Goal: Task Accomplishment & Management: Manage account settings

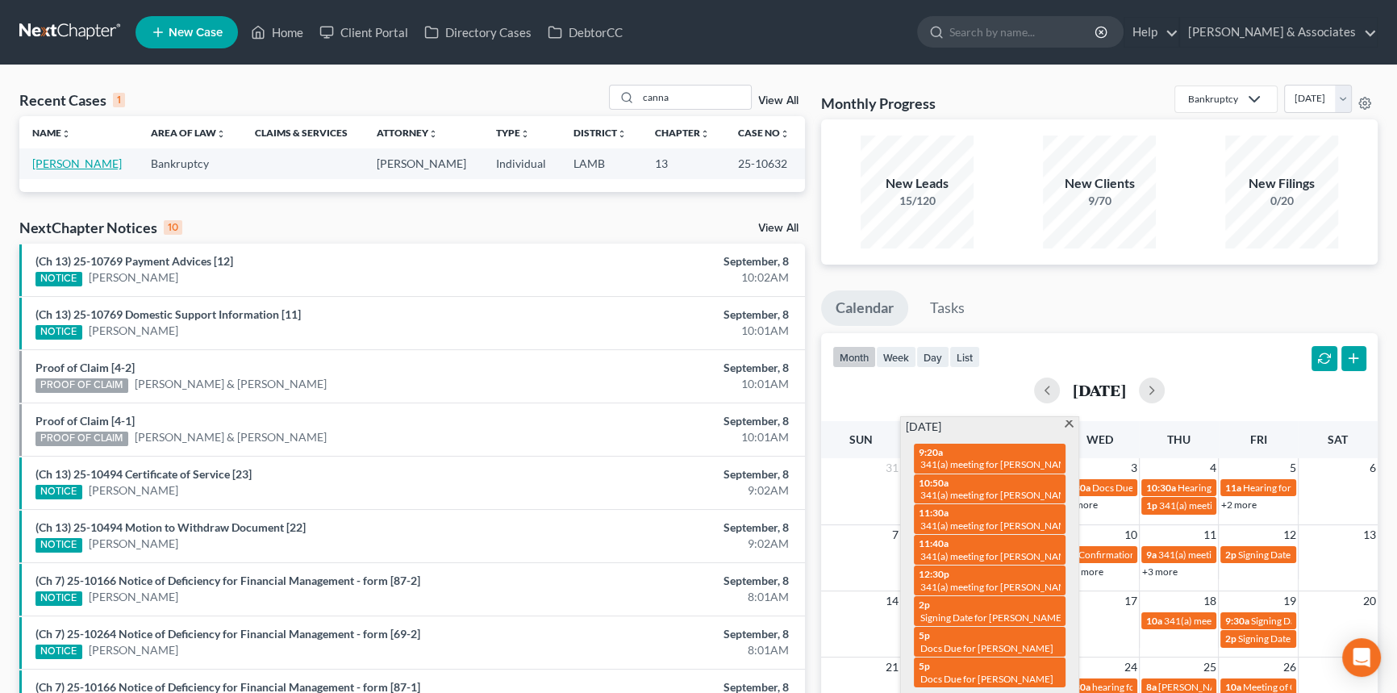
click at [86, 162] on link "[PERSON_NAME]" at bounding box center [77, 163] width 90 height 14
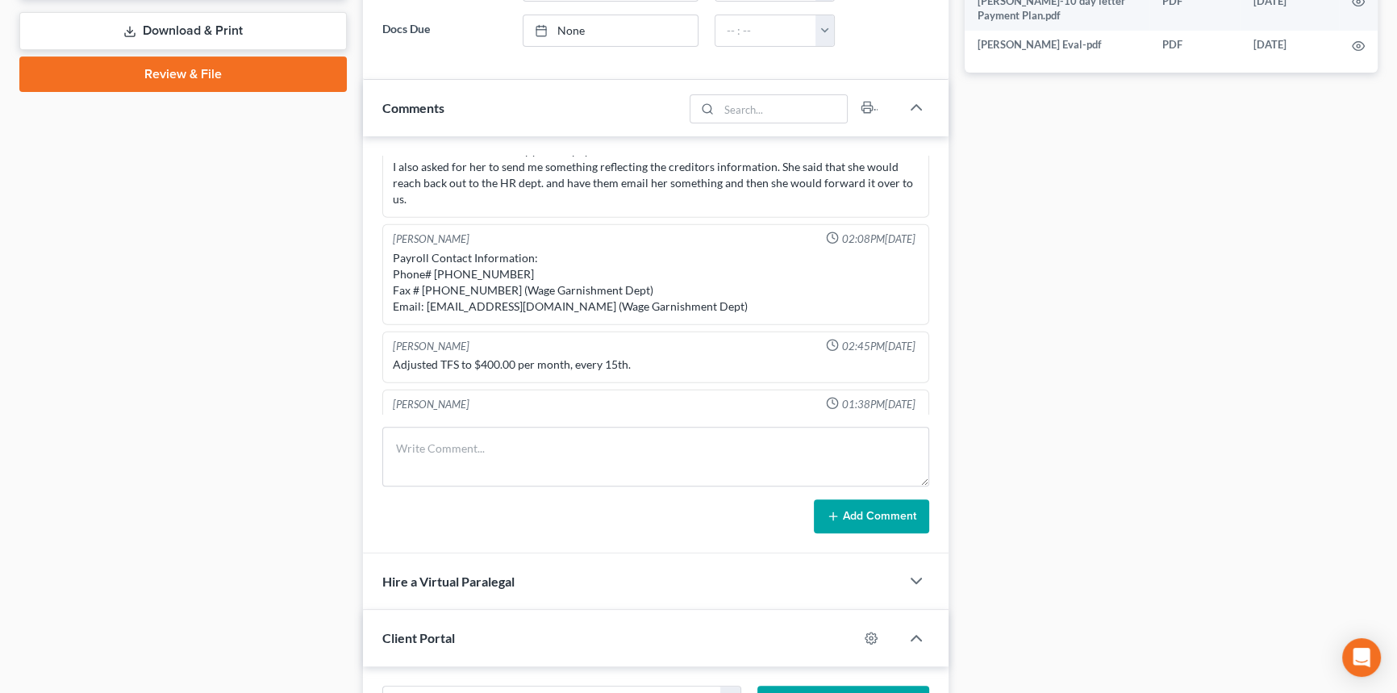
scroll to position [1843, 0]
click at [511, 421] on div "Richard Prunick 03:30PM, 10/16/2024 did eval with lisa She has ownership intere…" at bounding box center [656, 344] width 586 height 417
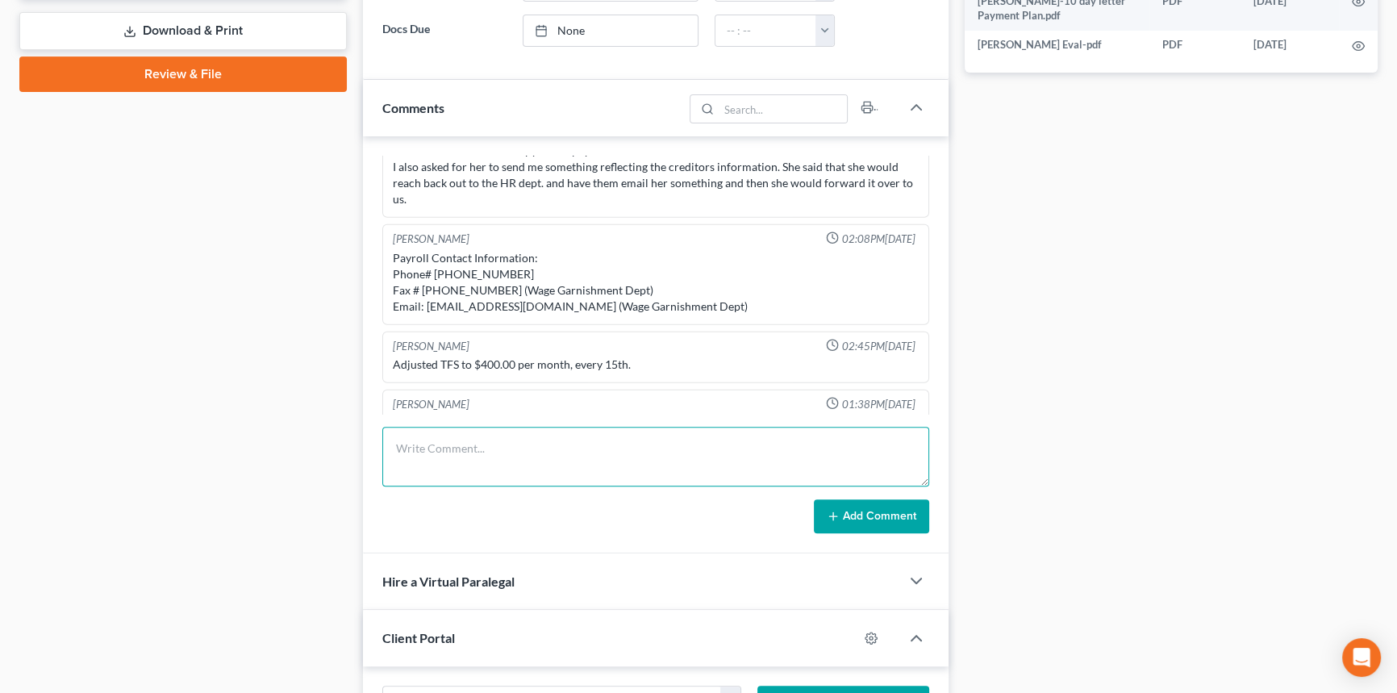
click at [498, 458] on textarea at bounding box center [655, 457] width 547 height 60
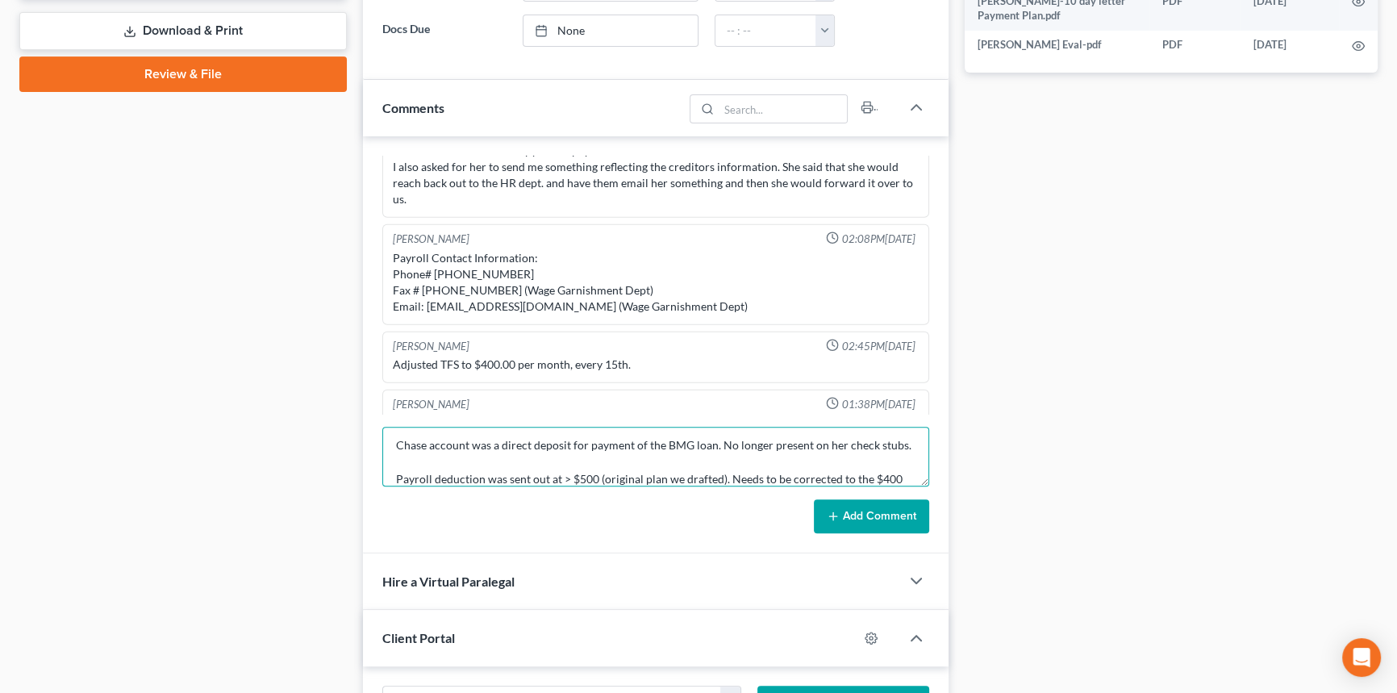
scroll to position [71, 0]
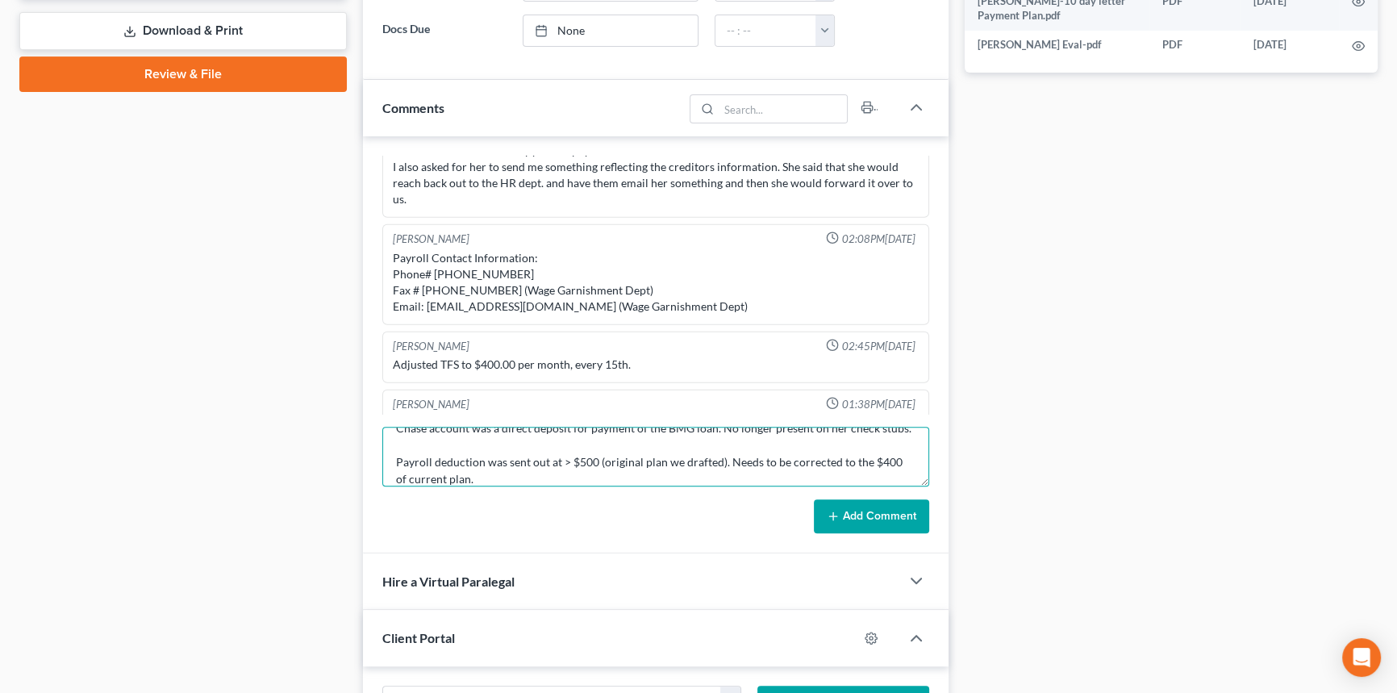
type textarea "Attended 341. Could not proceed due to lack of SS. If client can bring it by 1:…"
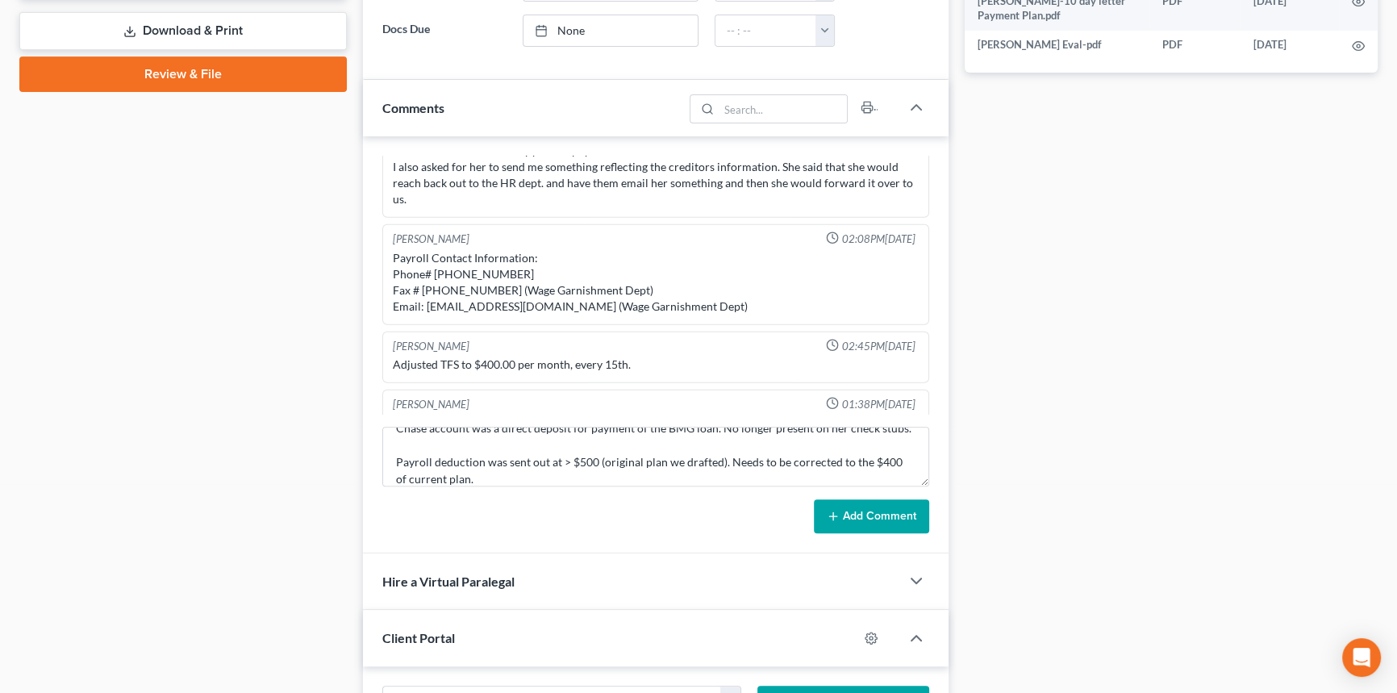
click at [837, 510] on icon at bounding box center [833, 516] width 13 height 13
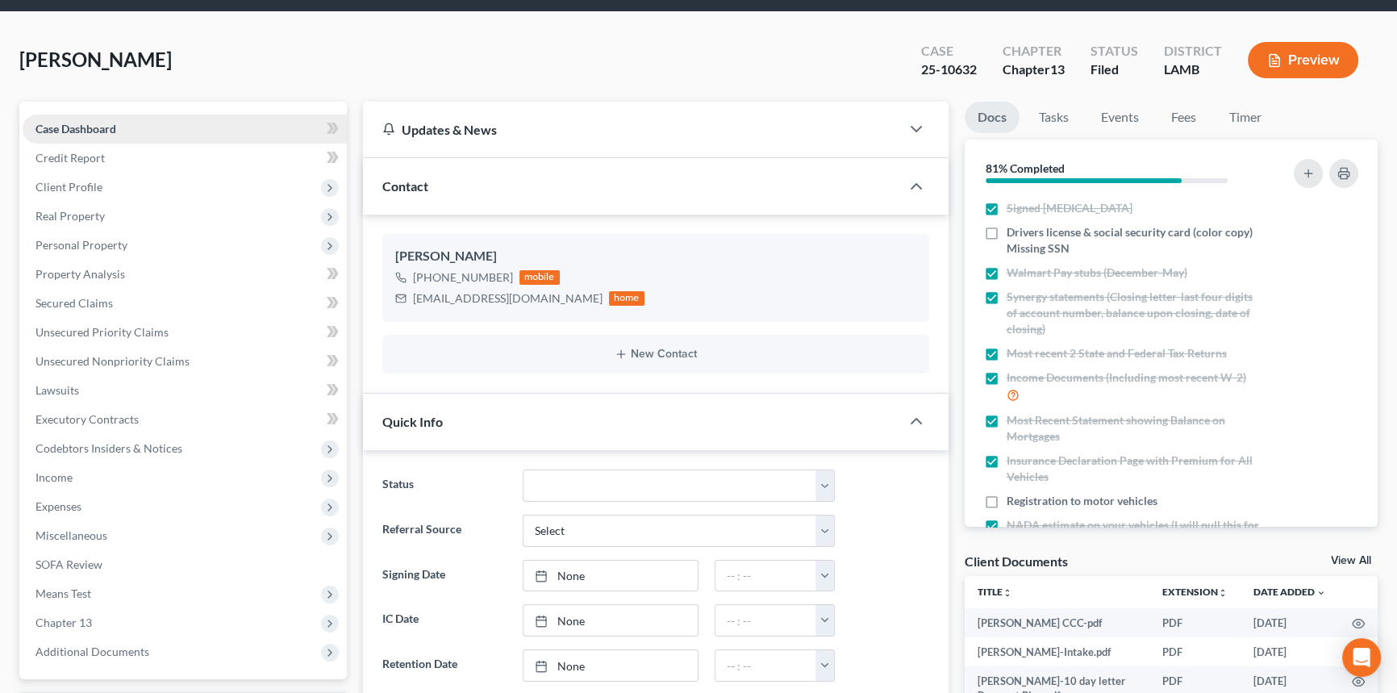
scroll to position [0, 0]
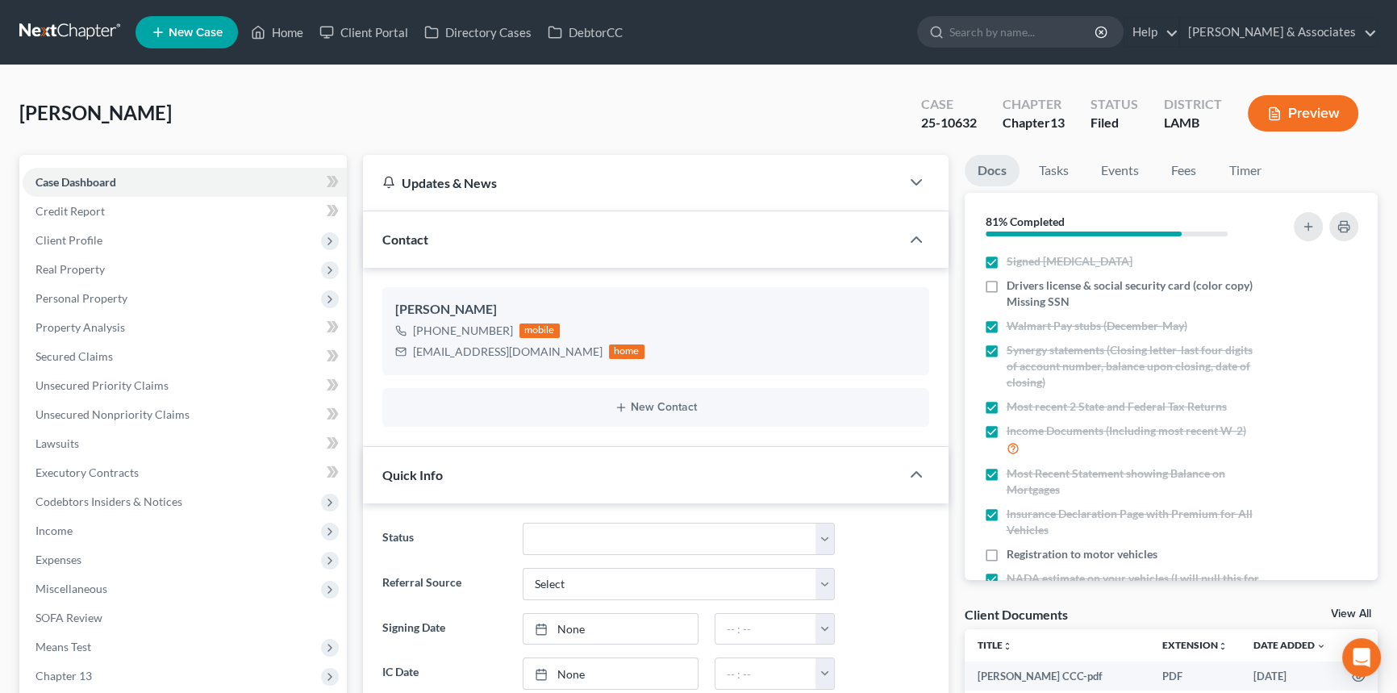
click at [75, 21] on link at bounding box center [70, 32] width 103 height 29
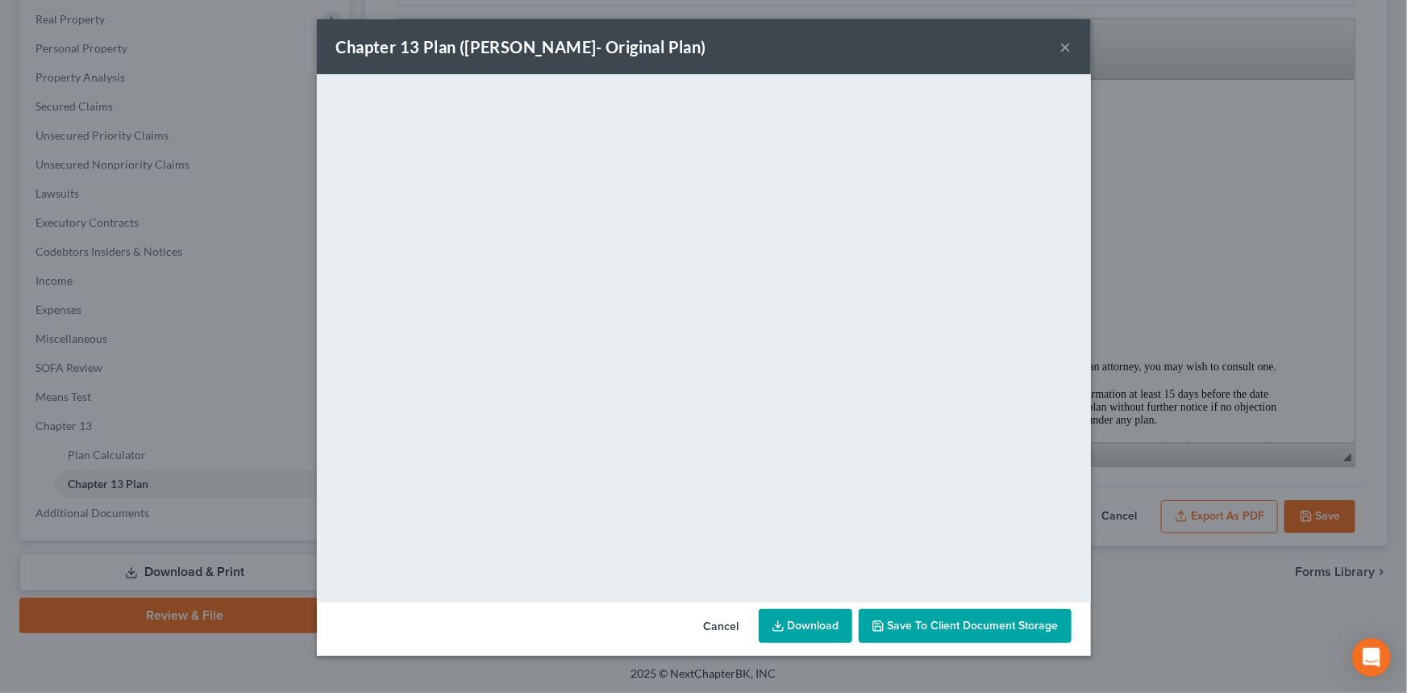
click at [1061, 44] on button "×" at bounding box center [1066, 46] width 11 height 19
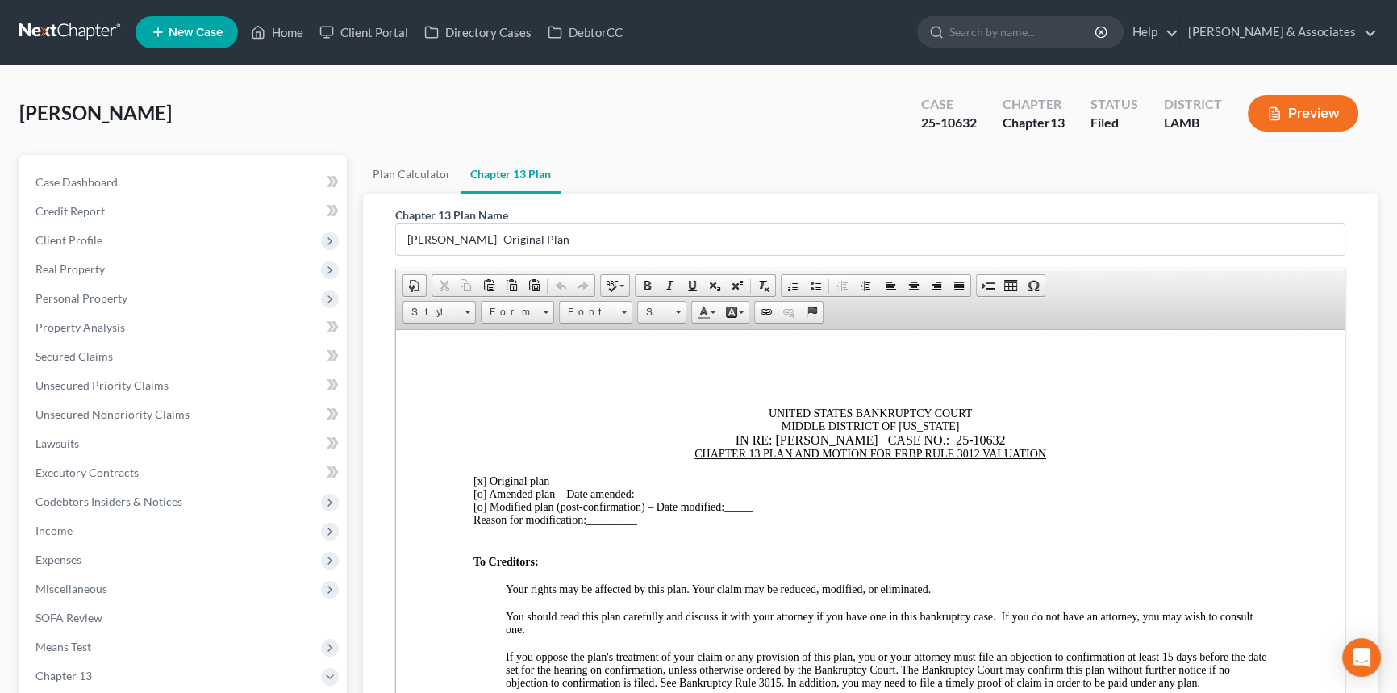
click at [32, 26] on link at bounding box center [70, 32] width 103 height 29
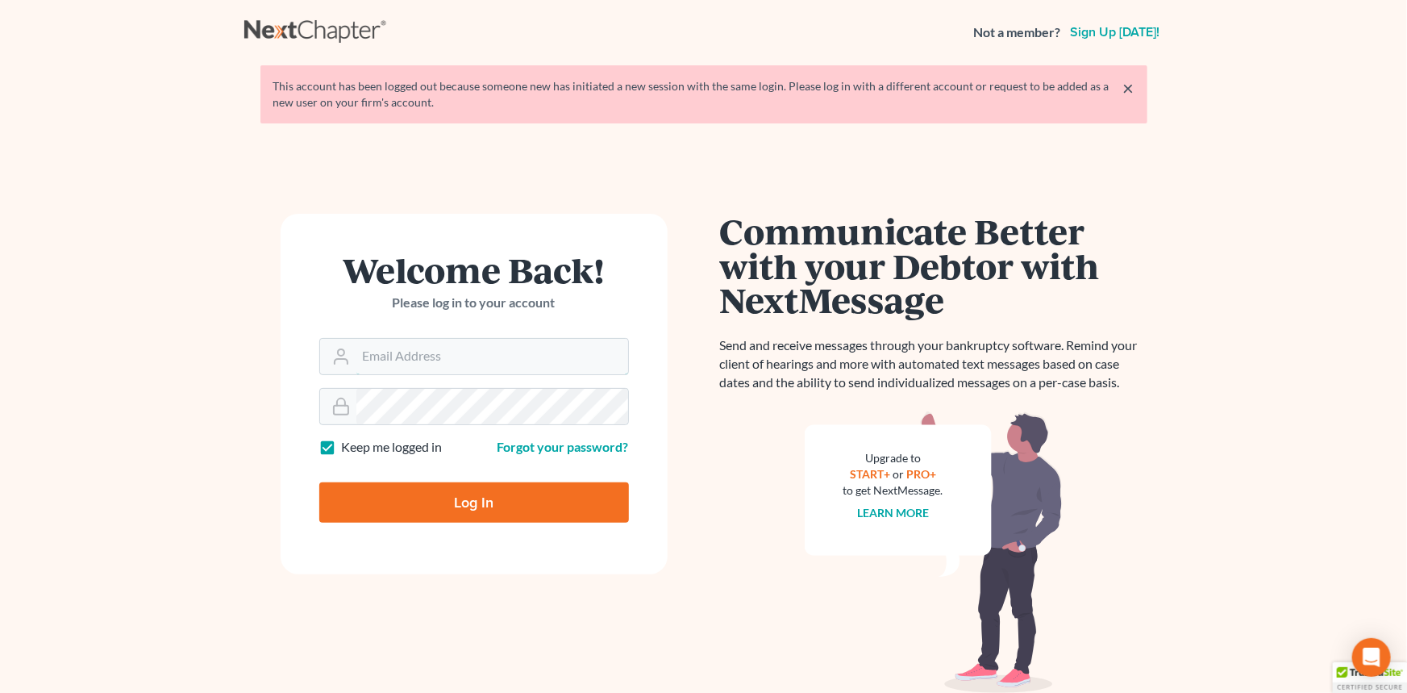
type input "[EMAIL_ADDRESS][DOMAIN_NAME]"
drag, startPoint x: 439, startPoint y: 490, endPoint x: 451, endPoint y: 495, distance: 13.0
click at [439, 490] on input "Log In" at bounding box center [474, 502] width 310 height 40
type input "Thinking..."
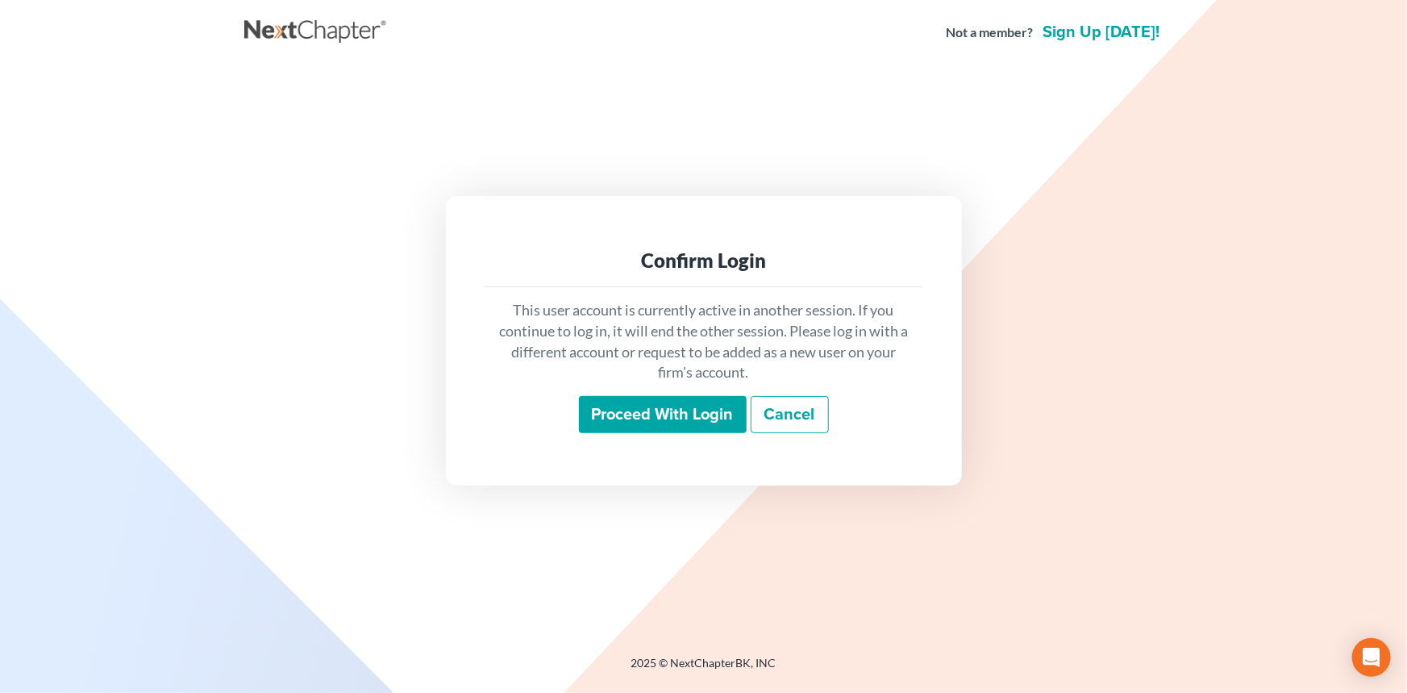
click at [621, 426] on input "Proceed with login" at bounding box center [663, 414] width 168 height 37
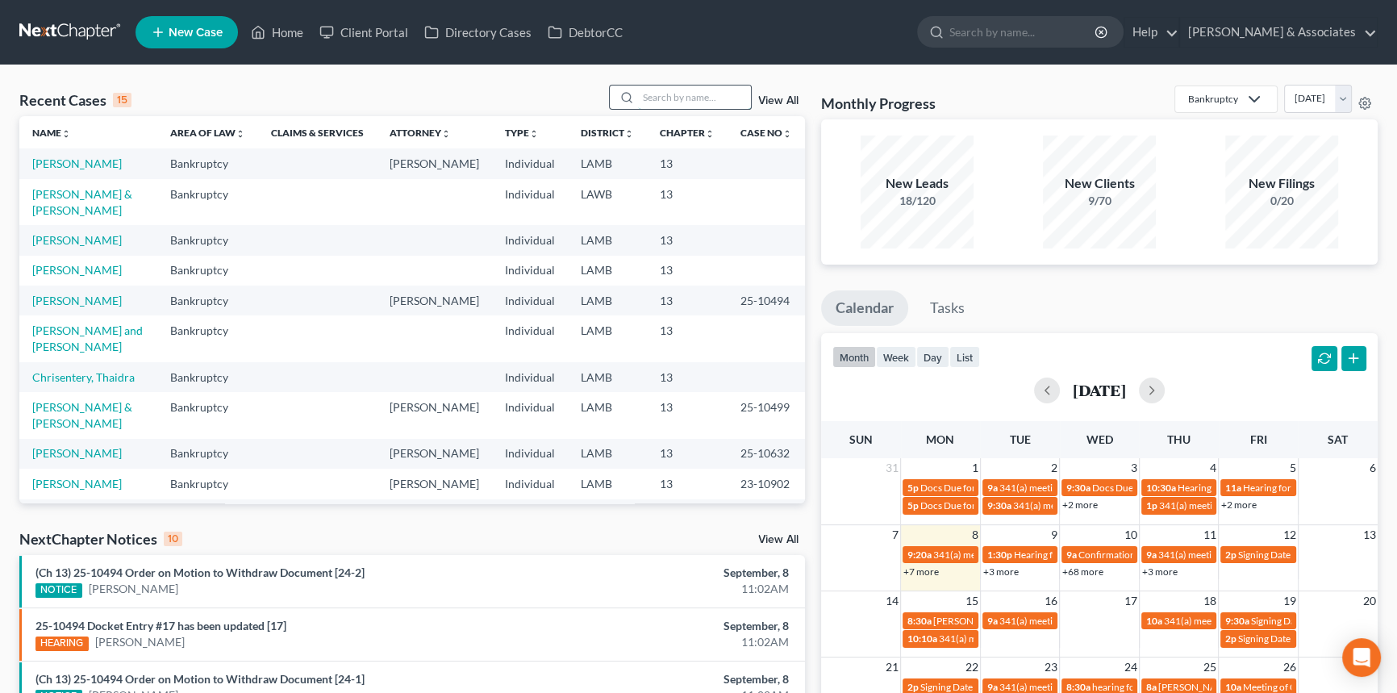
click at [722, 92] on input "search" at bounding box center [694, 96] width 113 height 23
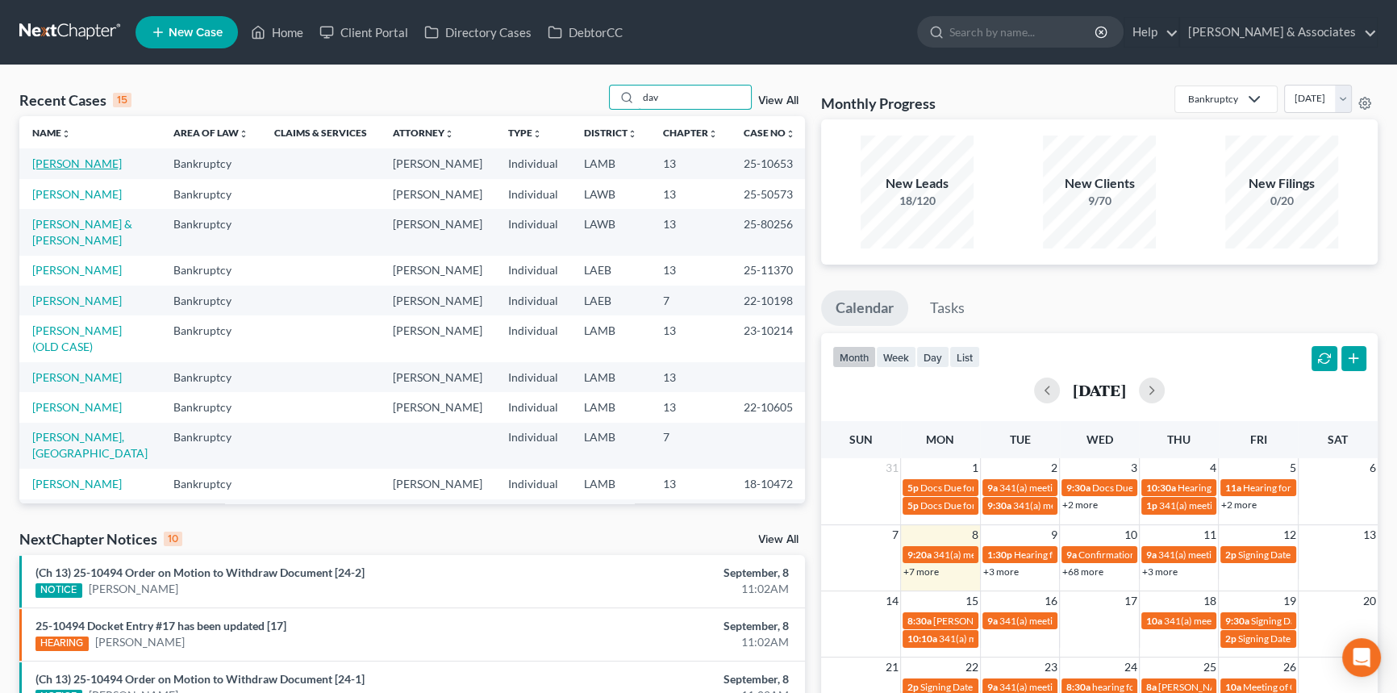
type input "dav"
click at [91, 167] on link "[PERSON_NAME]" at bounding box center [77, 163] width 90 height 14
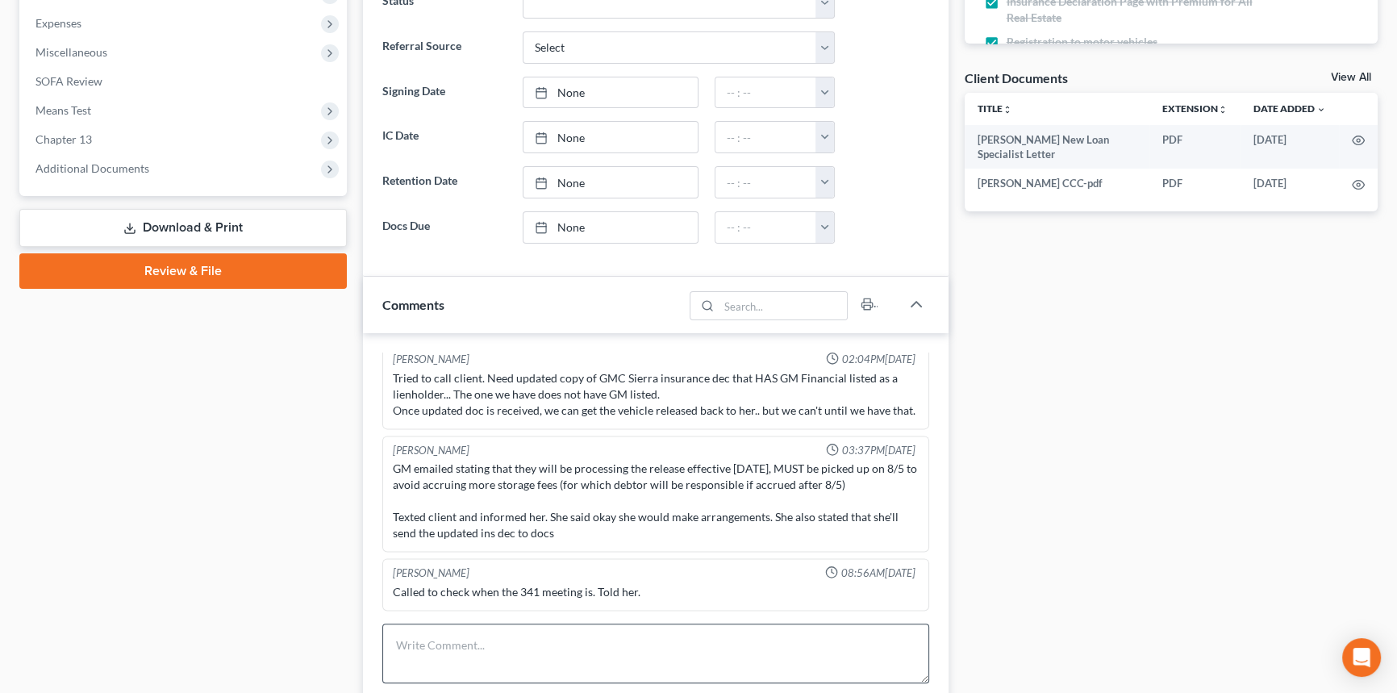
scroll to position [660, 0]
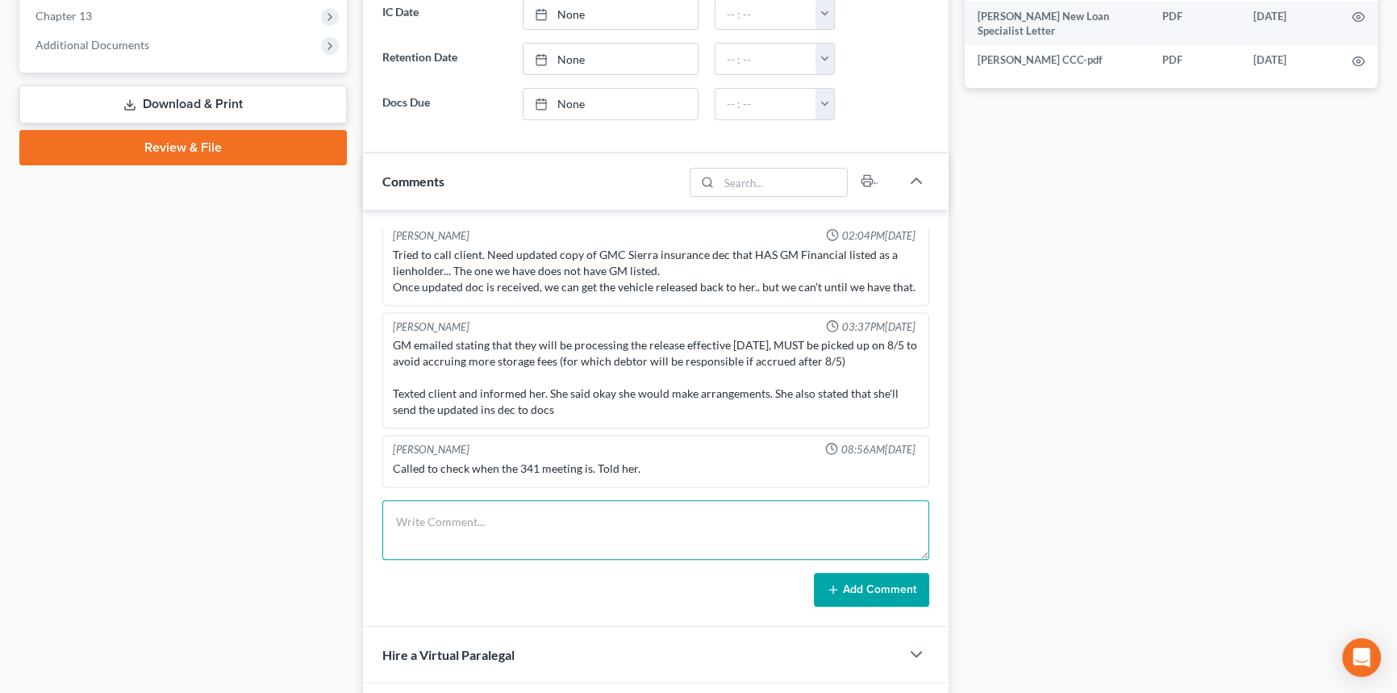
click at [470, 544] on textarea at bounding box center [655, 530] width 547 height 60
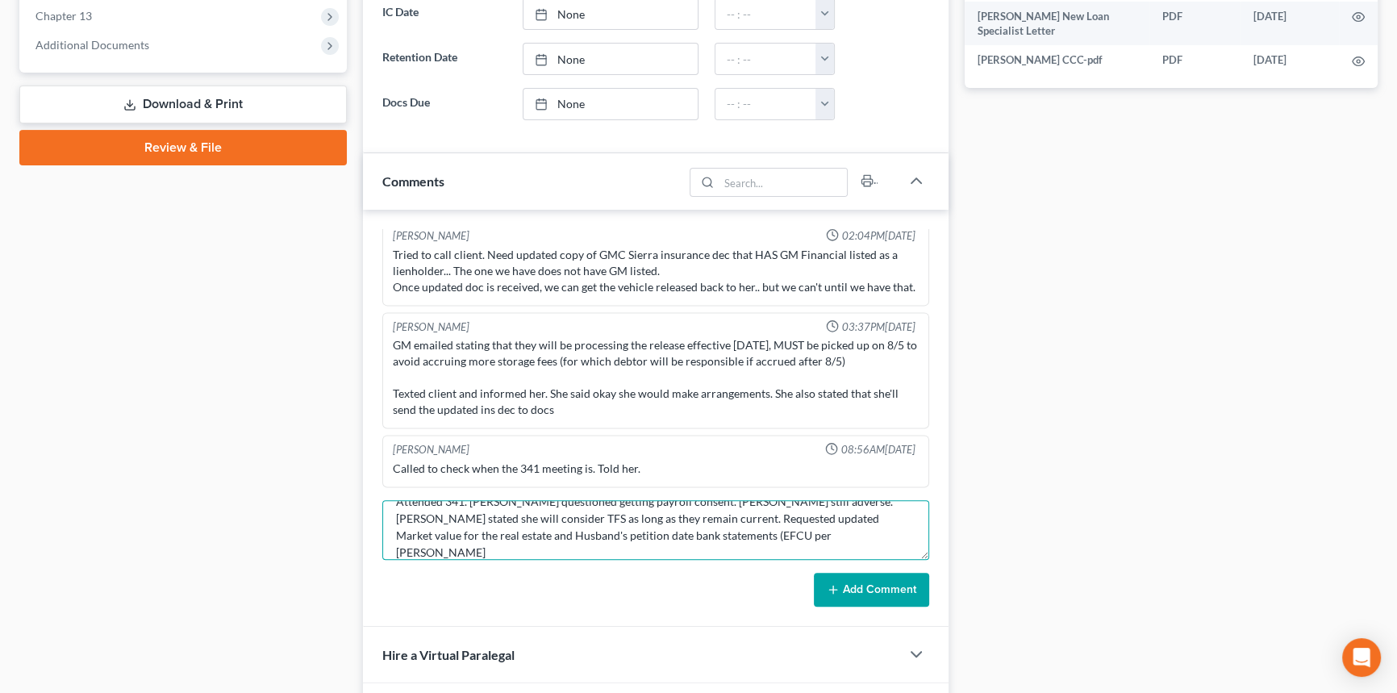
scroll to position [16, 0]
type textarea "Attended 341. Trustee questioned getting payroll consent. Andrea still adverse.…"
click at [828, 583] on icon at bounding box center [833, 589] width 13 height 13
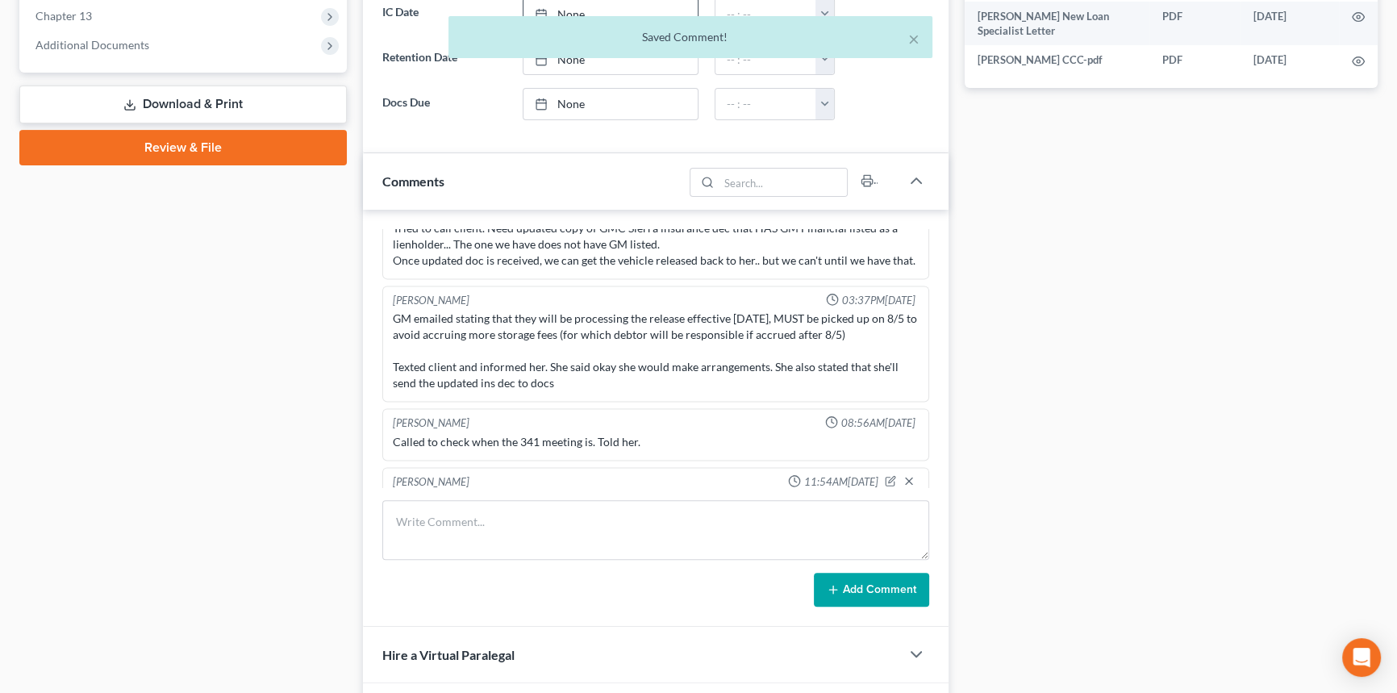
scroll to position [0, 0]
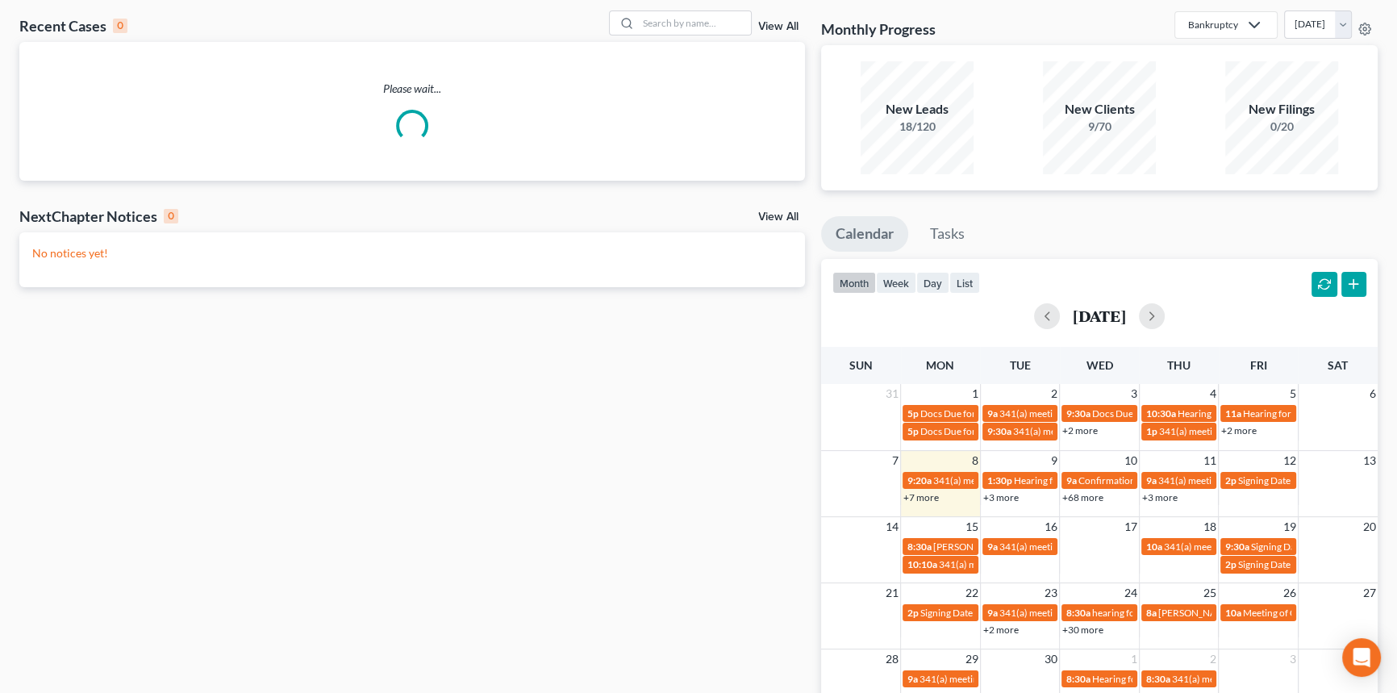
scroll to position [146, 0]
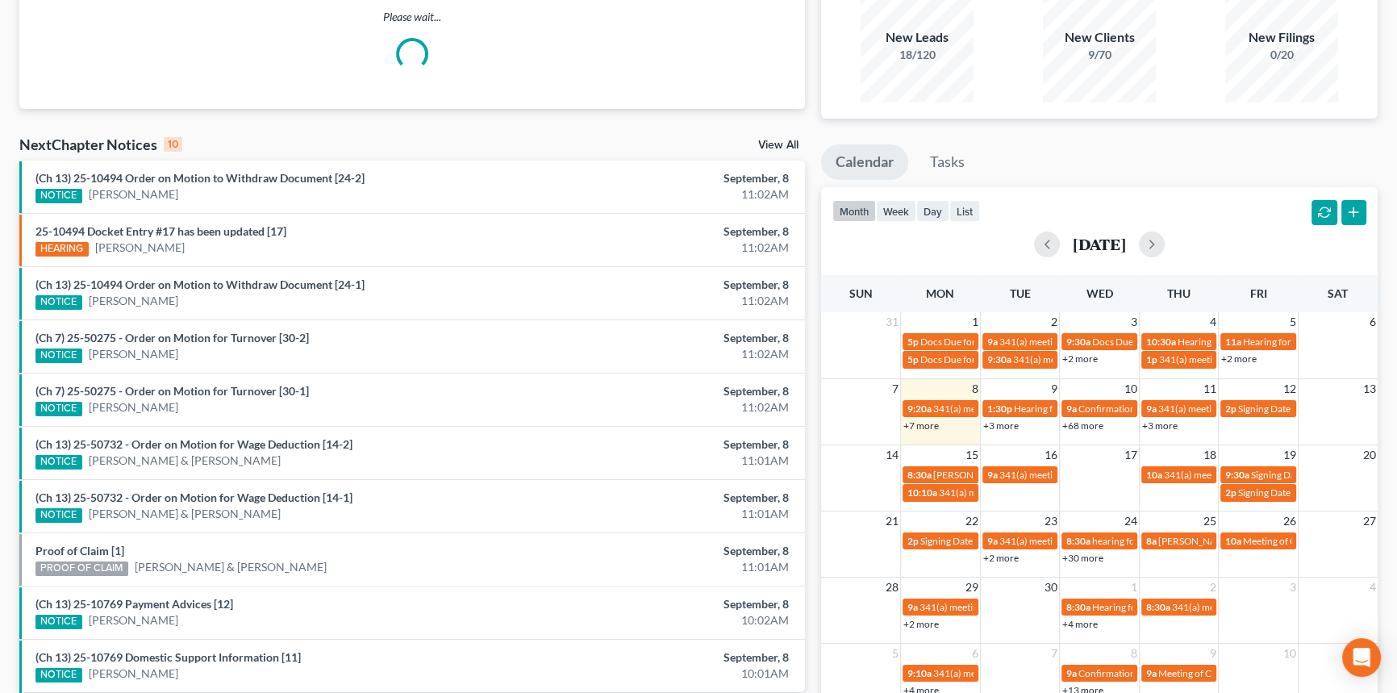
click at [930, 421] on link "+7 more" at bounding box center [920, 425] width 35 height 12
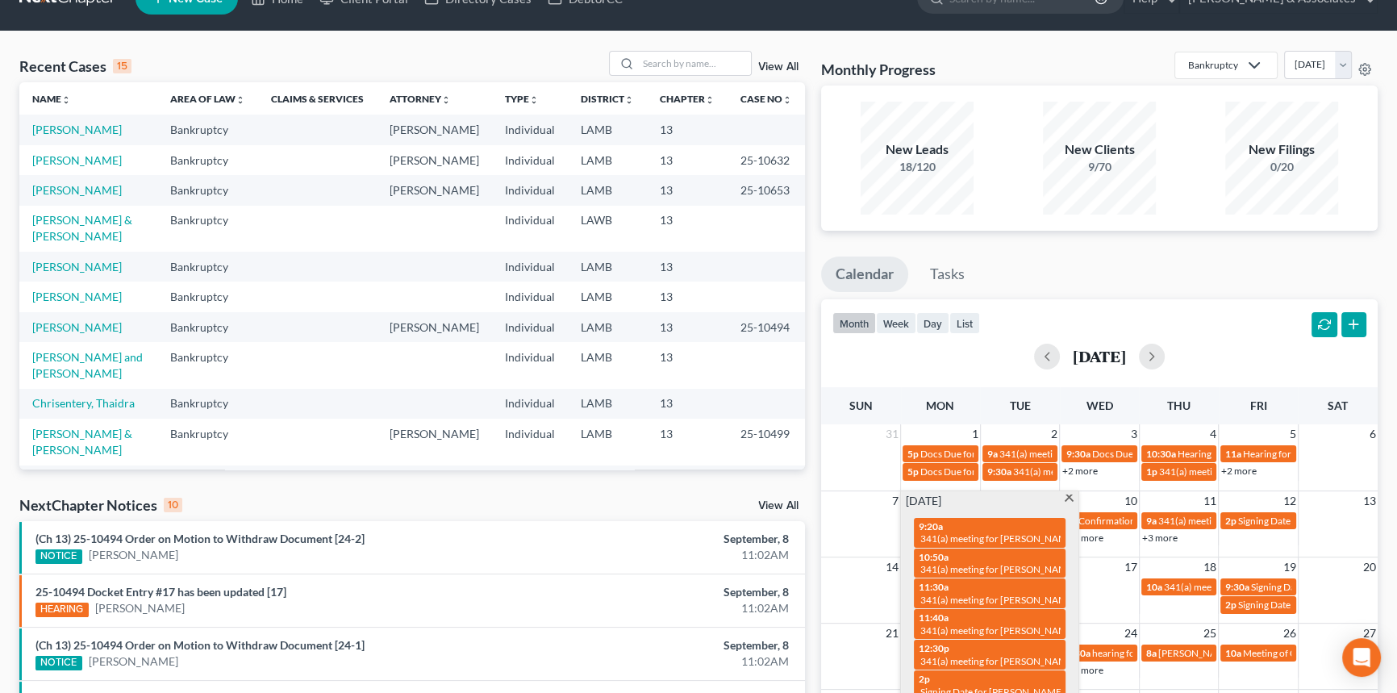
scroll to position [0, 0]
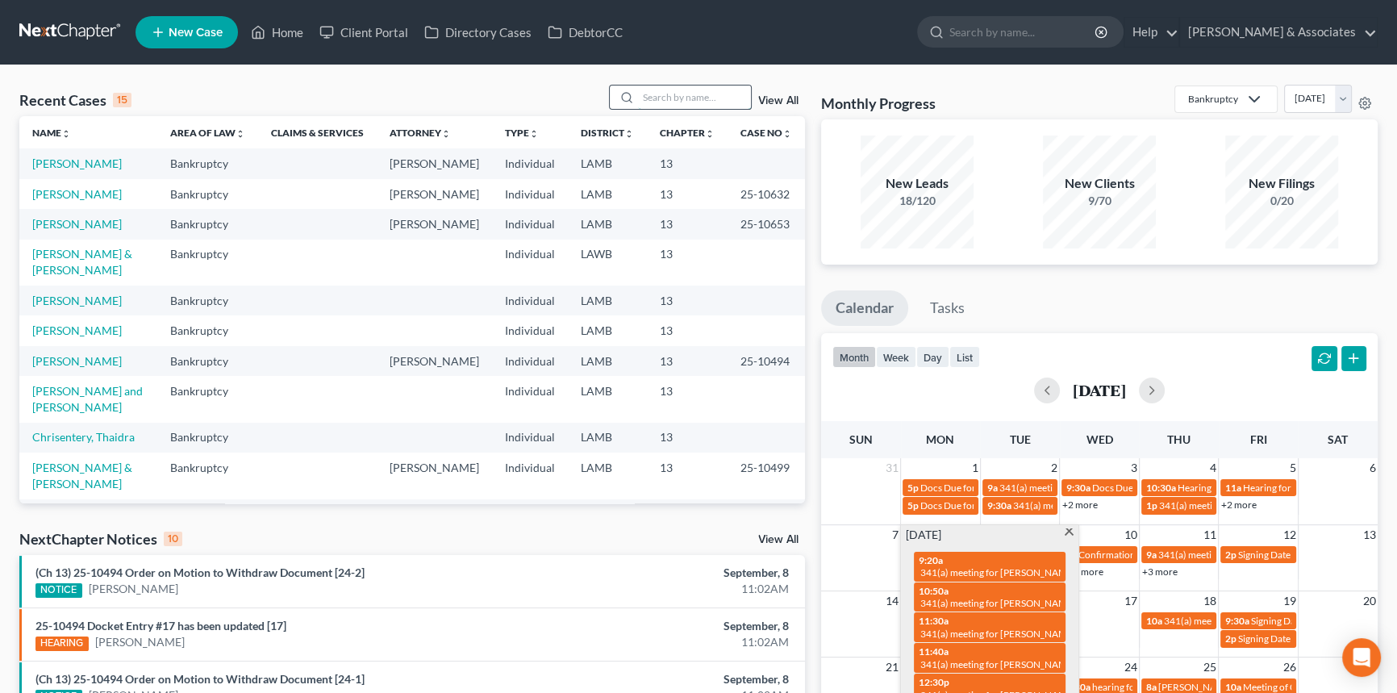
click at [668, 90] on input "search" at bounding box center [694, 96] width 113 height 23
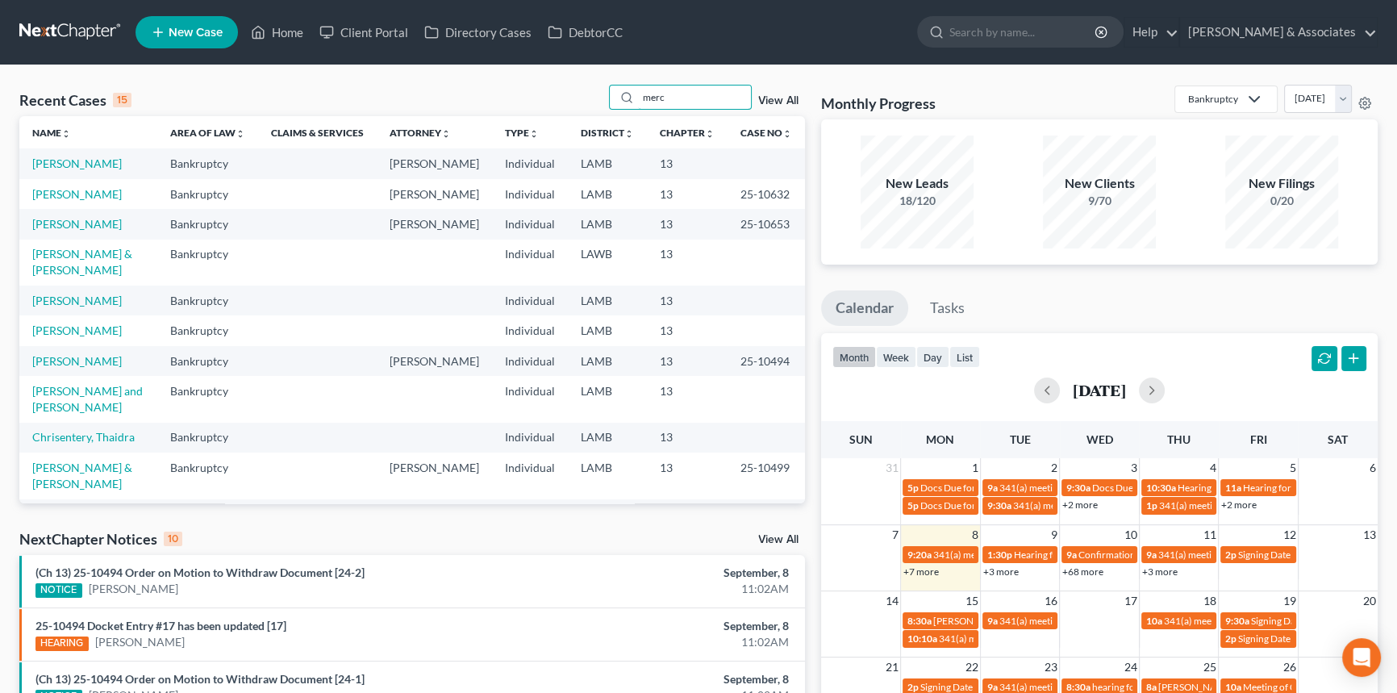
type input "merc"
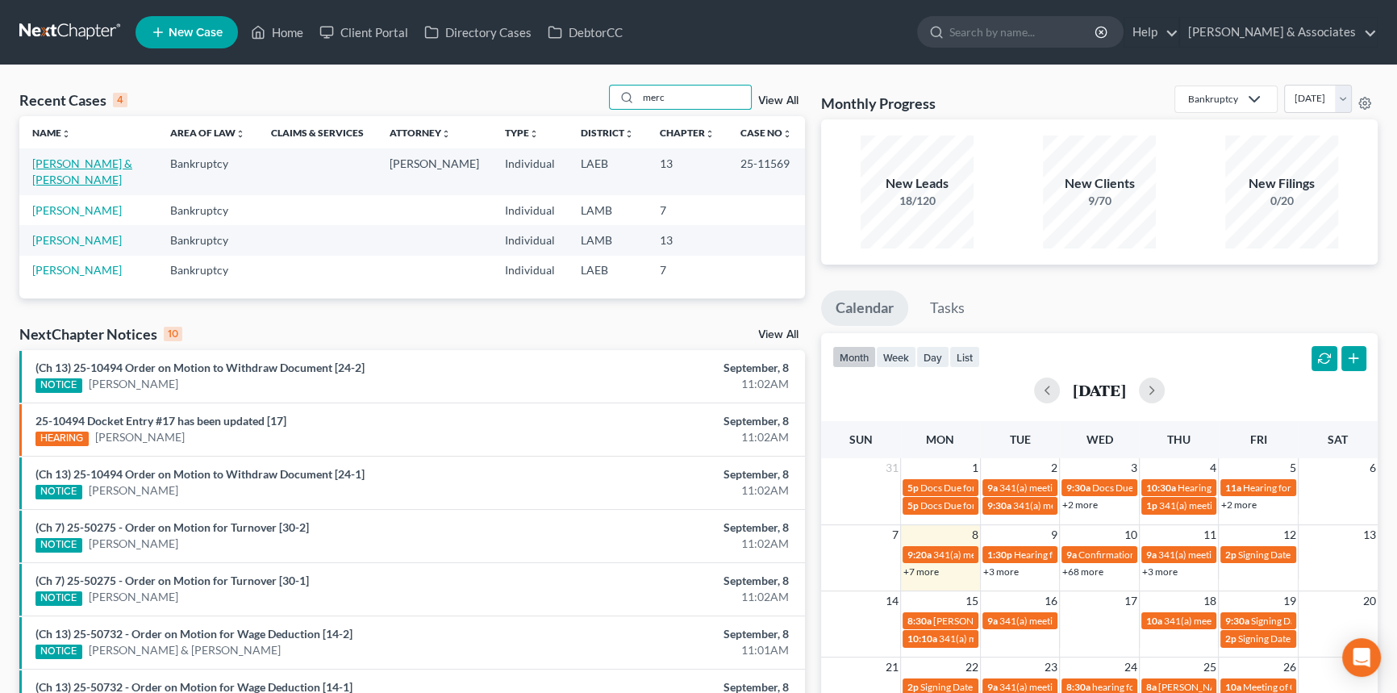
click at [88, 163] on link "[PERSON_NAME] & [PERSON_NAME]" at bounding box center [82, 171] width 100 height 30
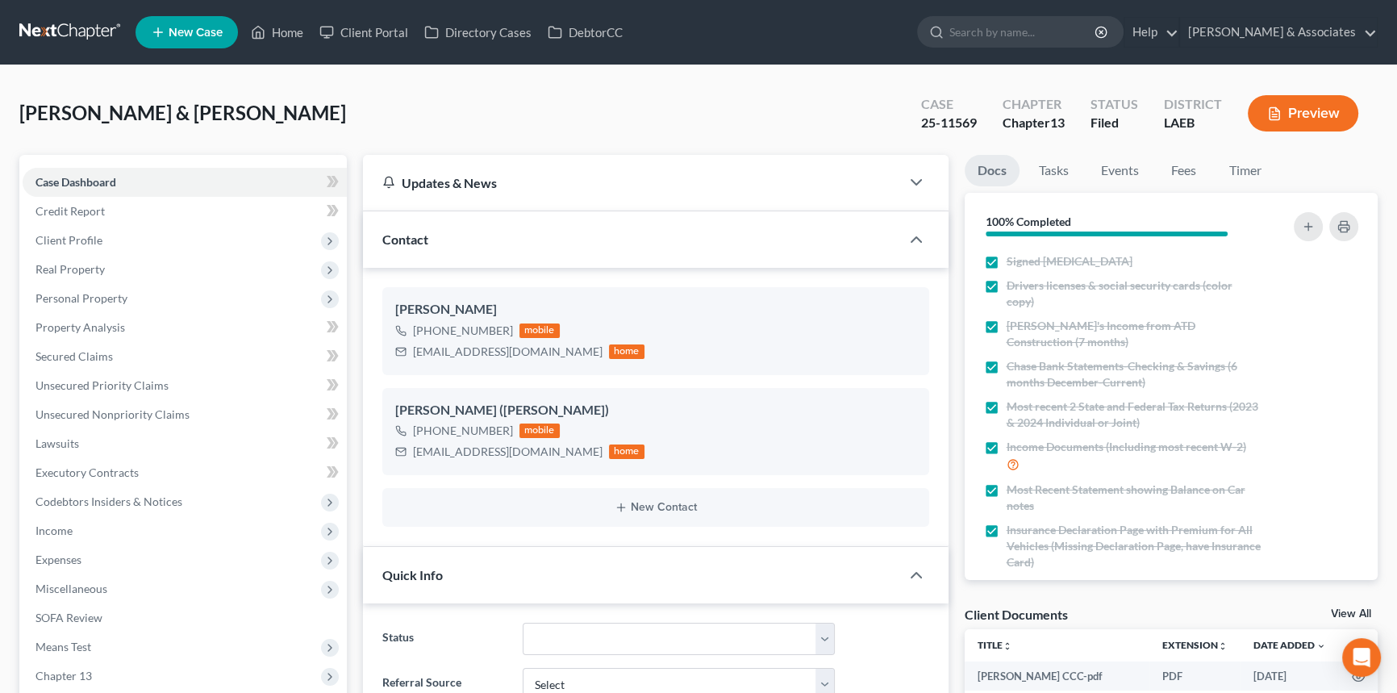
scroll to position [2506, 0]
click at [422, 130] on div "[PERSON_NAME] & [PERSON_NAME] Upgraded Case 25-11569 Chapter Chapter 13 Status …" at bounding box center [698, 120] width 1358 height 70
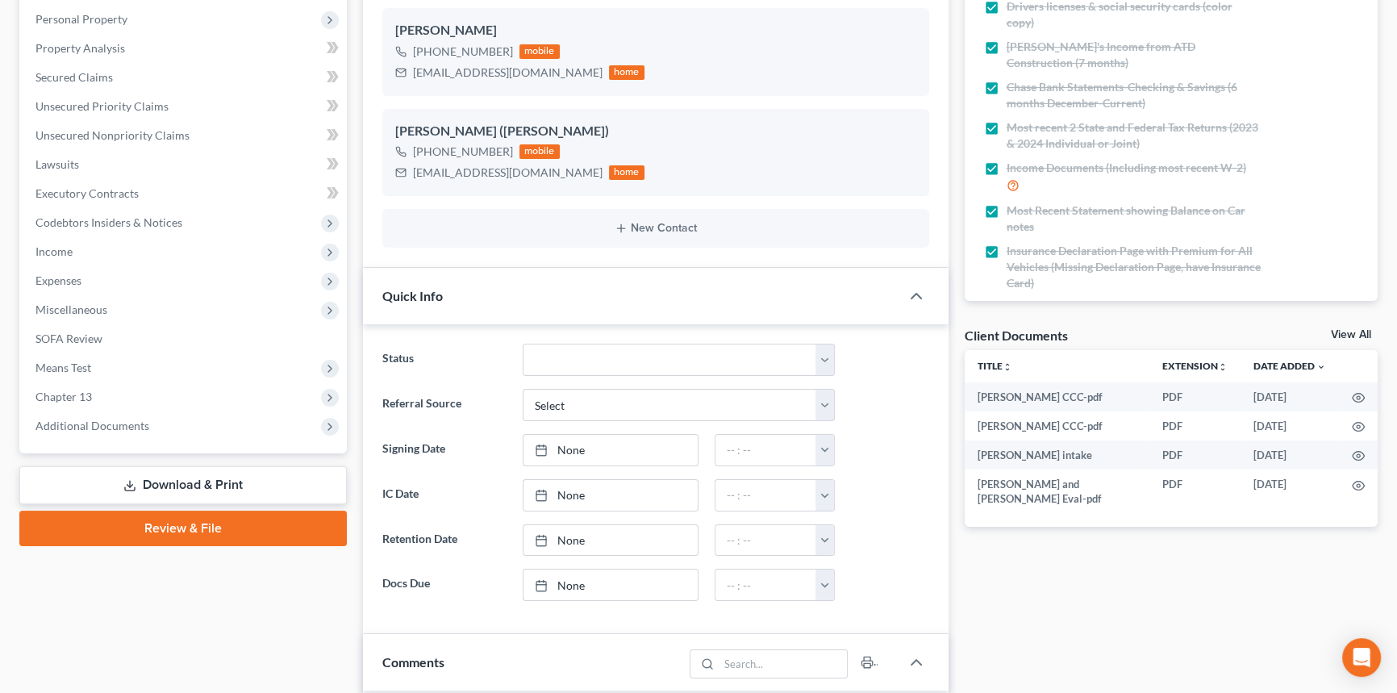
scroll to position [513, 0]
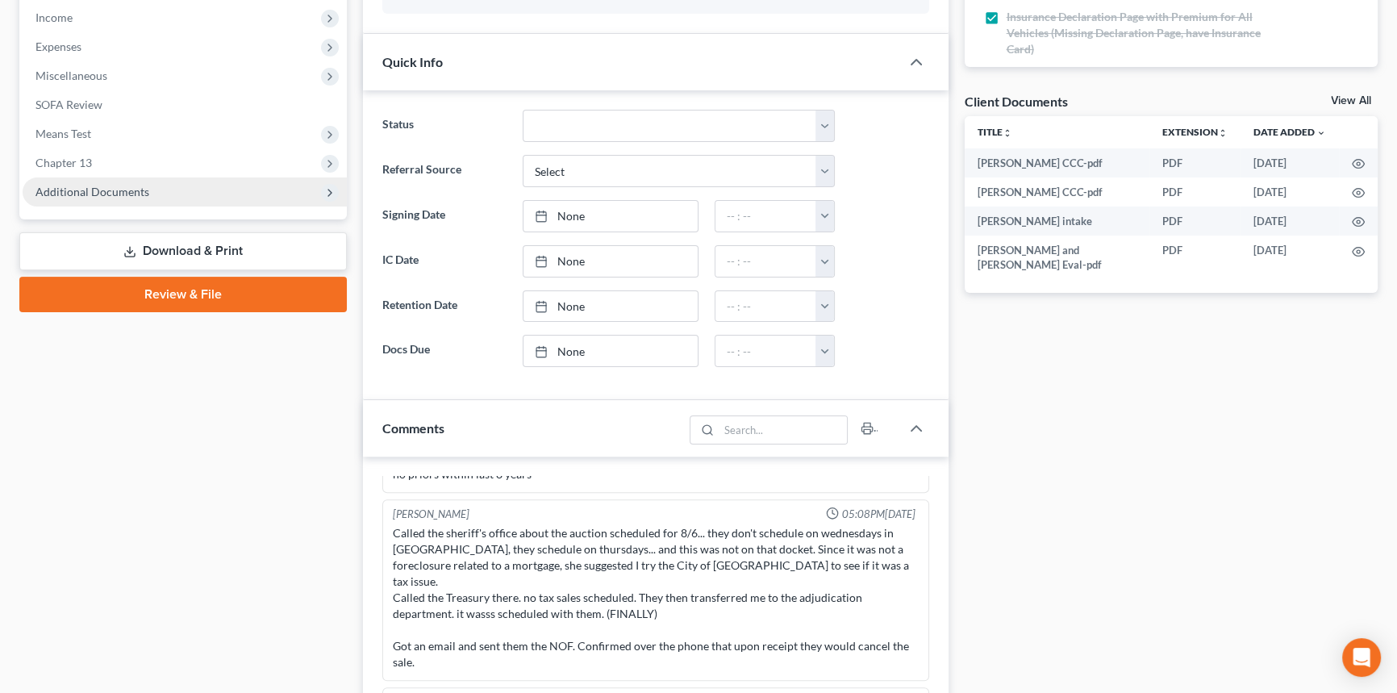
click at [142, 202] on span "Additional Documents" at bounding box center [185, 191] width 324 height 29
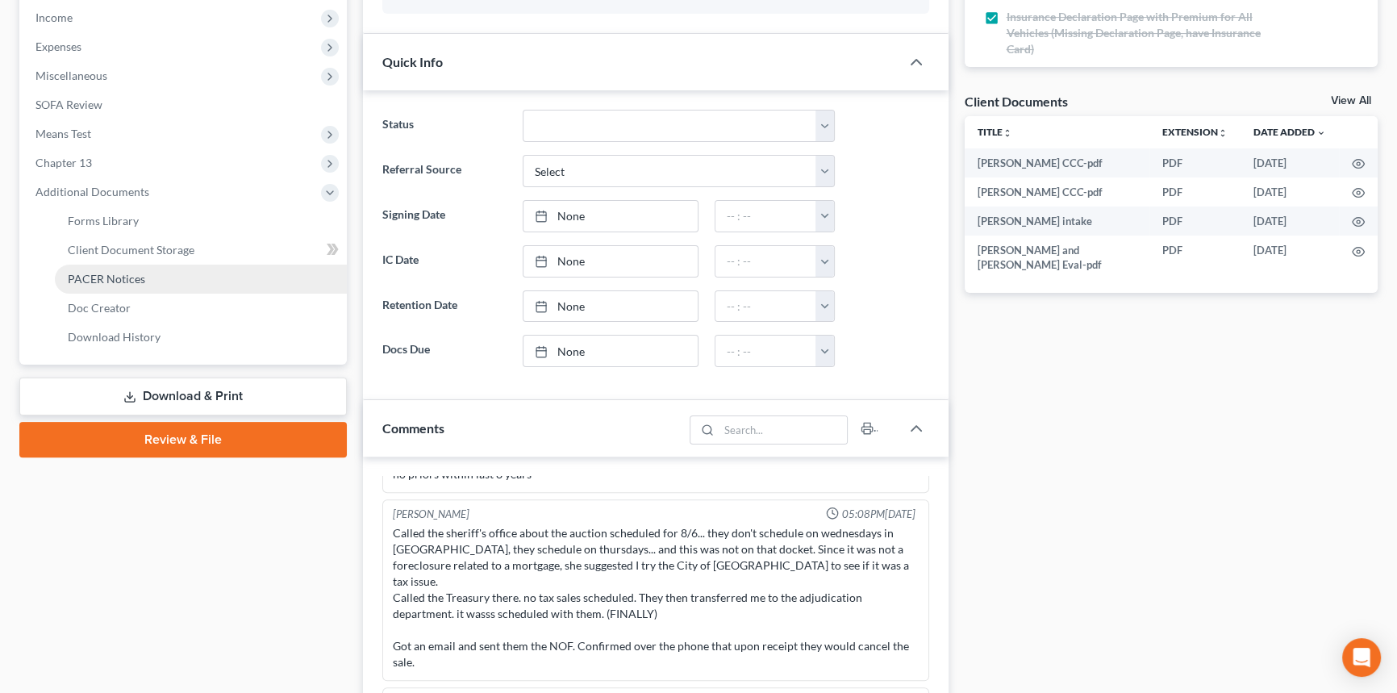
click at [119, 281] on span "PACER Notices" at bounding box center [106, 279] width 77 height 14
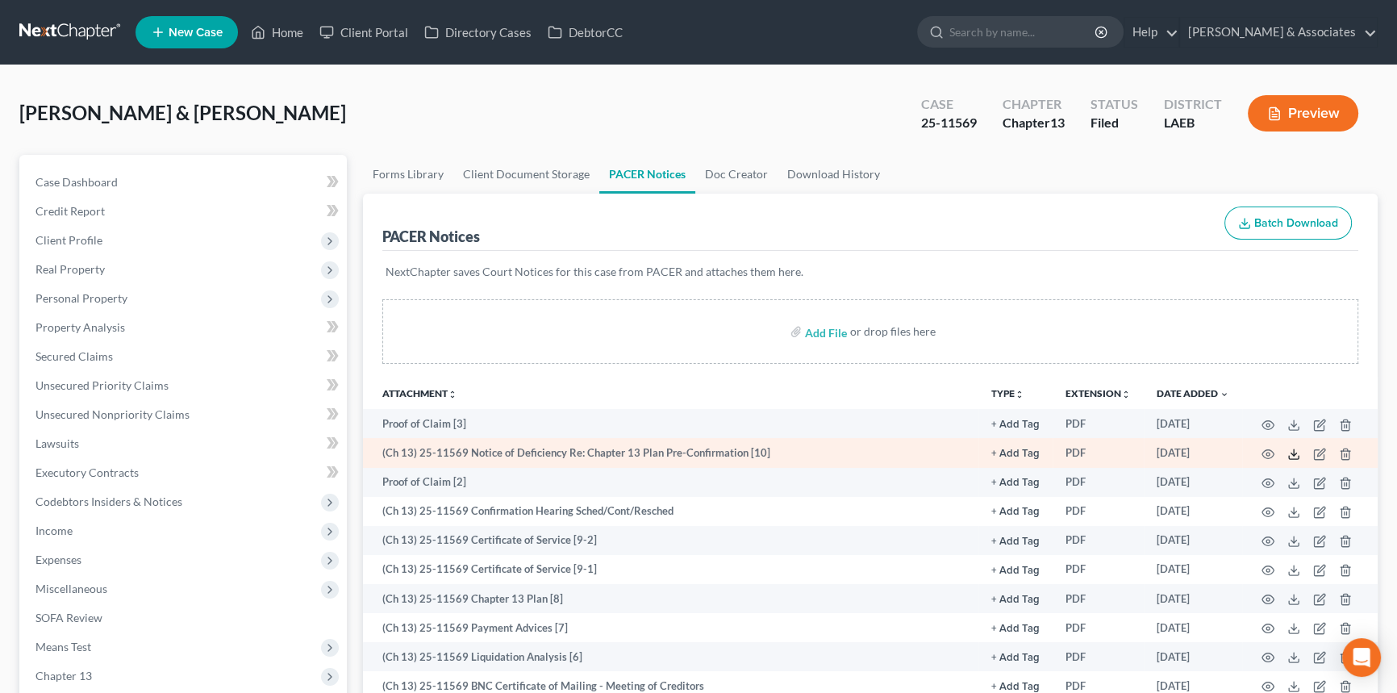
click at [1289, 451] on icon at bounding box center [1293, 454] width 13 height 13
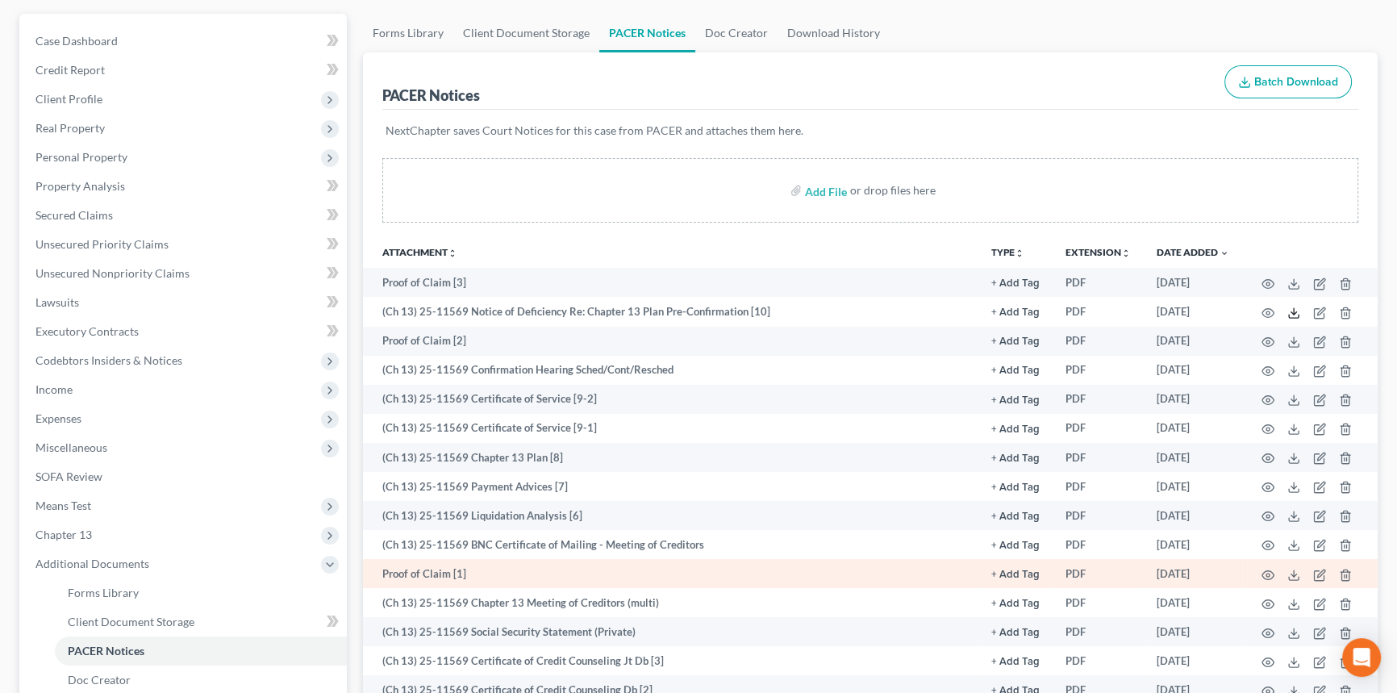
scroll to position [146, 0]
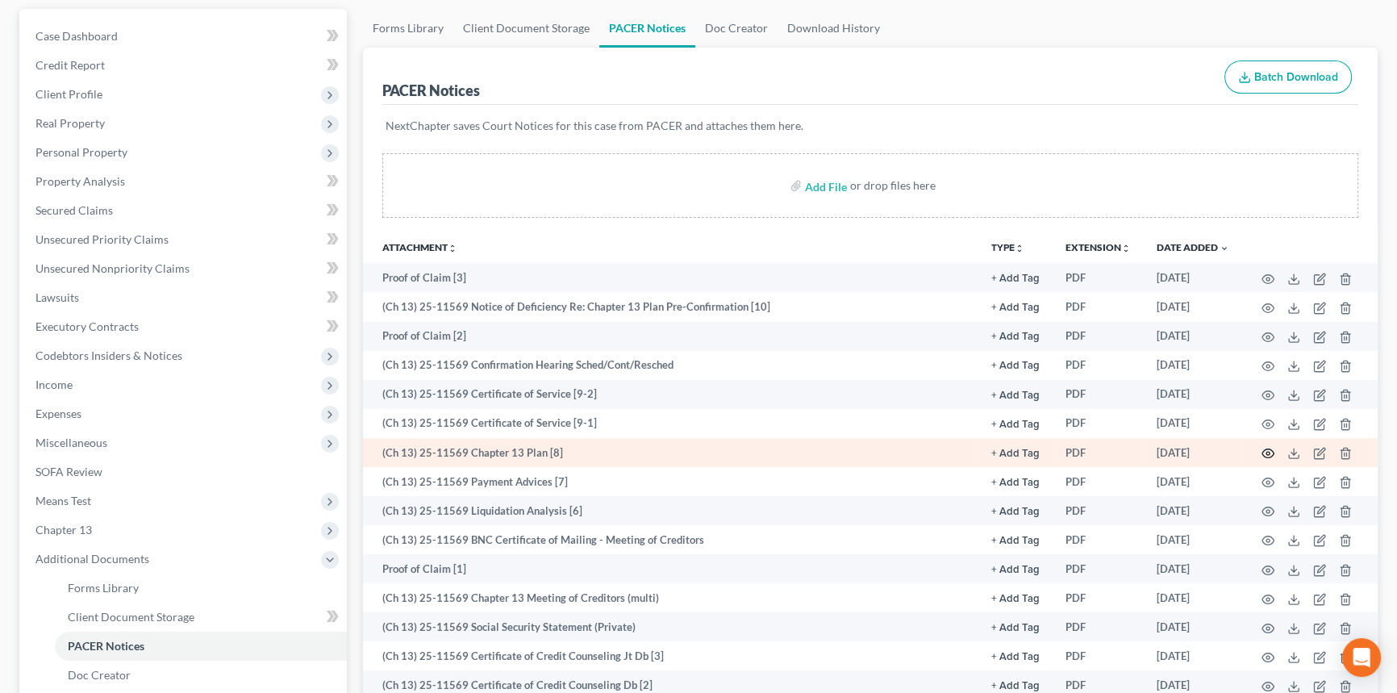
click at [1267, 450] on icon "button" at bounding box center [1267, 453] width 13 height 13
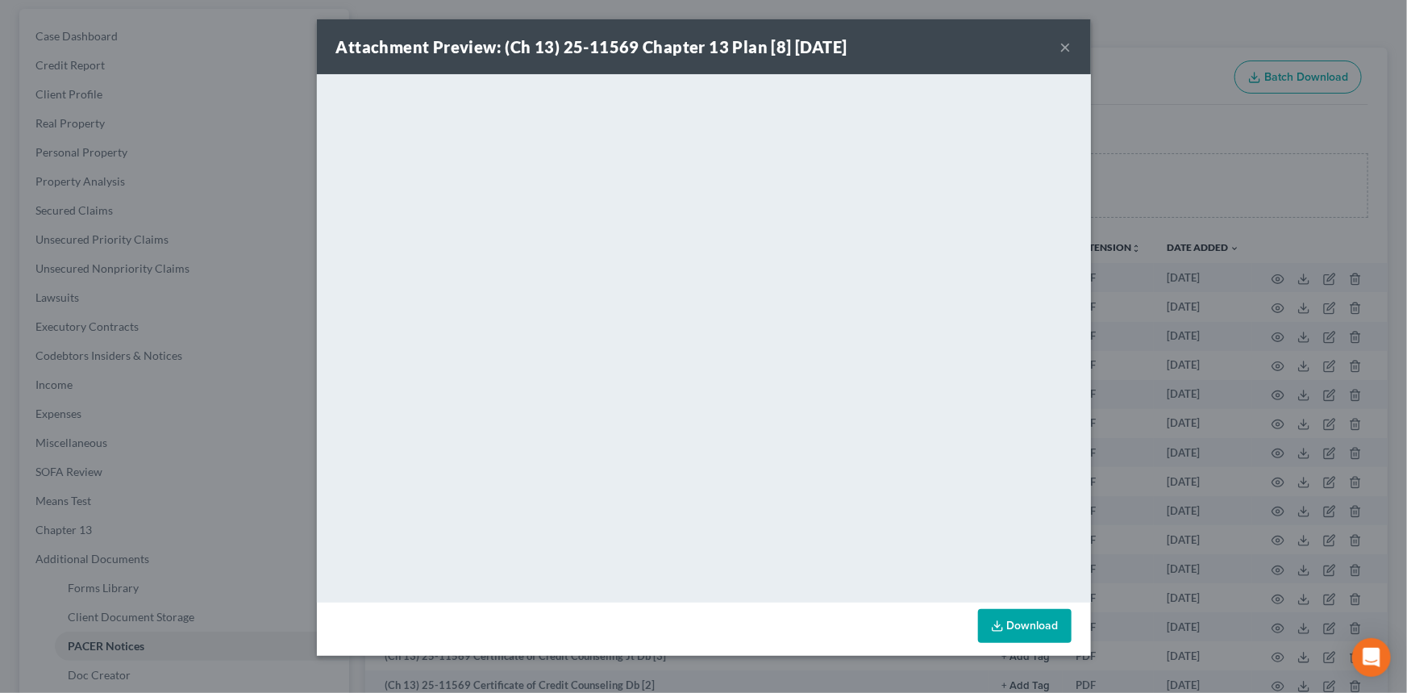
click at [1061, 48] on button "×" at bounding box center [1066, 46] width 11 height 19
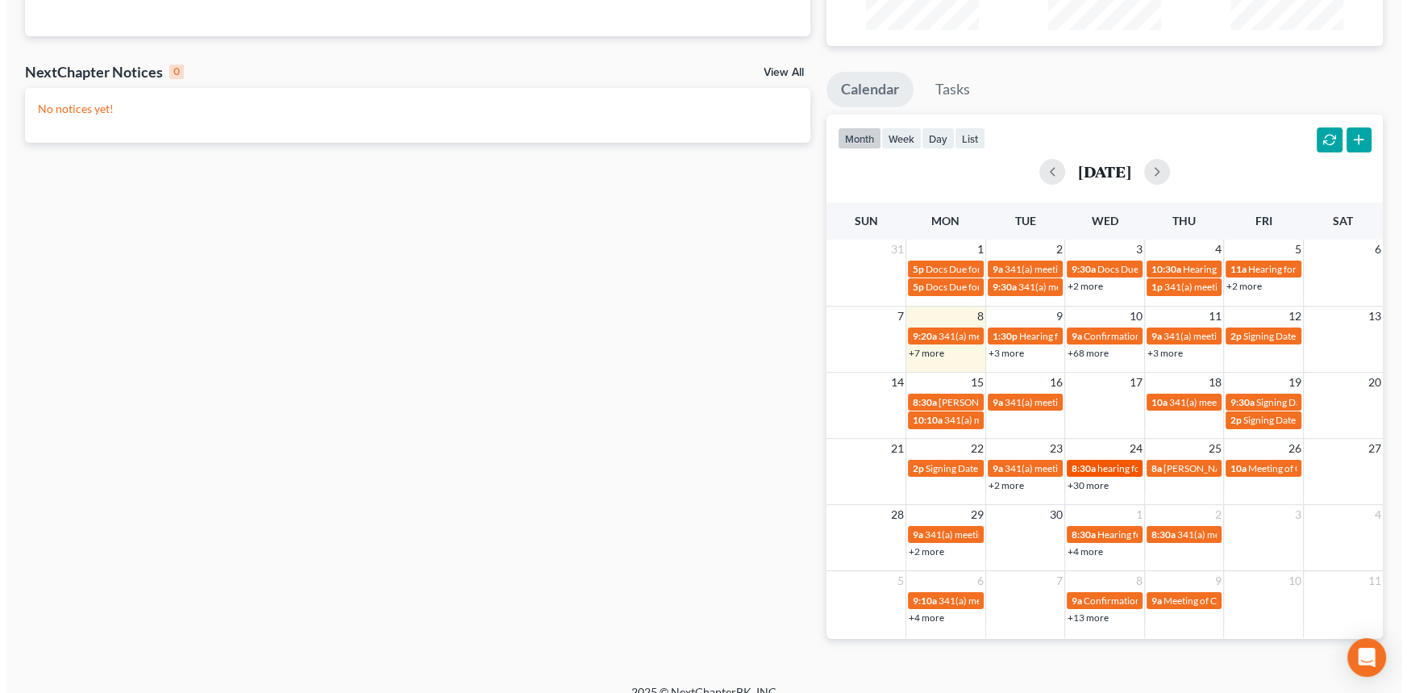
scroll to position [219, 0]
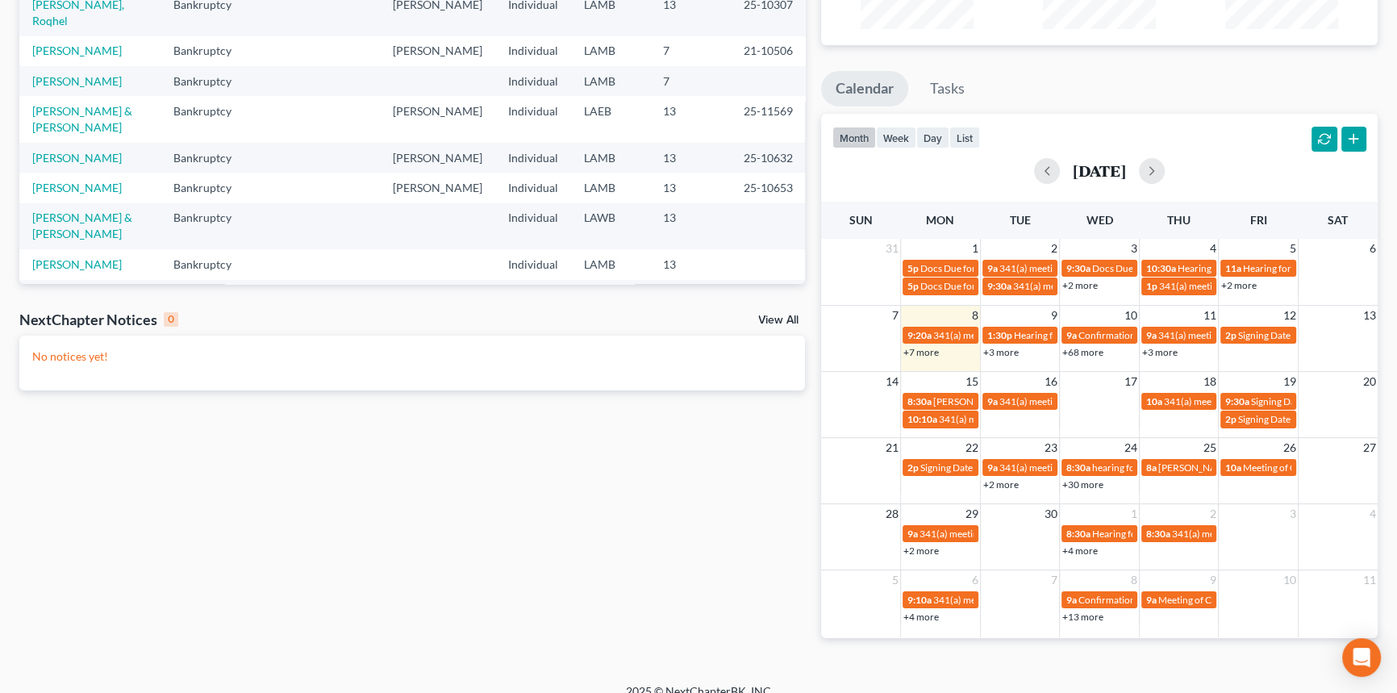
click at [921, 354] on link "+7 more" at bounding box center [920, 352] width 35 height 12
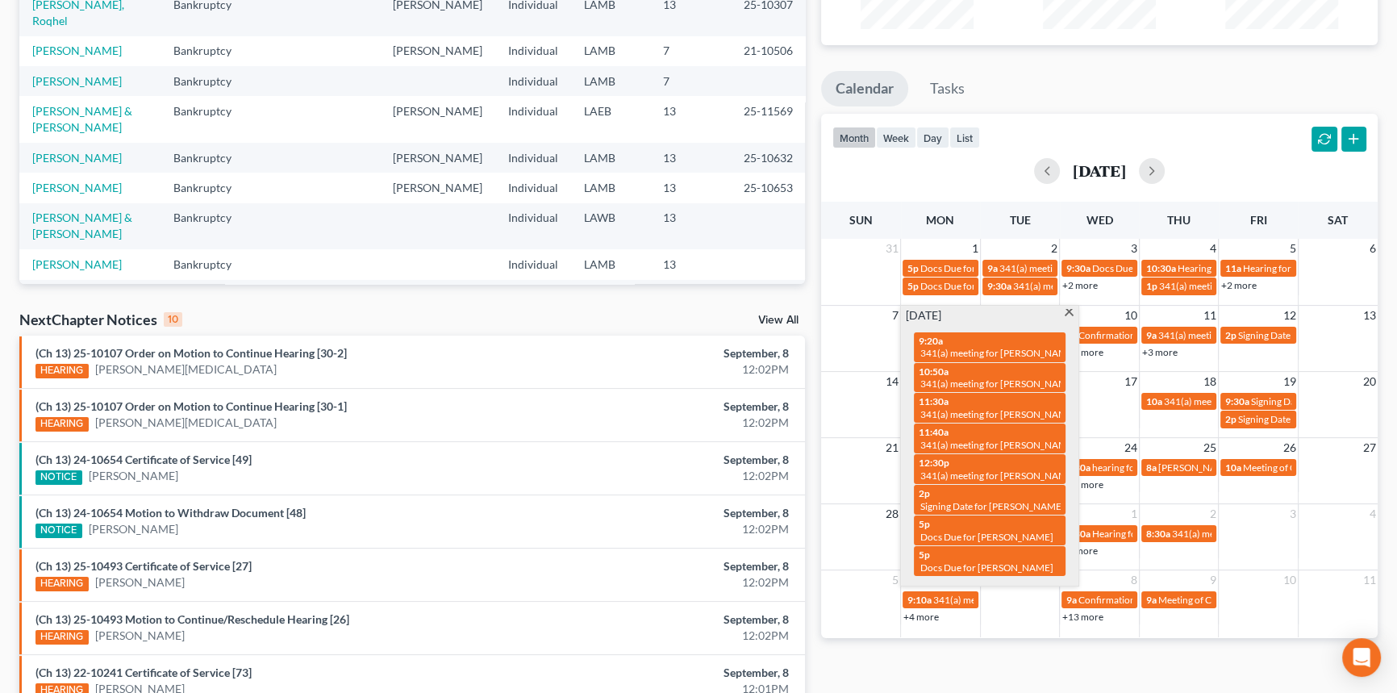
click at [623, 316] on div "NextChapter Notices 10 View All" at bounding box center [412, 323] width 786 height 26
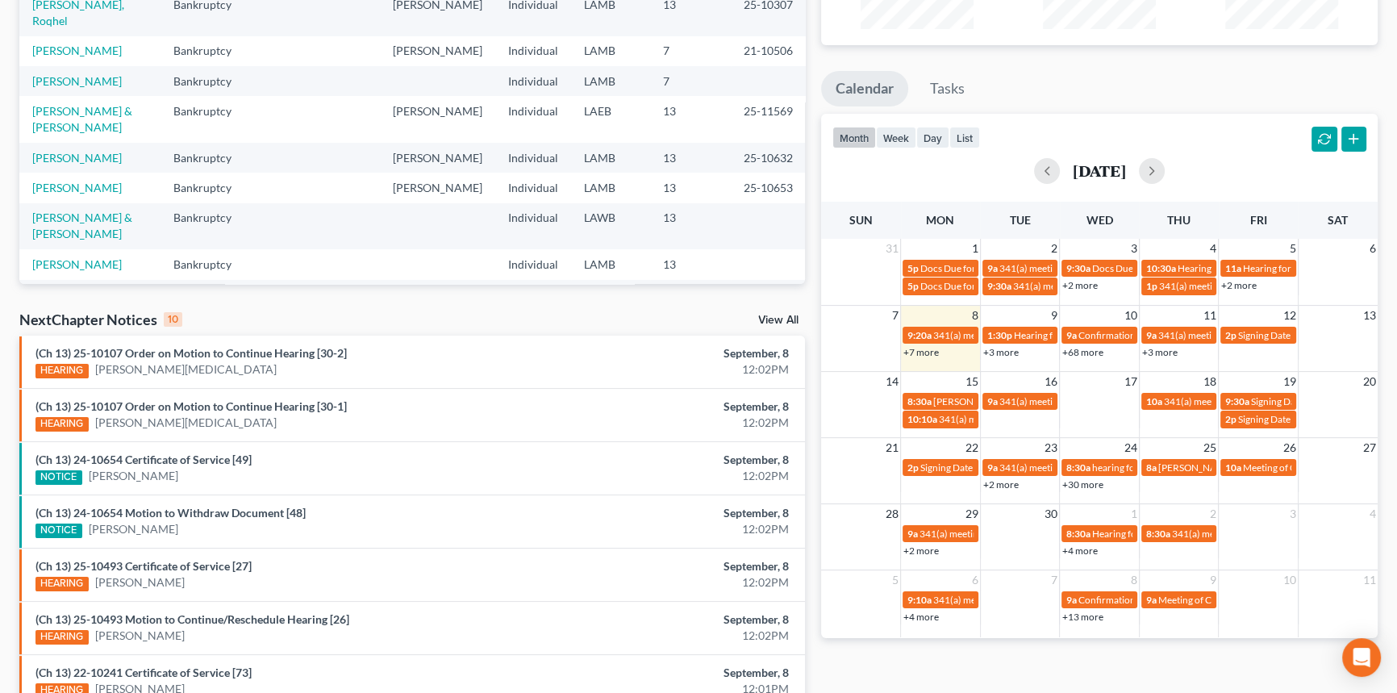
click at [913, 346] on link "+7 more" at bounding box center [920, 352] width 35 height 12
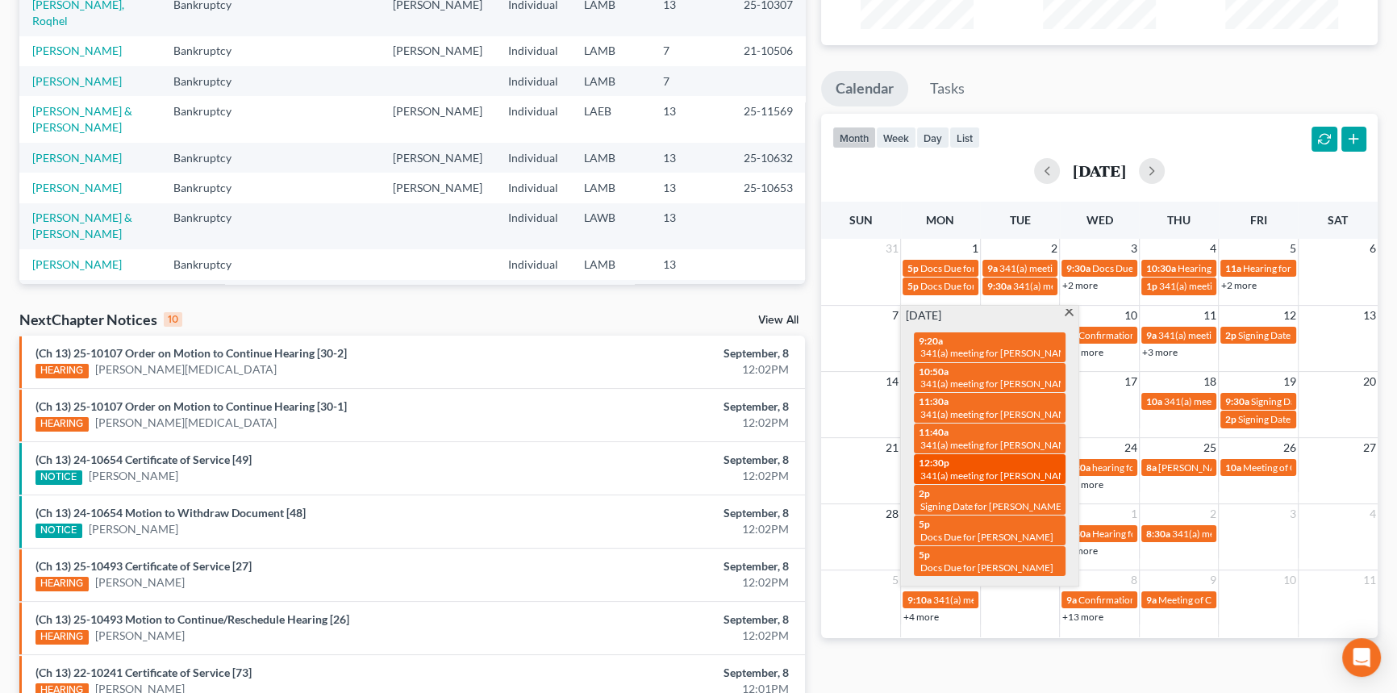
click at [969, 476] on span "341(a) meeting for [PERSON_NAME] & [PERSON_NAME]" at bounding box center [1040, 475] width 241 height 12
select select "Days"
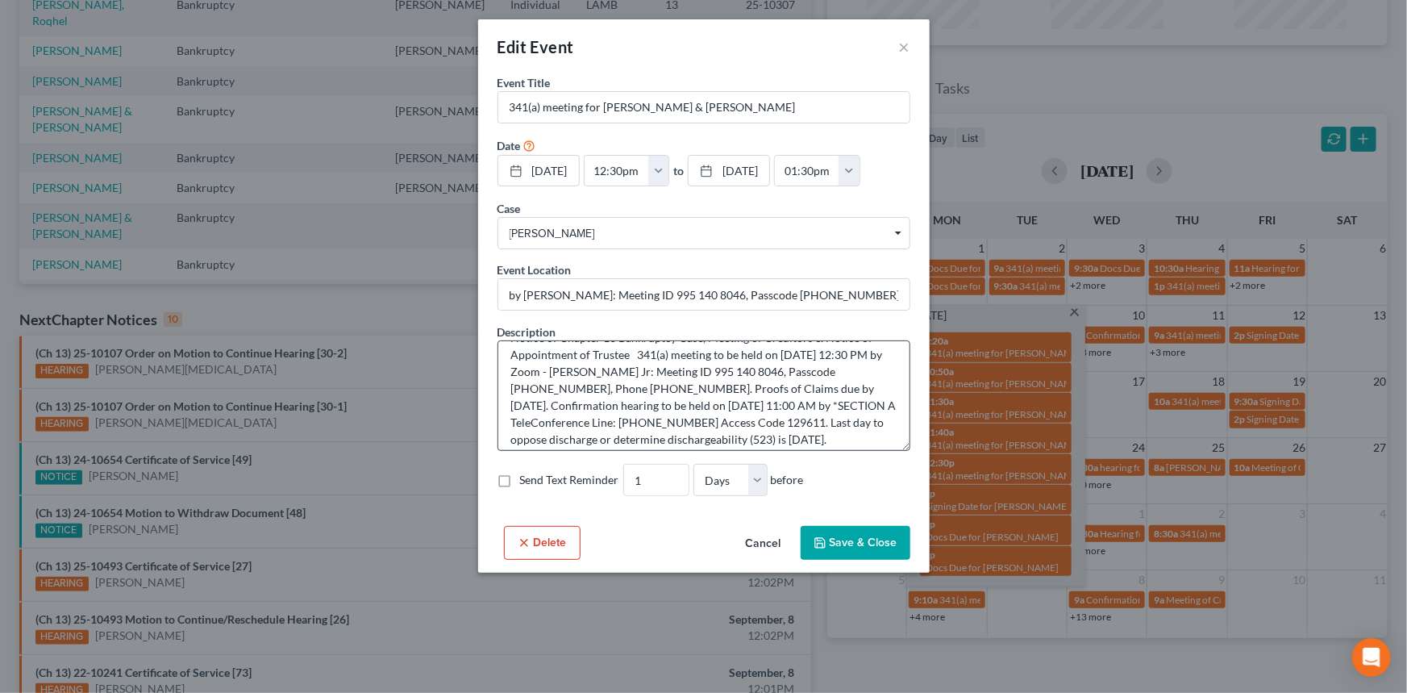
scroll to position [0, 0]
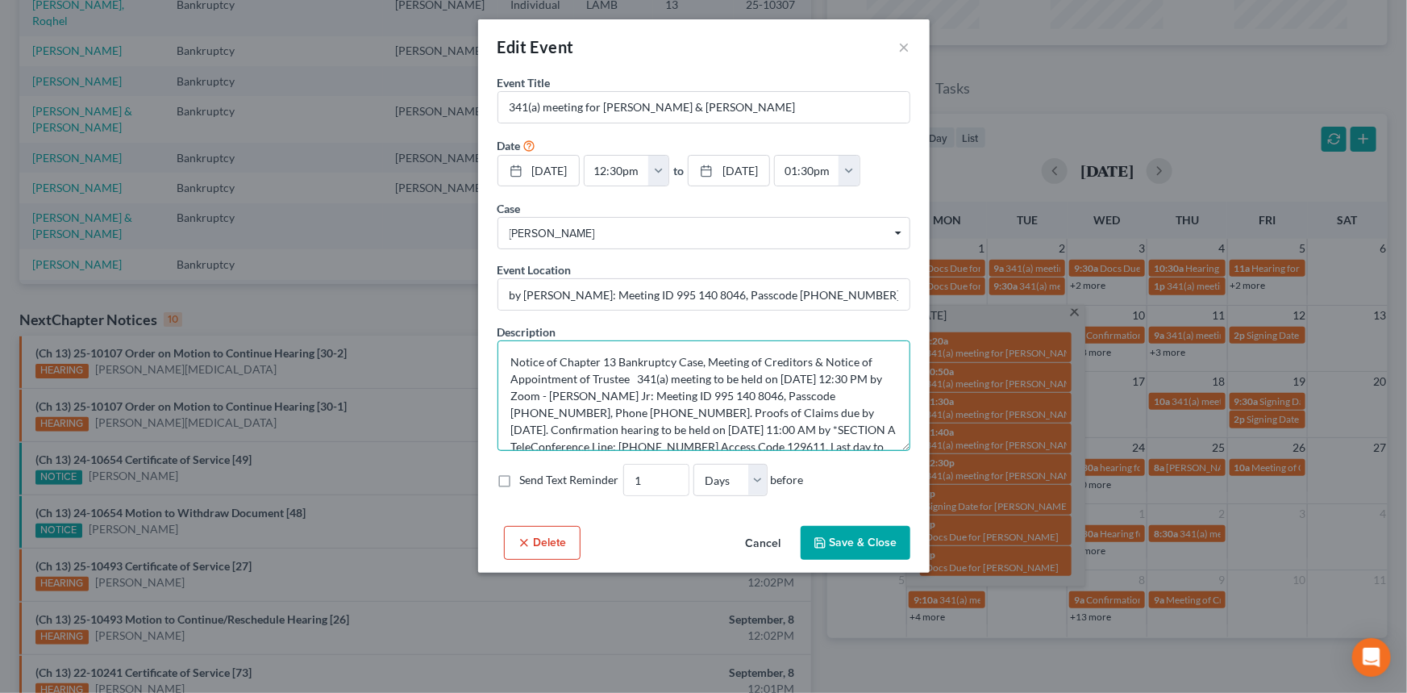
drag, startPoint x: 510, startPoint y: 412, endPoint x: 575, endPoint y: 409, distance: 65.4
click at [575, 409] on textarea "Notice of Chapter 13 Bankruptcy Case, Meeting of Creditors & Notice of Appointm…" at bounding box center [704, 395] width 413 height 110
click at [903, 48] on button "×" at bounding box center [904, 46] width 11 height 19
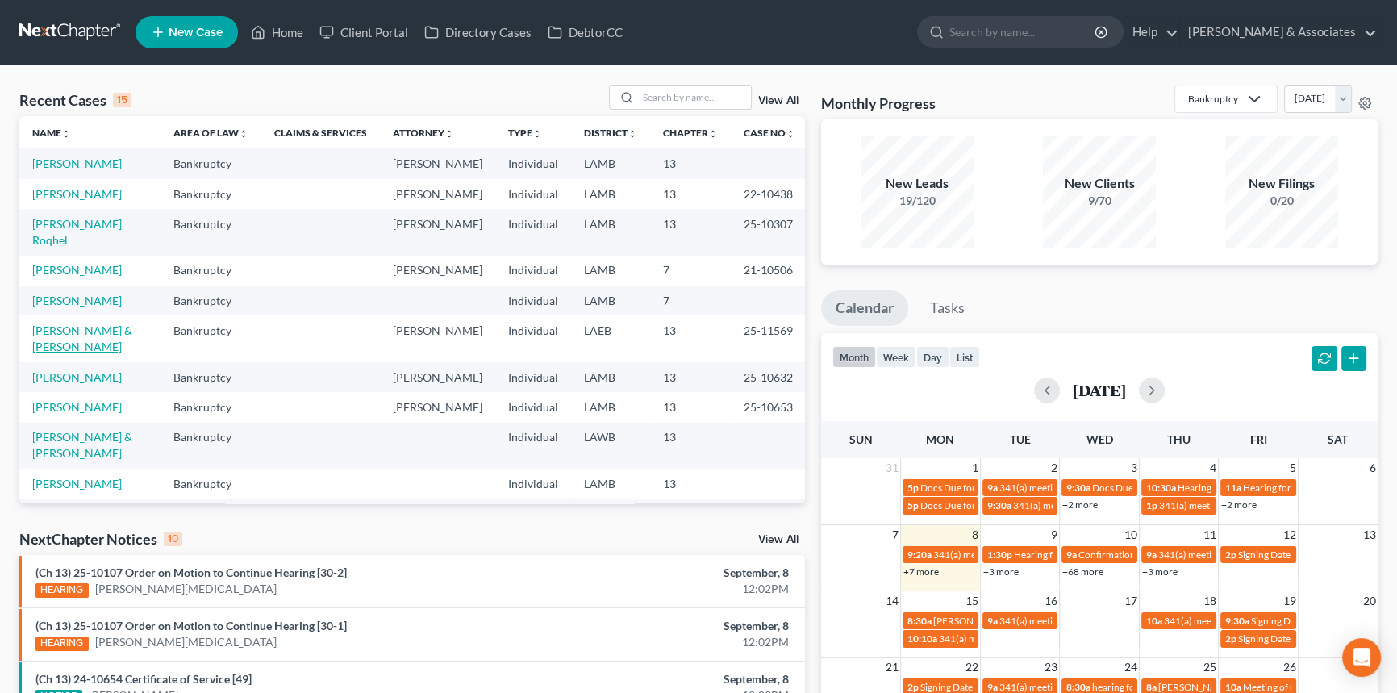
click at [64, 344] on link "[PERSON_NAME] & [PERSON_NAME]" at bounding box center [82, 338] width 100 height 30
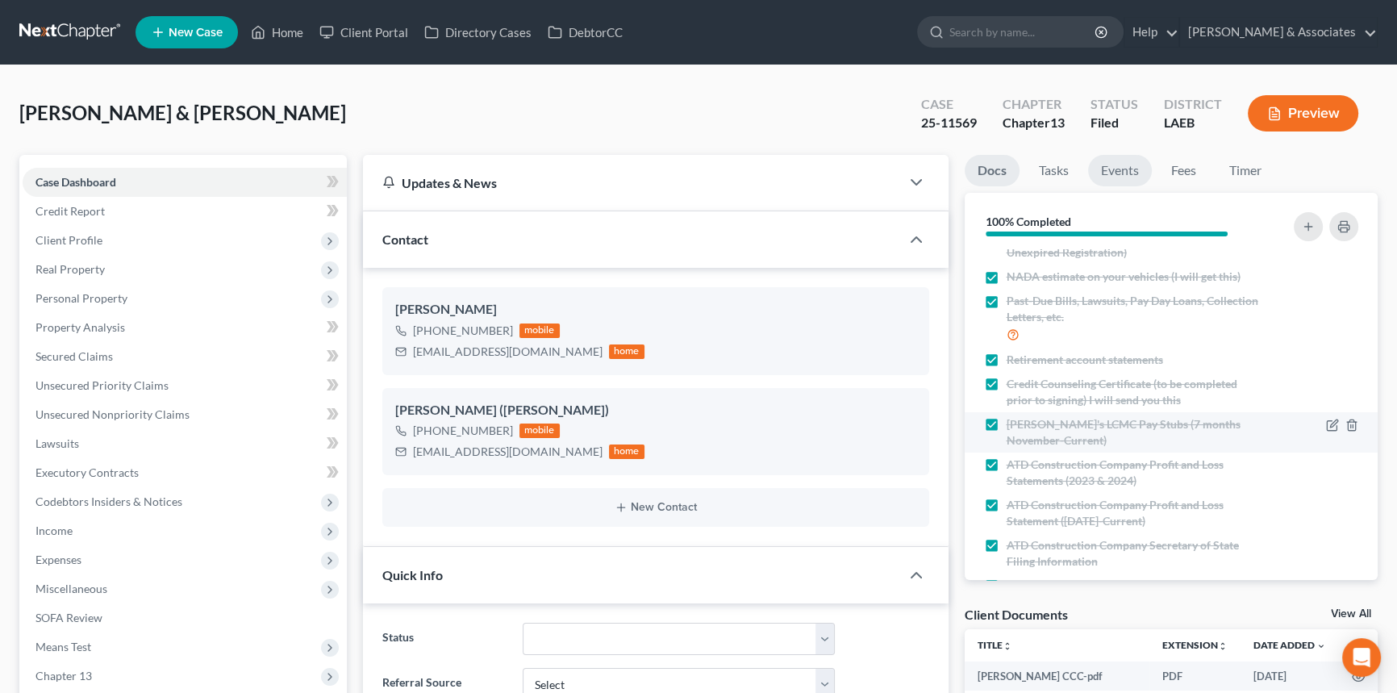
scroll to position [433, 0]
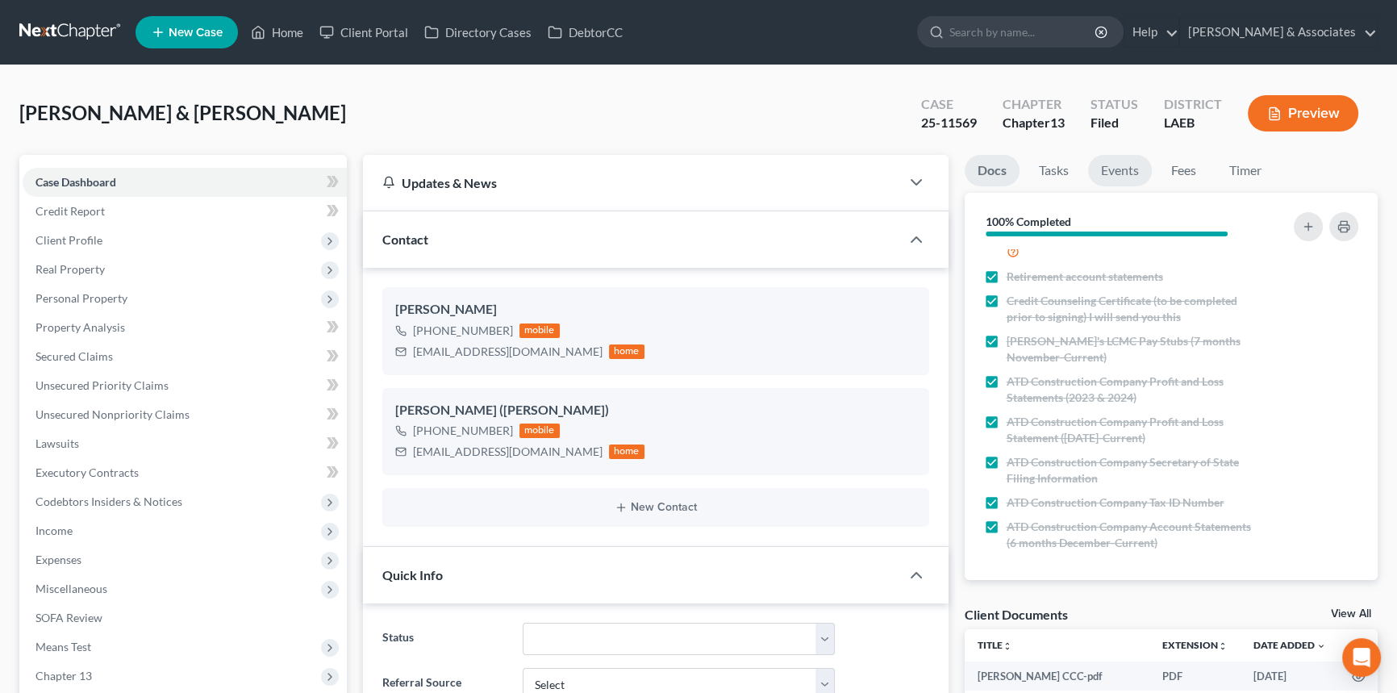
click at [1115, 166] on link "Events" at bounding box center [1120, 170] width 64 height 31
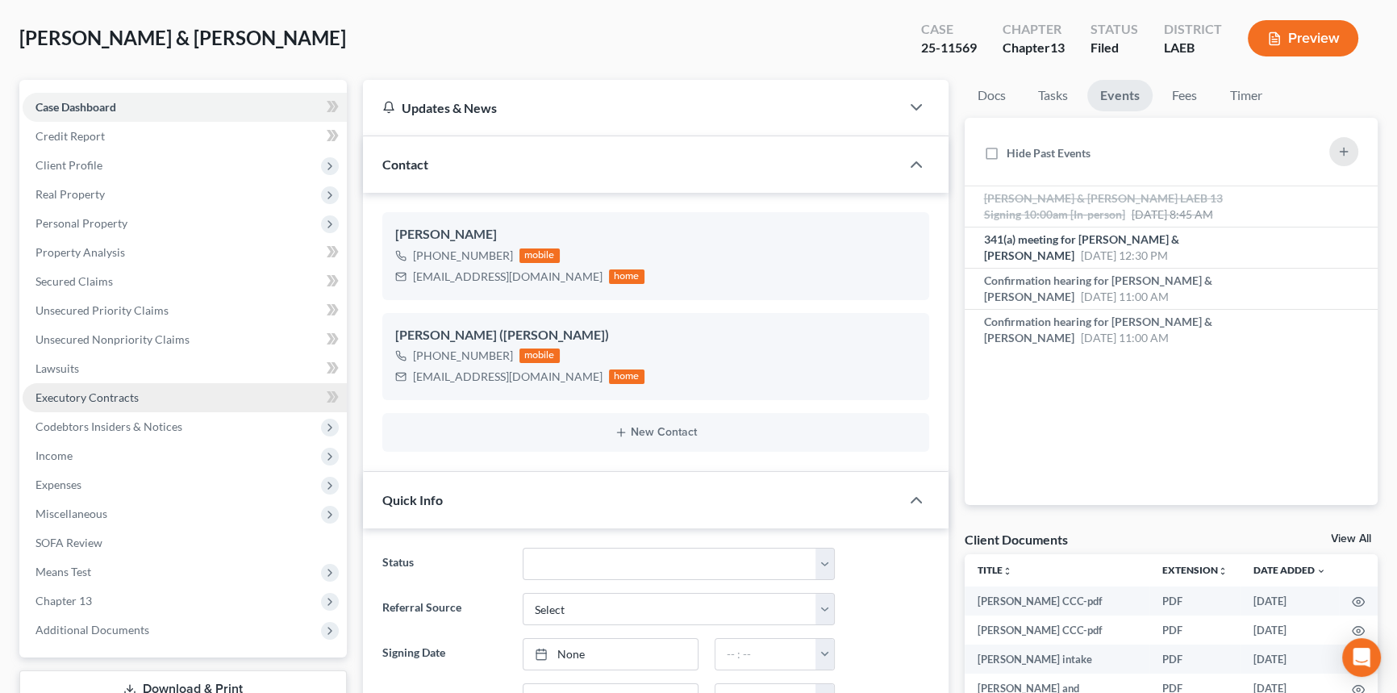
scroll to position [146, 0]
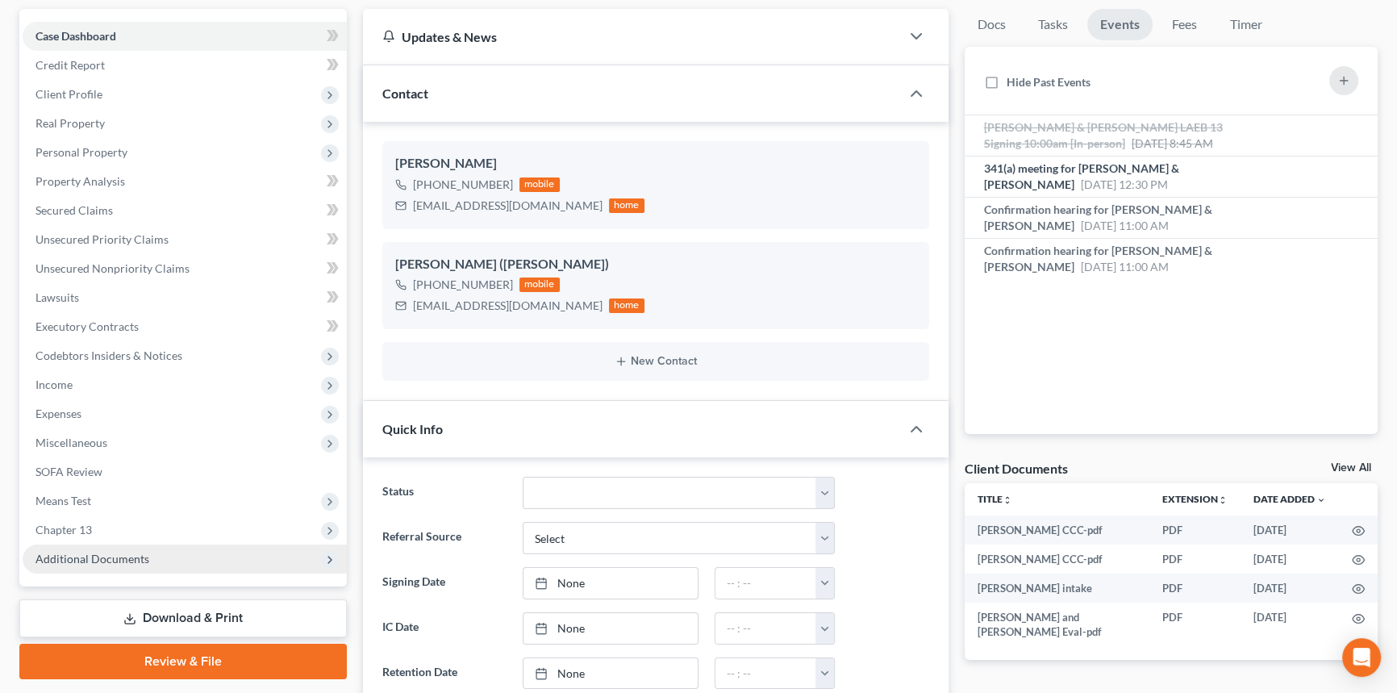
click at [131, 557] on span "Additional Documents" at bounding box center [92, 559] width 114 height 14
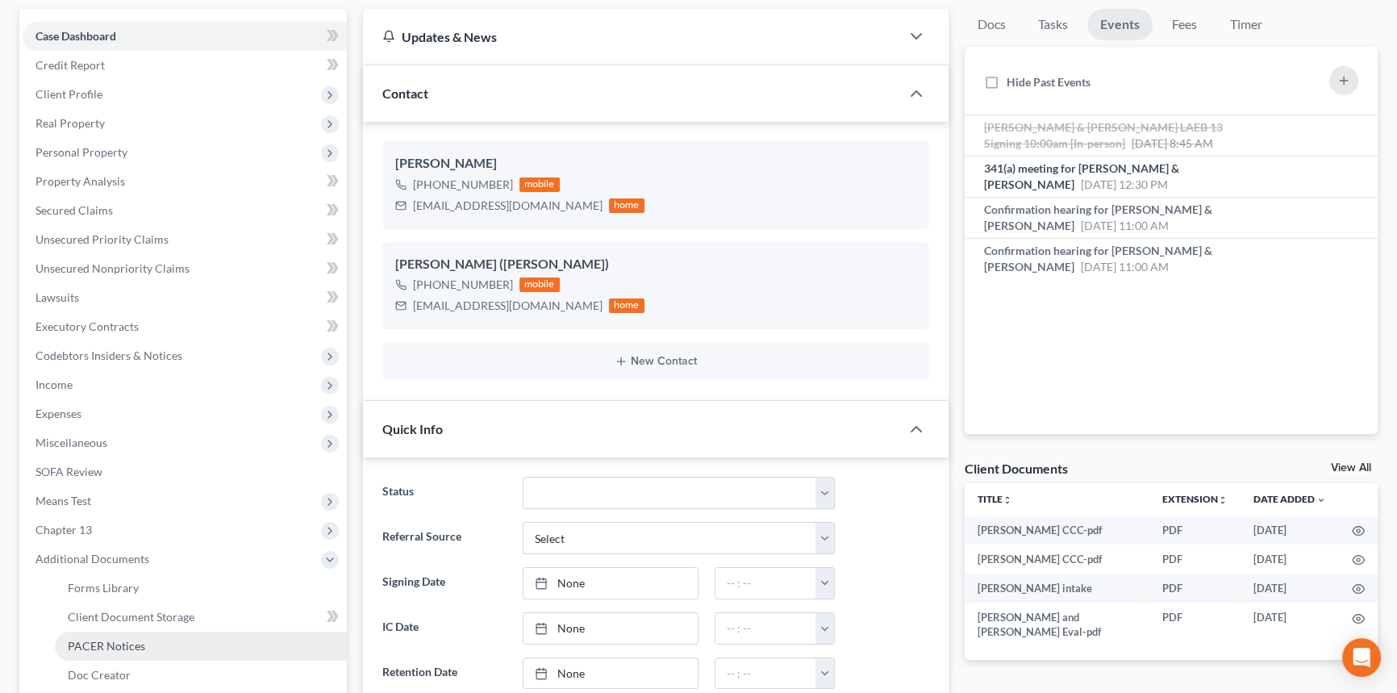
click at [132, 640] on span "PACER Notices" at bounding box center [106, 646] width 77 height 14
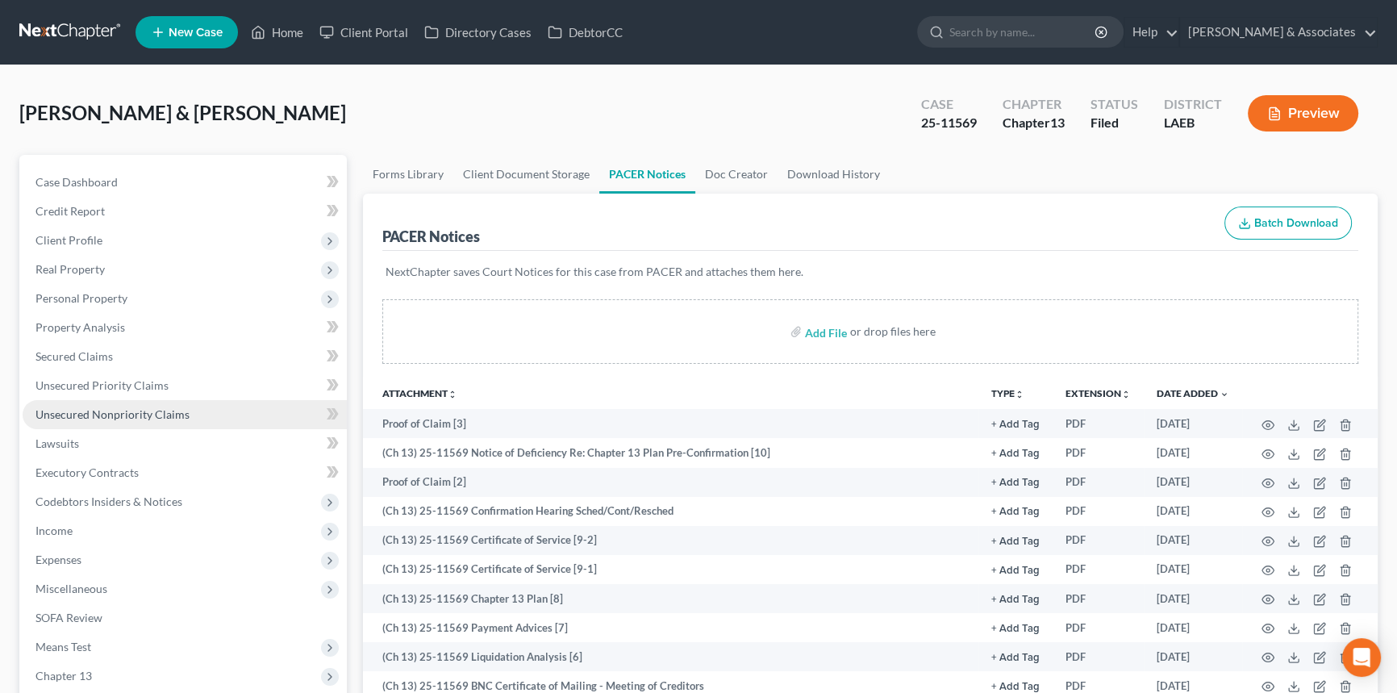
scroll to position [146, 0]
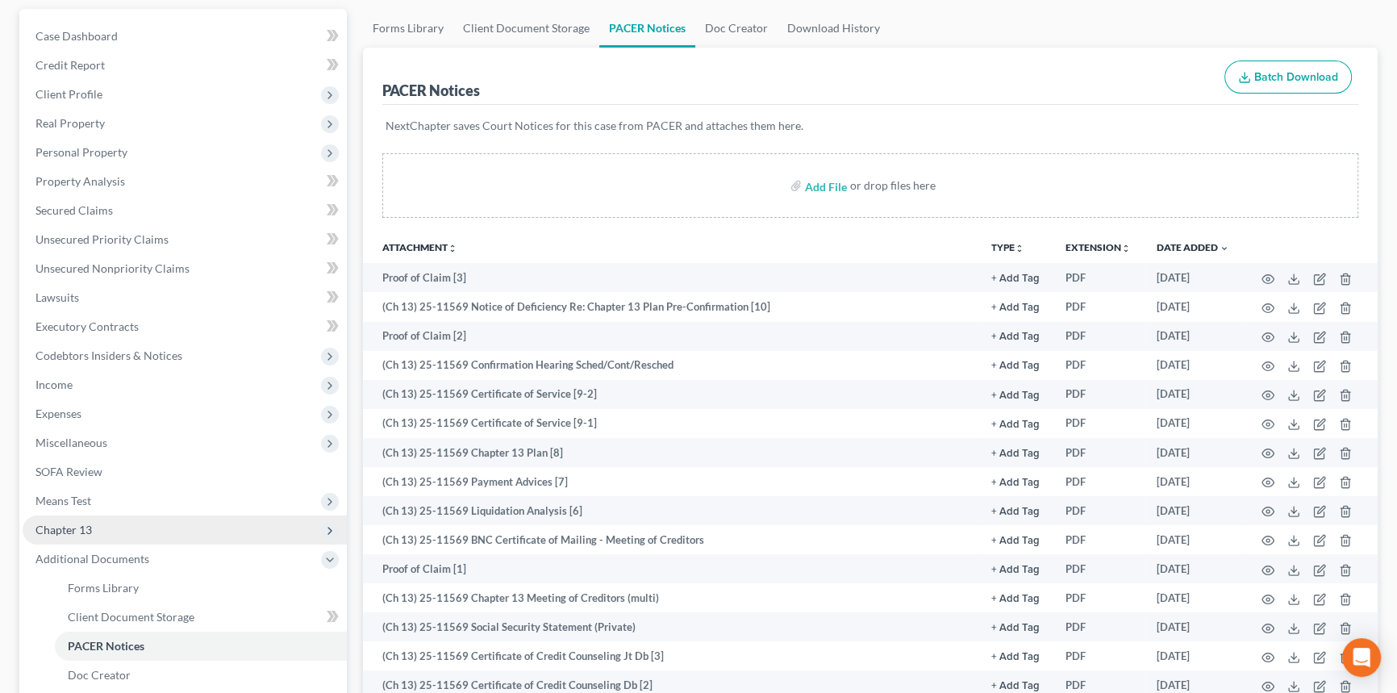
click at [112, 525] on span "Chapter 13" at bounding box center [185, 529] width 324 height 29
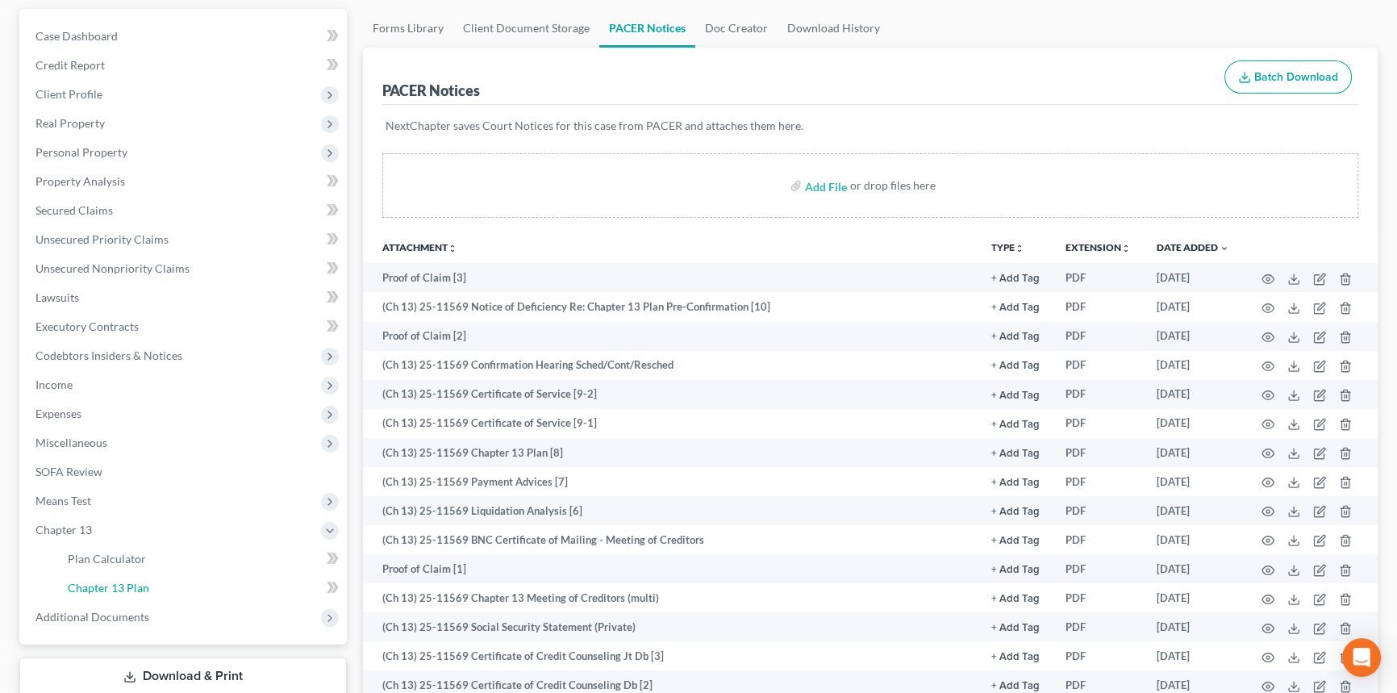
drag, startPoint x: 111, startPoint y: 573, endPoint x: 483, endPoint y: 569, distance: 371.8
click at [112, 573] on link "Chapter 13 Plan" at bounding box center [201, 587] width 292 height 29
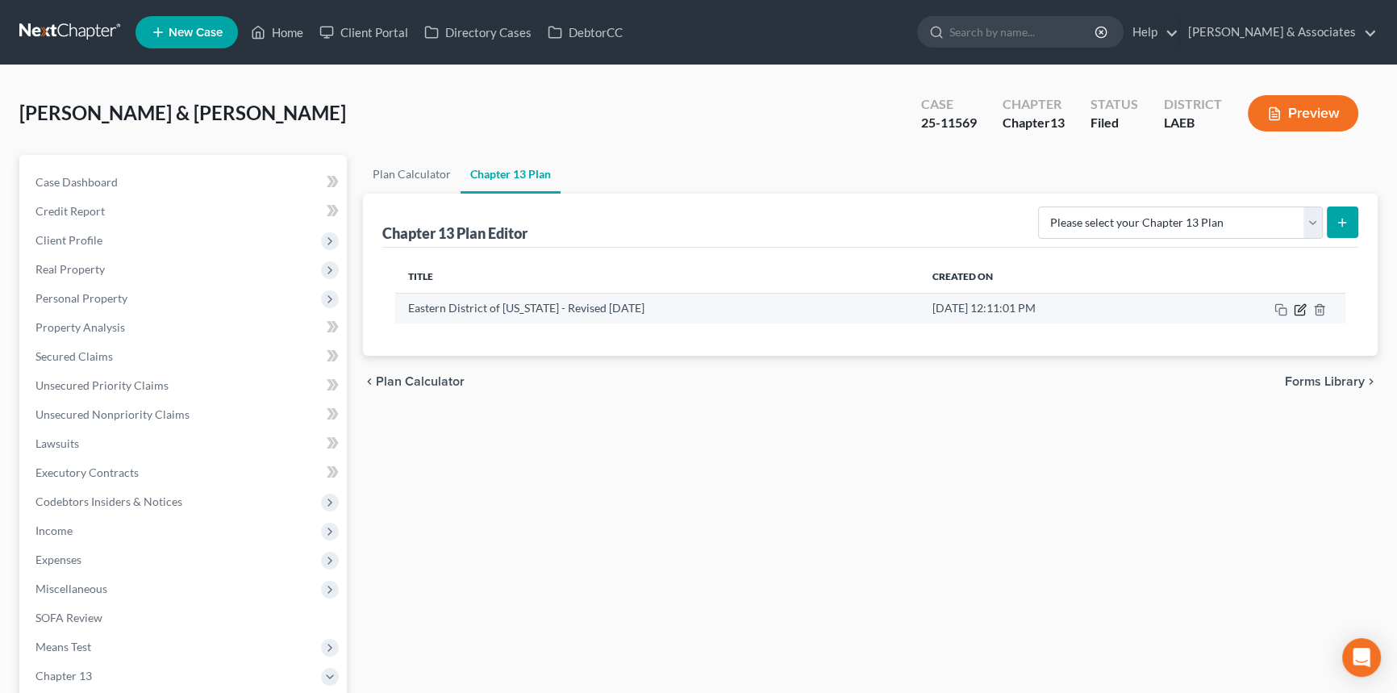
click at [1294, 307] on icon "button" at bounding box center [1299, 310] width 10 height 10
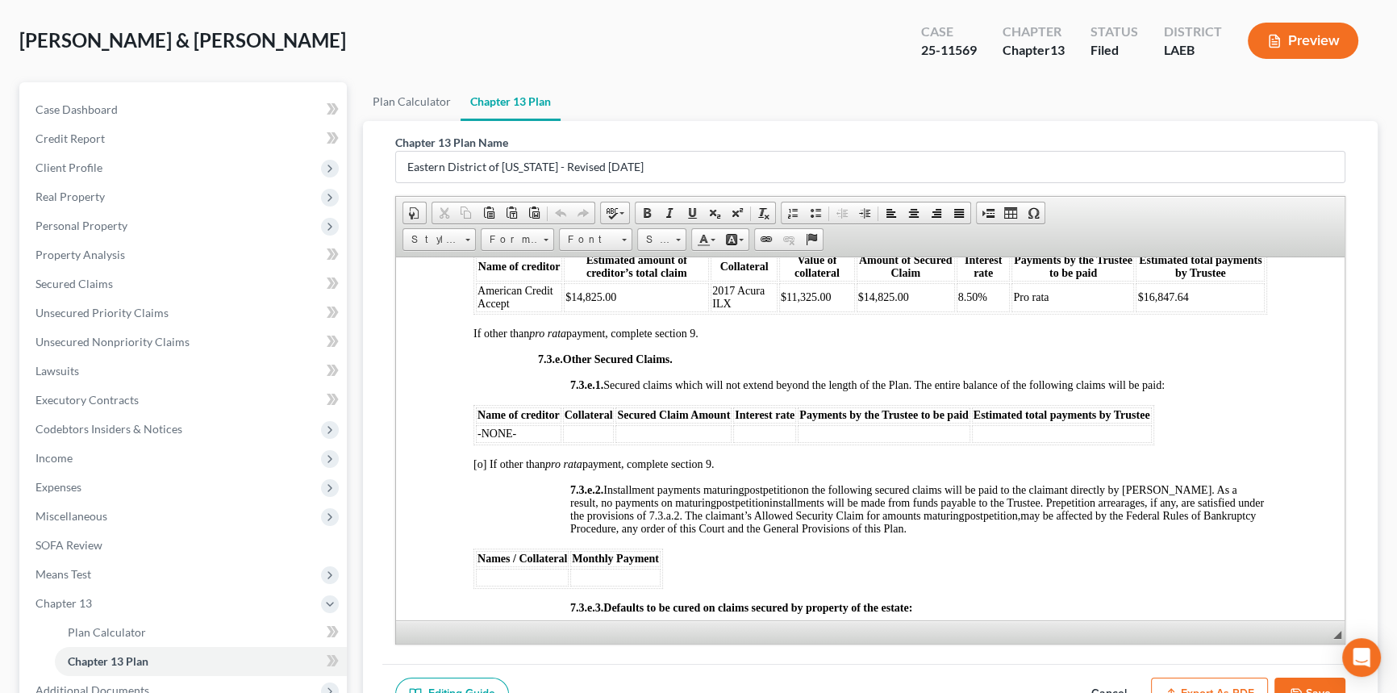
scroll to position [4252, 0]
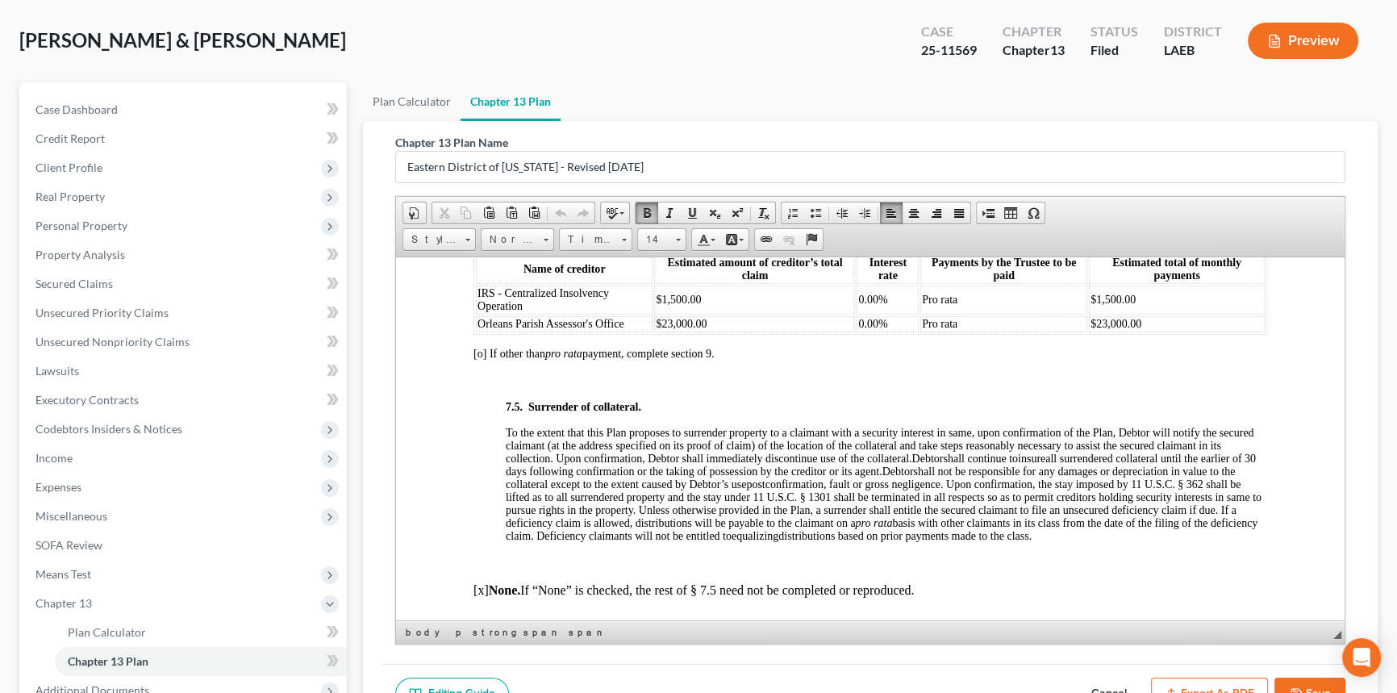
scroll to position [4911, 0]
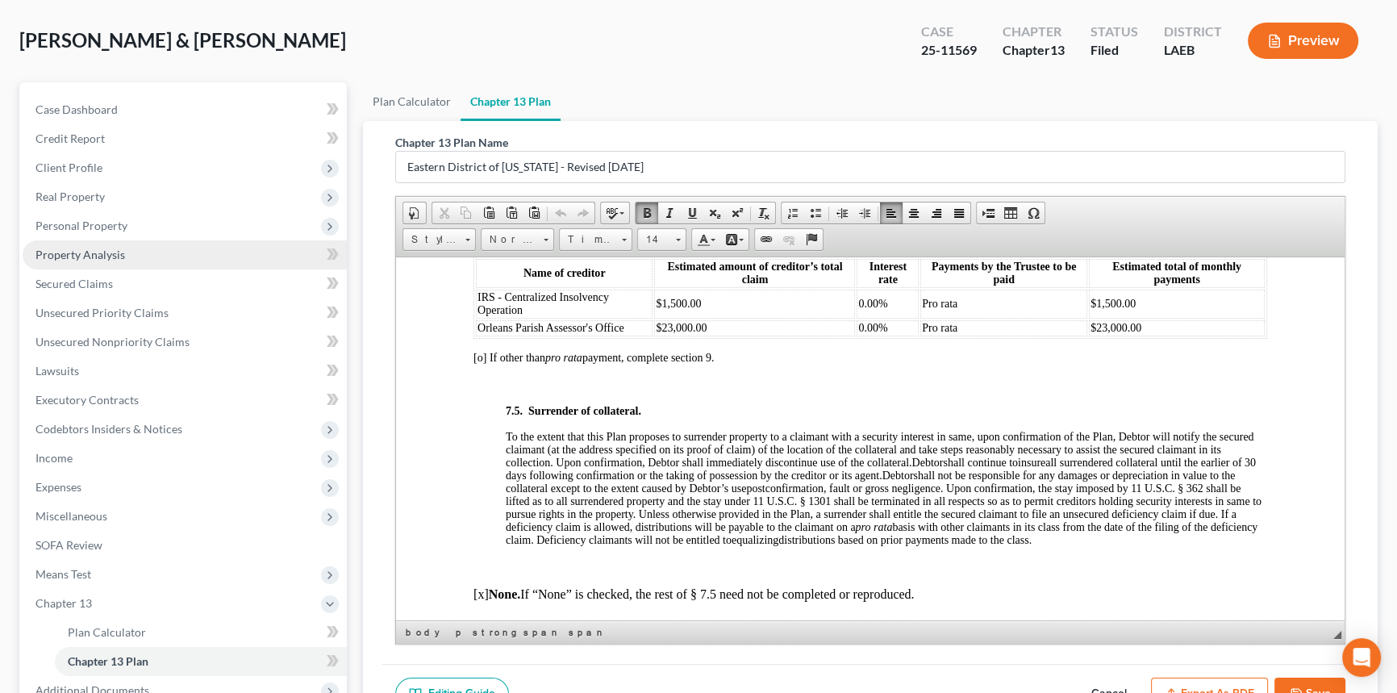
drag, startPoint x: 110, startPoint y: 310, endPoint x: 94, endPoint y: 256, distance: 57.4
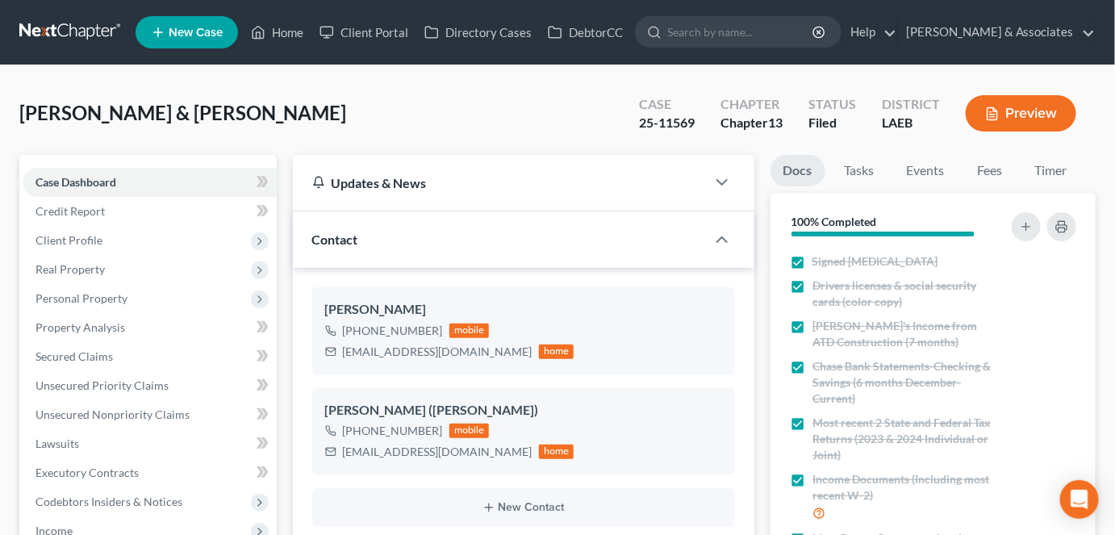
scroll to position [2789, 0]
click at [58, 41] on link at bounding box center [70, 32] width 103 height 29
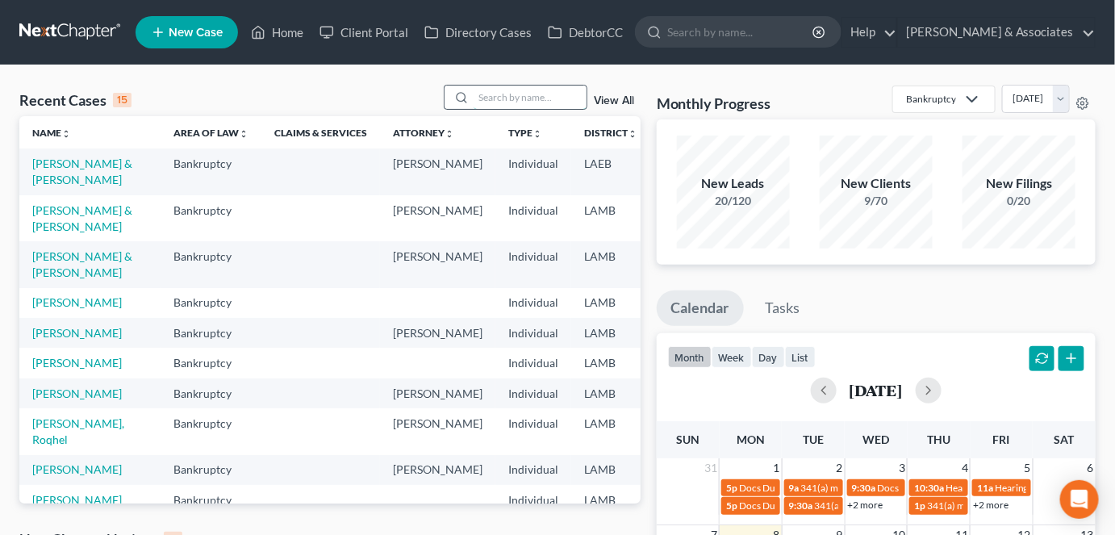
click at [515, 92] on input "search" at bounding box center [529, 96] width 113 height 23
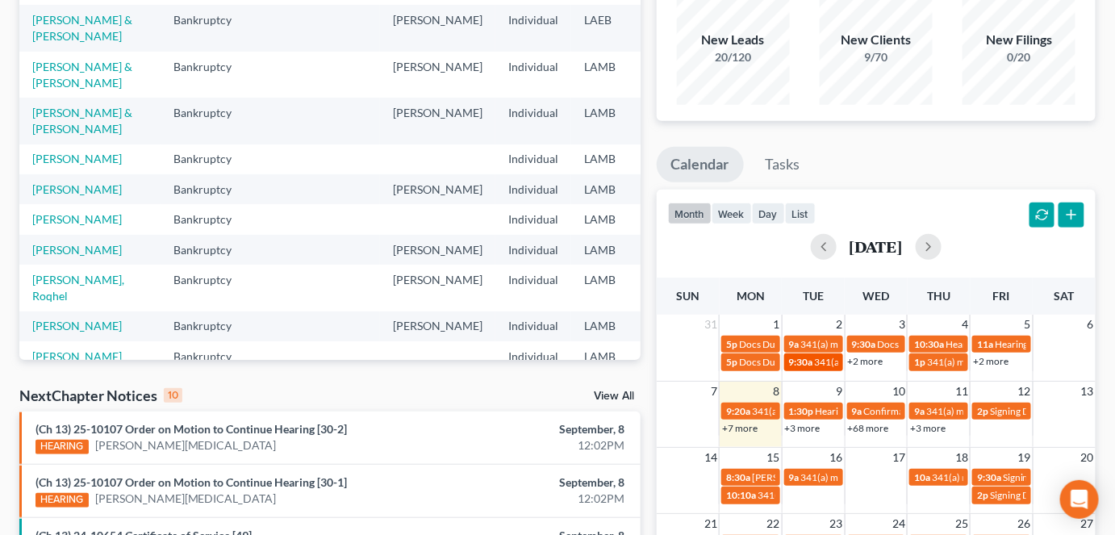
scroll to position [146, 0]
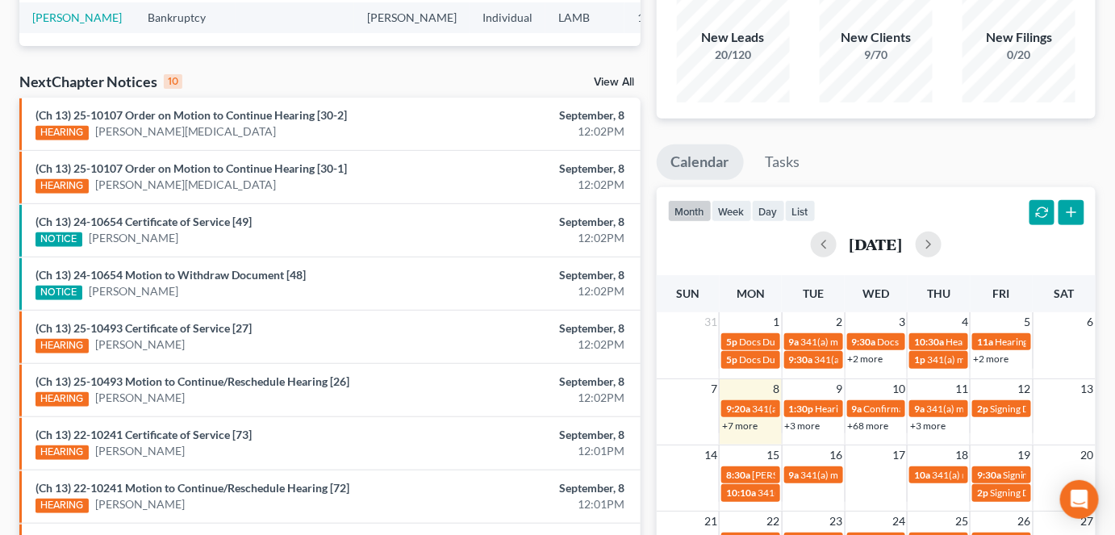
type input "marino"
click at [745, 423] on link "+7 more" at bounding box center [739, 425] width 35 height 12
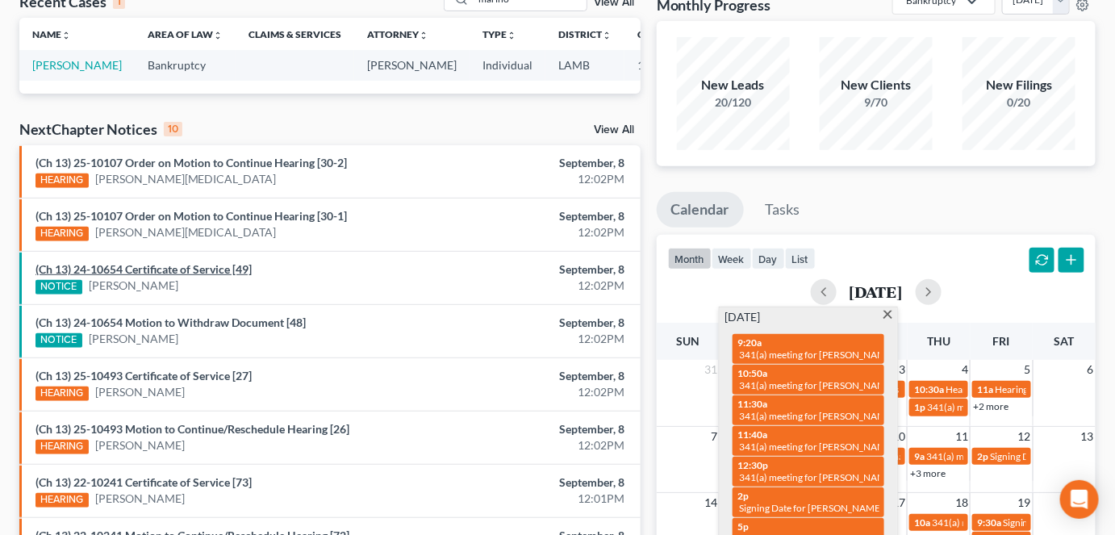
scroll to position [73, 0]
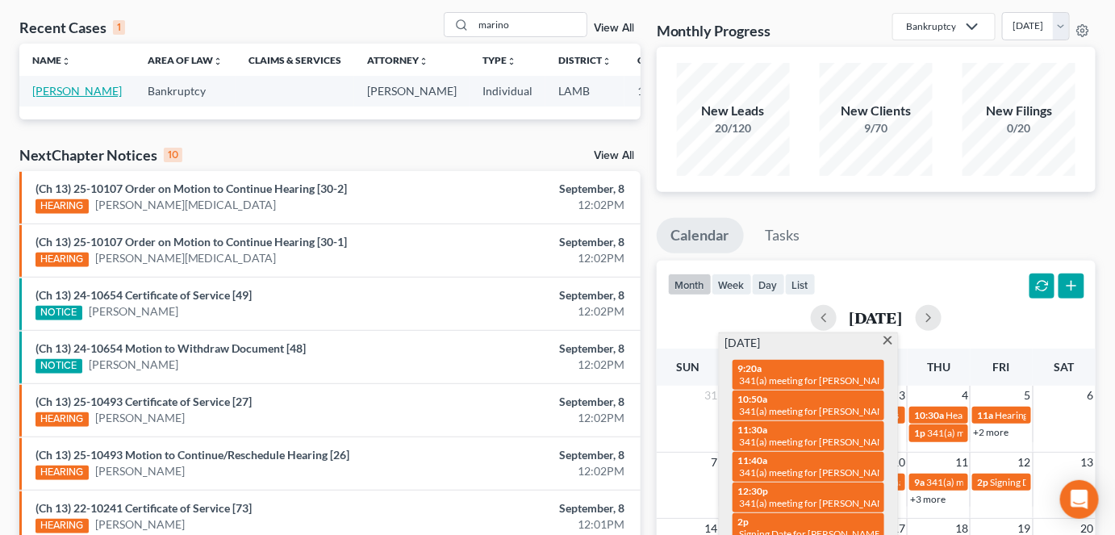
click at [40, 94] on link "[PERSON_NAME]" at bounding box center [77, 91] width 90 height 14
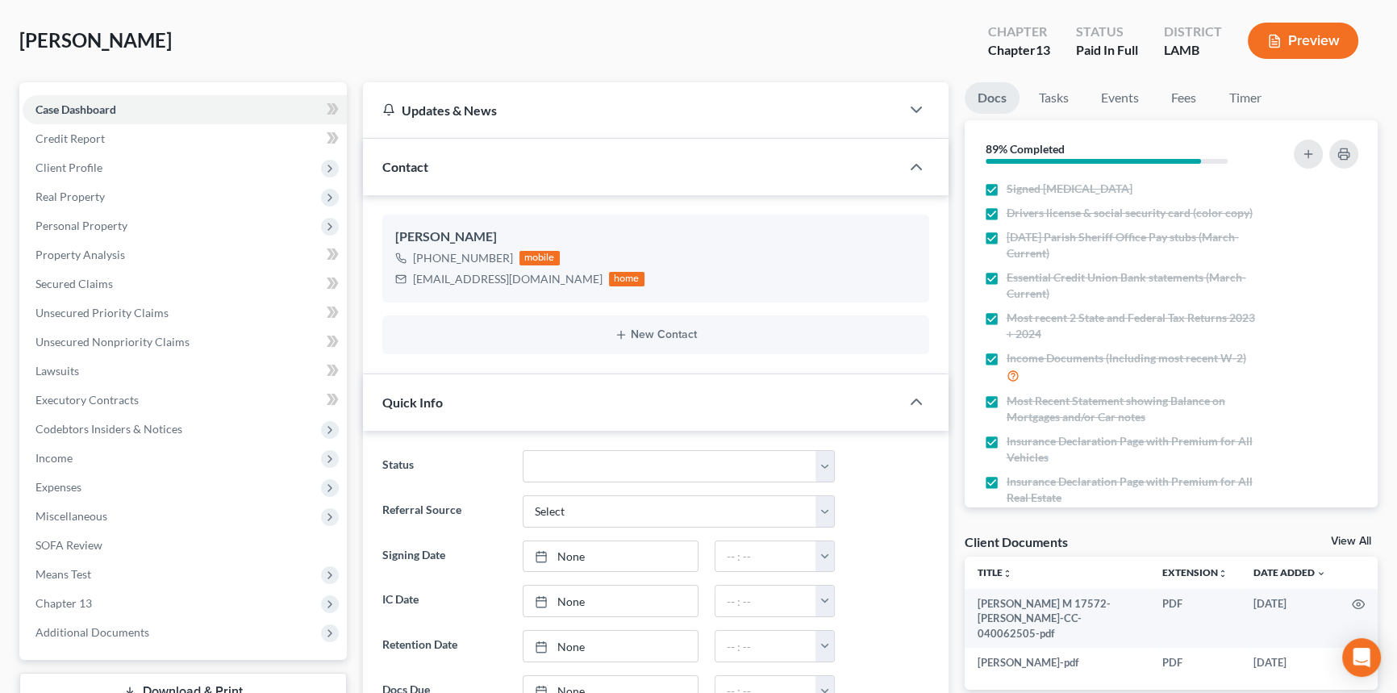
scroll to position [201, 0]
click at [123, 460] on span "Income" at bounding box center [185, 458] width 324 height 29
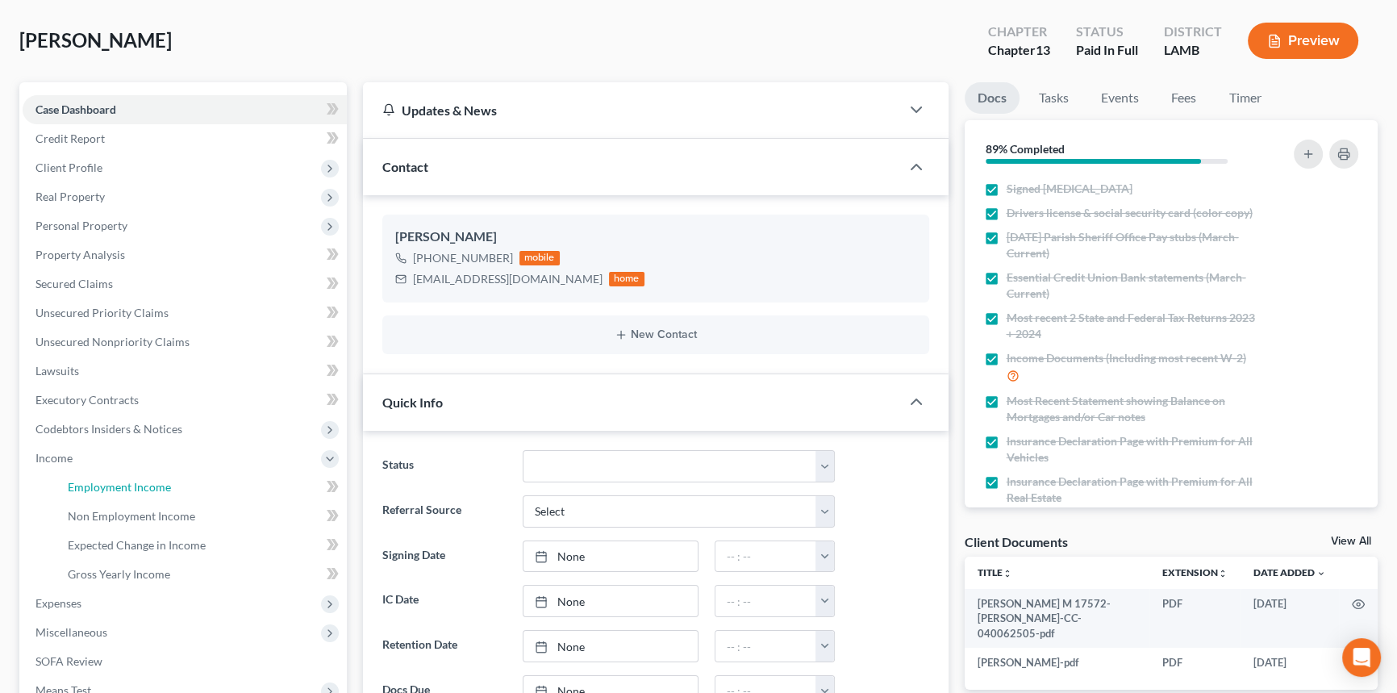
click at [81, 481] on span "Employment Income" at bounding box center [119, 487] width 103 height 14
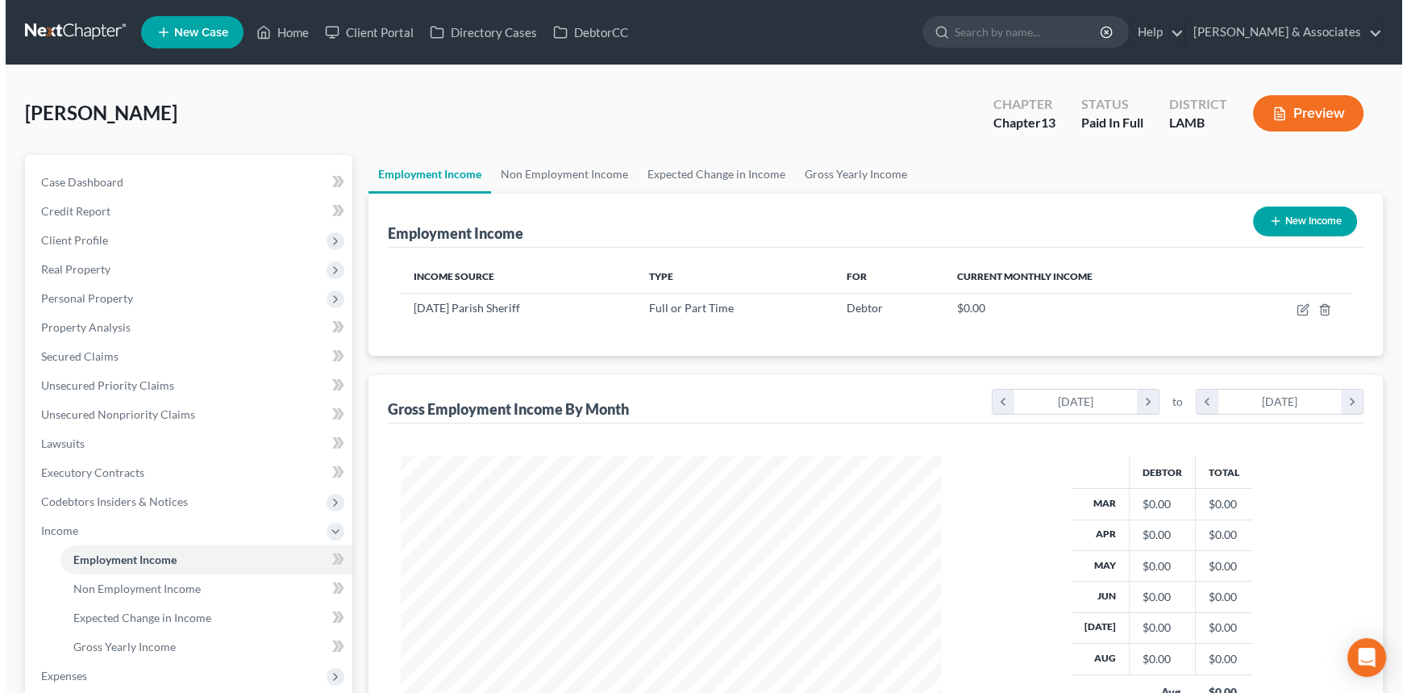
scroll to position [289, 573]
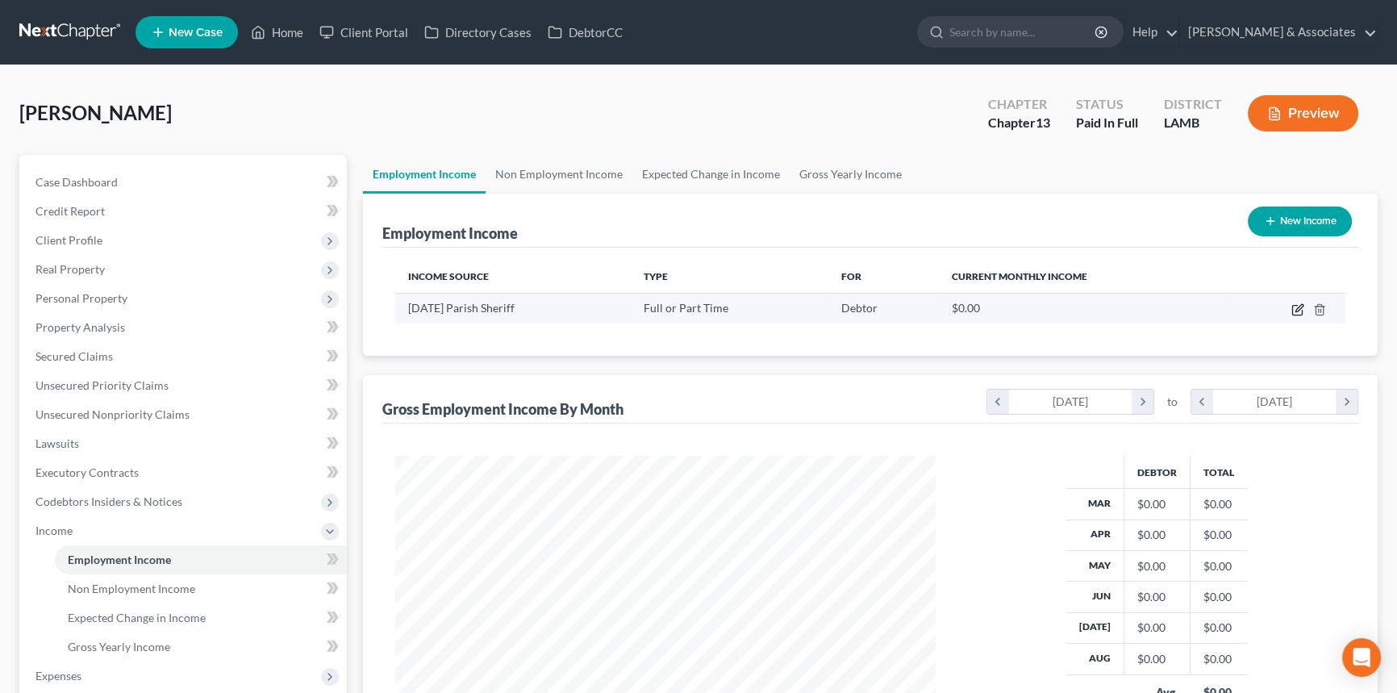
click at [1125, 307] on icon "button" at bounding box center [1297, 309] width 13 height 13
select select "0"
select select "19"
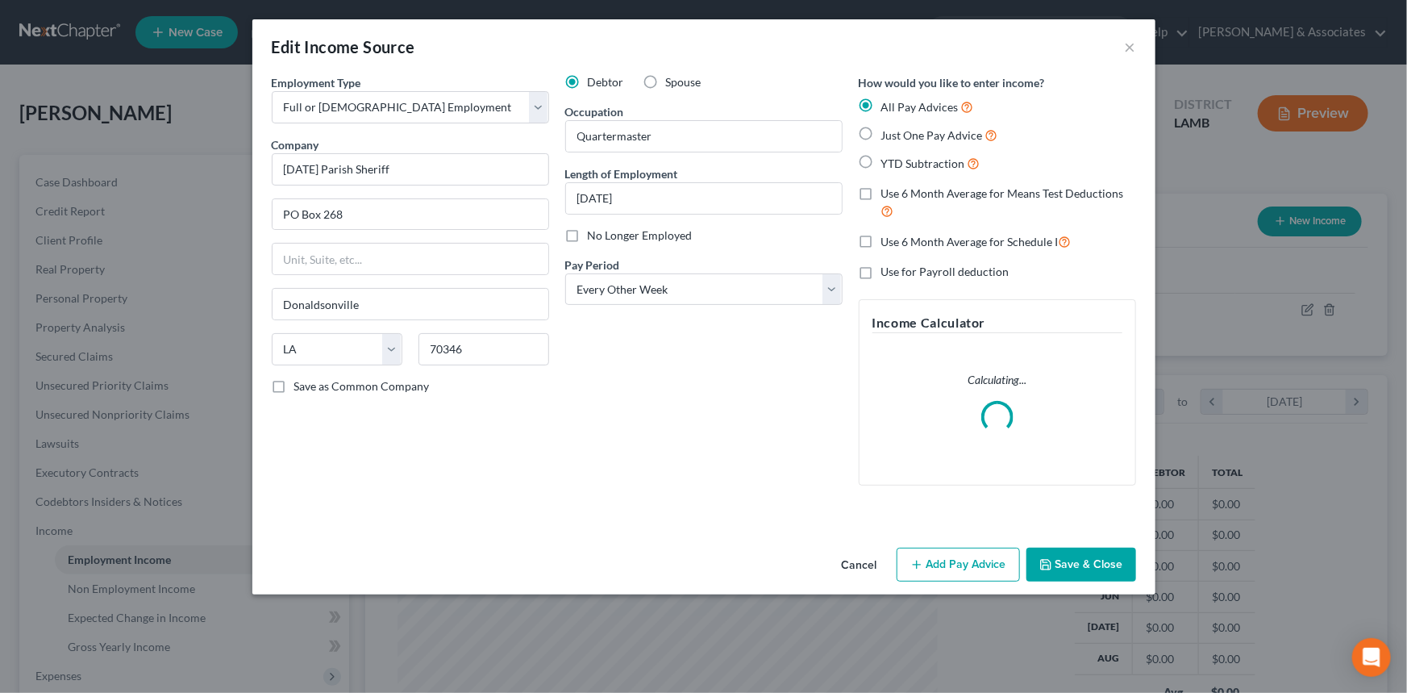
scroll to position [289, 577]
click at [986, 534] on button "Add Pay Advice" at bounding box center [958, 565] width 123 height 34
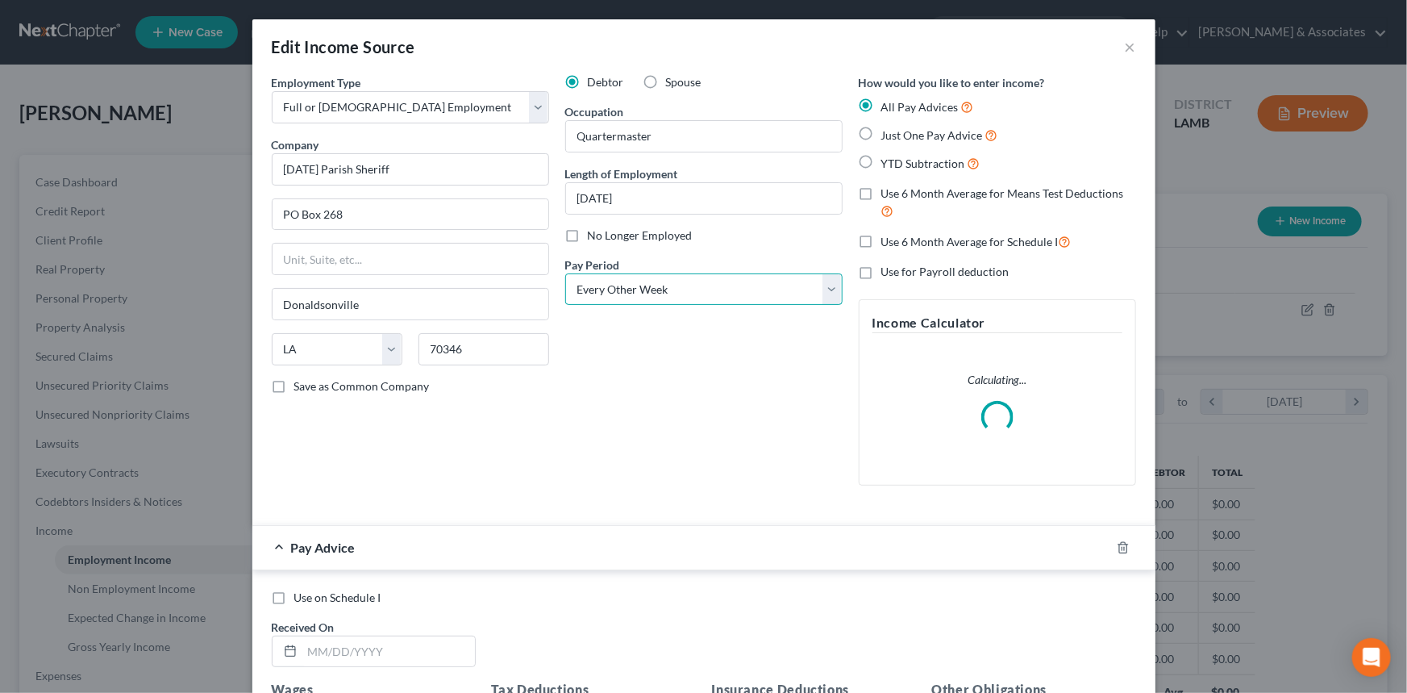
drag, startPoint x: 688, startPoint y: 290, endPoint x: 684, endPoint y: 303, distance: 13.5
click at [688, 290] on select "Select Monthly Twice Monthly Every Other Week Weekly" at bounding box center [703, 289] width 277 height 32
select select "0"
click at [565, 273] on select "Select Monthly Twice Monthly Every Other Week Weekly" at bounding box center [703, 289] width 277 height 32
click at [701, 420] on div "Debtor Spouse Occupation Quartermaster Length of Employment December 2024 No Lo…" at bounding box center [704, 286] width 294 height 424
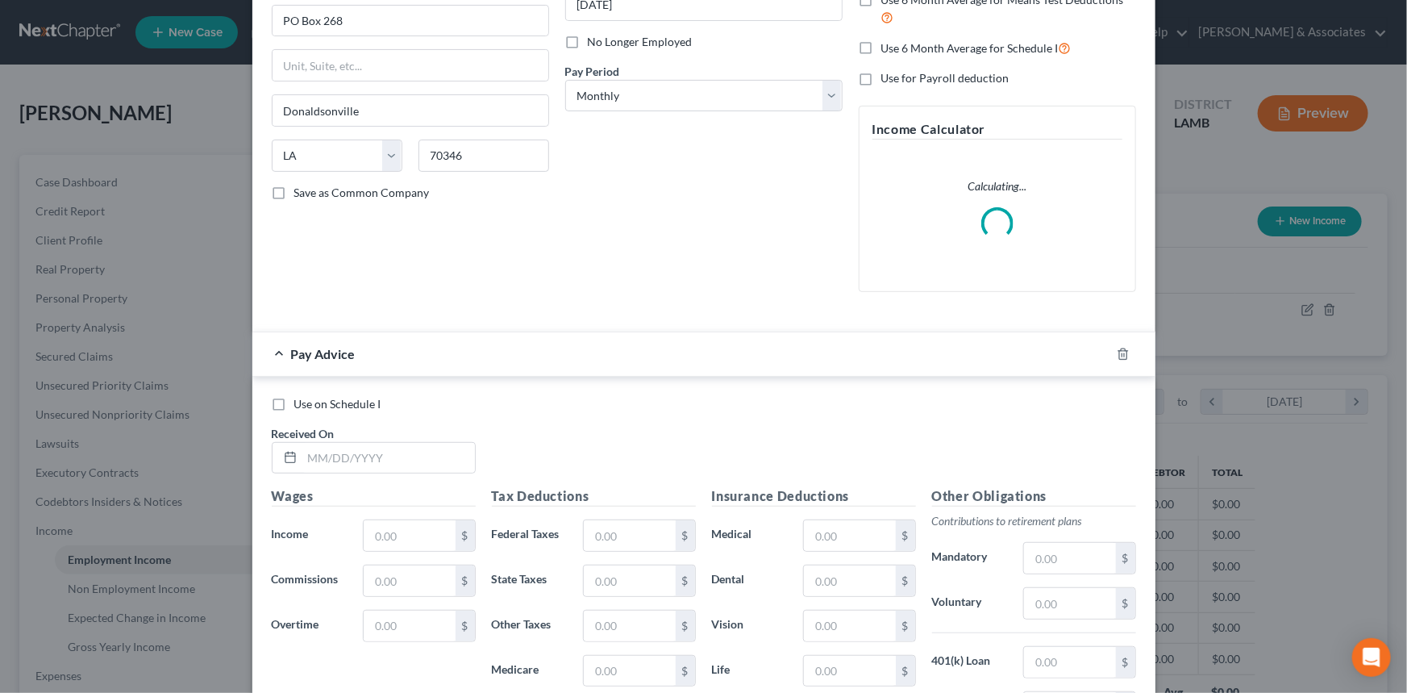
scroll to position [366, 0]
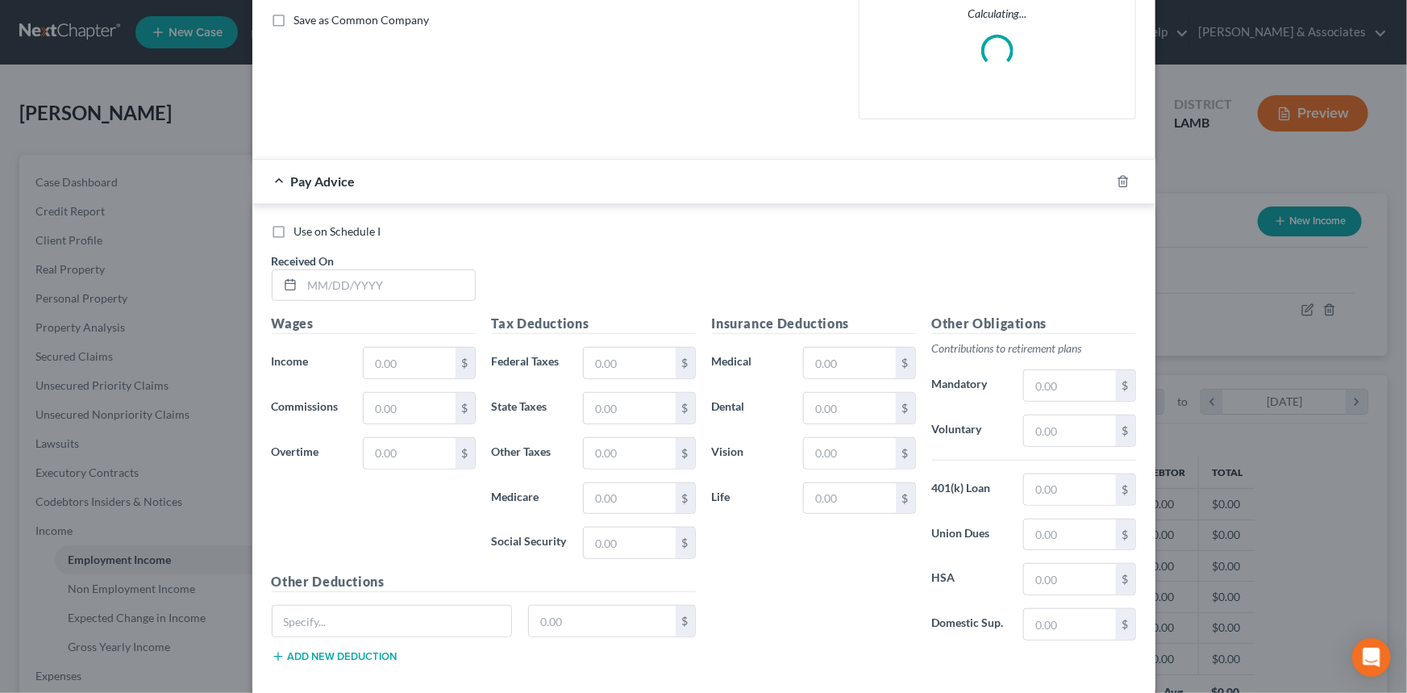
click at [398, 303] on div "Use on Schedule I Received On *" at bounding box center [704, 268] width 881 height 91
click at [398, 289] on input "text" at bounding box center [388, 285] width 173 height 31
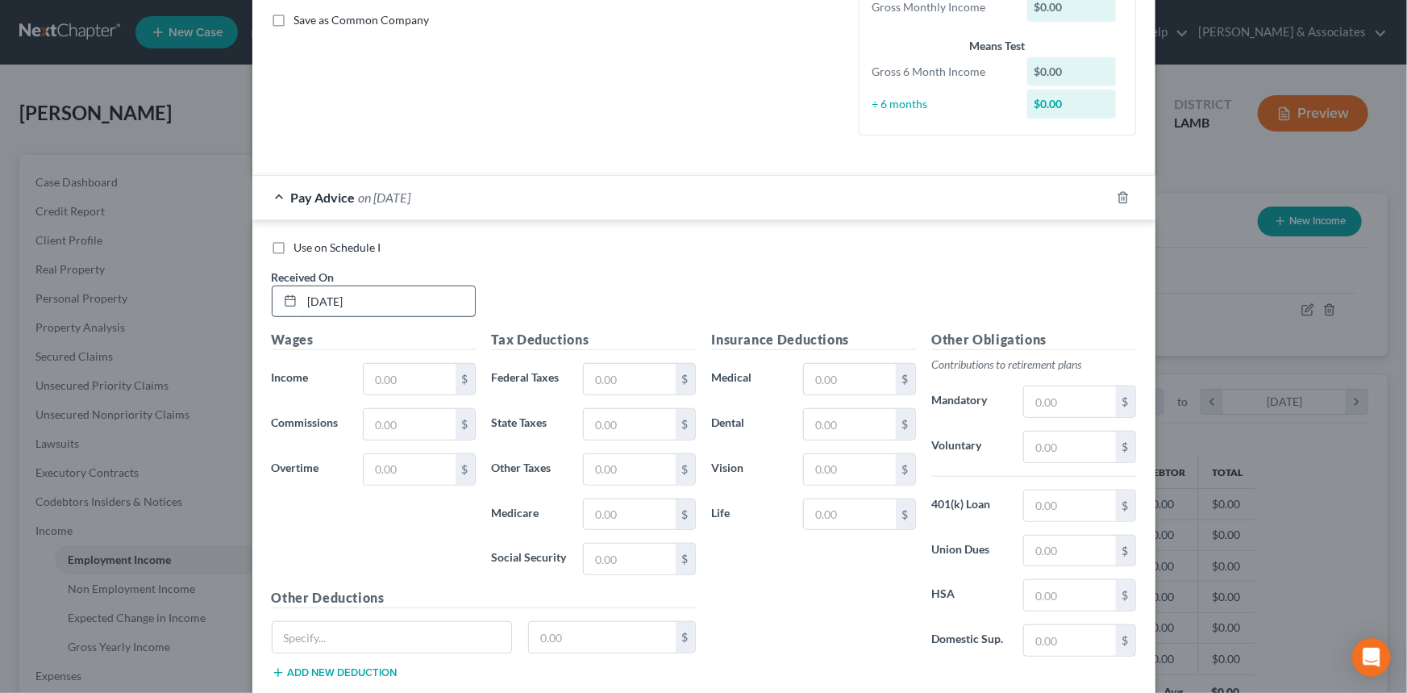
type input "3/1/2025"
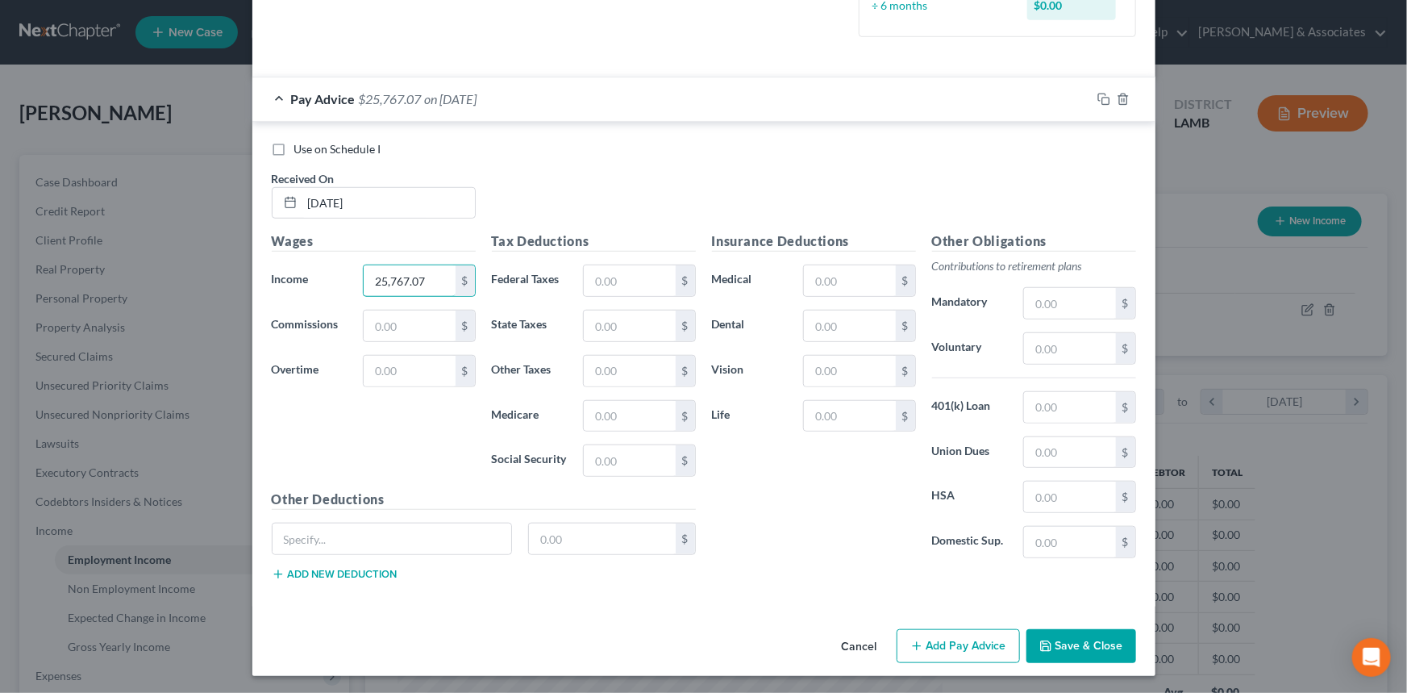
type input "25,767.07"
click at [911, 534] on icon "button" at bounding box center [917, 646] width 13 height 13
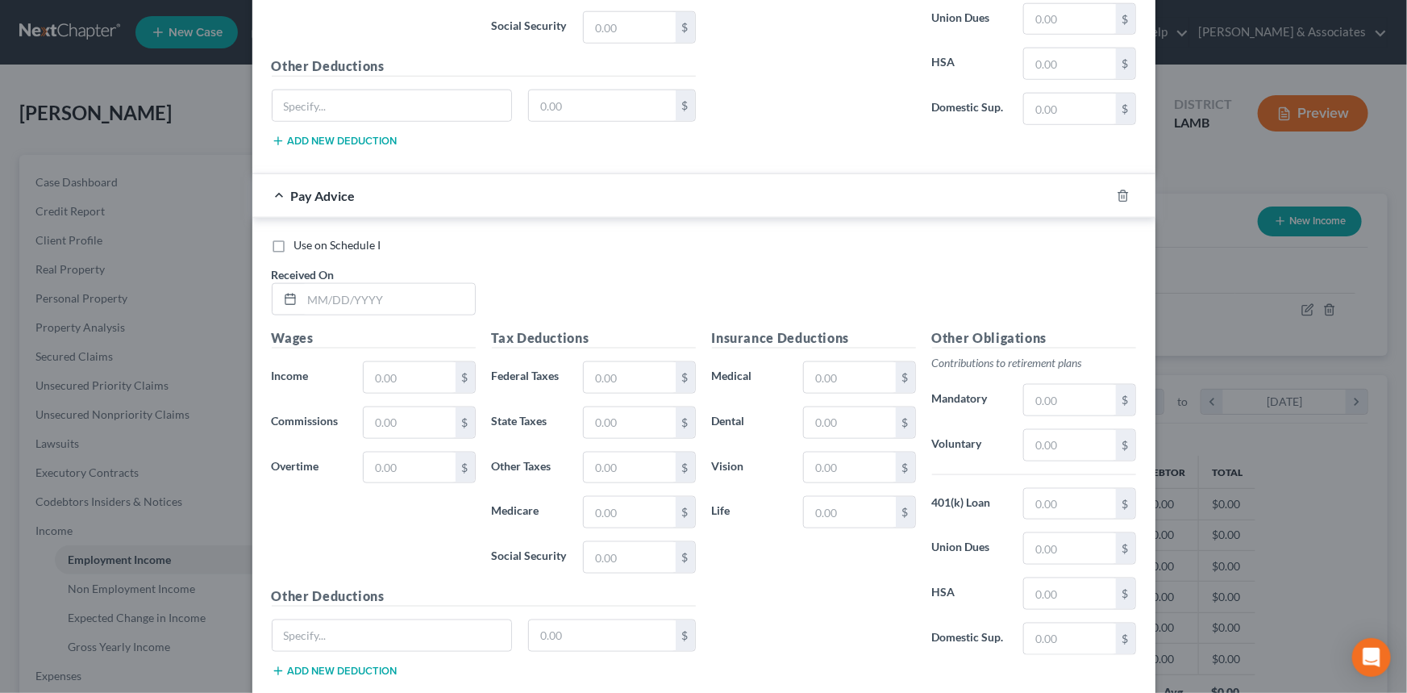
scroll to position [904, 0]
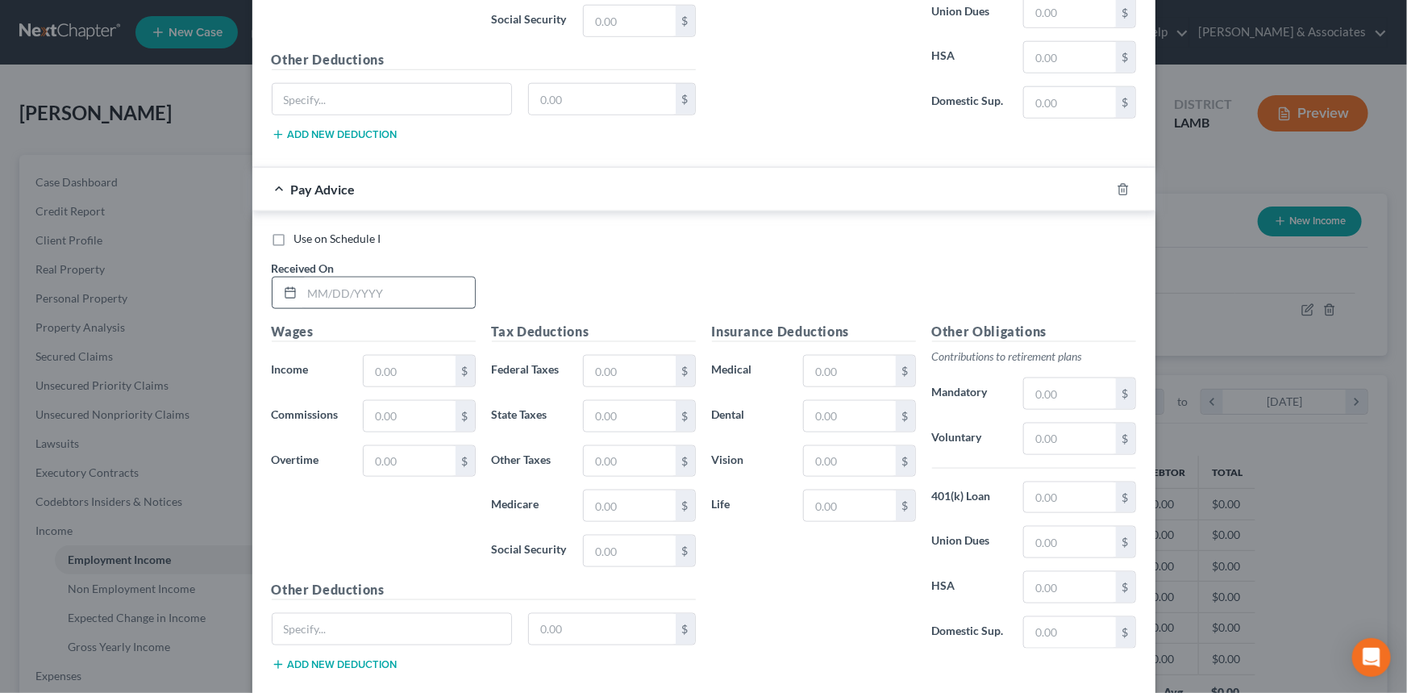
click at [302, 232] on span "Use on Schedule I" at bounding box center [337, 238] width 87 height 14
click at [302, 232] on input "Use on Schedule I" at bounding box center [306, 236] width 10 height 10
checkbox input "true"
click at [348, 291] on input "text" at bounding box center [388, 292] width 173 height 31
type input "9/8/2021"
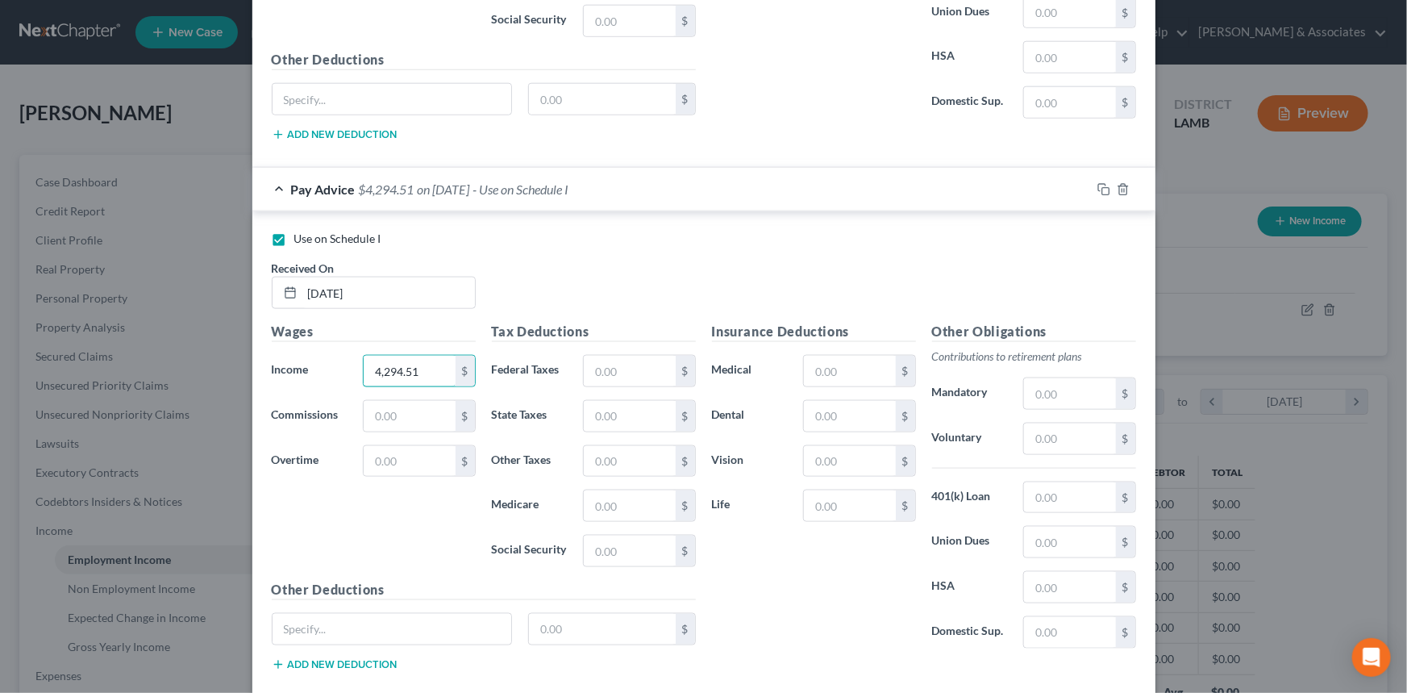
type input "4,294.51"
click at [628, 364] on input "text" at bounding box center [629, 371] width 91 height 31
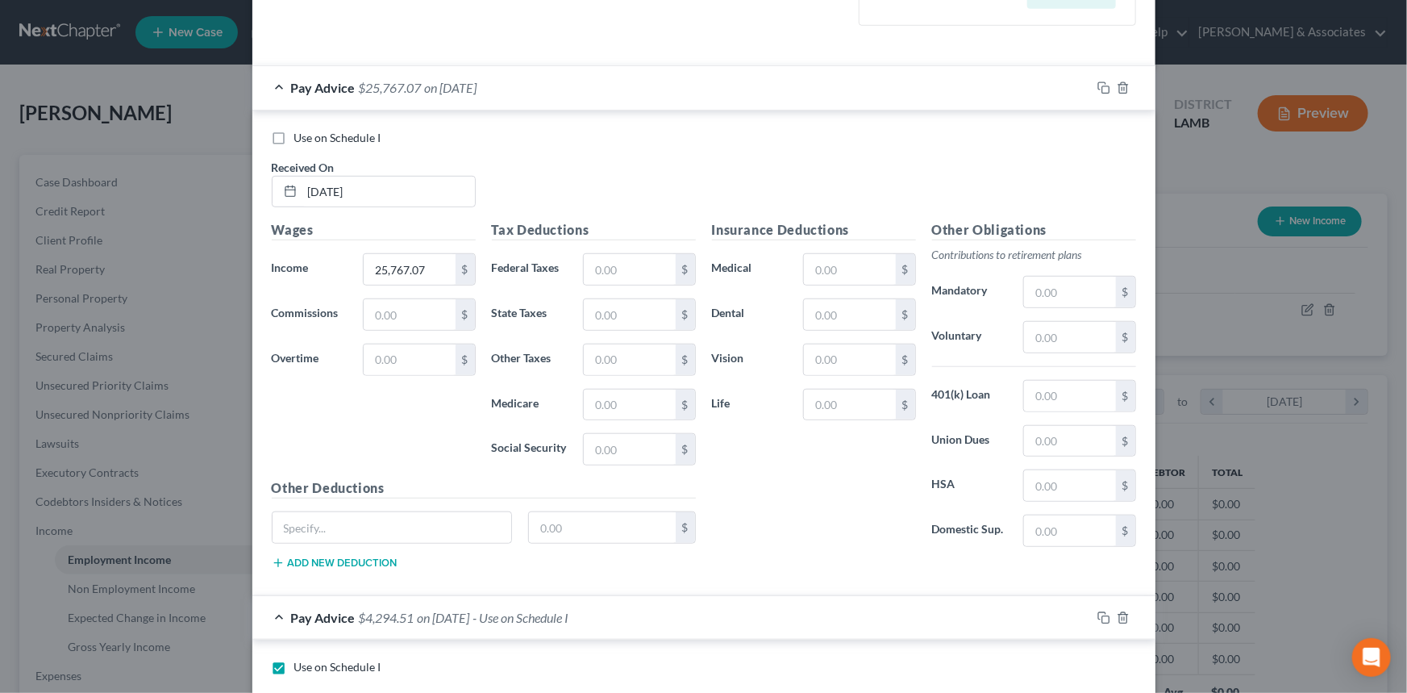
scroll to position [465, 0]
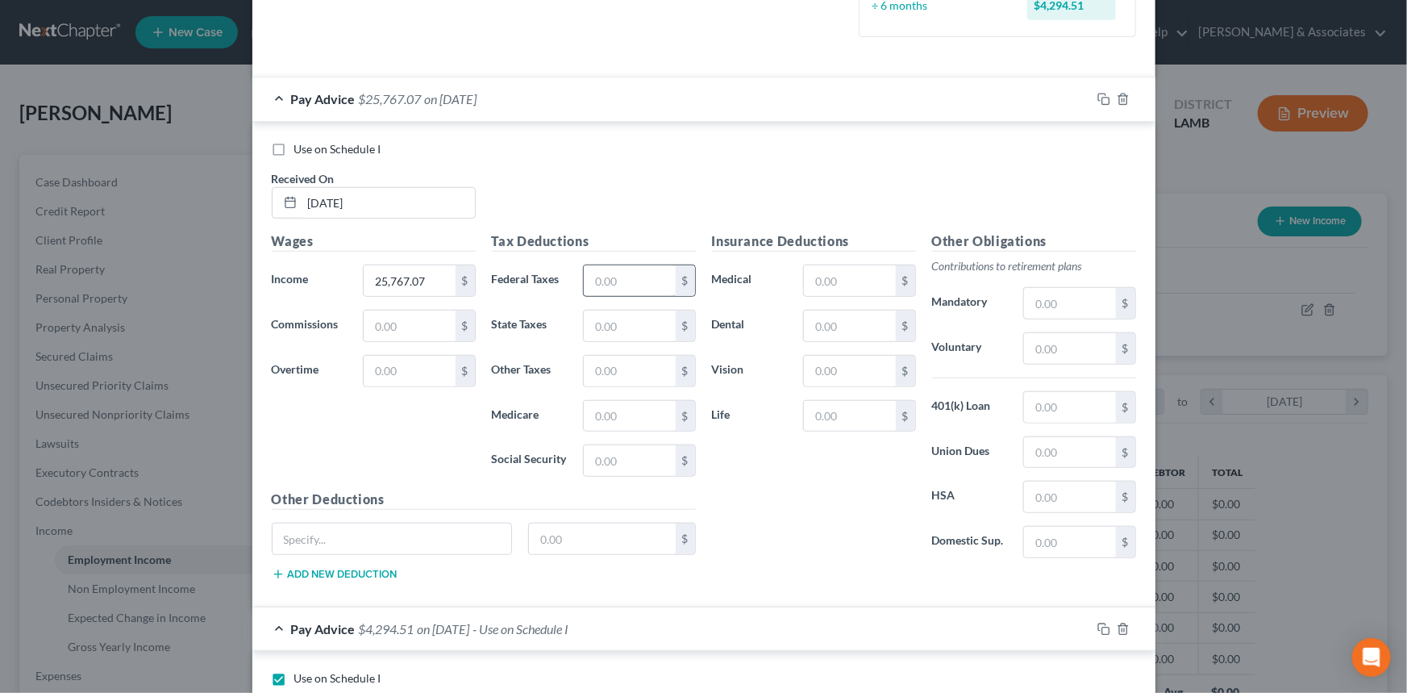
drag, startPoint x: 622, startPoint y: 260, endPoint x: 630, endPoint y: 283, distance: 24.7
click at [623, 264] on div "Tax Deductions Federal Taxes $ State Taxes $ Other Taxes $ Medicare $ Social Se…" at bounding box center [594, 360] width 220 height 258
click at [630, 283] on input "text" at bounding box center [629, 280] width 91 height 31
type input "1,612.65"
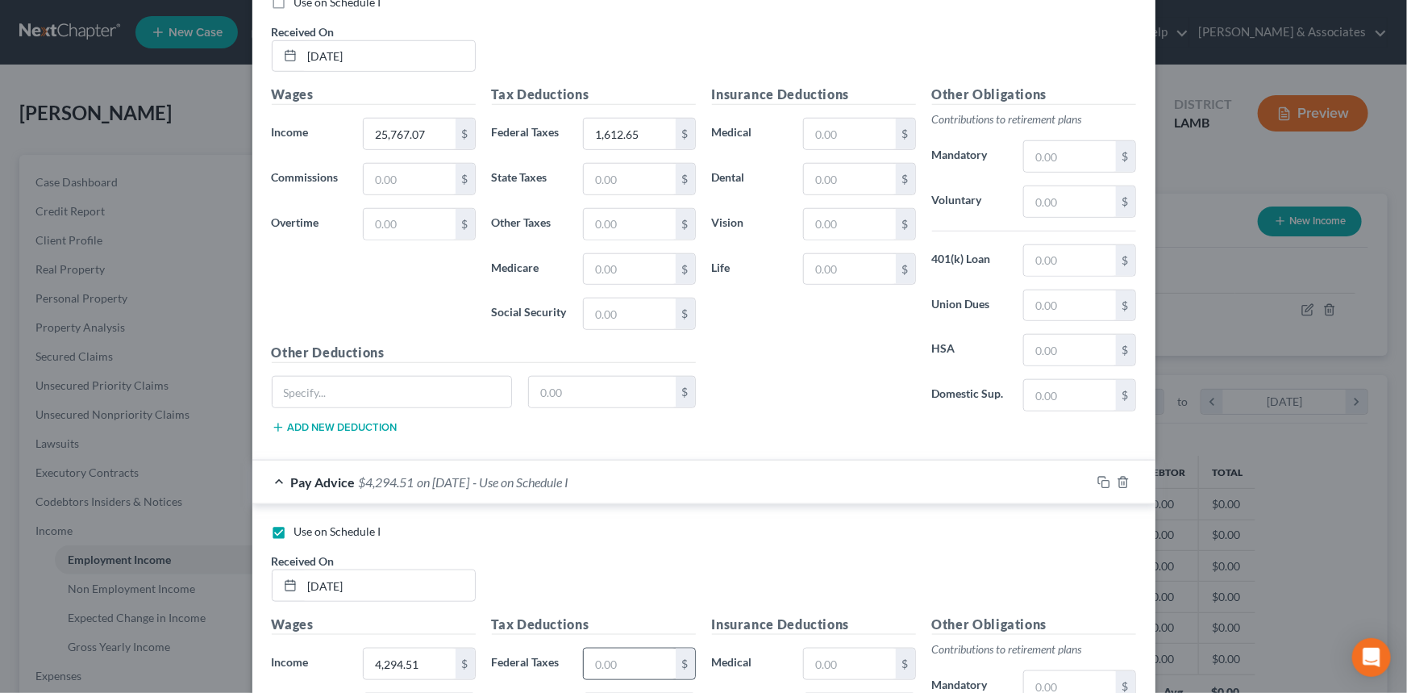
scroll to position [758, 0]
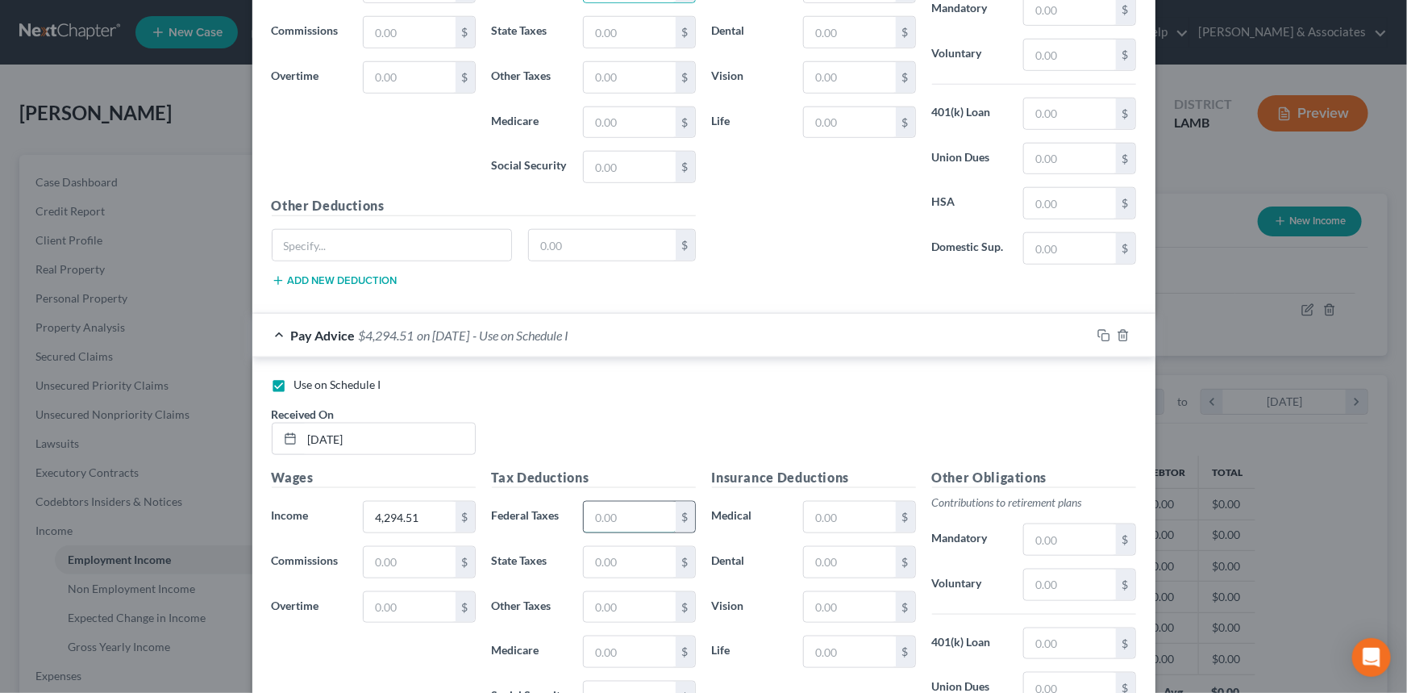
click at [647, 513] on input "text" at bounding box center [629, 517] width 91 height 31
type input "268.78"
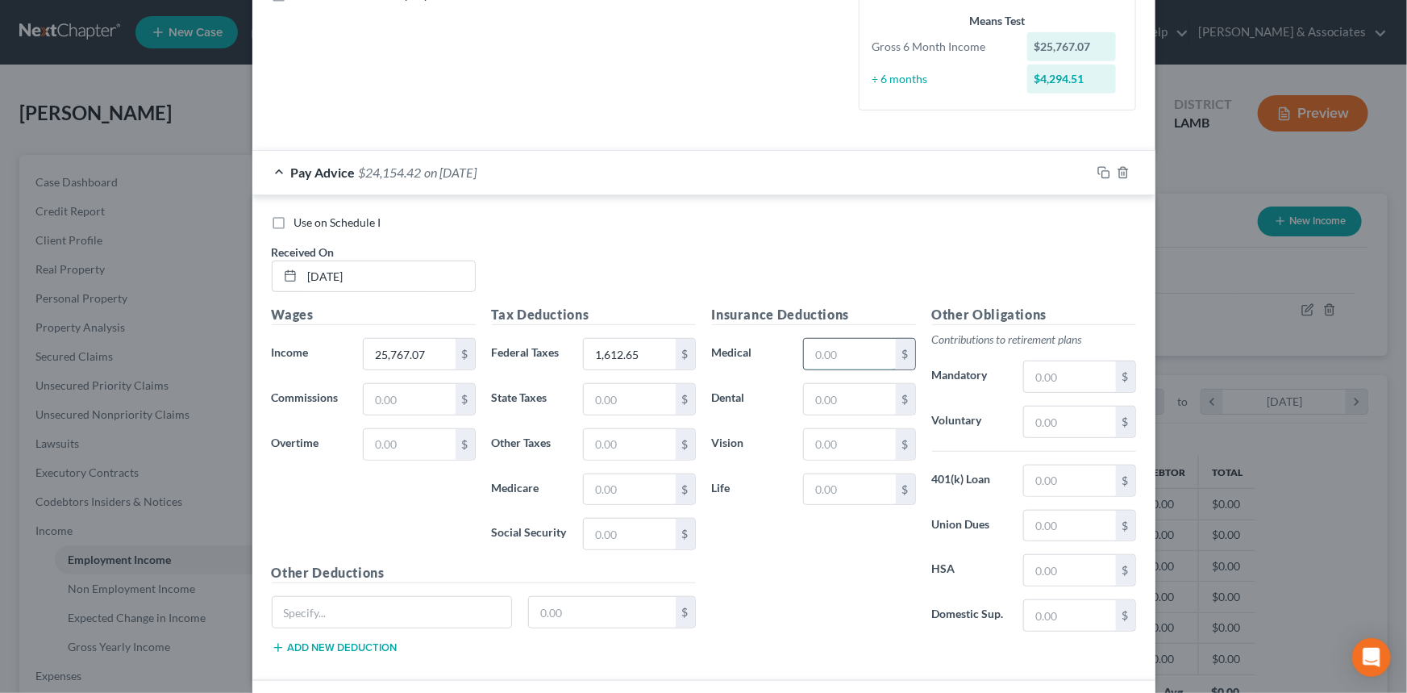
click at [841, 344] on input "text" at bounding box center [849, 354] width 91 height 31
type input "9"
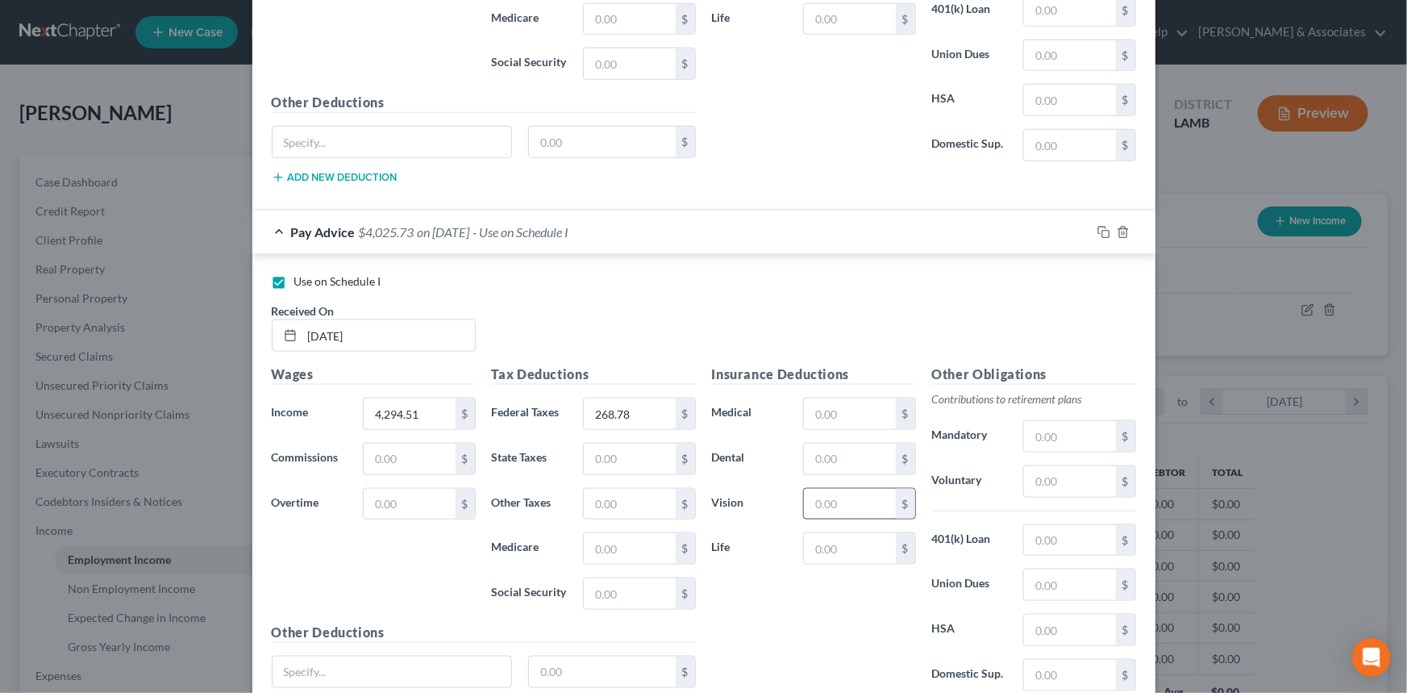
scroll to position [904, 0]
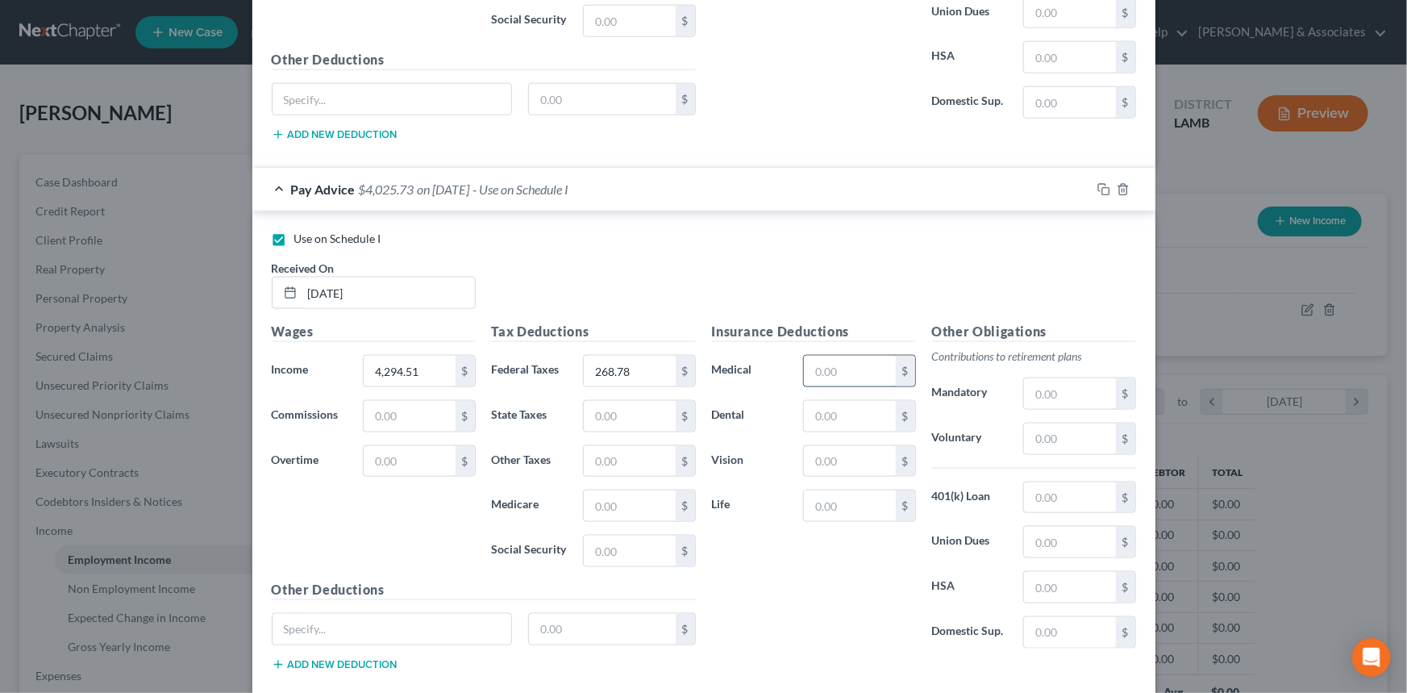
click at [831, 362] on input "text" at bounding box center [849, 371] width 91 height 31
type input "1.5"
click at [1060, 436] on input "text" at bounding box center [1069, 438] width 91 height 31
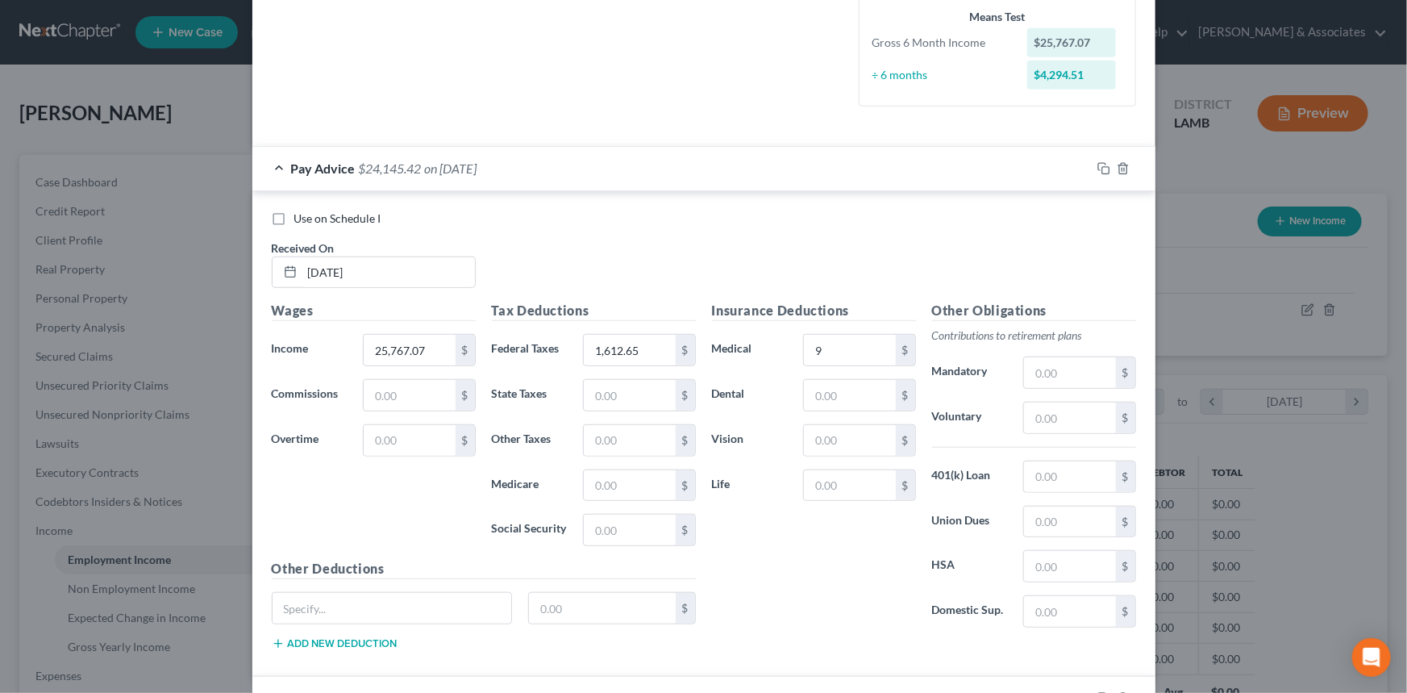
scroll to position [391, 0]
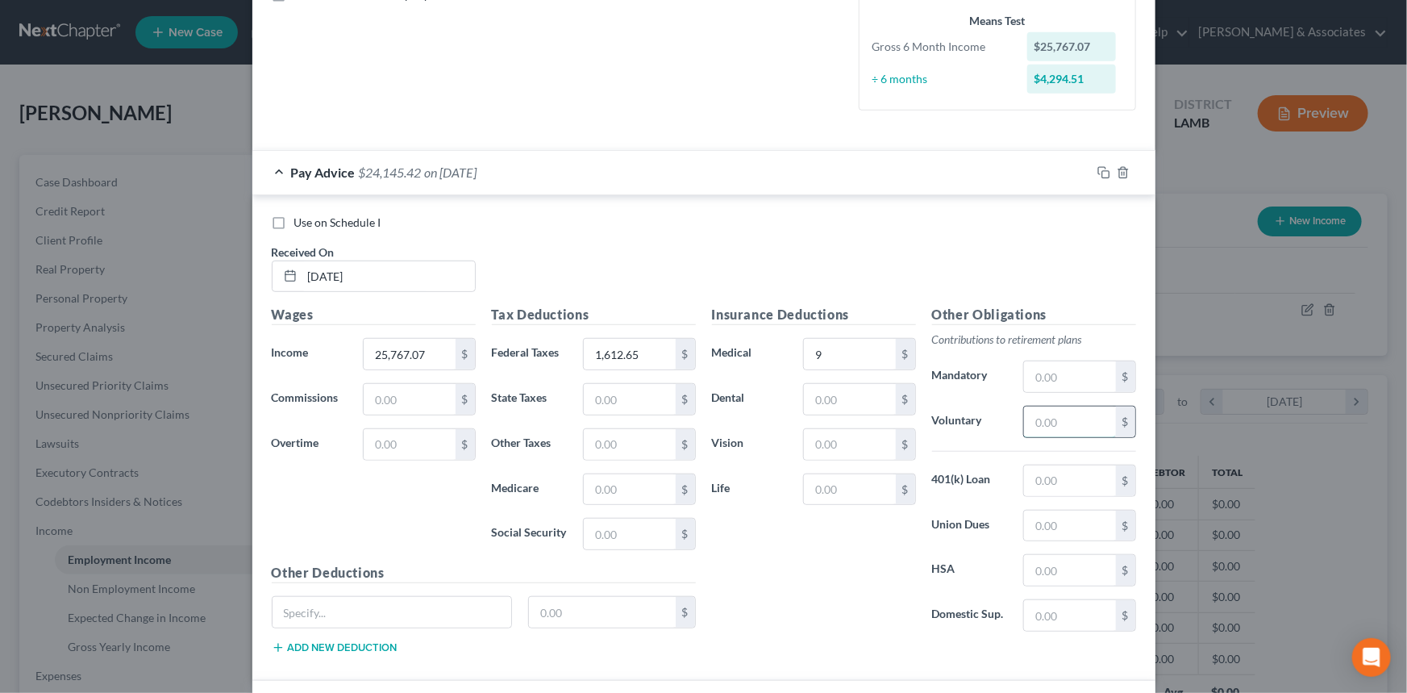
click at [1052, 424] on input "text" at bounding box center [1069, 421] width 91 height 31
type input "315.21"
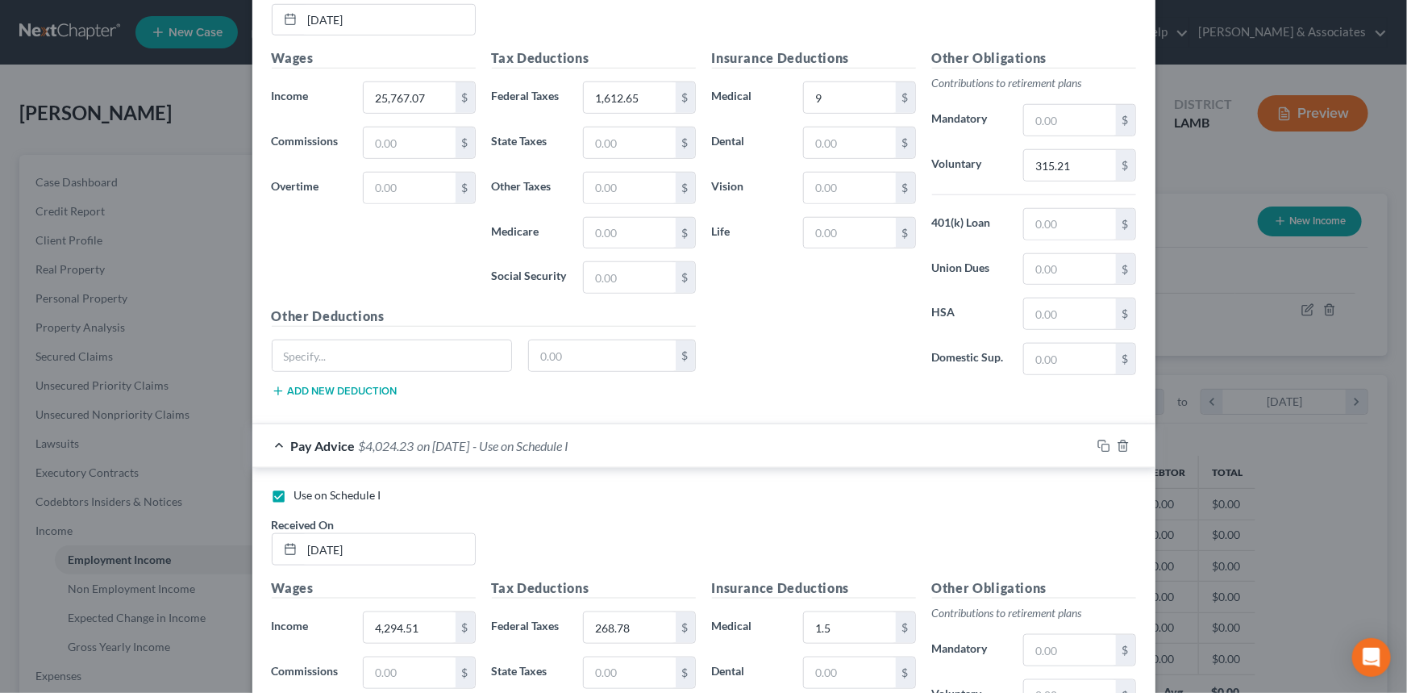
scroll to position [904, 0]
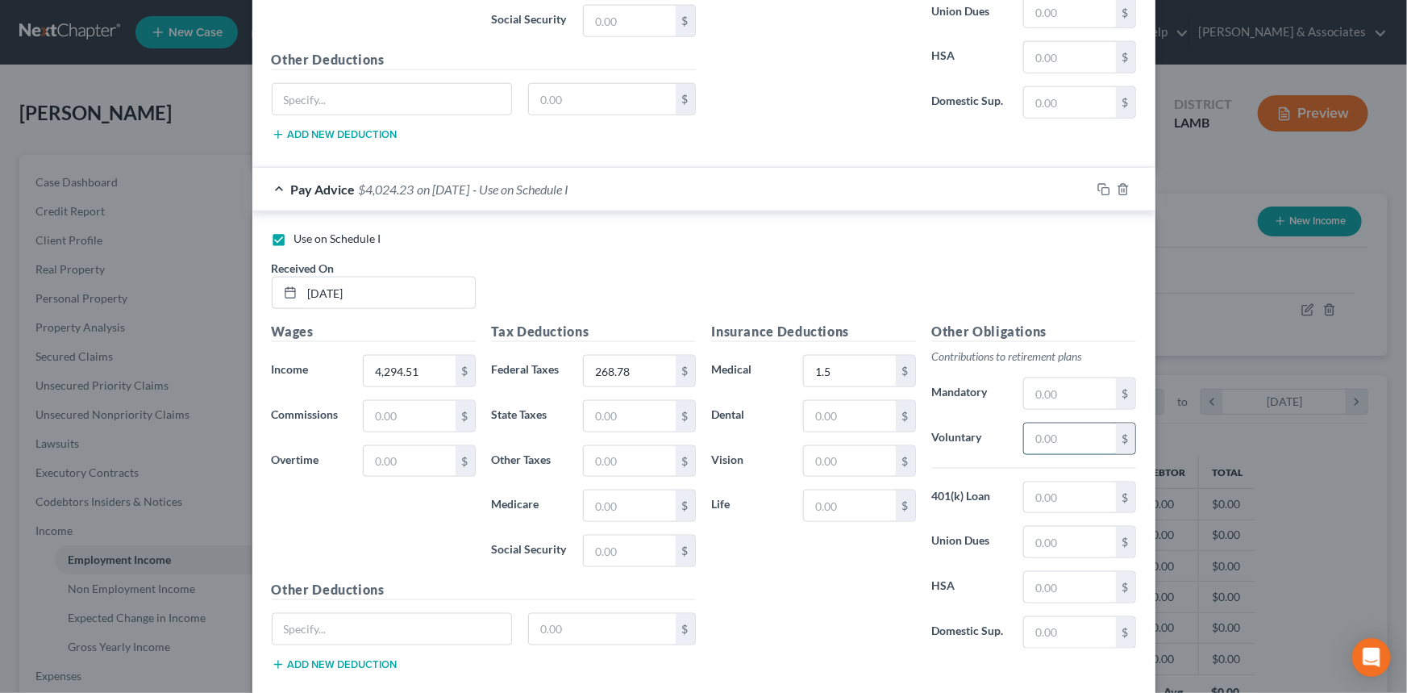
click at [1030, 436] on input "text" at bounding box center [1069, 438] width 91 height 31
type input "52.54"
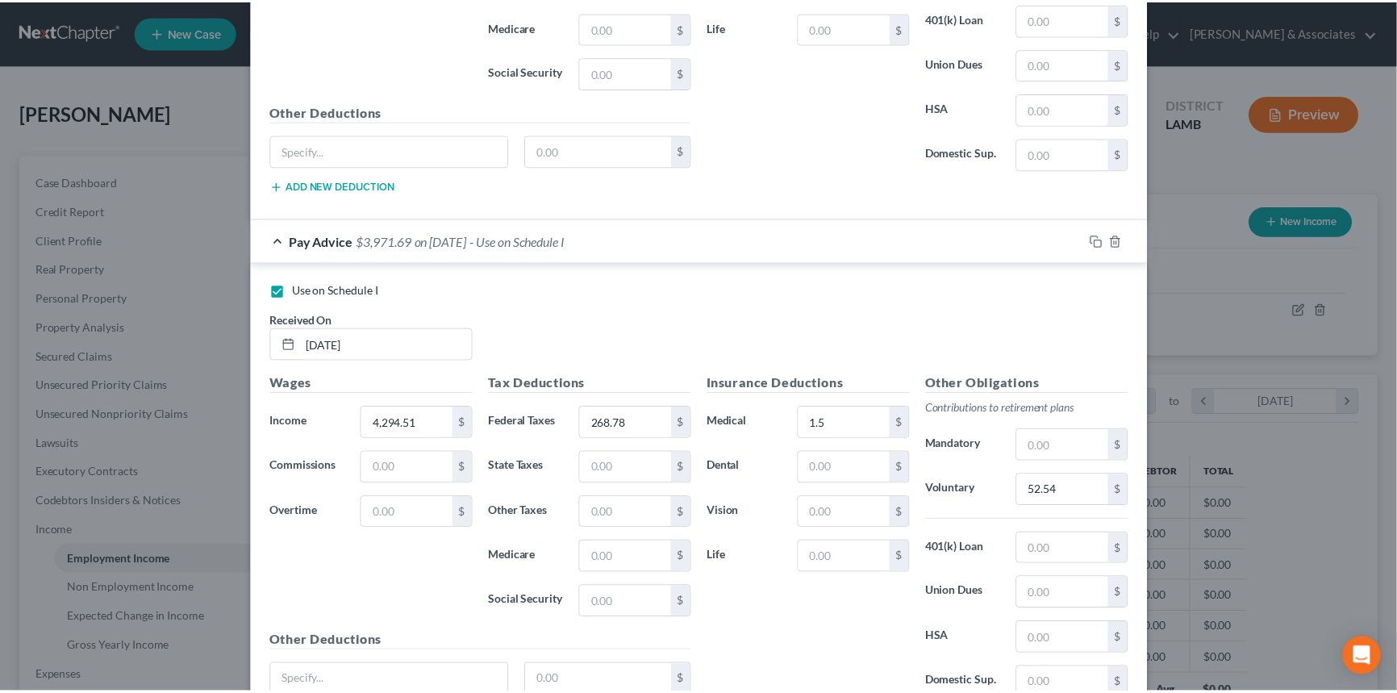
scroll to position [992, 0]
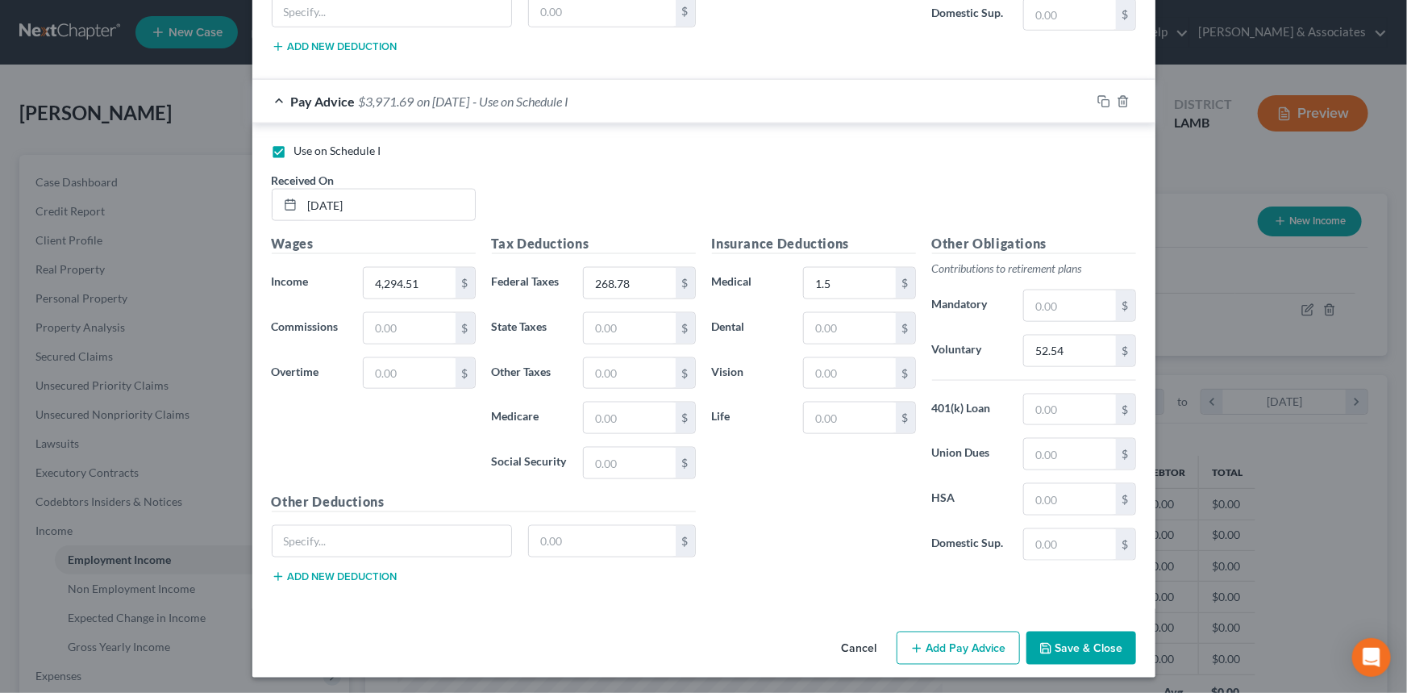
drag, startPoint x: 1096, startPoint y: 650, endPoint x: 1044, endPoint y: 651, distance: 51.6
click at [1096, 534] on button "Save & Close" at bounding box center [1082, 648] width 110 height 34
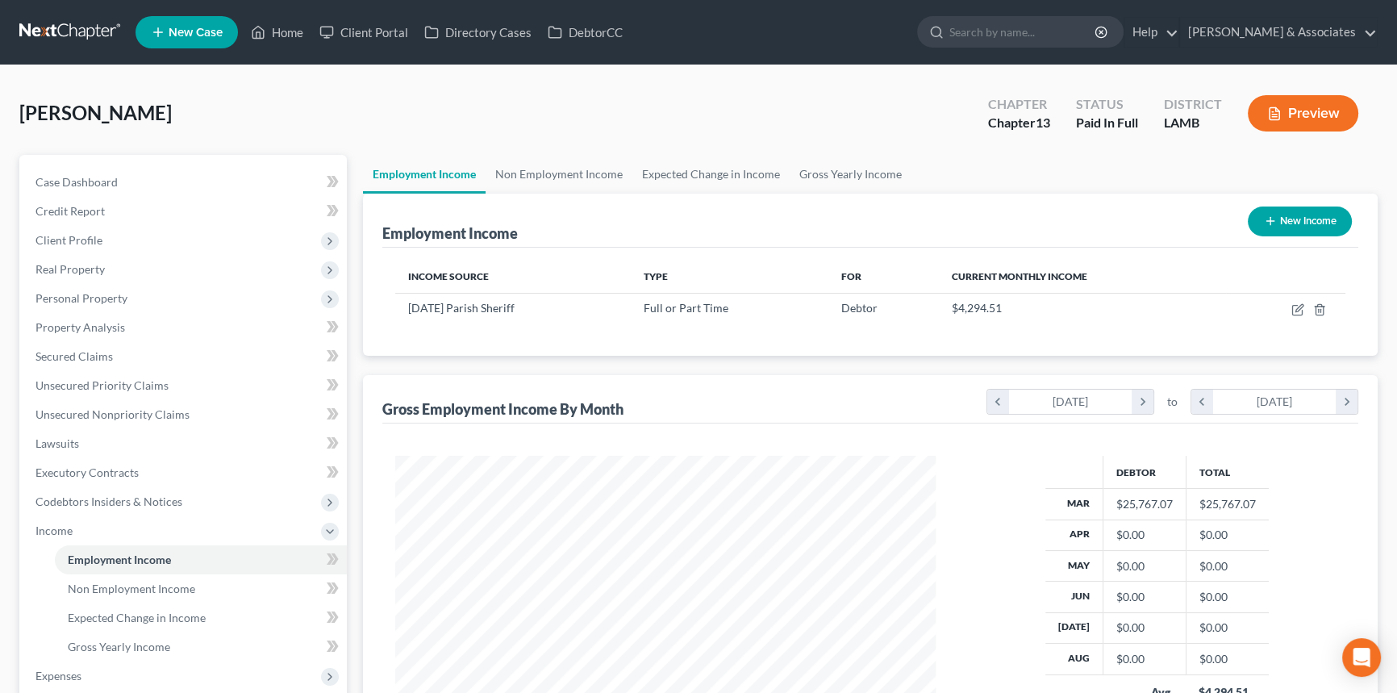
scroll to position [806194, 805910]
drag, startPoint x: 701, startPoint y: 73, endPoint x: 533, endPoint y: 135, distance: 178.9
click at [701, 73] on div "Marino, Hailey Upgraded Chapter Chapter 13 Status Paid In Full District LAMB Pr…" at bounding box center [698, 519] width 1397 height 908
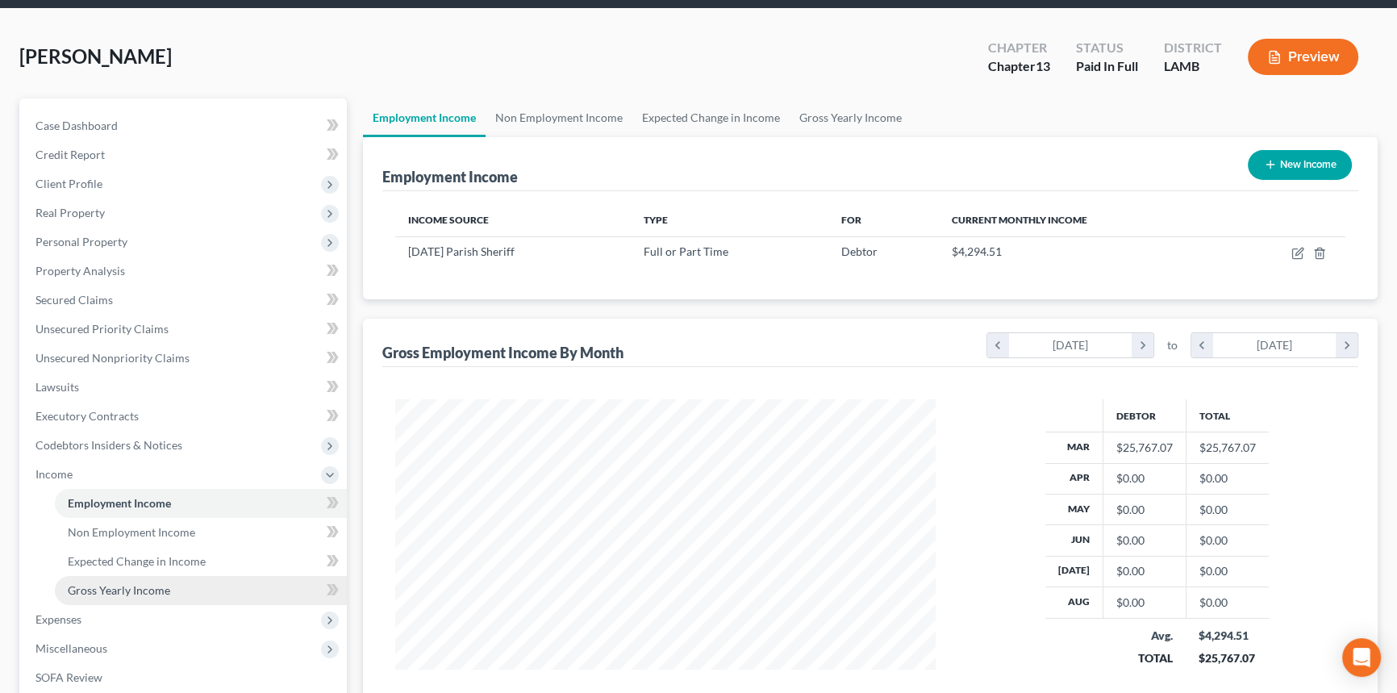
scroll to position [73, 0]
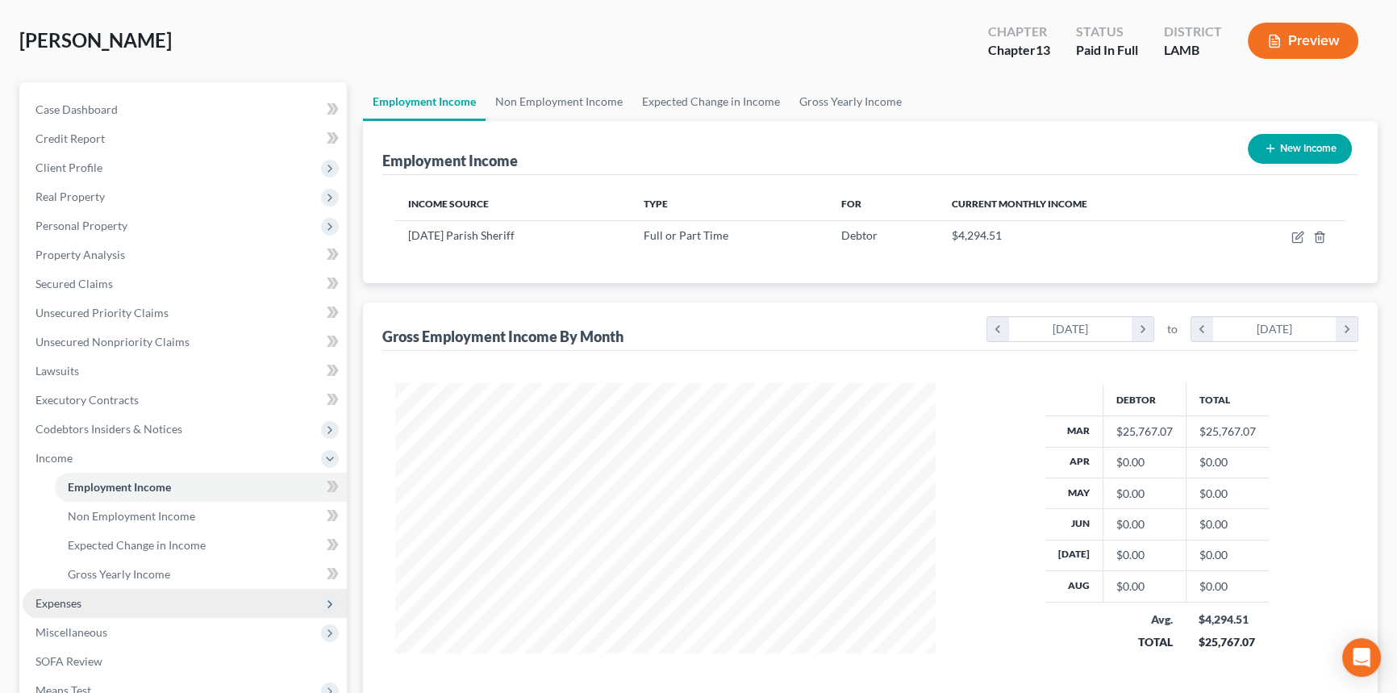
click at [72, 534] on span "Expenses" at bounding box center [58, 603] width 46 height 14
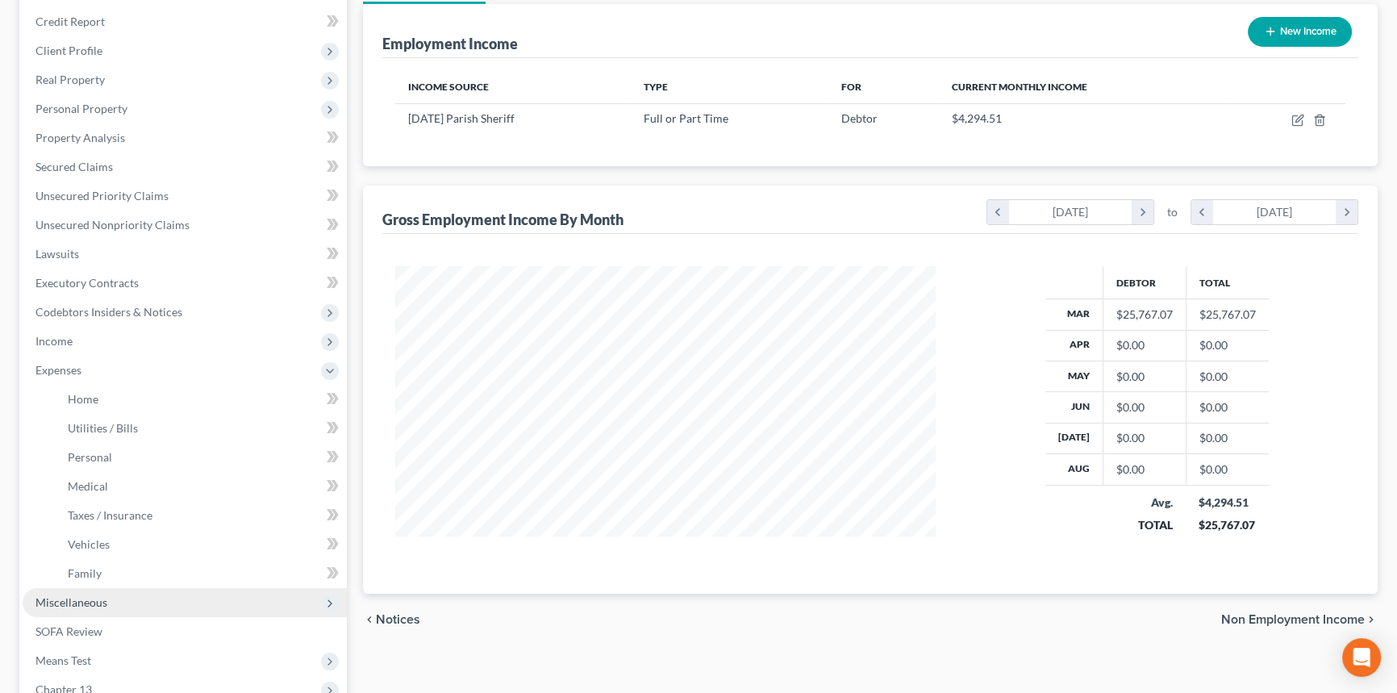
scroll to position [219, 0]
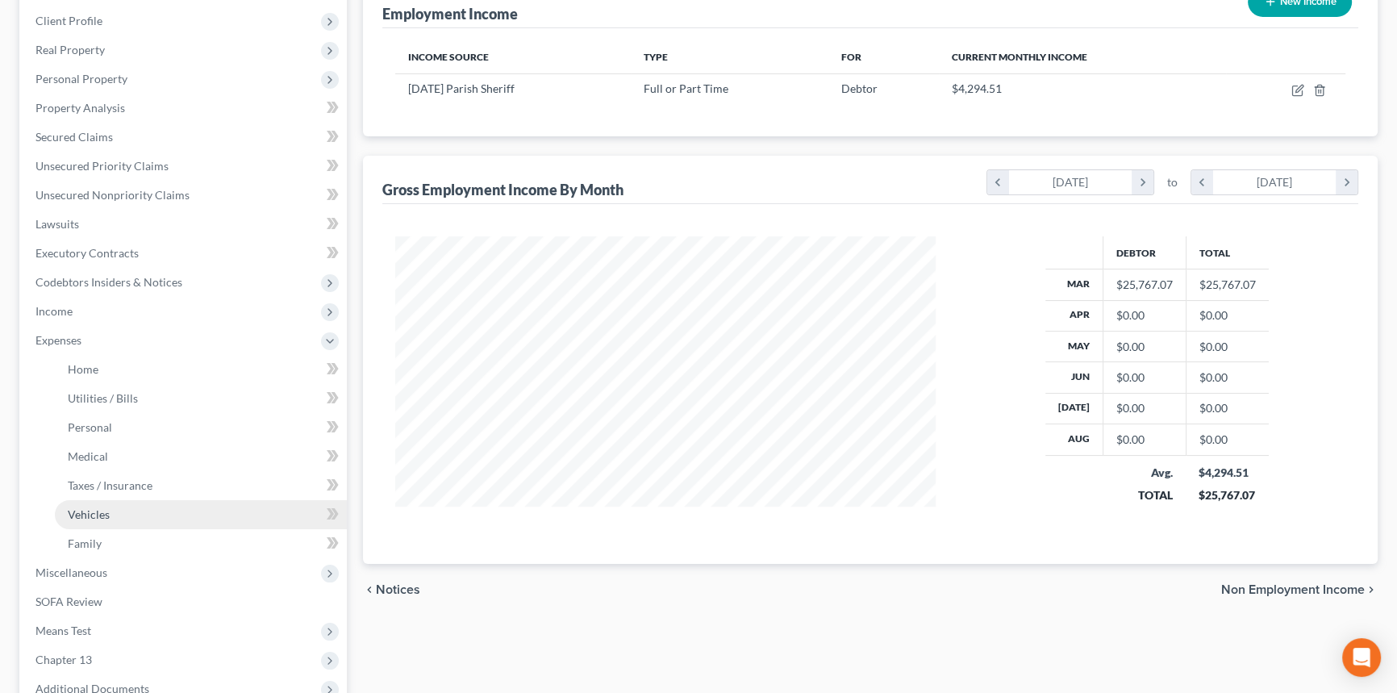
click at [127, 520] on link "Vehicles" at bounding box center [201, 514] width 292 height 29
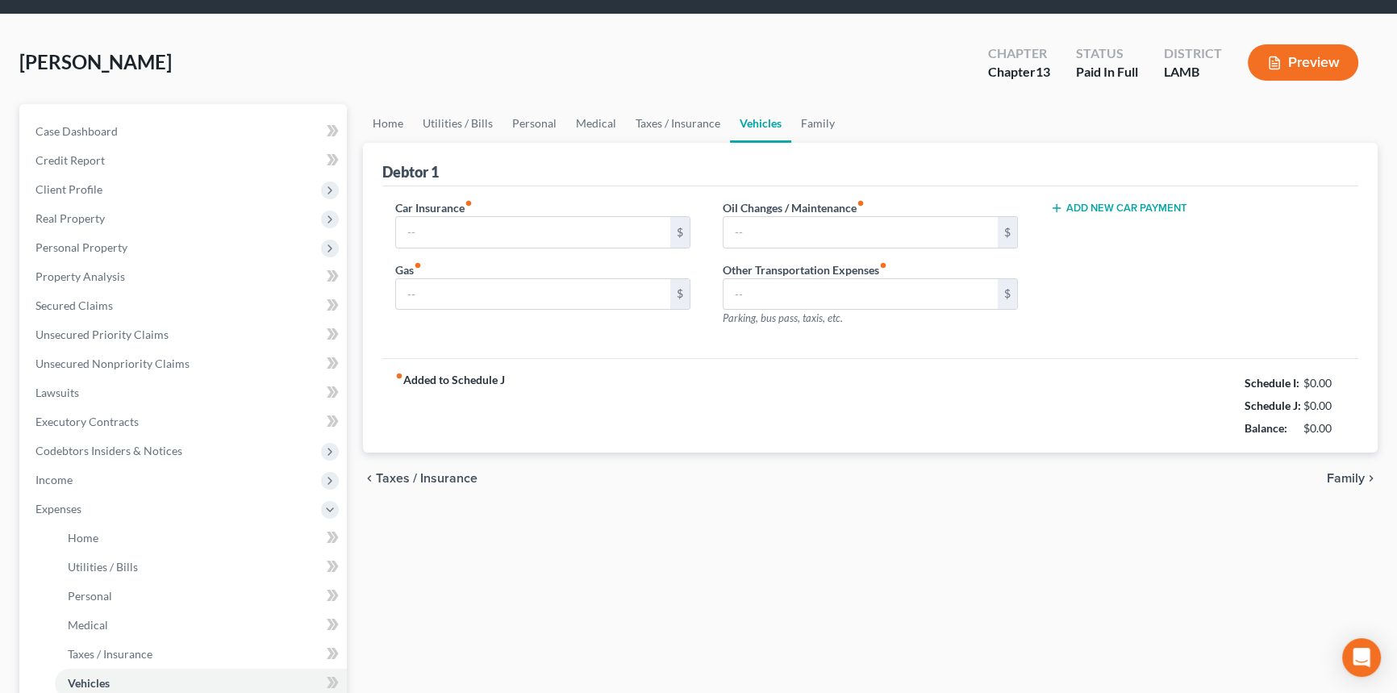
type input "111.33"
type input "180.00"
type input "30.00"
type input "0.00"
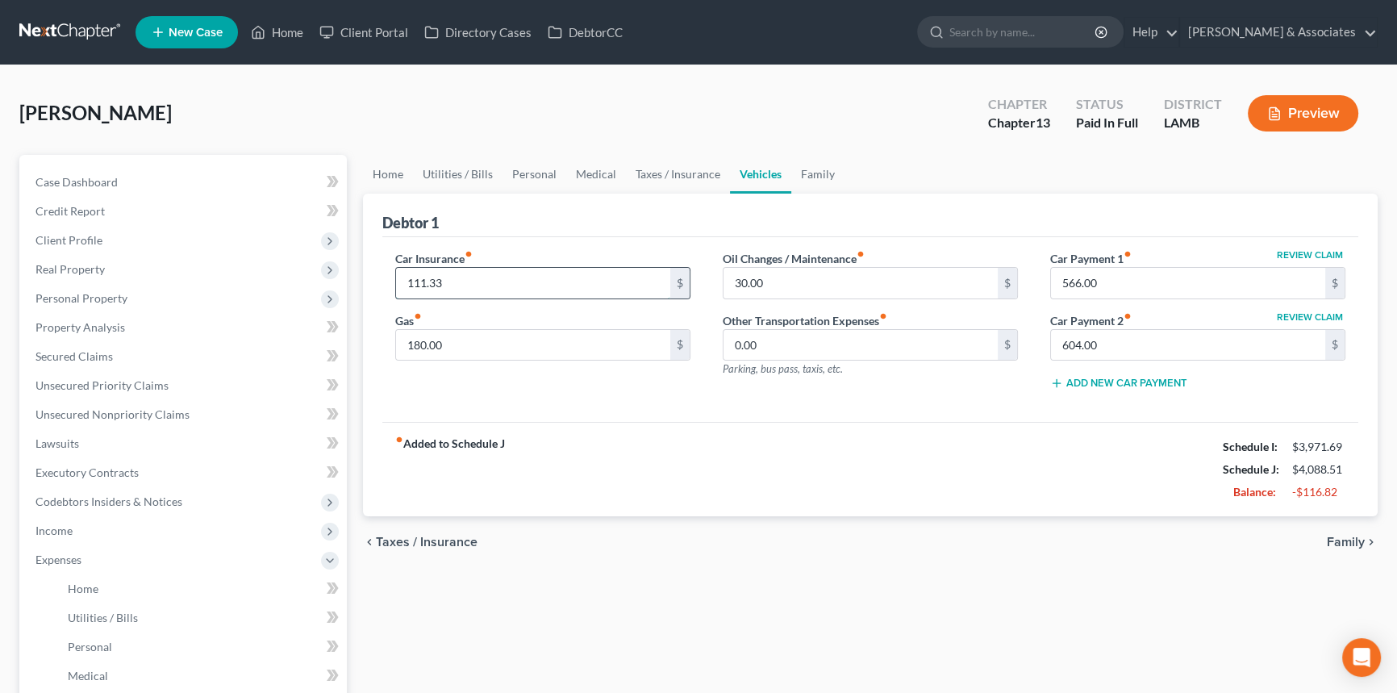
click at [467, 286] on input "111.33" at bounding box center [533, 283] width 274 height 31
drag, startPoint x: 773, startPoint y: 476, endPoint x: 762, endPoint y: 478, distance: 11.5
click at [773, 476] on div "fiber_manual_record Added to Schedule J Schedule I: $3,971.69 Schedule J: $4,08…" at bounding box center [870, 469] width 976 height 94
click at [144, 361] on link "Secured Claims" at bounding box center [185, 356] width 324 height 29
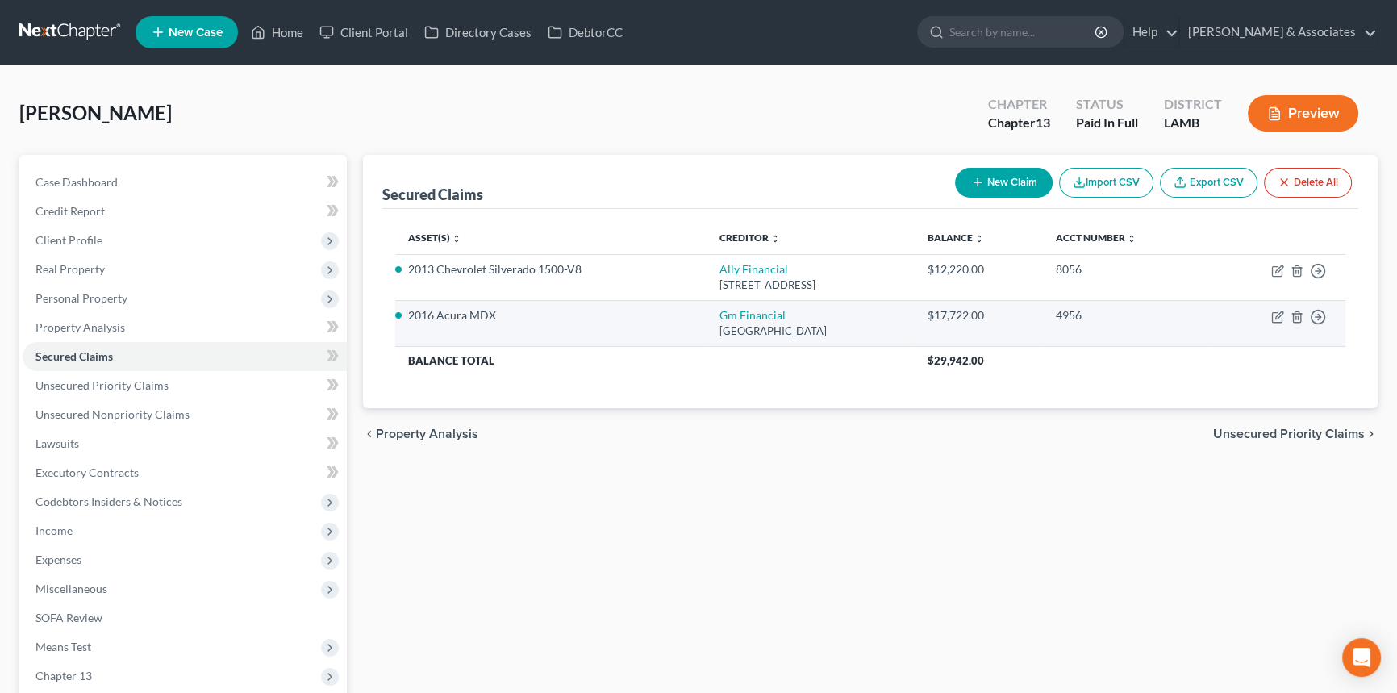
click at [1125, 315] on td "Move to E Move to F Move to G Move to Notice Only" at bounding box center [1277, 323] width 136 height 46
click at [1125, 317] on icon "button" at bounding box center [1278, 314] width 7 height 7
select select "45"
select select "2"
select select "0"
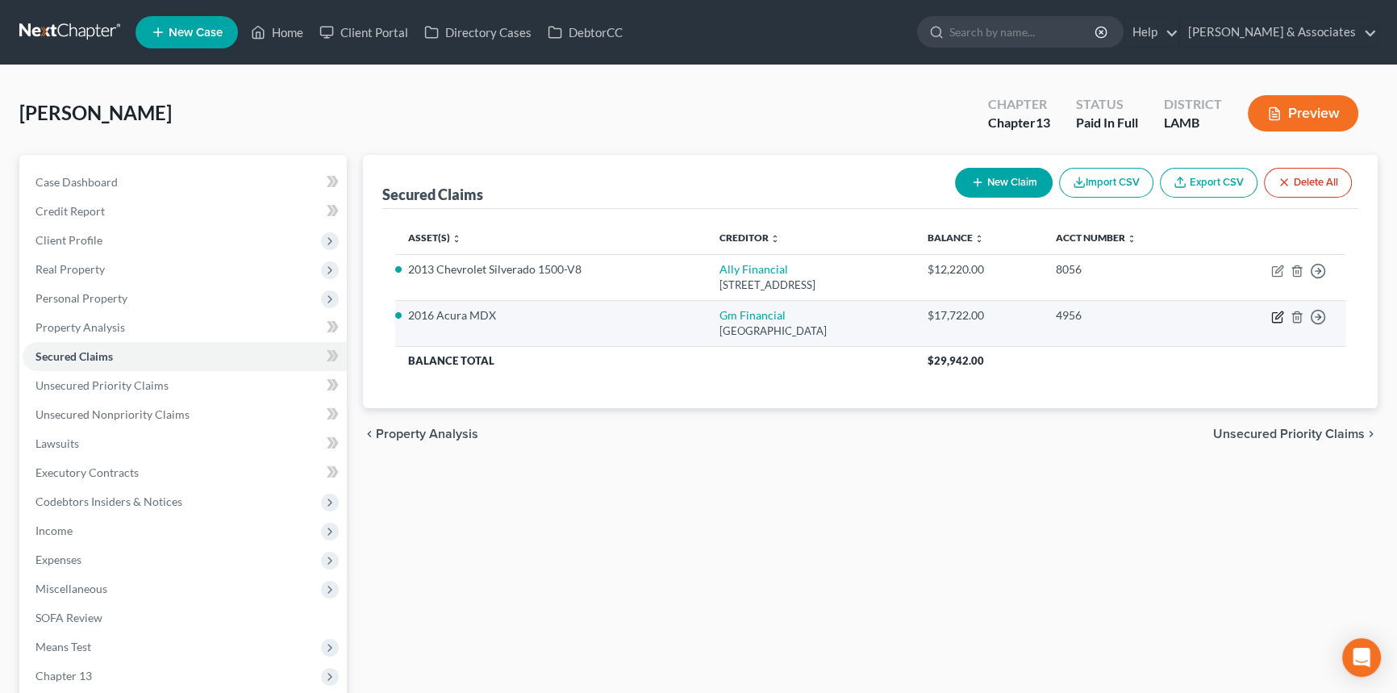
select select "0"
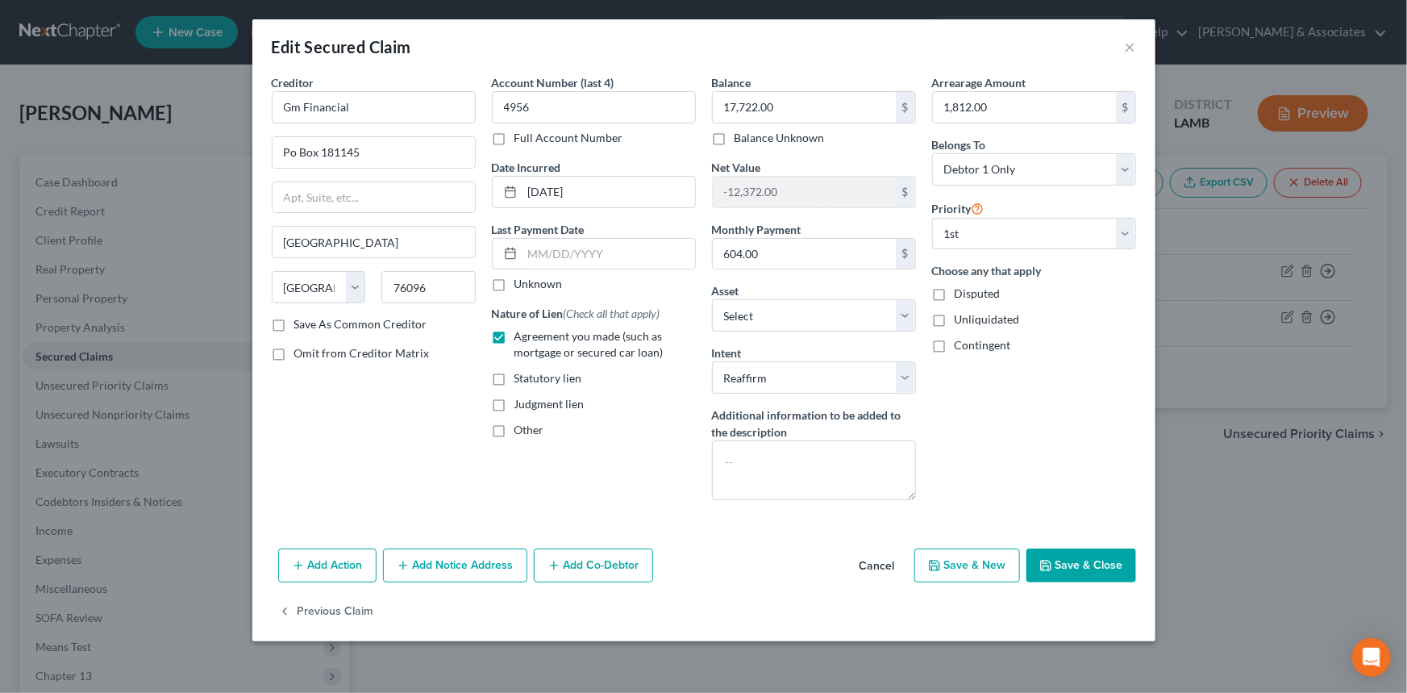
click at [885, 534] on div "Previous Claim" at bounding box center [703, 618] width 903 height 47
click at [878, 534] on button "Cancel" at bounding box center [877, 566] width 61 height 32
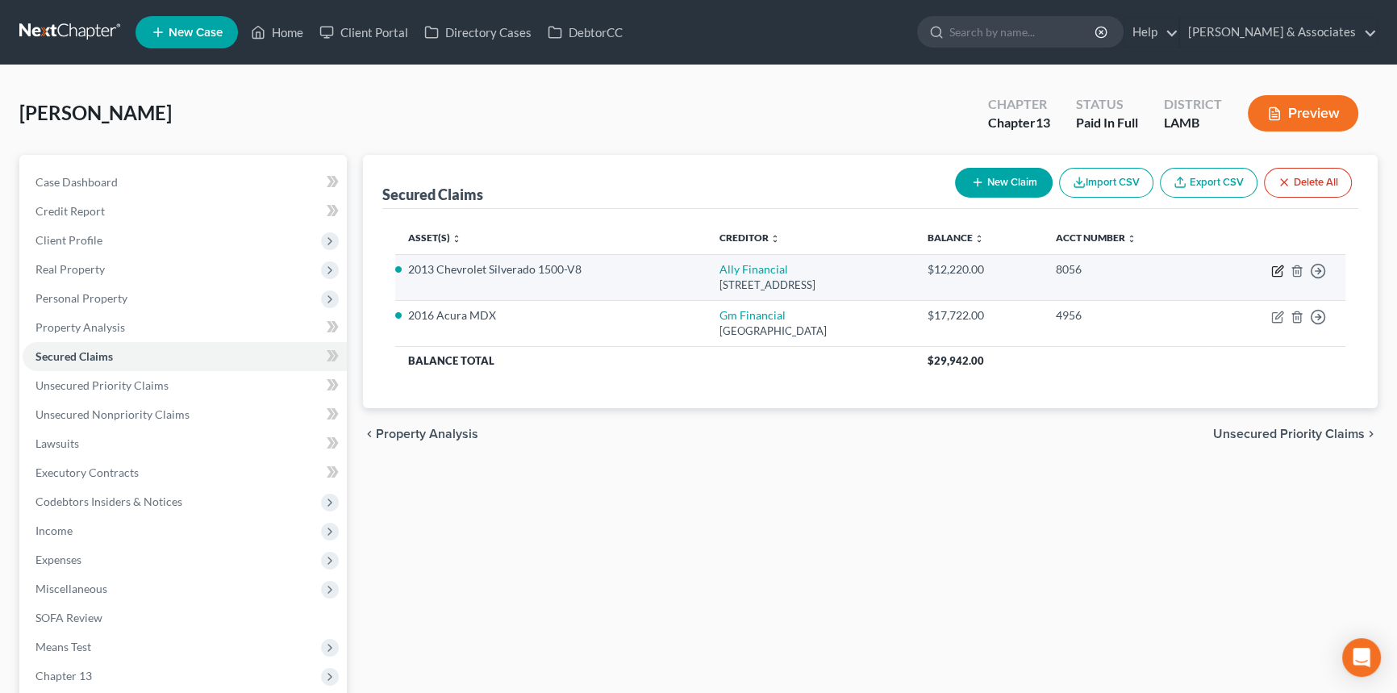
click at [1125, 273] on icon "button" at bounding box center [1277, 271] width 13 height 13
select select "23"
select select "3"
select select "2"
select select "3"
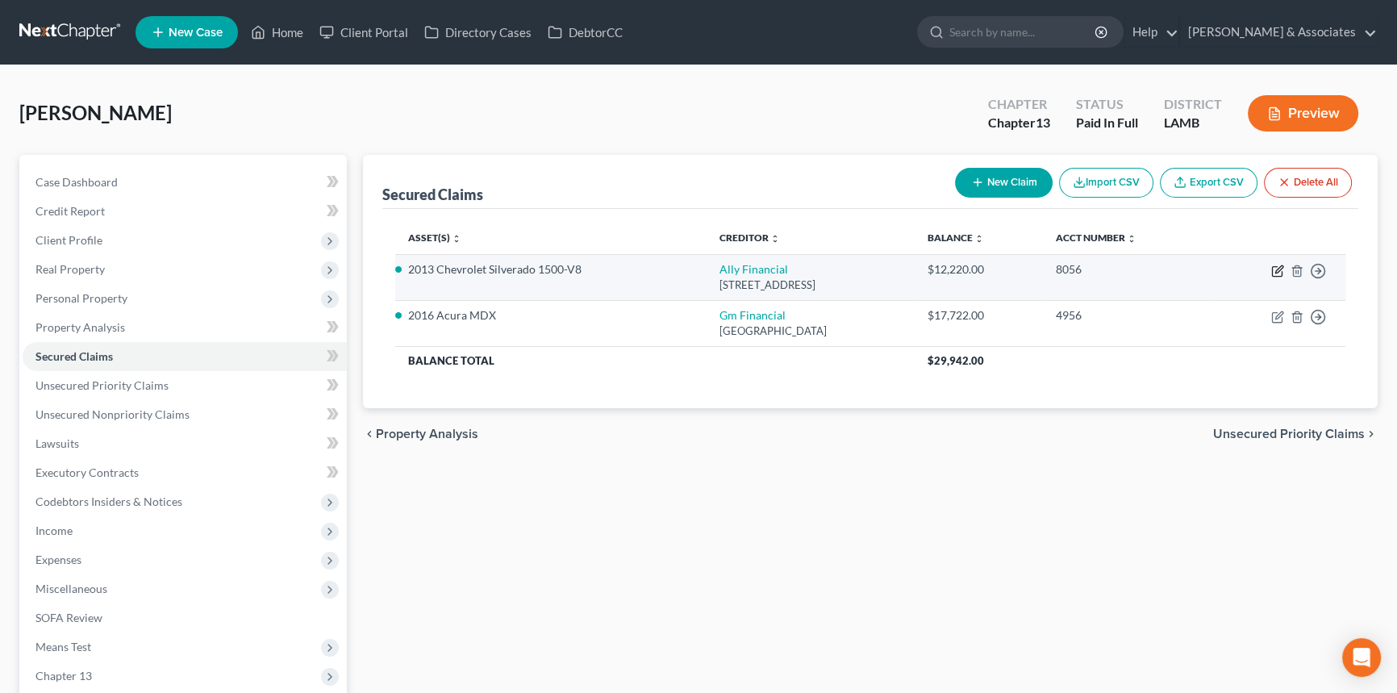
select select "0"
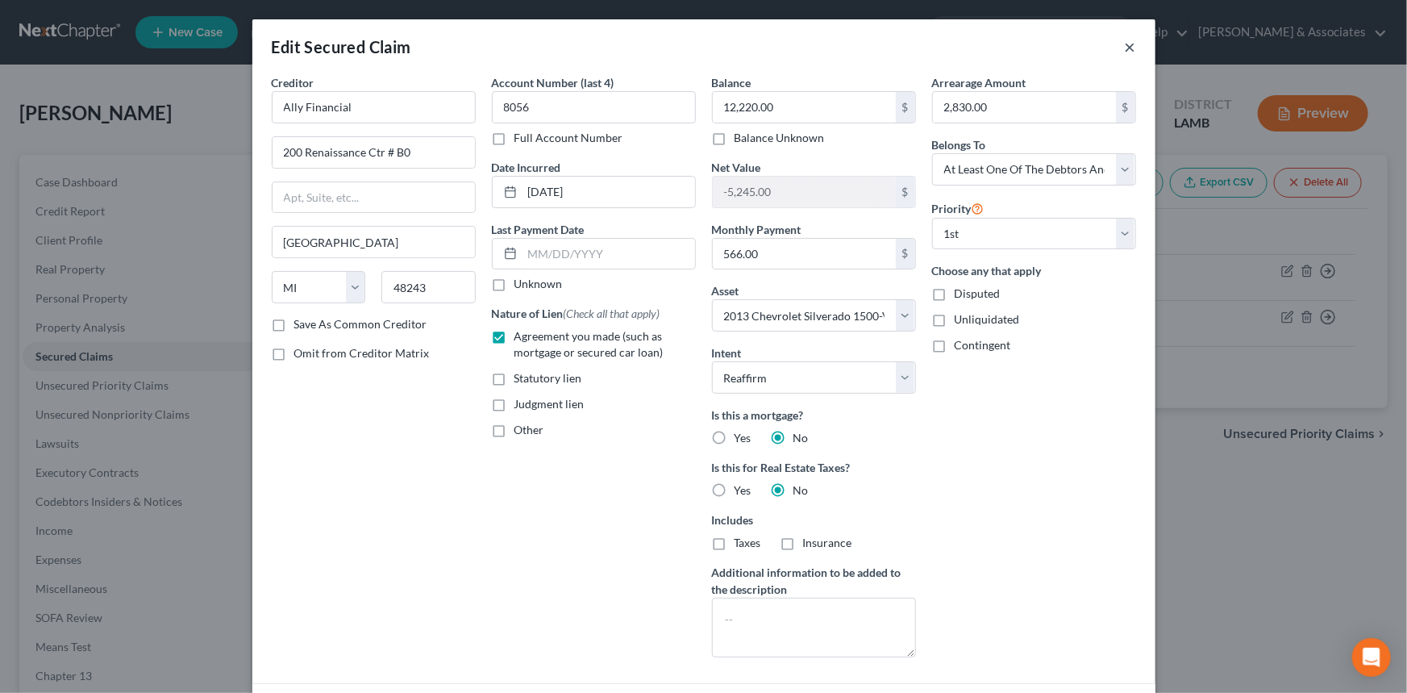
click at [1125, 52] on button "×" at bounding box center [1130, 46] width 11 height 19
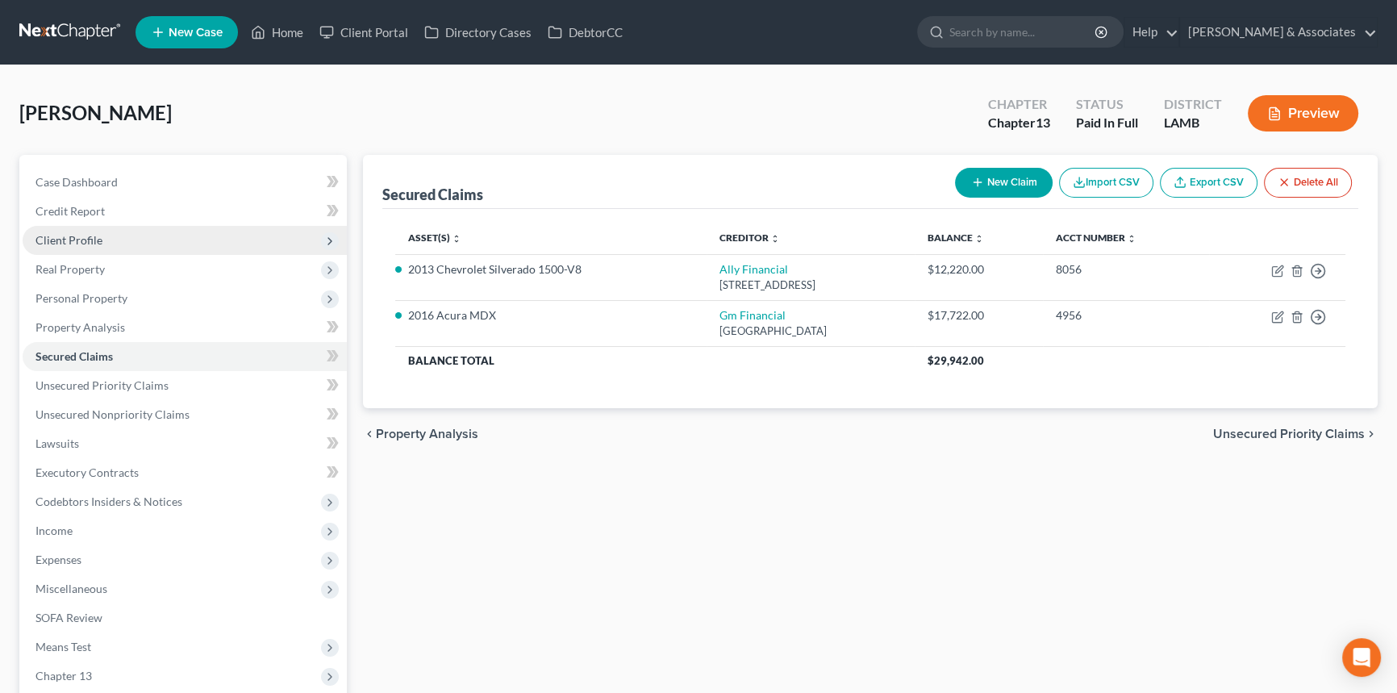
click at [110, 245] on span "Client Profile" at bounding box center [185, 240] width 324 height 29
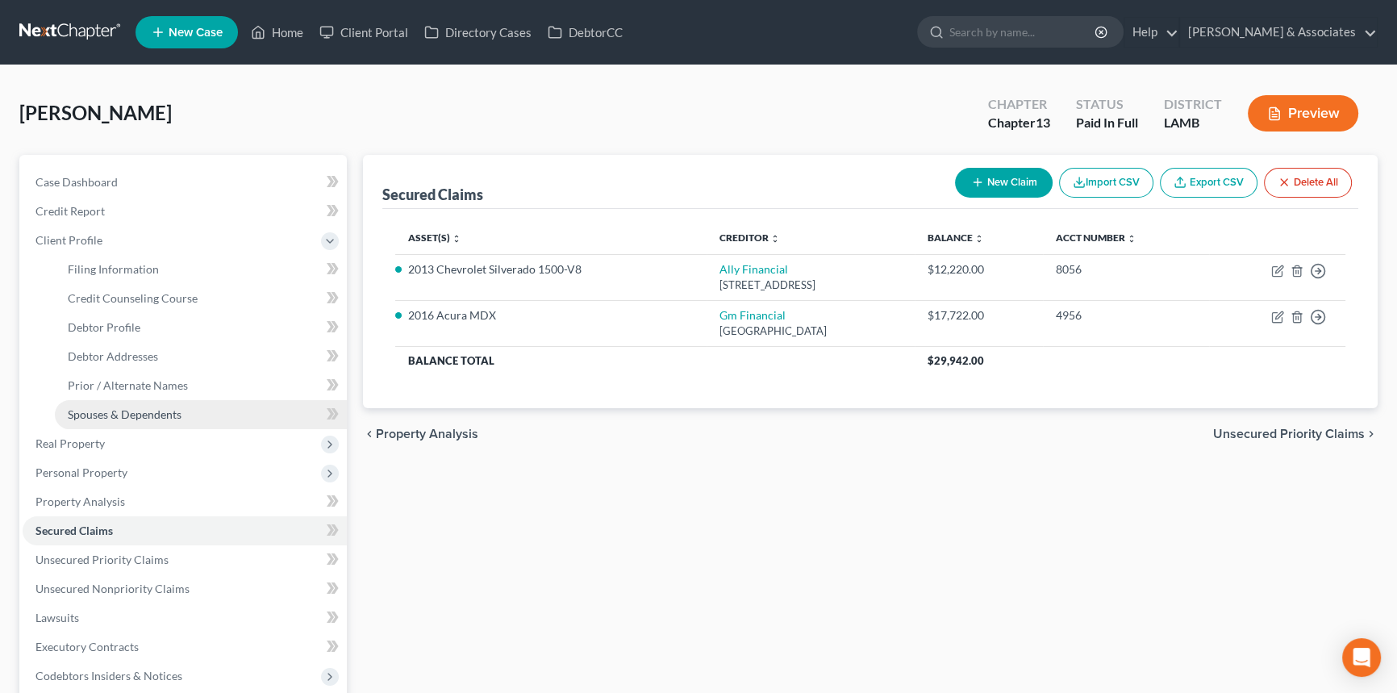
click at [116, 413] on span "Spouses & Dependents" at bounding box center [125, 414] width 114 height 14
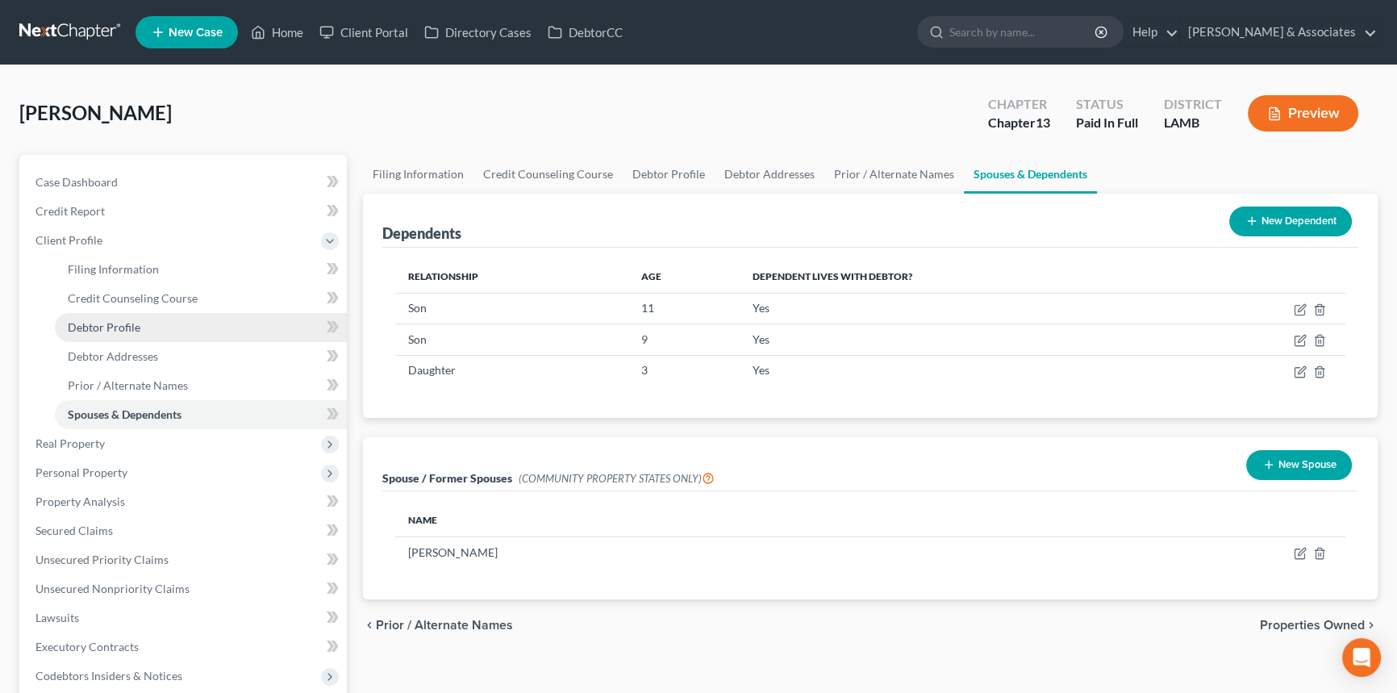
click at [185, 331] on link "Debtor Profile" at bounding box center [201, 327] width 292 height 29
select select "0"
select select "2"
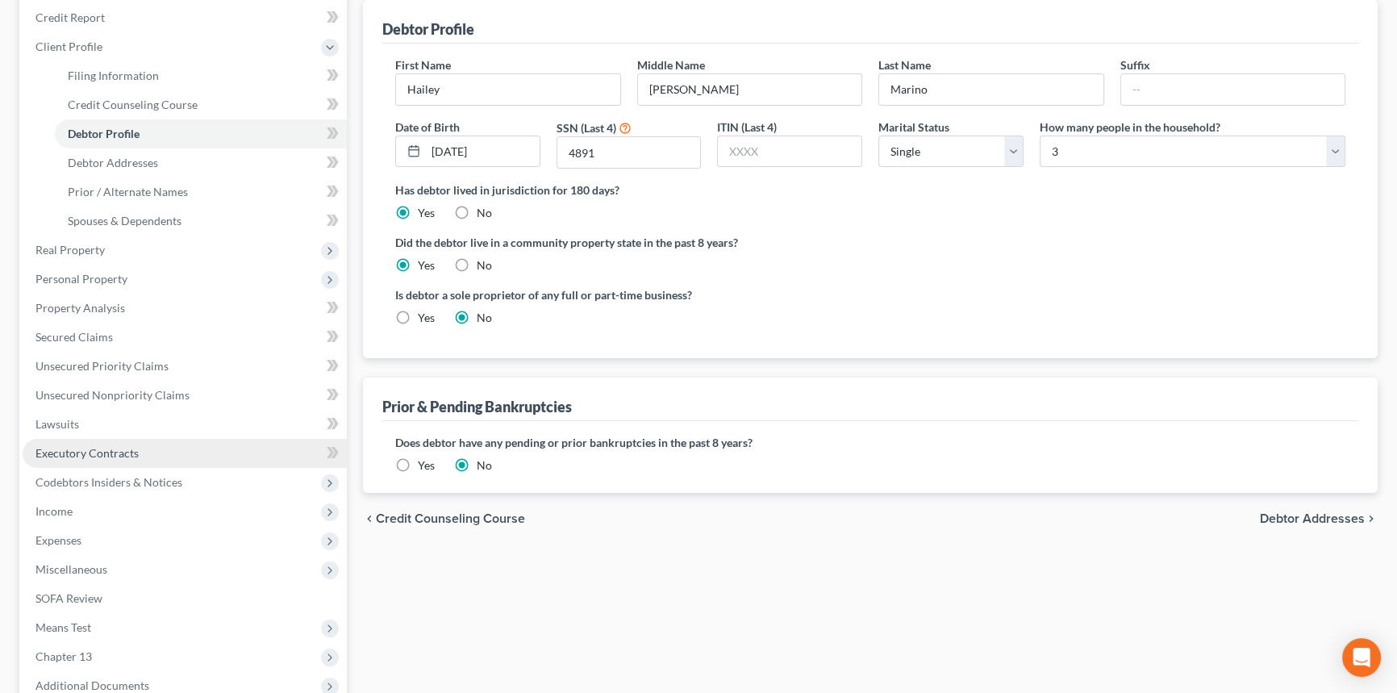
scroll to position [219, 0]
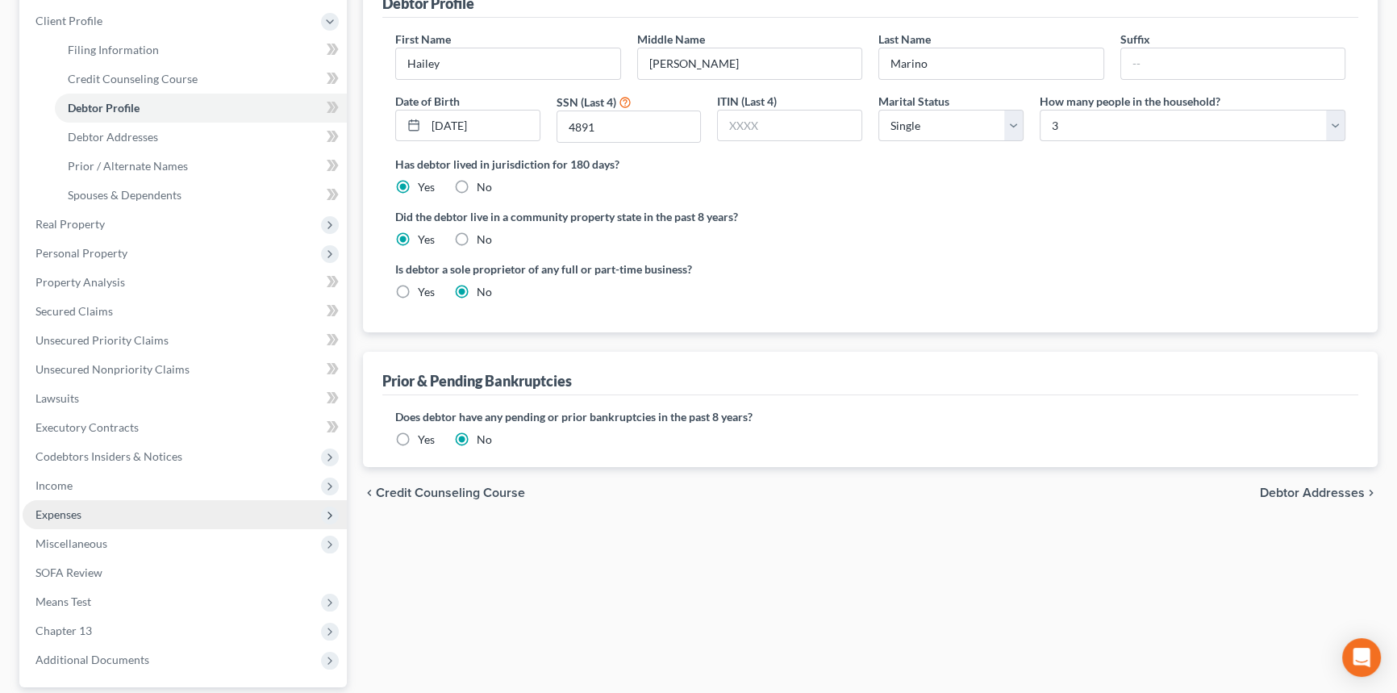
click at [109, 508] on span "Expenses" at bounding box center [185, 514] width 324 height 29
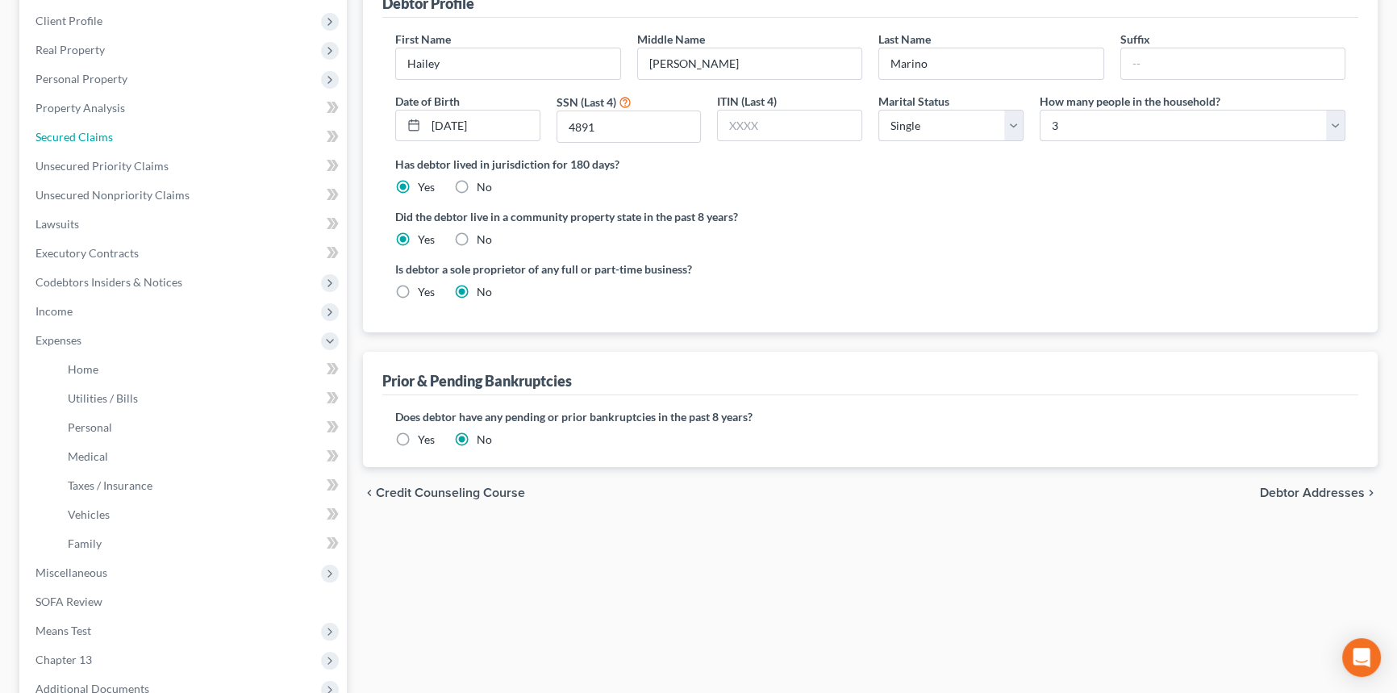
drag, startPoint x: 79, startPoint y: 137, endPoint x: 885, endPoint y: 373, distance: 839.6
click at [79, 136] on span "Secured Claims" at bounding box center [73, 137] width 77 height 14
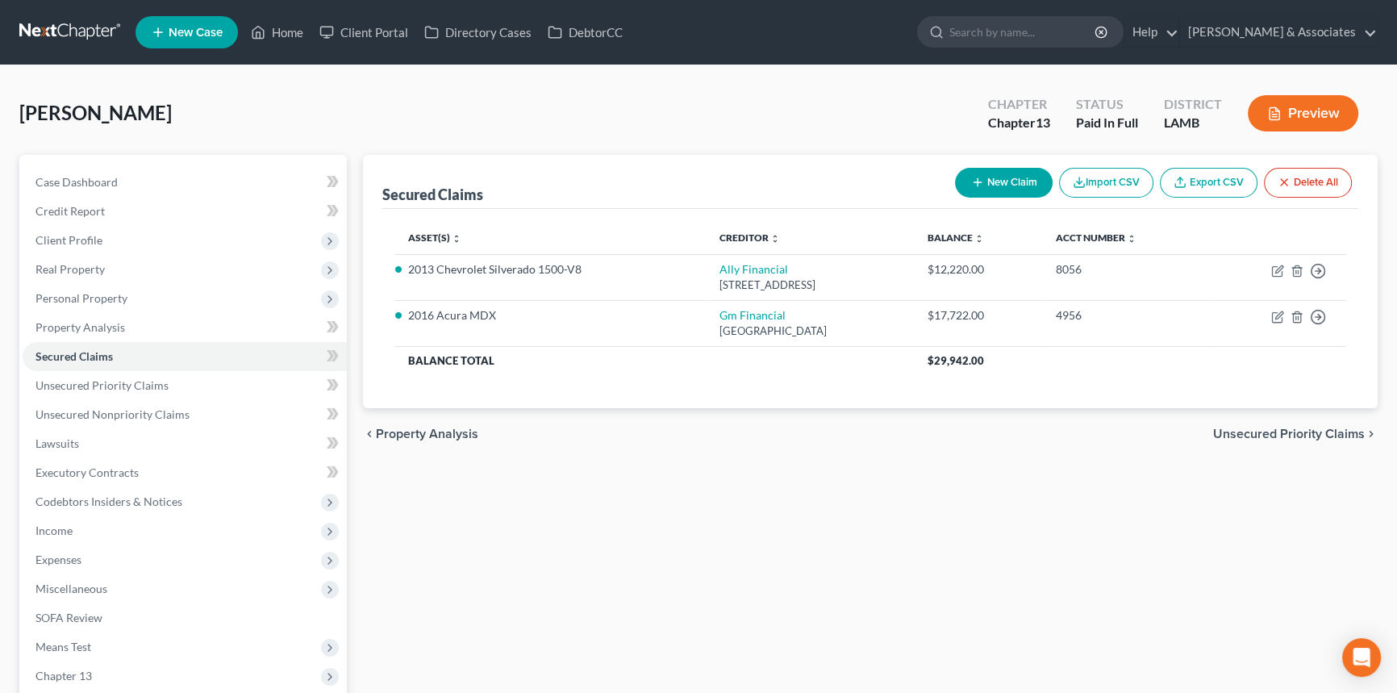
click at [811, 466] on div "Secured Claims New Claim Import CSV Export CSV Delete All Asset(s) expand_more …" at bounding box center [870, 490] width 1031 height 670
click at [174, 170] on link "Case Dashboard" at bounding box center [185, 182] width 324 height 29
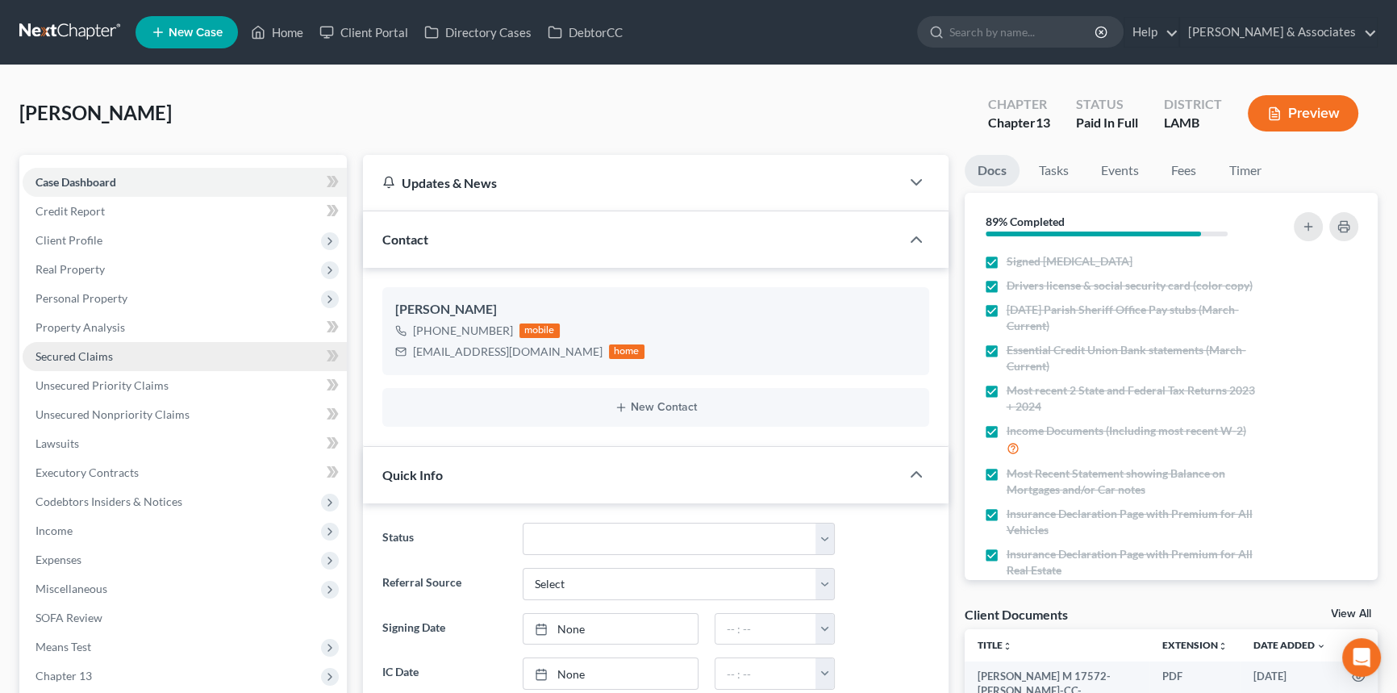
click at [106, 356] on span "Secured Claims" at bounding box center [73, 356] width 77 height 14
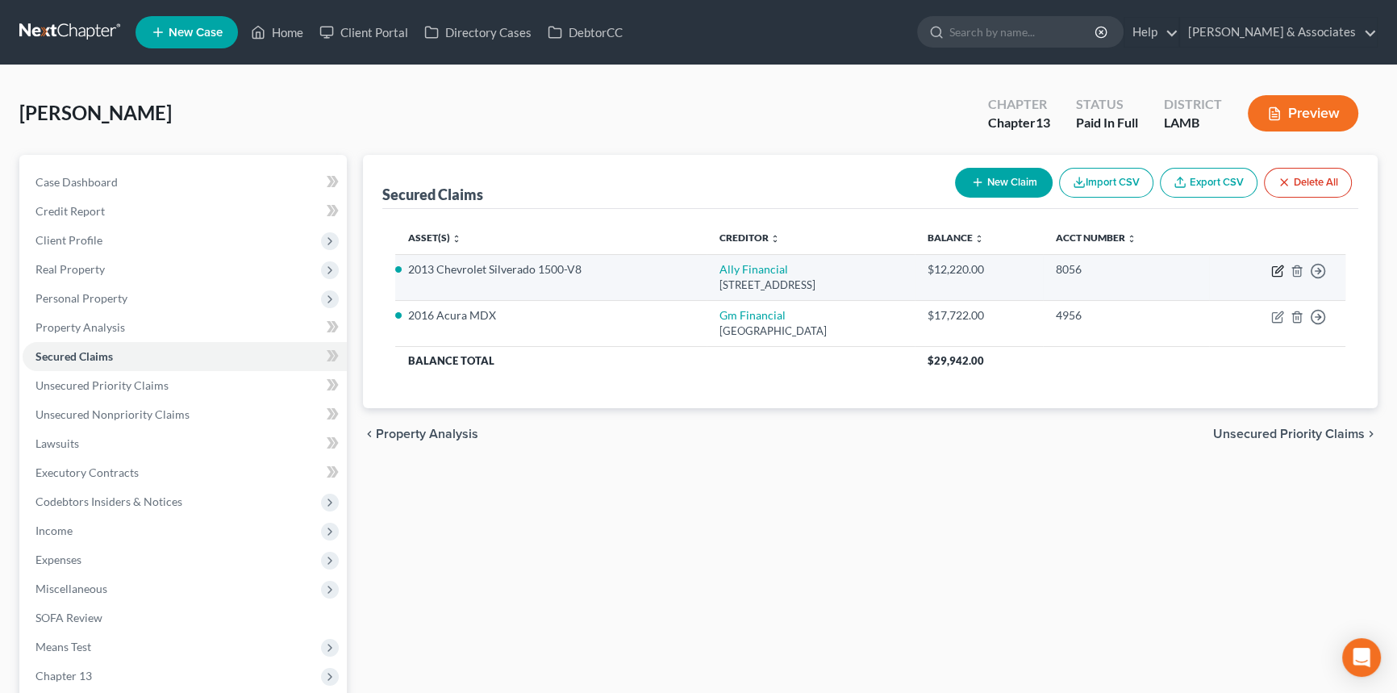
click at [1125, 269] on icon "button" at bounding box center [1277, 271] width 13 height 13
select select "23"
select select "3"
select select "2"
select select "3"
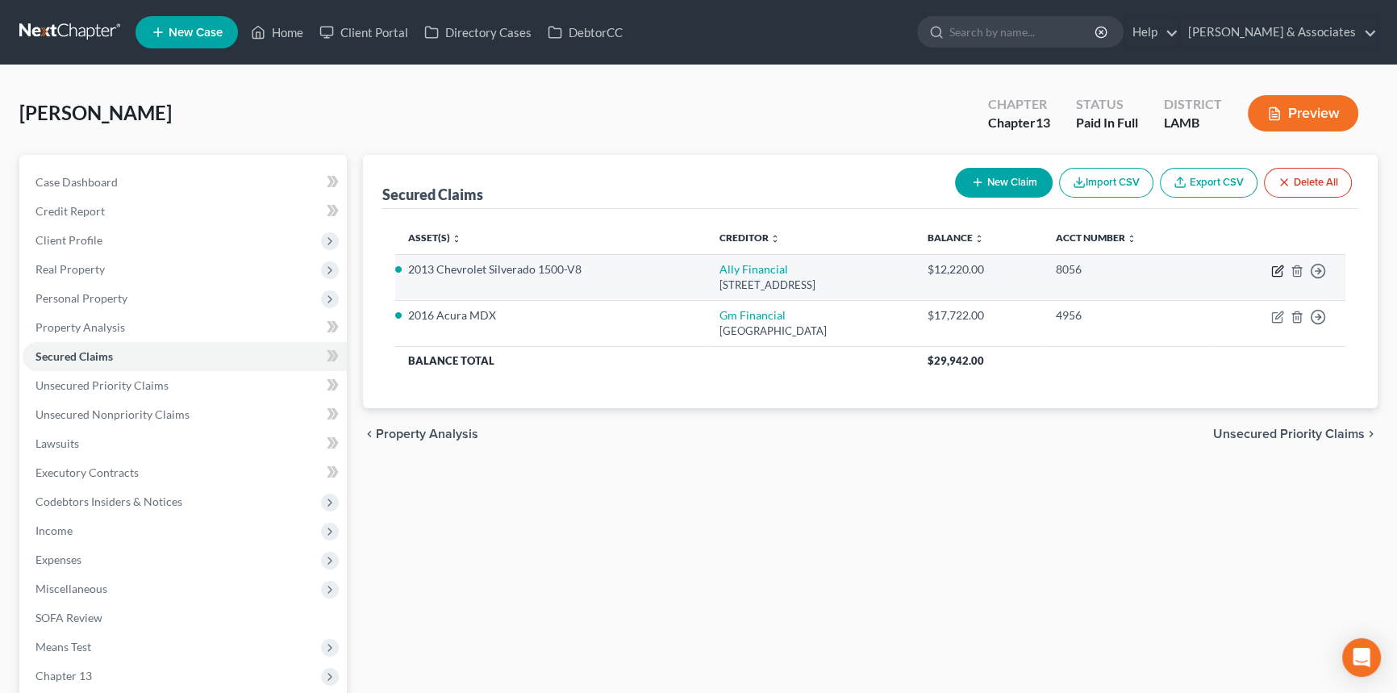
select select "0"
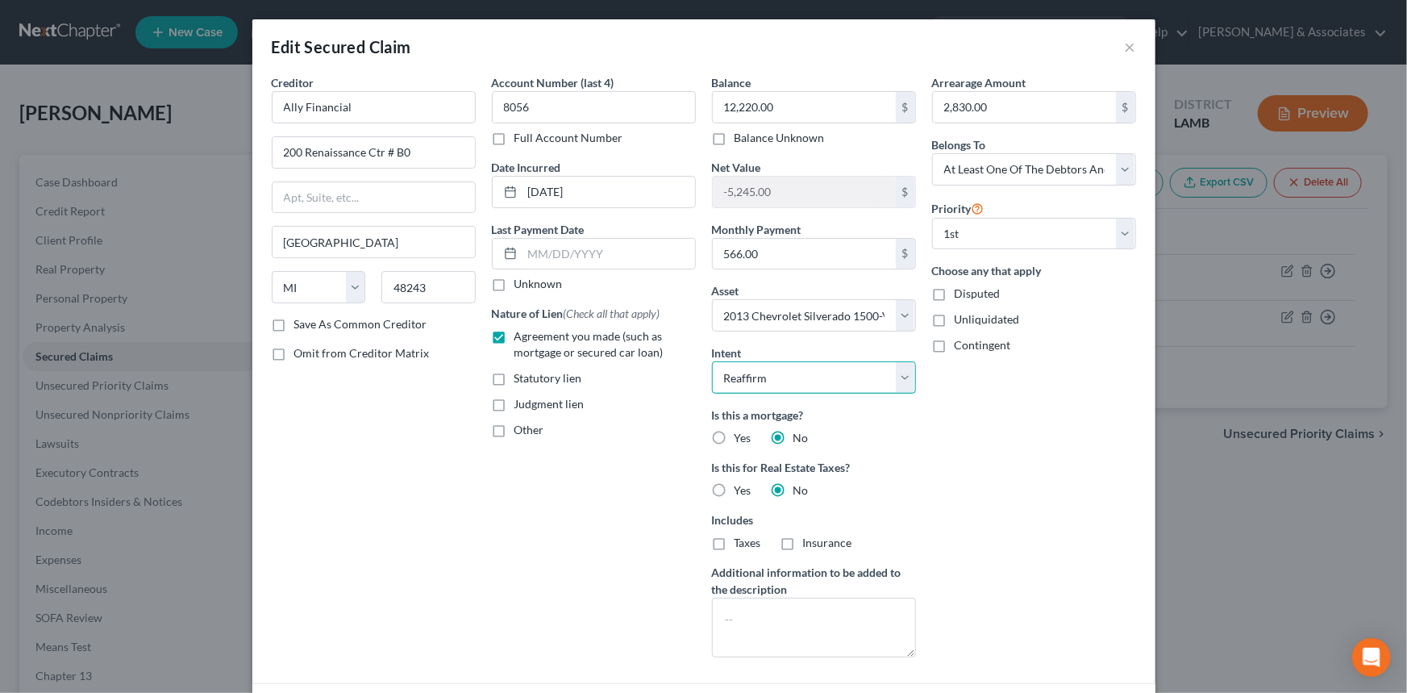
click at [837, 385] on select "Select Surrender Redeem Reaffirm Avoid Other" at bounding box center [814, 377] width 204 height 32
select select "0"
click at [712, 361] on select "Select Surrender Redeem Reaffirm Avoid Other" at bounding box center [814, 377] width 204 height 32
click at [1054, 485] on div "Arrearage Amount 2,830.00 $ Belongs To * Select Debtor 1 Only Debtor 2 Only Deb…" at bounding box center [1034, 372] width 220 height 596
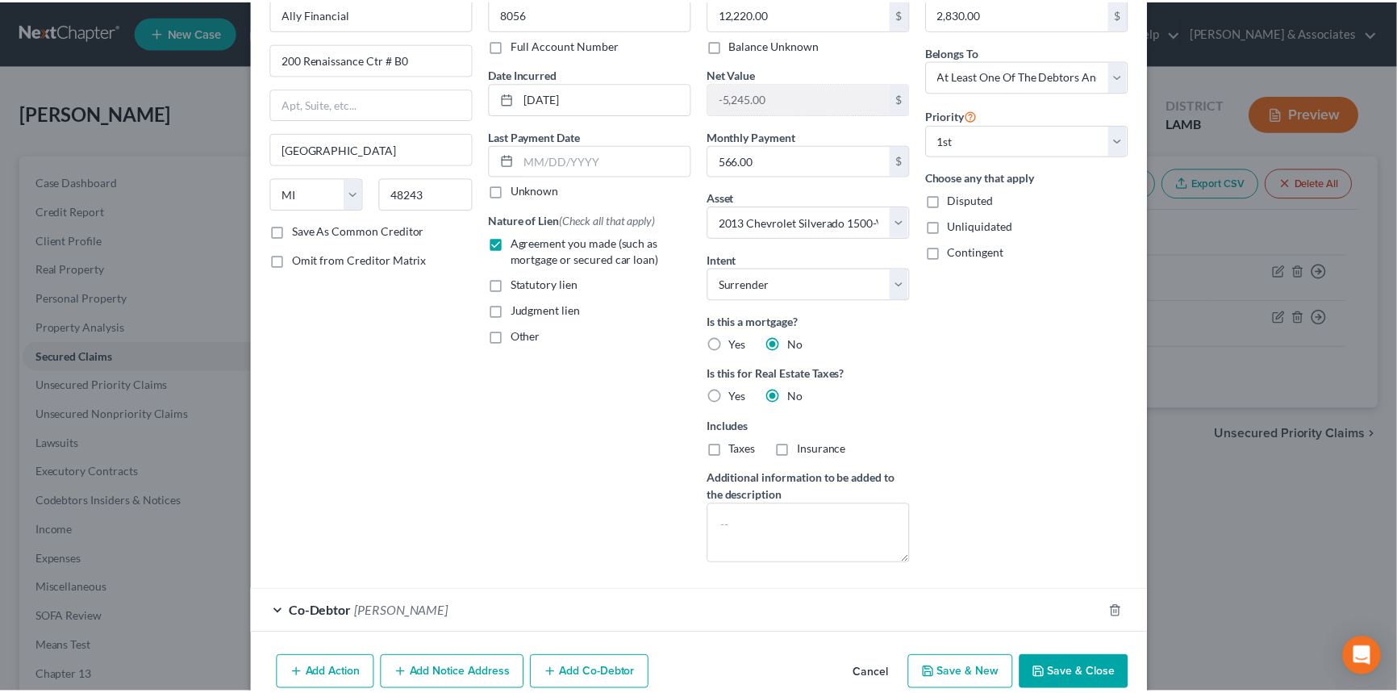
scroll to position [169, 0]
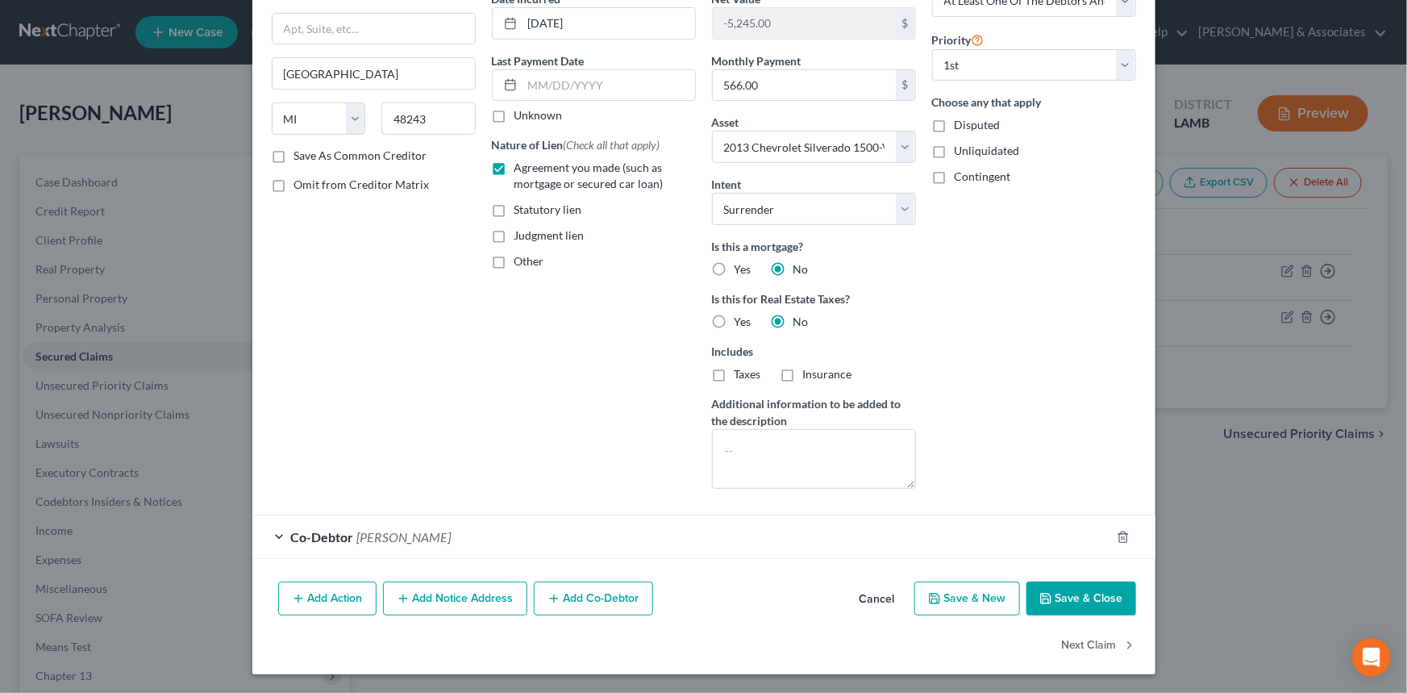
click at [1086, 534] on button "Save & Close" at bounding box center [1082, 598] width 110 height 34
select select
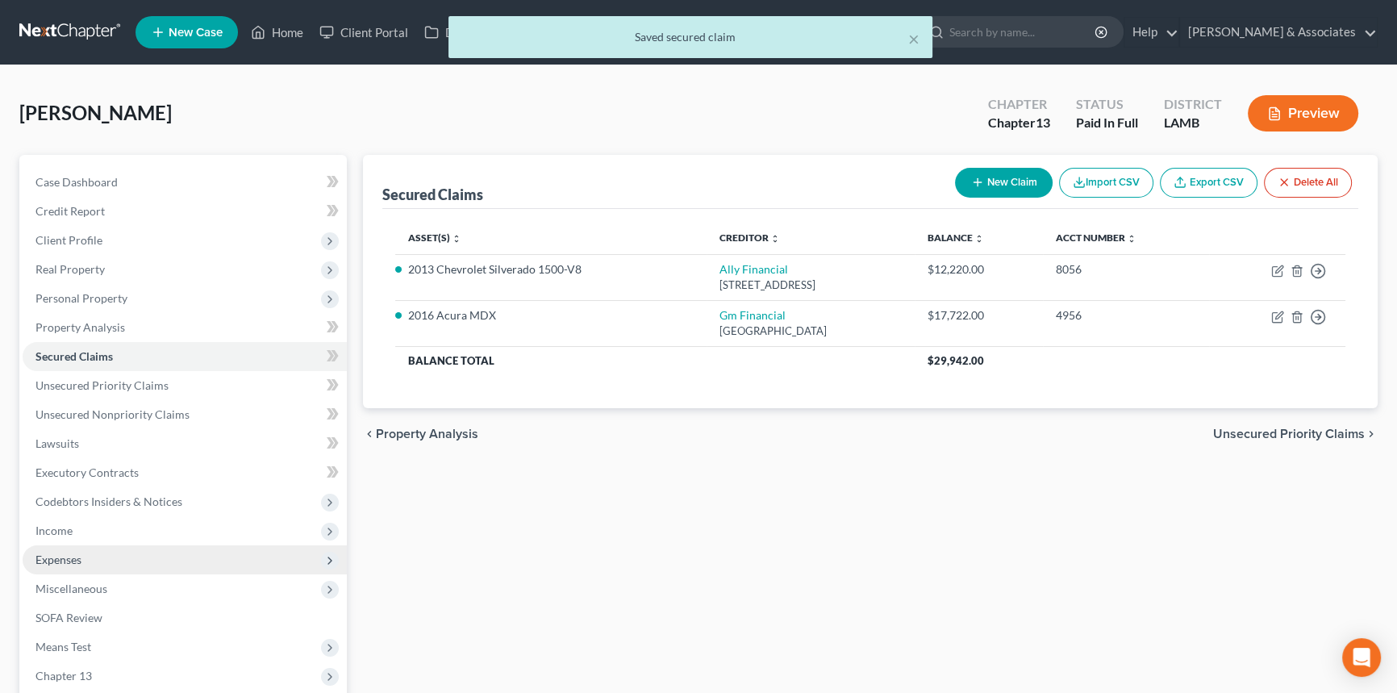
drag, startPoint x: 107, startPoint y: 549, endPoint x: 107, endPoint y: 558, distance: 8.9
click at [107, 534] on span "Expenses" at bounding box center [185, 559] width 324 height 29
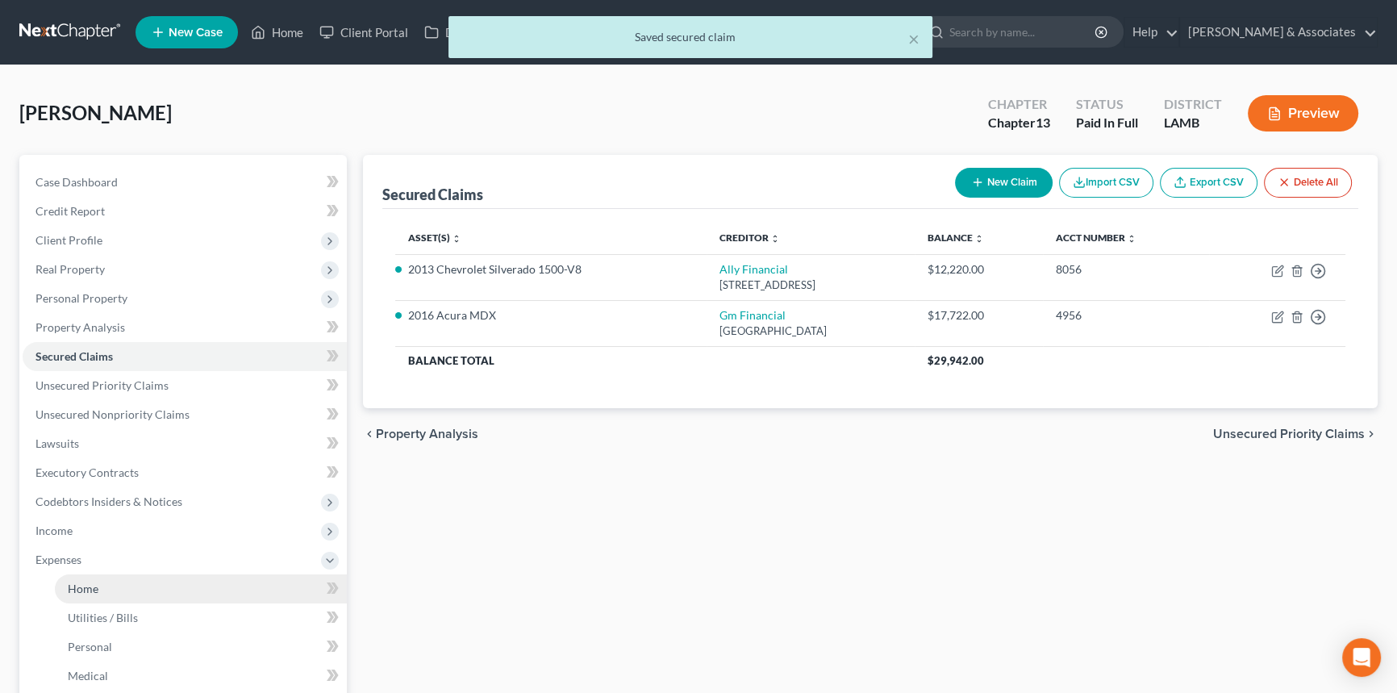
click at [99, 534] on link "Home" at bounding box center [201, 588] width 292 height 29
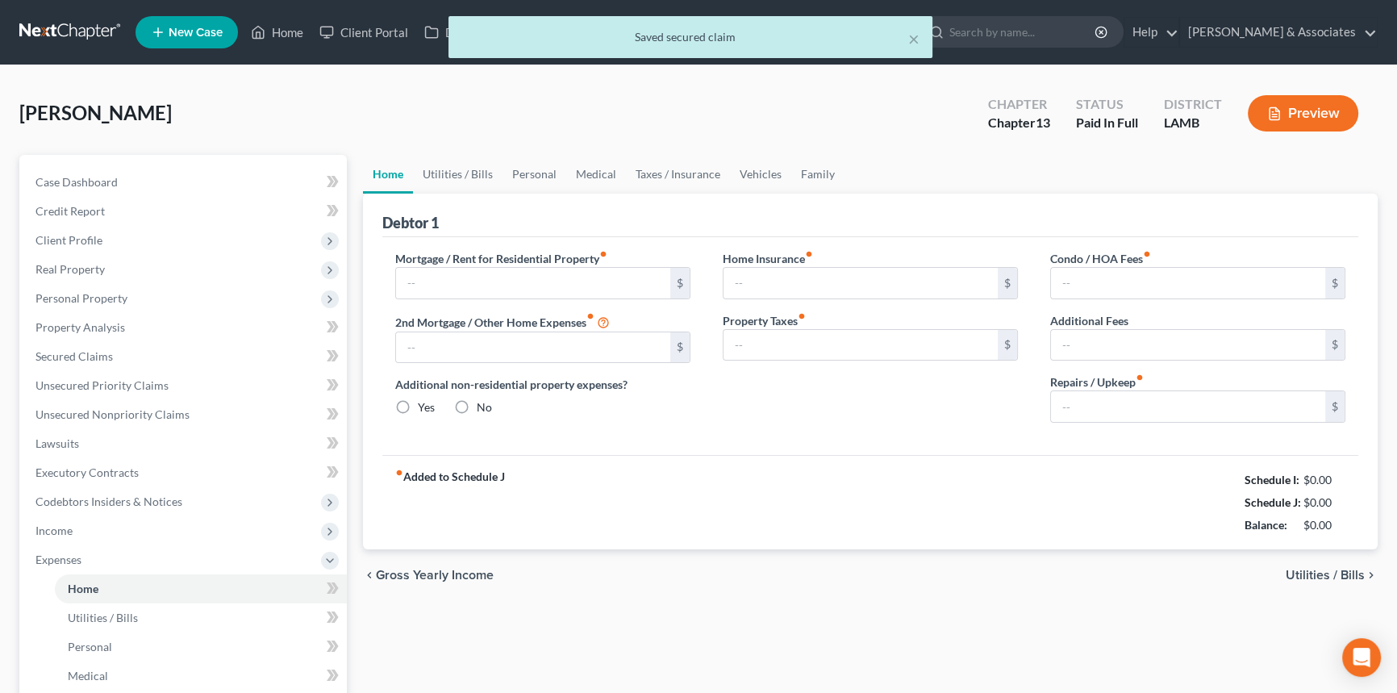
type input "650.18"
type input "0.00"
radio input "true"
type input "0.00"
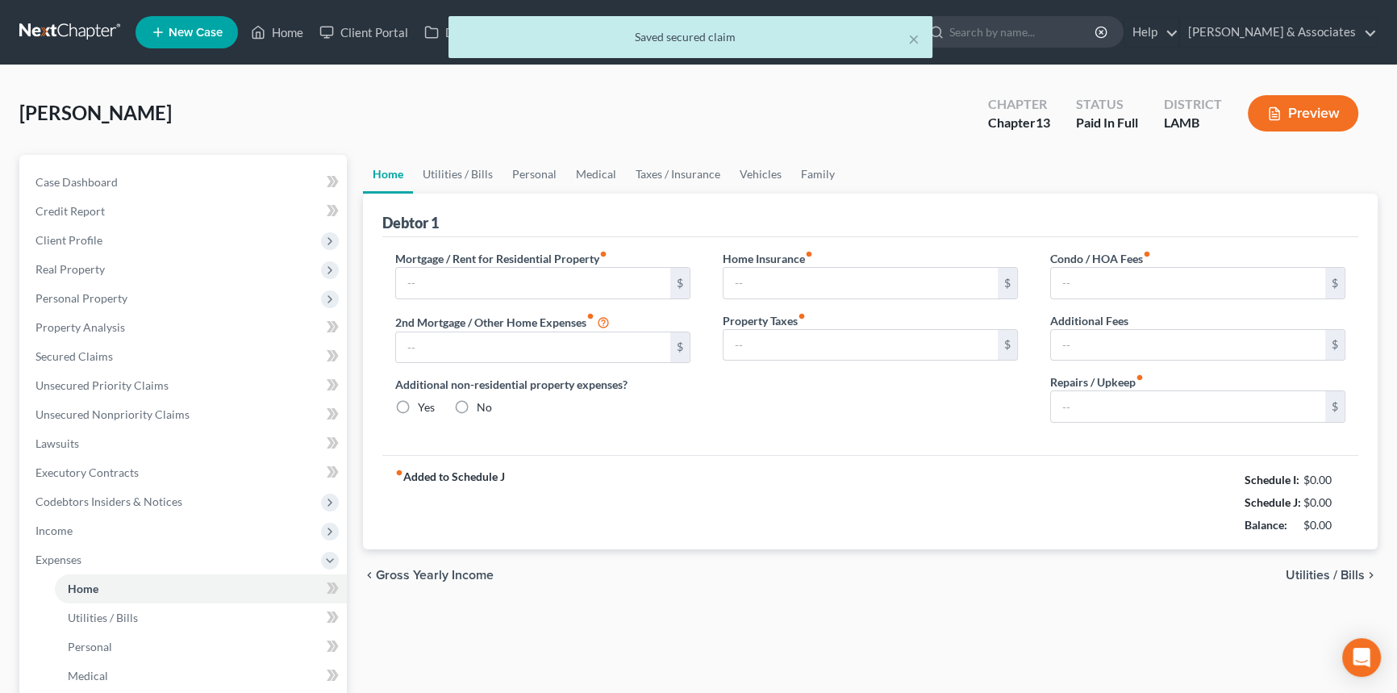
type input "0.00"
click at [822, 534] on div "fiber_manual_record Added to Schedule J Schedule I: $3,971.69 Schedule J: $3,52…" at bounding box center [870, 502] width 976 height 94
click at [486, 163] on link "Utilities / Bills" at bounding box center [458, 174] width 90 height 39
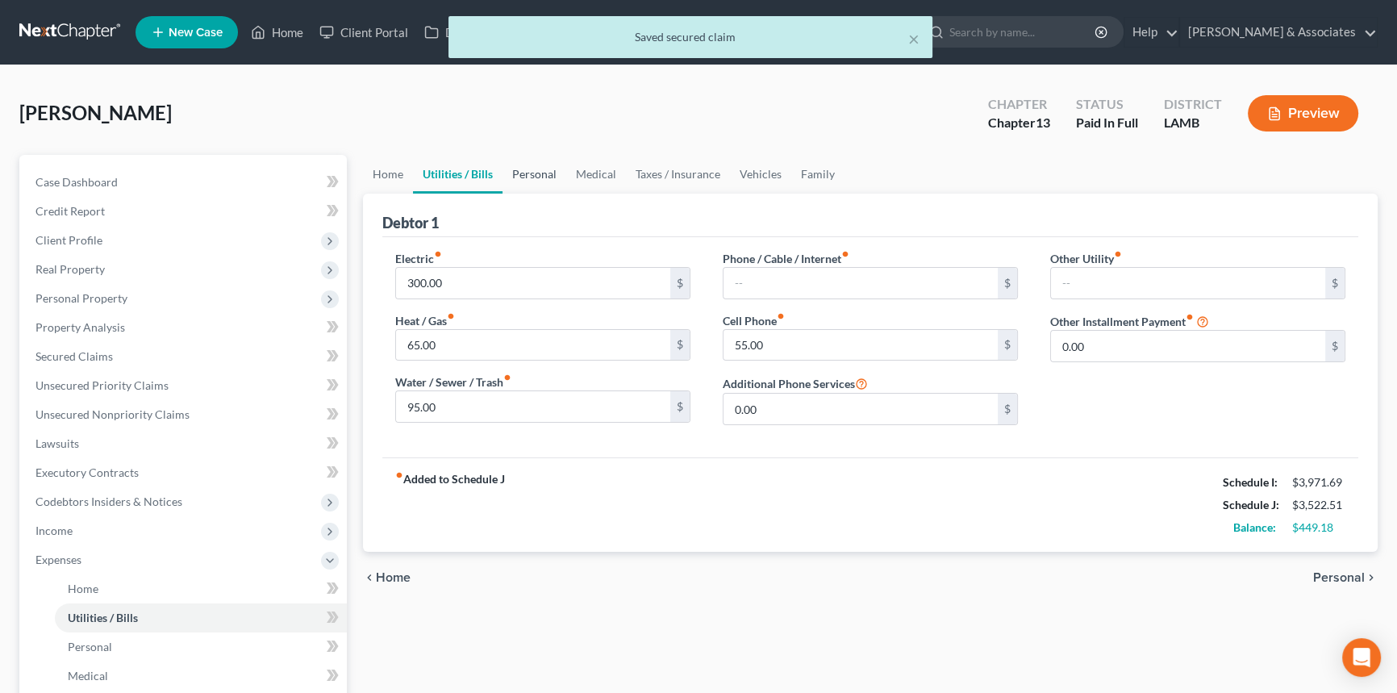
click at [528, 166] on link "Personal" at bounding box center [534, 174] width 64 height 39
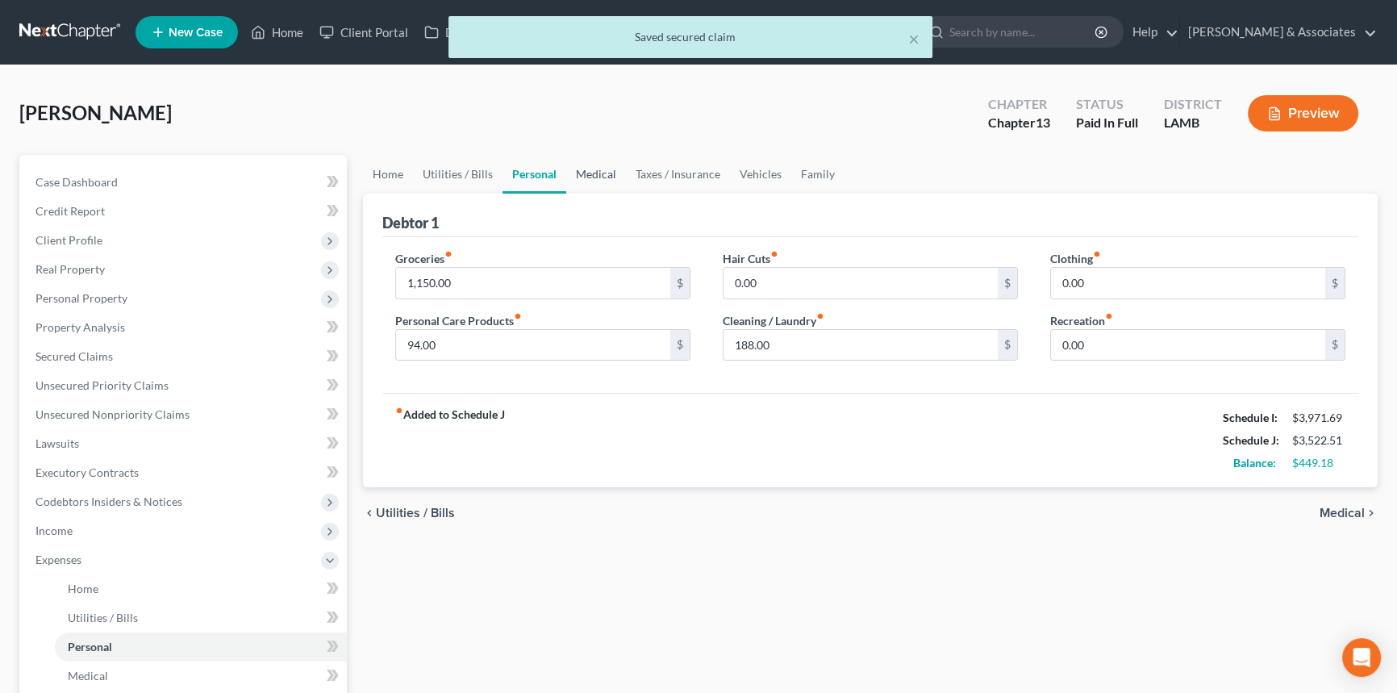
click at [593, 165] on link "Medical" at bounding box center [596, 174] width 60 height 39
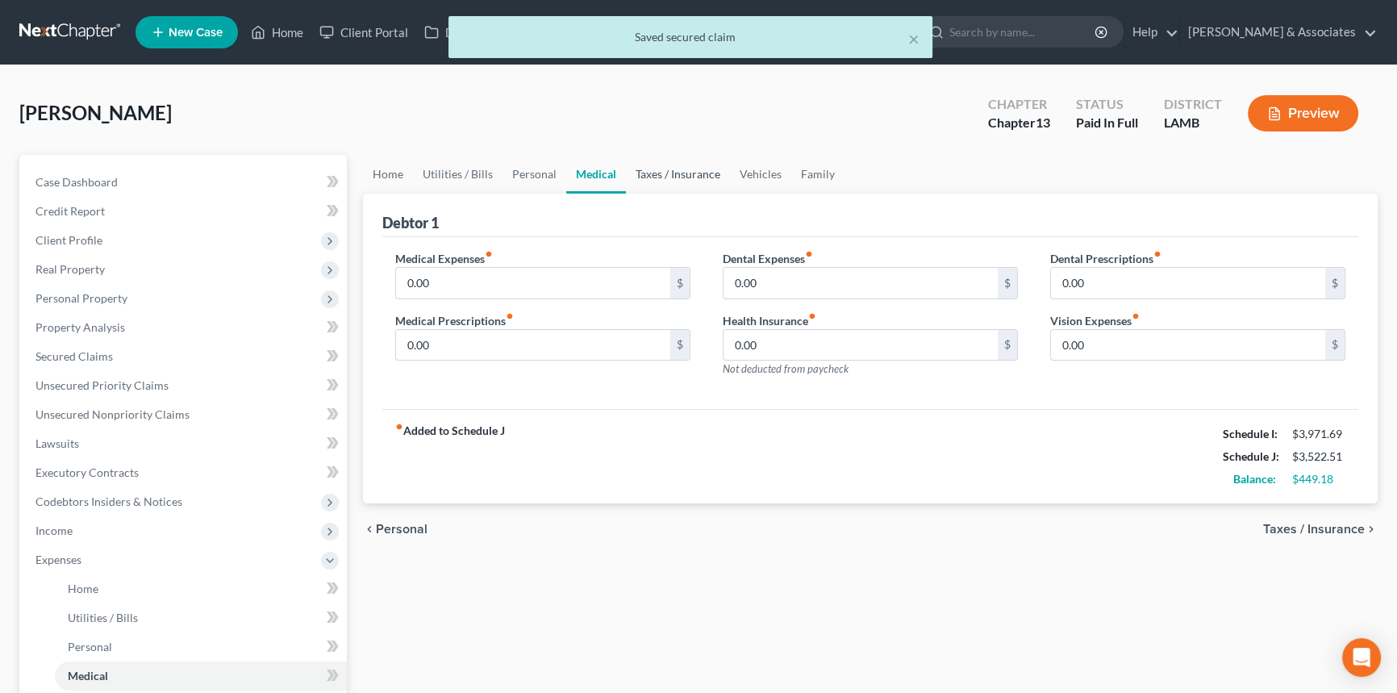
click at [706, 165] on link "Taxes / Insurance" at bounding box center [678, 174] width 104 height 39
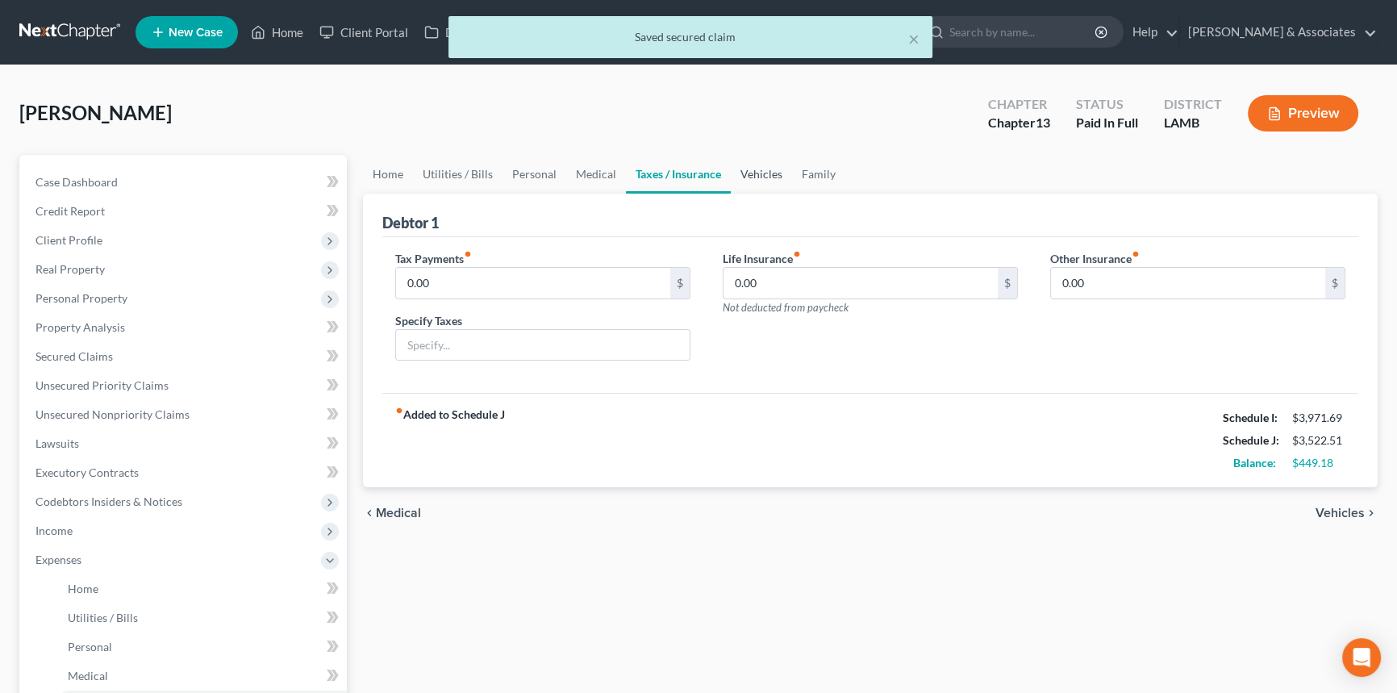
click at [765, 173] on link "Vehicles" at bounding box center [761, 174] width 61 height 39
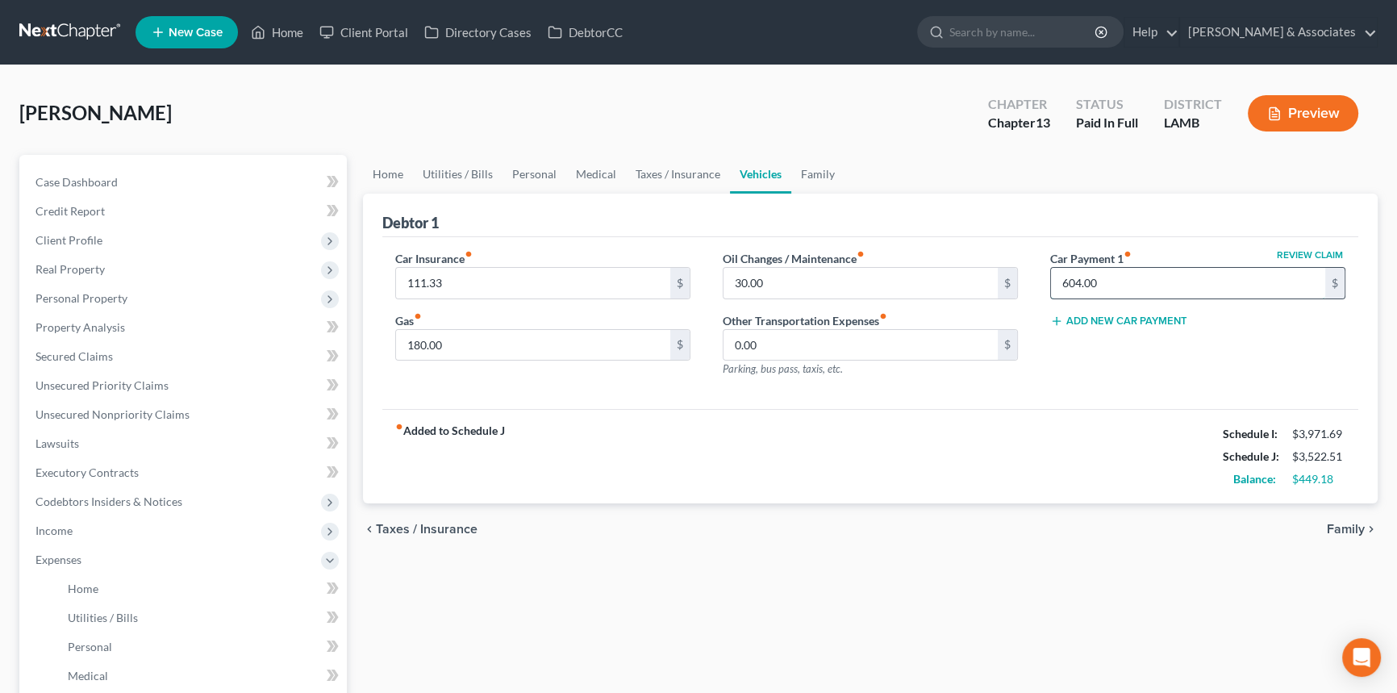
click at [1125, 287] on input "604.00" at bounding box center [1188, 283] width 274 height 31
click at [831, 177] on link "Family" at bounding box center [817, 174] width 53 height 39
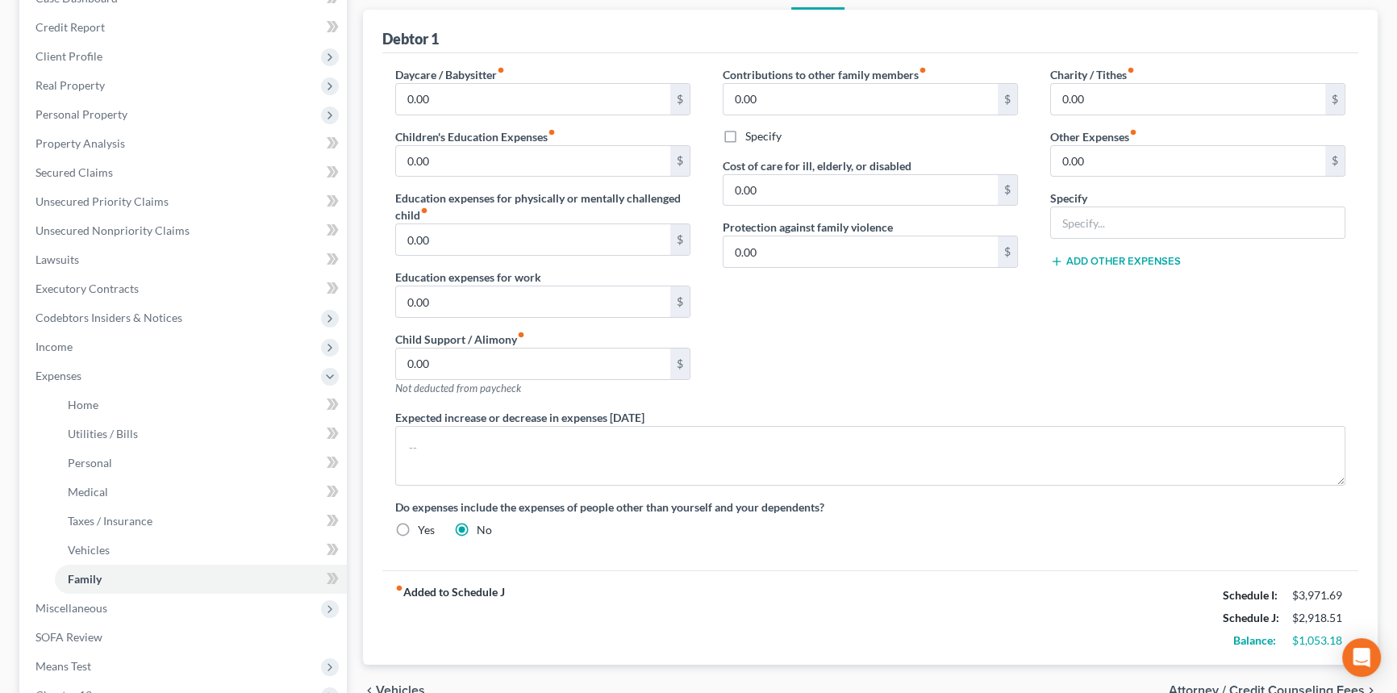
scroll to position [395, 0]
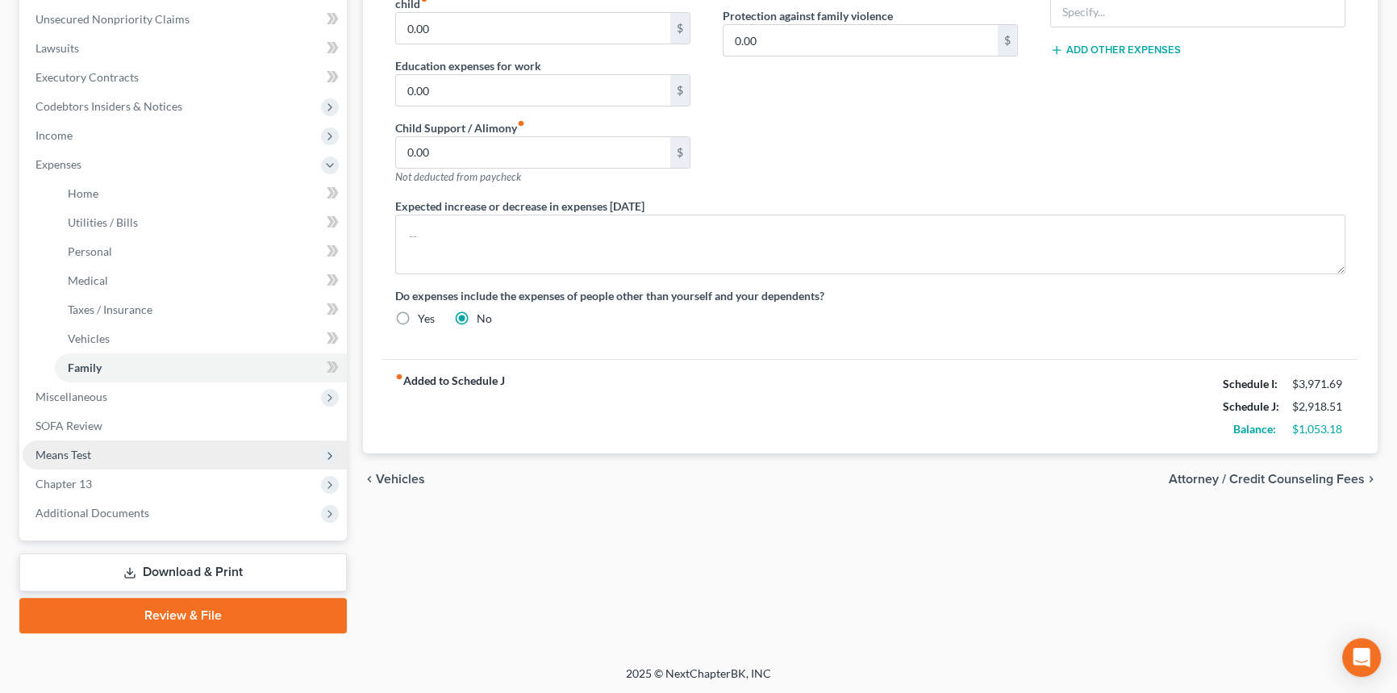
click at [110, 456] on span "Means Test" at bounding box center [185, 454] width 324 height 29
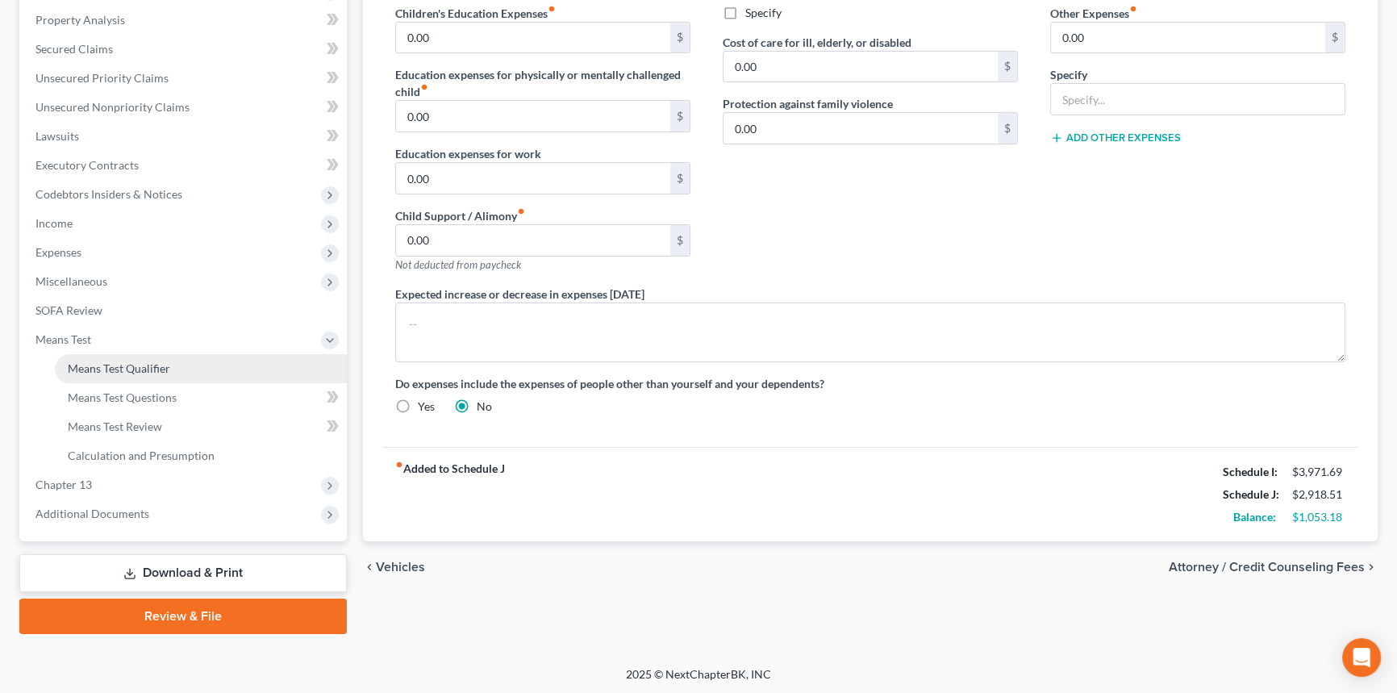
click at [152, 370] on span "Means Test Qualifier" at bounding box center [119, 368] width 102 height 14
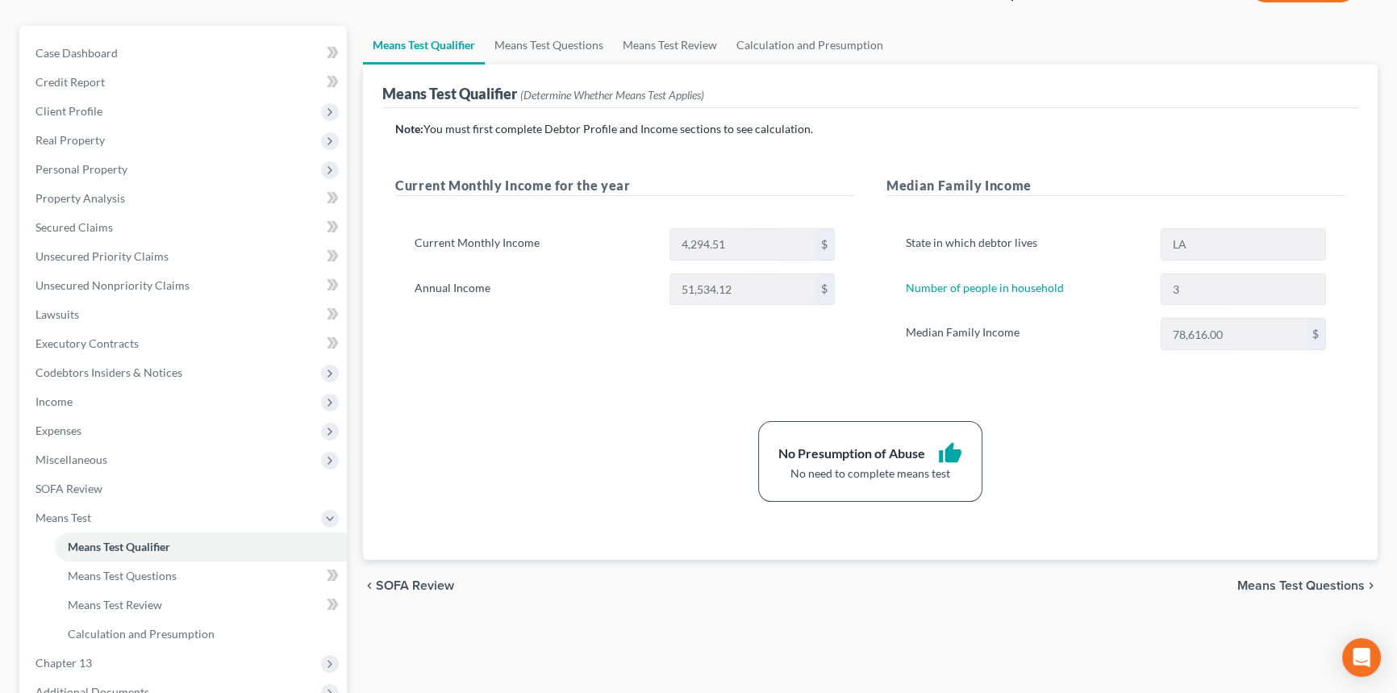
scroll to position [293, 0]
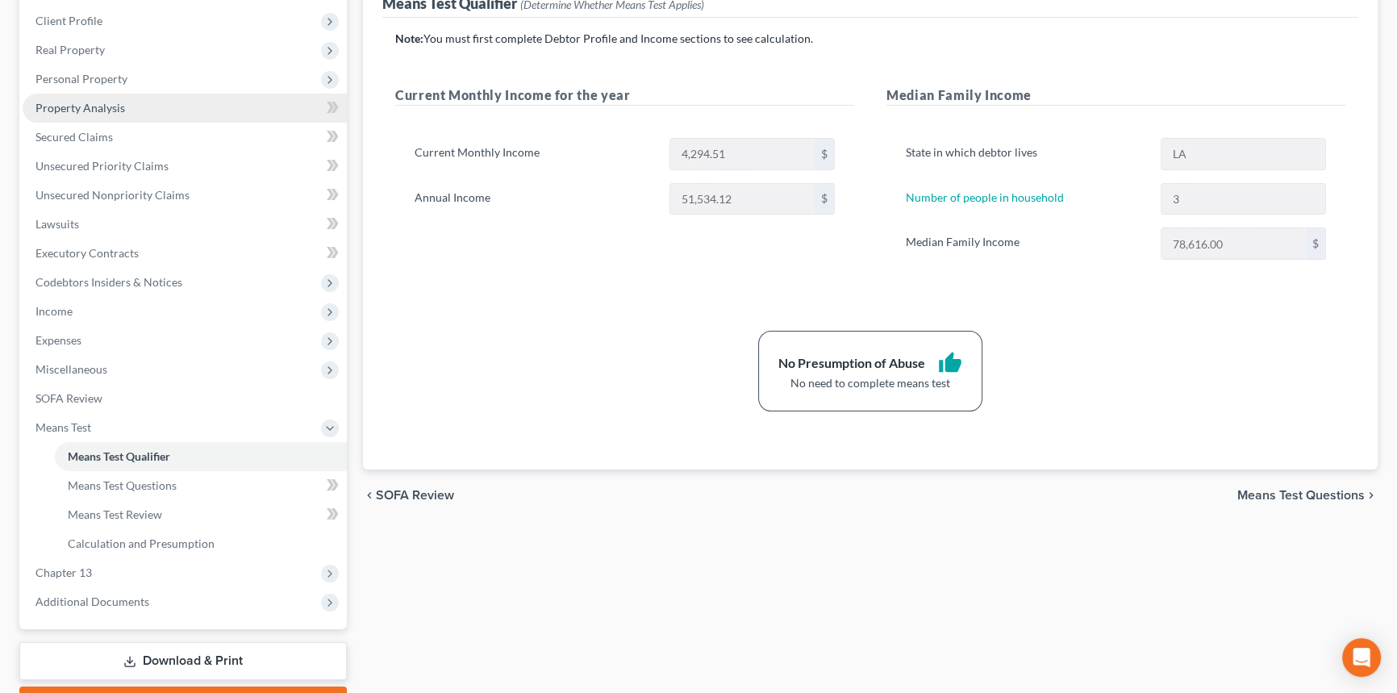
click at [134, 118] on link "Property Analysis" at bounding box center [185, 108] width 324 height 29
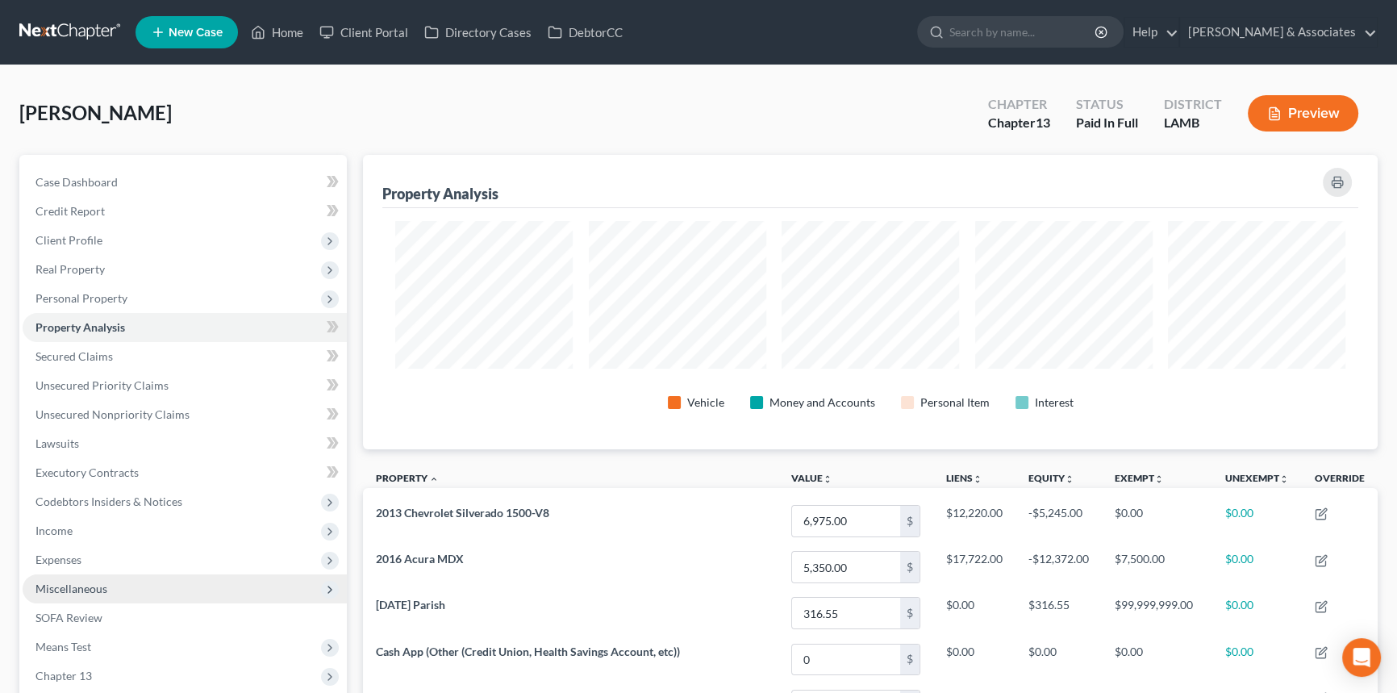
click at [103, 534] on span "Miscellaneous" at bounding box center [71, 588] width 72 height 14
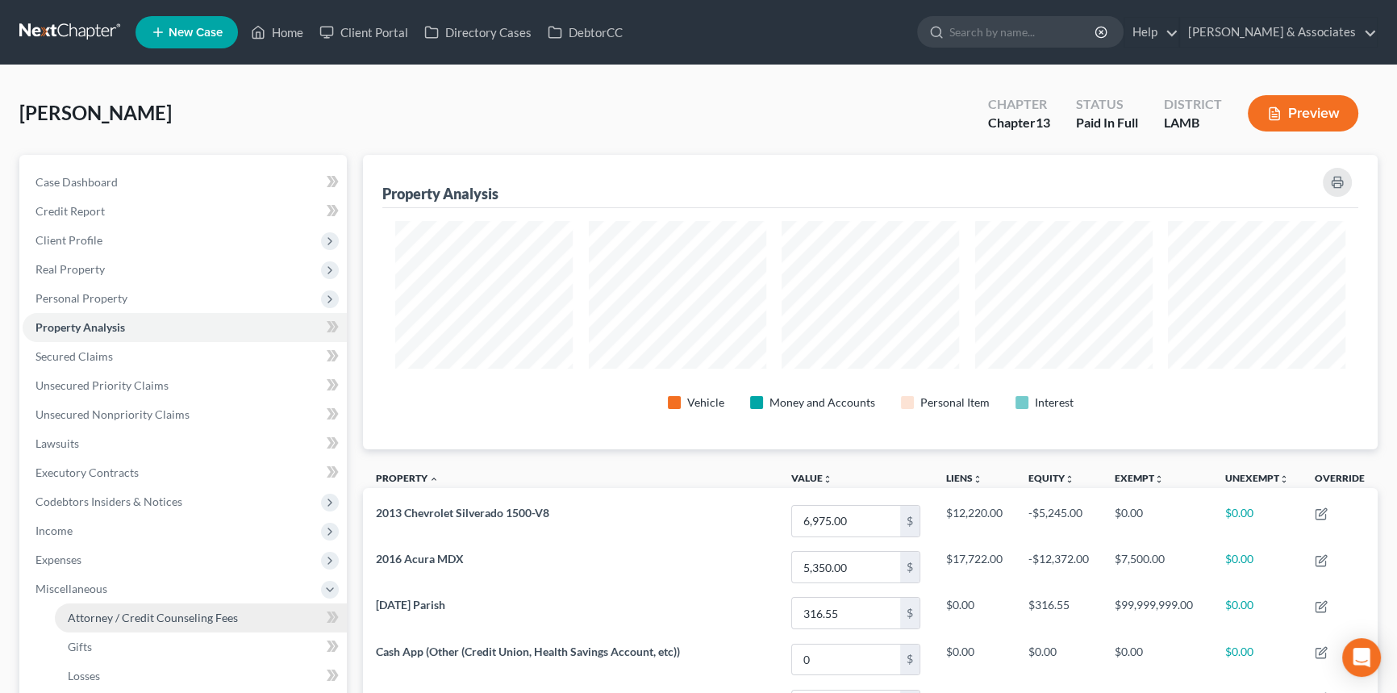
click at [106, 534] on span "Attorney / Credit Counseling Fees" at bounding box center [153, 618] width 170 height 14
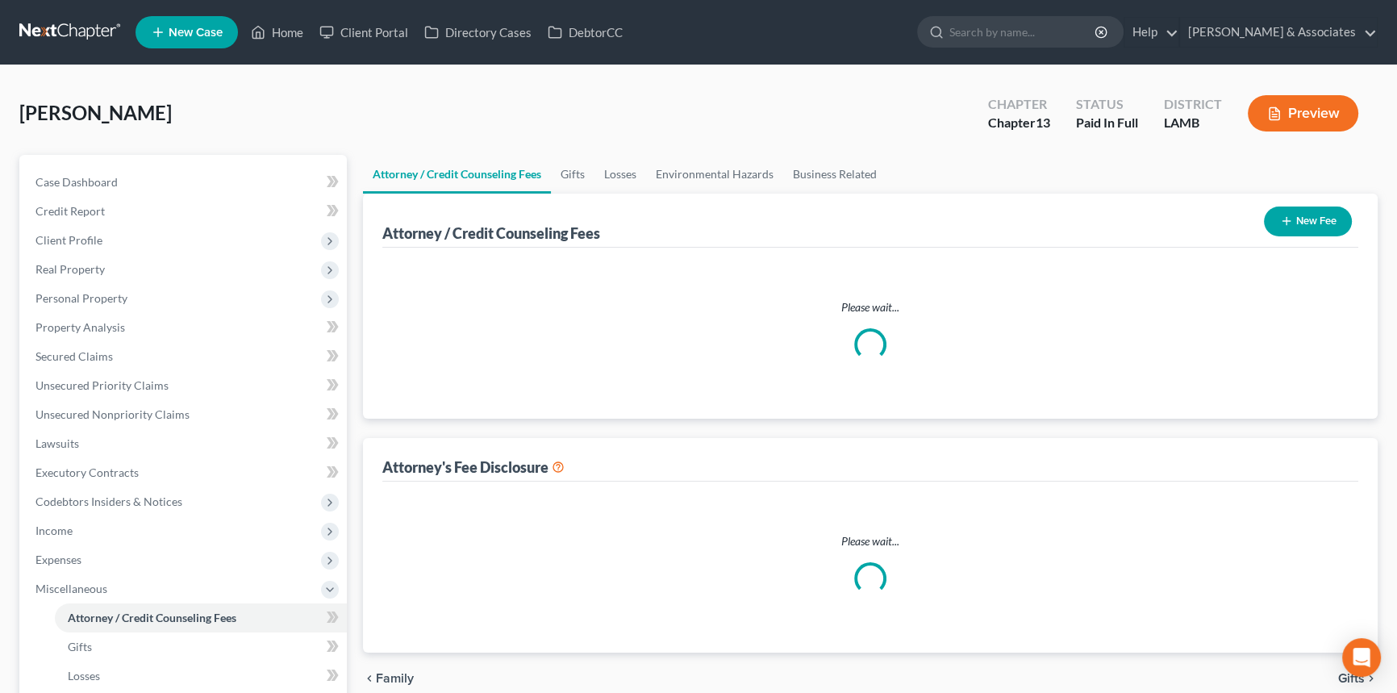
select select "3"
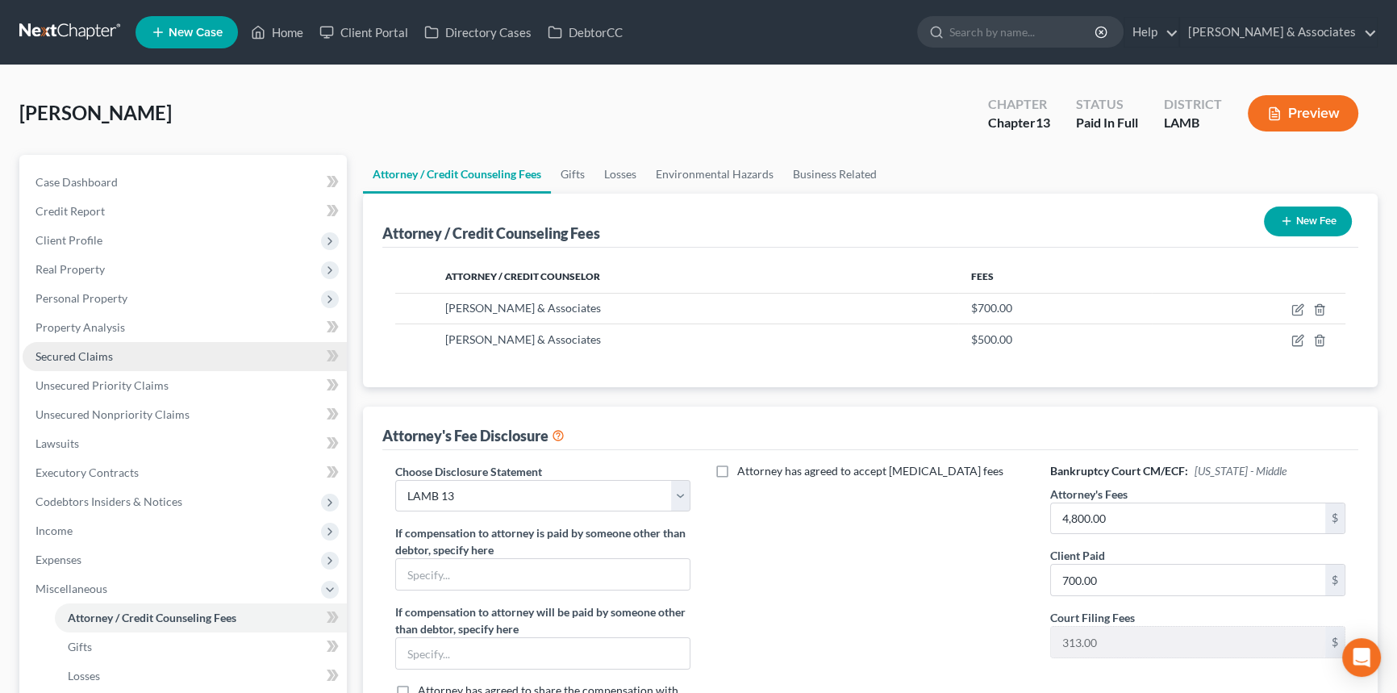
click at [119, 356] on link "Secured Claims" at bounding box center [185, 356] width 324 height 29
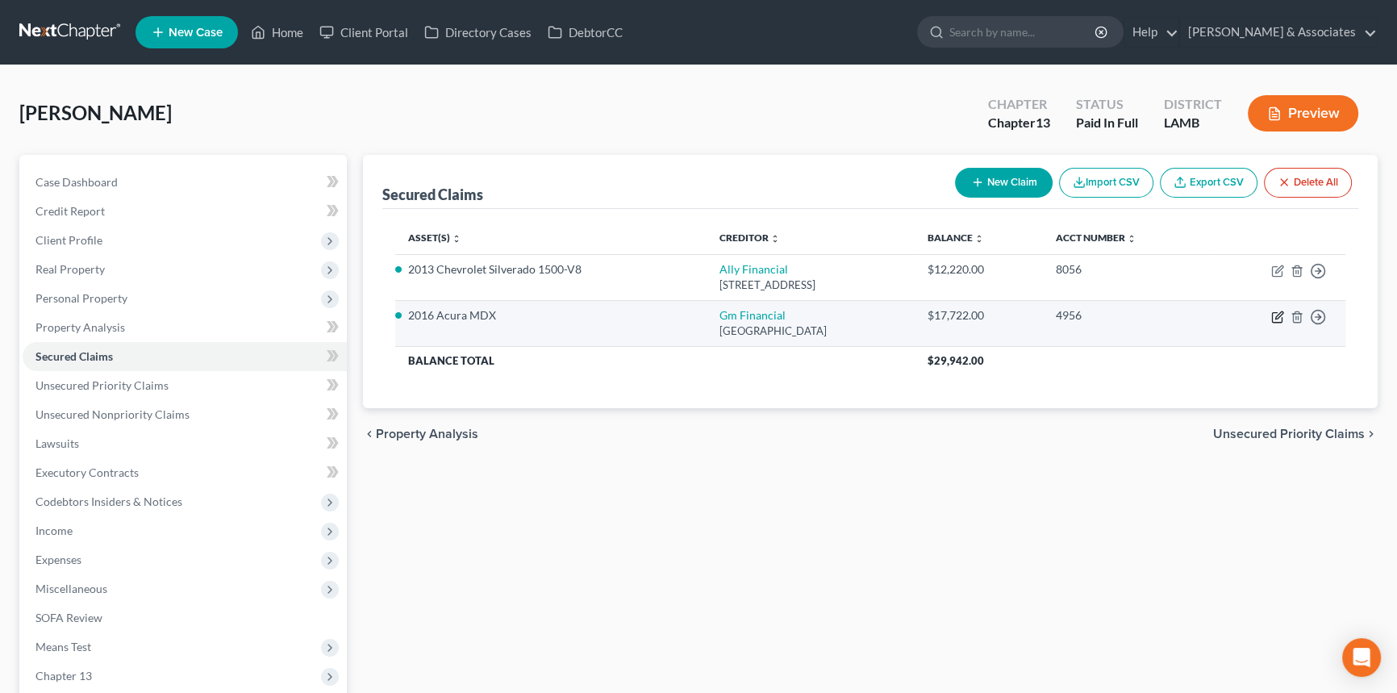
click at [1125, 320] on icon "button" at bounding box center [1277, 316] width 13 height 13
select select "45"
select select "2"
select select "0"
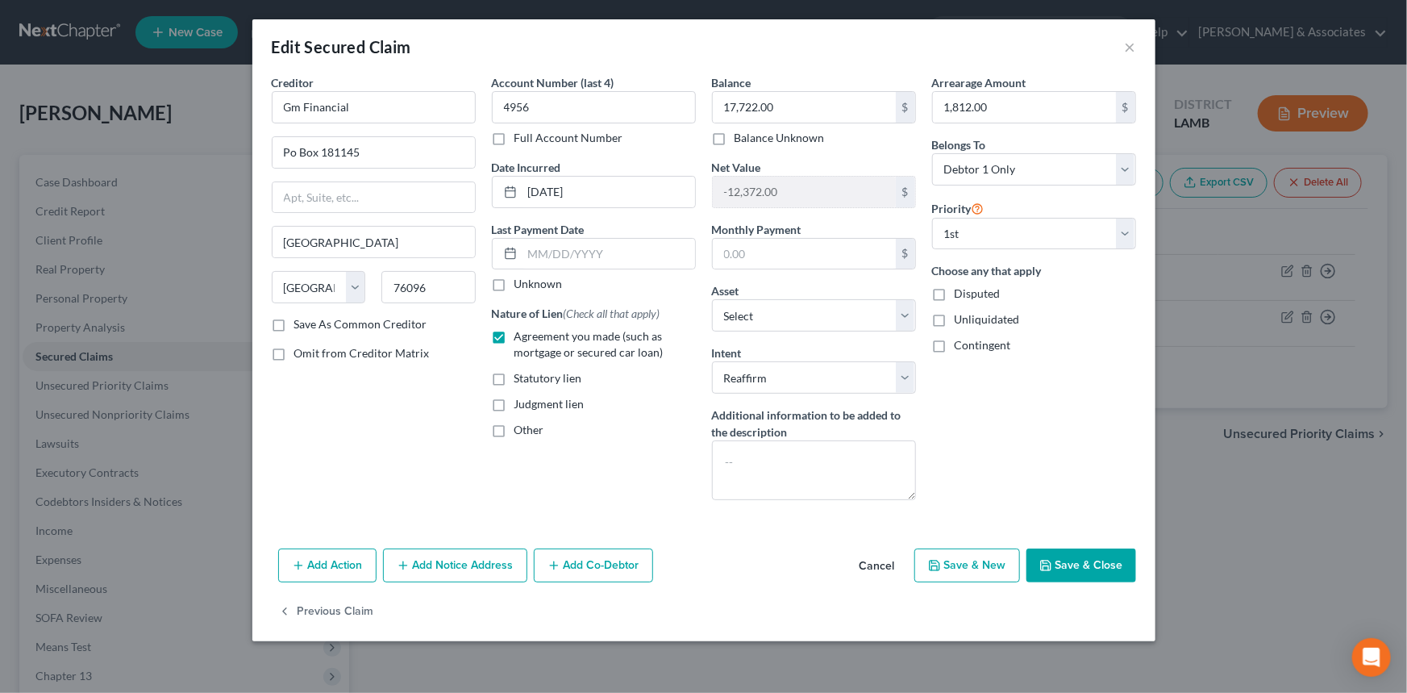
click at [873, 534] on div "Add Action Add Notice Address Add Co-Debtor Cancel Save & New Save & Close" at bounding box center [703, 568] width 903 height 53
click at [871, 534] on button "Cancel" at bounding box center [877, 566] width 61 height 32
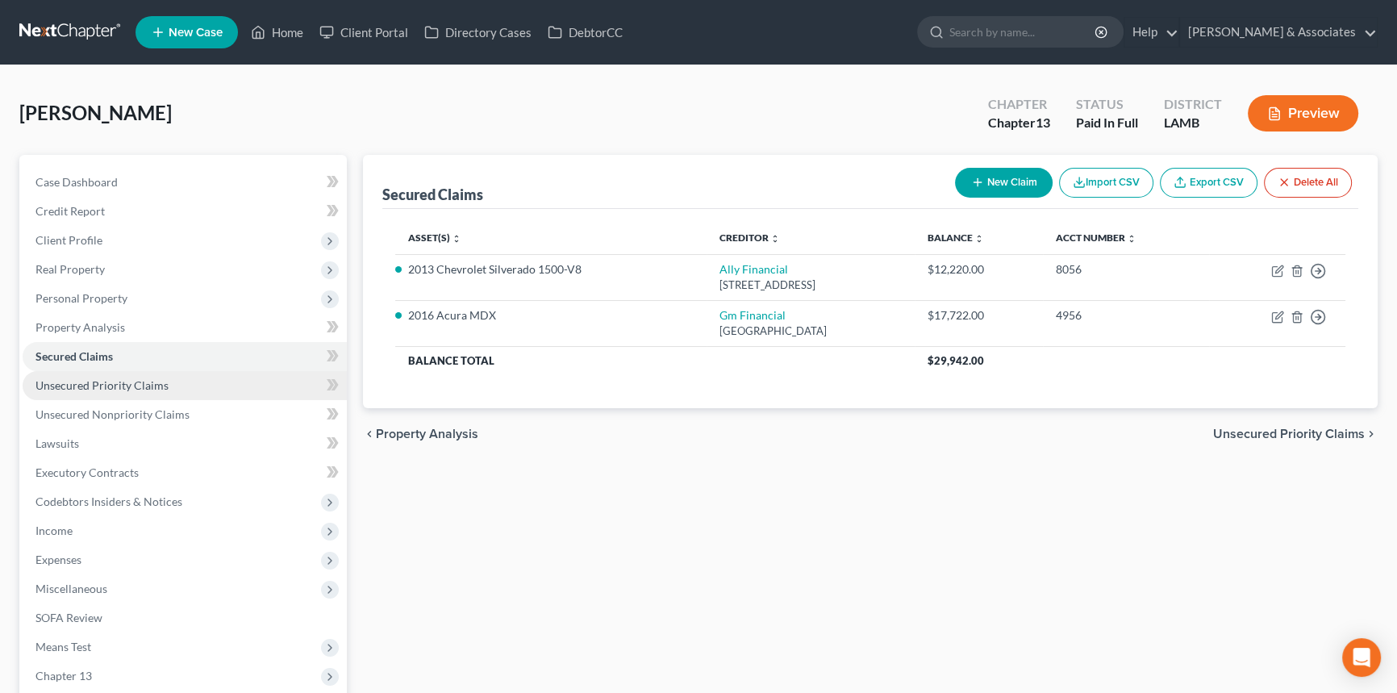
click at [94, 387] on span "Unsecured Priority Claims" at bounding box center [101, 385] width 133 height 14
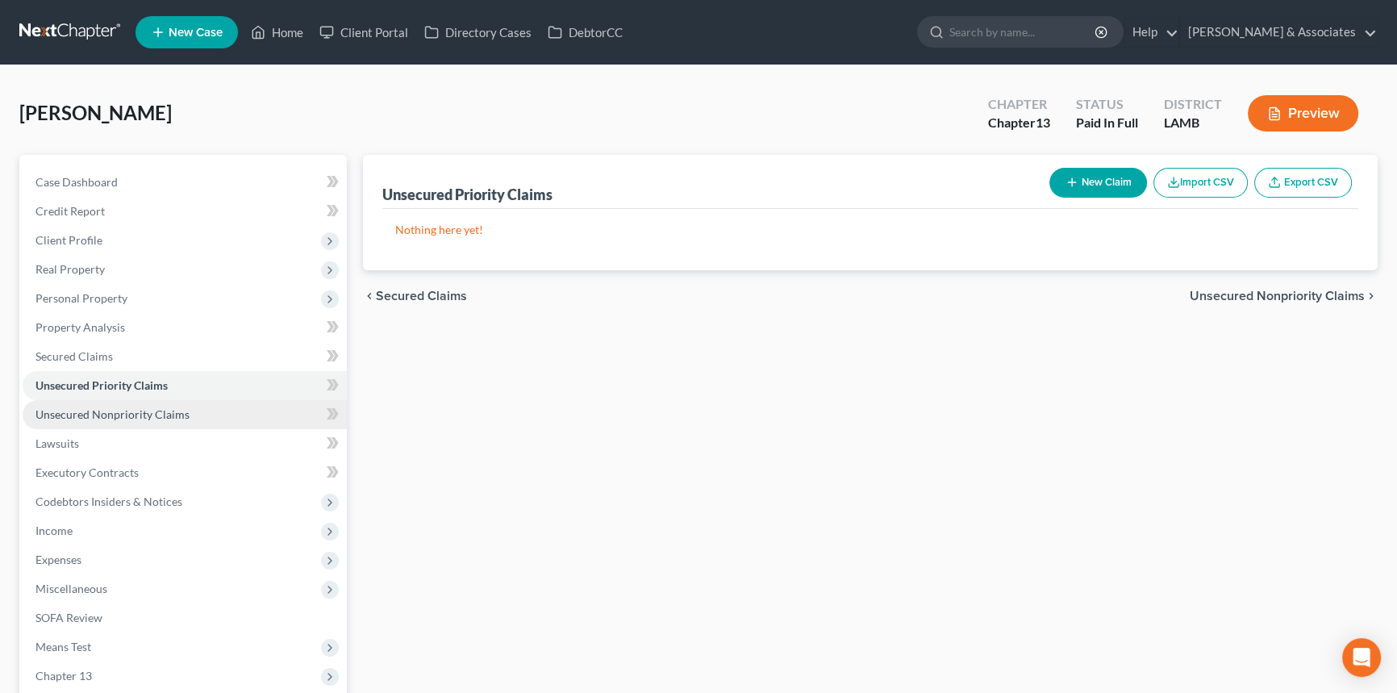
click at [89, 401] on link "Unsecured Nonpriority Claims" at bounding box center [185, 414] width 324 height 29
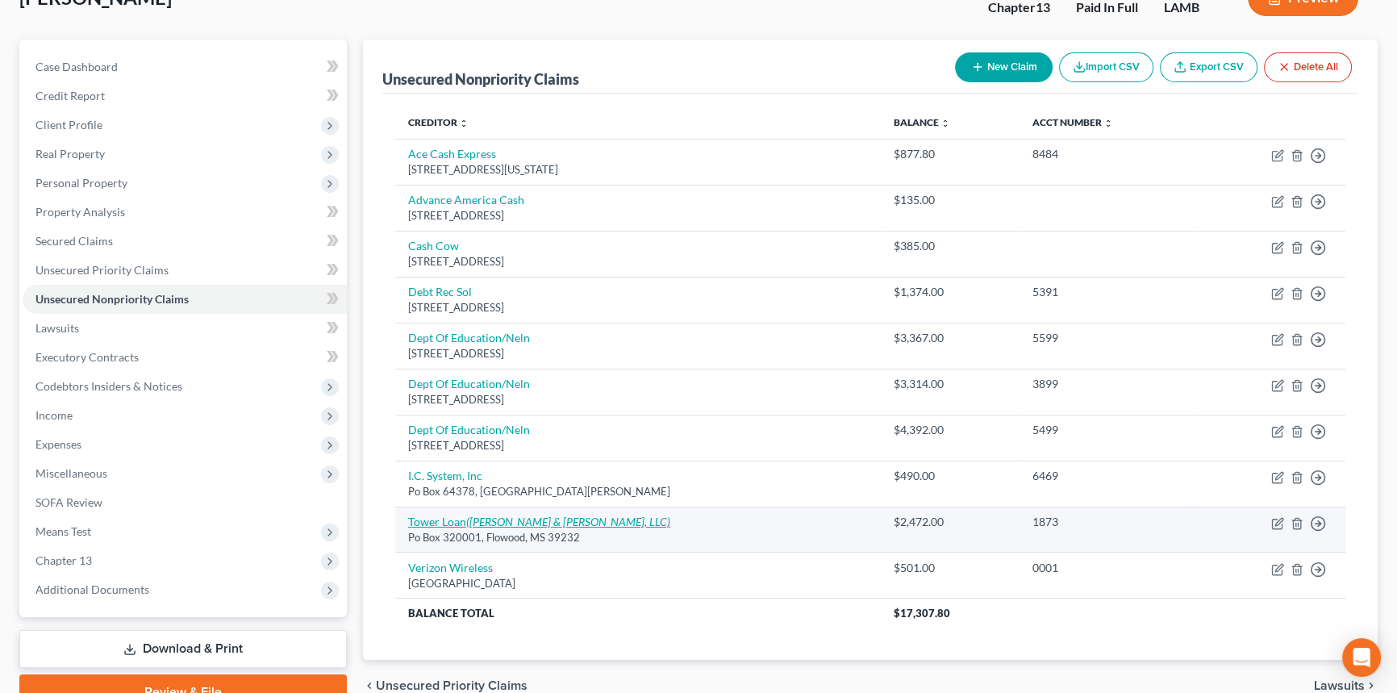
scroll to position [194, 0]
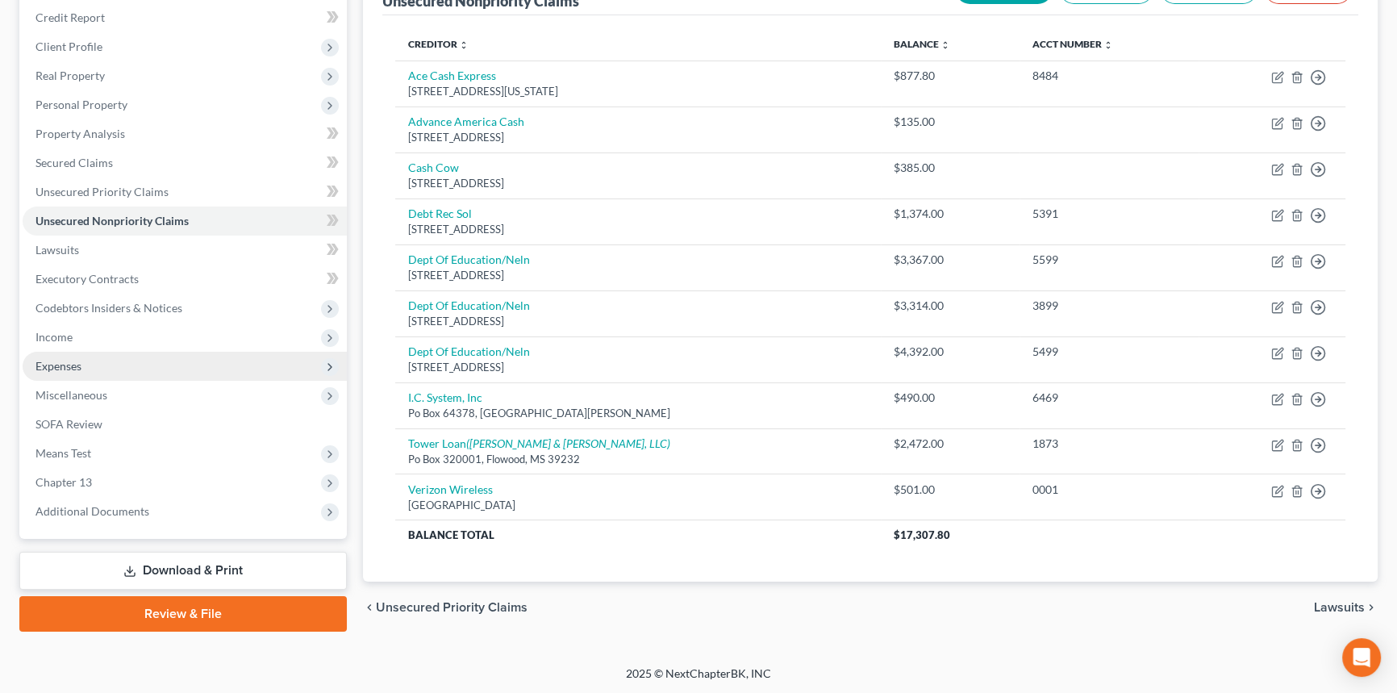
click at [106, 370] on span "Expenses" at bounding box center [185, 366] width 324 height 29
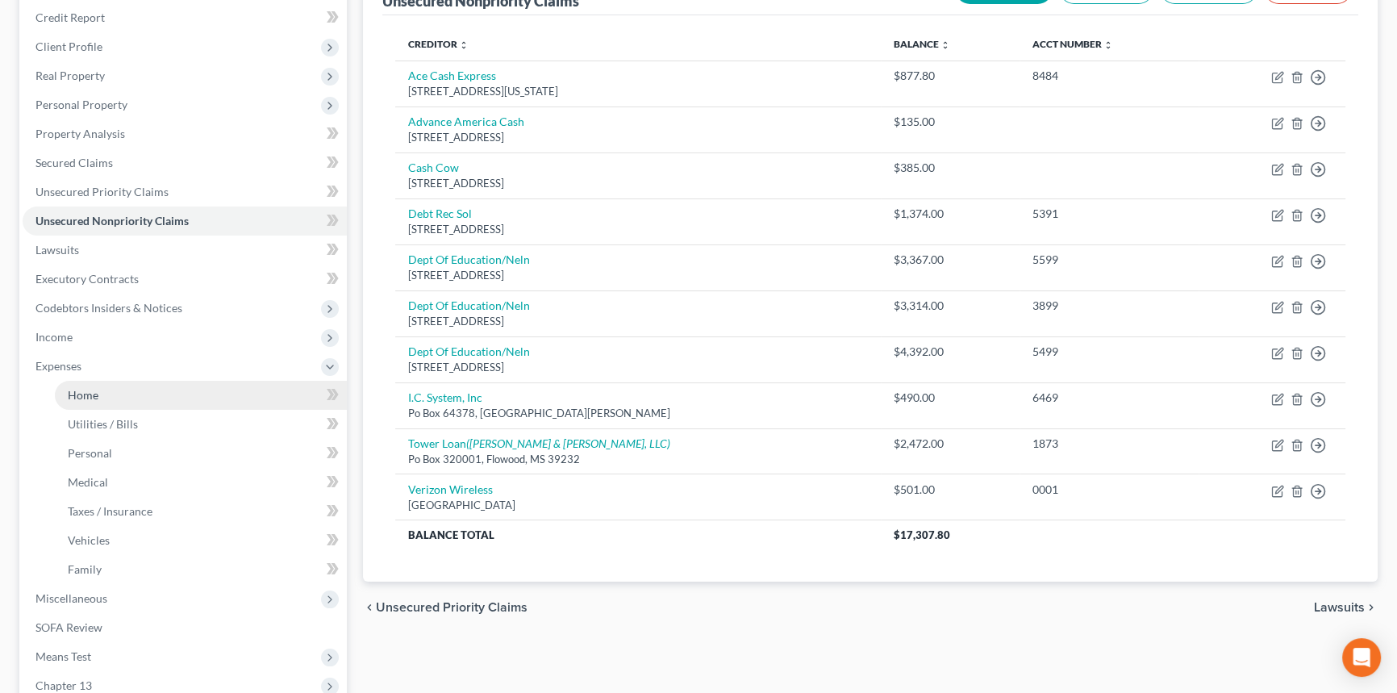
click at [106, 386] on link "Home" at bounding box center [201, 395] width 292 height 29
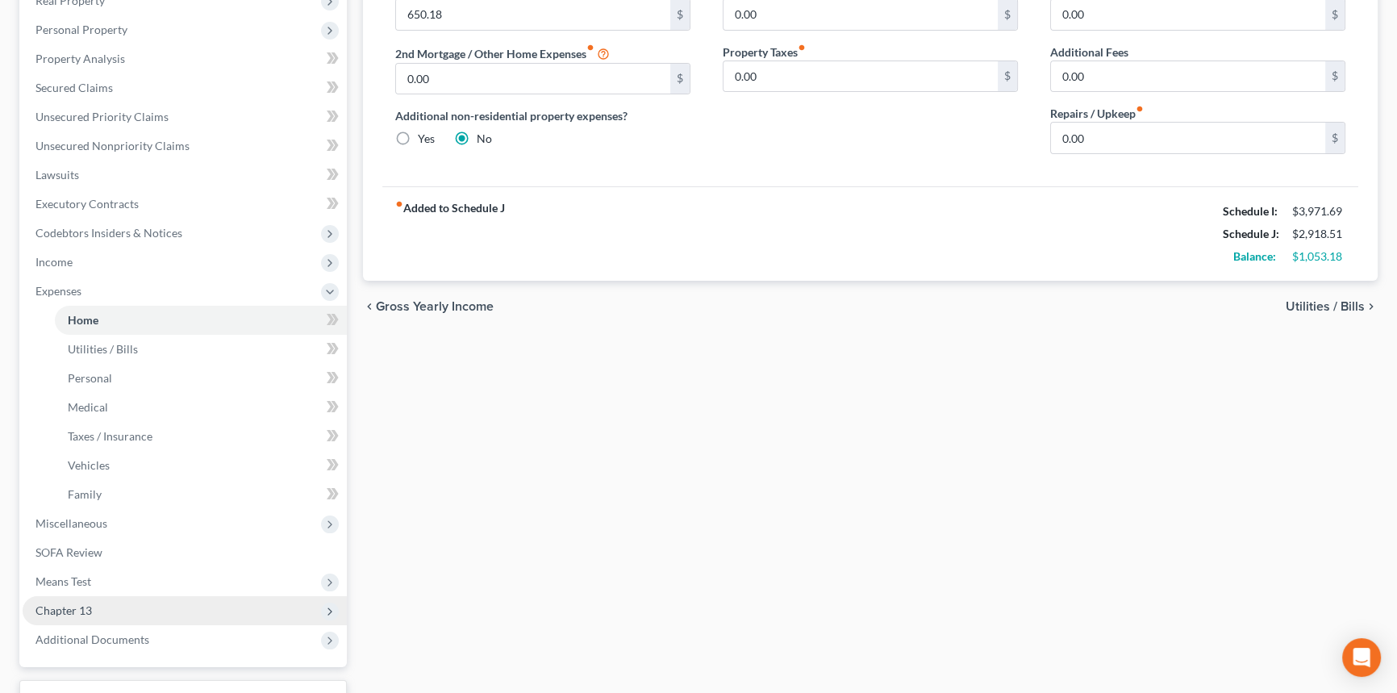
scroll to position [293, 0]
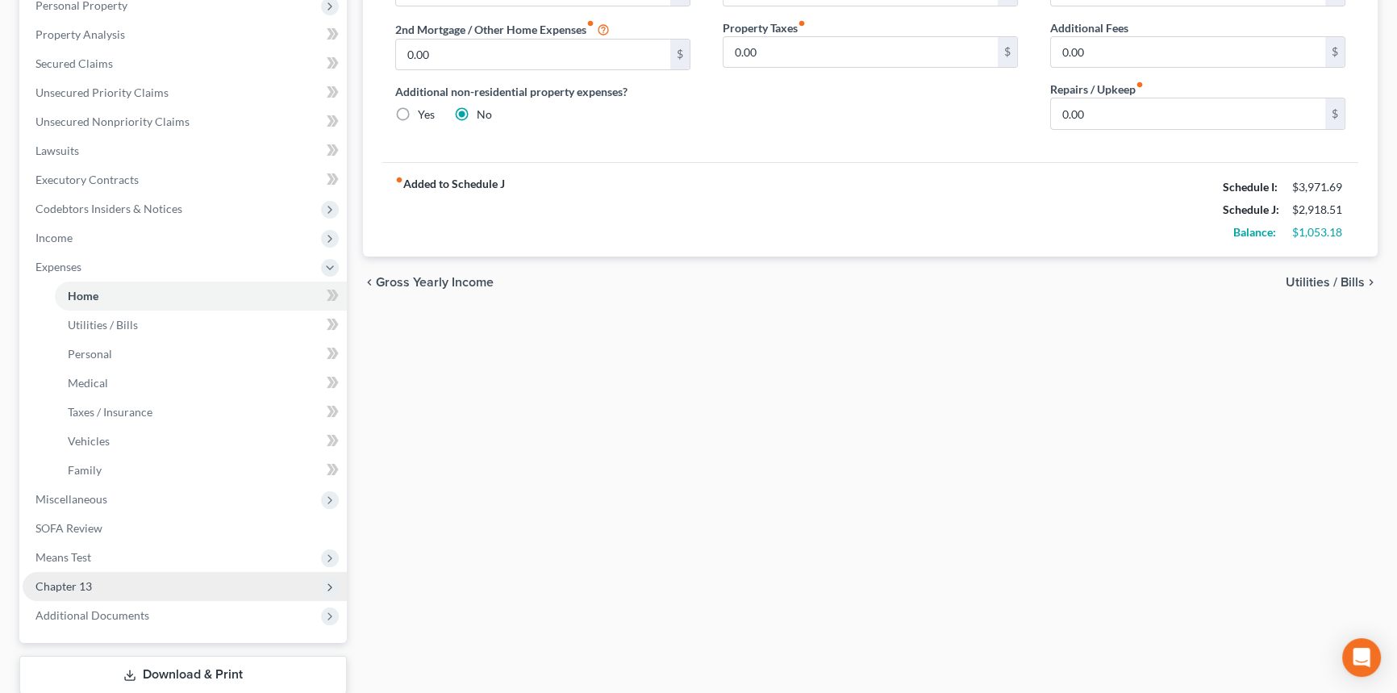
click at [140, 534] on span "Chapter 13" at bounding box center [185, 586] width 324 height 29
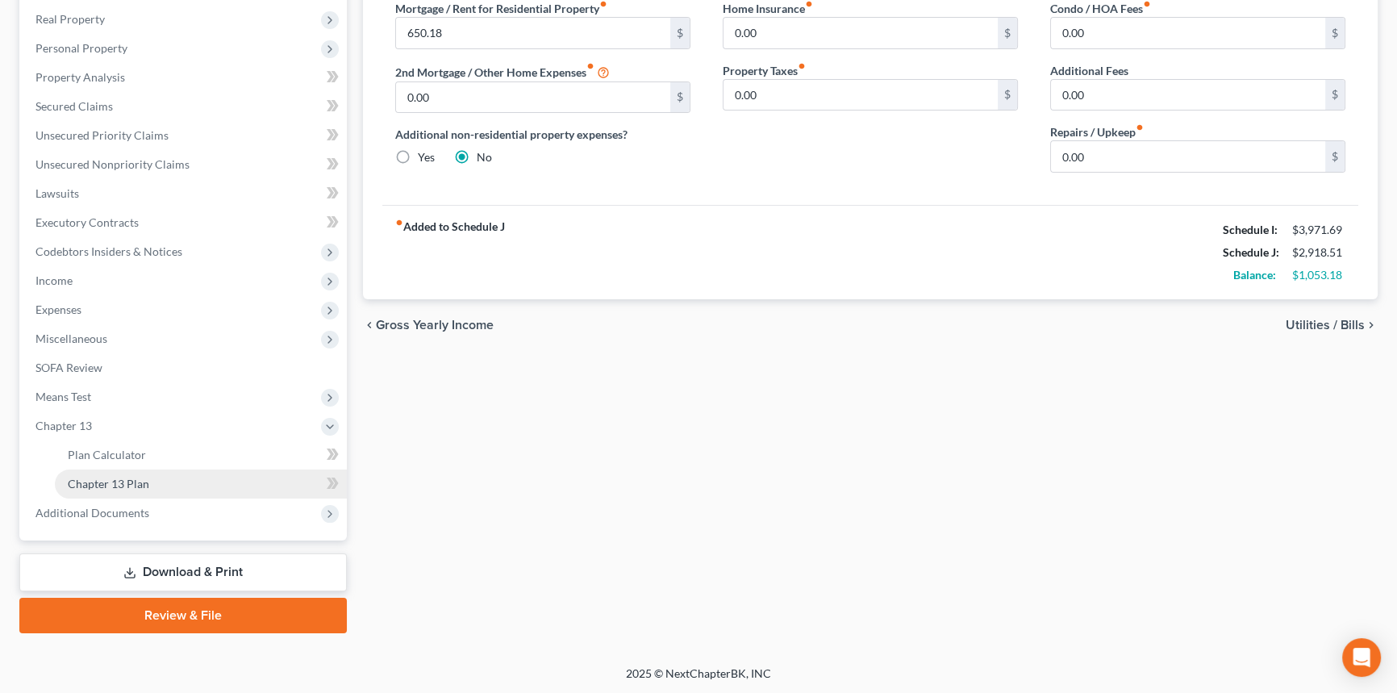
click at [169, 469] on link "Chapter 13 Plan" at bounding box center [201, 483] width 292 height 29
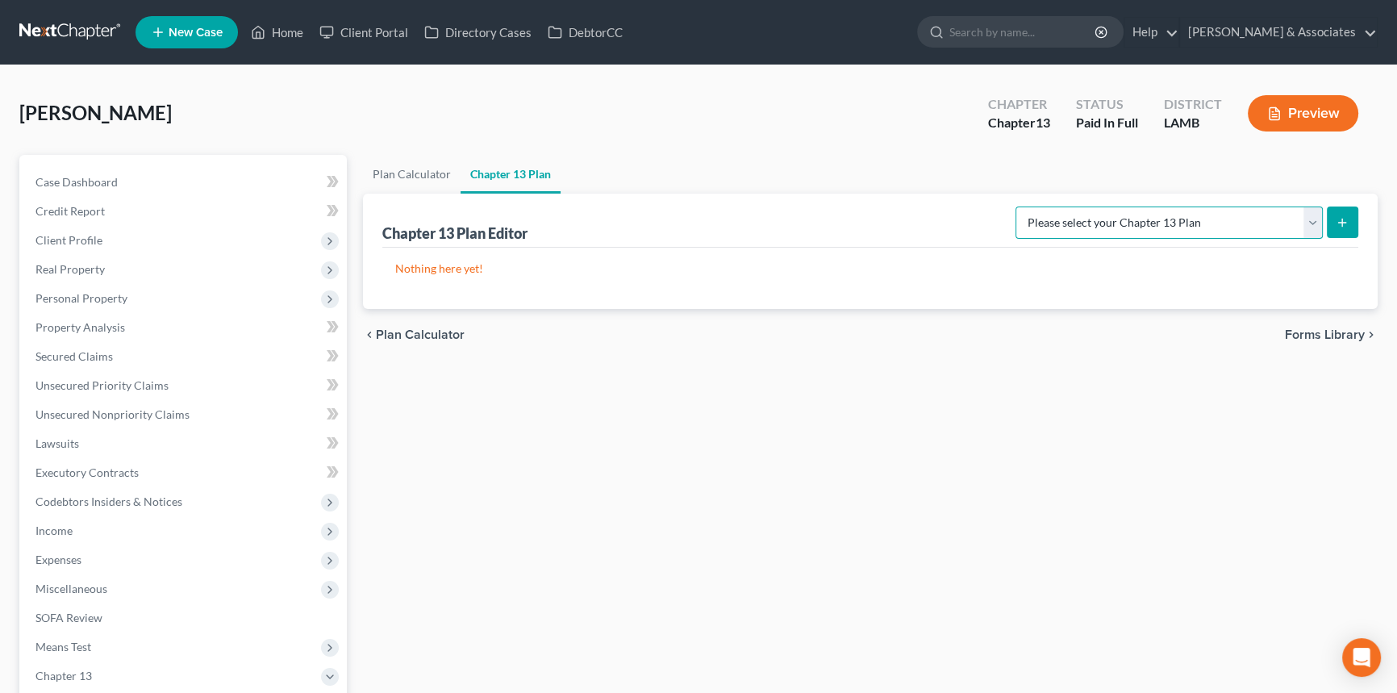
click at [1125, 208] on select "Please select your Chapter 13 Plan Middle District of Louisiana - Plan Effectiv…" at bounding box center [1168, 222] width 307 height 32
click at [749, 385] on div "Plan Calculator Chapter 13 Plan Chapter 13 Plan Editor Please select your Chapt…" at bounding box center [870, 519] width 1031 height 728
click at [420, 167] on link "Plan Calculator" at bounding box center [412, 174] width 98 height 39
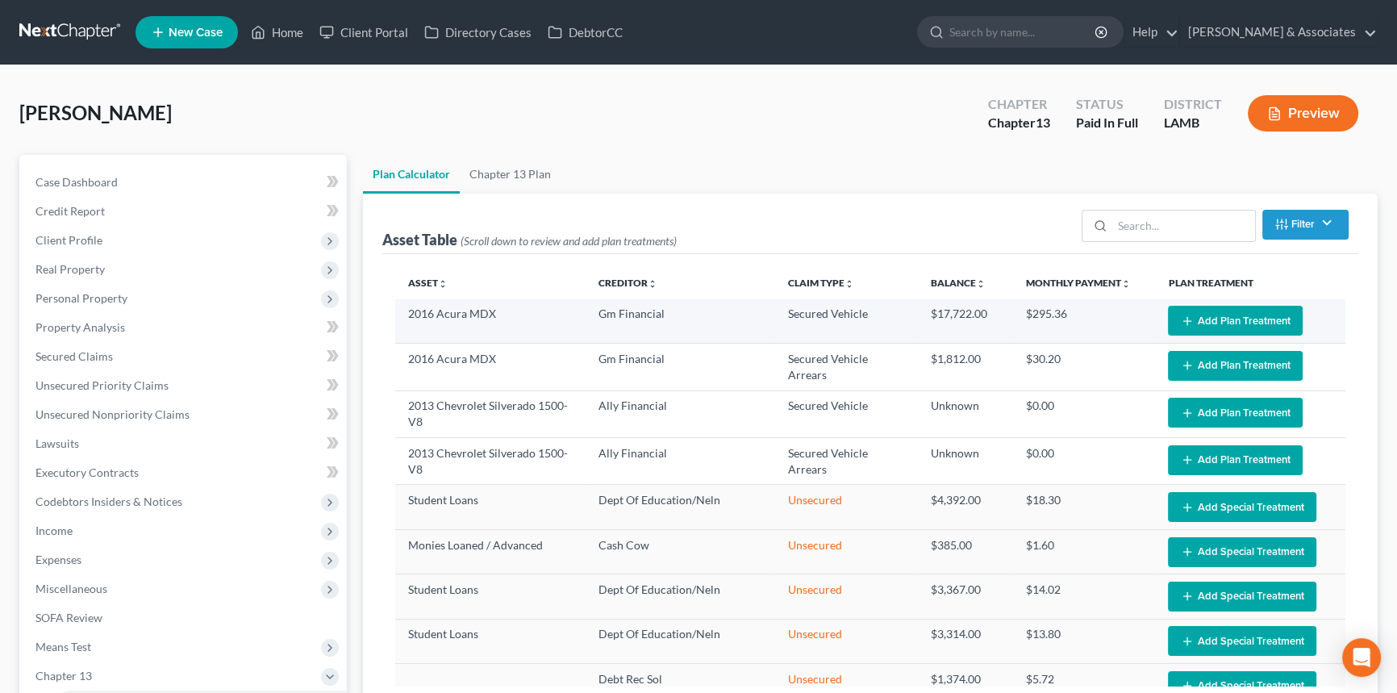
select select "59"
click at [1125, 310] on button "Add Plan Treatment" at bounding box center [1235, 321] width 135 height 30
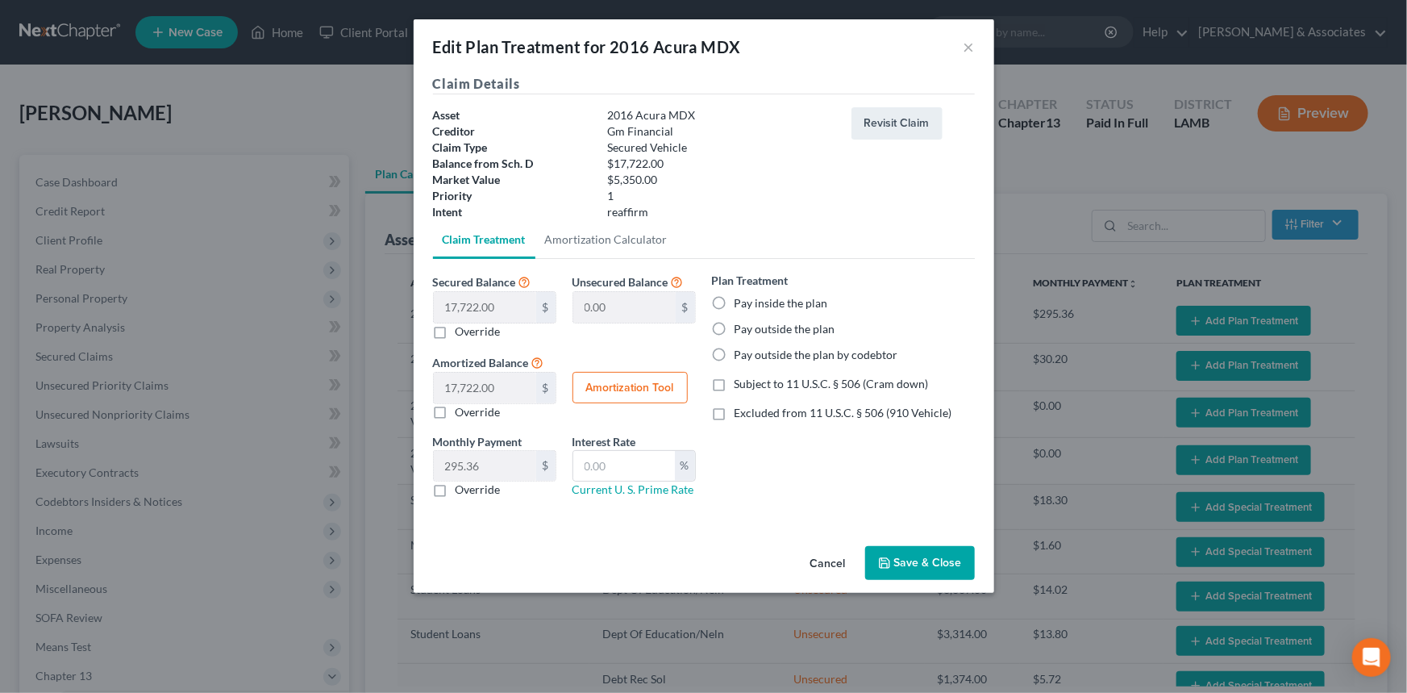
click at [749, 293] on div "Plan Treatment Pay inside the plan Pay outside the plan Pay outside the plan by…" at bounding box center [843, 317] width 263 height 91
click at [781, 302] on label "Pay inside the plan" at bounding box center [782, 303] width 94 height 16
click at [752, 302] on input "Pay inside the plan" at bounding box center [746, 300] width 10 height 10
radio input "true"
click at [822, 378] on span "Subject to 11 U.S.C. § 506 (Cram down)" at bounding box center [832, 384] width 194 height 14
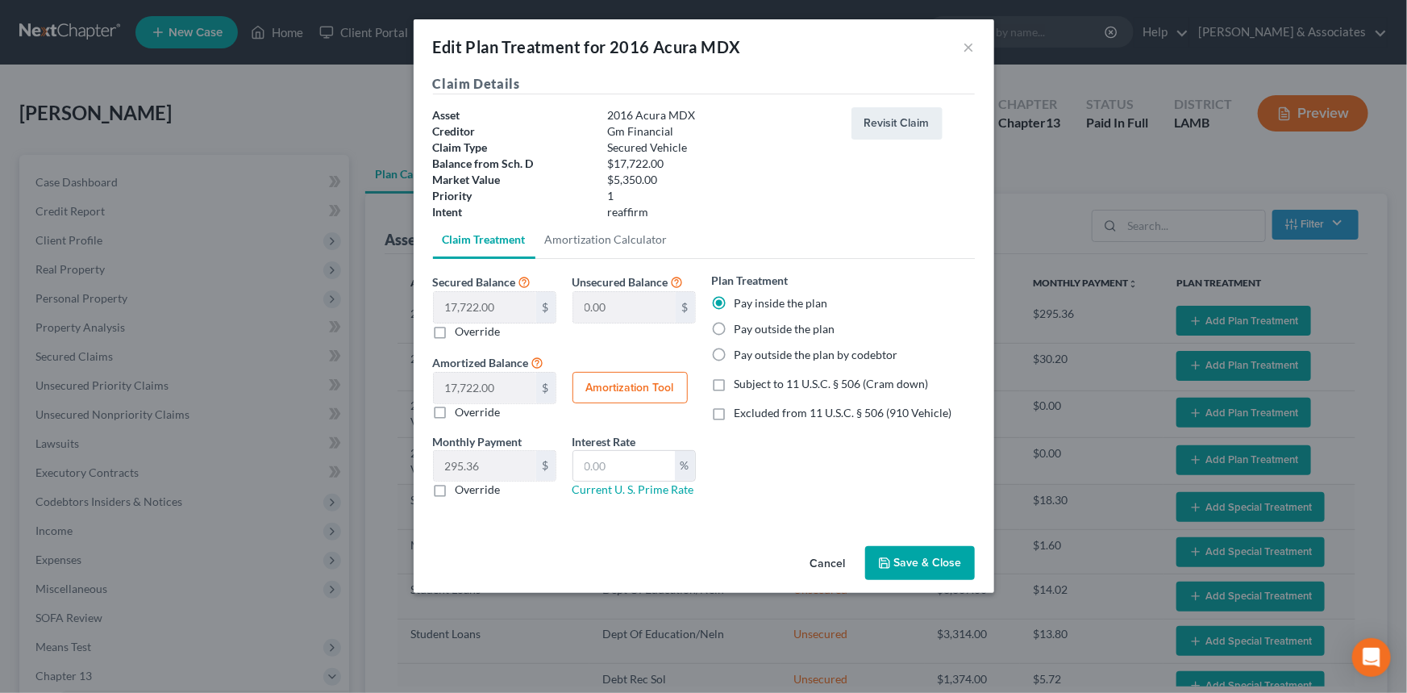
click at [752, 378] on input "Subject to 11 U.S.C. § 506 (Cram down)" at bounding box center [746, 381] width 10 height 10
checkbox input "true"
drag, startPoint x: 640, startPoint y: 463, endPoint x: 648, endPoint y: 436, distance: 28.4
click at [640, 464] on input "text" at bounding box center [624, 466] width 102 height 31
type input "8.5"
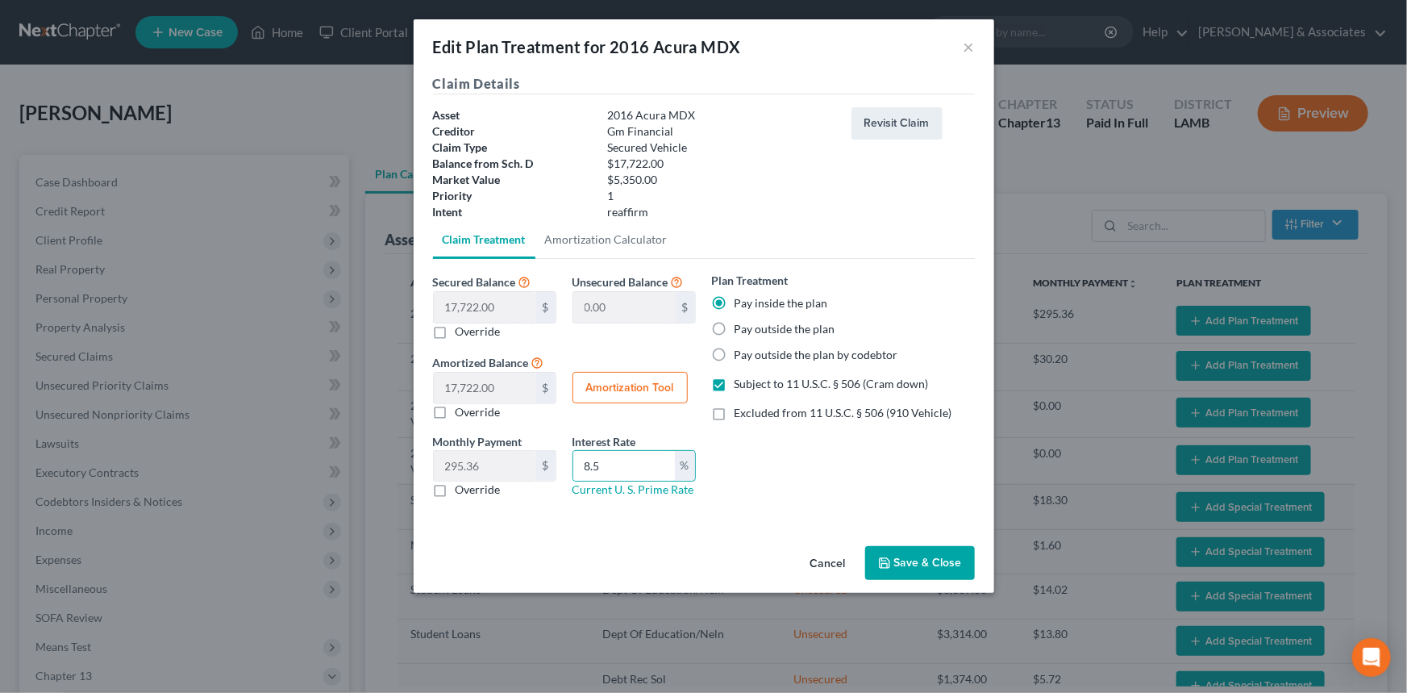
click at [456, 487] on label "Override" at bounding box center [478, 489] width 45 height 16
click at [462, 487] on input "Override" at bounding box center [467, 486] width 10 height 10
checkbox input "true"
click at [468, 468] on input "text" at bounding box center [485, 466] width 102 height 31
type input "236.32"
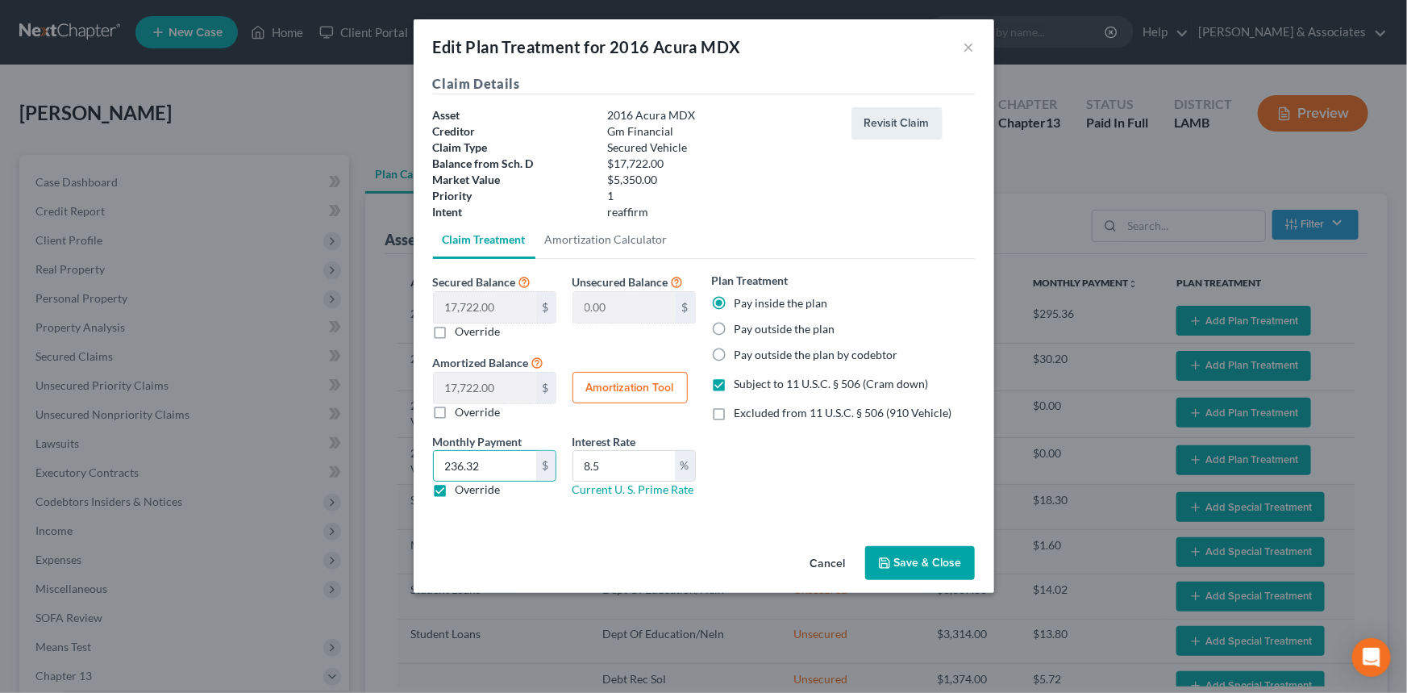
click at [930, 534] on button "Save & Close" at bounding box center [920, 563] width 110 height 34
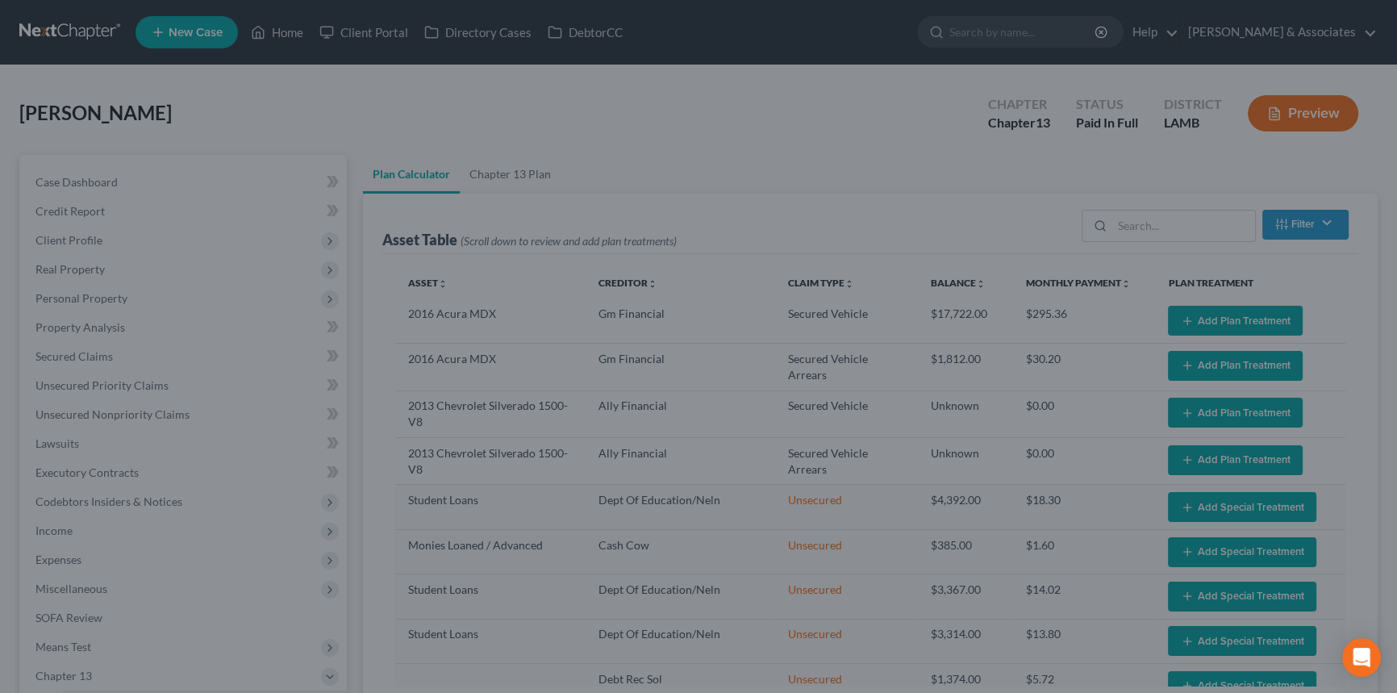
select select "59"
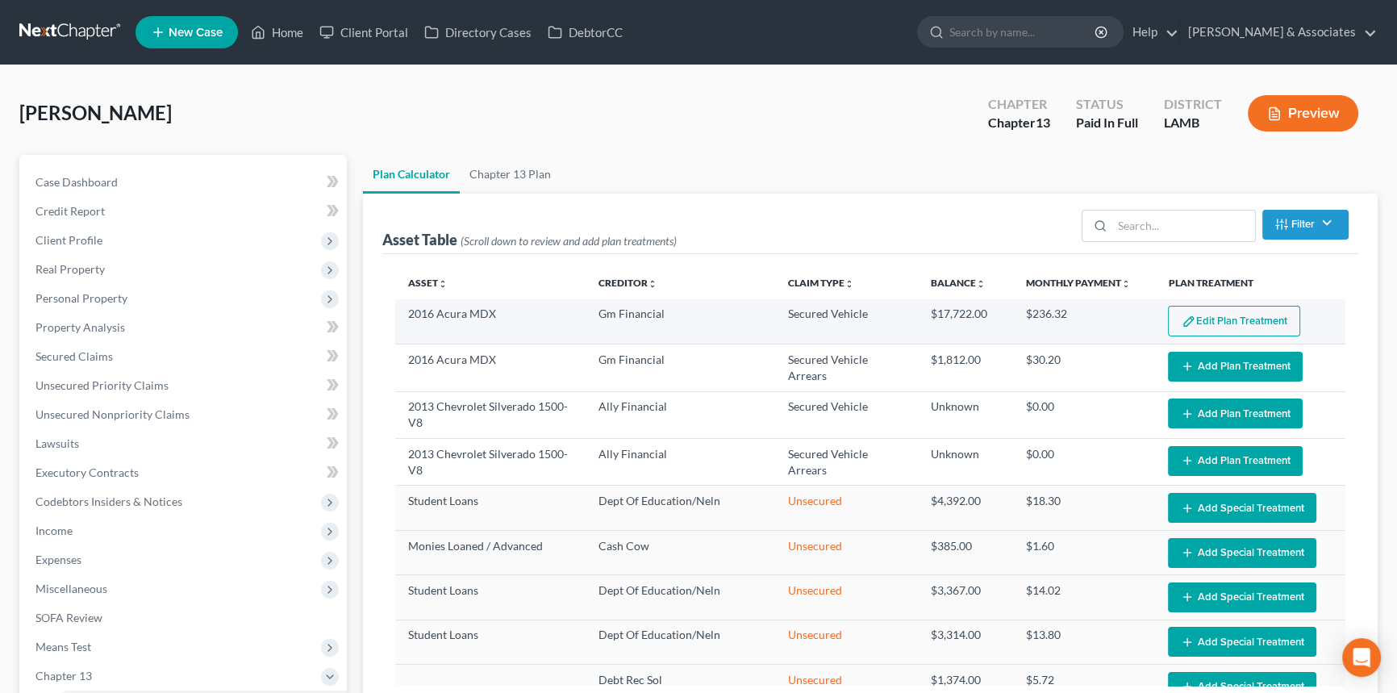
click at [1125, 319] on button "Edit Plan Treatment" at bounding box center [1234, 321] width 132 height 31
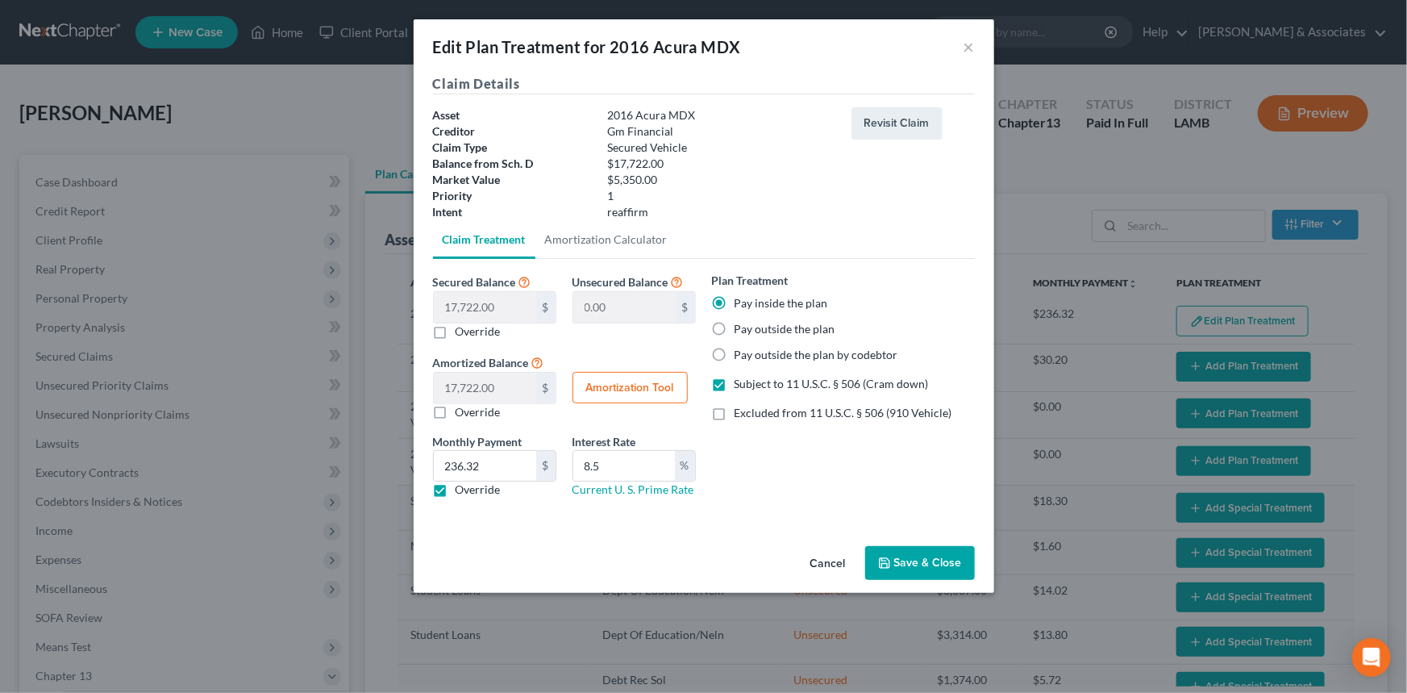
click at [928, 534] on button "Save & Close" at bounding box center [920, 563] width 110 height 34
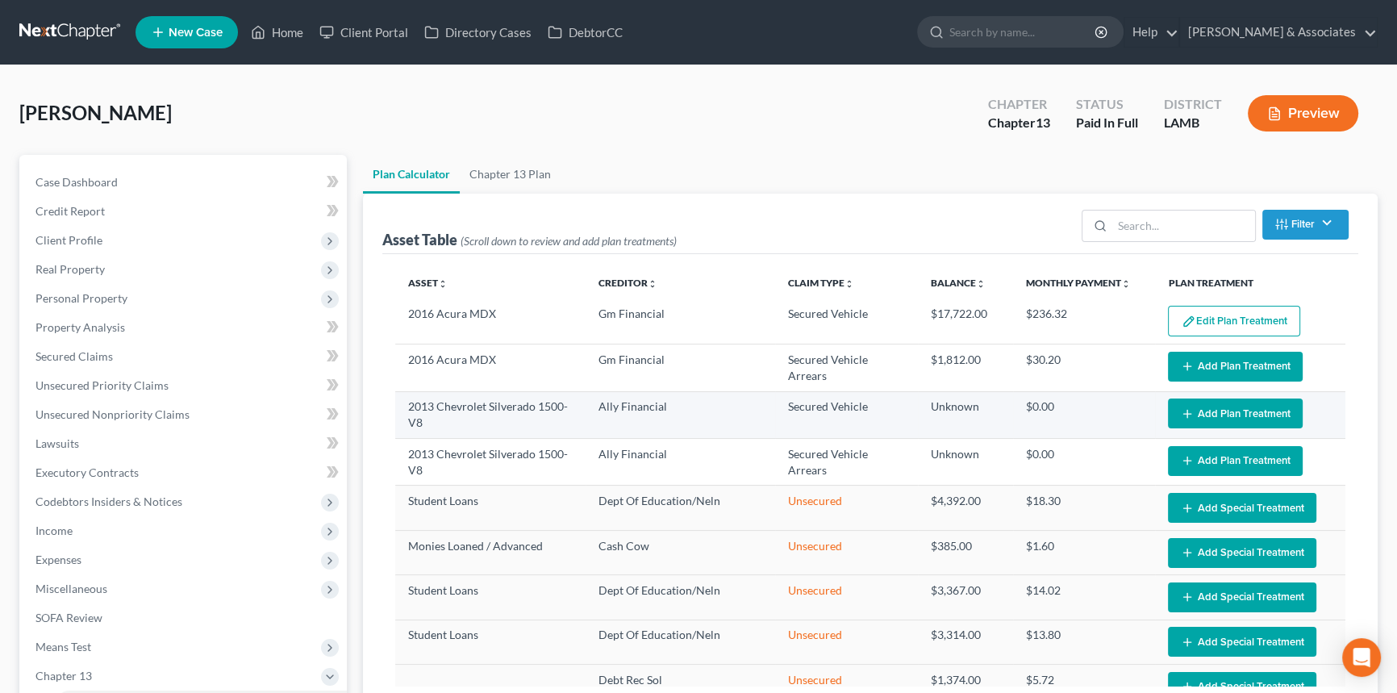
select select "59"
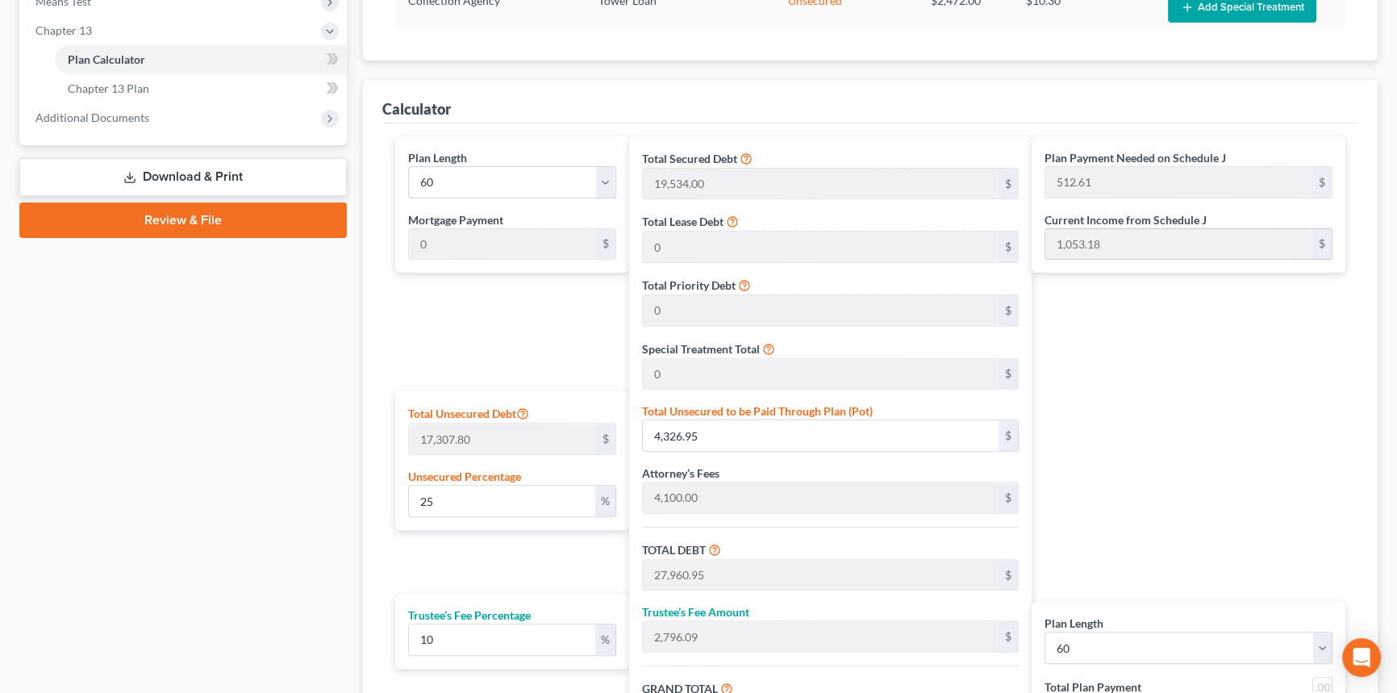
scroll to position [872, 0]
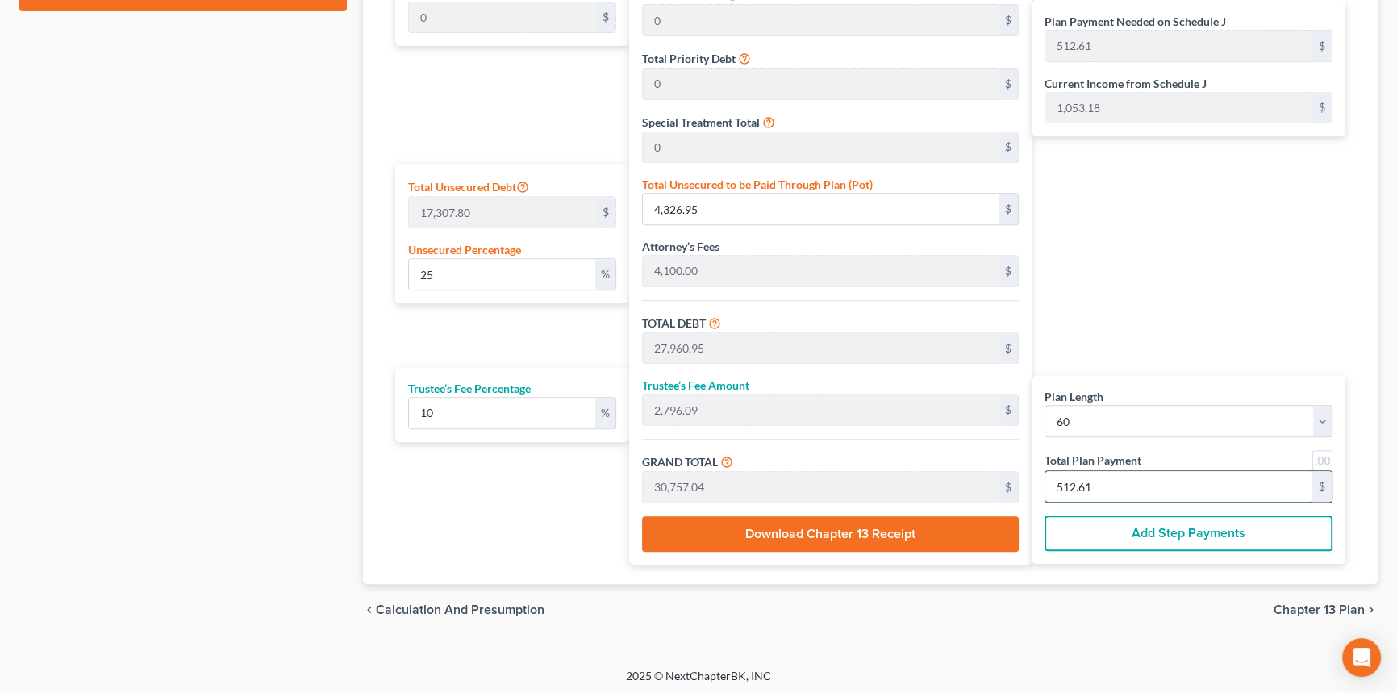
click at [1125, 486] on input "512.61" at bounding box center [1178, 486] width 267 height 31
click at [1125, 427] on select "1 2 3 4 5 6 7 8 9 10 11 12 13 14 15 16 17 18 19 20 21 22 23 24 25 26 27 28 29 3…" at bounding box center [1188, 421] width 288 height 32
select select "35"
click at [1044, 405] on select "1 2 3 4 5 6 7 8 9 10 11 12 13 14 15 16 17 18 19 20 21 22 23 24 25 26 27 28 29 3…" at bounding box center [1188, 421] width 288 height 32
select select "35"
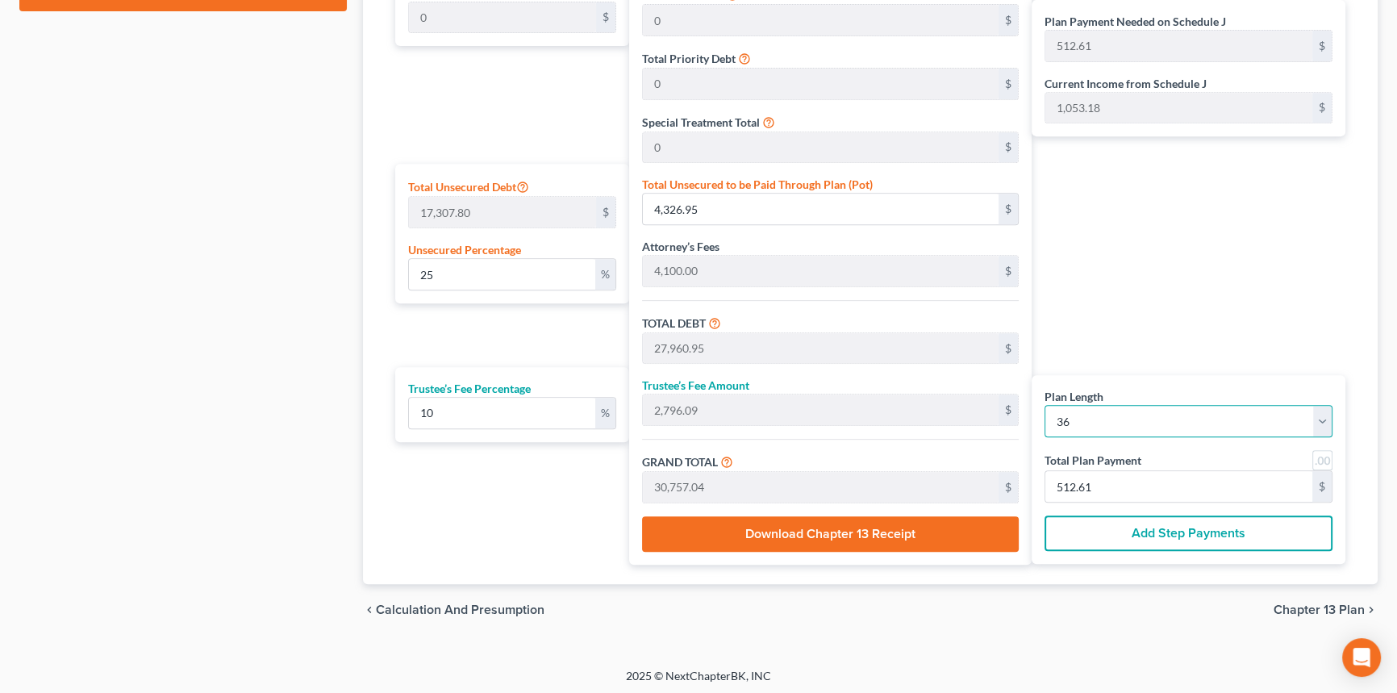
type input "854.36"
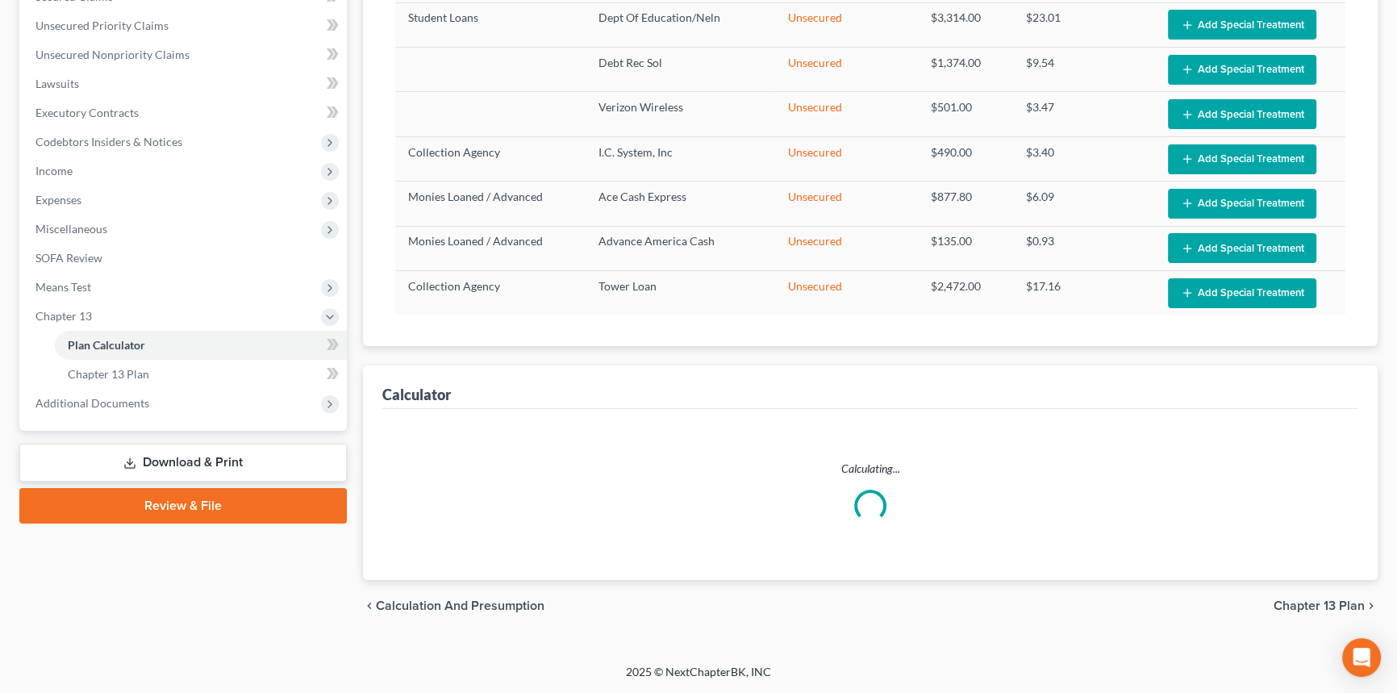
scroll to position [357, 0]
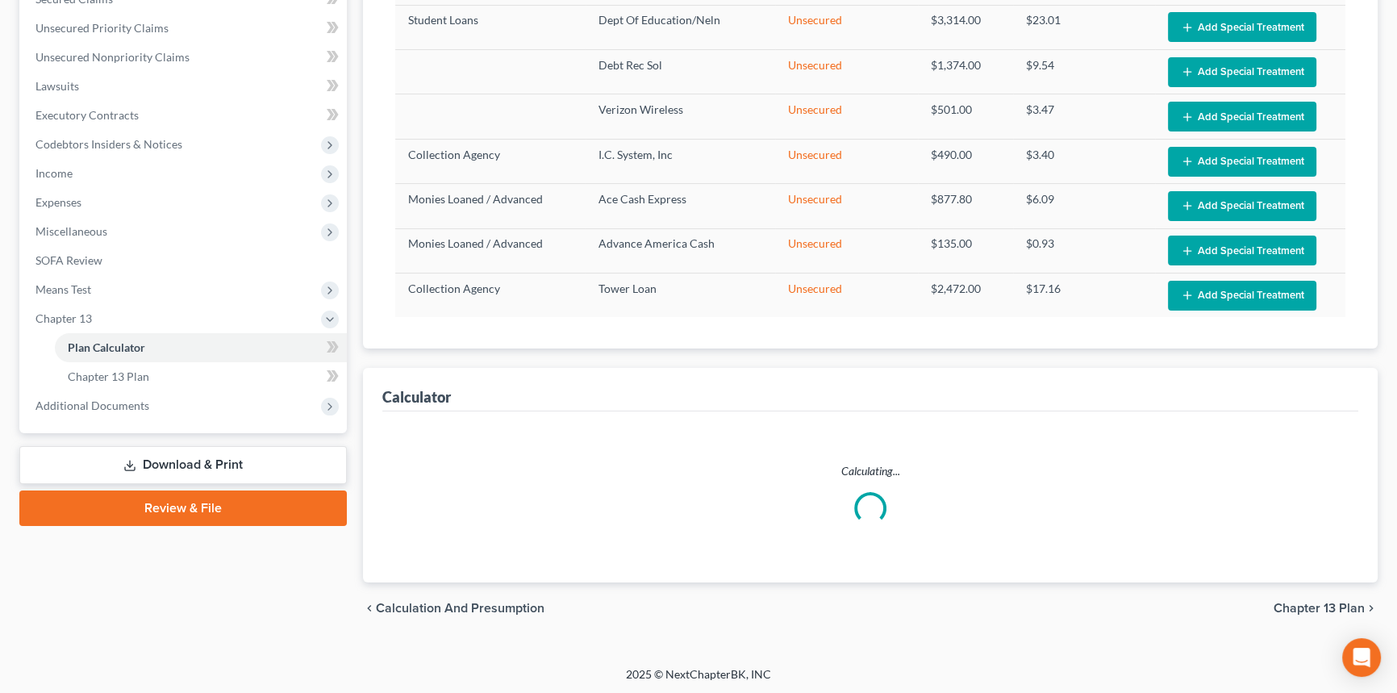
select select "35"
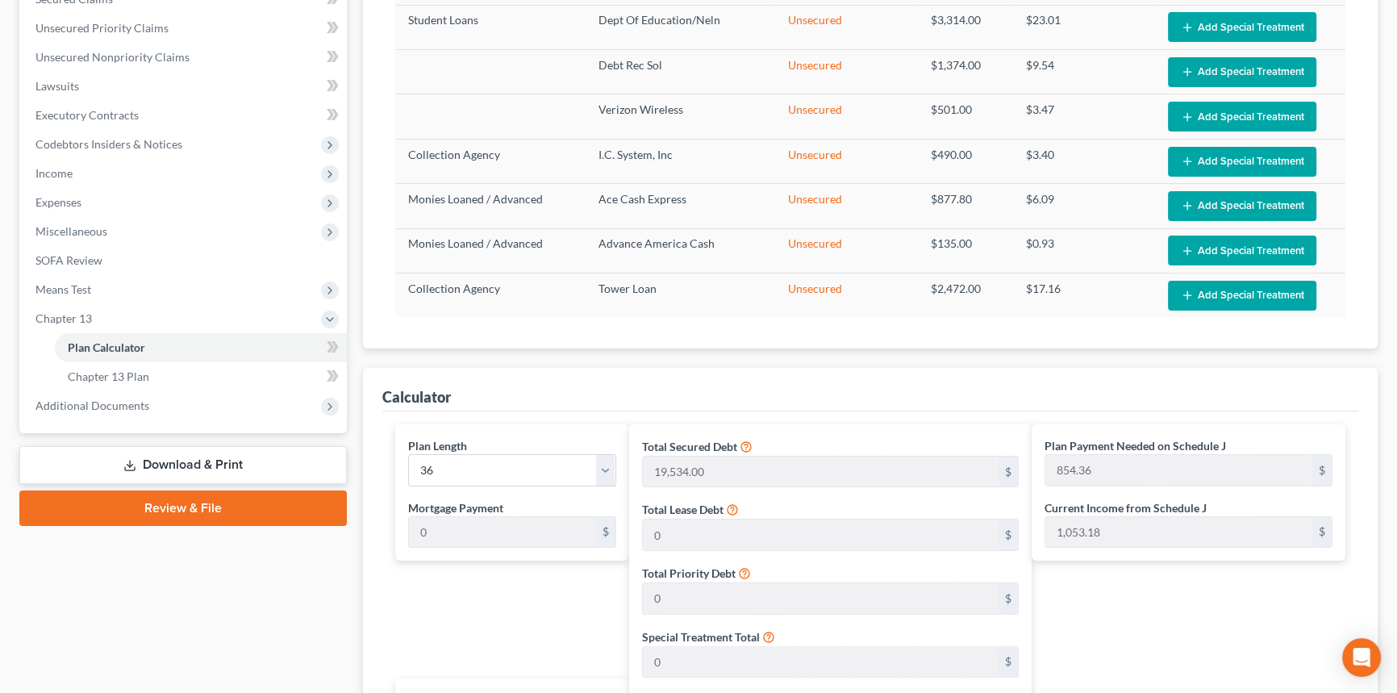
scroll to position [872, 0]
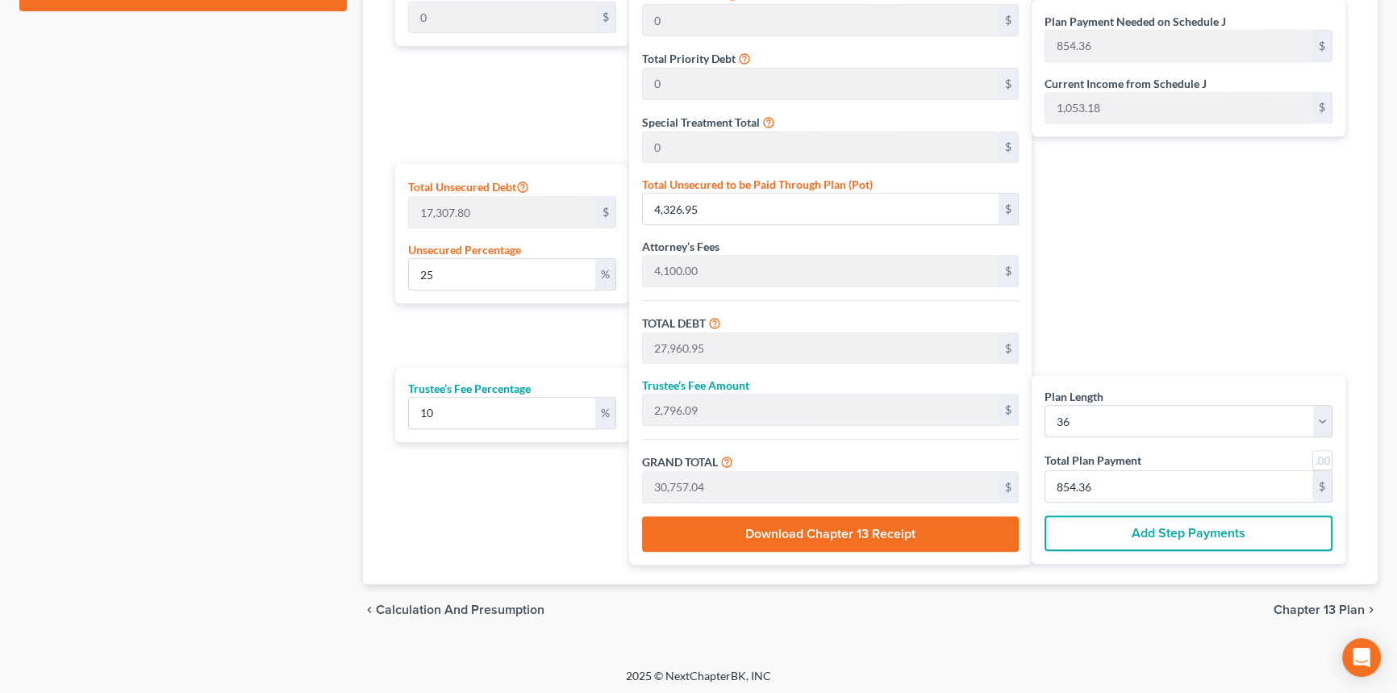
click at [1125, 357] on div "Plan Payment Needed on Schedule J 854.36 $ Current Income from Schedule J 1,053…" at bounding box center [1192, 237] width 322 height 655
click at [1102, 493] on input "854.36" at bounding box center [1178, 486] width 267 height 31
type input "0"
type input "32.72"
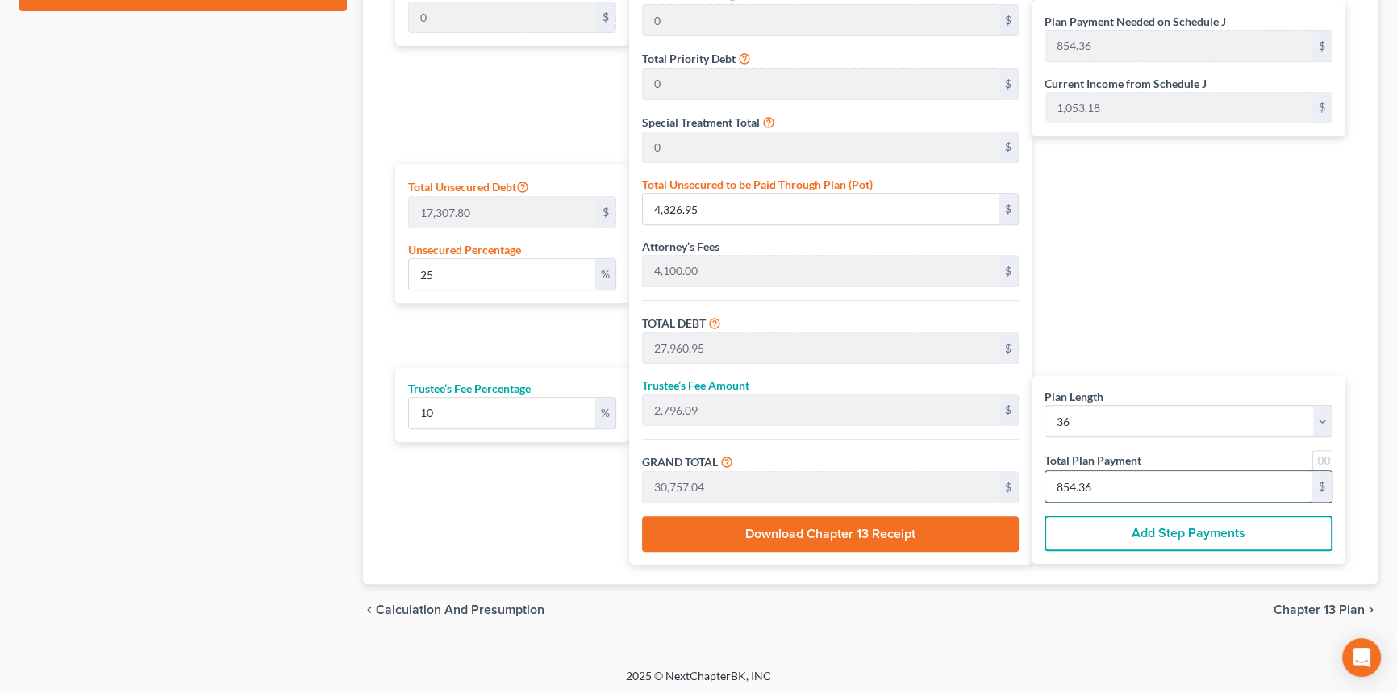
type input "3.27"
type input "36.00"
type input "1"
type input "327.27"
type input "32.72"
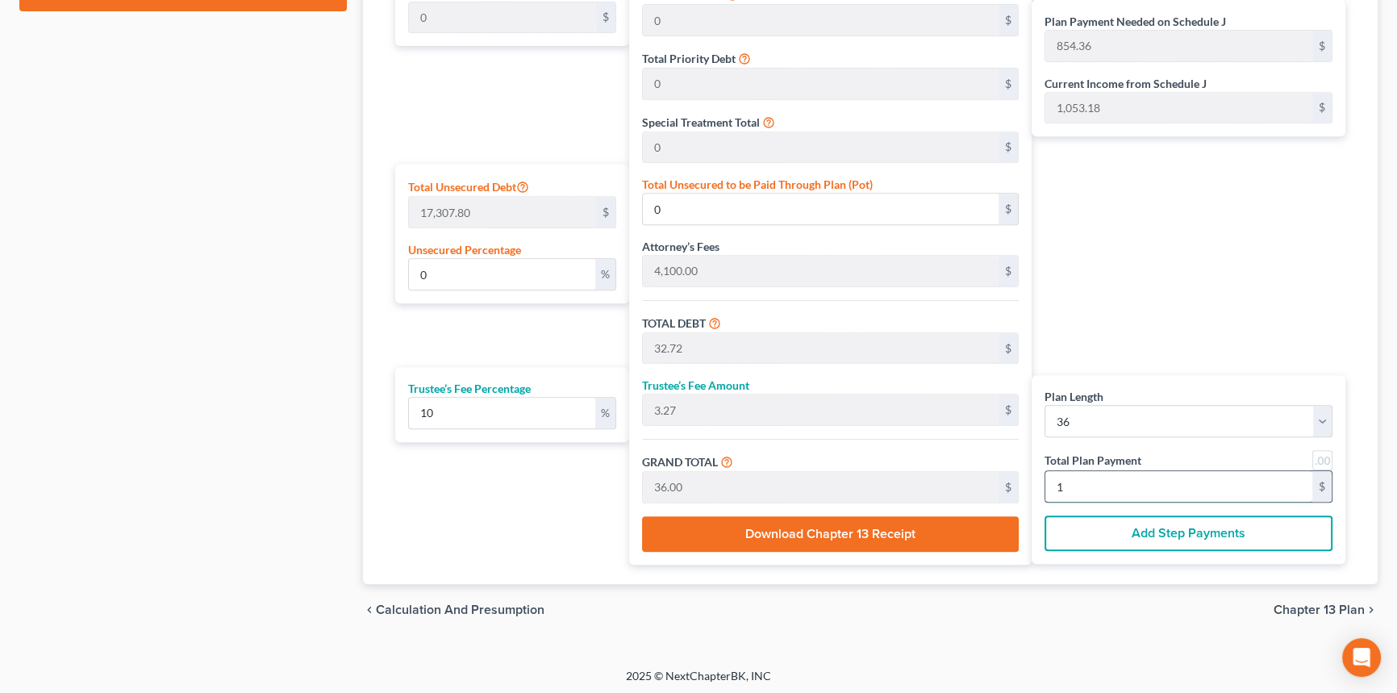
type input "360.00"
type input "105"
type input "3,436.36"
type input "343.63"
type input "3,780.00"
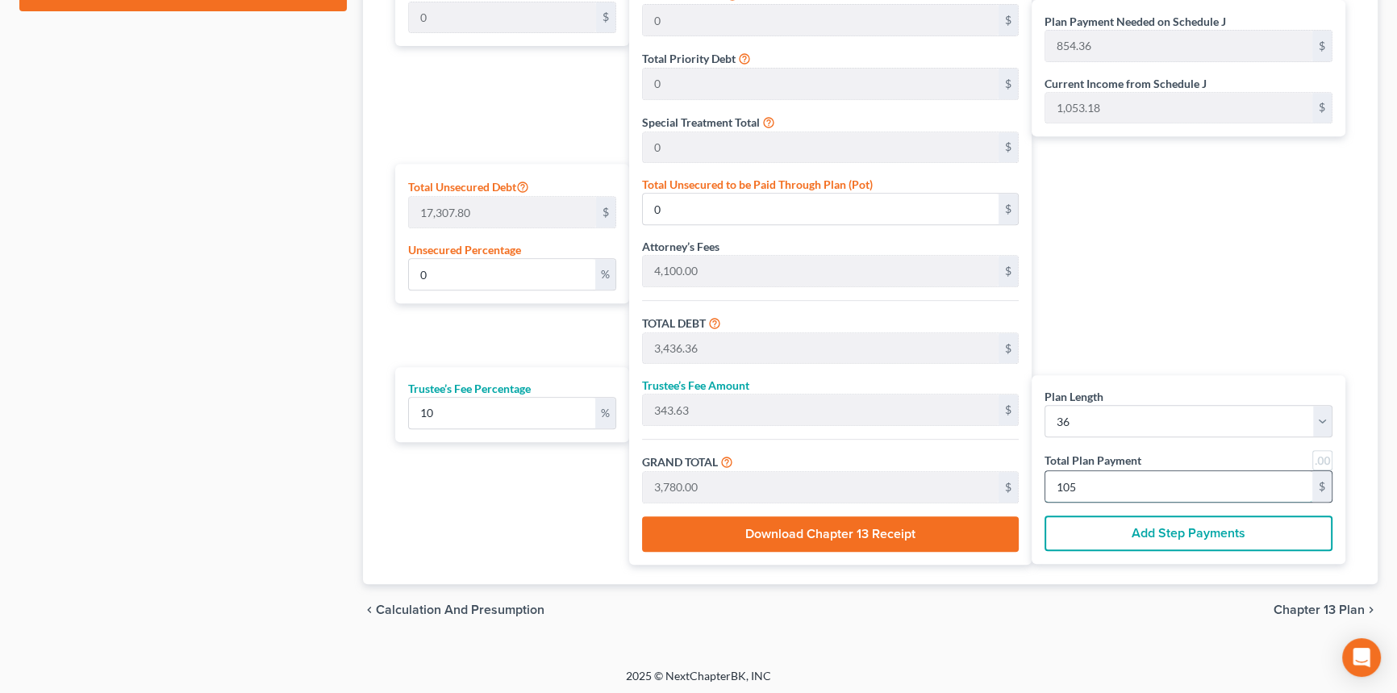
type input "61.99"
type input "10,729.63"
type input "34,363.63"
type input "3,436.36"
type input "37,800.00"
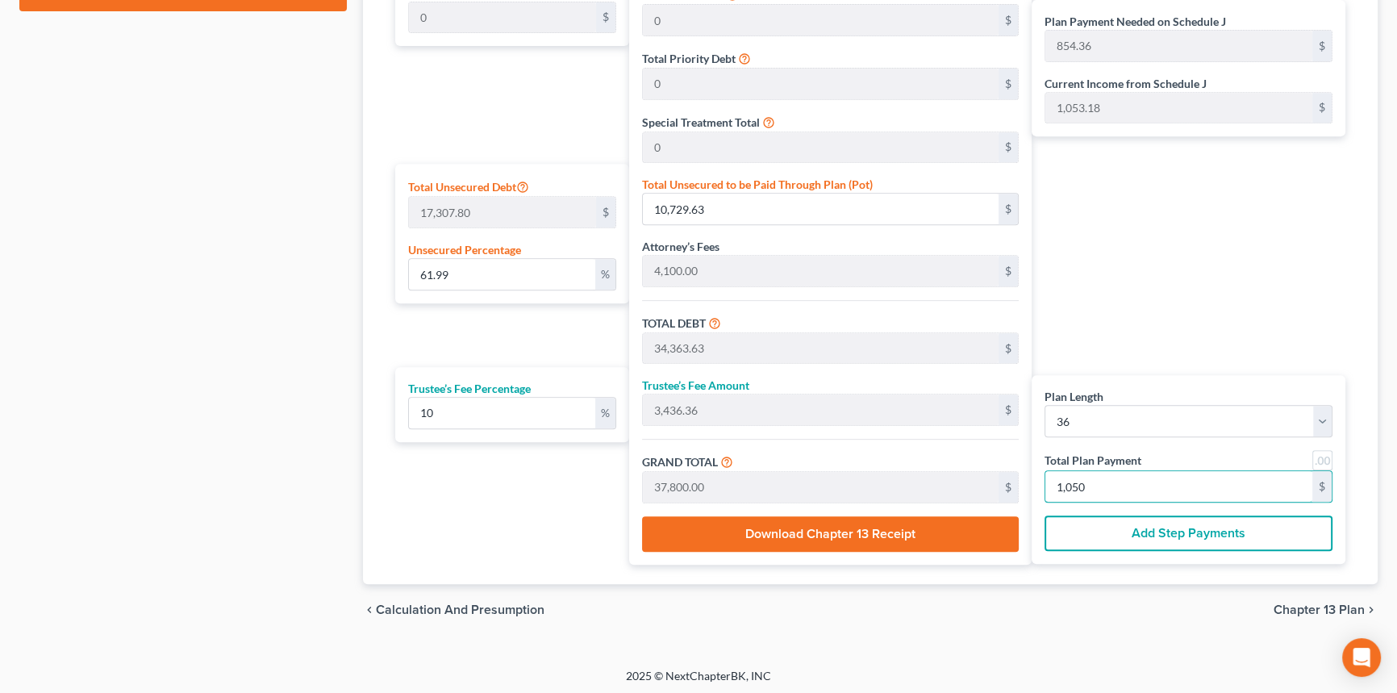
type input "1,050"
click at [1125, 534] on span "Chapter 13 Plan" at bounding box center [1318, 609] width 91 height 13
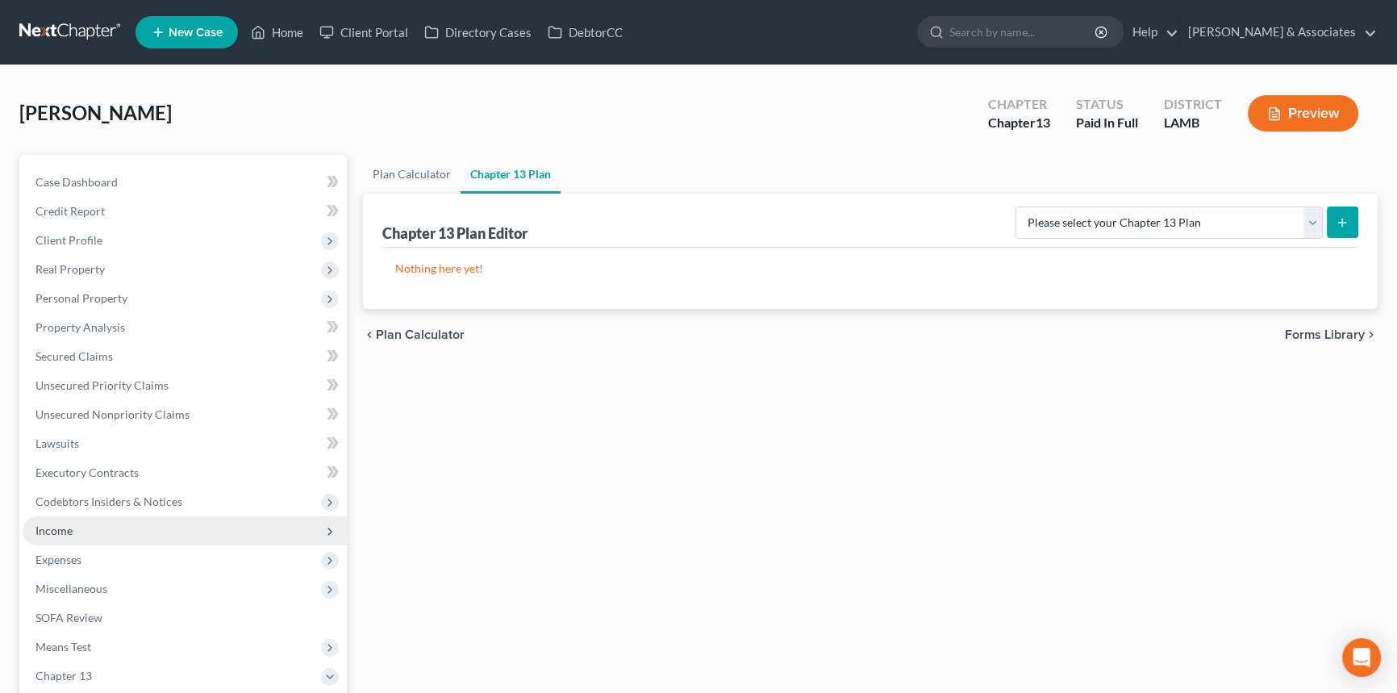
click at [102, 531] on span "Income" at bounding box center [185, 530] width 324 height 29
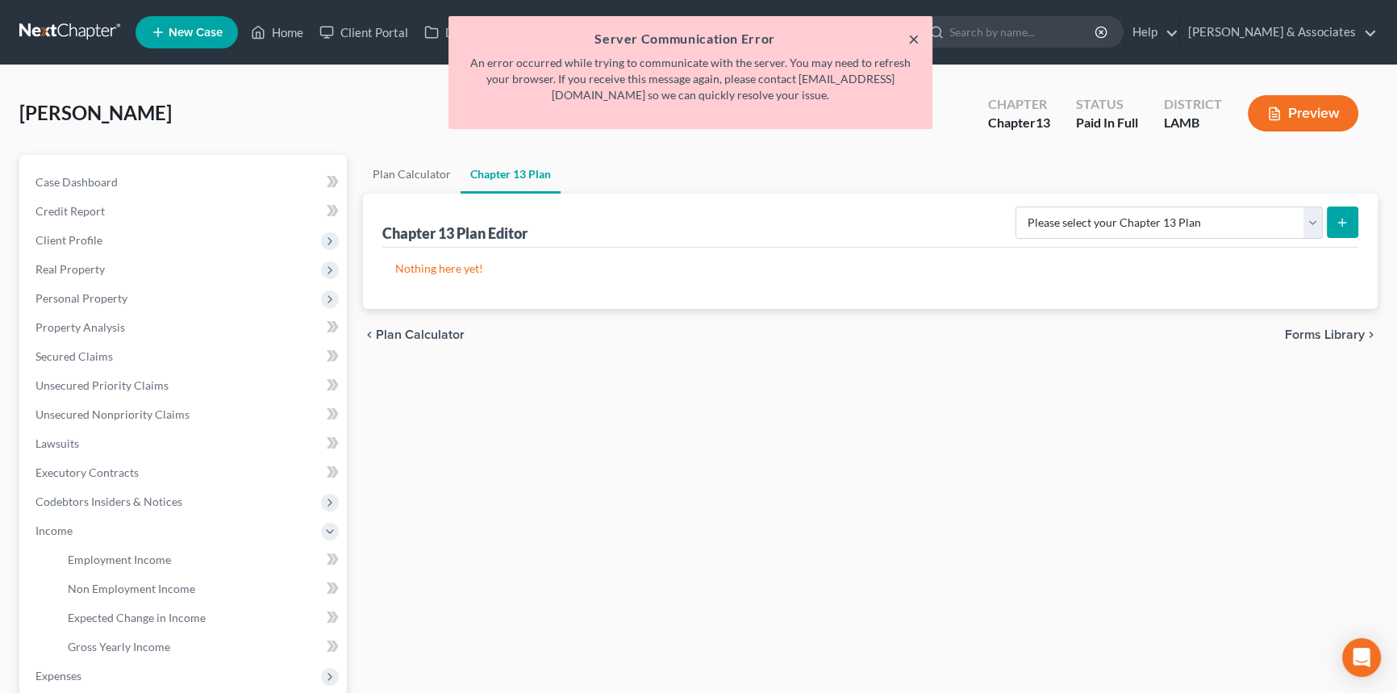
click at [908, 40] on button "×" at bounding box center [913, 38] width 11 height 19
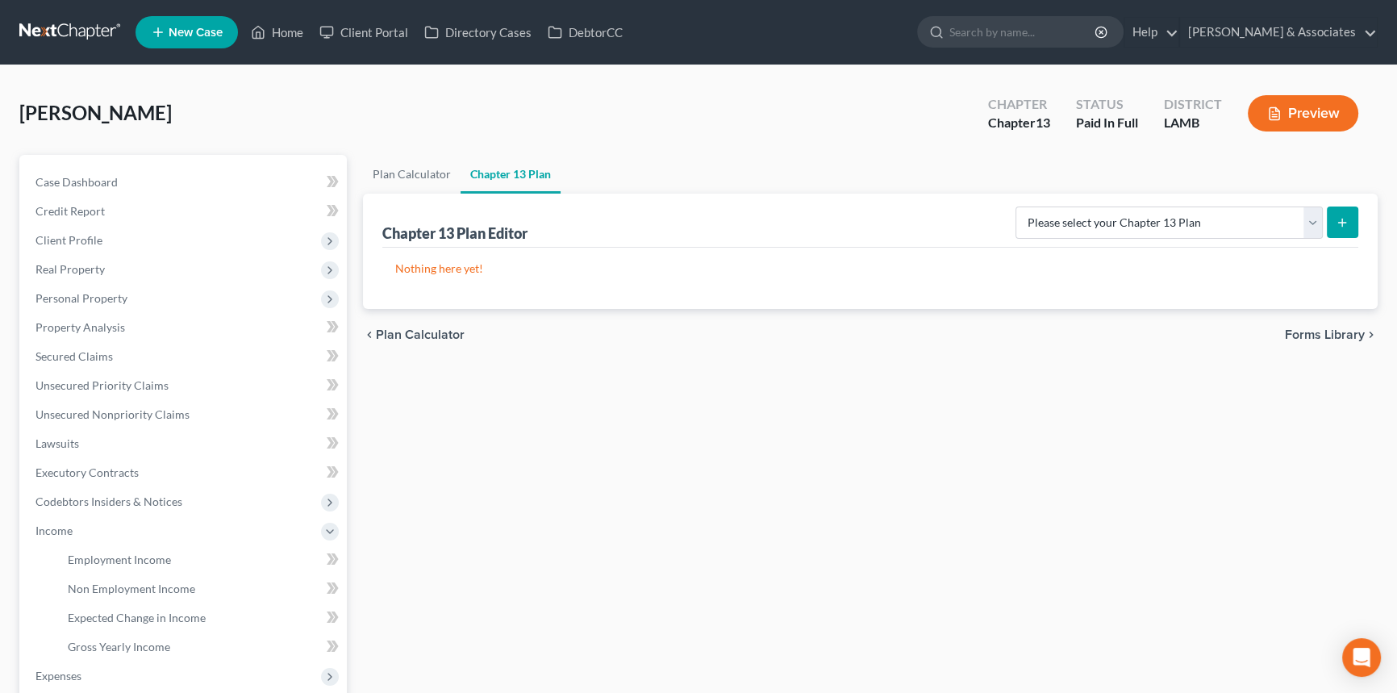
drag, startPoint x: 1148, startPoint y: 182, endPoint x: 1156, endPoint y: 201, distance: 19.9
click at [1125, 189] on ul "Plan Calculator Chapter 13 Plan" at bounding box center [870, 174] width 1015 height 39
click at [1125, 203] on div "Please select your Chapter 13 Plan Middle District of Louisiana - Plan Effectiv…" at bounding box center [1183, 221] width 349 height 43
click at [1125, 238] on div "Please select your Chapter 13 Plan Middle District of Louisiana - Plan Effectiv…" at bounding box center [1183, 221] width 349 height 43
click at [1125, 226] on select "Please select your Chapter 13 Plan Middle District of Louisiana - Plan Effectiv…" at bounding box center [1168, 222] width 307 height 32
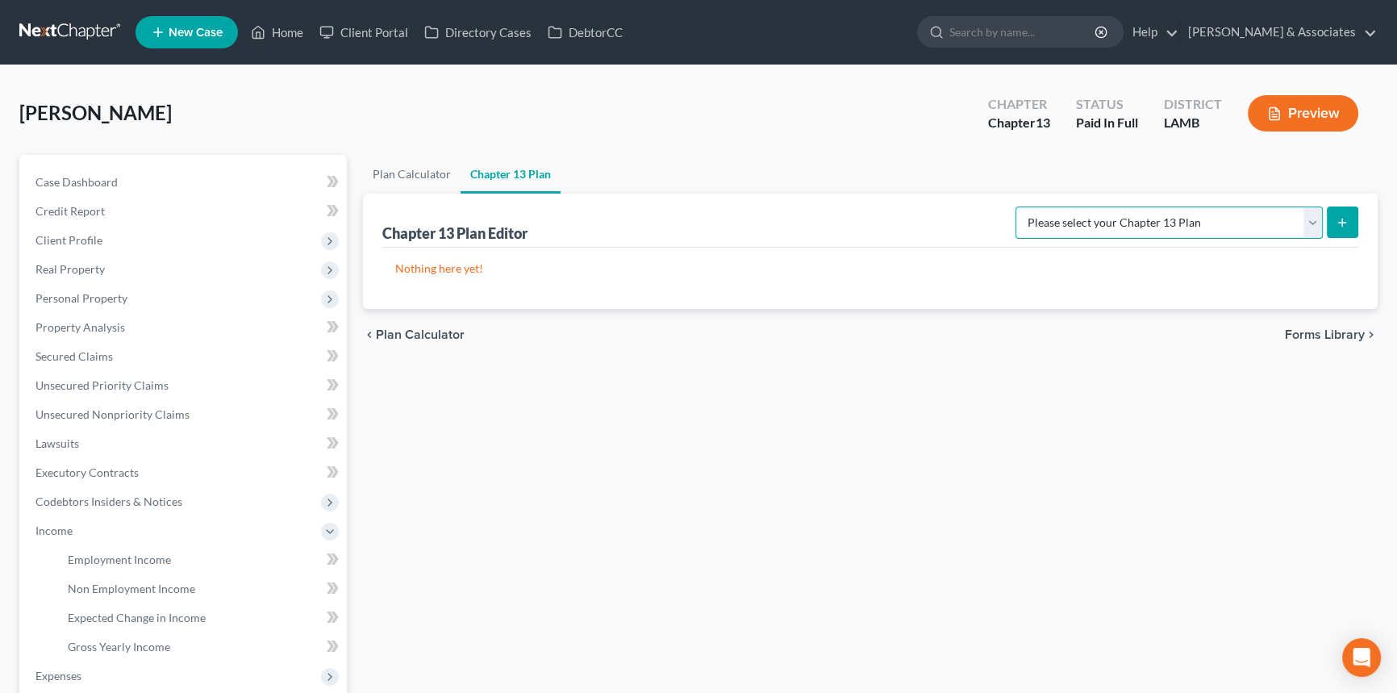
select select "0"
click at [1024, 206] on select "Please select your Chapter 13 Plan Middle District of Louisiana - Plan Effectiv…" at bounding box center [1168, 222] width 307 height 32
click at [1125, 224] on icon "submit" at bounding box center [1342, 222] width 13 height 13
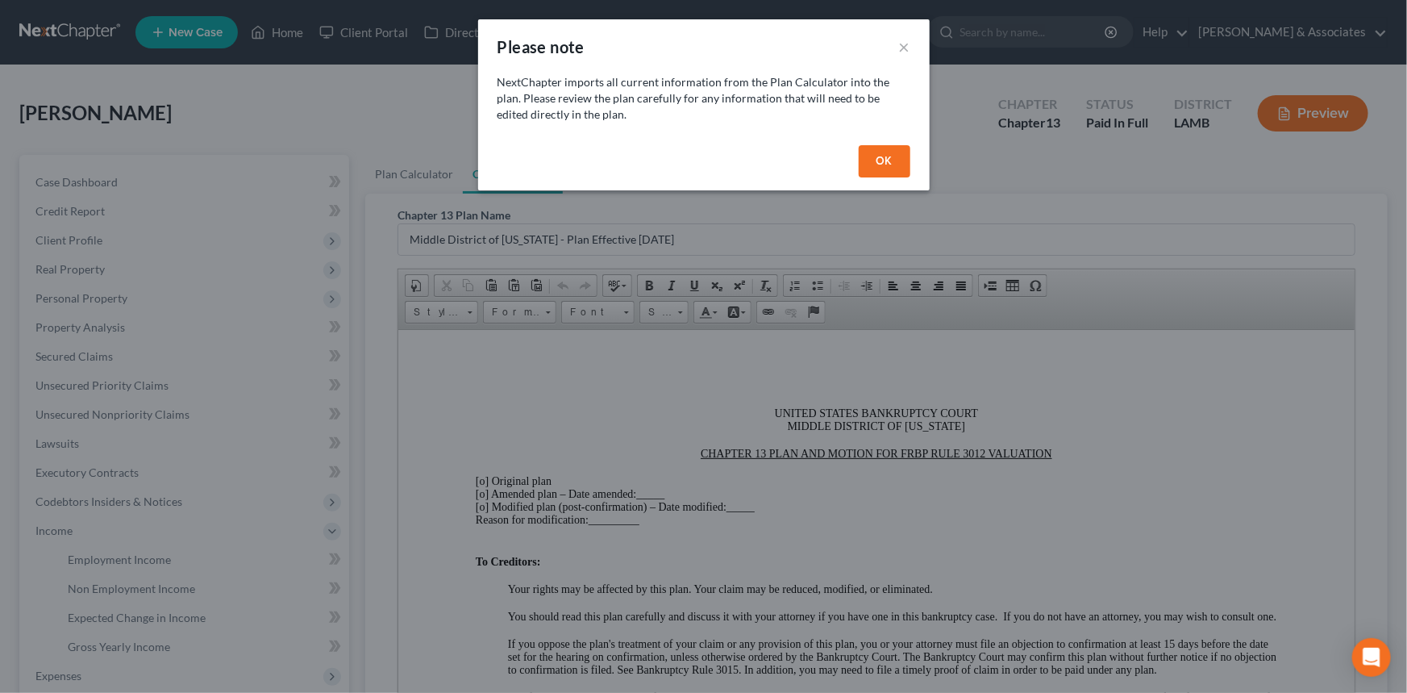
click at [886, 159] on button "OK" at bounding box center [885, 161] width 52 height 32
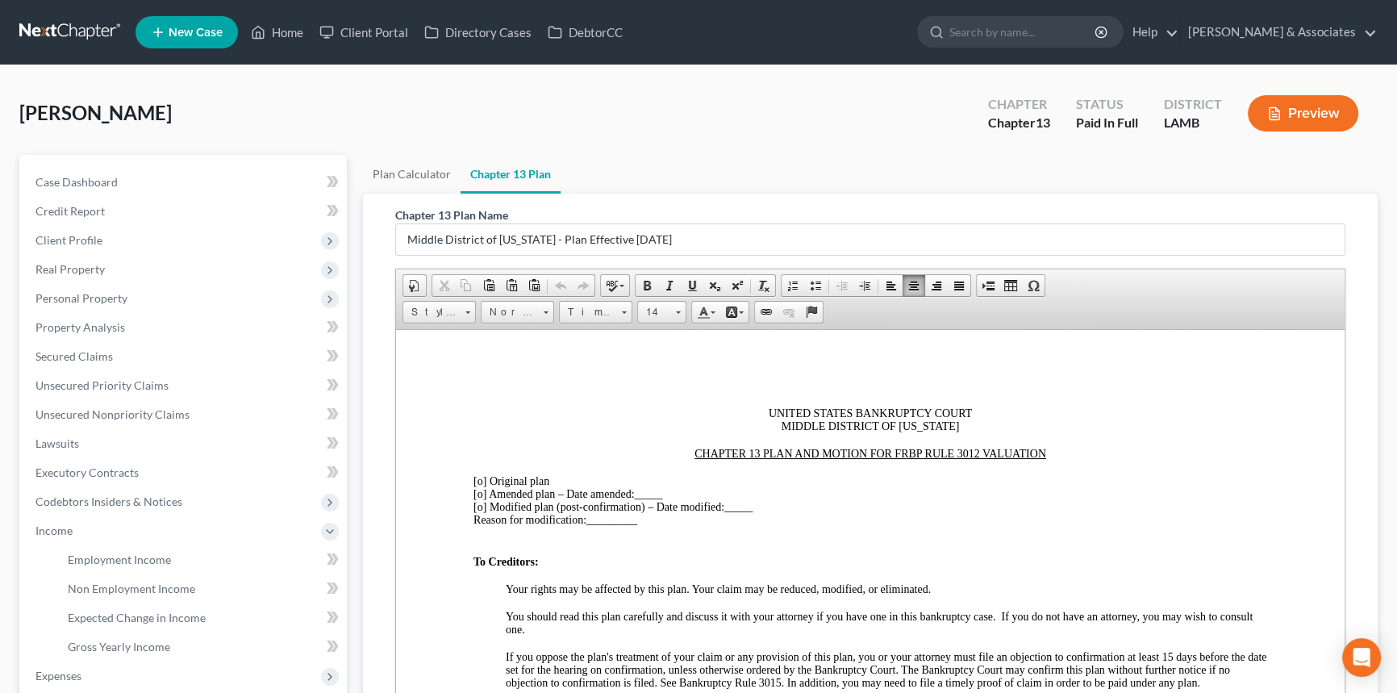
click at [877, 436] on div at bounding box center [870, 439] width 794 height 15
click at [478, 485] on span "[o]" at bounding box center [479, 480] width 13 height 12
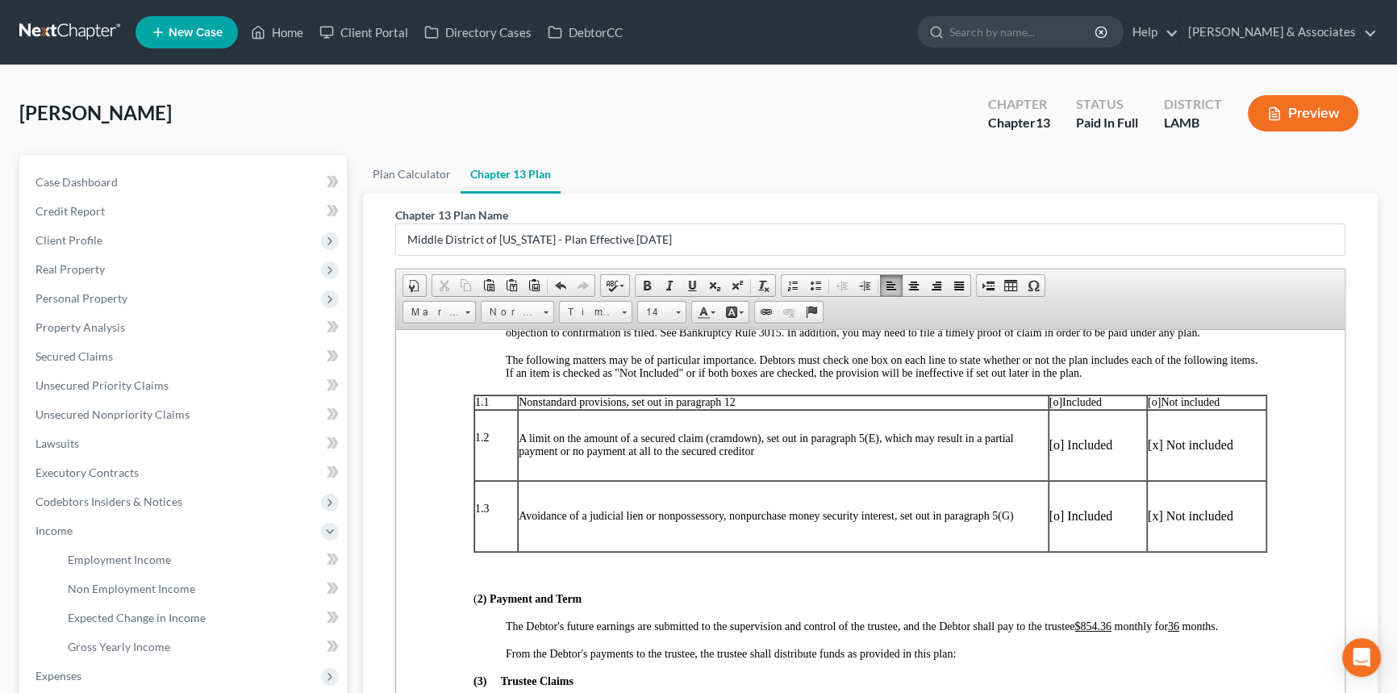
scroll to position [366, 0]
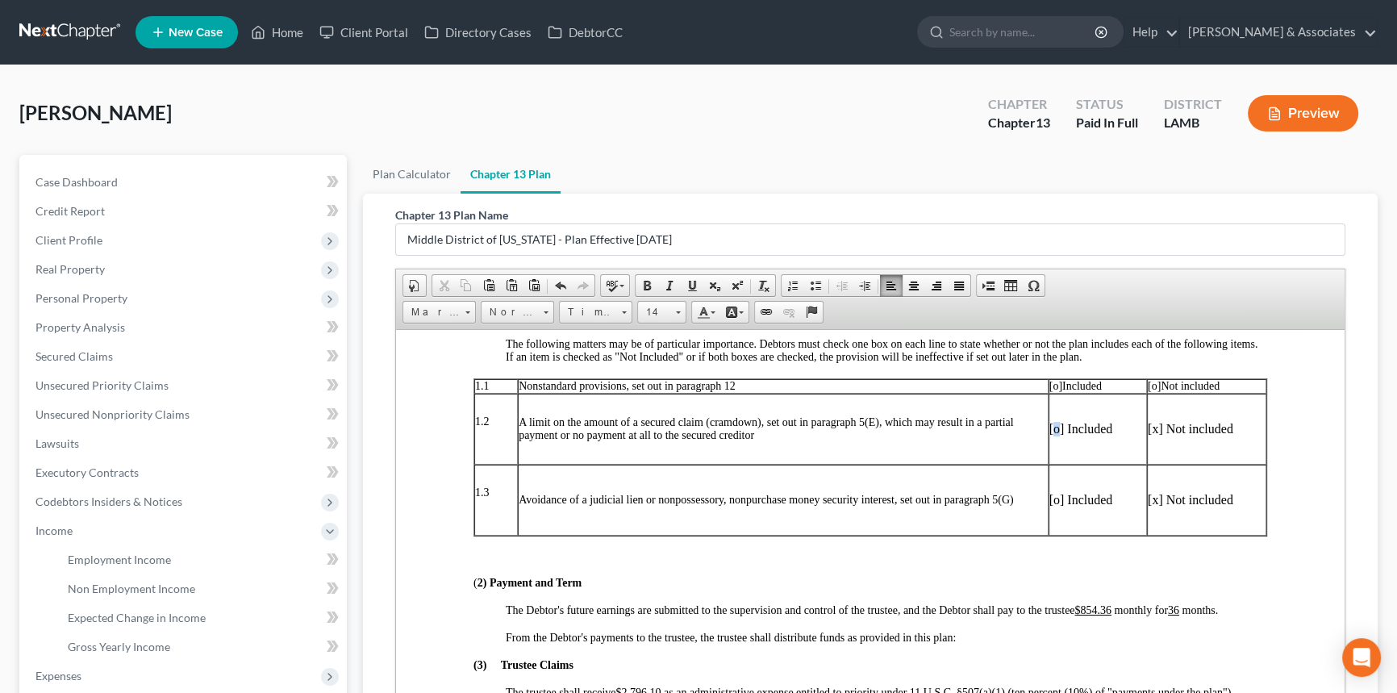
click at [1050, 436] on p "[o] Included" at bounding box center [1097, 428] width 97 height 15
click at [1125, 436] on p "[x] Not included" at bounding box center [1207, 428] width 118 height 15
drag, startPoint x: 1139, startPoint y: 403, endPoint x: 1148, endPoint y: 402, distance: 8.9
click at [1125, 392] on p "[o] Not included" at bounding box center [1207, 385] width 118 height 13
click at [1125, 391] on span "[o]" at bounding box center [1154, 385] width 13 height 12
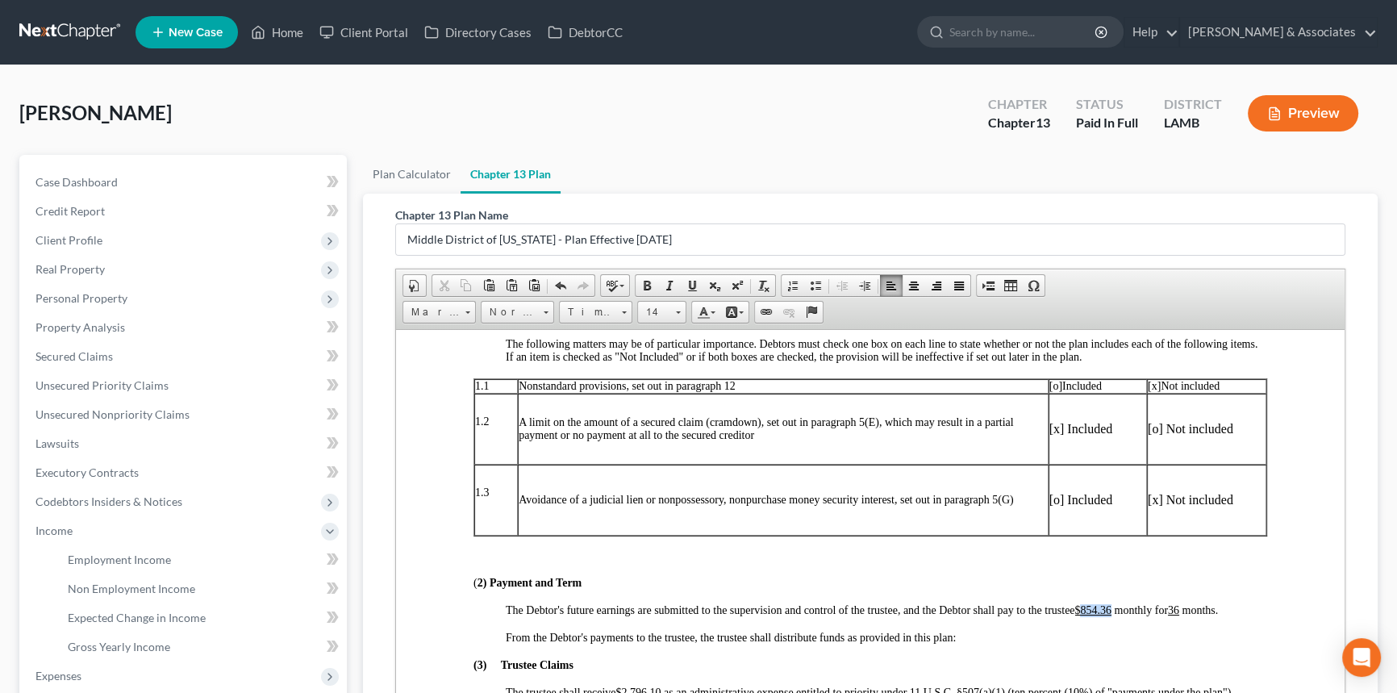
drag, startPoint x: 1084, startPoint y: 627, endPoint x: 1114, endPoint y: 627, distance: 29.9
click at [1114, 534] on span "The Debtor's future earnings are submitted to the supervision and control of th…" at bounding box center [862, 609] width 712 height 12
click at [1106, 534] on u "$1,050.00" at bounding box center [1096, 609] width 45 height 12
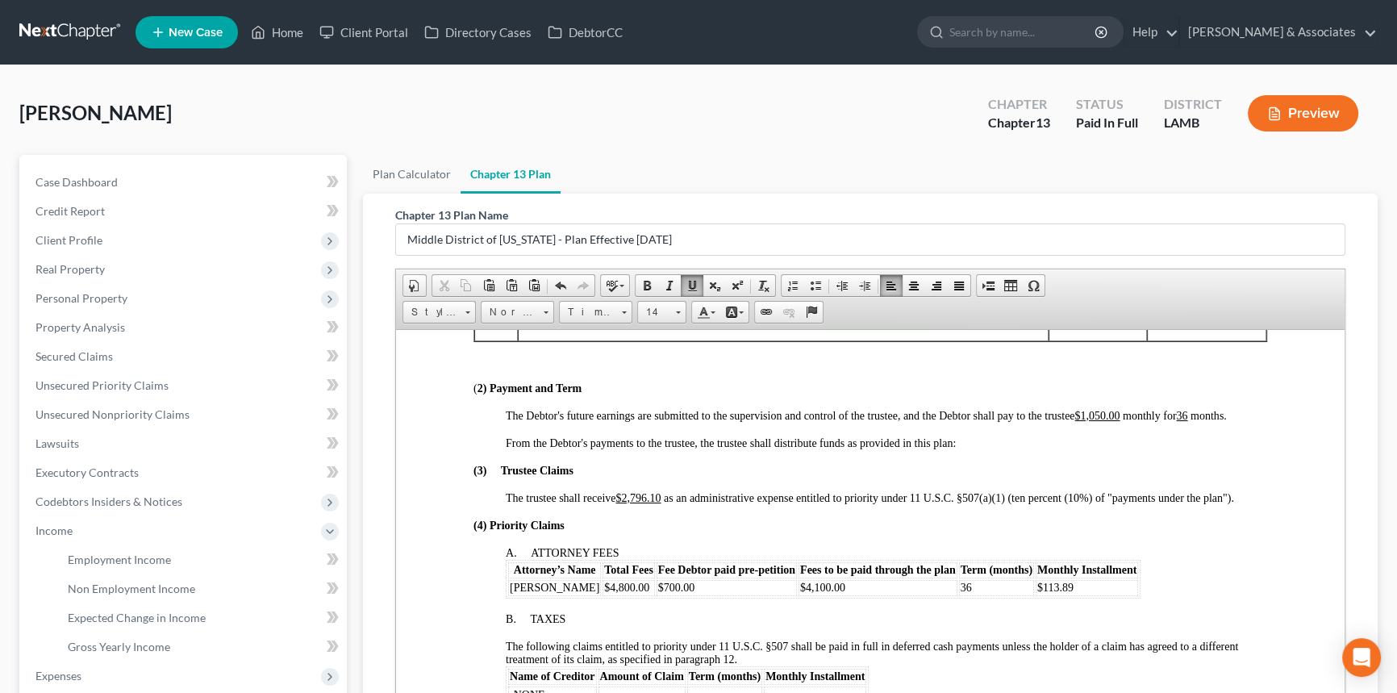
scroll to position [586, 0]
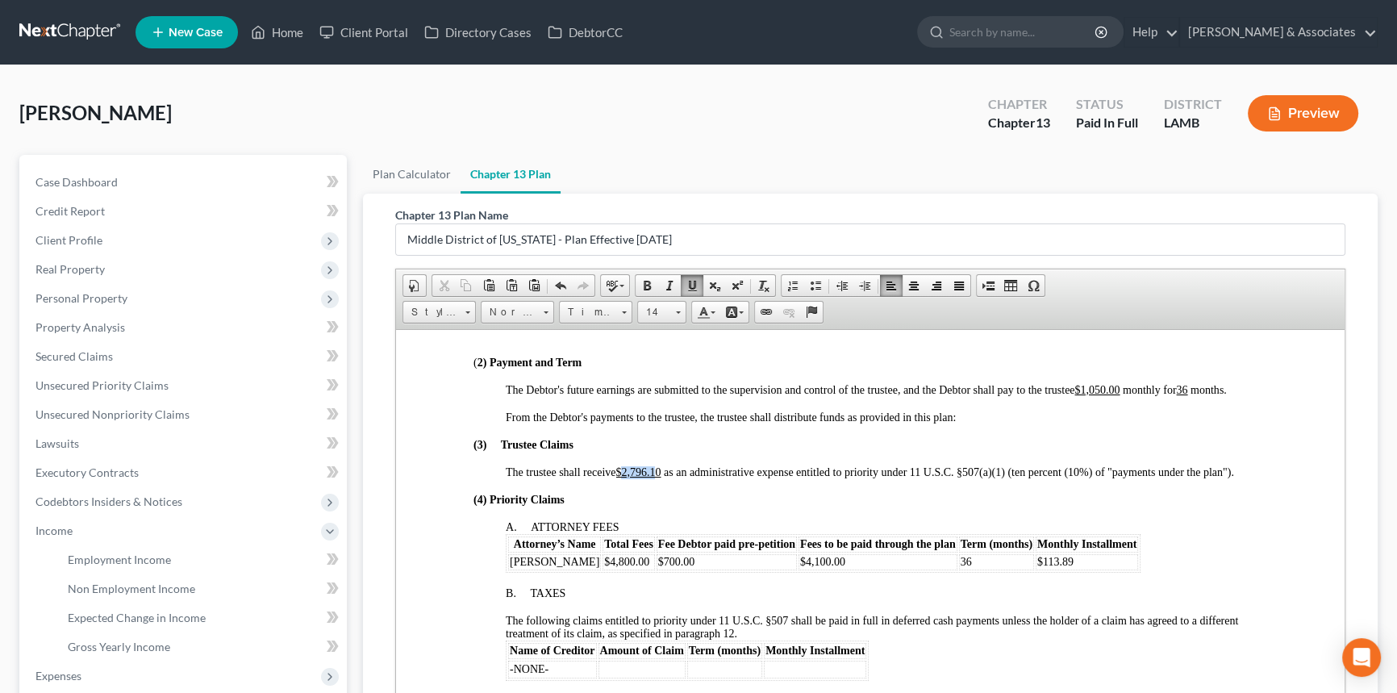
drag, startPoint x: 626, startPoint y: 493, endPoint x: 661, endPoint y: 497, distance: 34.9
click at [661, 477] on u "$2,796.10" at bounding box center [637, 471] width 45 height 12
click at [561, 534] on span "[PERSON_NAME]" at bounding box center [555, 561] width 90 height 12
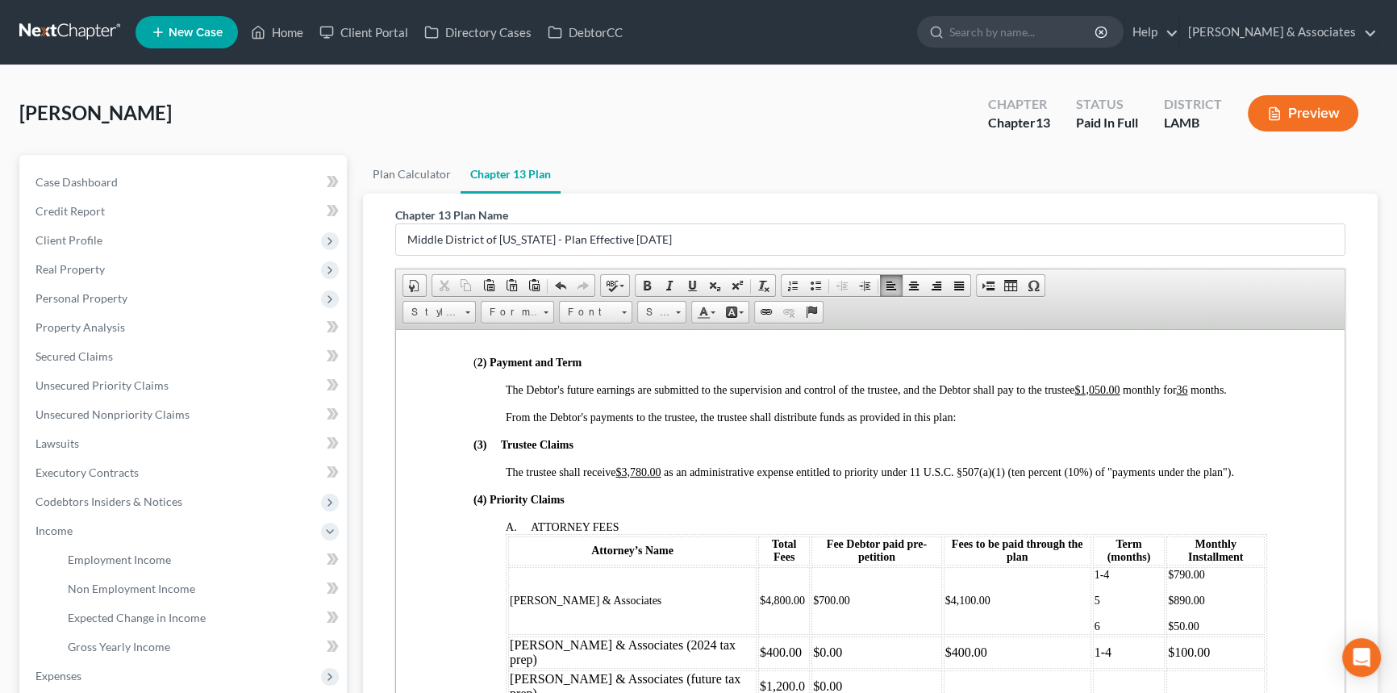
click at [1123, 534] on td at bounding box center [1129, 685] width 73 height 32
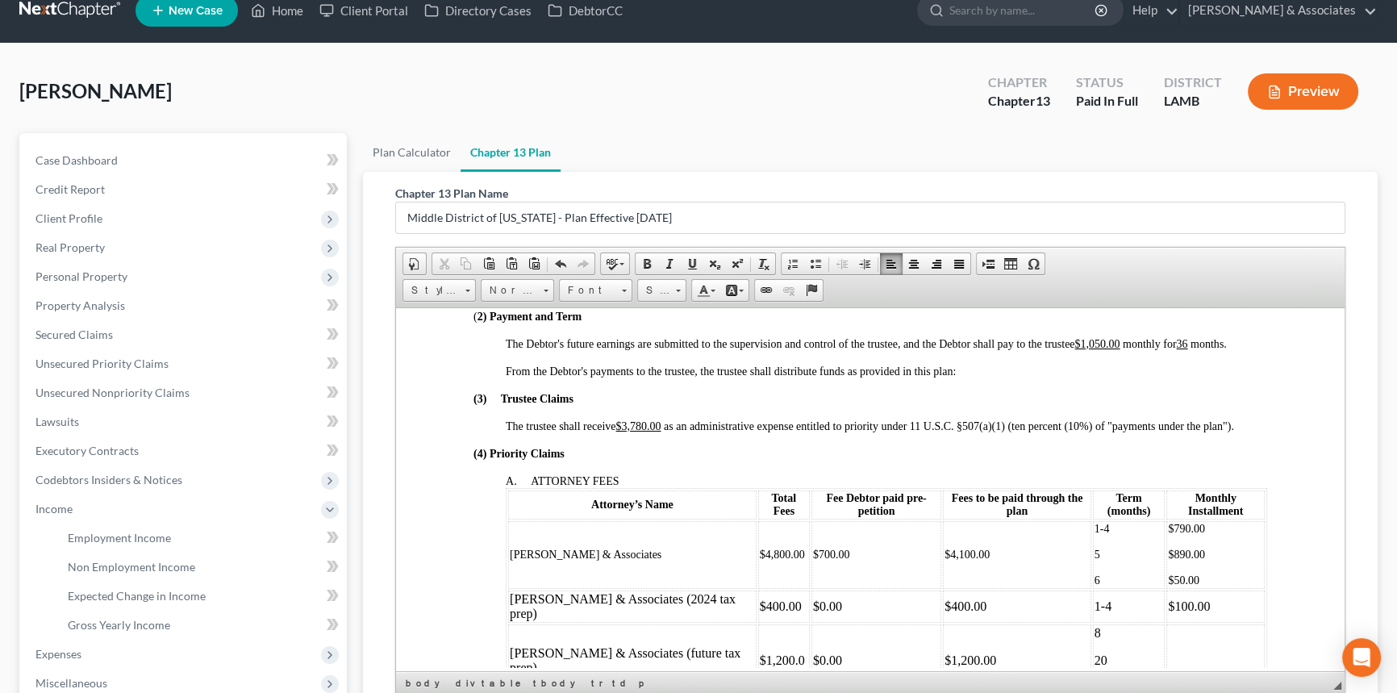
scroll to position [636, 0]
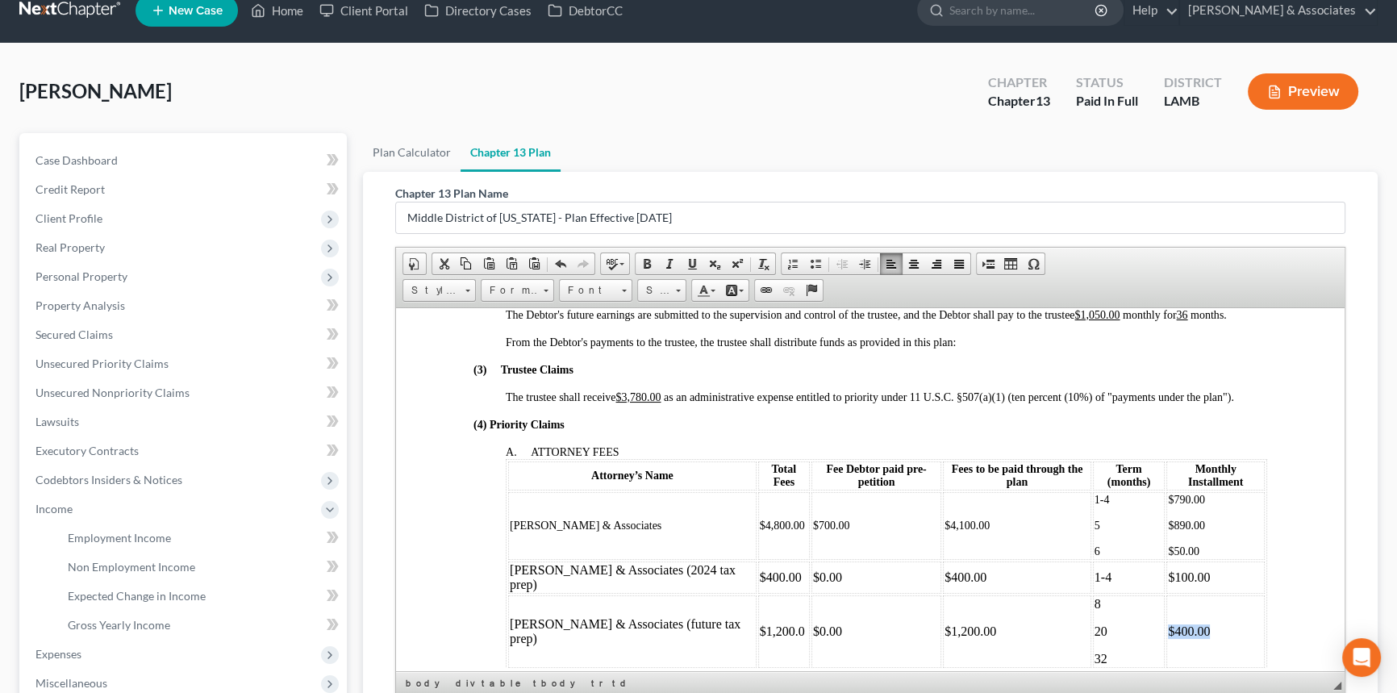
copy td "$400.00"
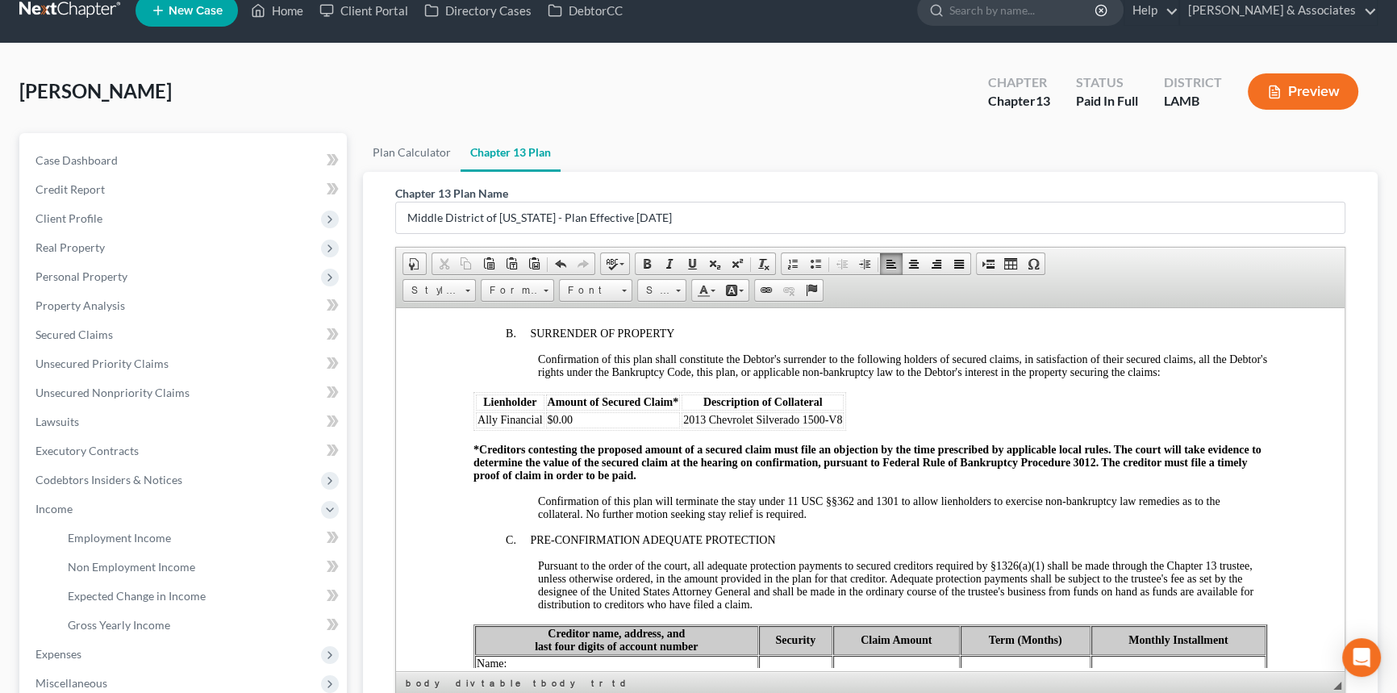
scroll to position [2078, 0]
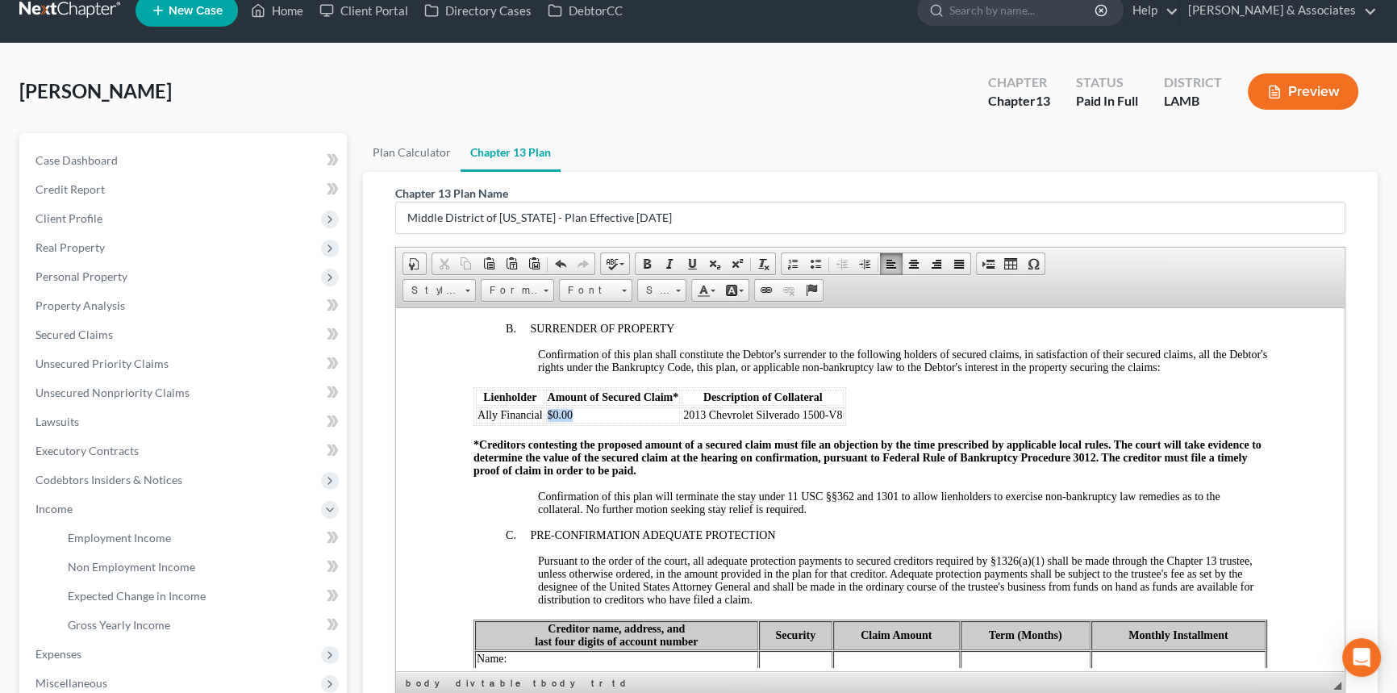
drag, startPoint x: 606, startPoint y: 461, endPoint x: 548, endPoint y: 461, distance: 58.1
click at [548, 423] on td "$0.00" at bounding box center [613, 414] width 135 height 16
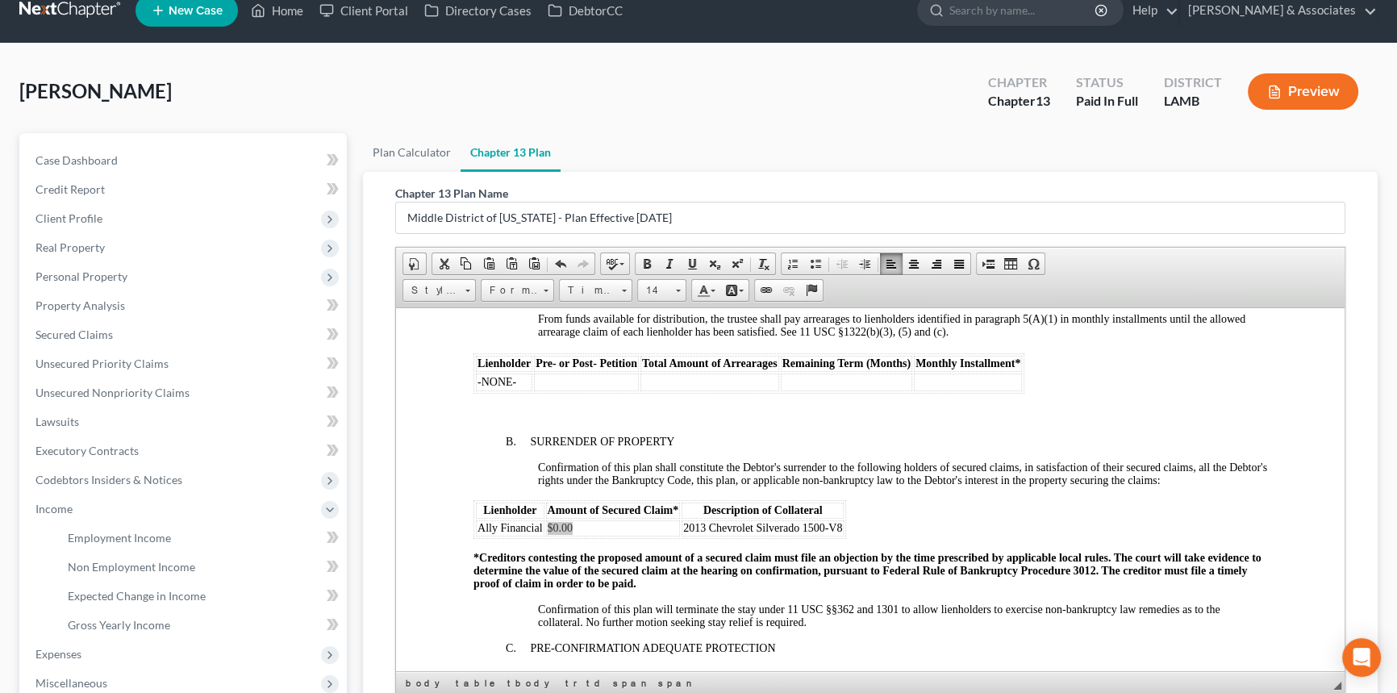
scroll to position [1931, 0]
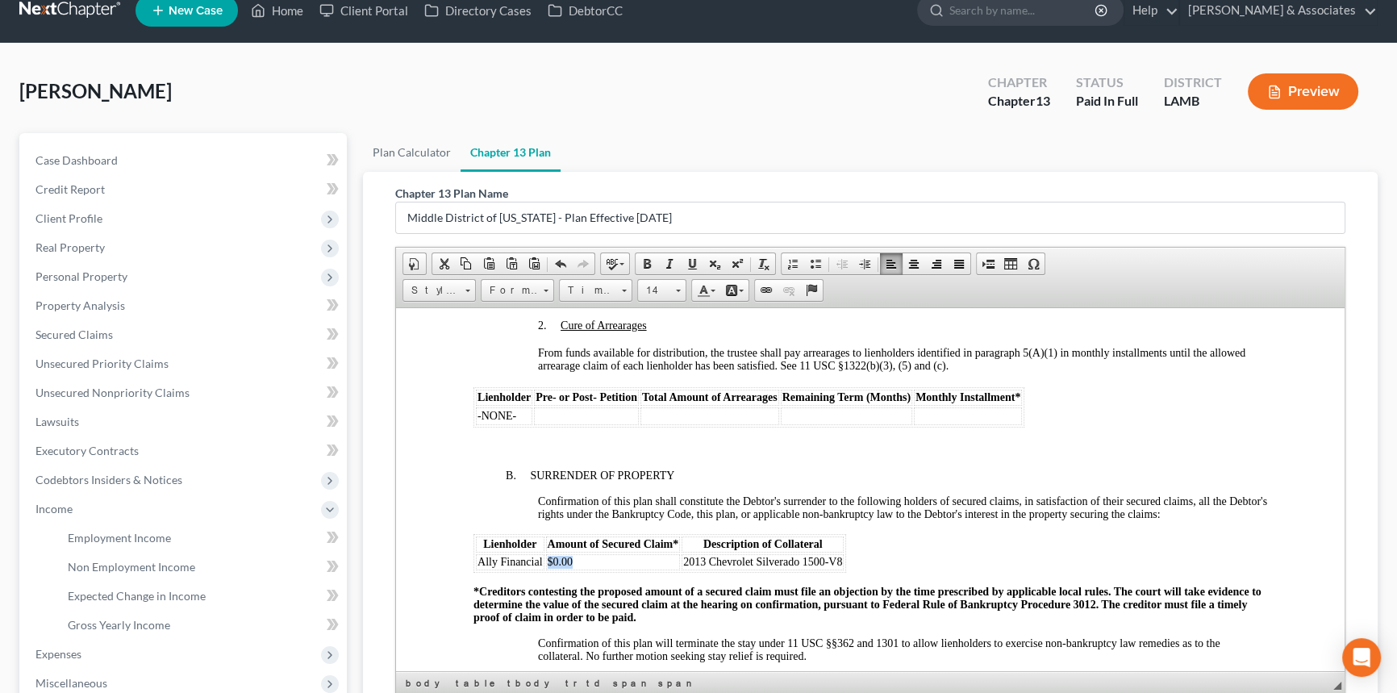
click at [590, 534] on td "$0.00" at bounding box center [613, 561] width 135 height 16
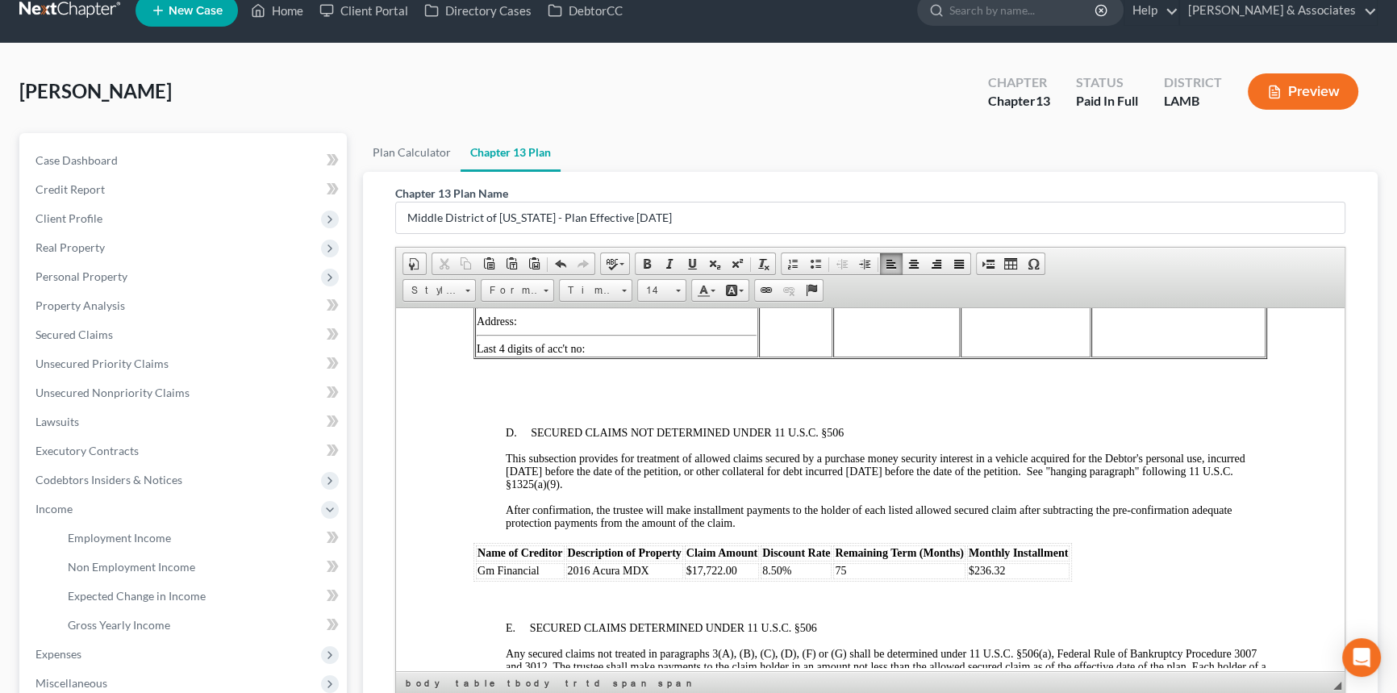
scroll to position [2517, 0]
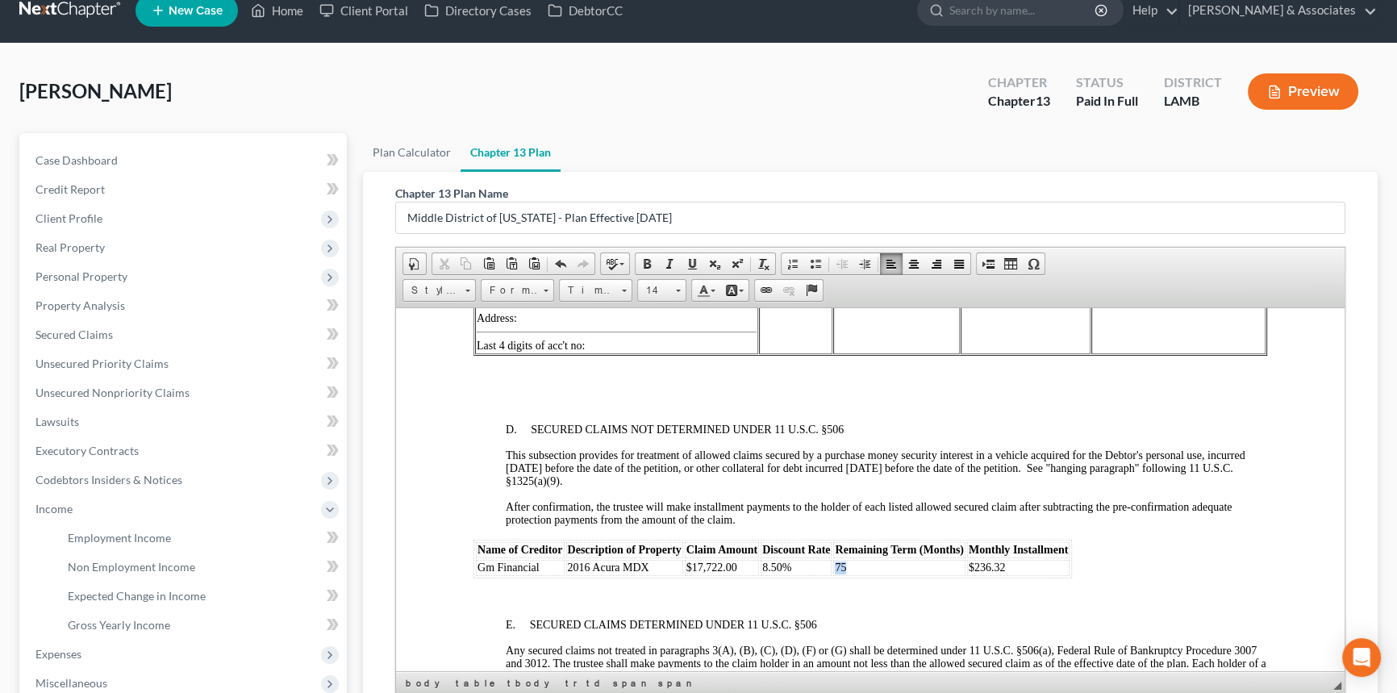
drag, startPoint x: 848, startPoint y: 622, endPoint x: 836, endPoint y: 621, distance: 12.1
click at [836, 534] on td "75" at bounding box center [898, 567] width 131 height 16
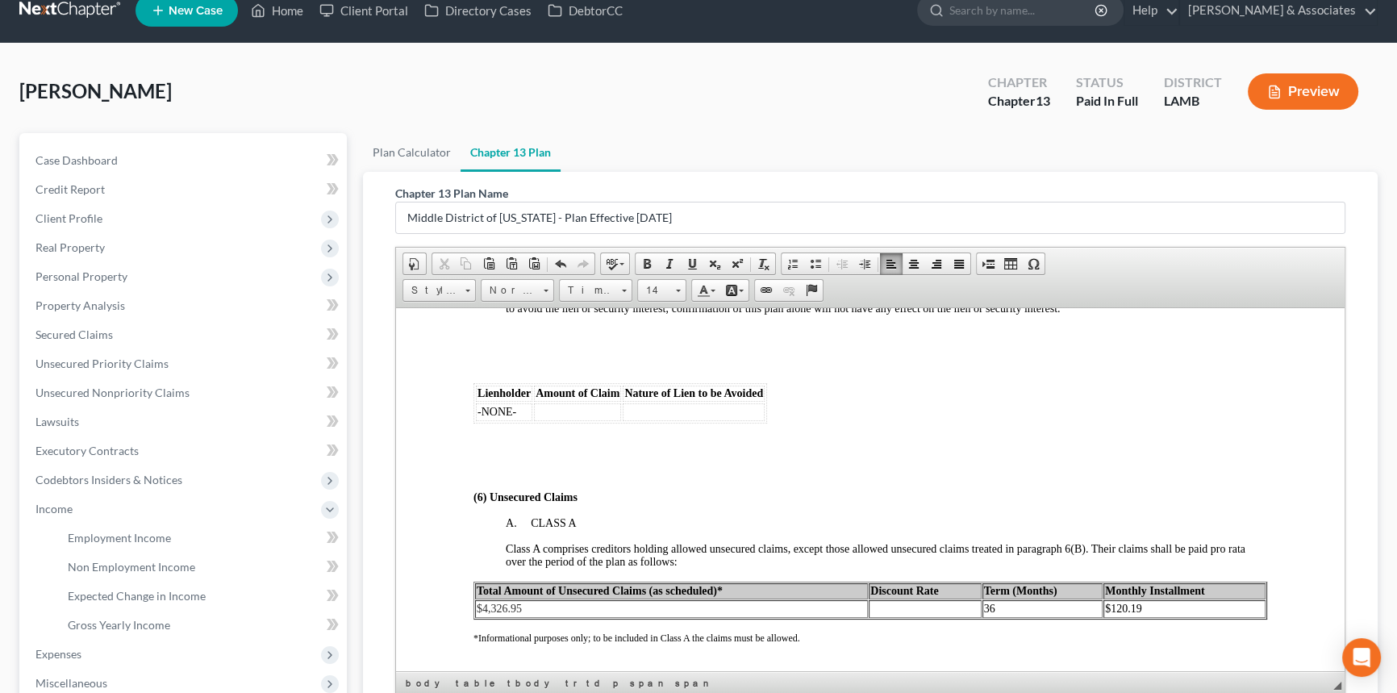
scroll to position [3324, 0]
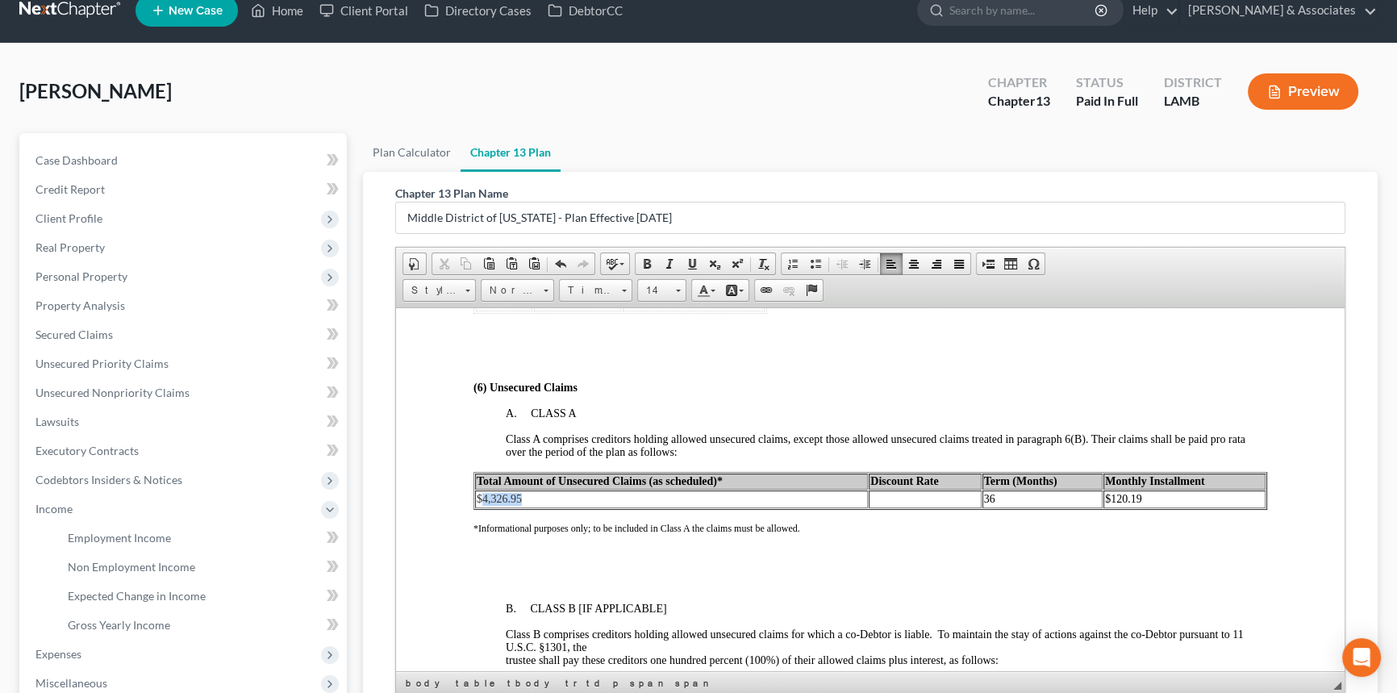
drag, startPoint x: 523, startPoint y: 559, endPoint x: 481, endPoint y: 561, distance: 42.0
click at [481, 507] on td "$4,326.95" at bounding box center [671, 499] width 393 height 18
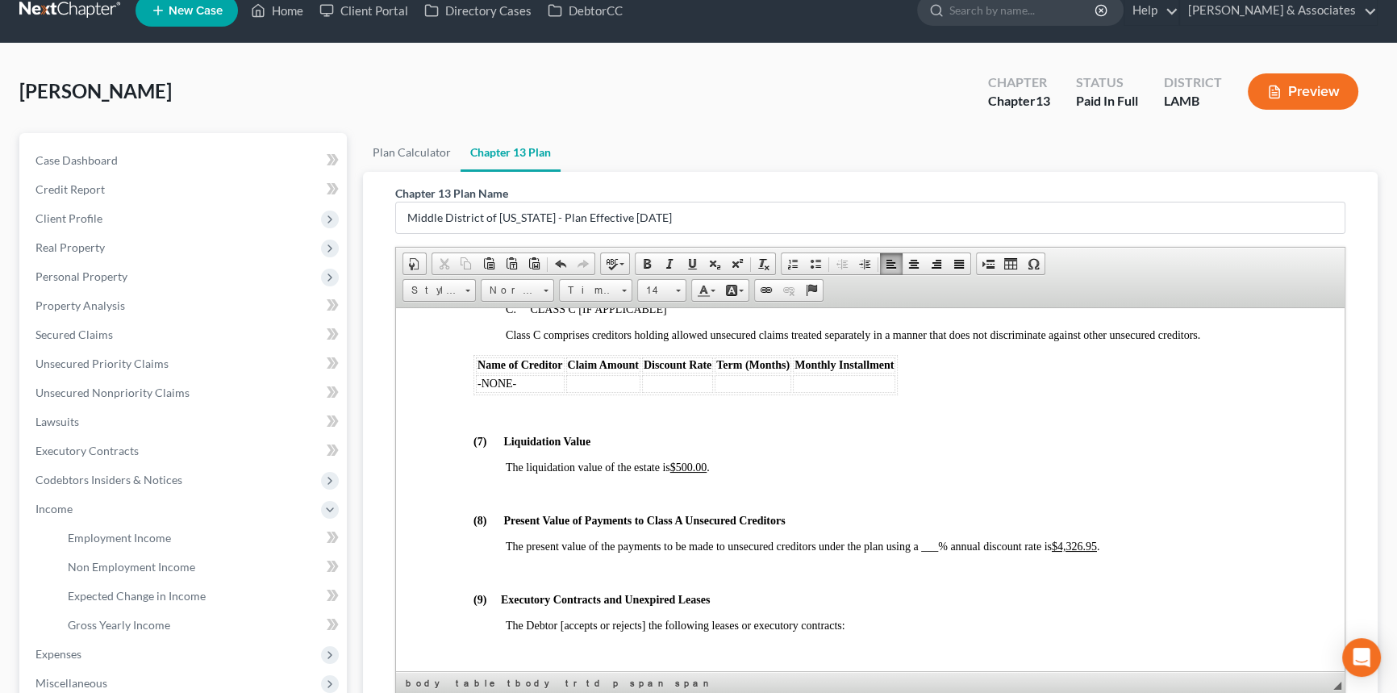
scroll to position [4072, 0]
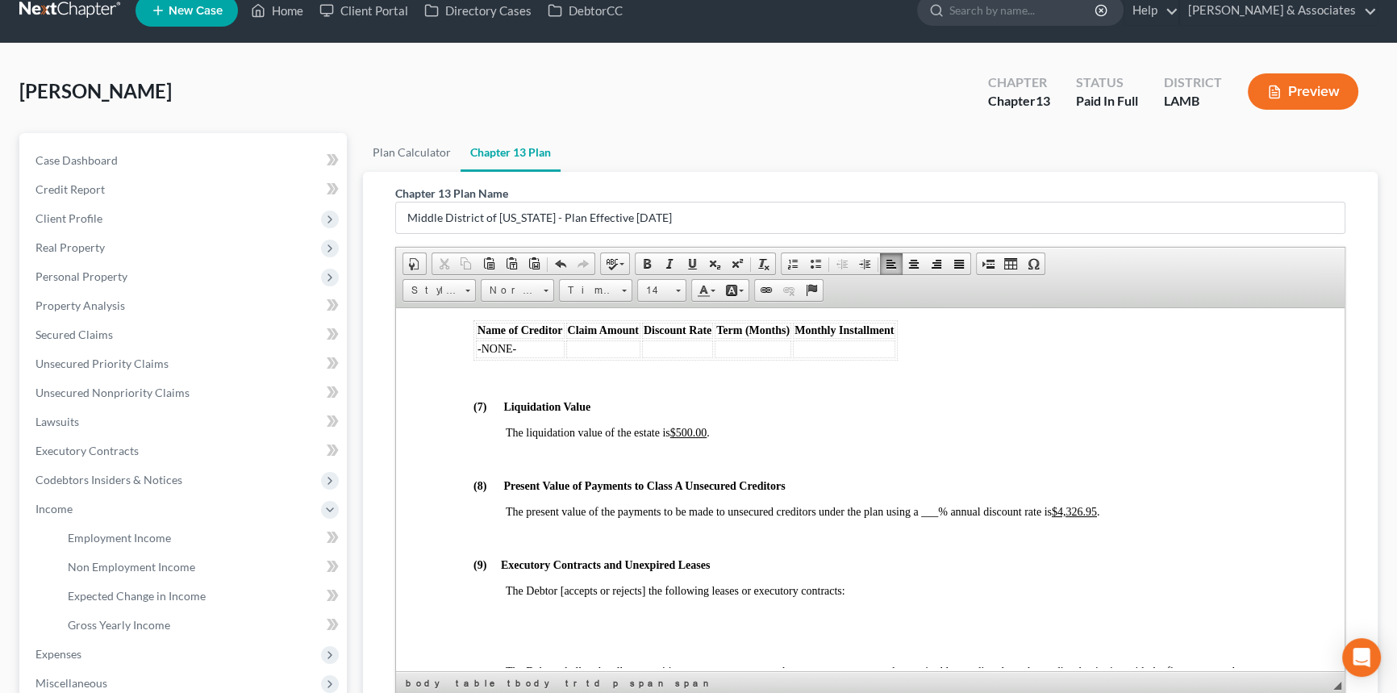
click at [931, 517] on span "___" at bounding box center [929, 511] width 17 height 12
drag, startPoint x: 1081, startPoint y: 587, endPoint x: 1108, endPoint y: 587, distance: 27.4
click at [1105, 517] on span "The present value of the payments to be made to unsecured creditors under the p…" at bounding box center [805, 511] width 599 height 12
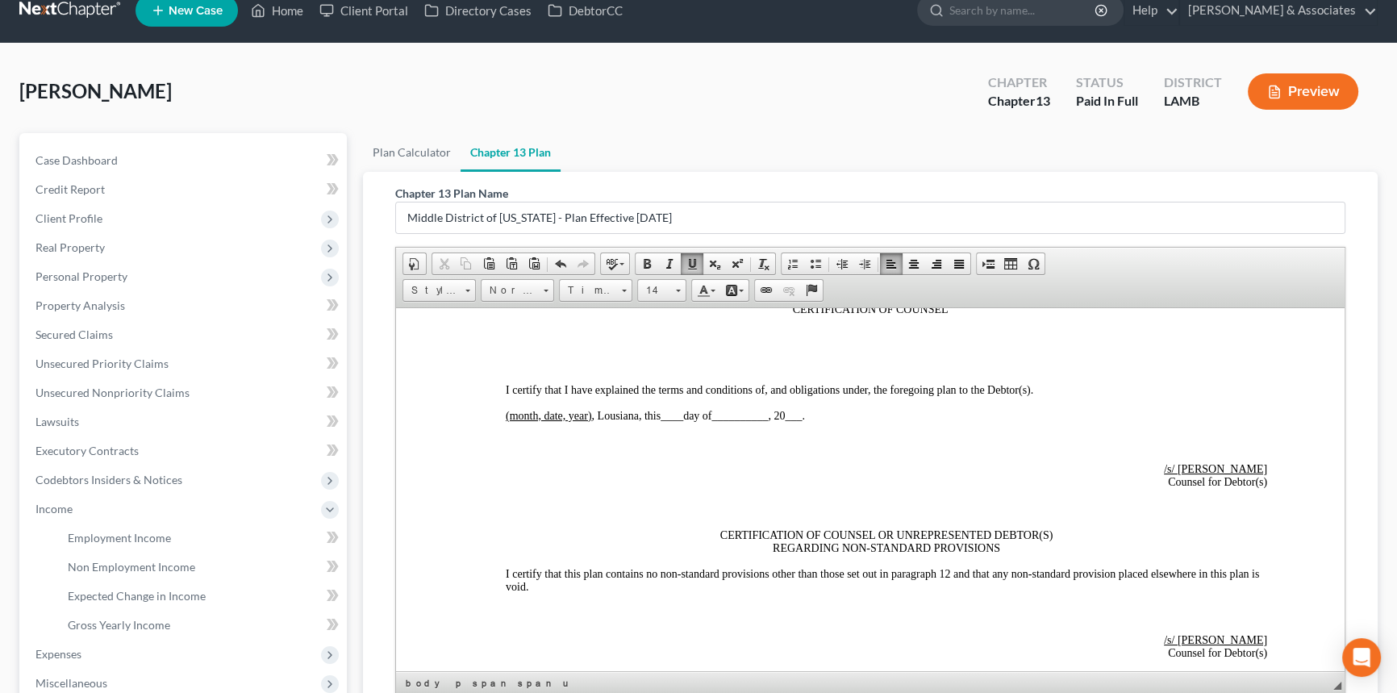
scroll to position [4805, 0]
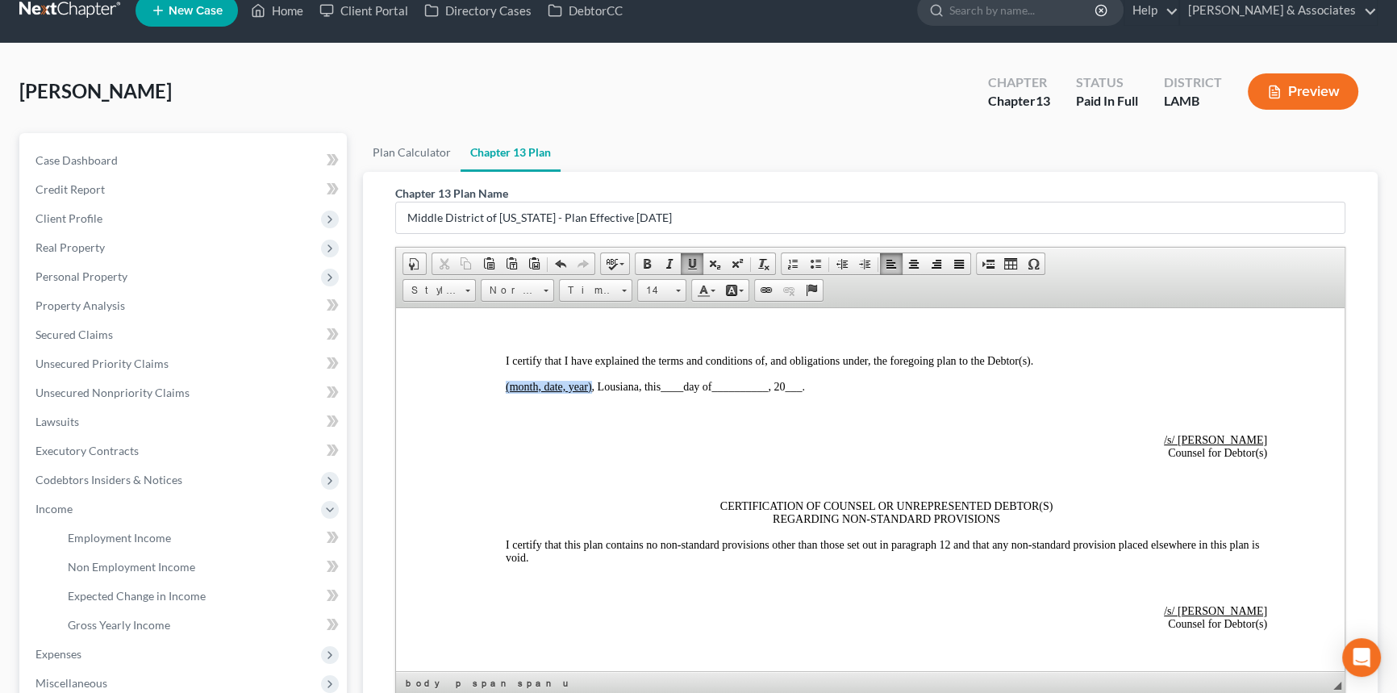
drag, startPoint x: 506, startPoint y: 473, endPoint x: 591, endPoint y: 472, distance: 84.7
click at [646, 392] on span "____" at bounding box center [645, 386] width 23 height 12
drag, startPoint x: 718, startPoint y: 471, endPoint x: 743, endPoint y: 470, distance: 25.0
click at [743, 392] on span "__________" at bounding box center [718, 386] width 56 height 12
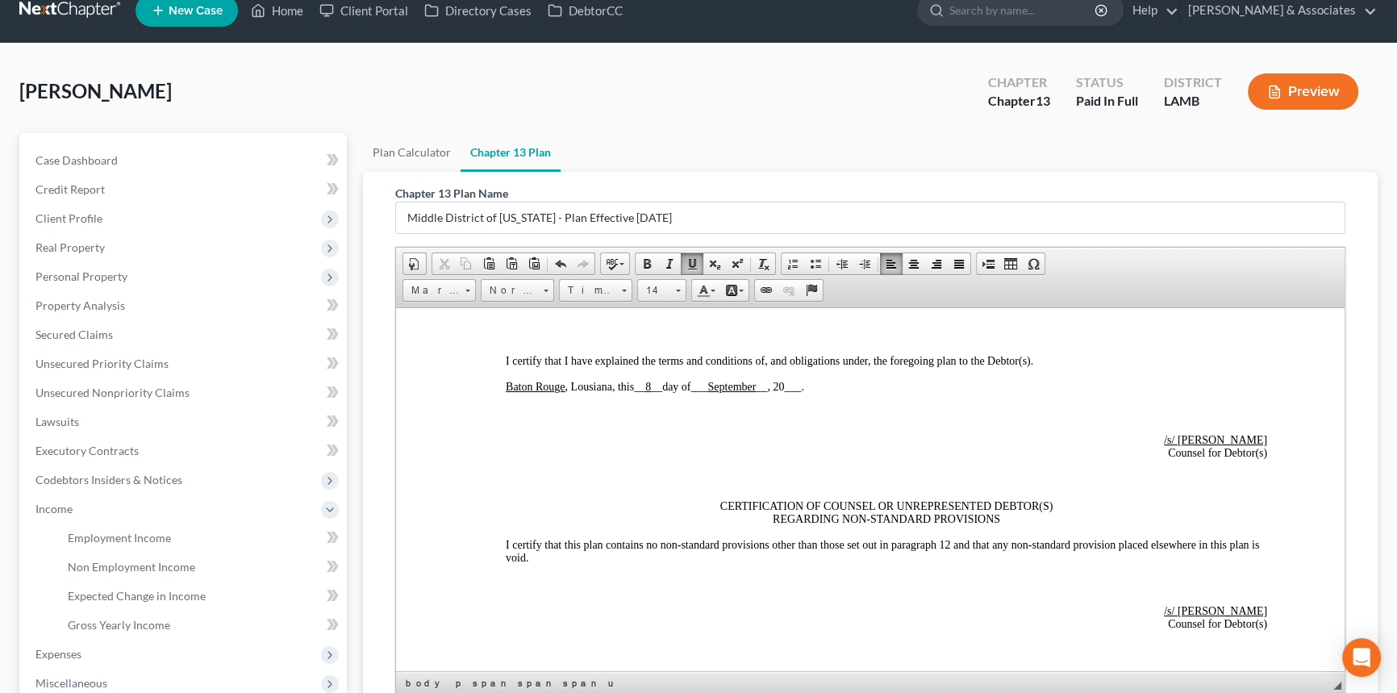
click at [799, 392] on span "___" at bounding box center [792, 386] width 17 height 12
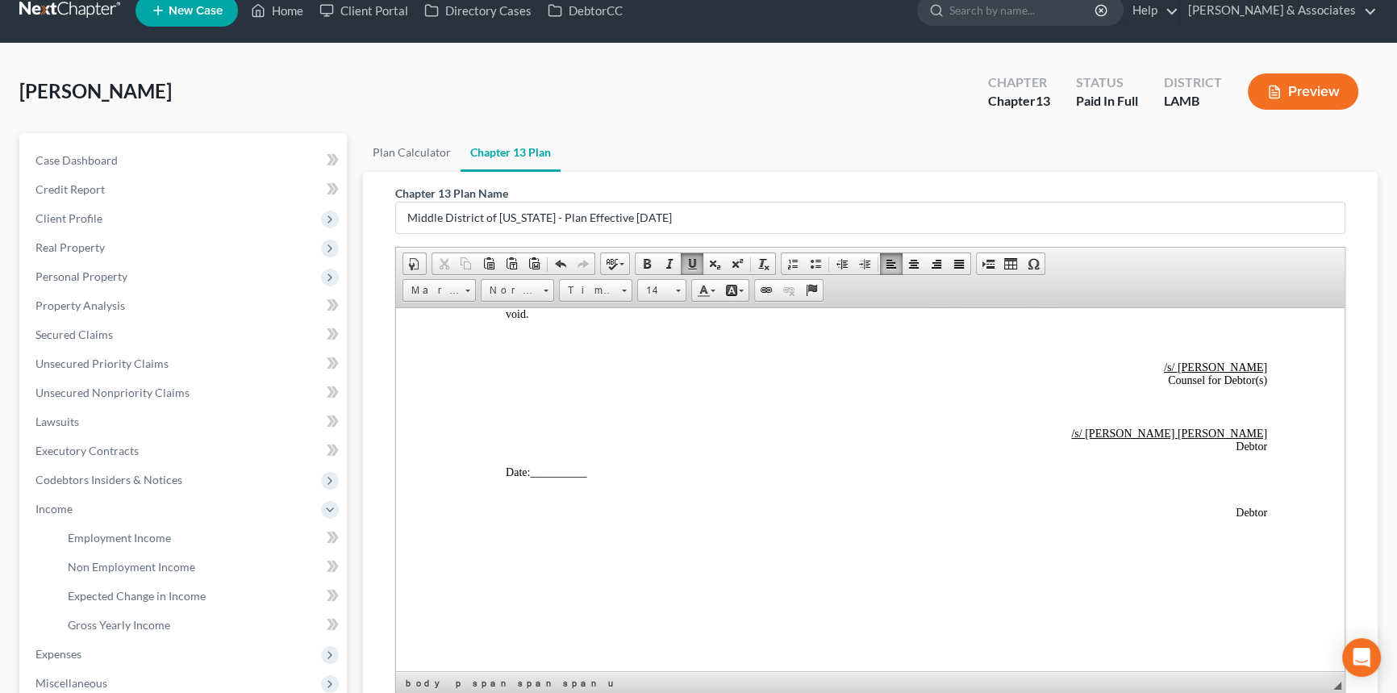
scroll to position [5157, 0]
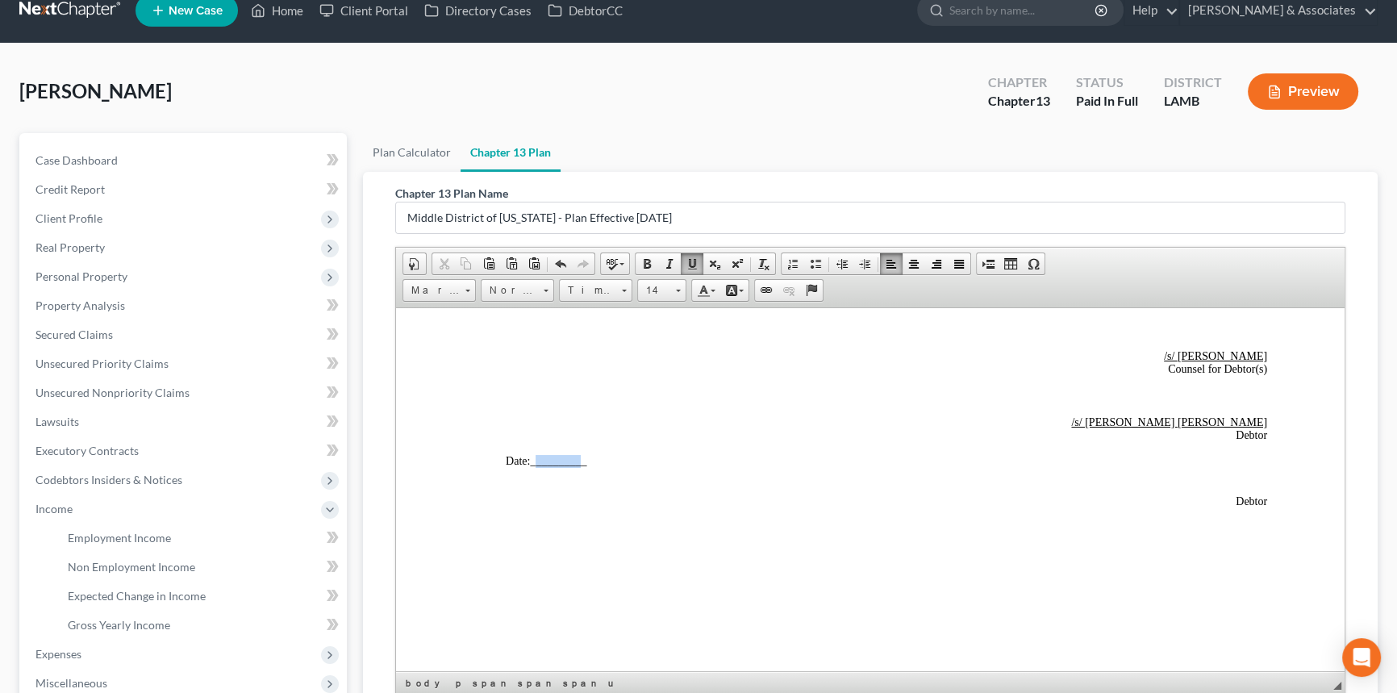
drag, startPoint x: 539, startPoint y: 461, endPoint x: 581, endPoint y: 456, distance: 43.0
click at [581, 456] on span "__________" at bounding box center [558, 460] width 56 height 12
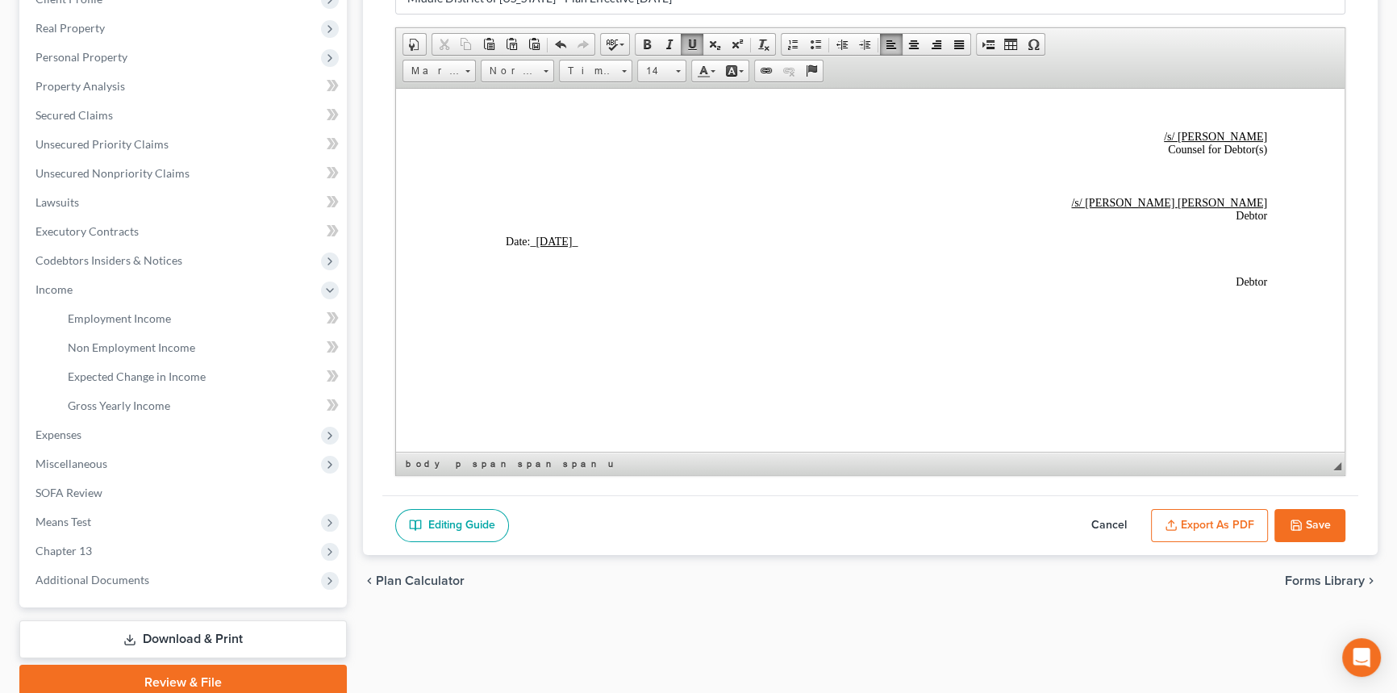
scroll to position [242, 0]
click at [1125, 516] on button "Save" at bounding box center [1309, 525] width 71 height 34
select select "0"
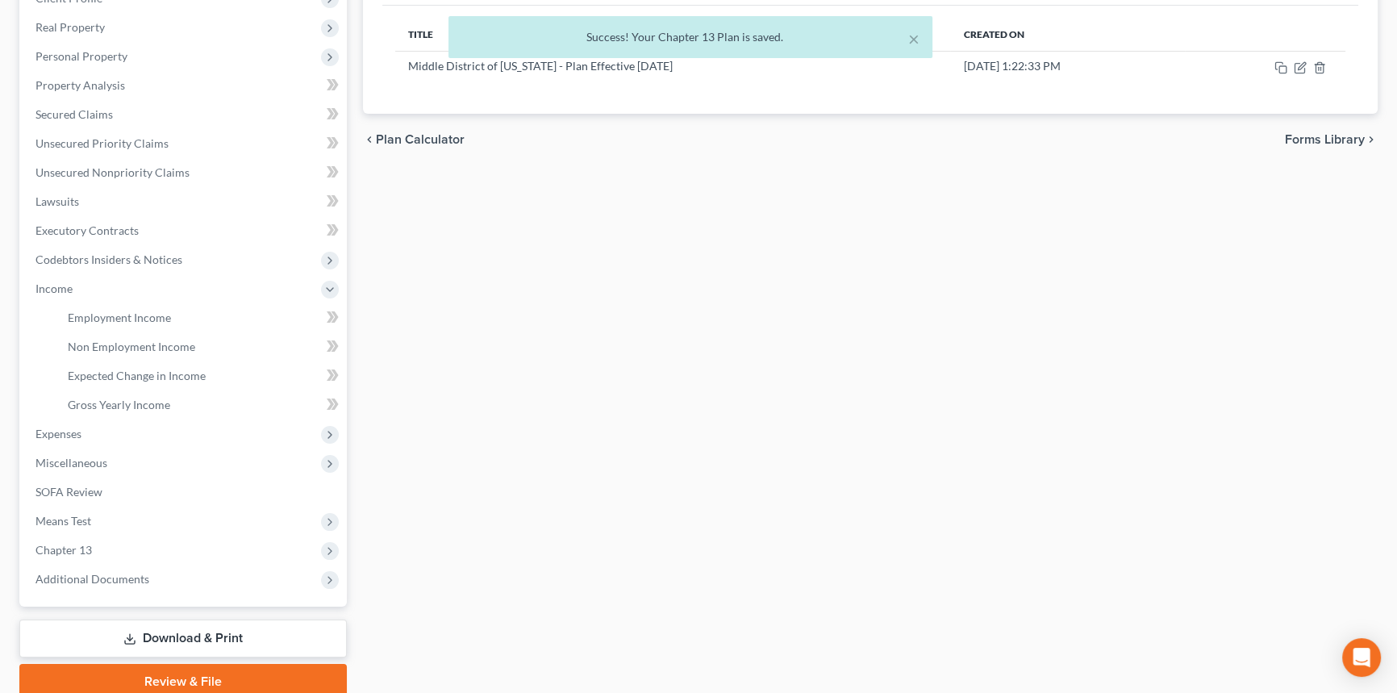
scroll to position [0, 0]
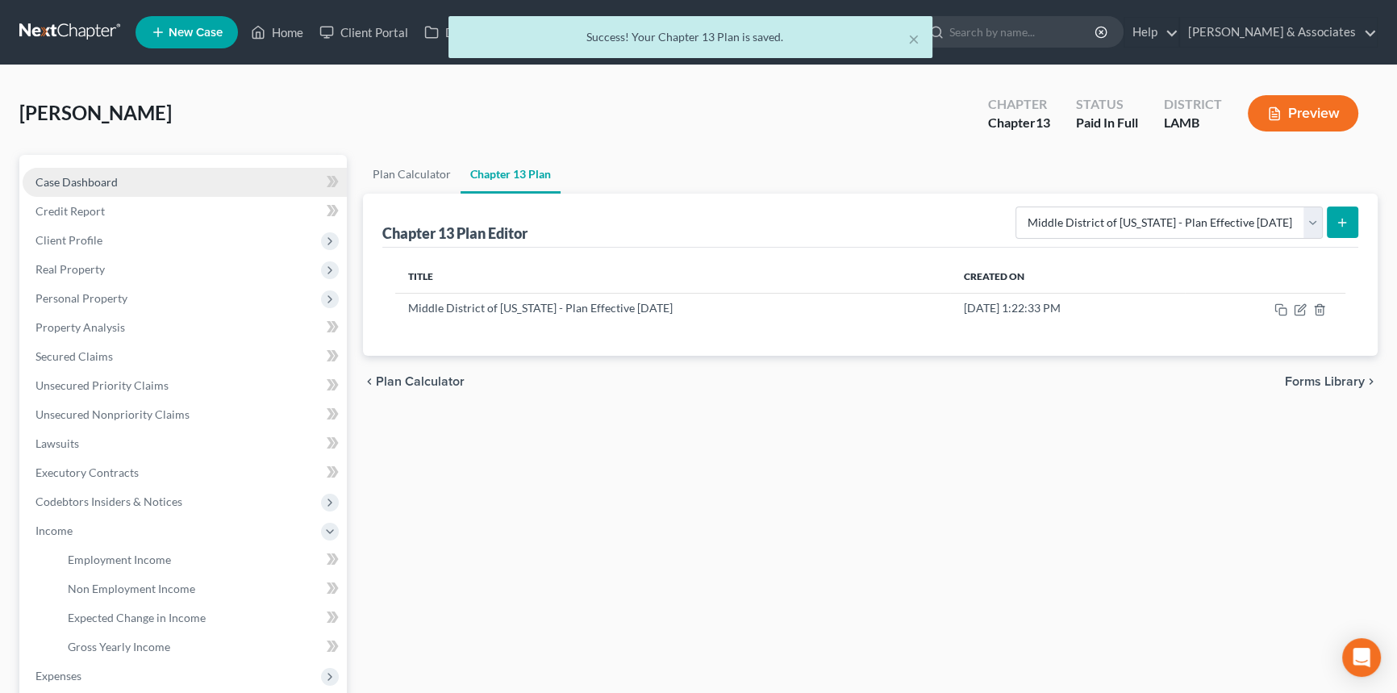
click at [204, 182] on link "Case Dashboard" at bounding box center [185, 182] width 324 height 29
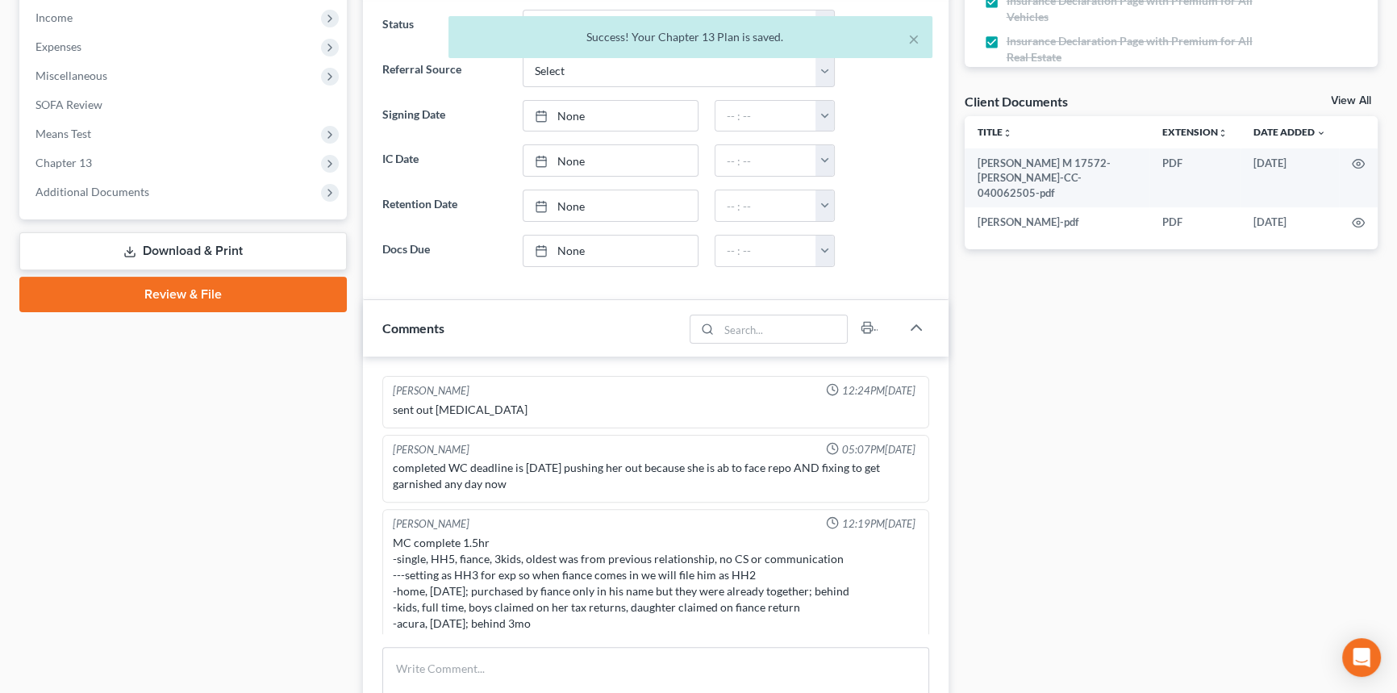
scroll to position [201, 0]
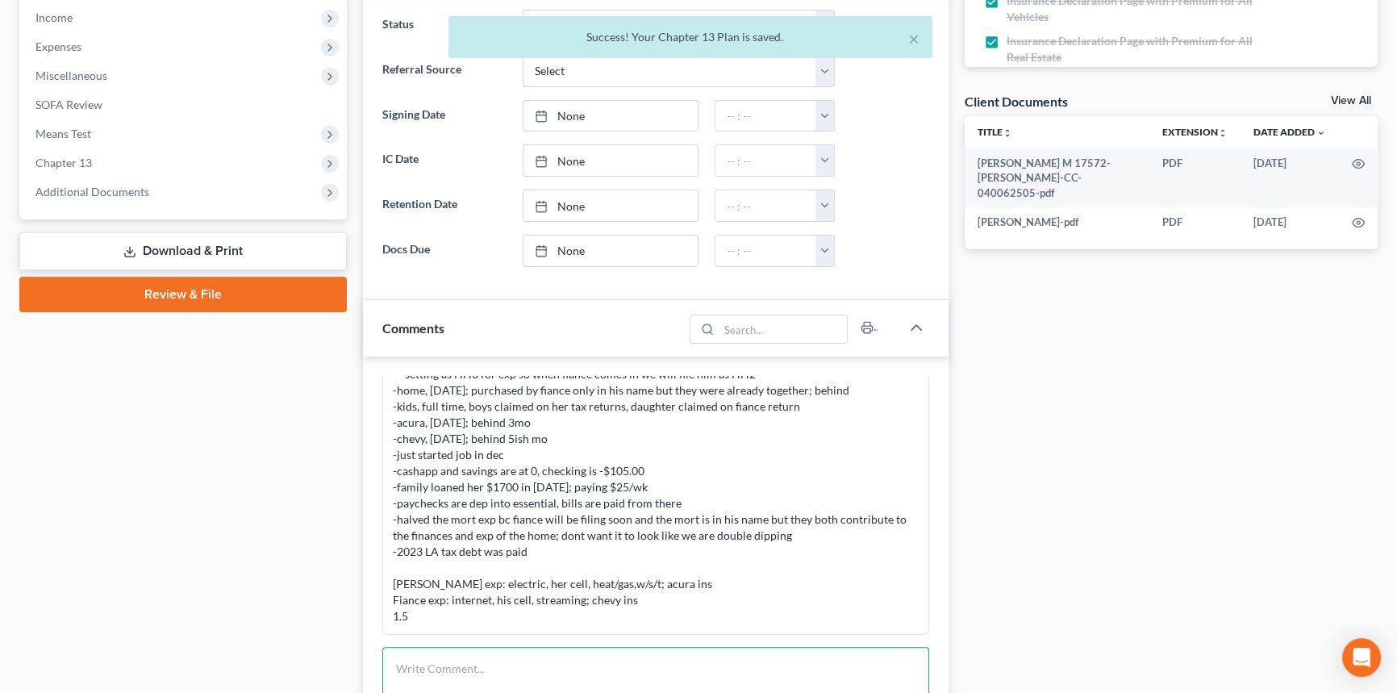
click at [439, 534] on textarea at bounding box center [655, 677] width 547 height 60
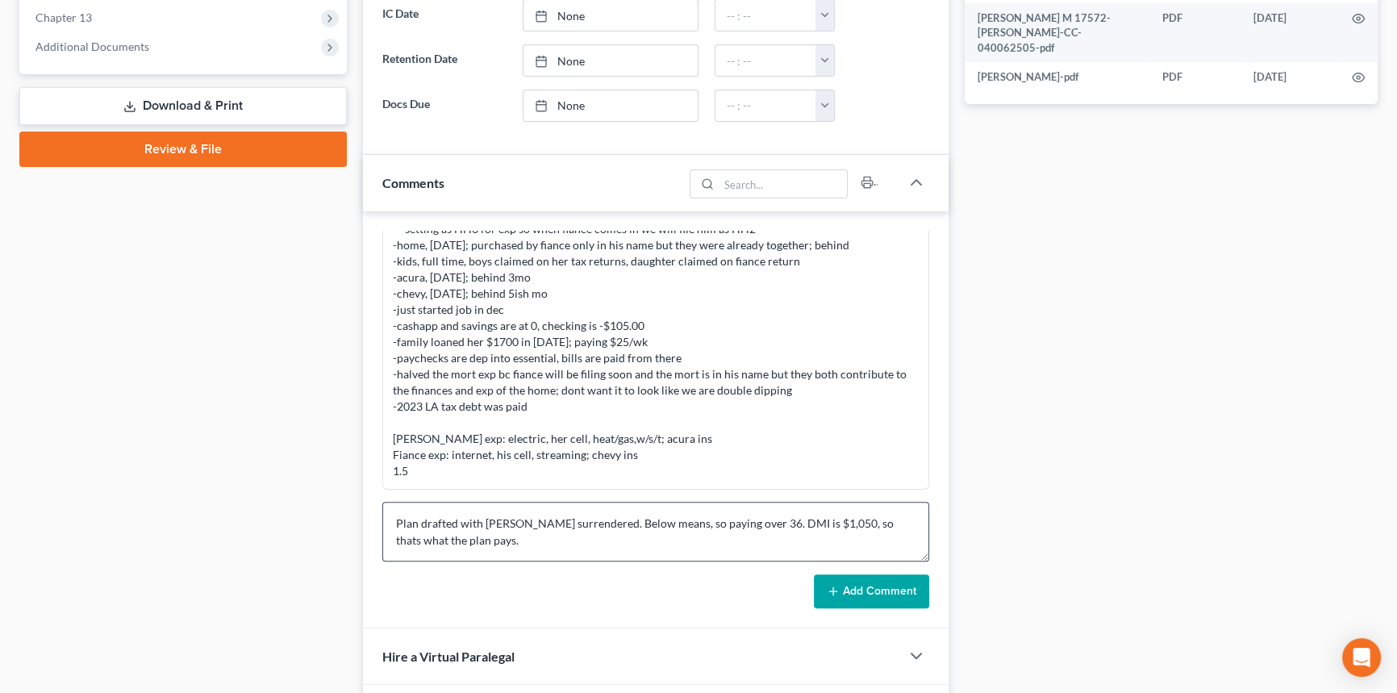
scroll to position [660, 0]
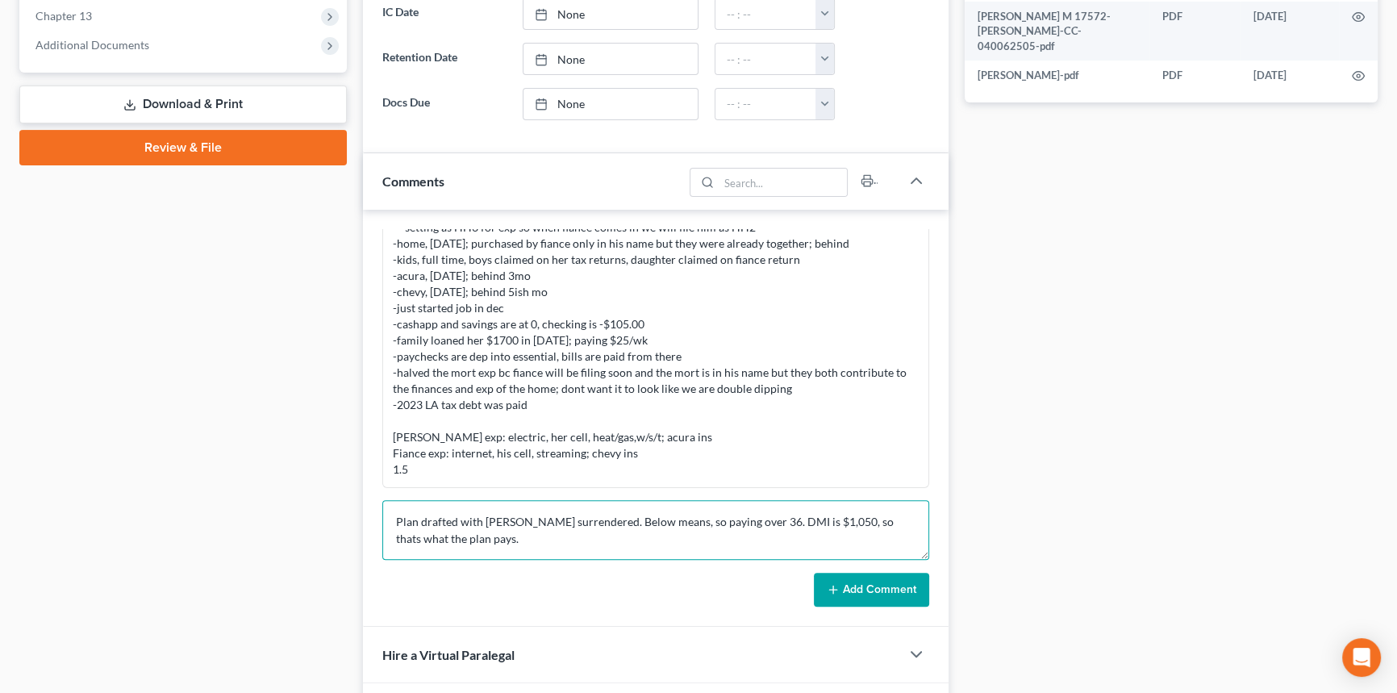
click at [475, 534] on textarea "Plan drafted with Chevy surrendered. Below means, so paying over 36. DMI is $1,…" at bounding box center [655, 530] width 547 height 60
type textarea "Plan drafted with Chevy surrendered. Below means, so paying over 36. DMI is $1,…"
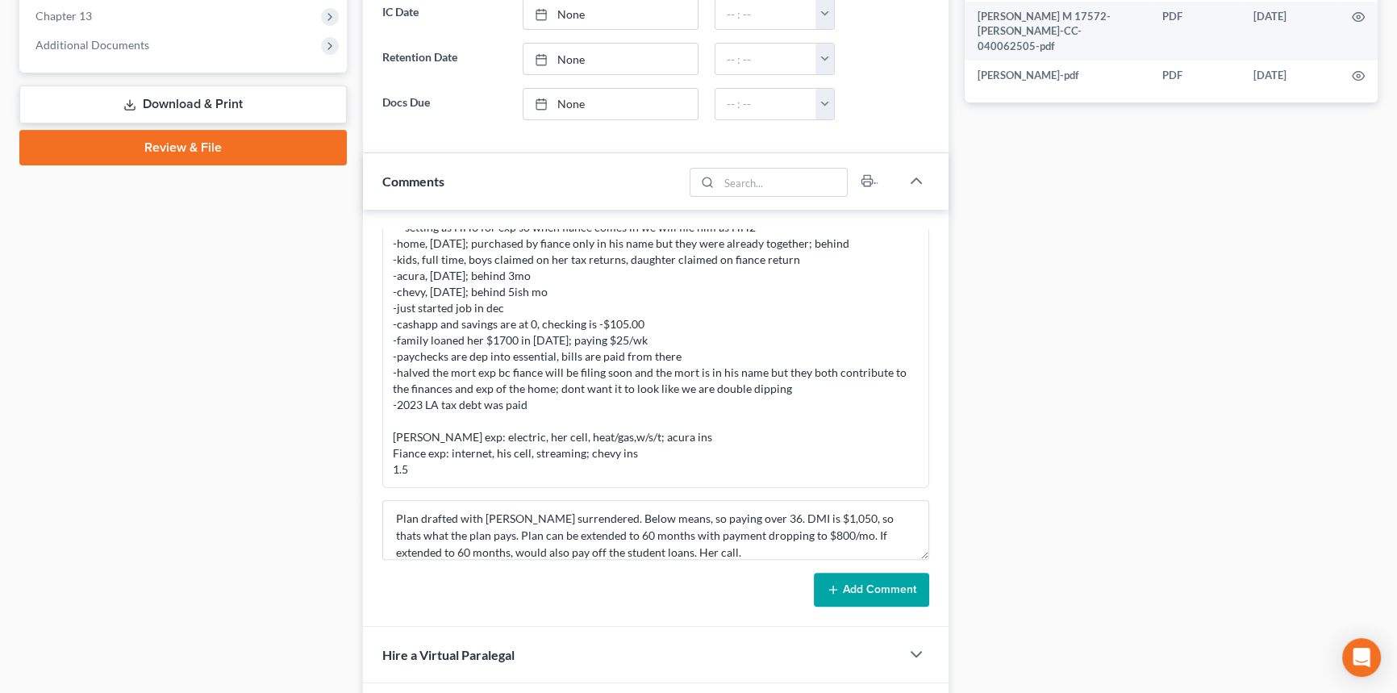
click at [865, 534] on button "Add Comment" at bounding box center [871, 590] width 115 height 34
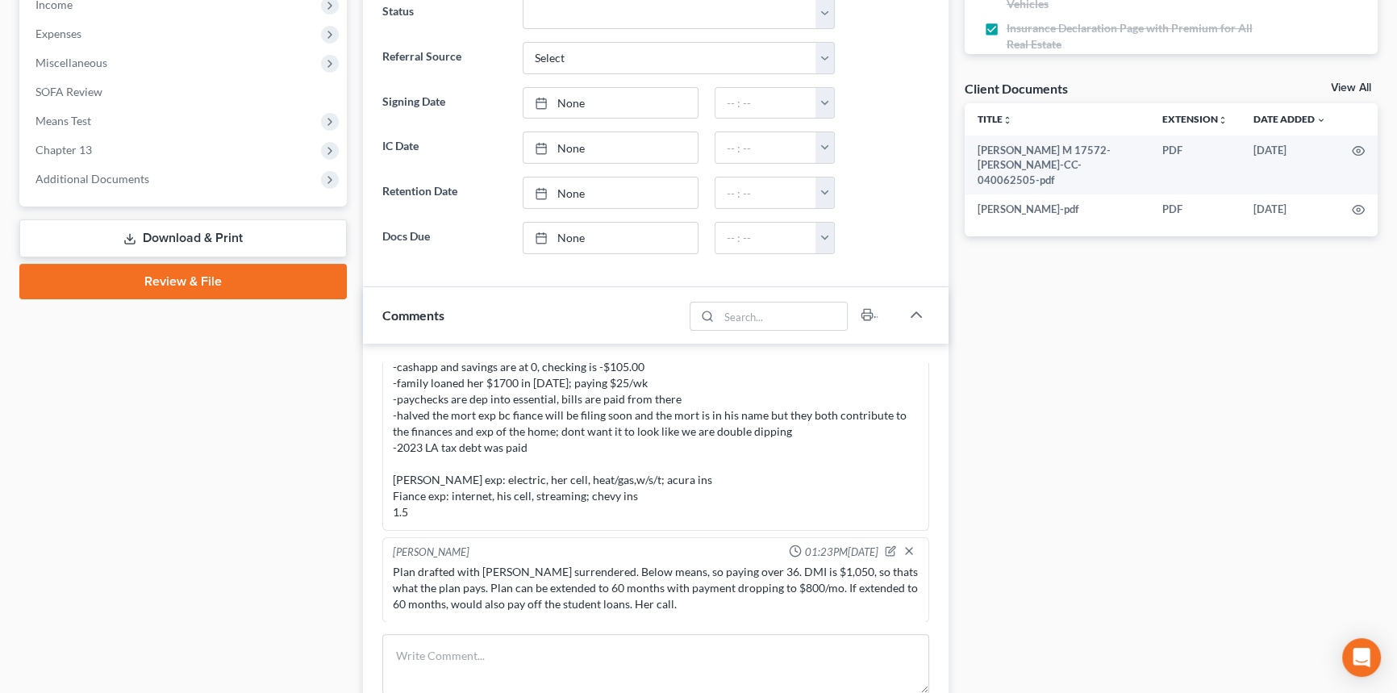
scroll to position [660, 0]
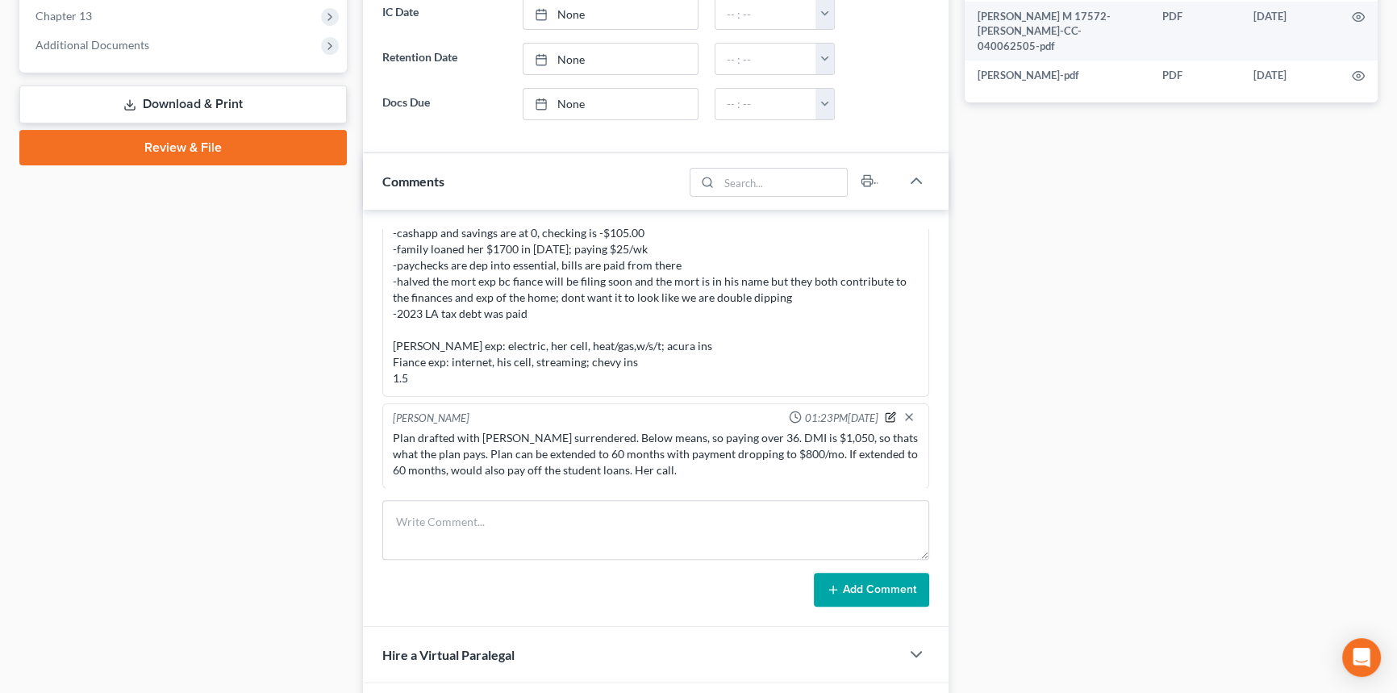
drag, startPoint x: 877, startPoint y: 411, endPoint x: 840, endPoint y: 423, distance: 39.8
click at [888, 412] on icon "button" at bounding box center [891, 415] width 6 height 6
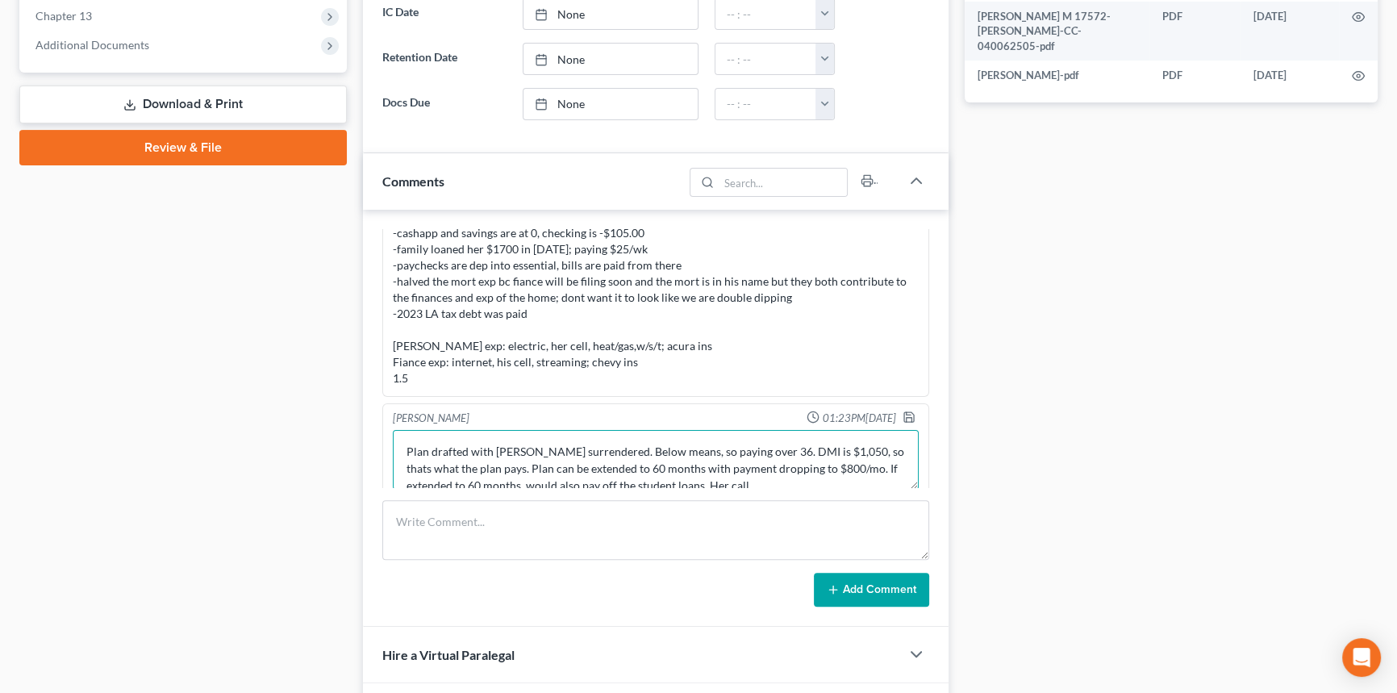
click at [390, 444] on div "Plan drafted with Chevy surrendered. Below means, so paying over 36. DMI is $1,…" at bounding box center [656, 460] width 532 height 66
type textarea "Income calculated. Plan drafted with Chevy surrendered. Below means, so paying …"
click at [906, 412] on polyline "button" at bounding box center [908, 413] width 4 height 2
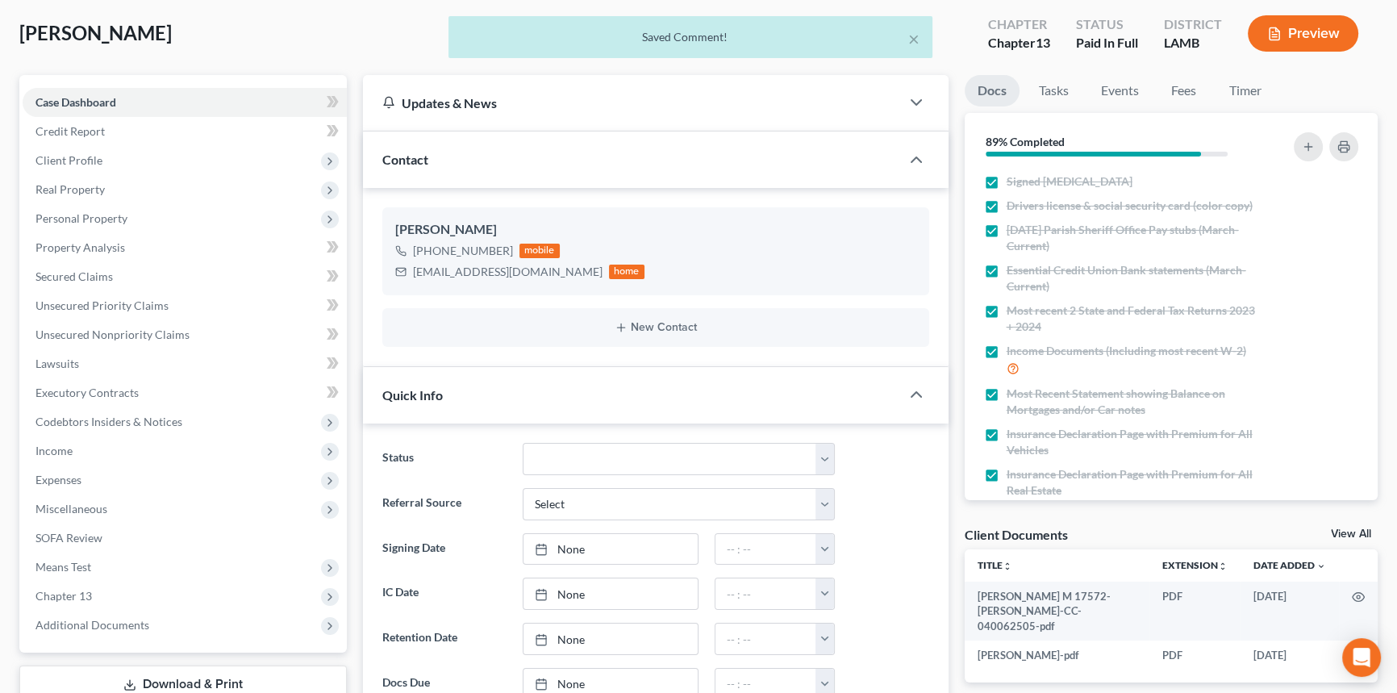
scroll to position [0, 0]
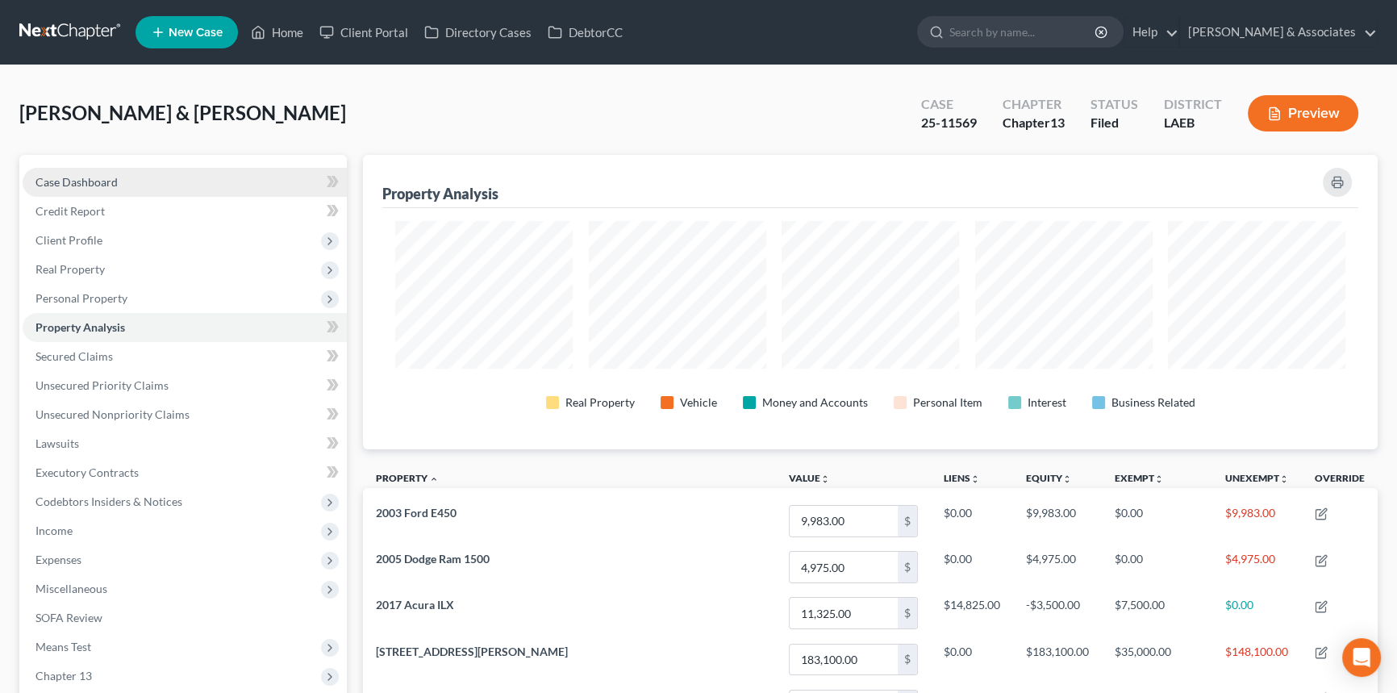
click at [173, 175] on link "Case Dashboard" at bounding box center [185, 182] width 324 height 29
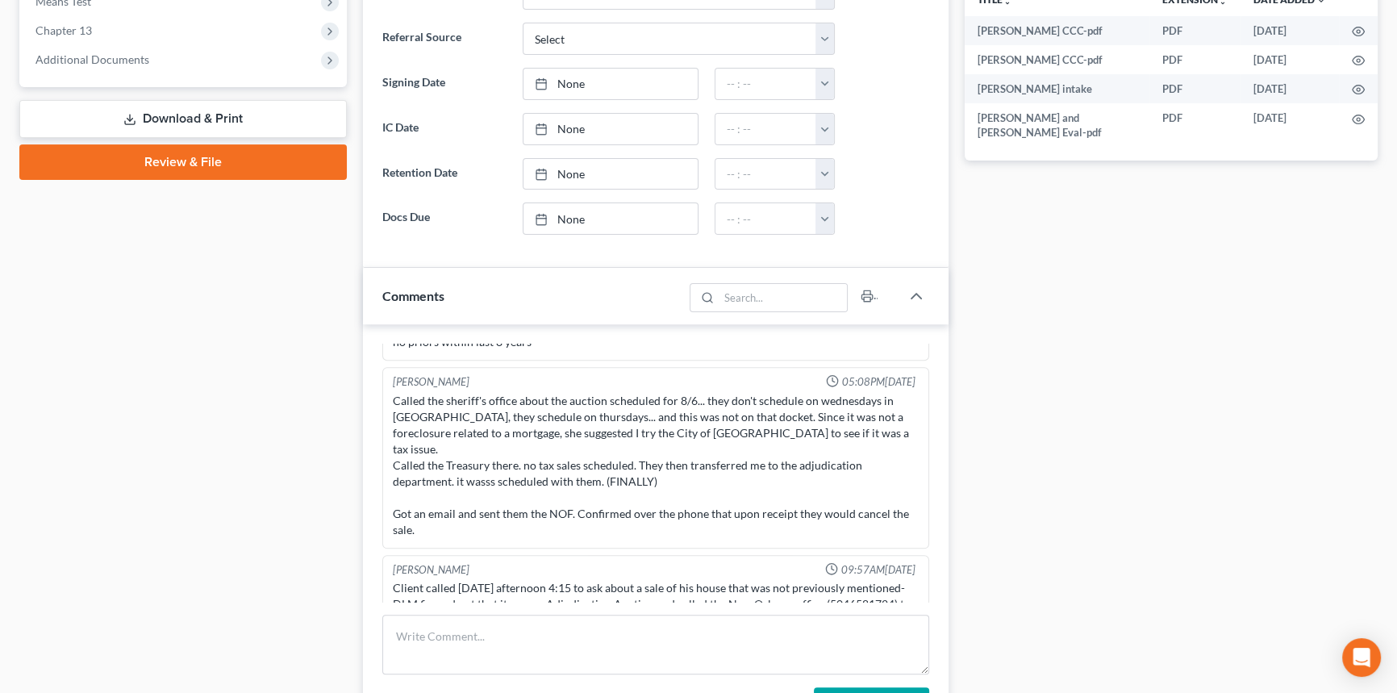
scroll to position [952, 0]
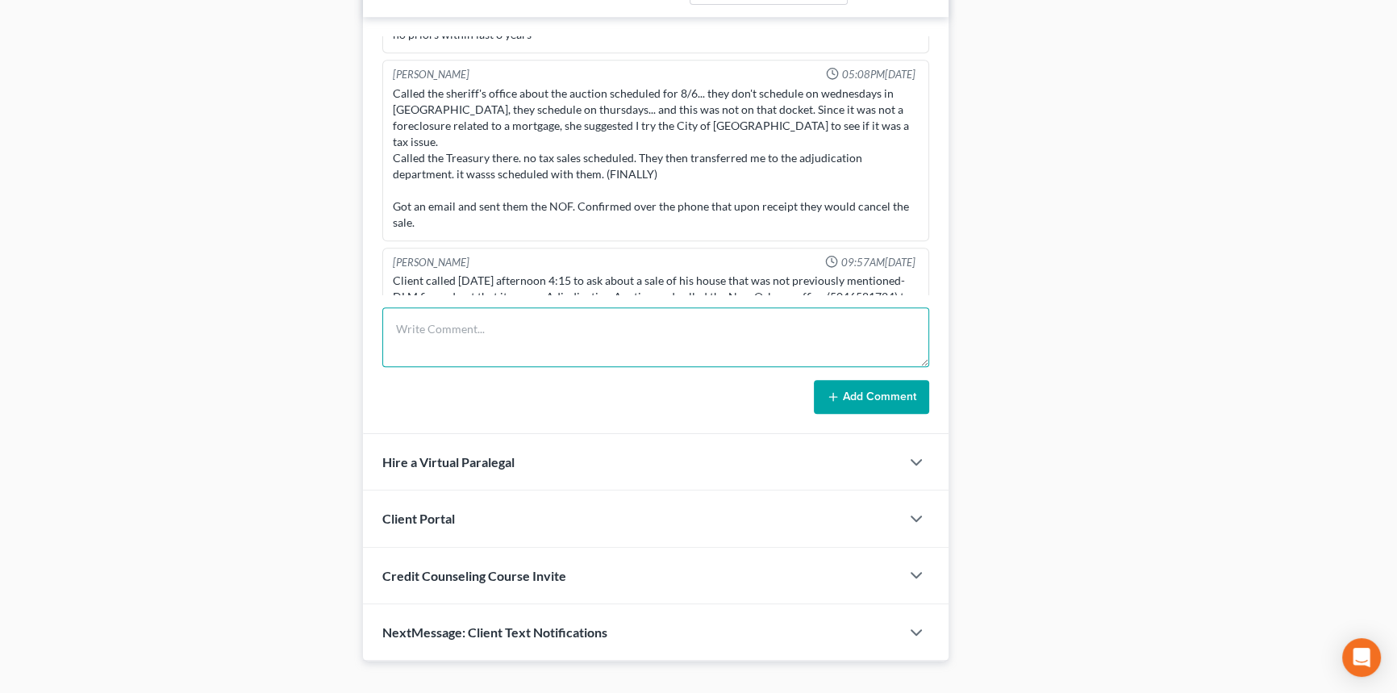
click at [540, 340] on textarea at bounding box center [655, 337] width 547 height 60
type textarea "Amd Sch C to correct vehicle to match liquidation."
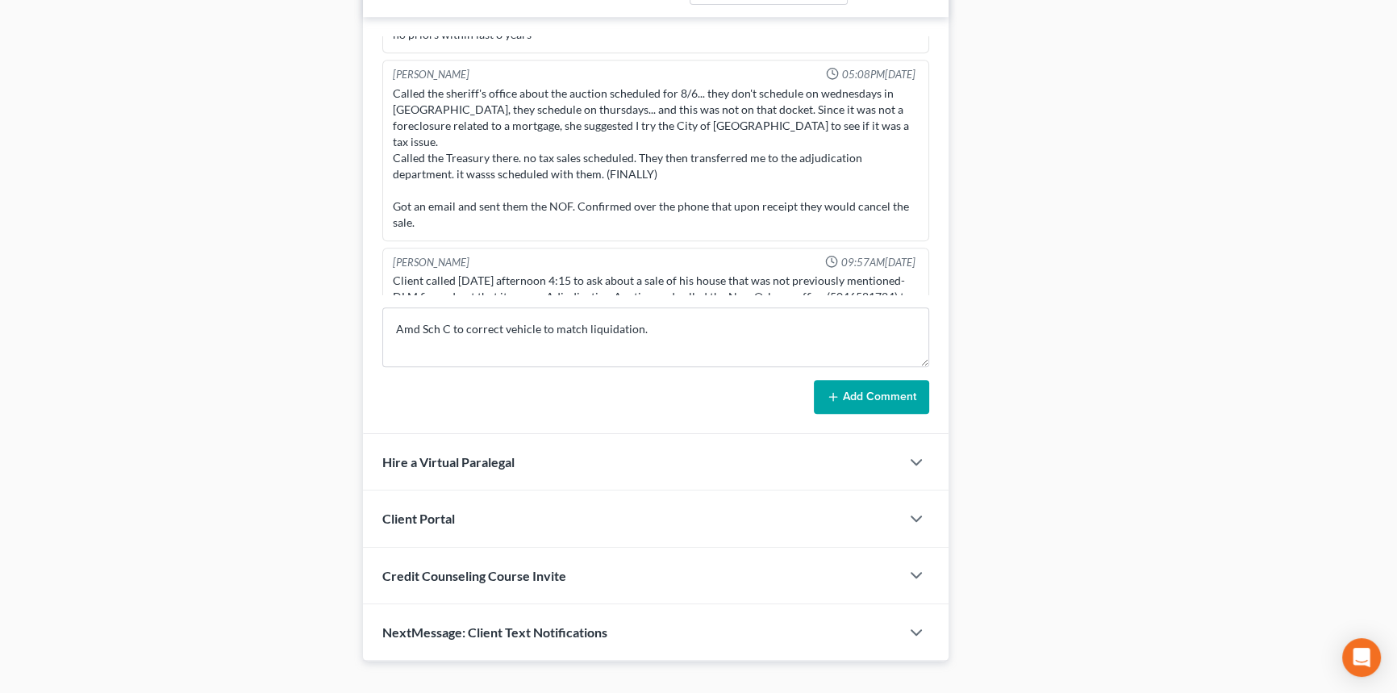
click at [855, 370] on form "Amd Sch C to correct vehicle to match liquidation. Add Comment" at bounding box center [655, 360] width 547 height 106
drag, startPoint x: 856, startPoint y: 387, endPoint x: 857, endPoint y: 414, distance: 26.7
click at [856, 387] on button "Add Comment" at bounding box center [871, 397] width 115 height 34
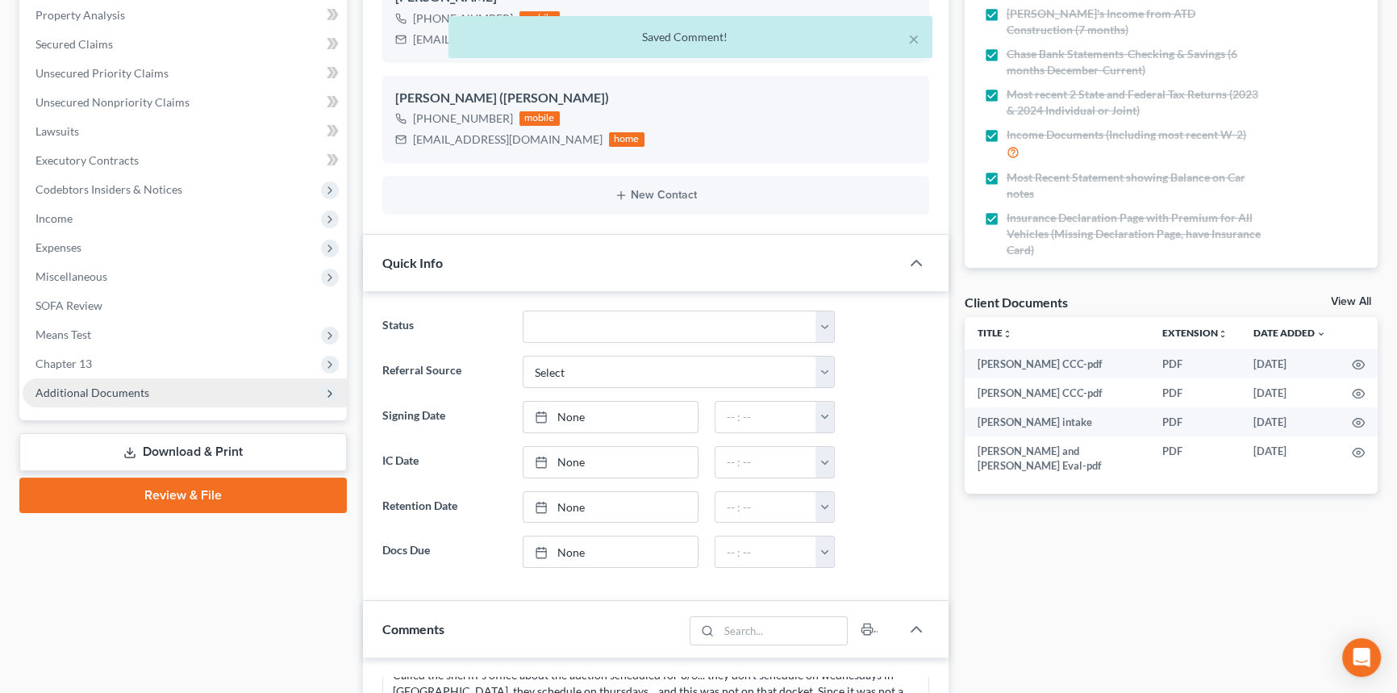
scroll to position [293, 0]
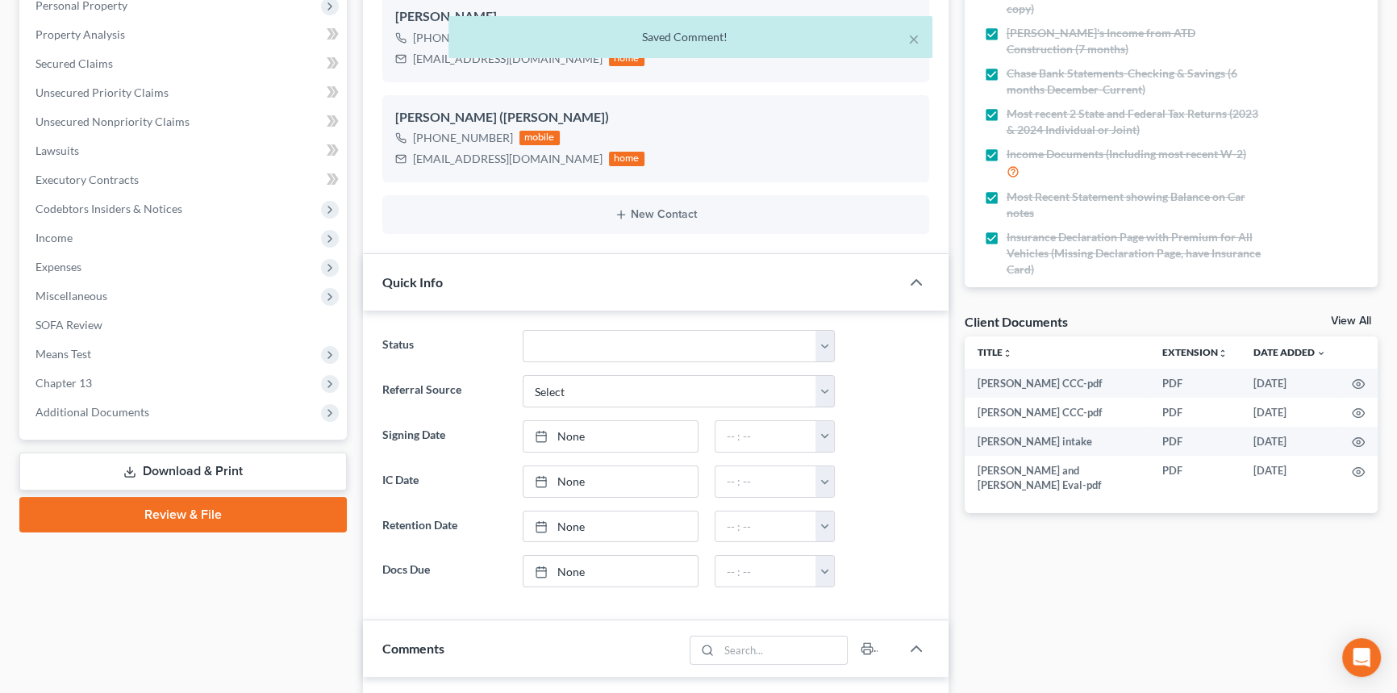
drag, startPoint x: 176, startPoint y: 418, endPoint x: 181, endPoint y: 444, distance: 26.3
click at [176, 418] on span "Additional Documents" at bounding box center [185, 412] width 324 height 29
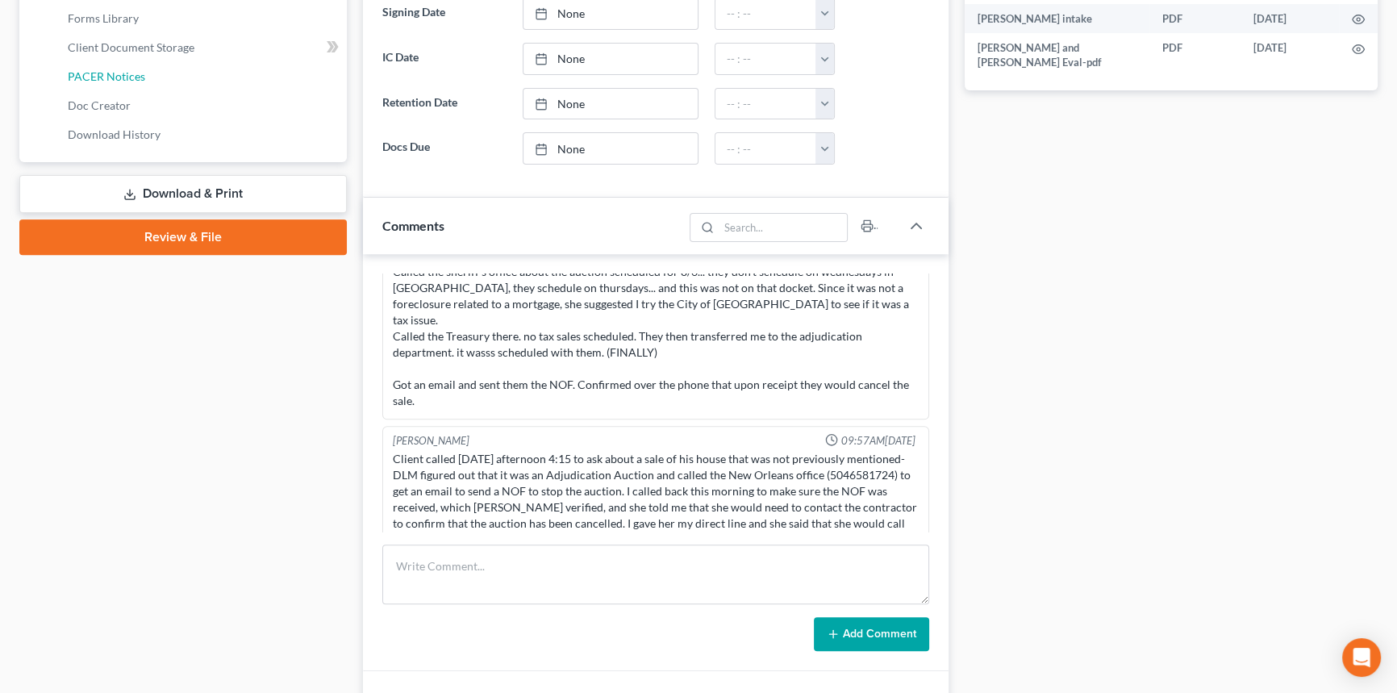
scroll to position [879, 0]
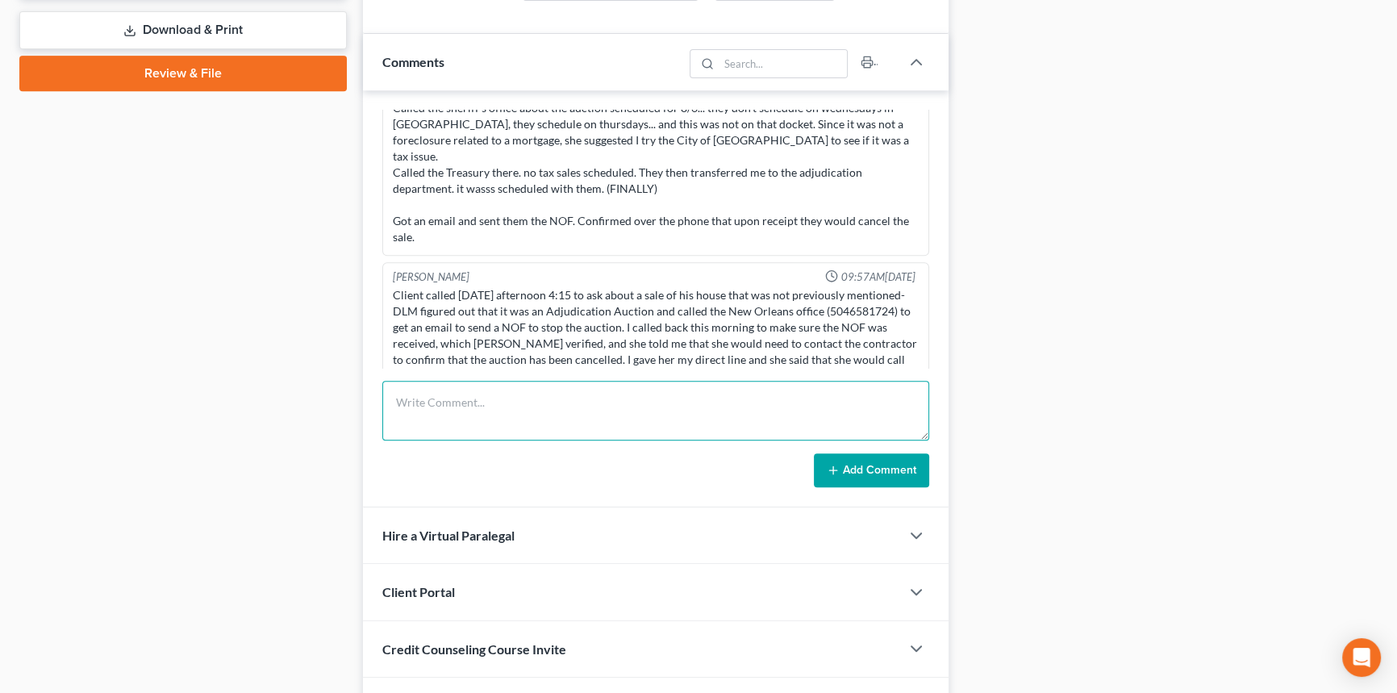
click at [547, 433] on textarea at bounding box center [655, 411] width 547 height 60
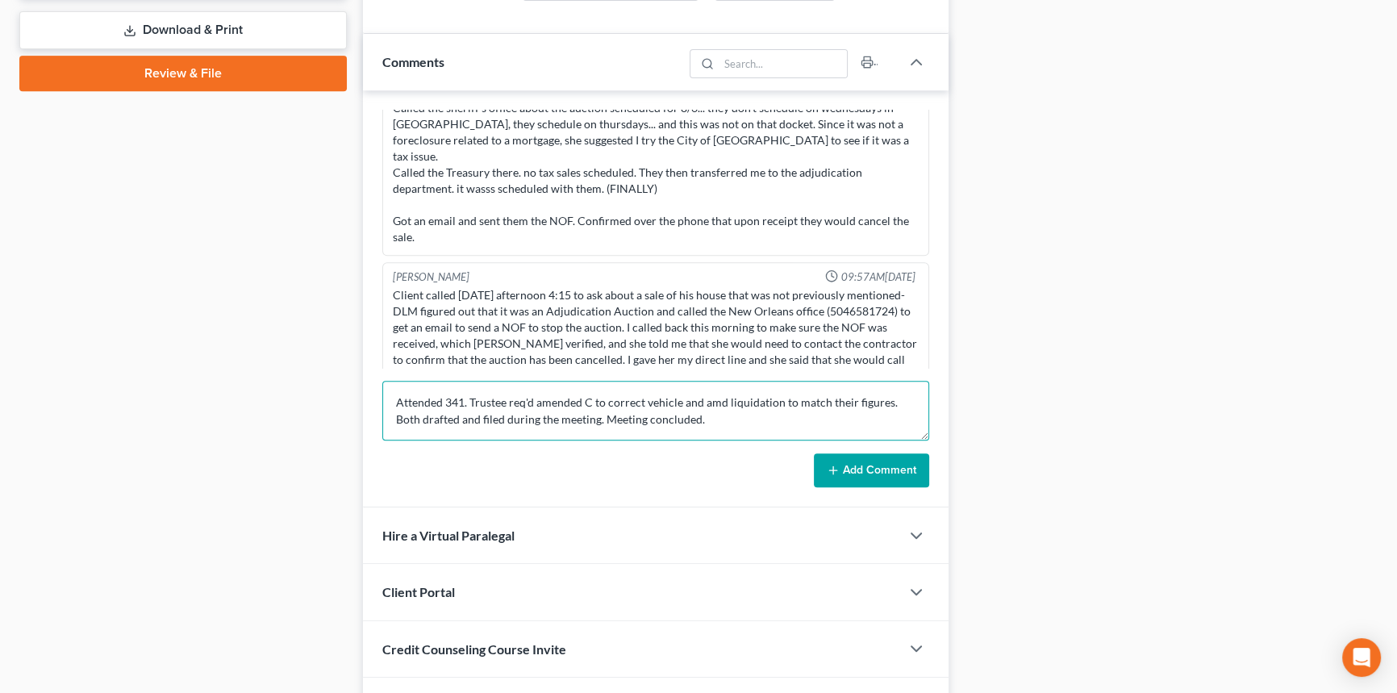
type textarea "Attended 341. Trustee req'd amended C to correct vehicle and amd liquidation to…"
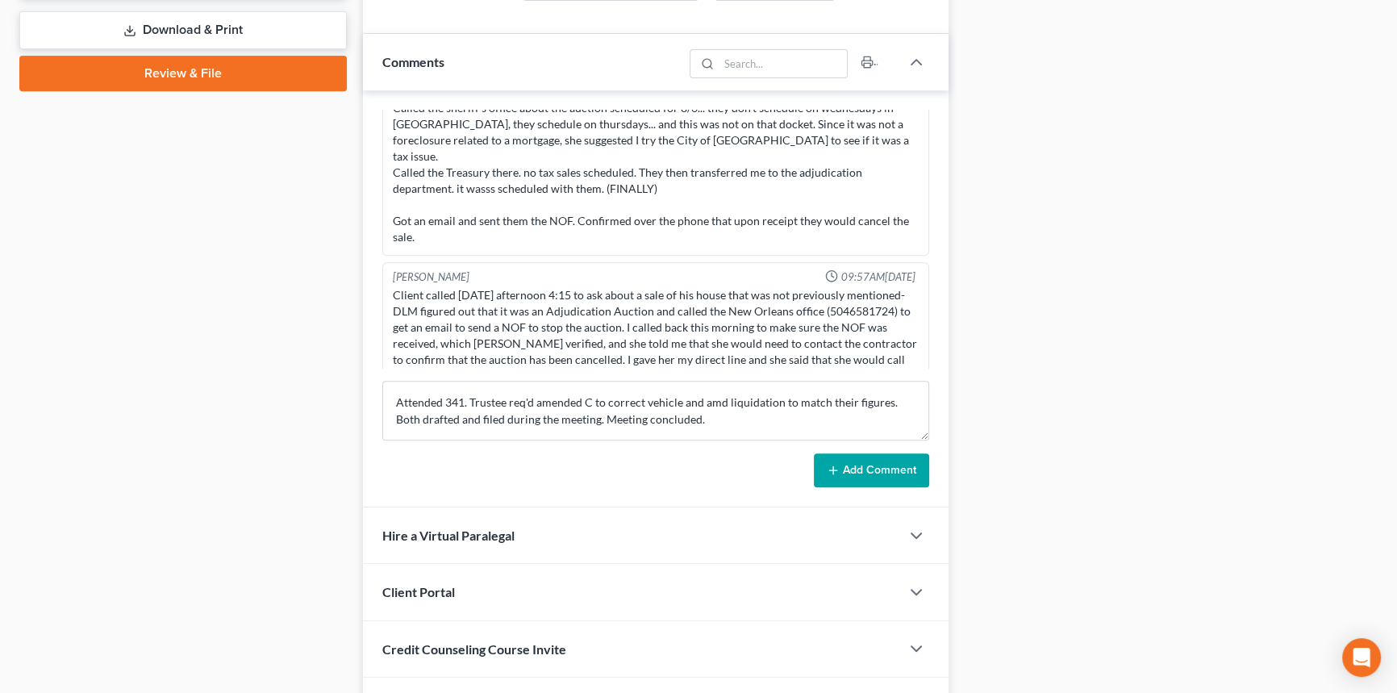
click at [902, 480] on button "Add Comment" at bounding box center [871, 470] width 115 height 34
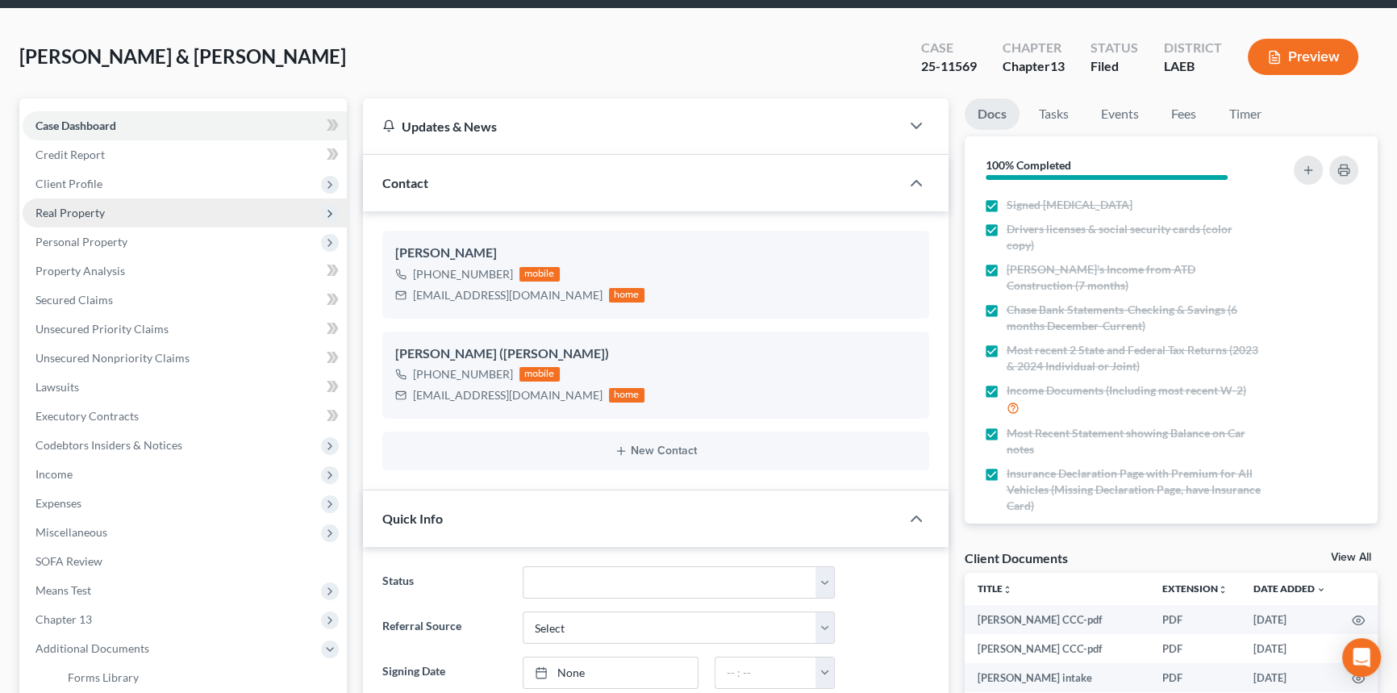
scroll to position [0, 0]
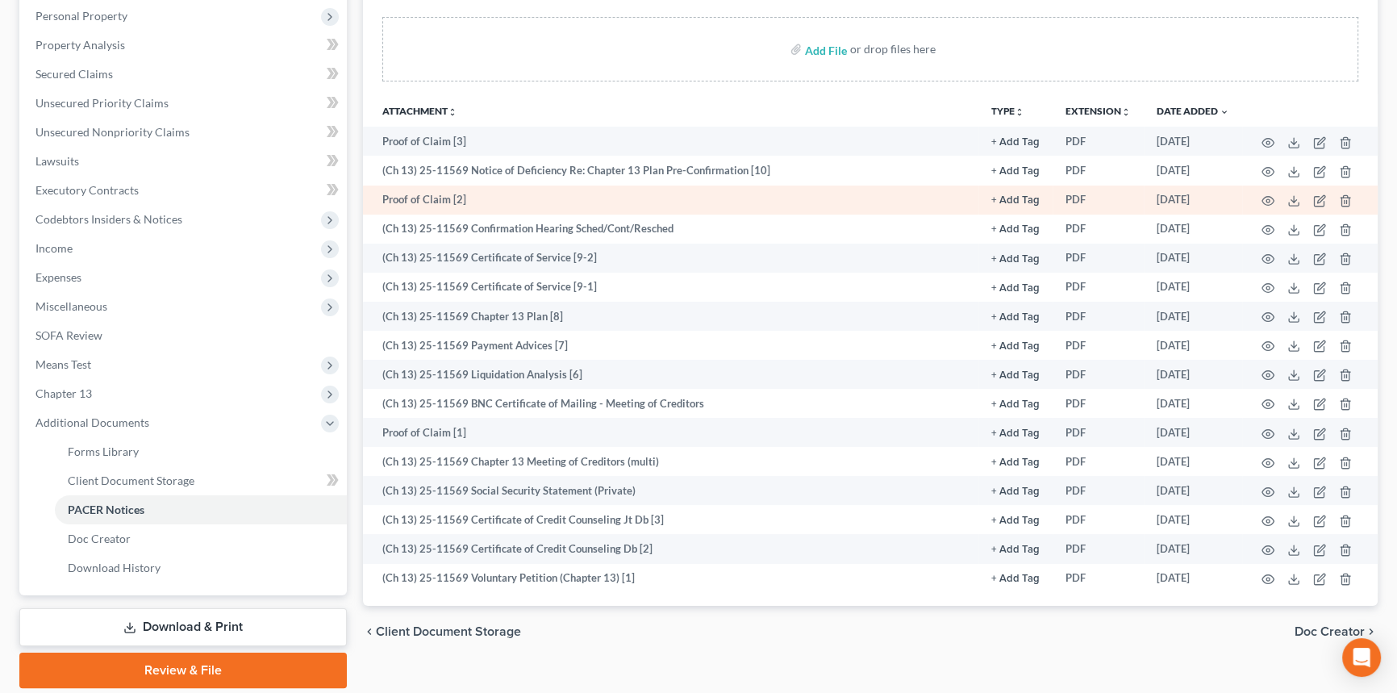
scroll to position [293, 0]
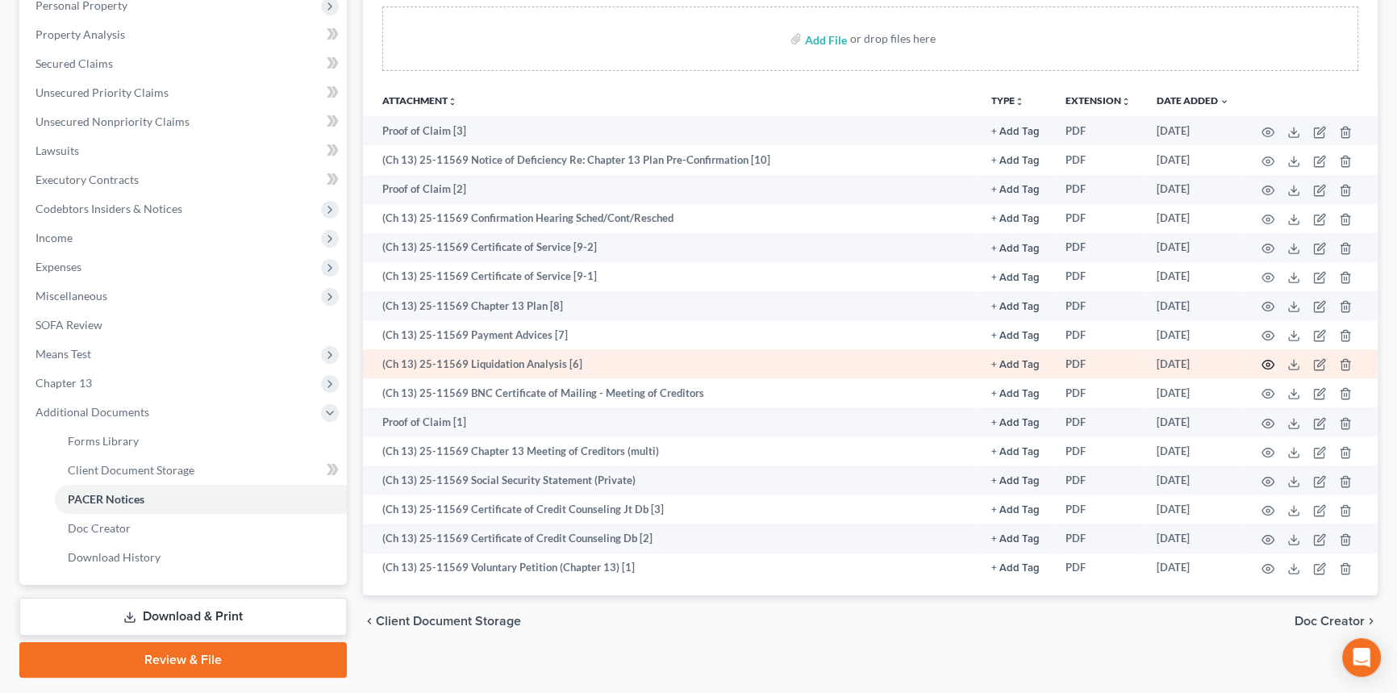
click at [1268, 358] on icon "button" at bounding box center [1267, 364] width 13 height 13
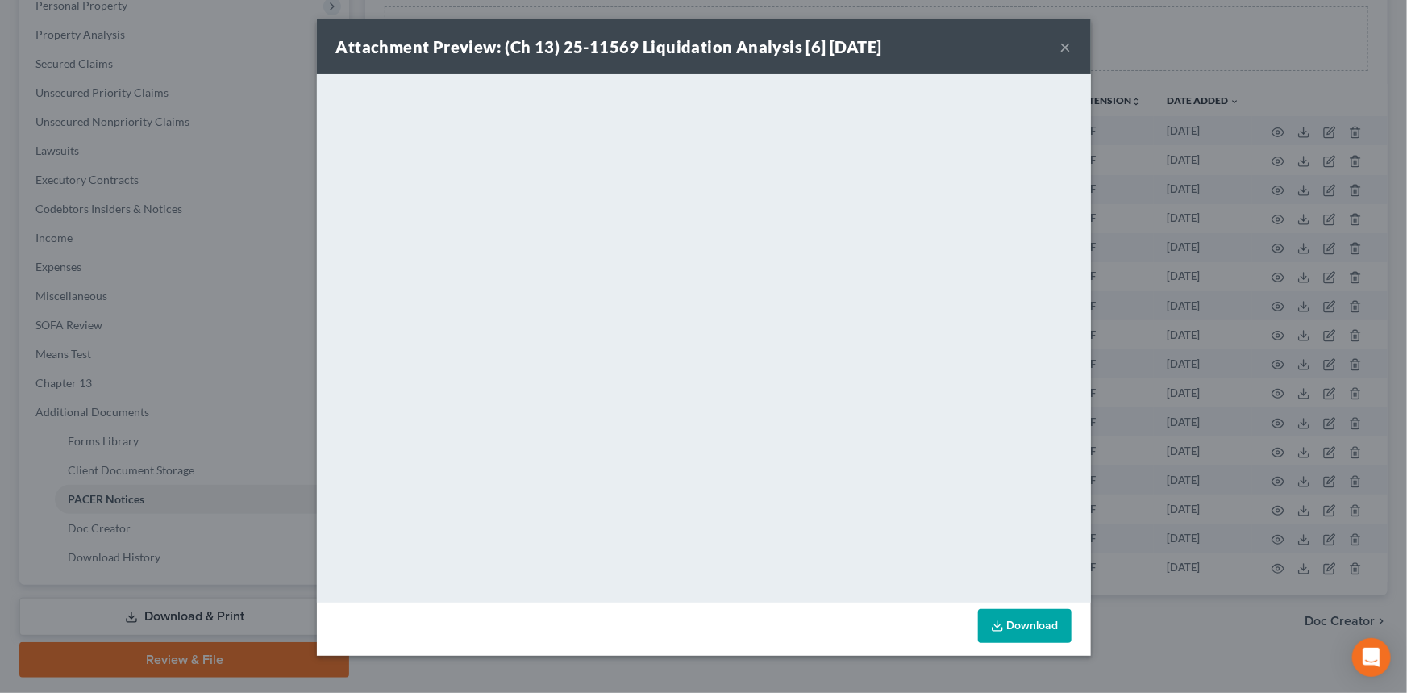
click at [1066, 52] on button "×" at bounding box center [1066, 46] width 11 height 19
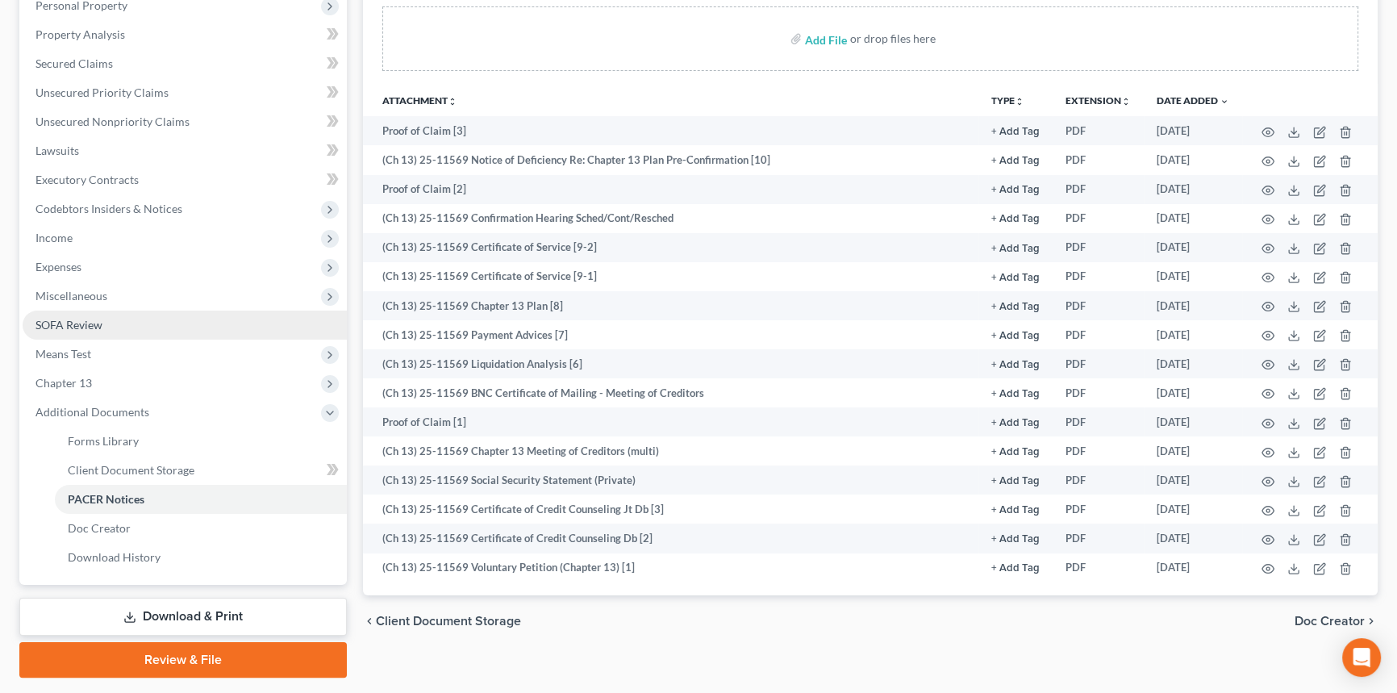
click at [135, 320] on link "SOFA Review" at bounding box center [185, 324] width 324 height 29
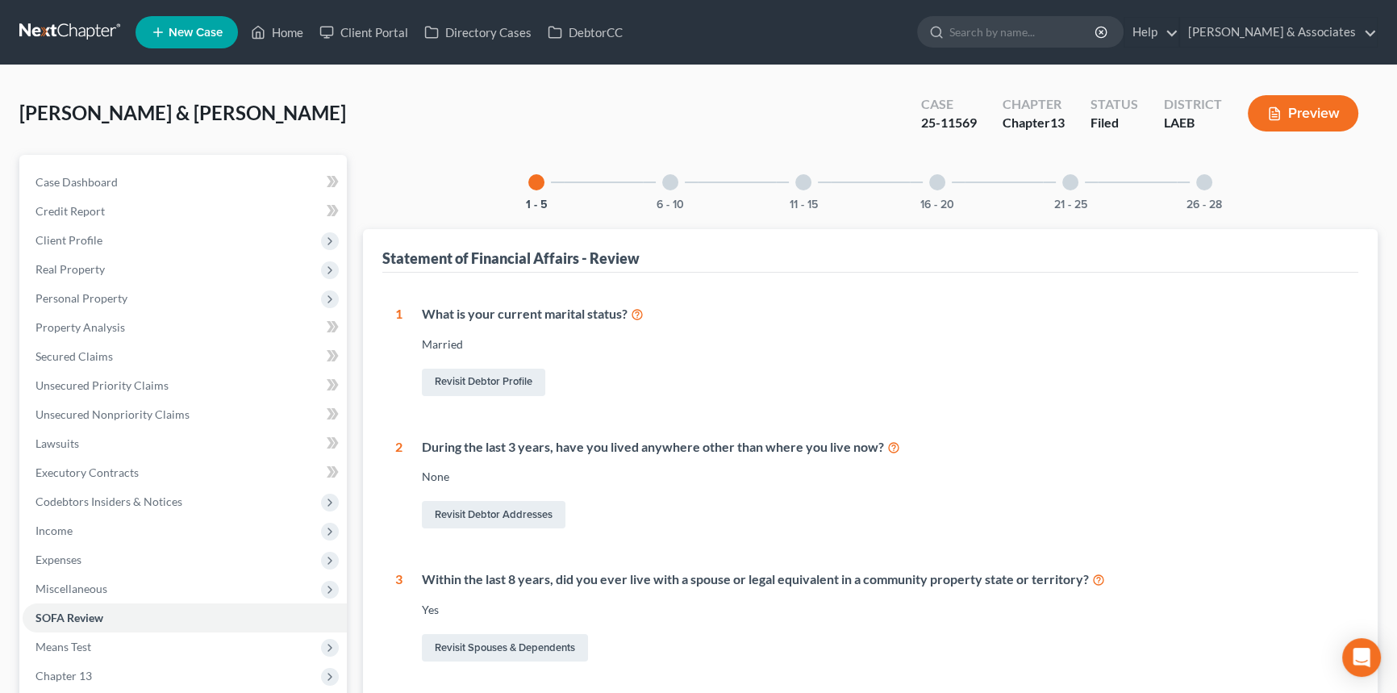
click at [1200, 192] on div "26 - 28" at bounding box center [1204, 182] width 55 height 55
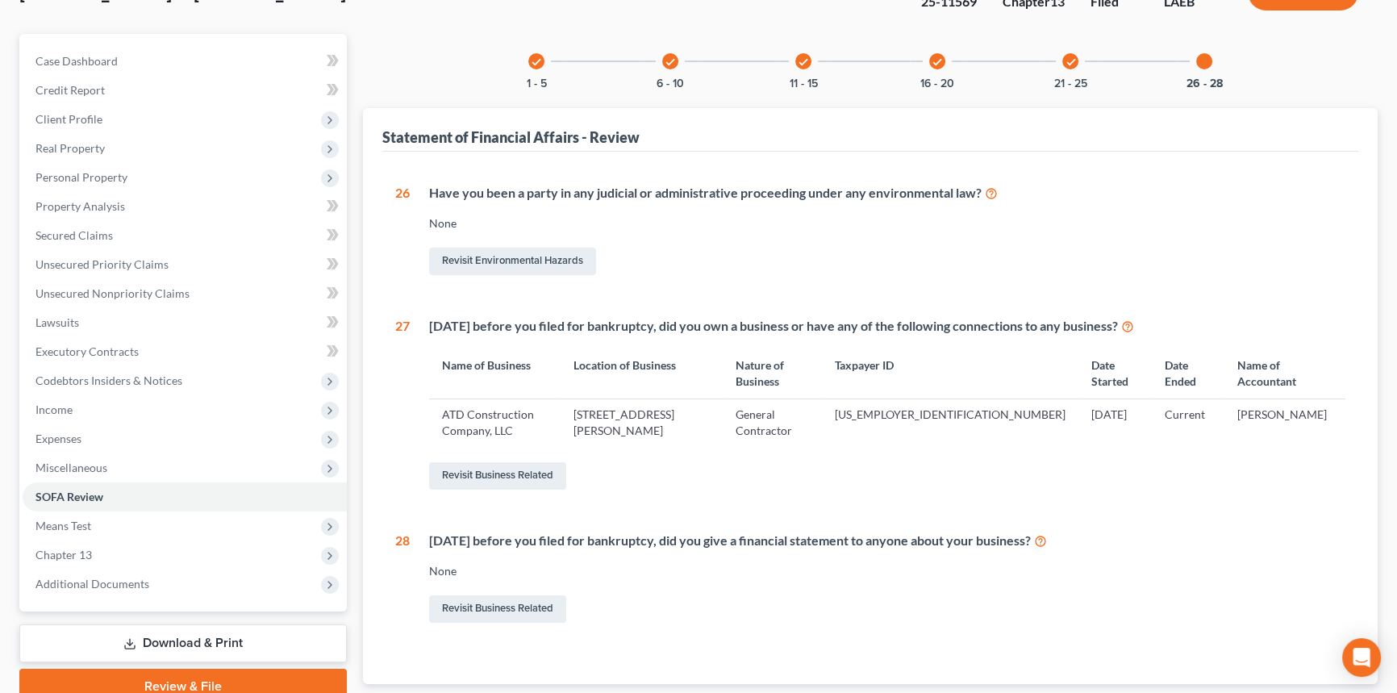
scroll to position [76, 0]
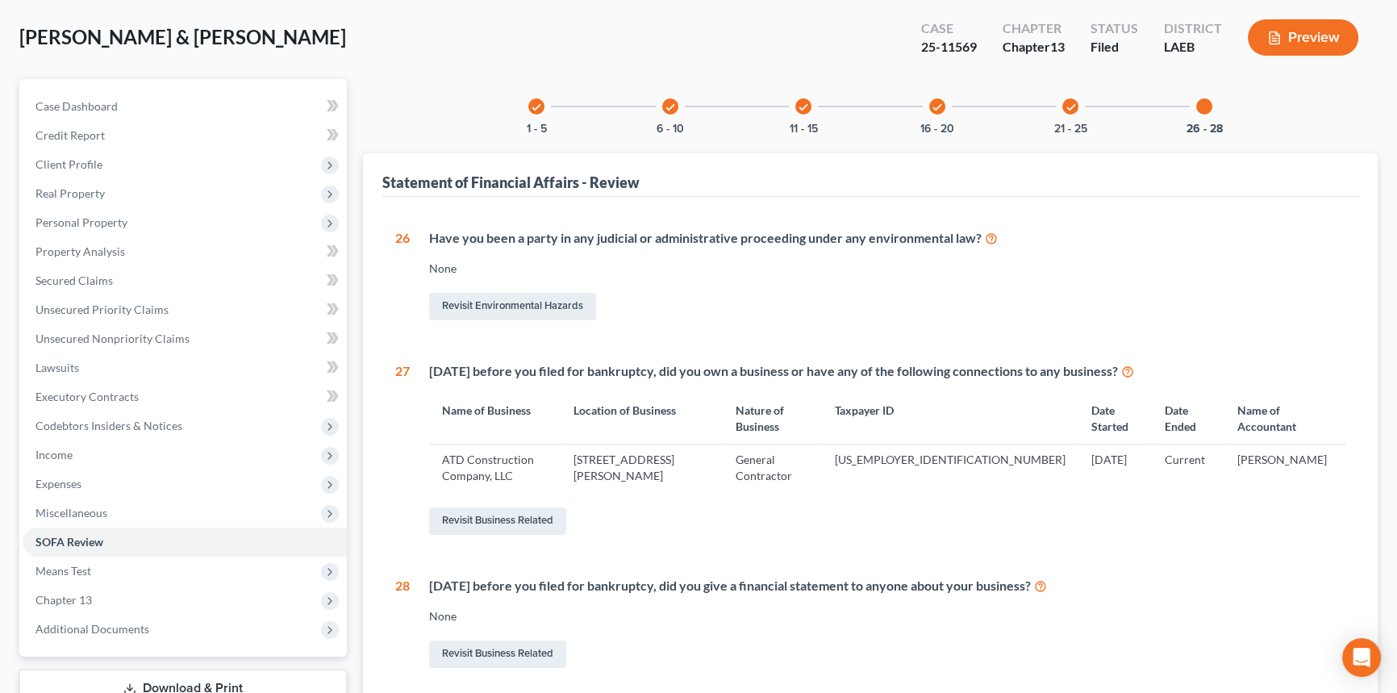
click at [1053, 102] on div "check 21 - 25" at bounding box center [1070, 106] width 55 height 55
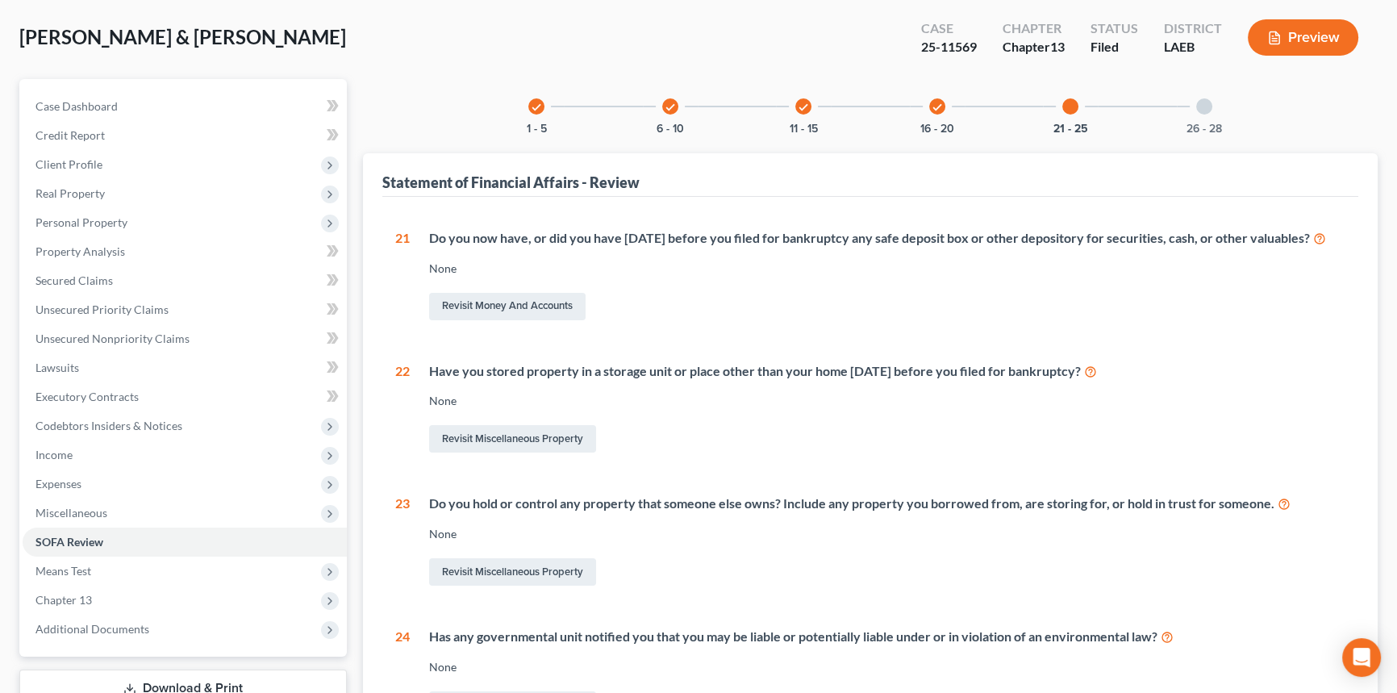
click at [926, 113] on div "check 16 - 20" at bounding box center [937, 106] width 55 height 55
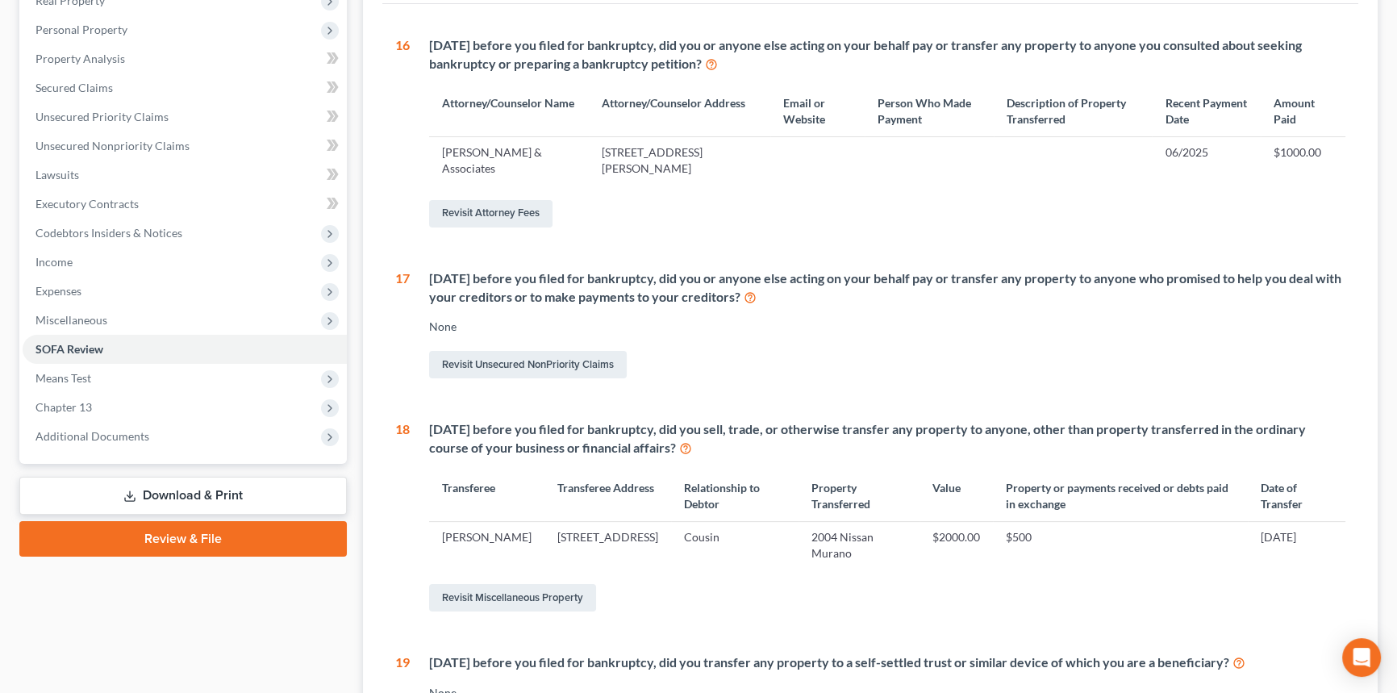
scroll to position [296, 0]
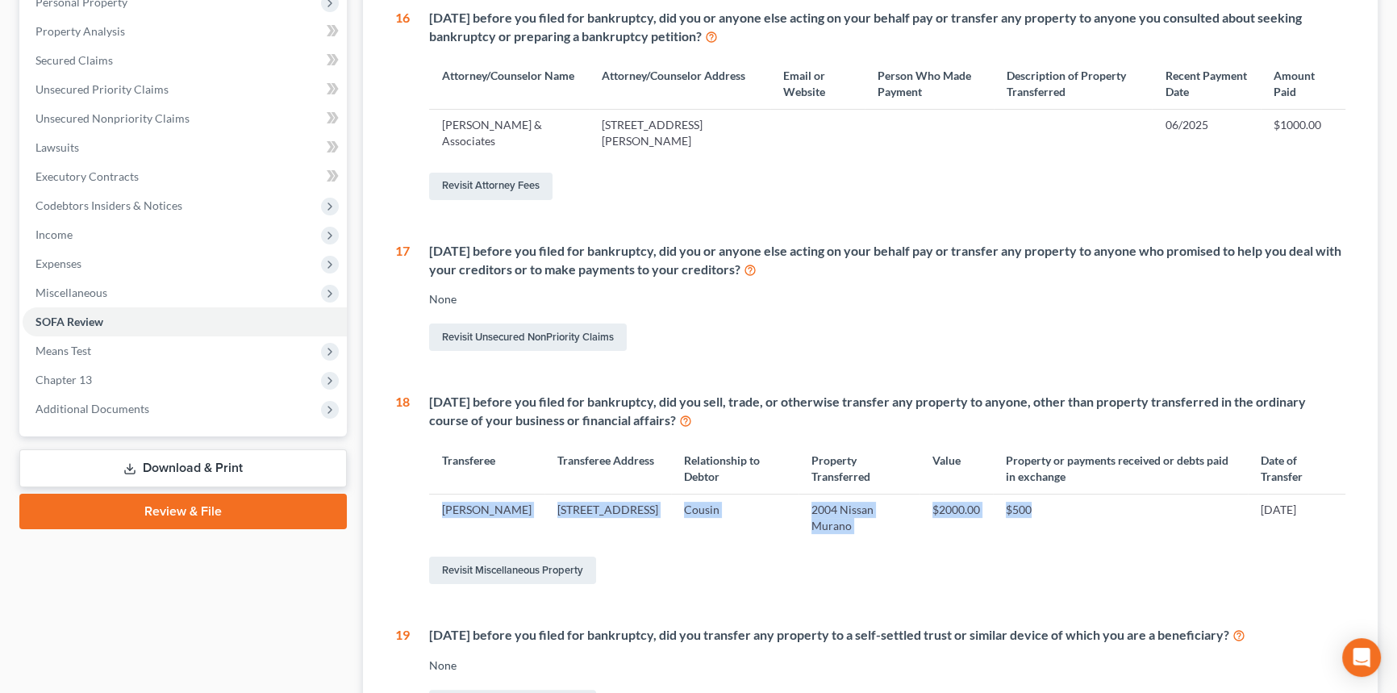
drag, startPoint x: 1094, startPoint y: 516, endPoint x: 443, endPoint y: 510, distance: 650.9
click at [443, 510] on tr "Abdul Blue 6228 N Rampart Street, New Orleans, LA 70117 Cousin 2004 Nissan Mura…" at bounding box center [887, 517] width 916 height 47
click at [443, 510] on td "Abdul Blue" at bounding box center [486, 517] width 115 height 47
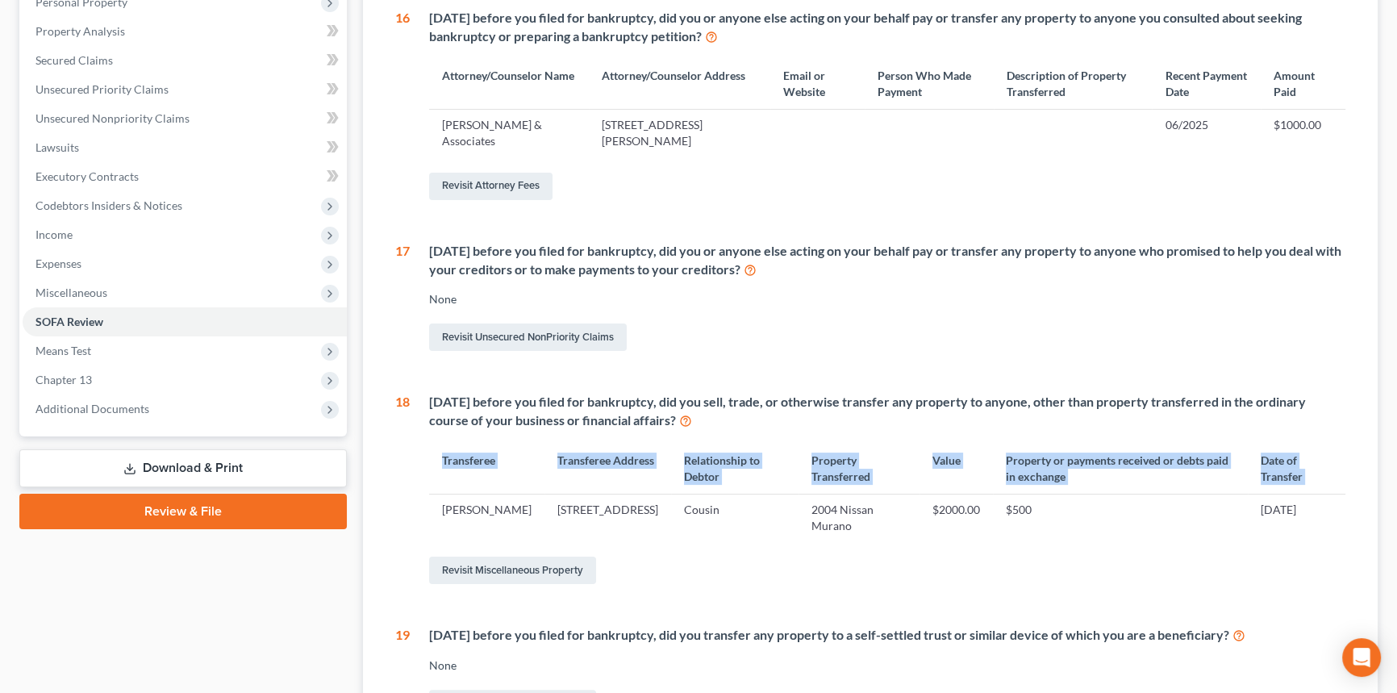
drag, startPoint x: 436, startPoint y: 511, endPoint x: 1386, endPoint y: 518, distance: 949.3
click at [1386, 518] on div "Mercadel, Stefan & Michelle Upgraded Case 25-11569 Chapter Chapter 13 Status Fi…" at bounding box center [698, 391] width 1397 height 1244
click at [1323, 498] on td "07/05/2025" at bounding box center [1297, 517] width 98 height 47
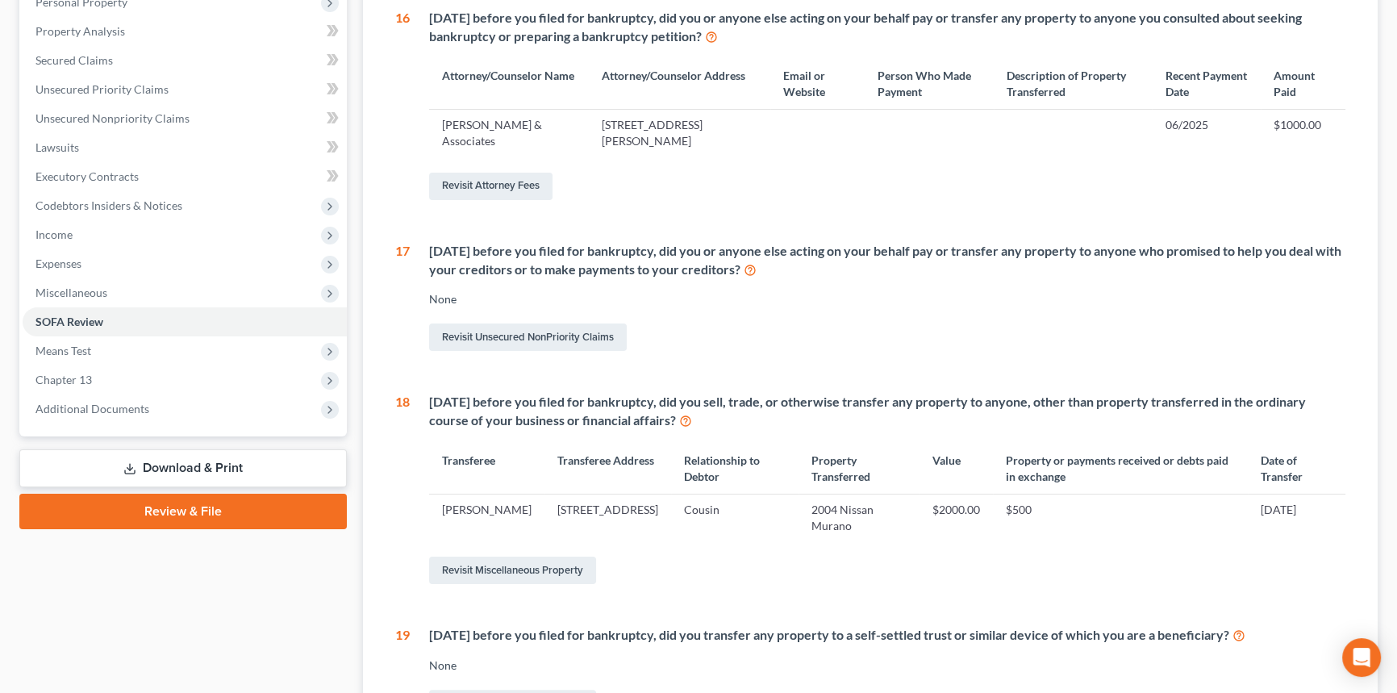
drag, startPoint x: 1323, startPoint y: 503, endPoint x: 444, endPoint y: 508, distance: 879.1
click at [444, 508] on tr "Abdul Blue 6228 N Rampart Street, New Orleans, LA 70117 Cousin 2004 Nissan Mura…" at bounding box center [887, 517] width 916 height 47
click at [444, 508] on td "Abdul Blue" at bounding box center [486, 517] width 115 height 47
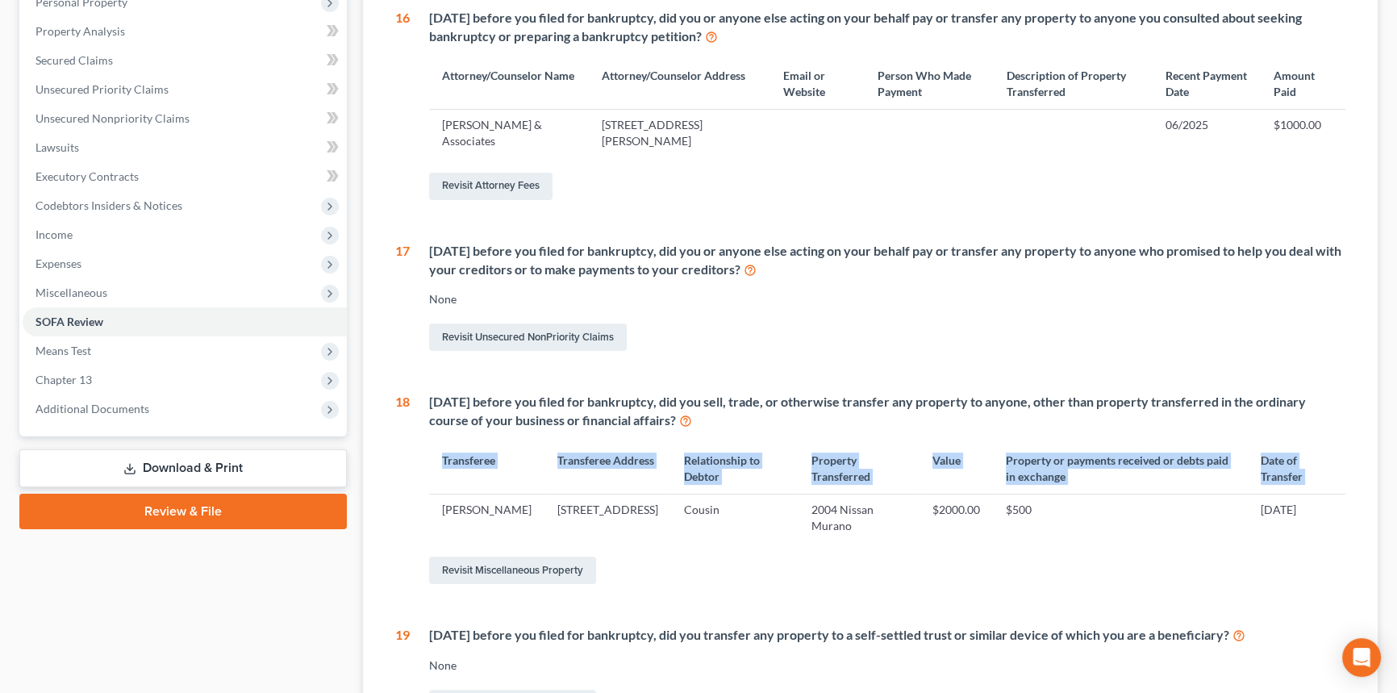
drag, startPoint x: 452, startPoint y: 502, endPoint x: 1411, endPoint y: 503, distance: 958.1
click at [1397, 503] on html "Home New Case Client Portal Directory Cases DebtorCC Diment & Associates postp@…" at bounding box center [698, 373] width 1397 height 1339
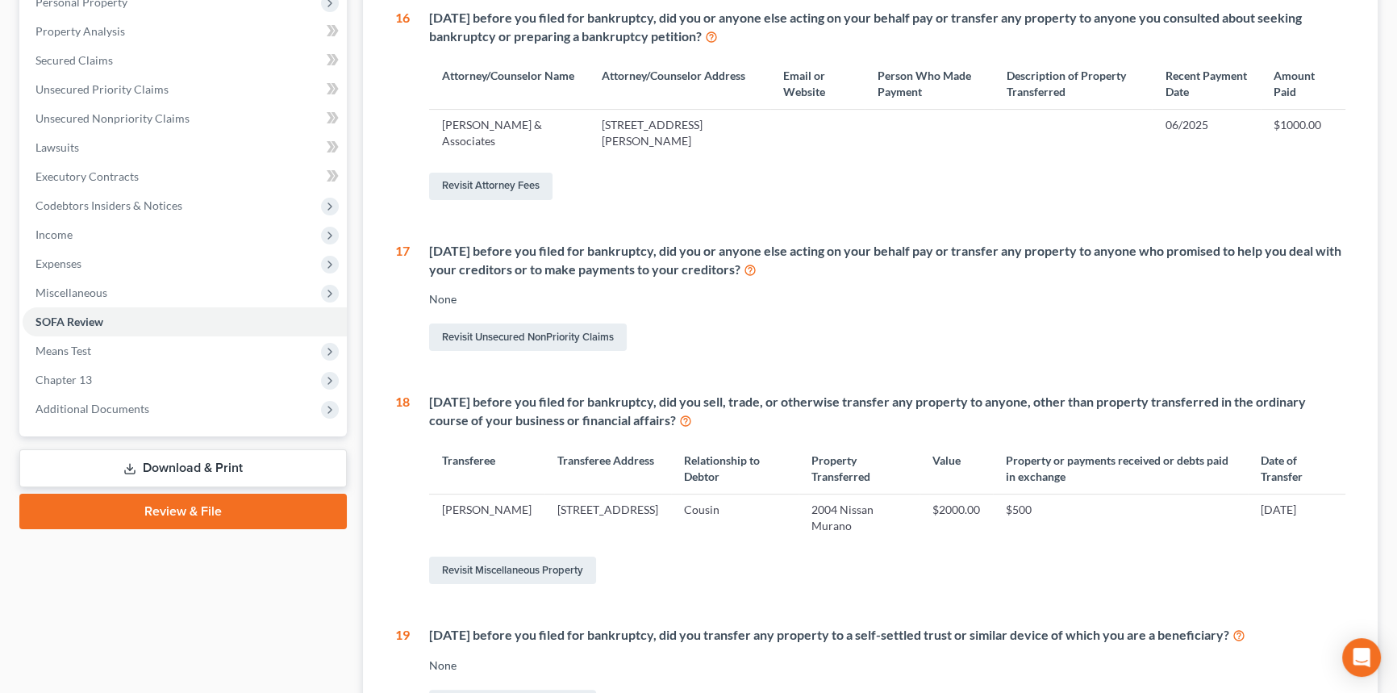
click at [1256, 544] on div "Within 2 years before you filed for bankruptcy, did you sell, trade, or otherwi…" at bounding box center [878, 490] width 936 height 194
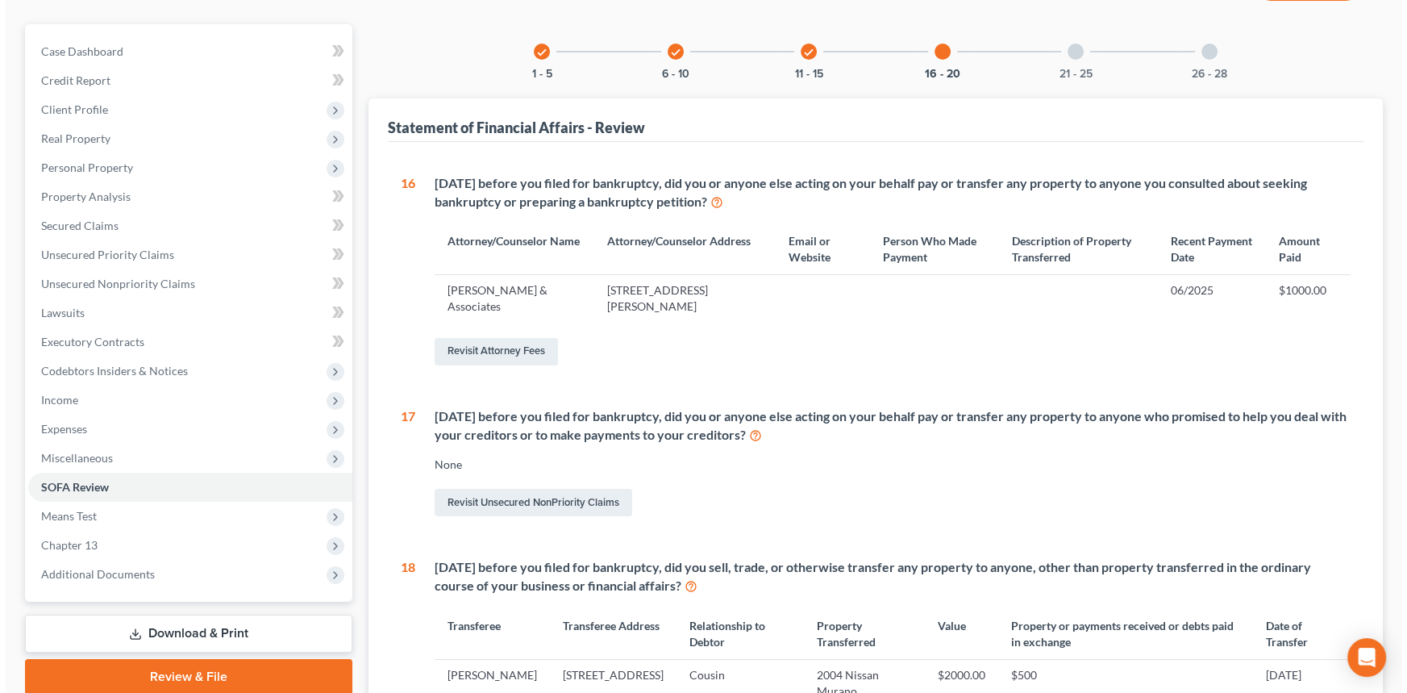
scroll to position [0, 0]
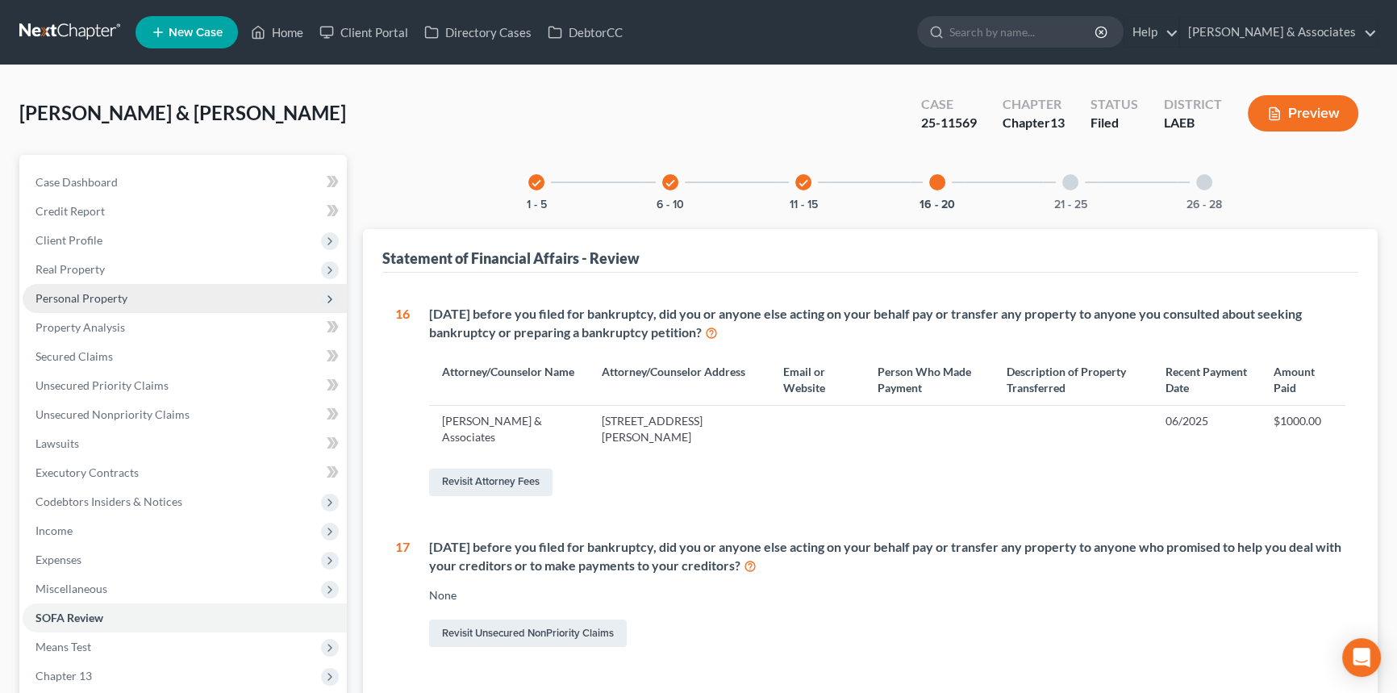
click at [151, 291] on span "Personal Property" at bounding box center [185, 298] width 324 height 29
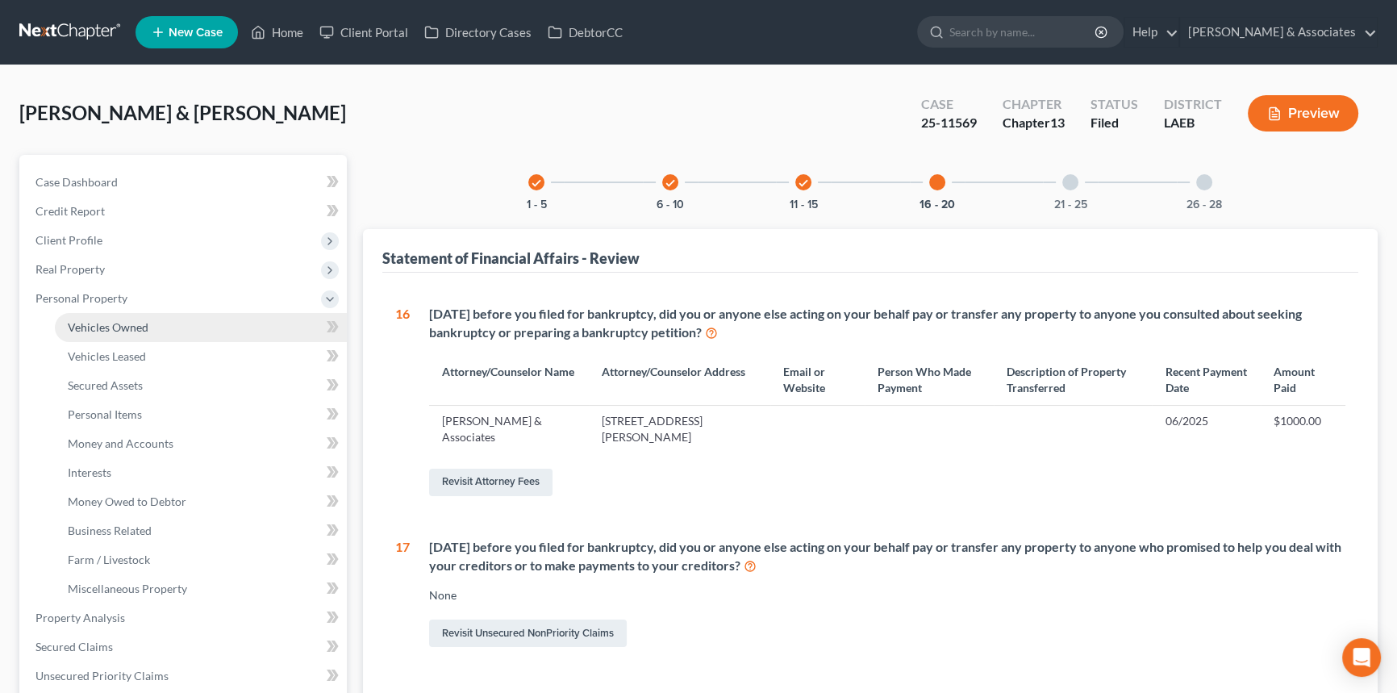
click at [135, 335] on link "Vehicles Owned" at bounding box center [201, 327] width 292 height 29
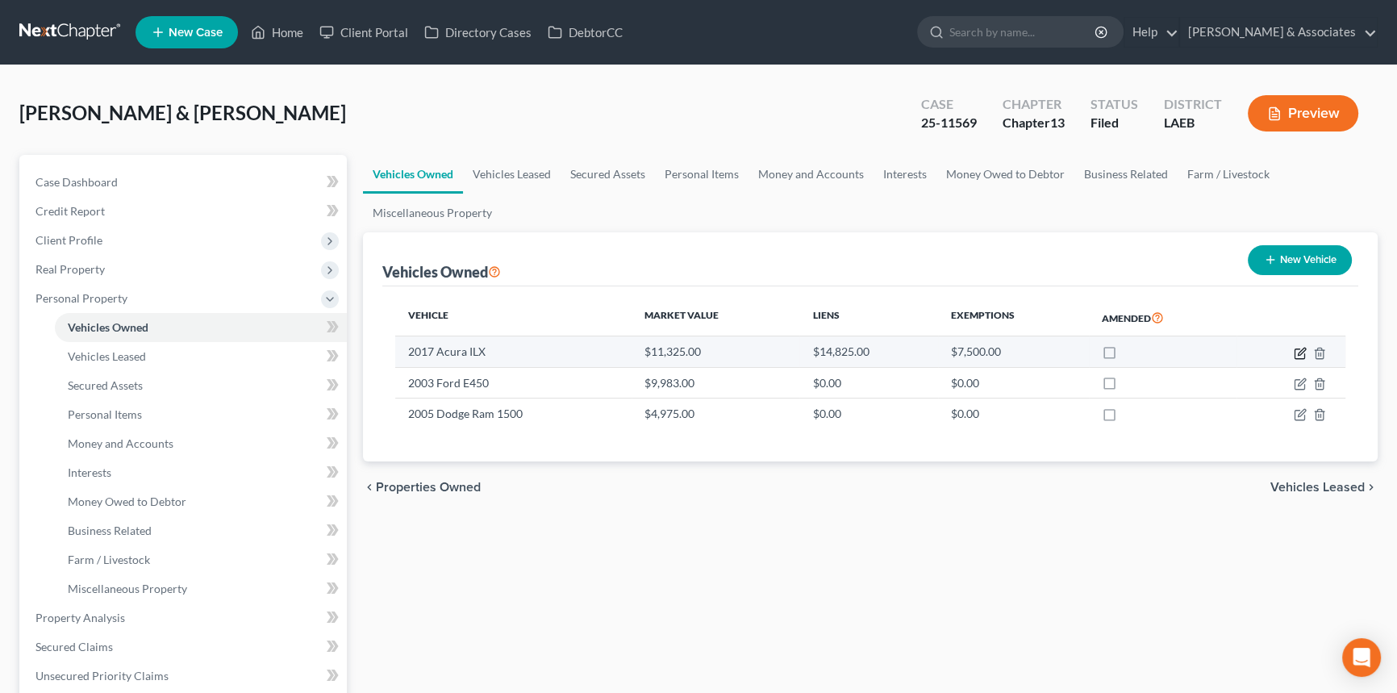
click at [1301, 356] on icon "button" at bounding box center [1300, 353] width 13 height 13
select select "0"
select select "9"
select select "2"
select select "4"
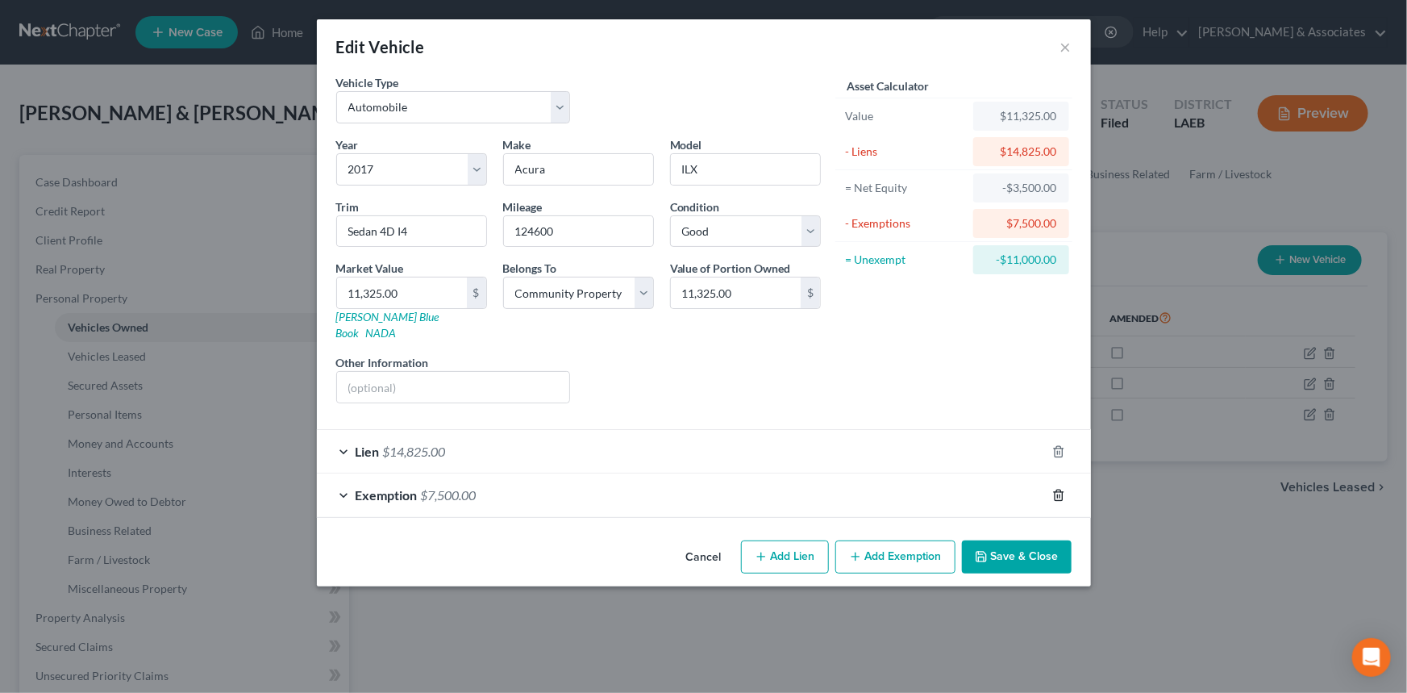
click at [1057, 494] on line "button" at bounding box center [1057, 495] width 0 height 3
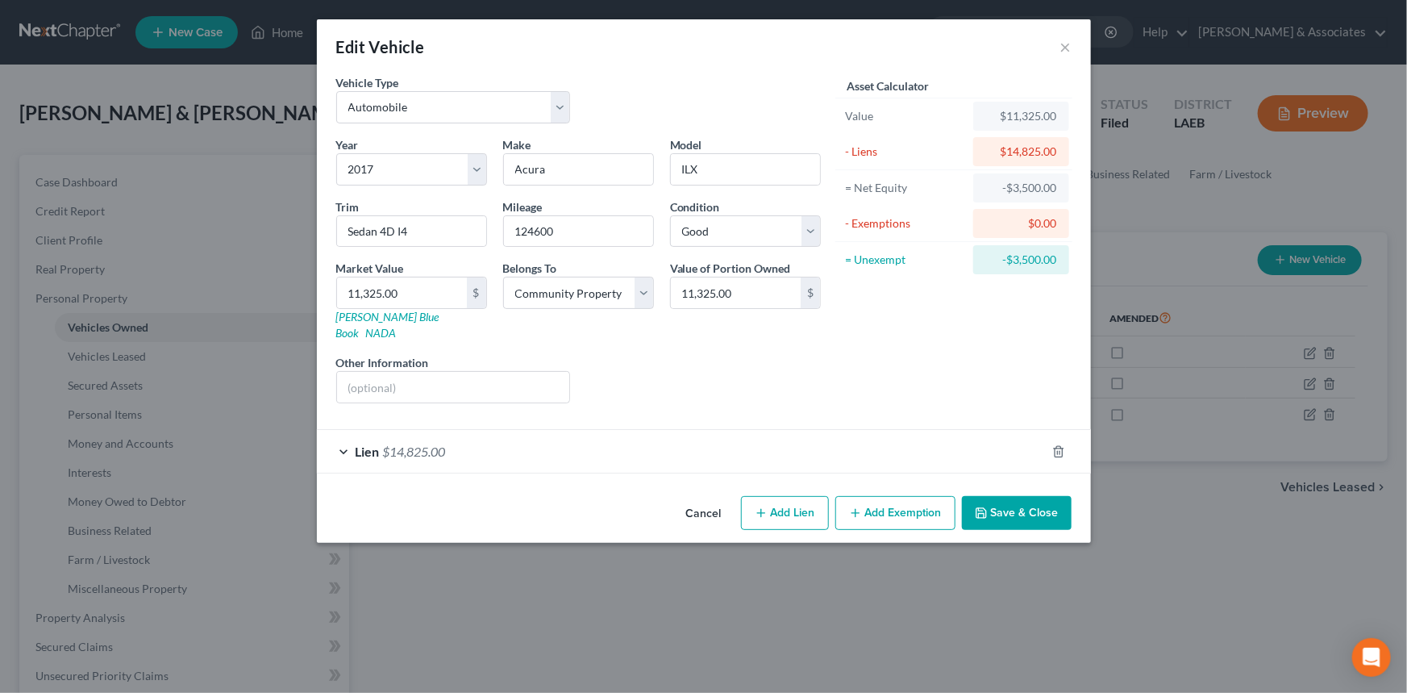
click at [1011, 496] on button "Save & Close" at bounding box center [1017, 513] width 110 height 34
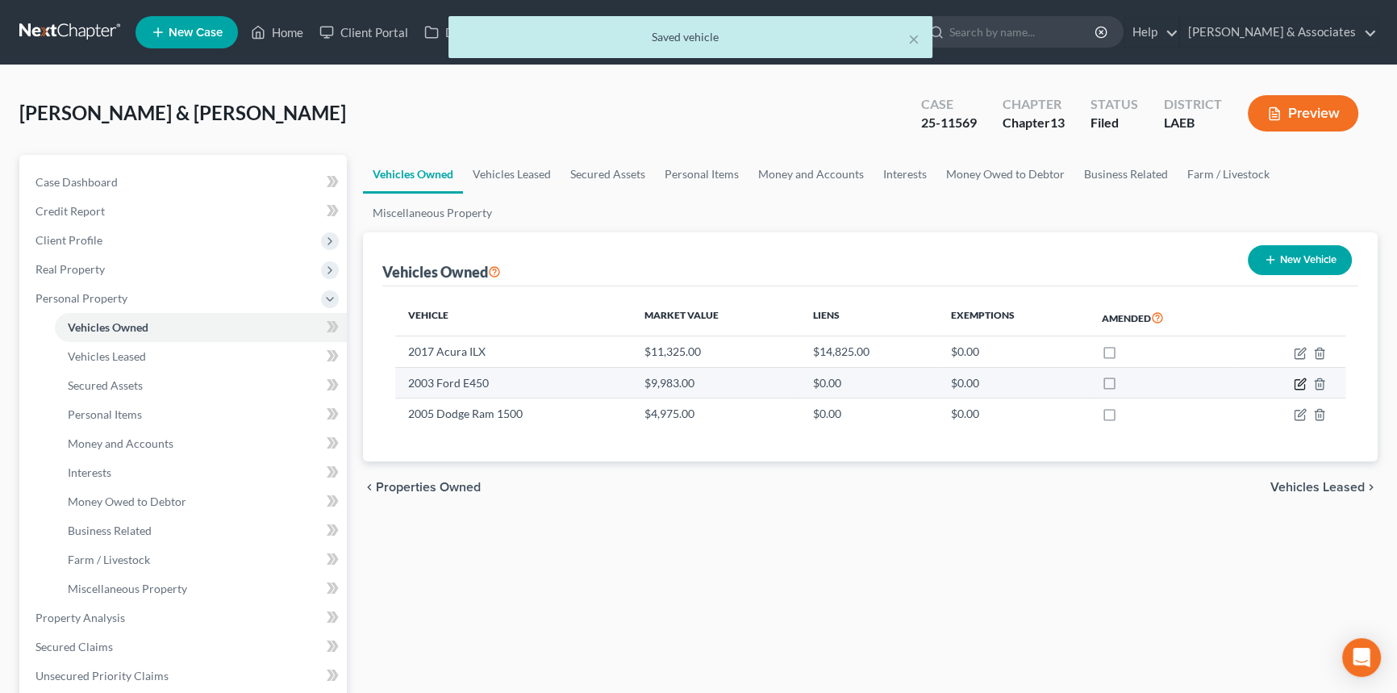
click at [1298, 385] on icon "button" at bounding box center [1301, 381] width 7 height 7
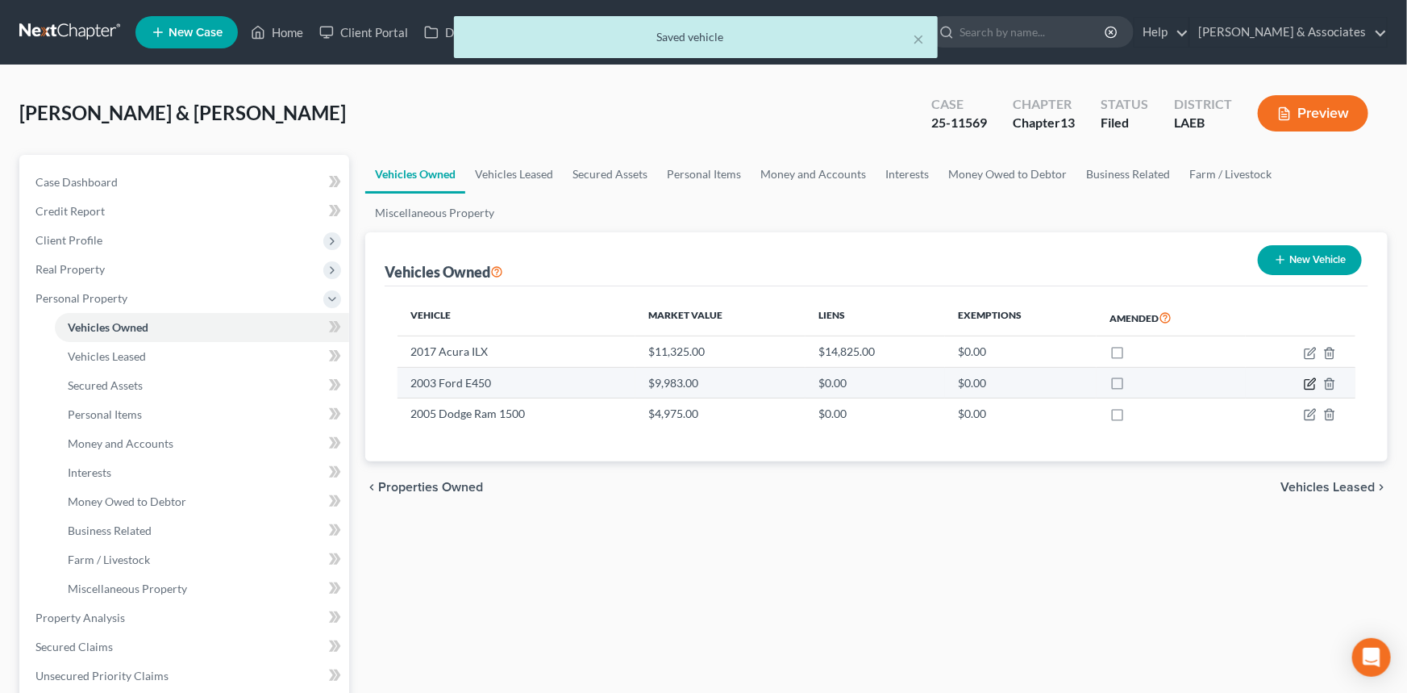
select select "0"
select select "23"
select select "4"
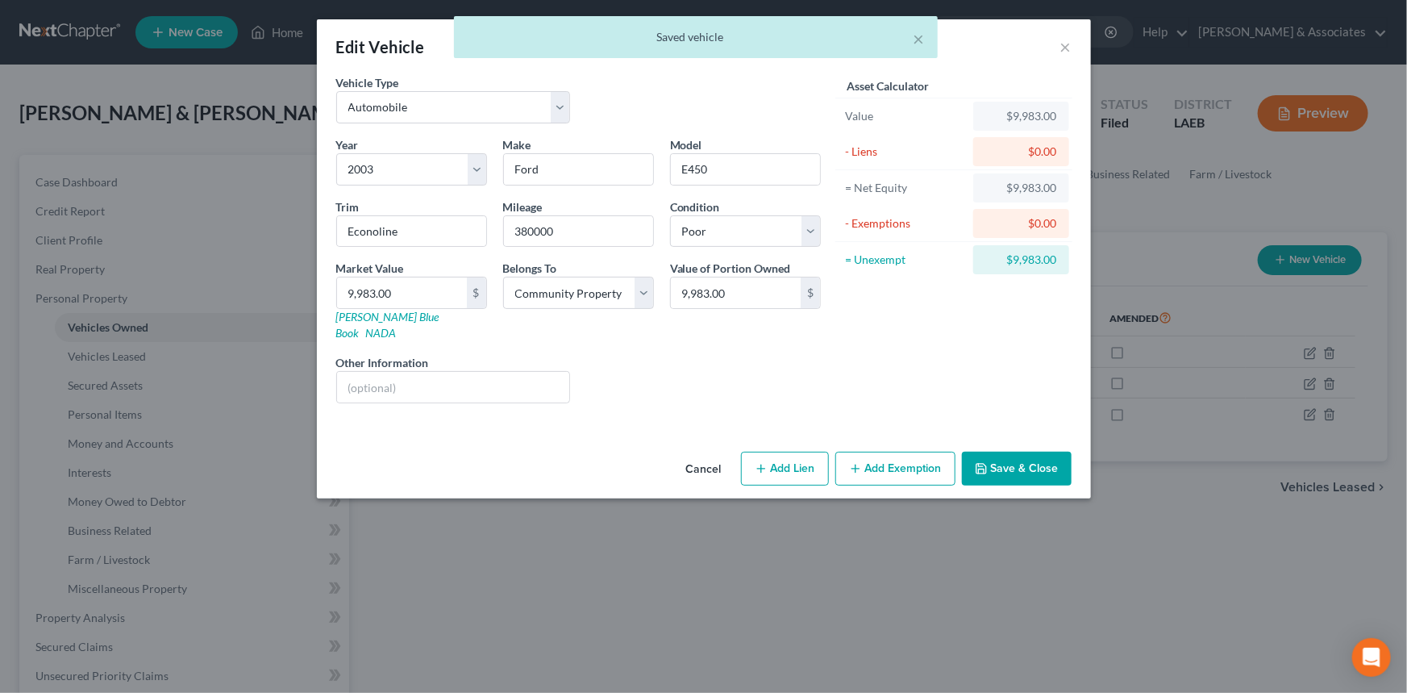
click at [919, 457] on button "Add Exemption" at bounding box center [896, 469] width 120 height 34
select select "2"
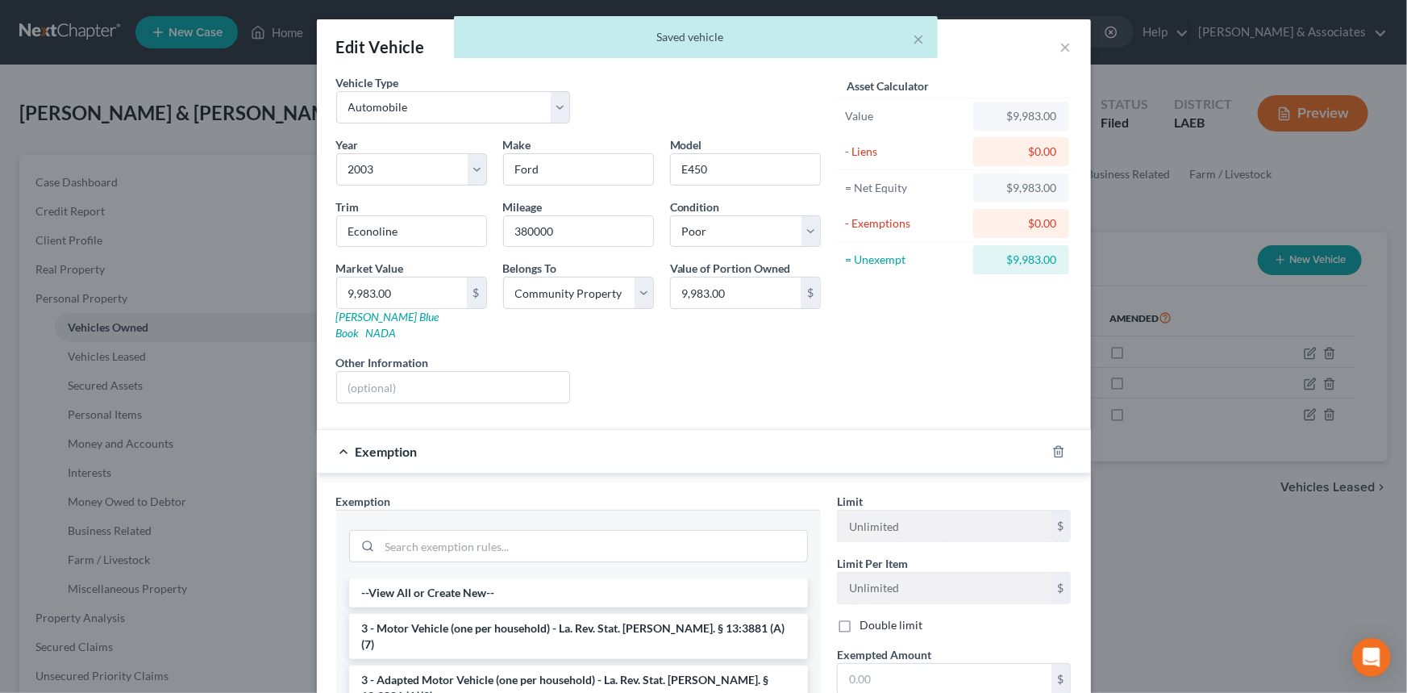
click at [512, 623] on li "3 - Motor Vehicle (one per household) - La. Rev. Stat. Ann. § 13:3881 (A)(7)" at bounding box center [578, 636] width 459 height 45
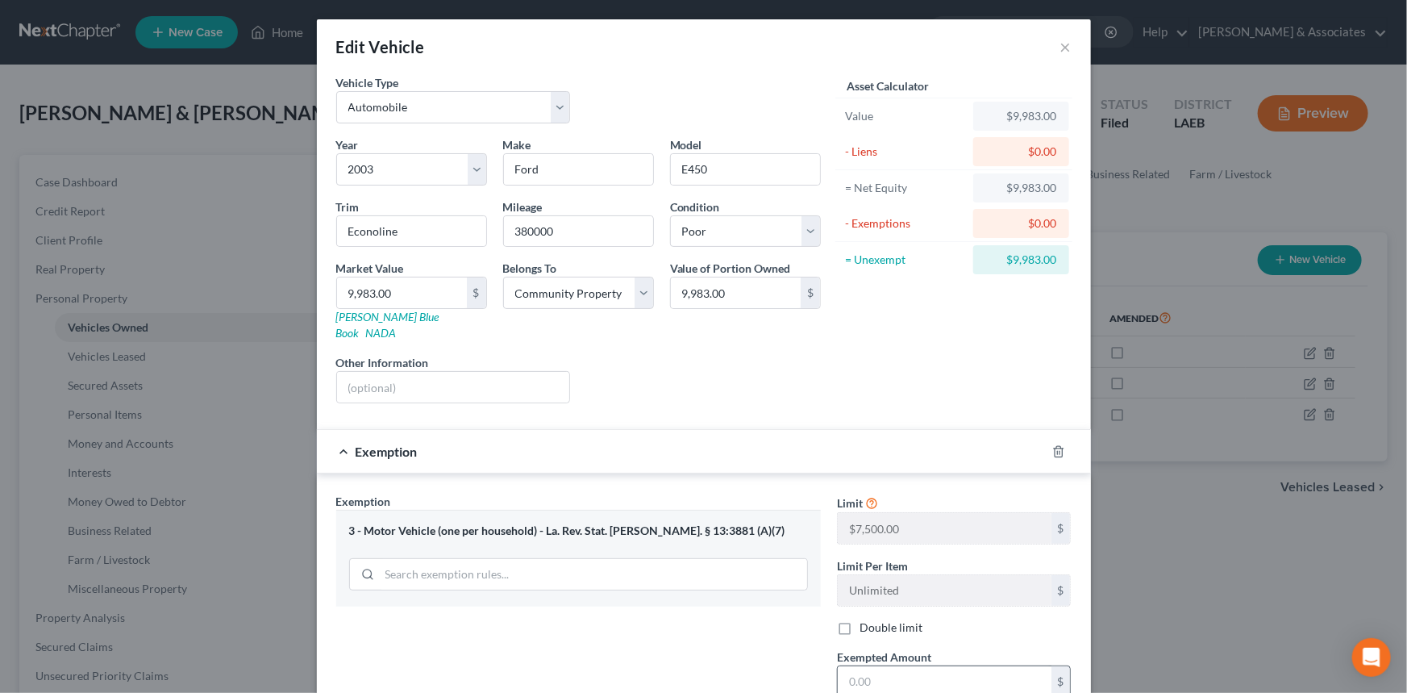
click at [963, 666] on input "text" at bounding box center [945, 681] width 214 height 31
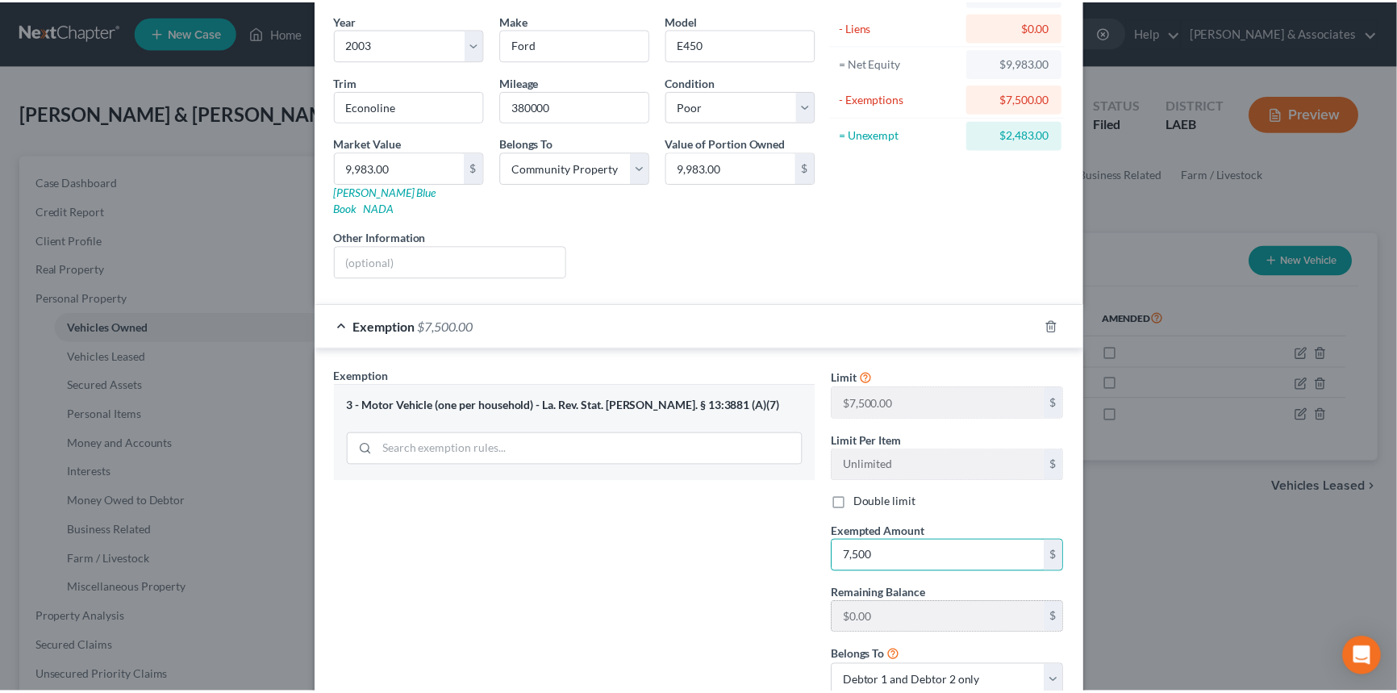
scroll to position [227, 0]
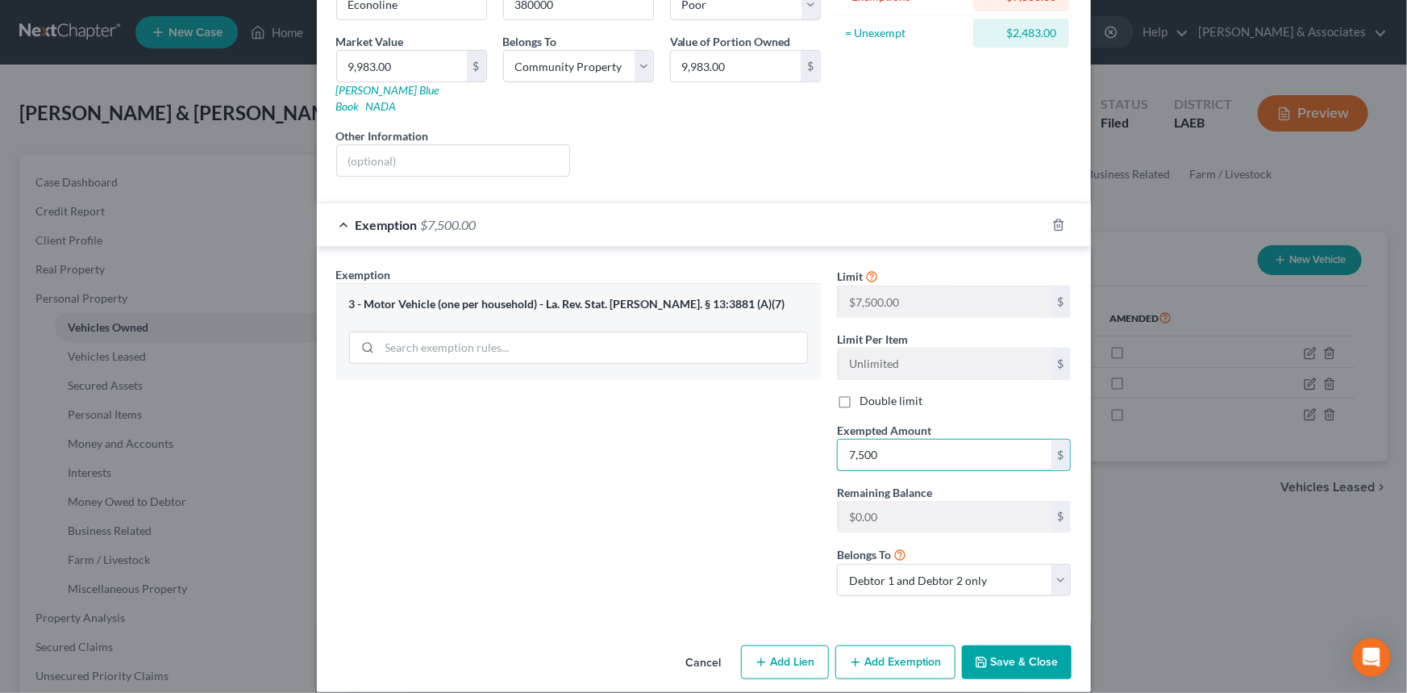
type input "7,500"
click at [1023, 645] on button "Save & Close" at bounding box center [1017, 662] width 110 height 34
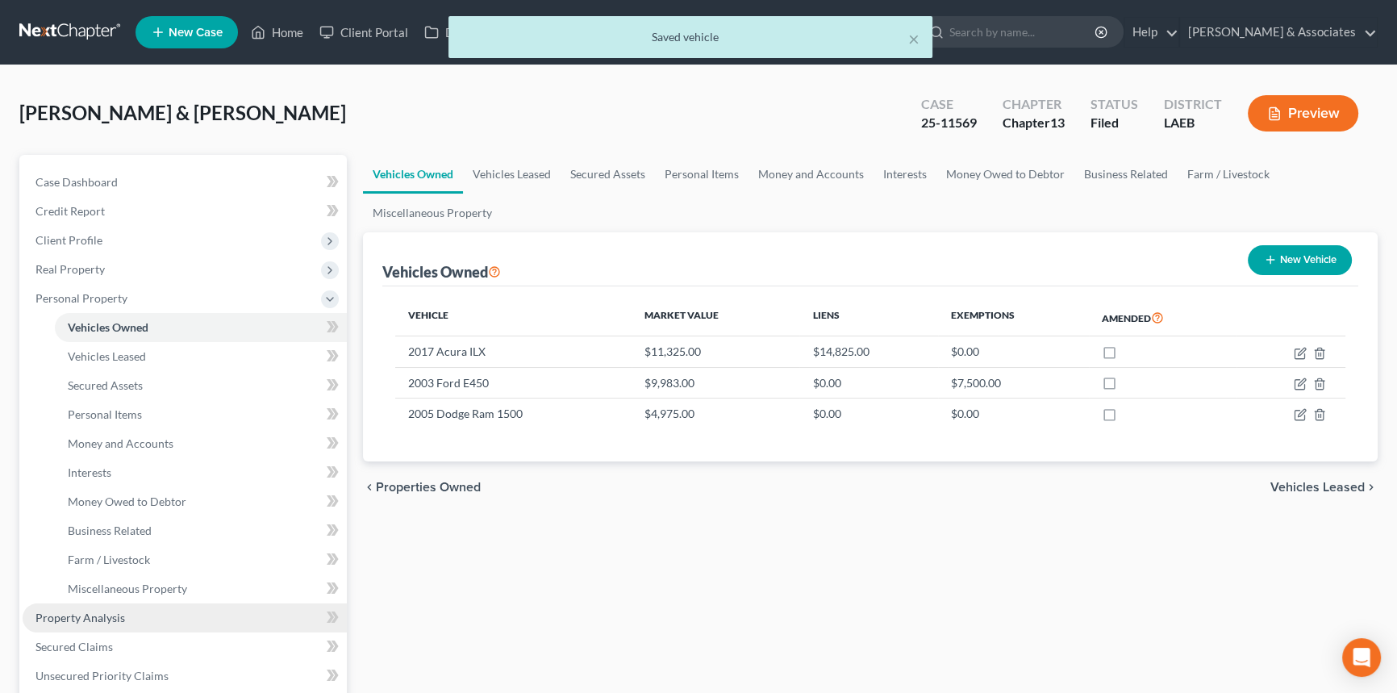
click at [153, 623] on link "Property Analysis" at bounding box center [185, 617] width 324 height 29
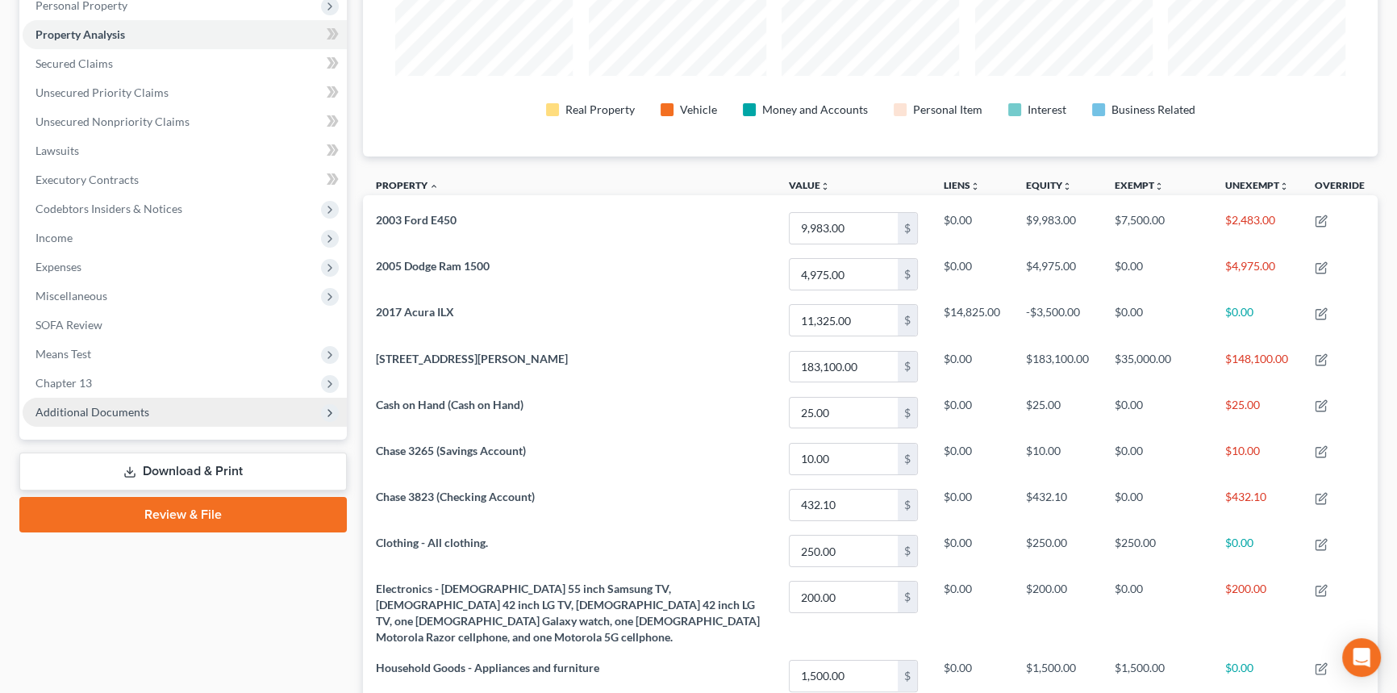
click at [119, 406] on span "Additional Documents" at bounding box center [92, 412] width 114 height 14
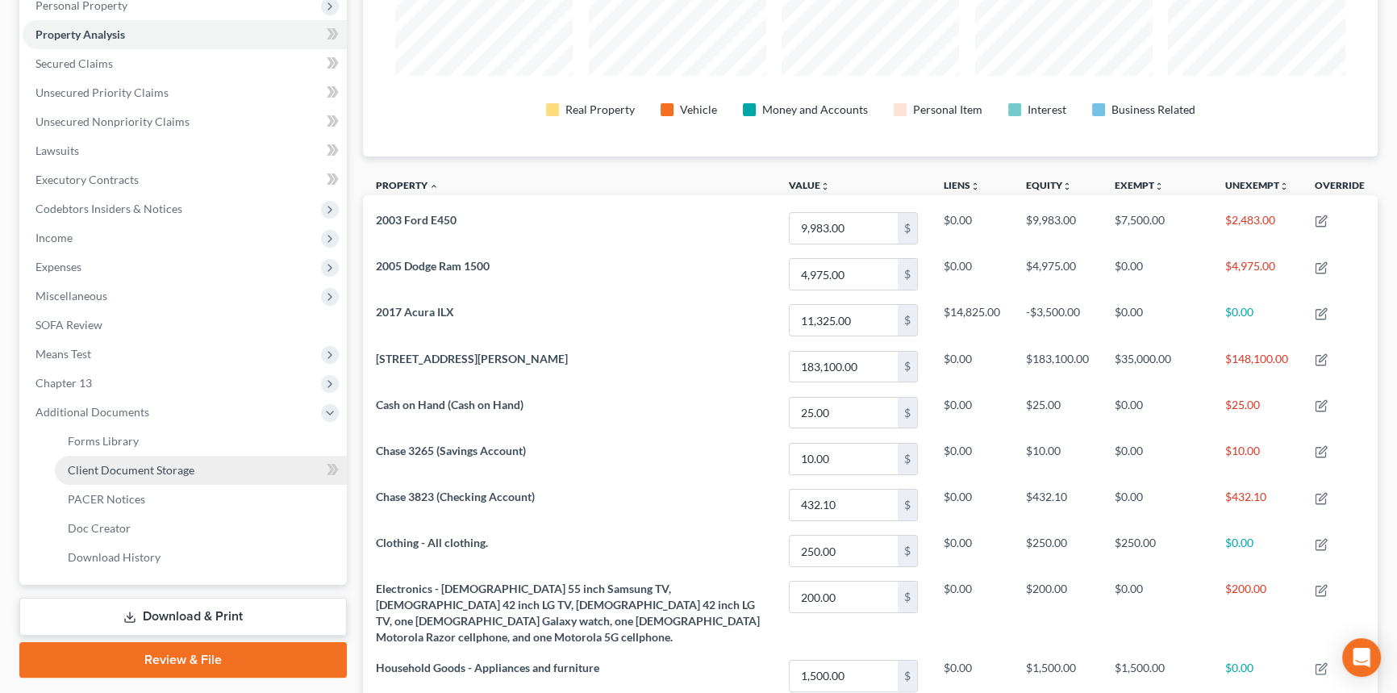
click at [131, 463] on span "Client Document Storage" at bounding box center [131, 470] width 127 height 14
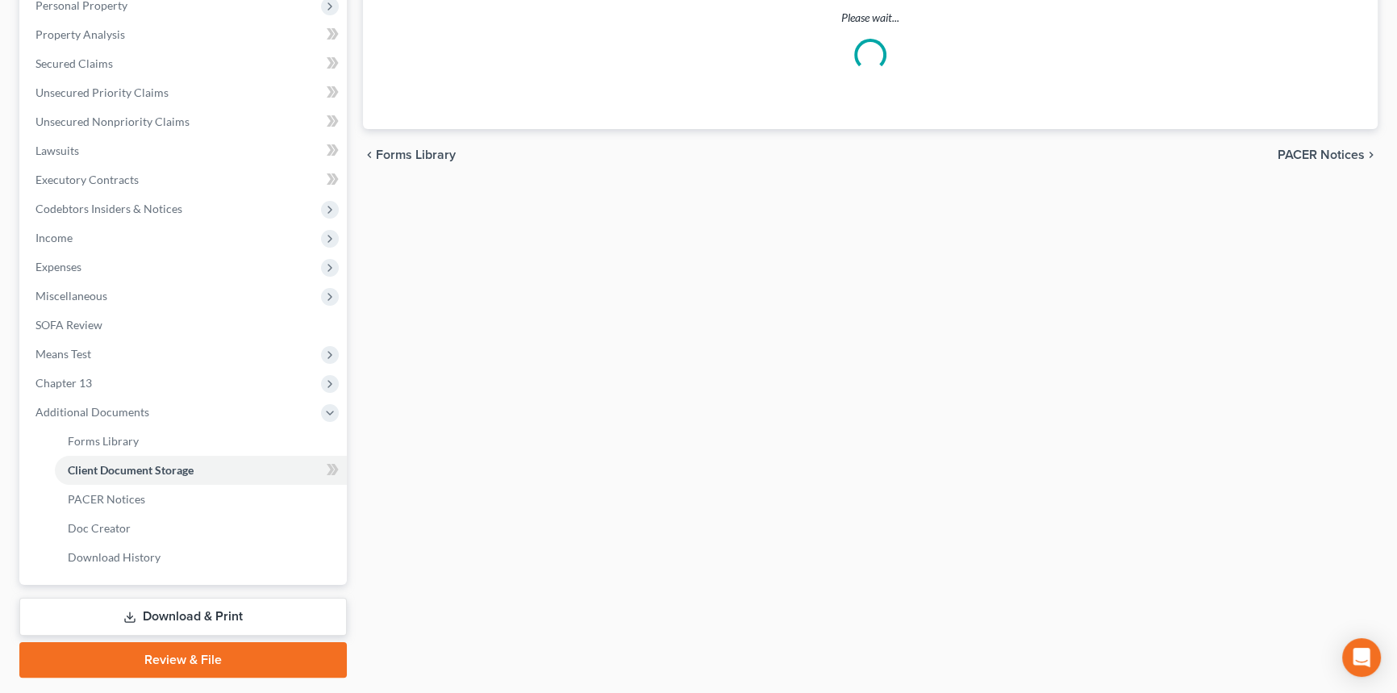
scroll to position [291, 0]
select select "0"
select select "1"
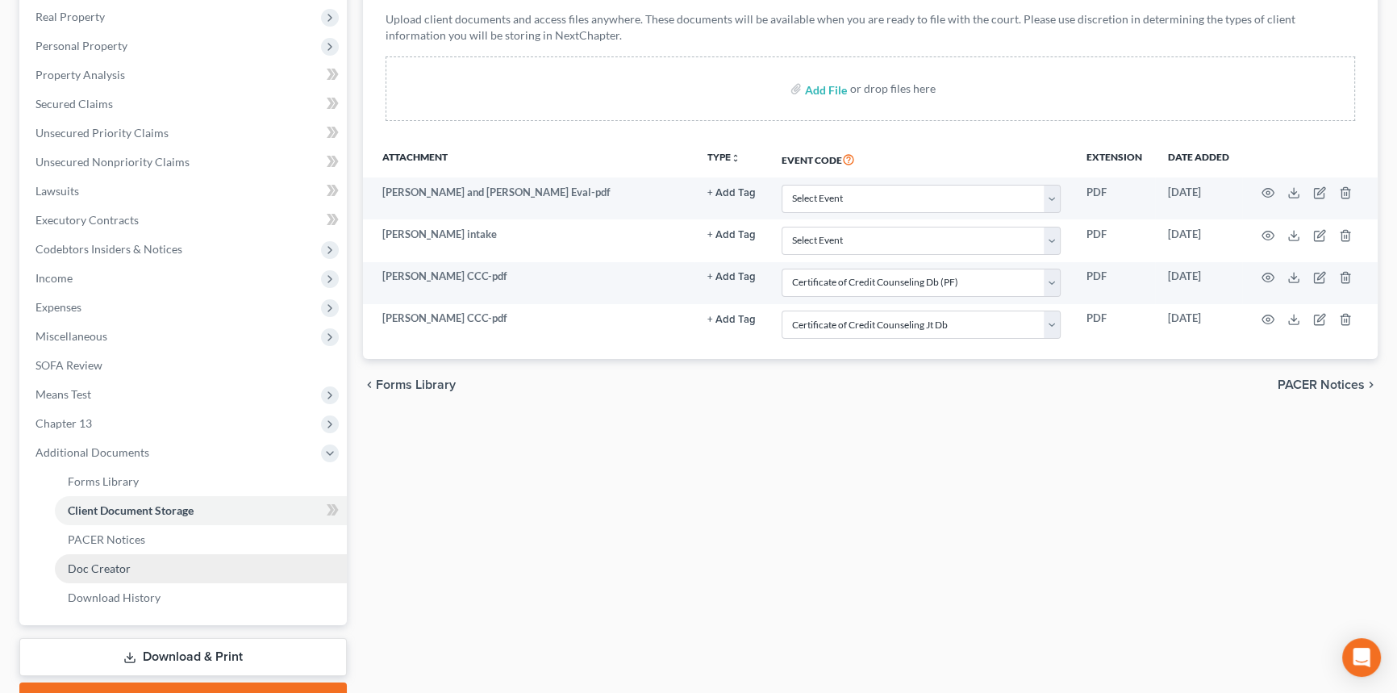
scroll to position [336, 0]
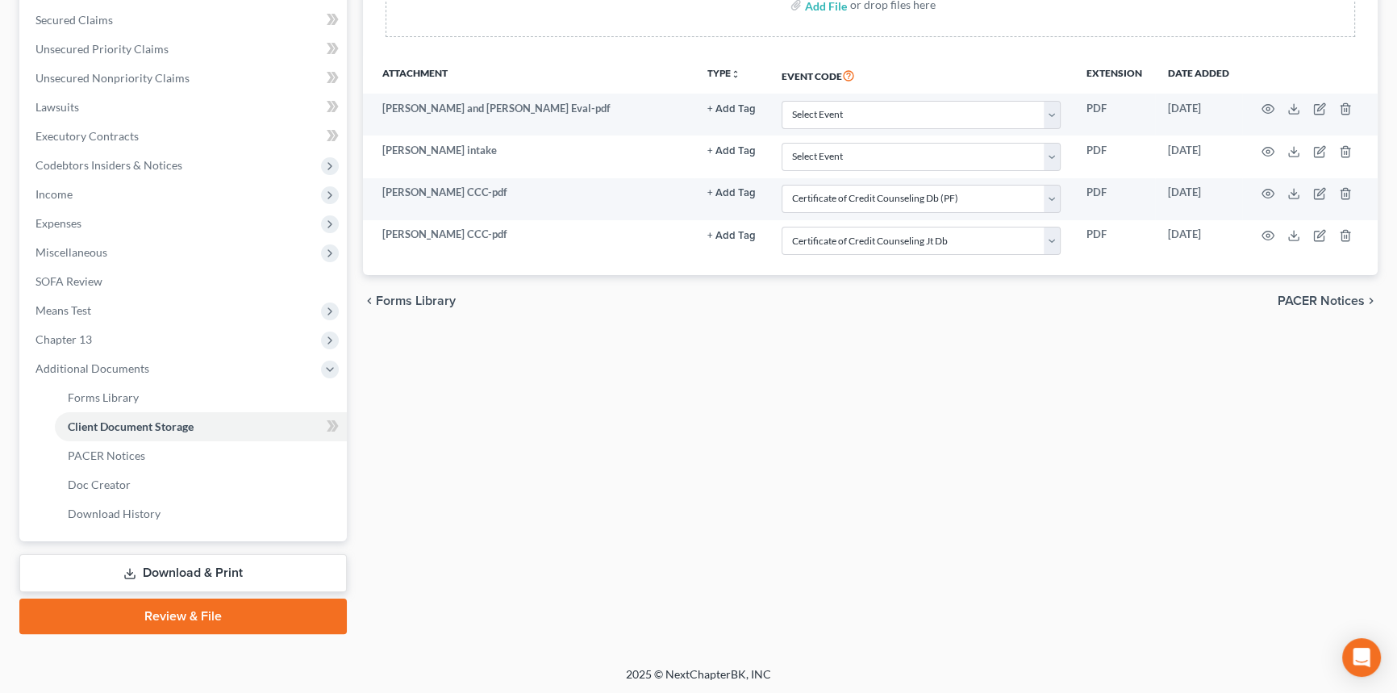
click at [140, 572] on link "Download & Print" at bounding box center [182, 573] width 327 height 38
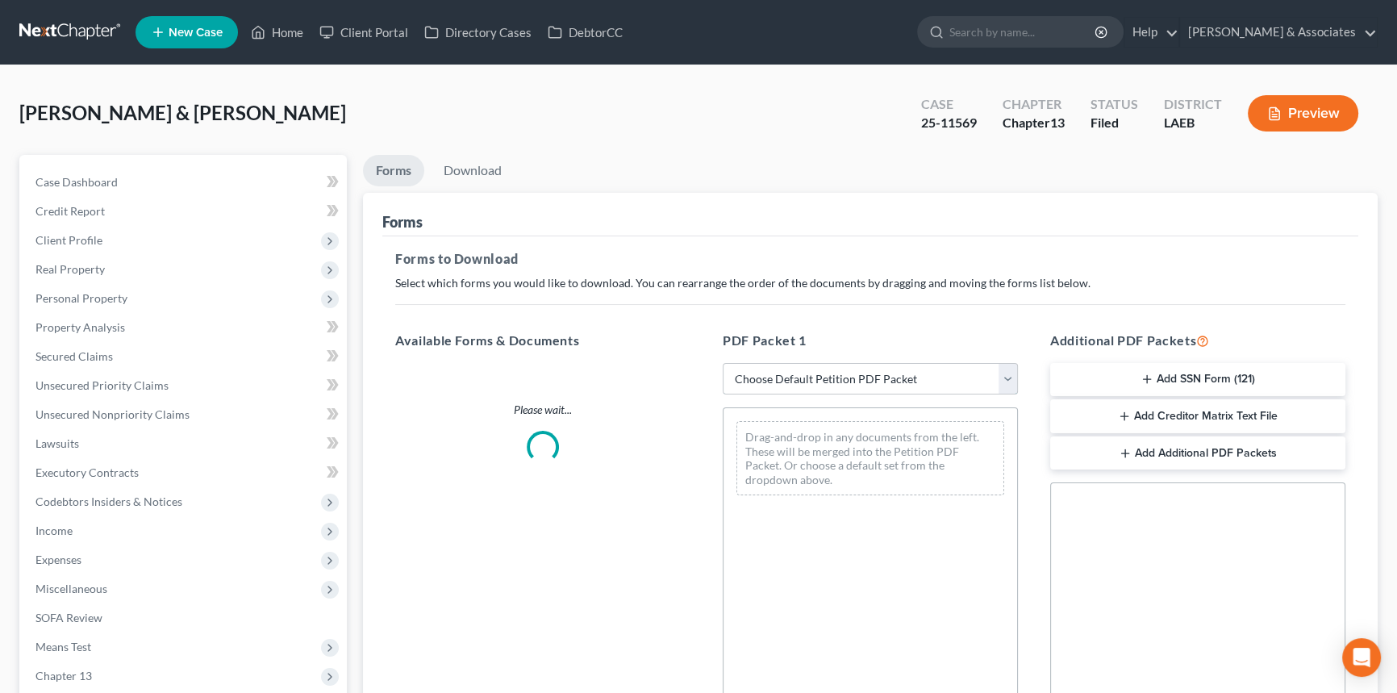
drag, startPoint x: 884, startPoint y: 383, endPoint x: 877, endPoint y: 390, distance: 9.7
click at [884, 383] on select "Choose Default Petition PDF Packet Complete Bankruptcy Petition (all forms and …" at bounding box center [870, 379] width 295 height 32
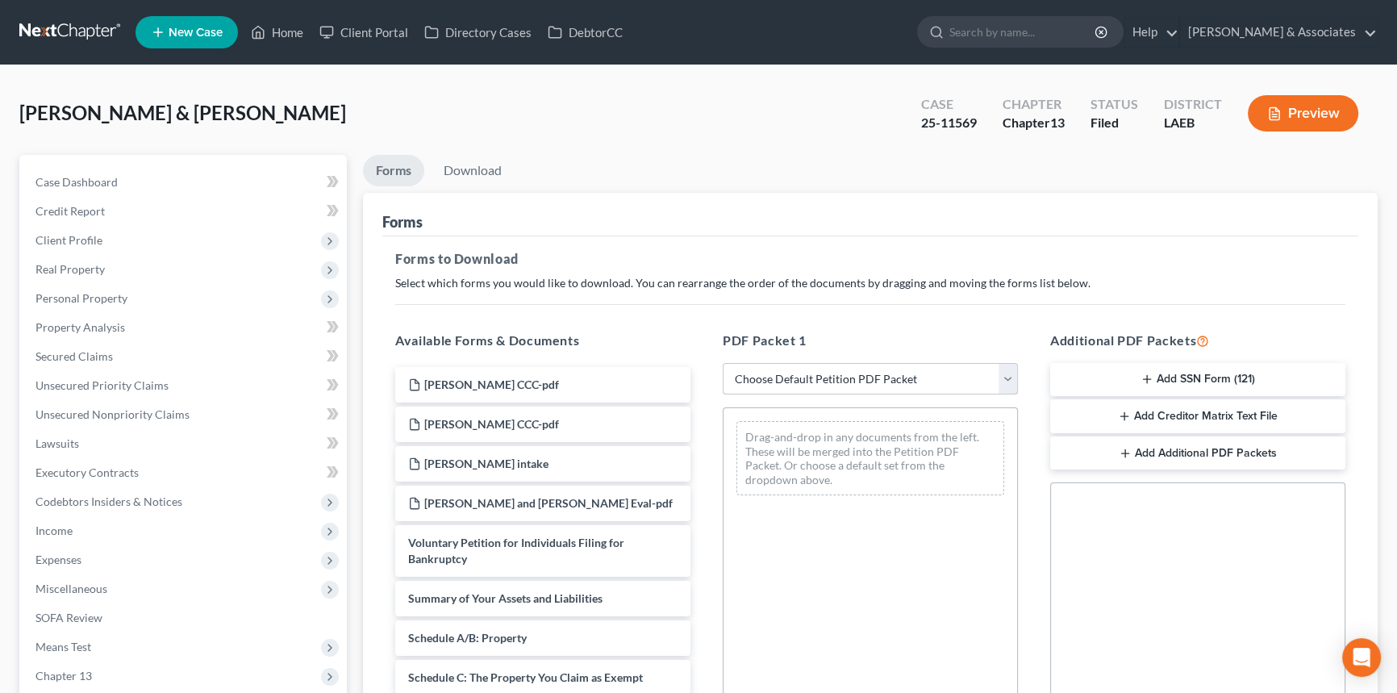
select select "2"
click at [723, 363] on select "Choose Default Petition PDF Packet Complete Bankruptcy Petition (all forms and …" at bounding box center [870, 379] width 295 height 32
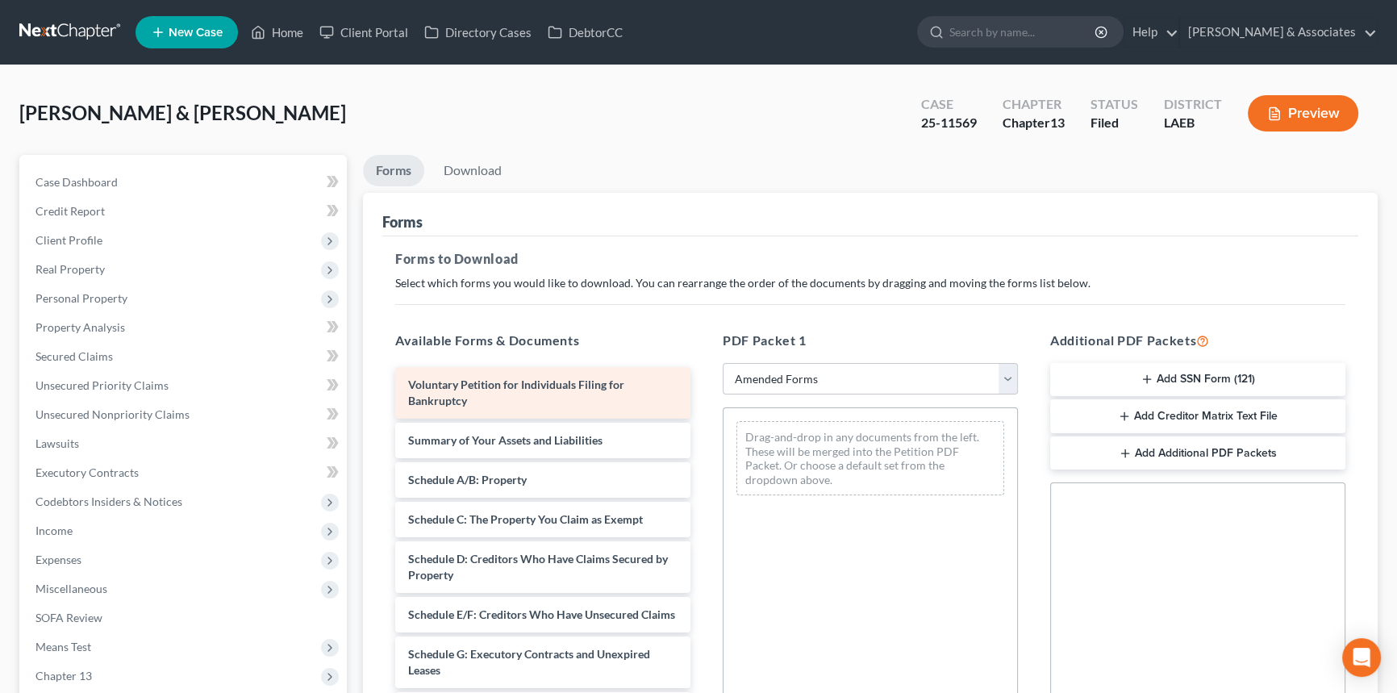
drag, startPoint x: 744, startPoint y: 278, endPoint x: 592, endPoint y: 390, distance: 188.7
click at [740, 281] on p "Select which forms you would like to download. You can rearrange the order of t…" at bounding box center [870, 283] width 950 height 16
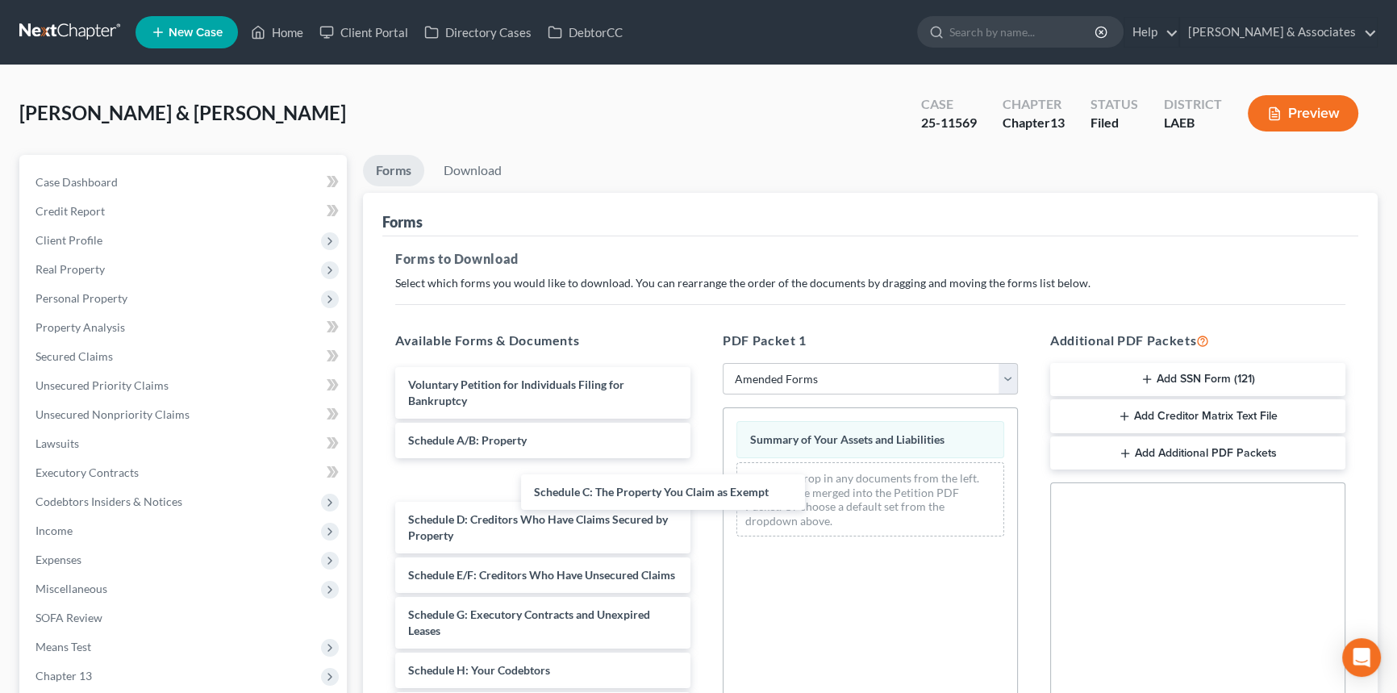
drag, startPoint x: 504, startPoint y: 481, endPoint x: 807, endPoint y: 524, distance: 306.3
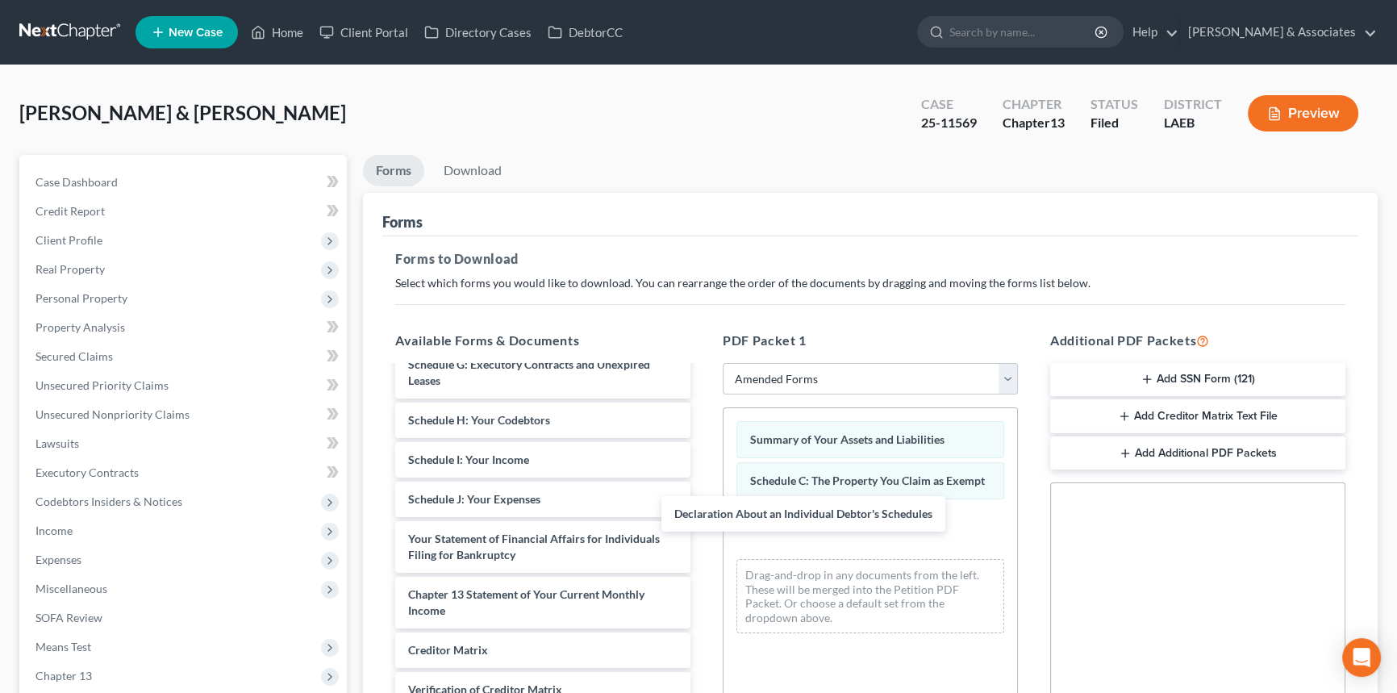
scroll to position [226, 0]
drag, startPoint x: 519, startPoint y: 494, endPoint x: 1064, endPoint y: 552, distance: 547.6
click at [703, 529] on div "Declaration About an Individual Debtor's Schedules Voluntary Petition for Indiv…" at bounding box center [542, 479] width 321 height 646
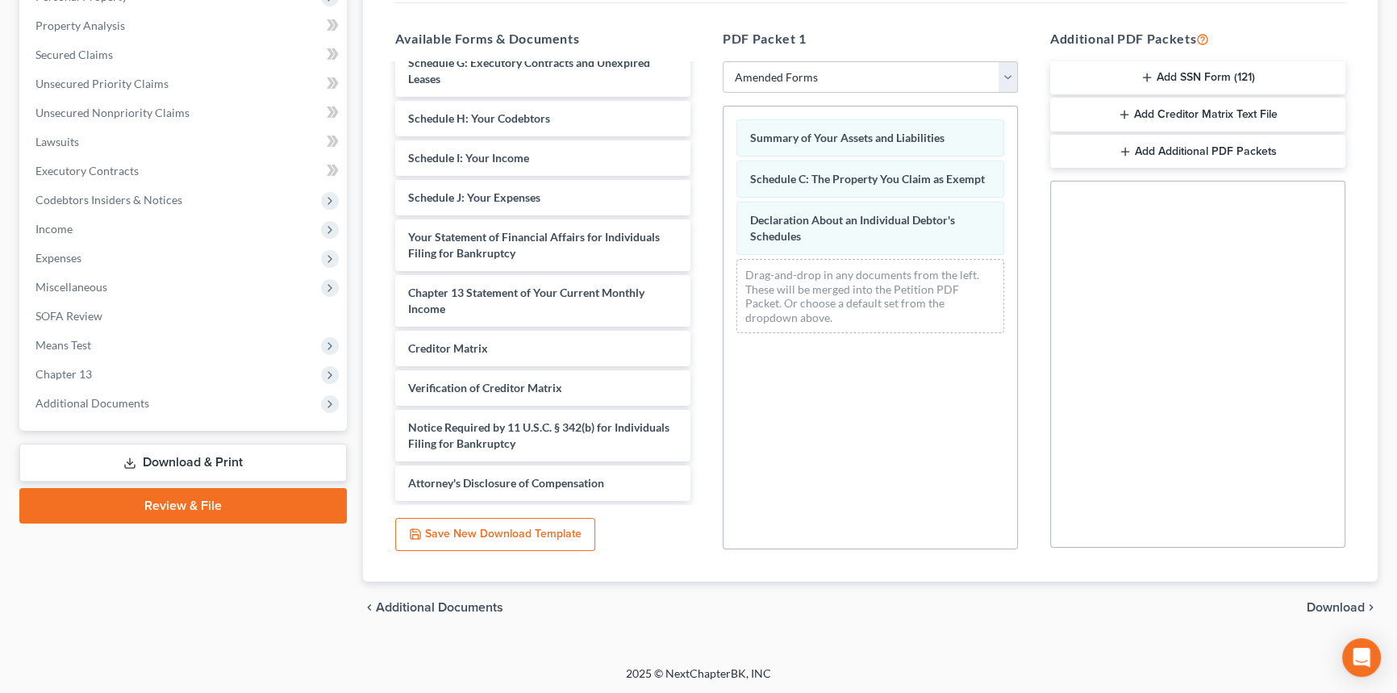
click at [1345, 601] on span "Download" at bounding box center [1336, 607] width 58 height 13
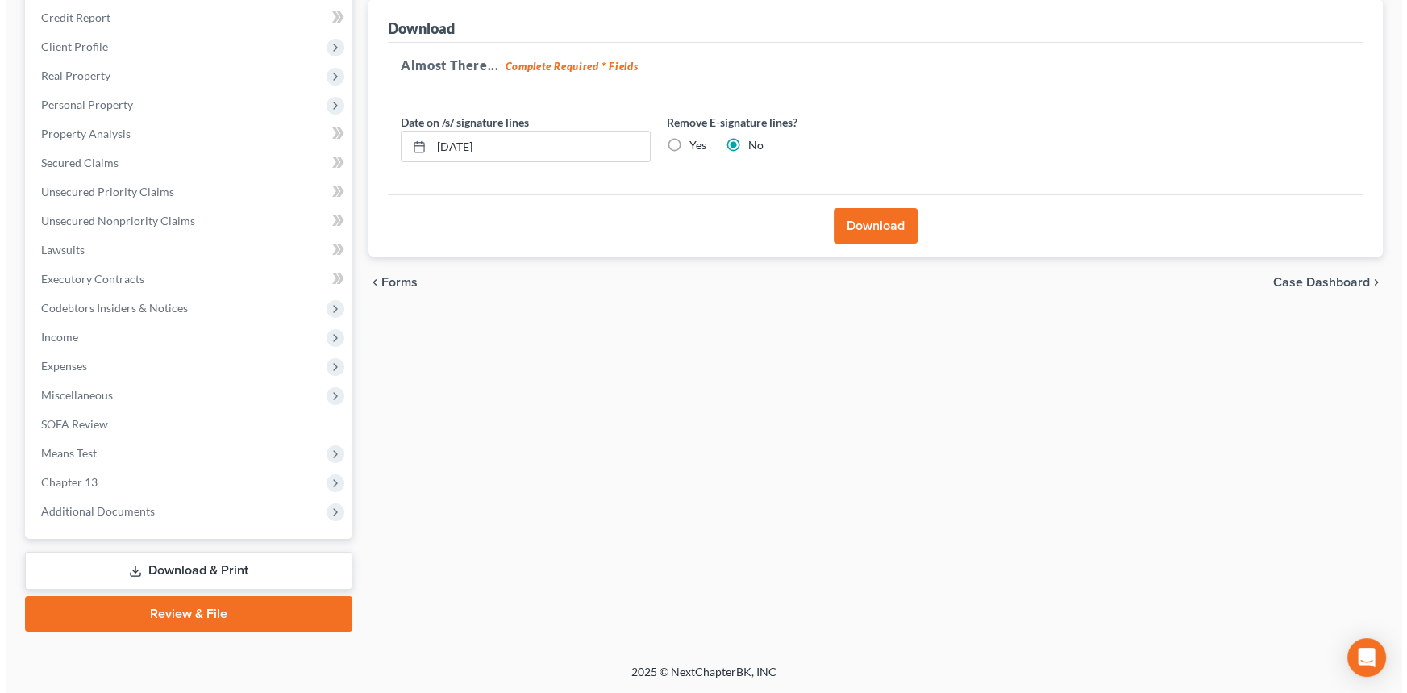
scroll to position [191, 0]
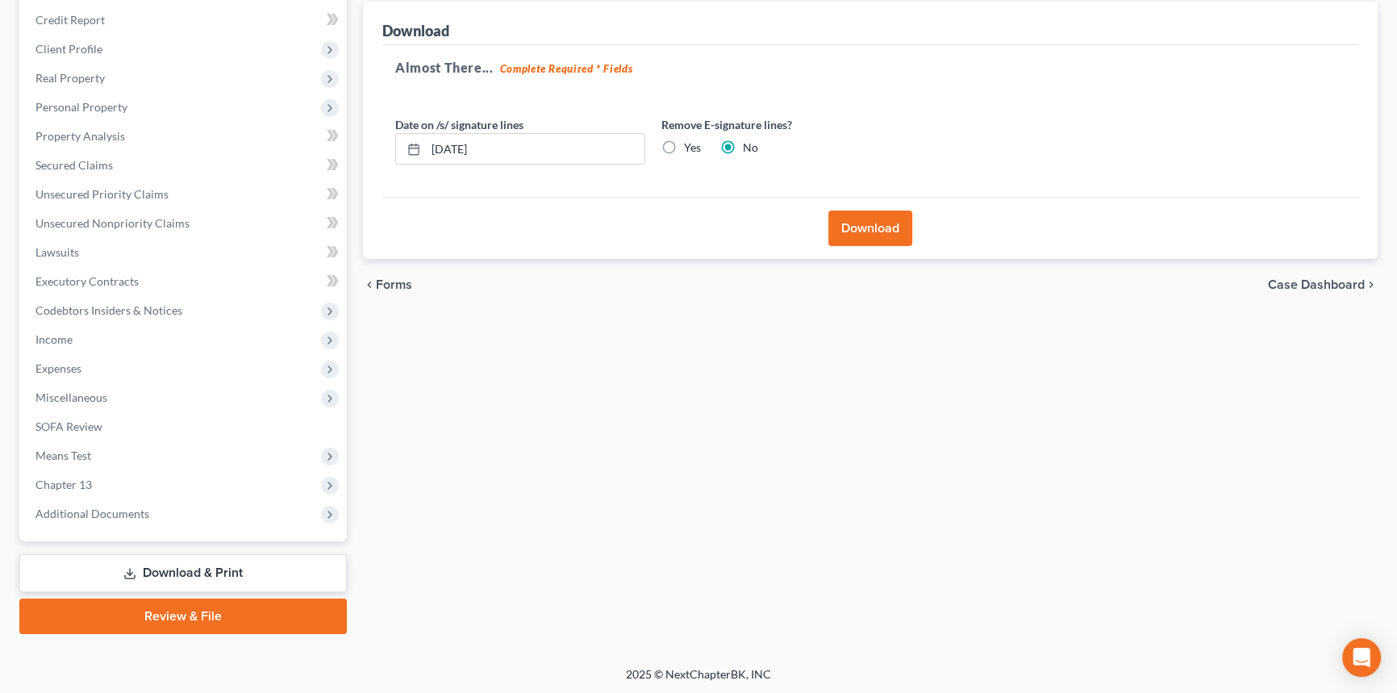
click at [884, 226] on button "Download" at bounding box center [870, 227] width 84 height 35
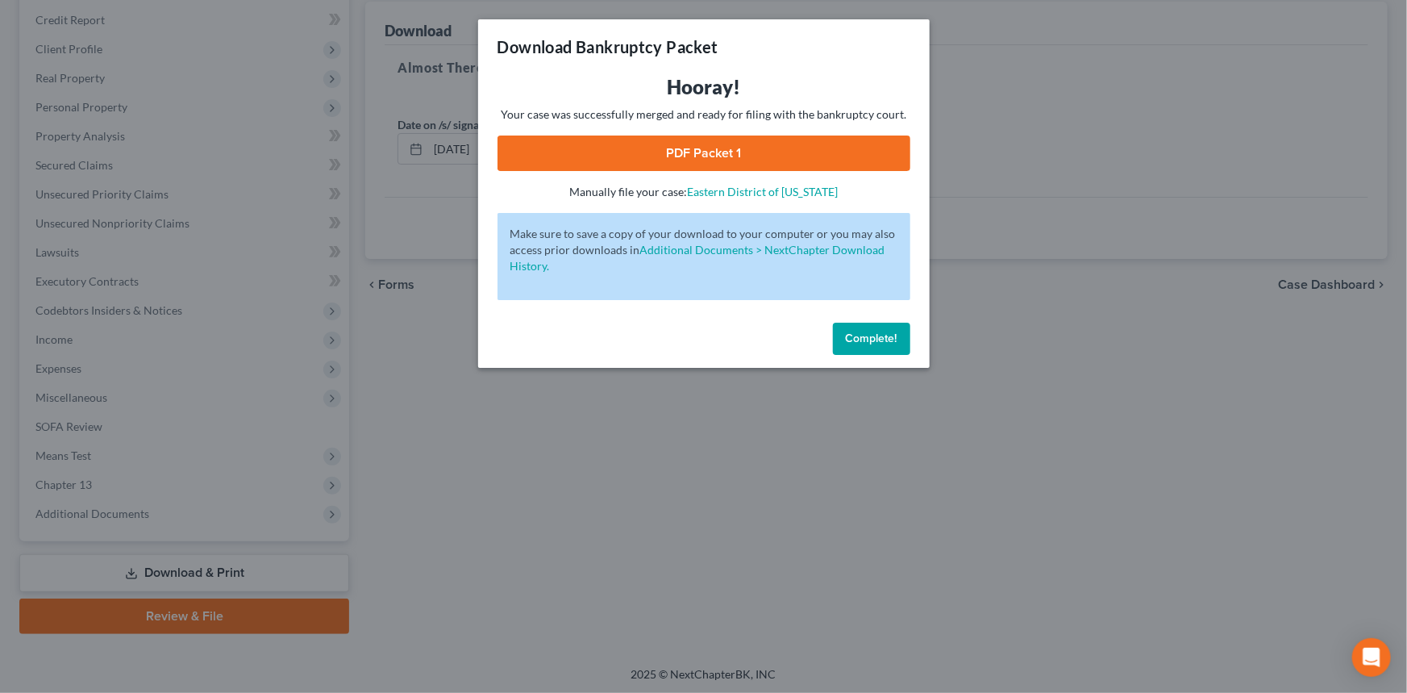
drag, startPoint x: 719, startPoint y: 155, endPoint x: 753, endPoint y: 155, distance: 34.7
click at [719, 155] on link "PDF Packet 1" at bounding box center [704, 152] width 413 height 35
click at [719, 173] on div "Hooray! Your case was successfully merged and ready for filing with the bankrup…" at bounding box center [704, 137] width 413 height 126
click at [728, 156] on link "PDF Packet 1" at bounding box center [704, 152] width 413 height 35
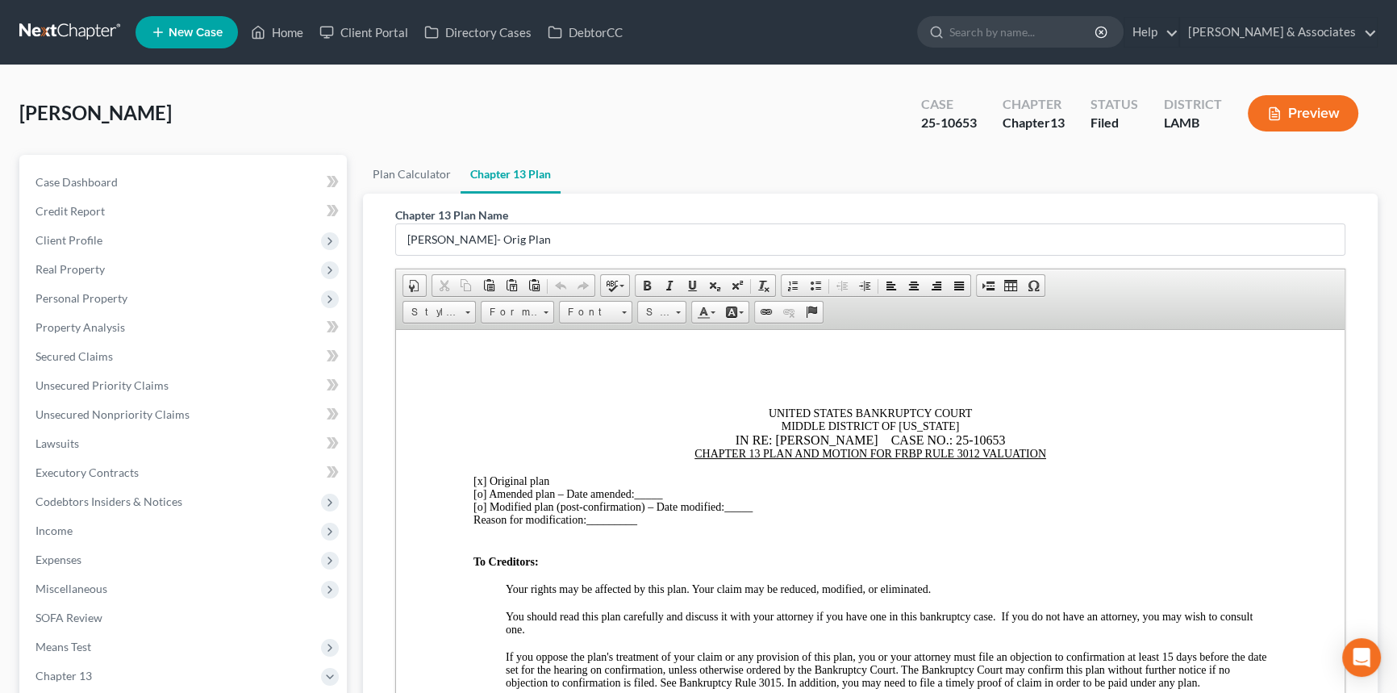
scroll to position [440, 0]
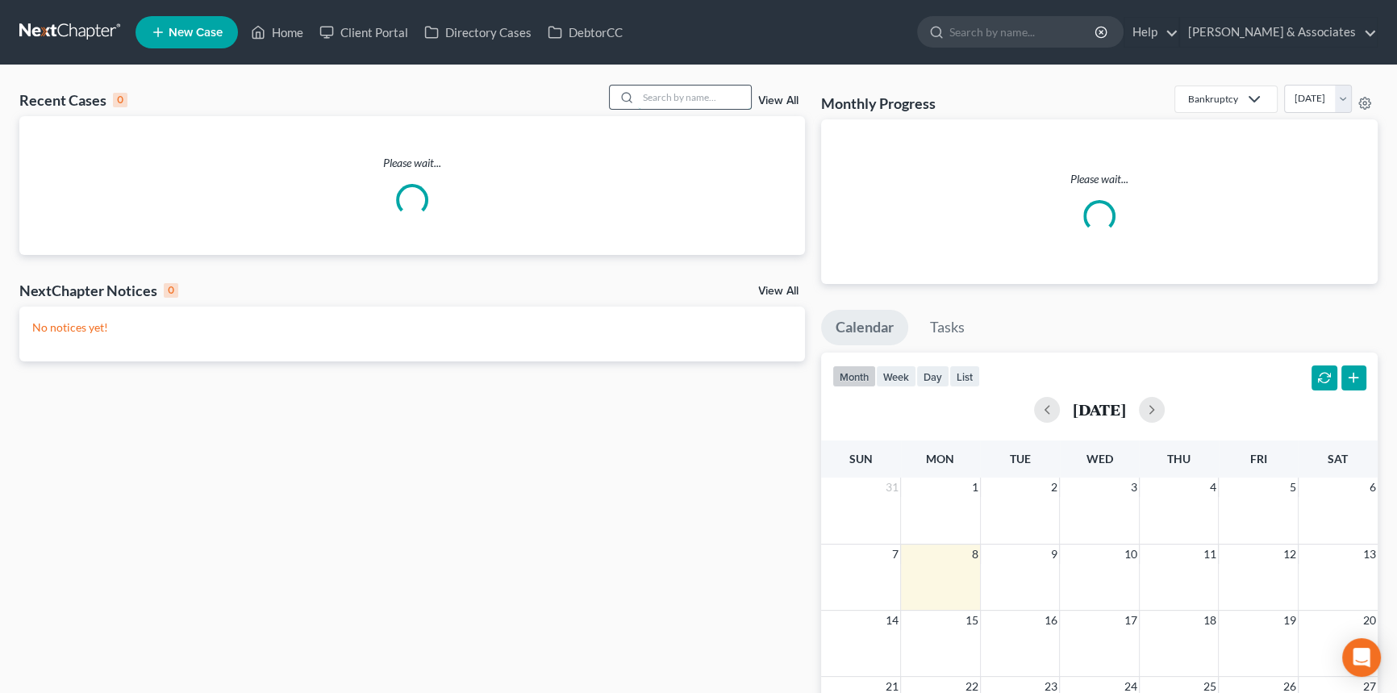
click at [681, 97] on input "search" at bounding box center [694, 96] width 113 height 23
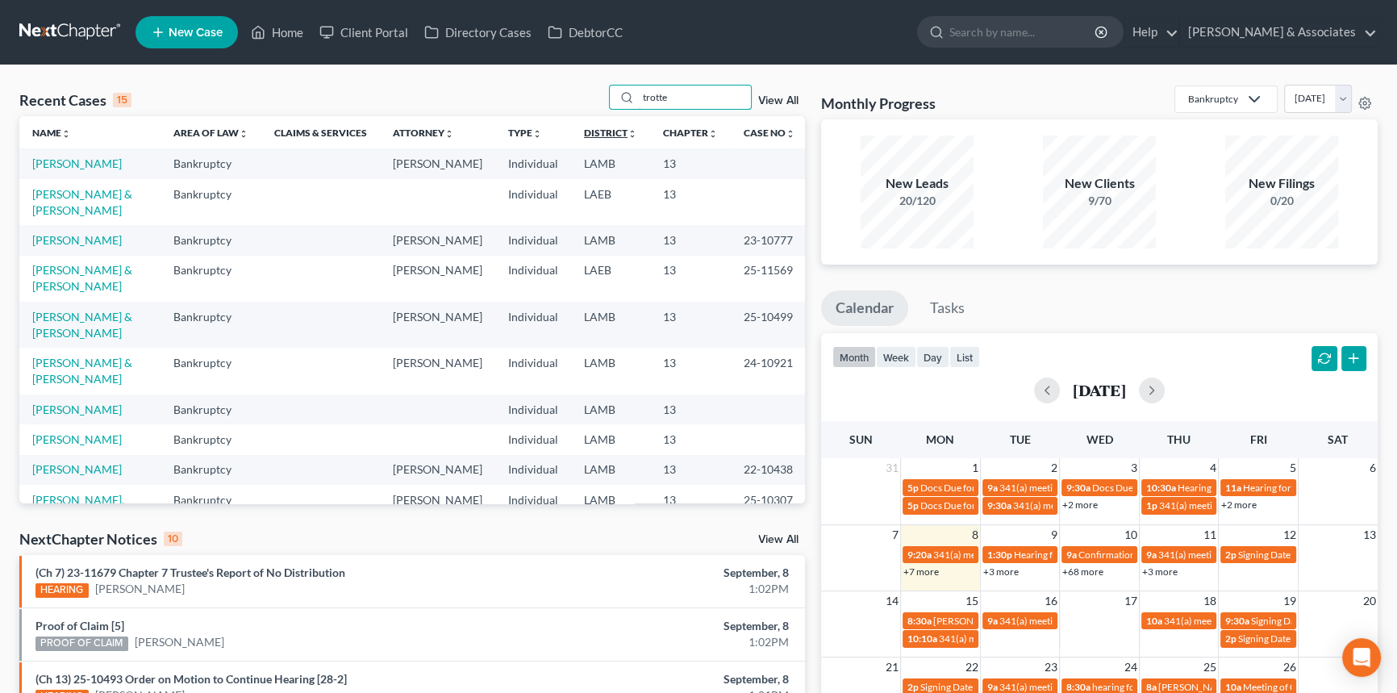
type input "trotte"
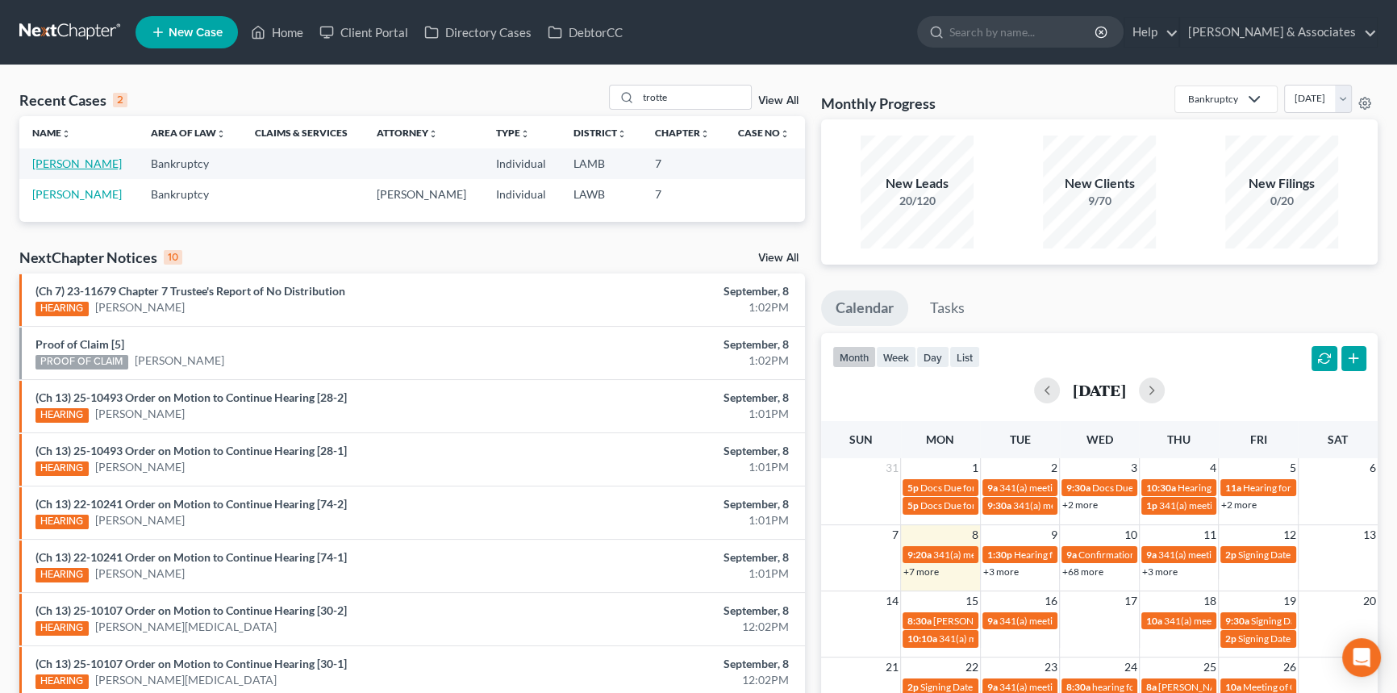
click at [101, 164] on link "[PERSON_NAME]" at bounding box center [77, 163] width 90 height 14
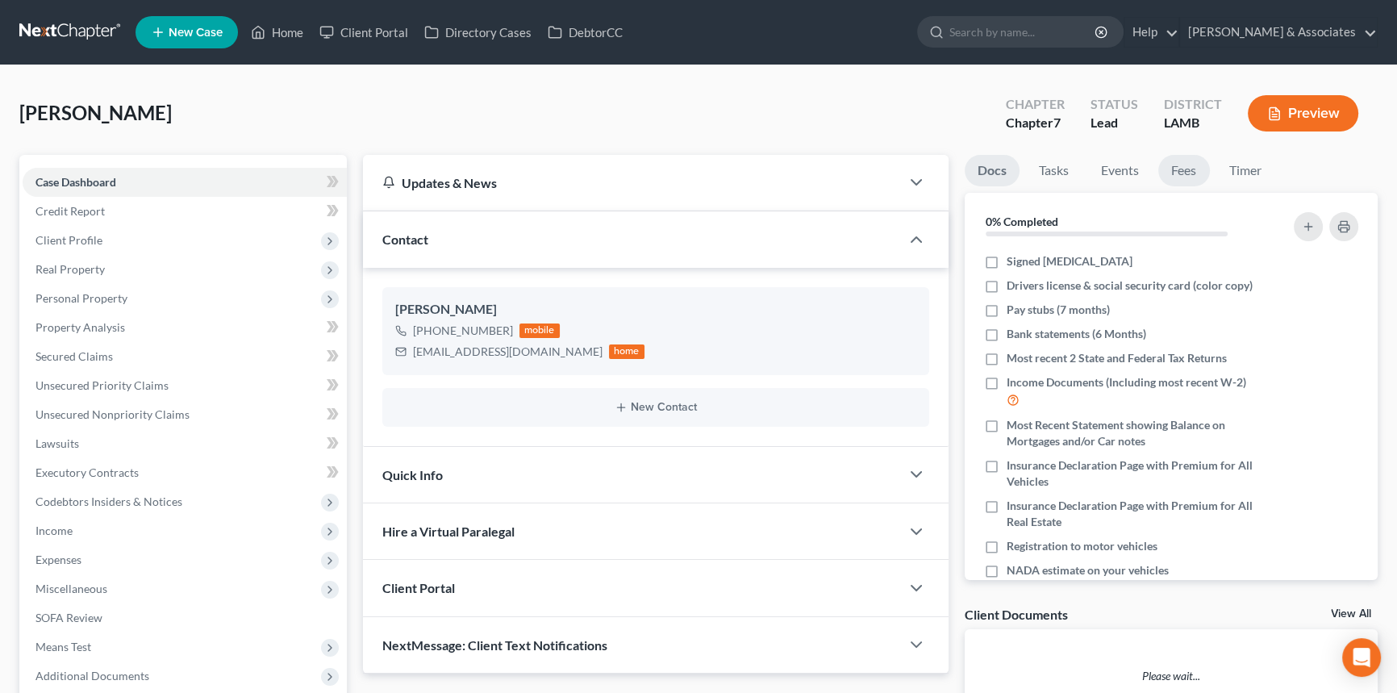
click at [1189, 173] on link "Fees" at bounding box center [1184, 170] width 52 height 31
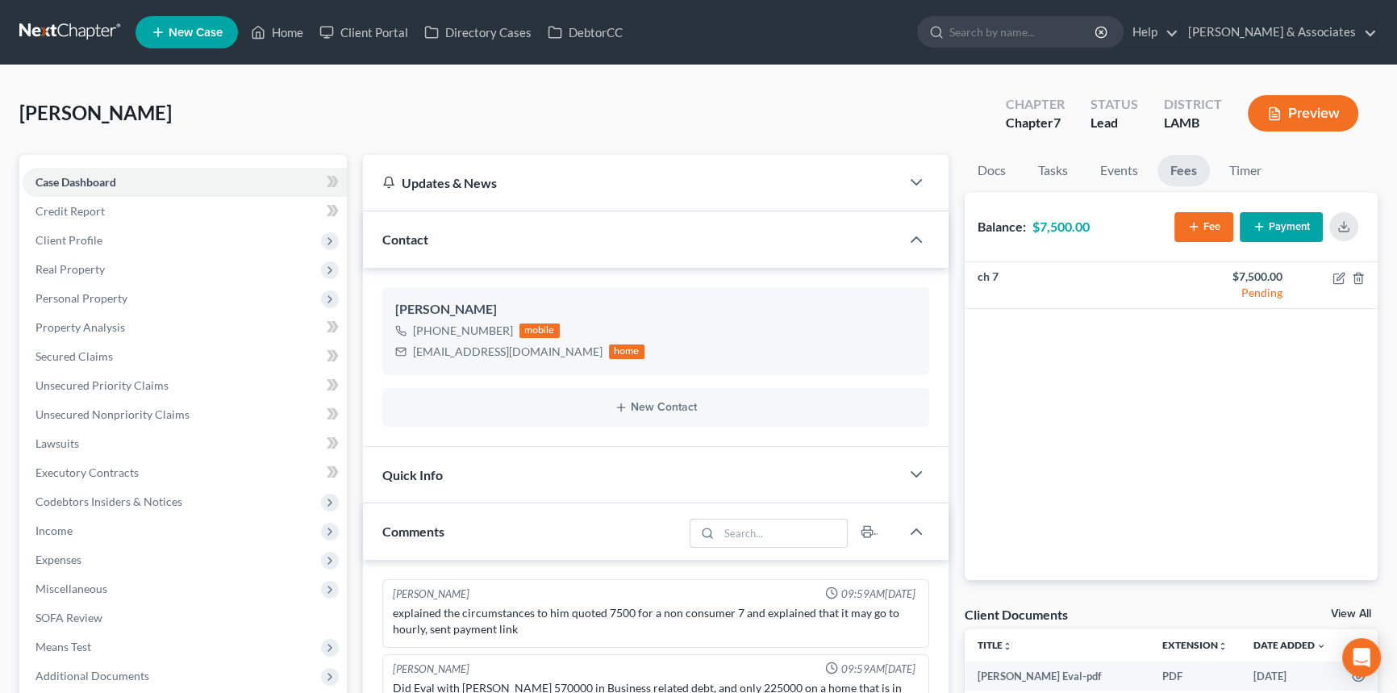
drag, startPoint x: 23, startPoint y: 108, endPoint x: 226, endPoint y: 109, distance: 202.4
click at [226, 109] on div "[PERSON_NAME] Upgraded Chapter Chapter 7 Status Lead District LAMB Preview" at bounding box center [698, 120] width 1358 height 70
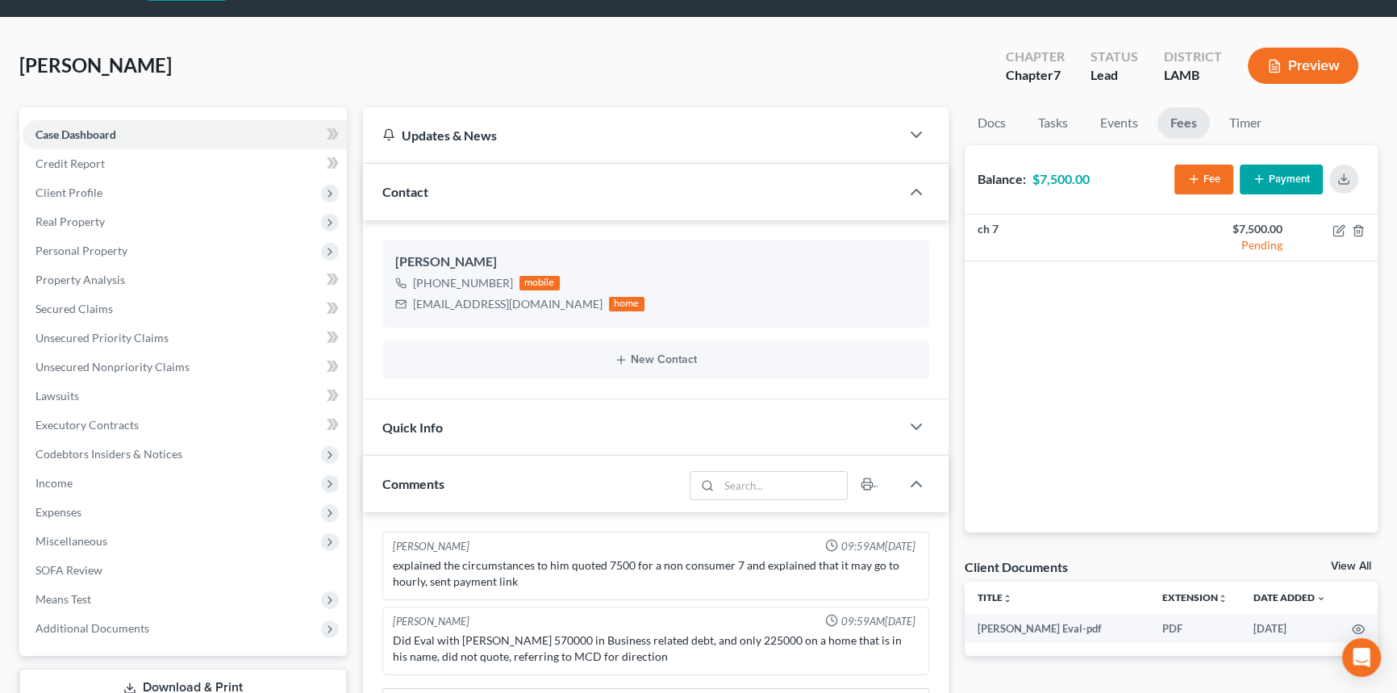
scroll to position [73, 0]
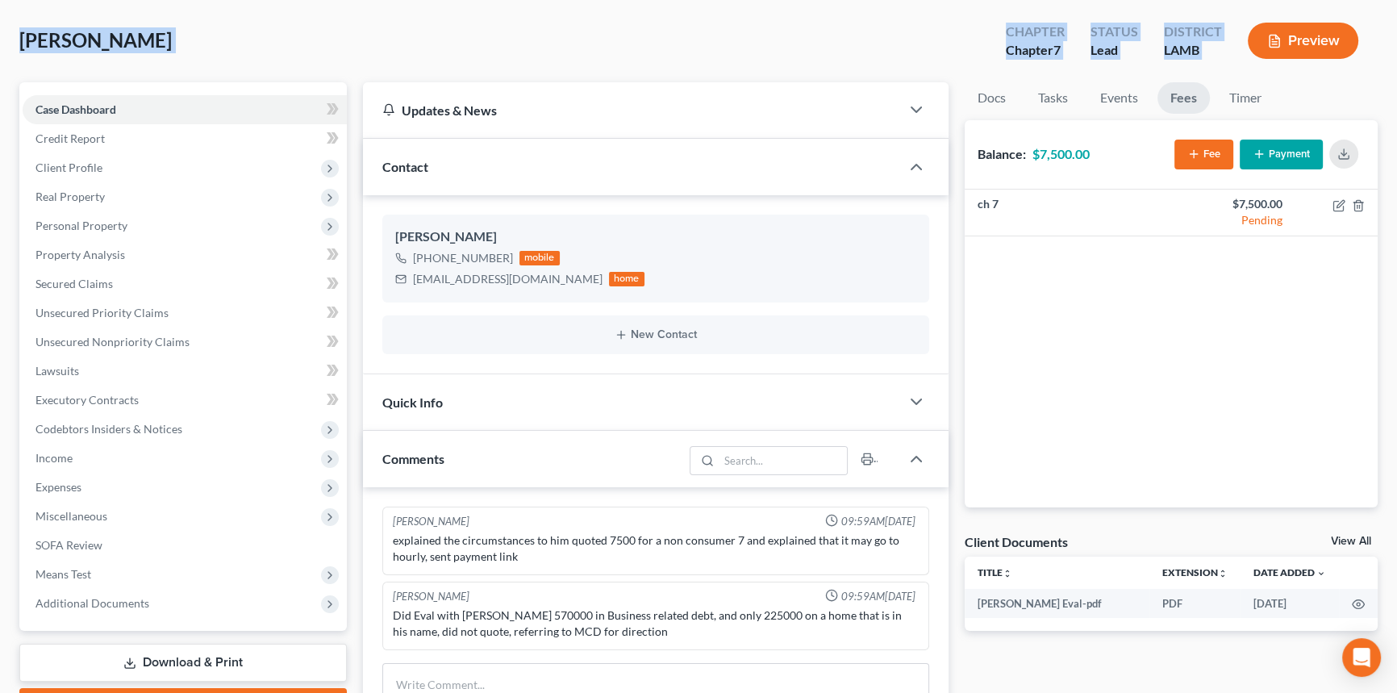
drag, startPoint x: 23, startPoint y: 35, endPoint x: 1380, endPoint y: 70, distance: 1356.9
click at [1380, 70] on div "[PERSON_NAME] Upgraded Chapter Chapter 7 Status Lead District LAMB Preview Peti…" at bounding box center [698, 520] width 1397 height 1055
click at [731, 58] on div "[PERSON_NAME] Upgraded Chapter Chapter 7 Status Lead District LAMB Preview" at bounding box center [698, 47] width 1358 height 70
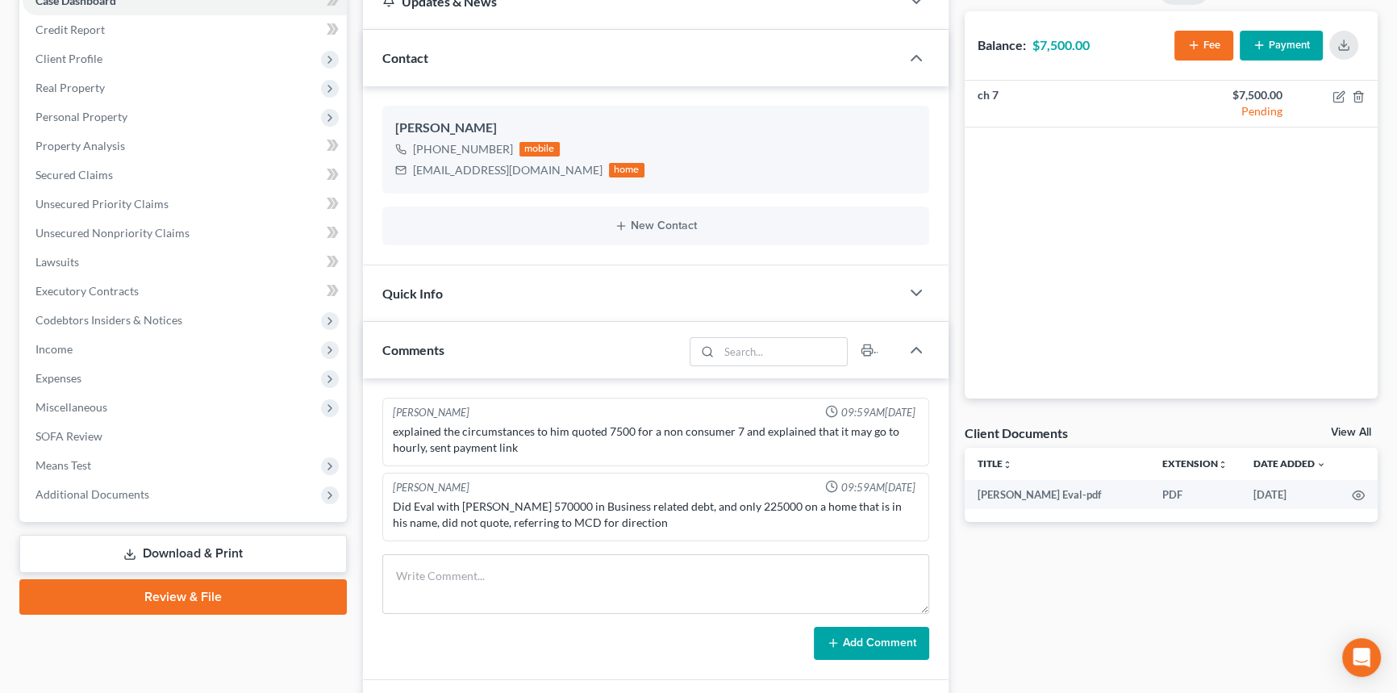
scroll to position [219, 0]
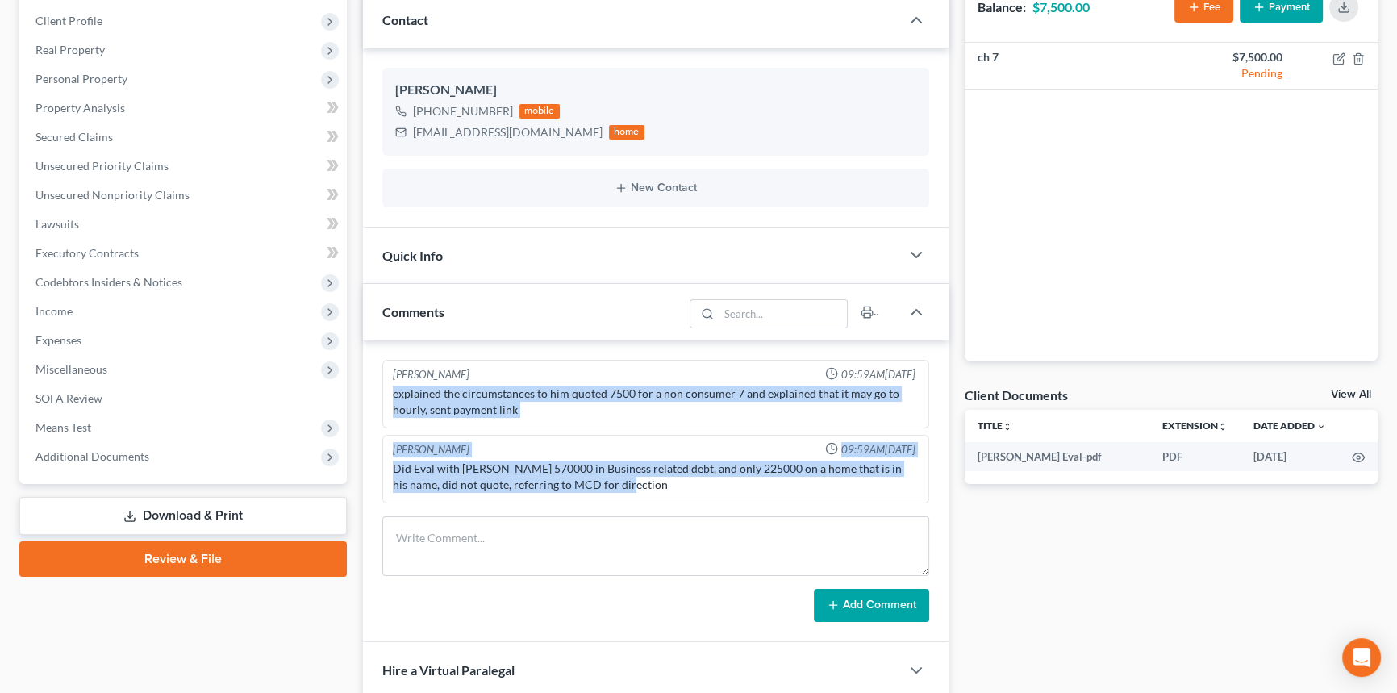
drag, startPoint x: 611, startPoint y: 477, endPoint x: 377, endPoint y: 384, distance: 251.6
click at [377, 384] on div "[PERSON_NAME] 09:59AM[DATE] explained the circumstances to him quoted 7500 for …" at bounding box center [656, 491] width 586 height 302
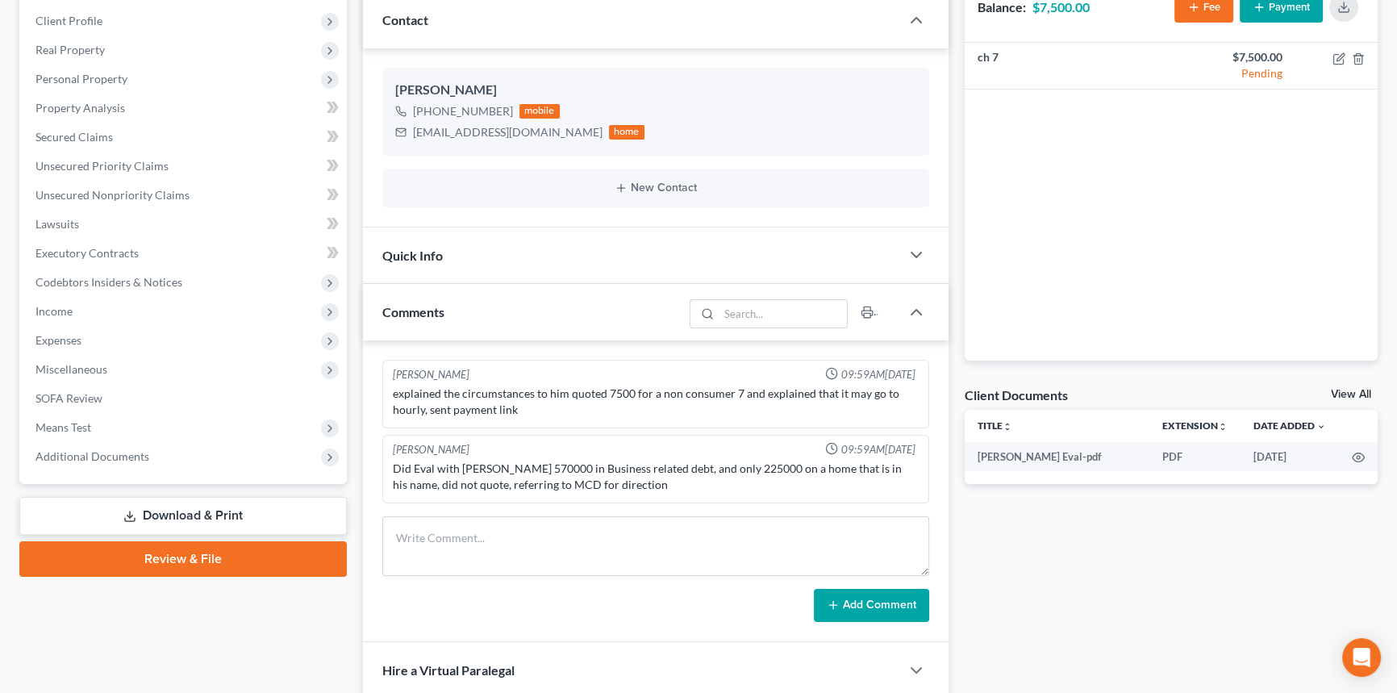
click at [1111, 593] on div "Docs Tasks Events Fees Timer 0% Completed Nothing here yet! Signed [MEDICAL_DAT…" at bounding box center [1171, 402] width 430 height 934
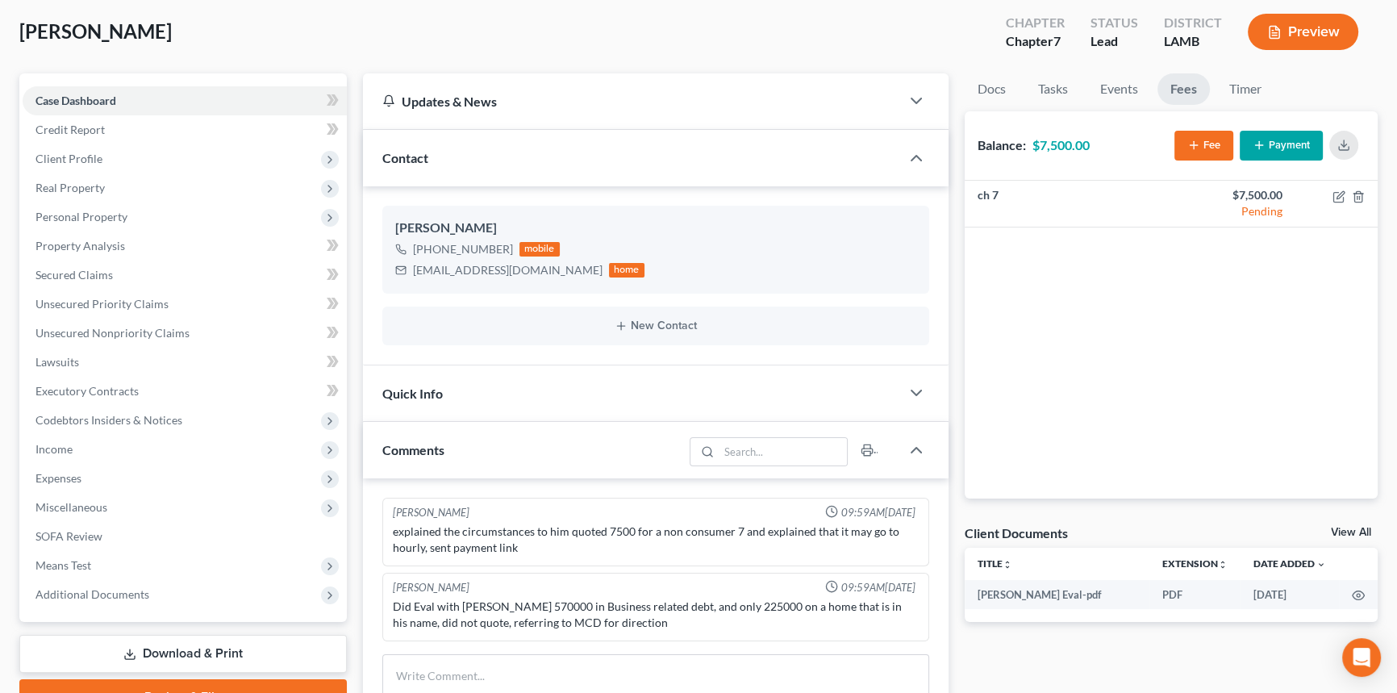
scroll to position [0, 0]
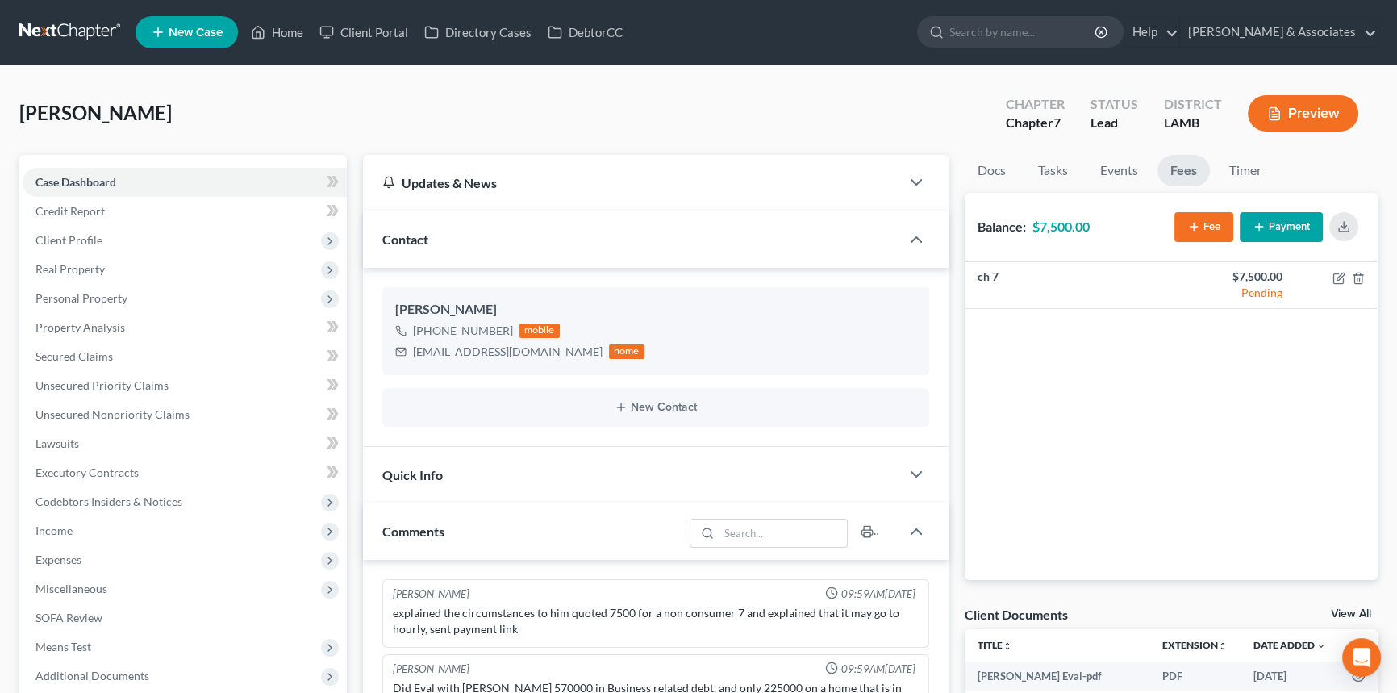
click at [200, 116] on div "[PERSON_NAME] Upgraded Chapter Chapter 7 Status Lead District LAMB Preview" at bounding box center [698, 120] width 1358 height 70
click at [31, 115] on span "[PERSON_NAME]" at bounding box center [95, 112] width 152 height 23
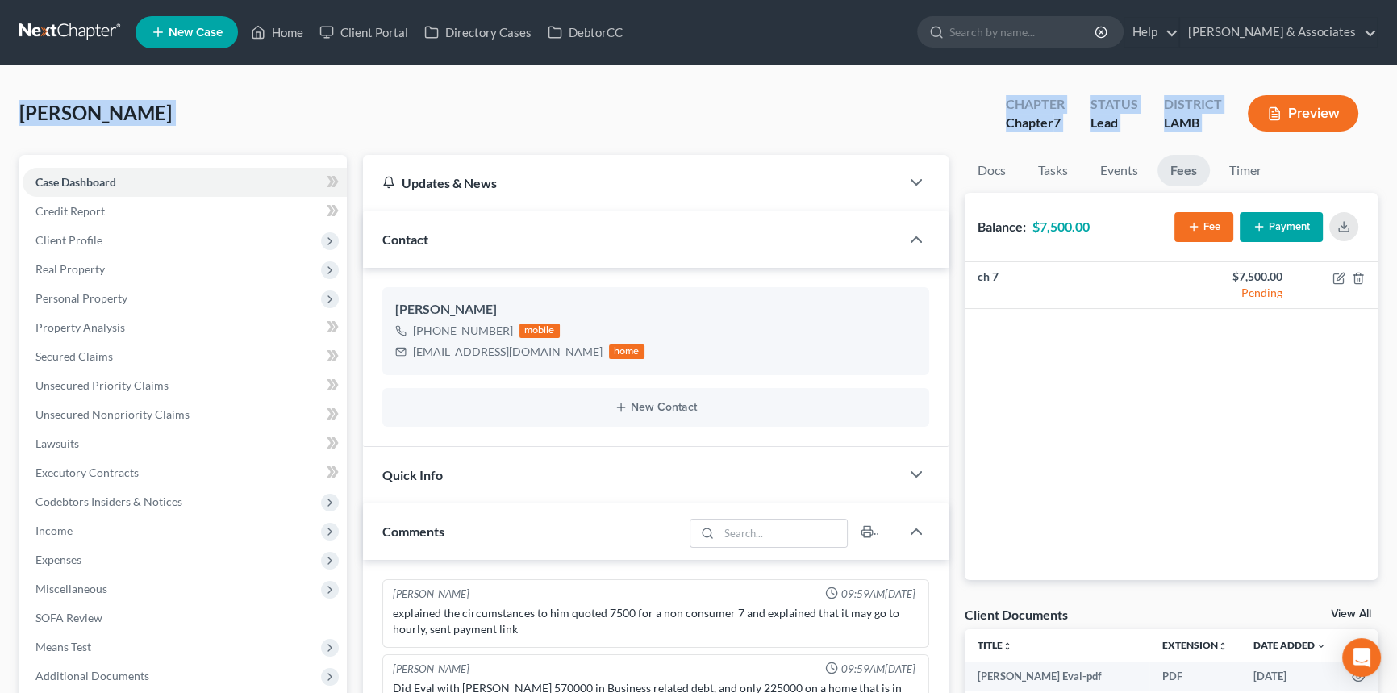
drag, startPoint x: 23, startPoint y: 115, endPoint x: 1258, endPoint y: 119, distance: 1234.7
click at [1259, 119] on div "[PERSON_NAME] Upgraded Chapter Chapter 7 Status Lead District LAMB Preview" at bounding box center [698, 120] width 1358 height 70
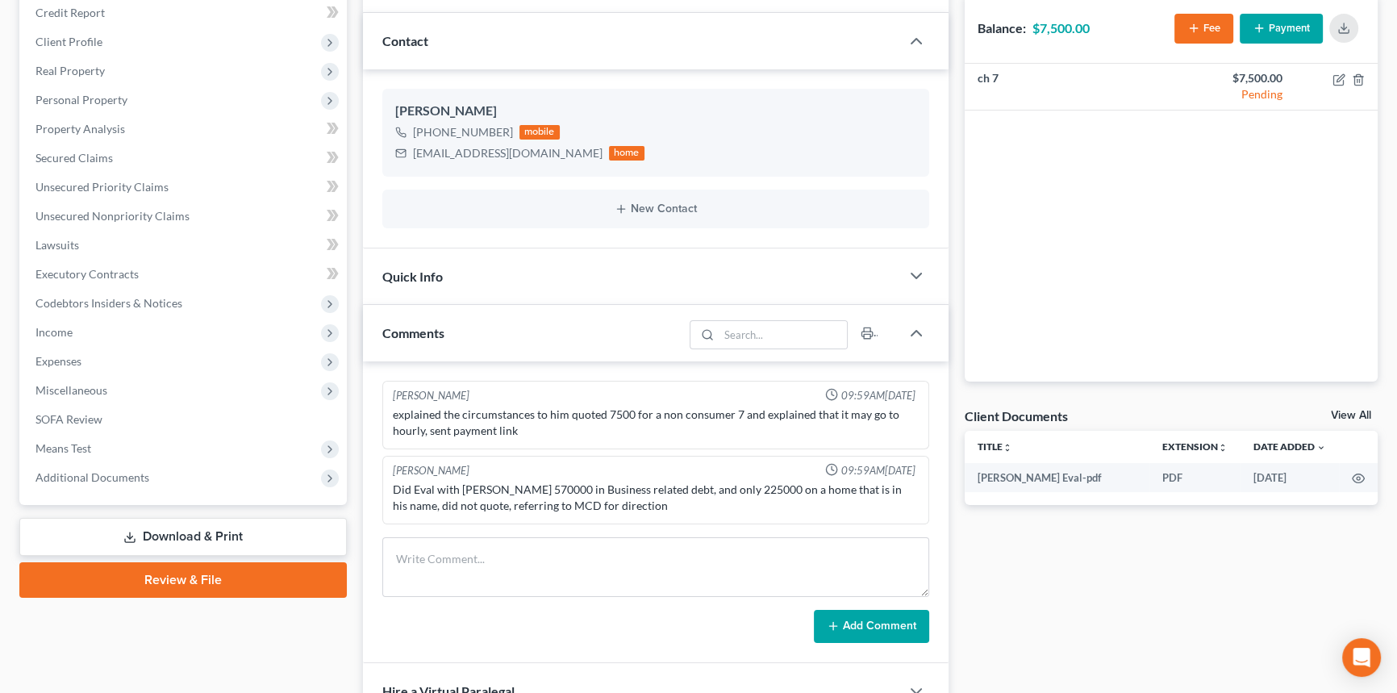
scroll to position [440, 0]
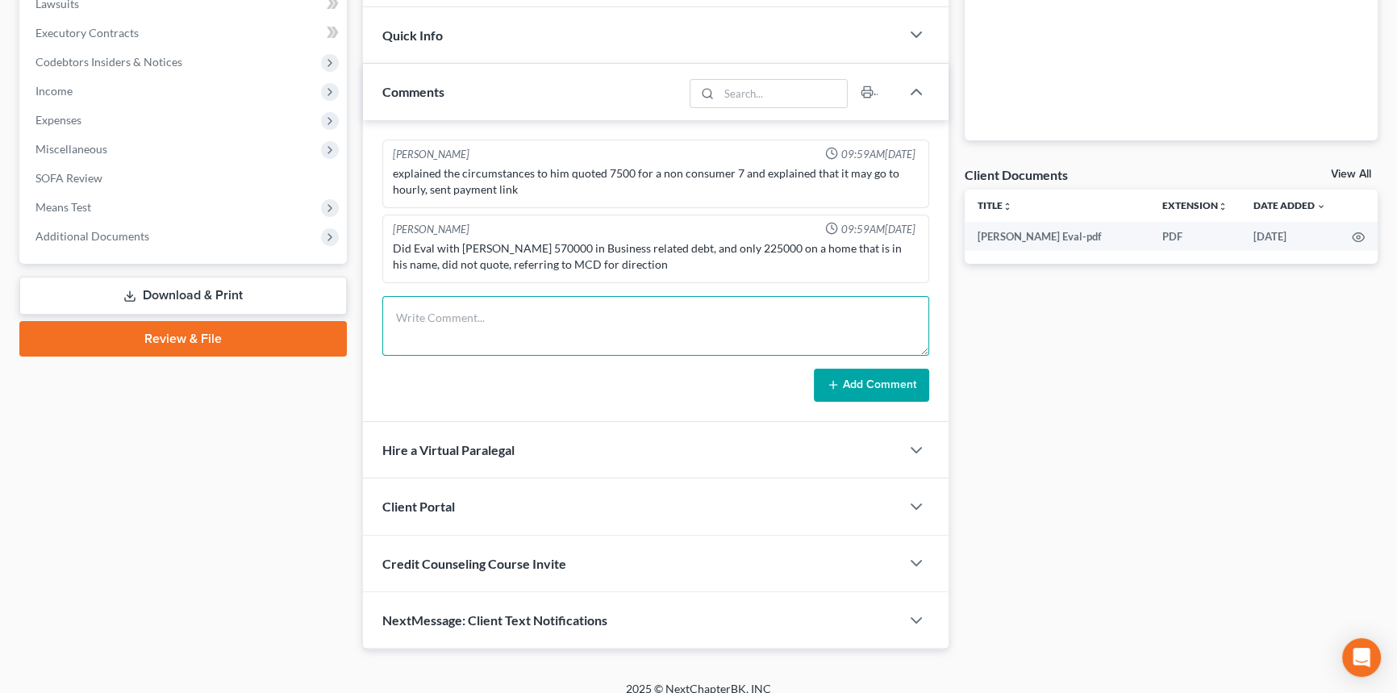
click at [579, 304] on textarea at bounding box center [655, 326] width 547 height 60
type textarea "Business was an HVAC company."
click at [902, 393] on button "Add Comment" at bounding box center [871, 386] width 115 height 34
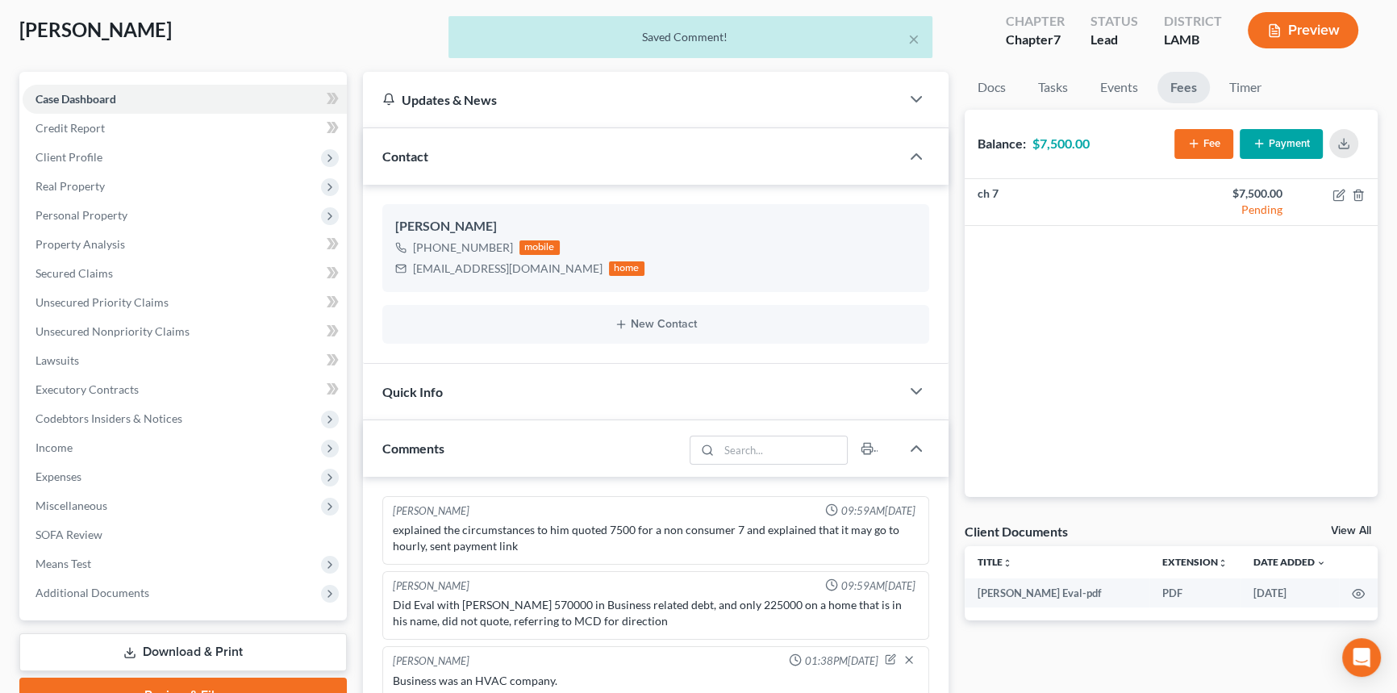
scroll to position [0, 0]
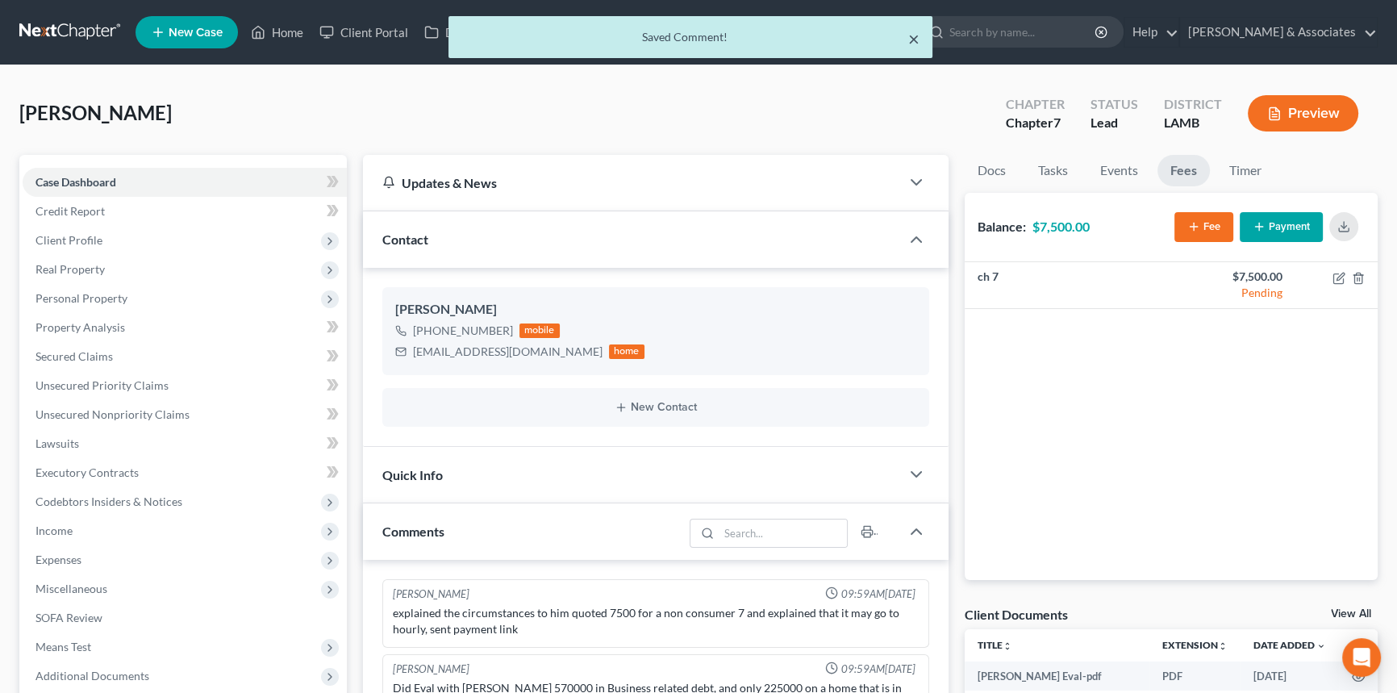
click at [913, 38] on button "×" at bounding box center [913, 38] width 11 height 19
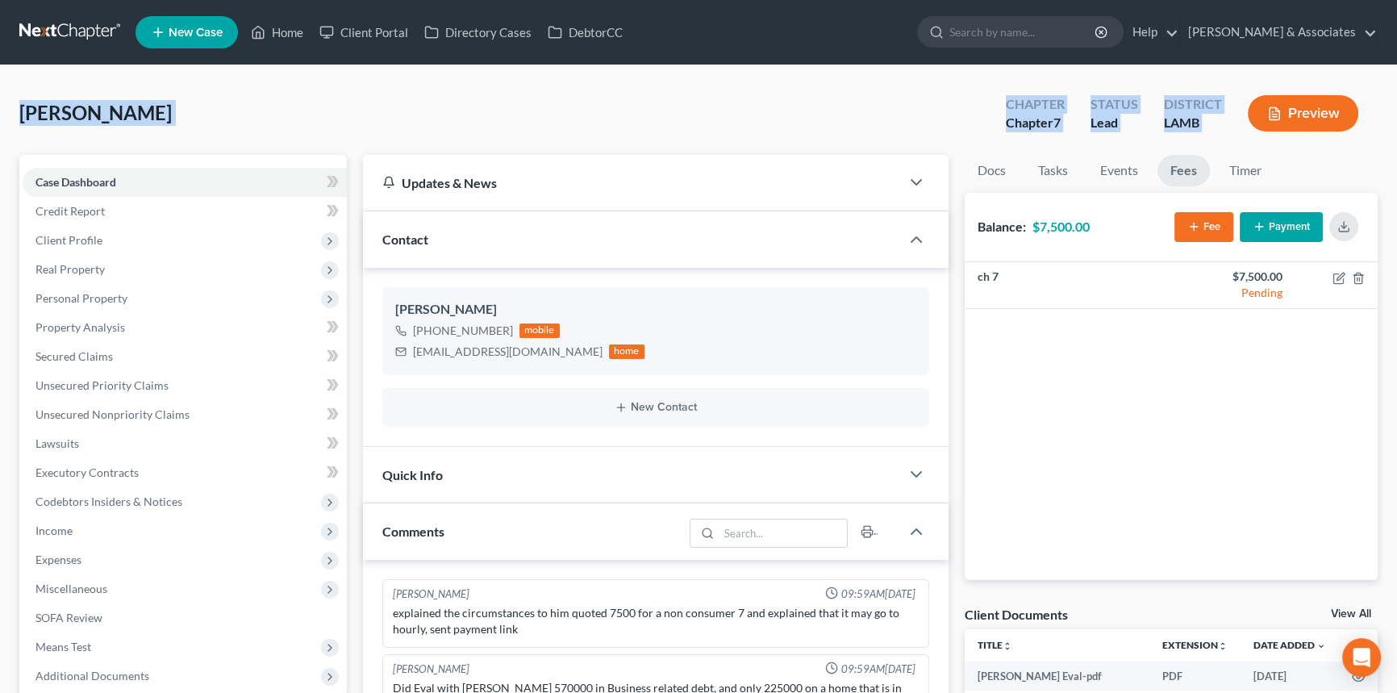
drag, startPoint x: 15, startPoint y: 111, endPoint x: 1250, endPoint y: 121, distance: 1234.8
click at [1250, 121] on div "[PERSON_NAME] Upgraded Chapter Chapter 7 Status Lead District LAMB Preview Peti…" at bounding box center [698, 622] width 1397 height 1115
click at [306, 83] on div "[PERSON_NAME] Upgraded Chapter Chapter 7 Status Lead District LAMB Preview Peti…" at bounding box center [698, 622] width 1397 height 1115
drag, startPoint x: 19, startPoint y: 115, endPoint x: 1278, endPoint y: 125, distance: 1259.0
click at [1278, 125] on div "[PERSON_NAME] Upgraded Chapter Chapter 7 Status Lead District LAMB Preview" at bounding box center [698, 120] width 1358 height 70
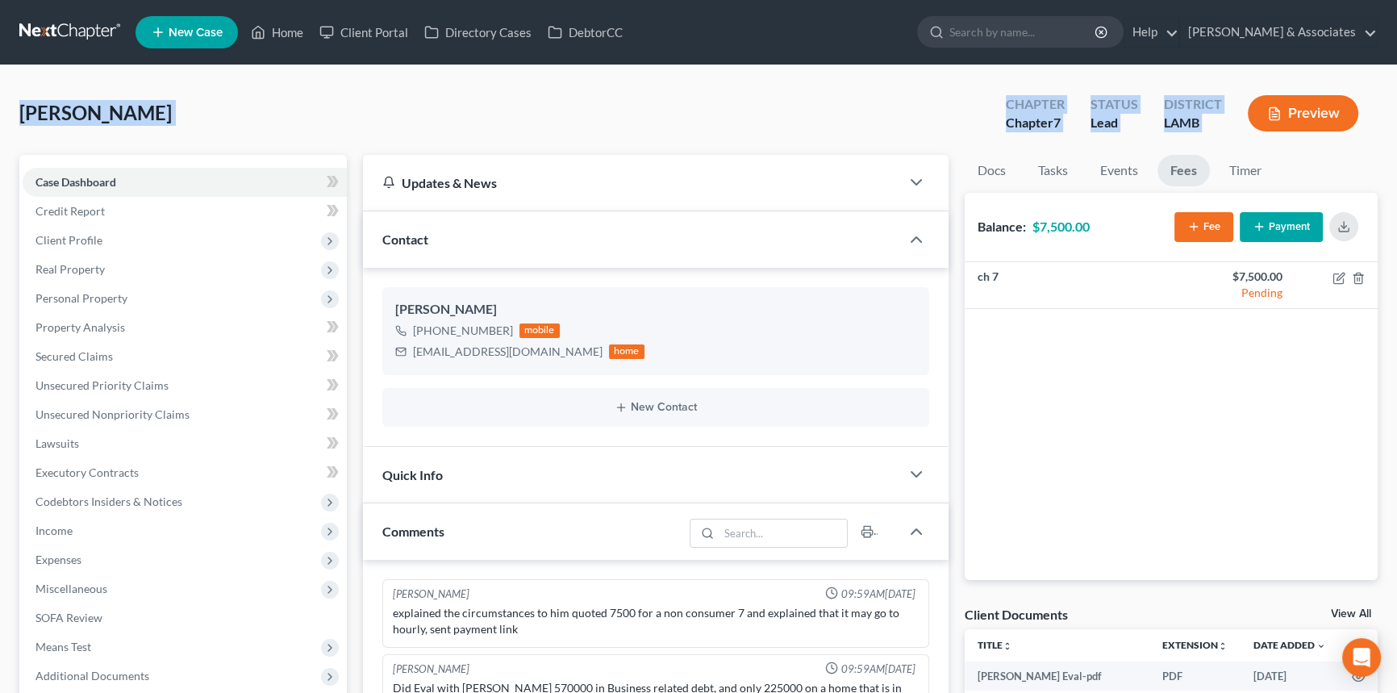
click at [118, 126] on div "[PERSON_NAME] Upgraded Chapter Chapter 7 Status Lead District LAMB Preview" at bounding box center [698, 120] width 1358 height 70
drag, startPoint x: 23, startPoint y: 112, endPoint x: 1432, endPoint y: 100, distance: 1409.8
click at [1397, 100] on html "Home New Case Client Portal Directory Cases DebtorCC [PERSON_NAME] & Associates…" at bounding box center [698, 604] width 1397 height 1209
click at [60, 357] on span "Secured Claims" at bounding box center [73, 356] width 77 height 14
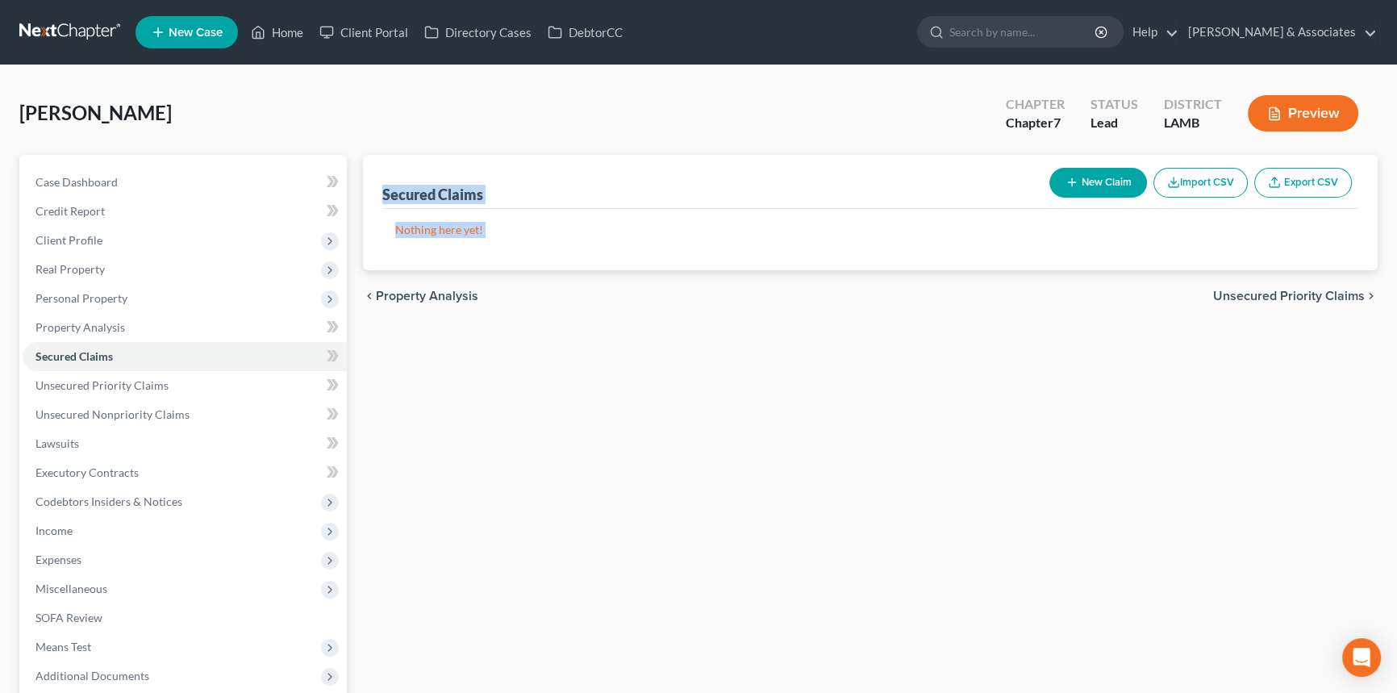
drag, startPoint x: 382, startPoint y: 191, endPoint x: 1362, endPoint y: 365, distance: 995.2
click at [1362, 365] on div "Secured Claims New Claim Import CSV Export CSV Nothing here yet! Previous 1 Nex…" at bounding box center [870, 475] width 1031 height 641
click at [835, 439] on div "Secured Claims New Claim Import CSV Export CSV Nothing here yet! Previous 1 Nex…" at bounding box center [870, 475] width 1031 height 641
drag, startPoint x: 532, startPoint y: 230, endPoint x: 376, endPoint y: 192, distance: 161.0
click at [376, 192] on div "Secured Claims New Claim Import CSV Export CSV Nothing here yet! Previous 1 Next" at bounding box center [870, 212] width 1015 height 115
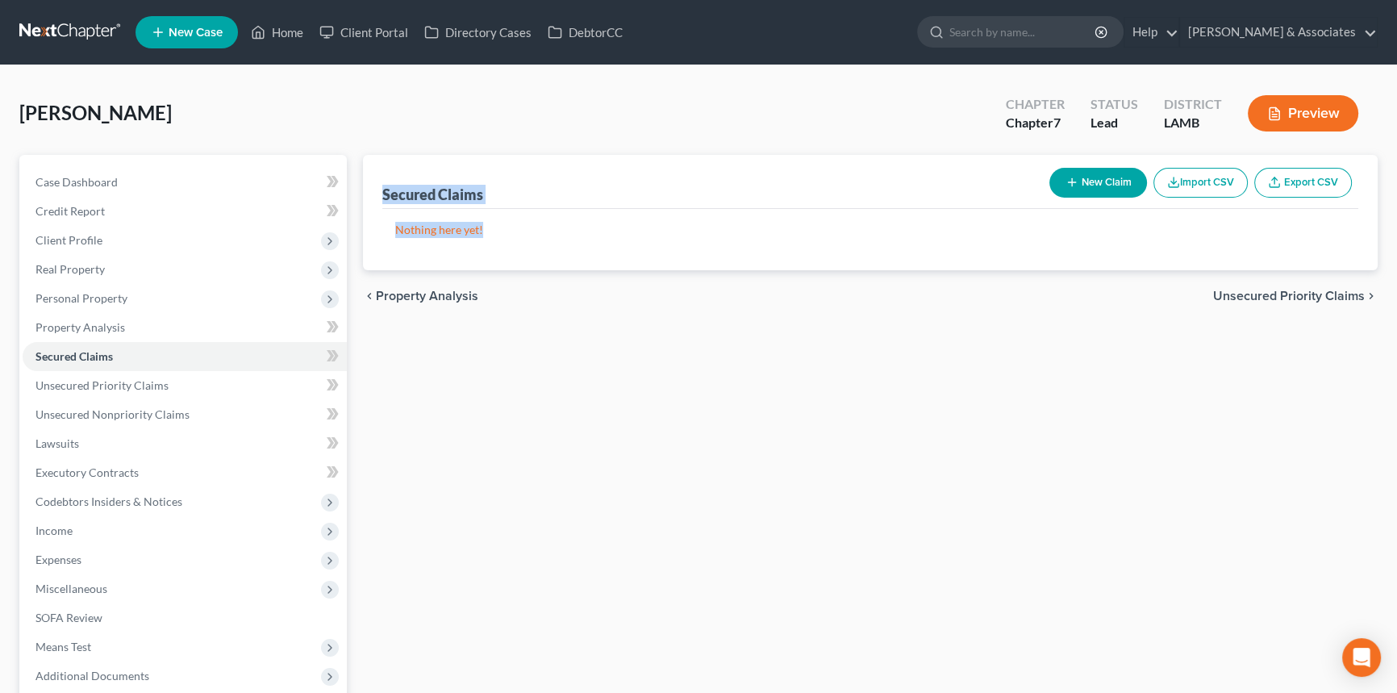
click at [376, 195] on div "Secured Claims New Claim Import CSV Export CSV Nothing here yet! Previous 1 Next" at bounding box center [870, 212] width 1015 height 115
drag, startPoint x: 378, startPoint y: 195, endPoint x: 598, endPoint y: 277, distance: 234.0
click at [598, 277] on ui-view "Secured Claims New Claim Import CSV Export CSV Nothing here yet! Previous 1 Nex…" at bounding box center [870, 238] width 1015 height 167
drag, startPoint x: 669, startPoint y: 363, endPoint x: 657, endPoint y: 357, distance: 13.3
click at [669, 363] on div "Secured Claims New Claim Import CSV Export CSV Nothing here yet! Previous 1 Nex…" at bounding box center [870, 475] width 1031 height 641
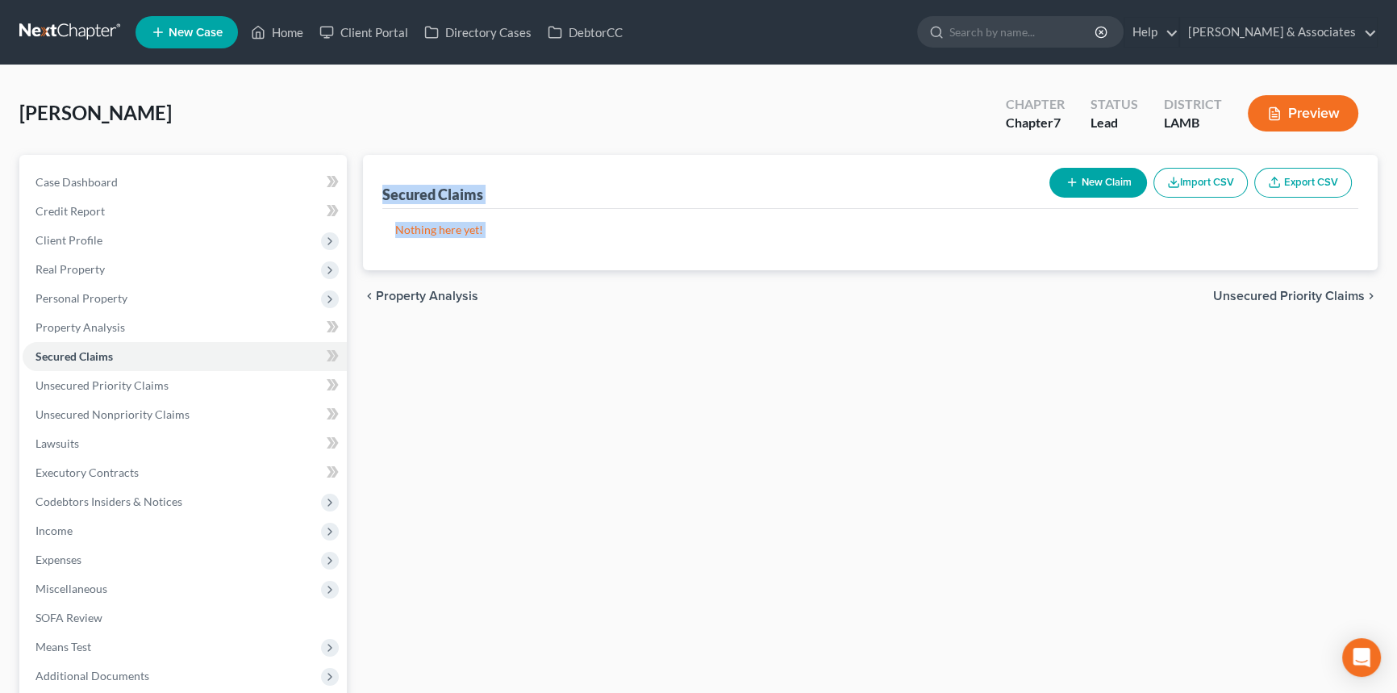
click at [562, 237] on div "Nothing here yet!" at bounding box center [870, 239] width 976 height 61
drag, startPoint x: 523, startPoint y: 226, endPoint x: 380, endPoint y: 183, distance: 149.0
click at [380, 183] on div "Secured Claims New Claim Import CSV Export CSV Nothing here yet! Previous 1 Next" at bounding box center [870, 212] width 1015 height 115
drag, startPoint x: 284, startPoint y: 128, endPoint x: 277, endPoint y: 134, distance: 8.6
click at [284, 127] on div "Trotter, Terence Upgraded Chapter Chapter 7 Status Lead District LAMB Preview" at bounding box center [698, 120] width 1358 height 70
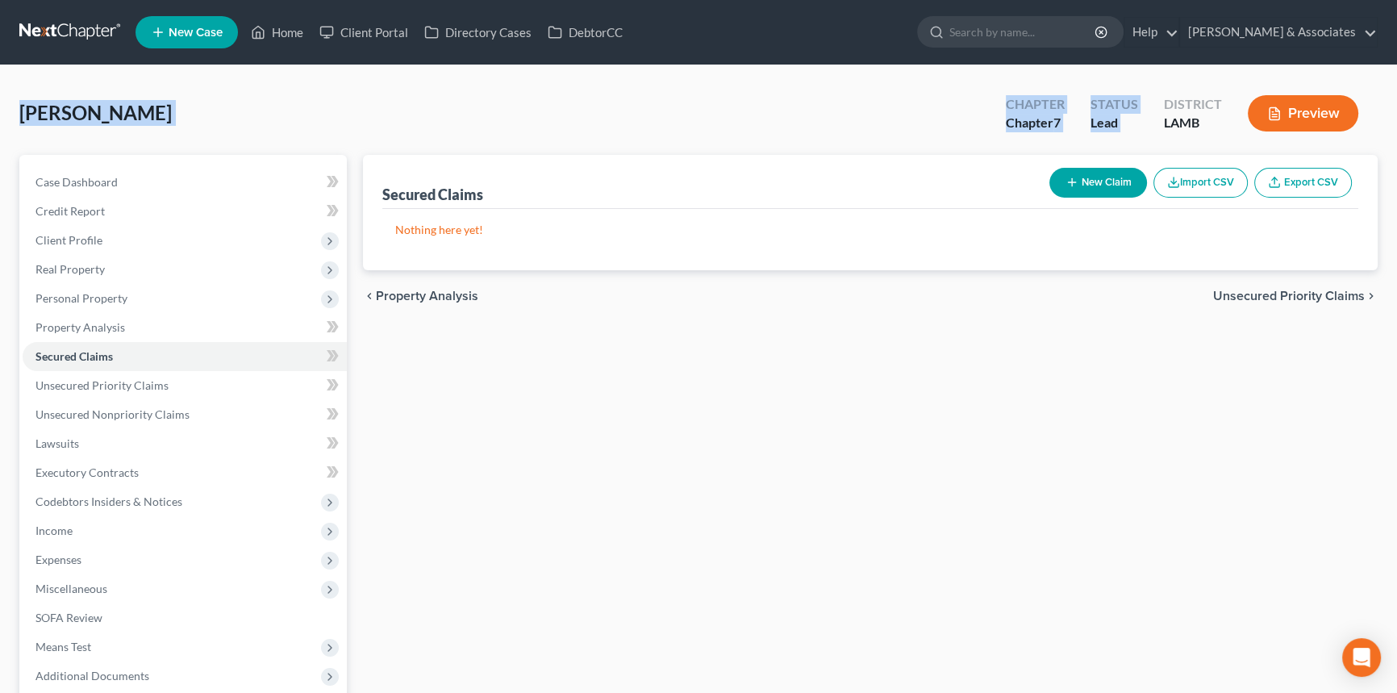
drag, startPoint x: 16, startPoint y: 110, endPoint x: 1181, endPoint y: 106, distance: 1164.6
click at [1169, 106] on div "Trotter, Terence Upgraded Chapter Chapter 7 Status Lead District LAMB Preview P…" at bounding box center [698, 446] width 1397 height 763
click at [1251, 113] on div "Preview" at bounding box center [1306, 115] width 143 height 48
drag, startPoint x: 1169, startPoint y: 134, endPoint x: 15, endPoint y: 110, distance: 1154.3
click at [15, 110] on div "Trotter, Terence Upgraded Chapter Chapter 7 Status Lead District LAMB Preview P…" at bounding box center [698, 446] width 1397 height 763
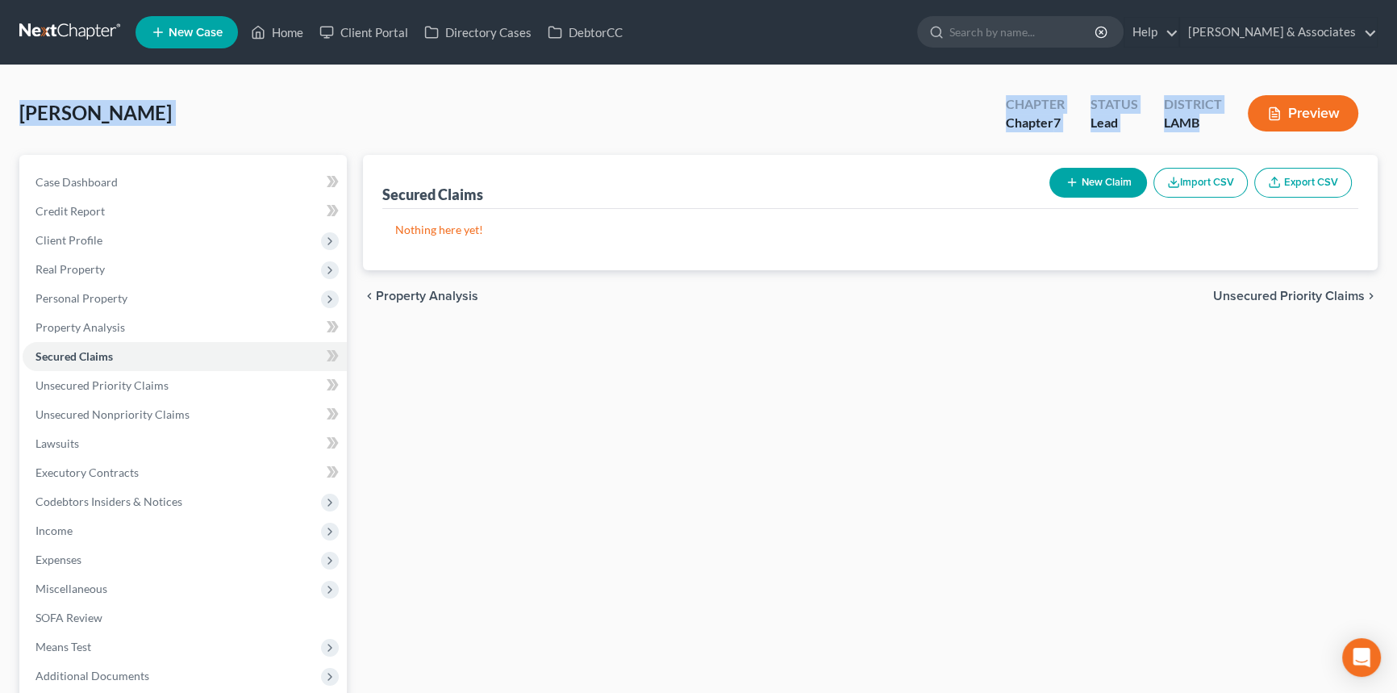
click at [15, 110] on div "Trotter, Terence Upgraded Chapter Chapter 7 Status Lead District LAMB Preview P…" at bounding box center [698, 446] width 1397 height 763
drag, startPoint x: 128, startPoint y: 119, endPoint x: 1359, endPoint y: 117, distance: 1230.7
click at [1359, 117] on div "Trotter, Terence Upgraded Chapter Chapter 7 Status Lead District LAMB Preview" at bounding box center [698, 120] width 1358 height 70
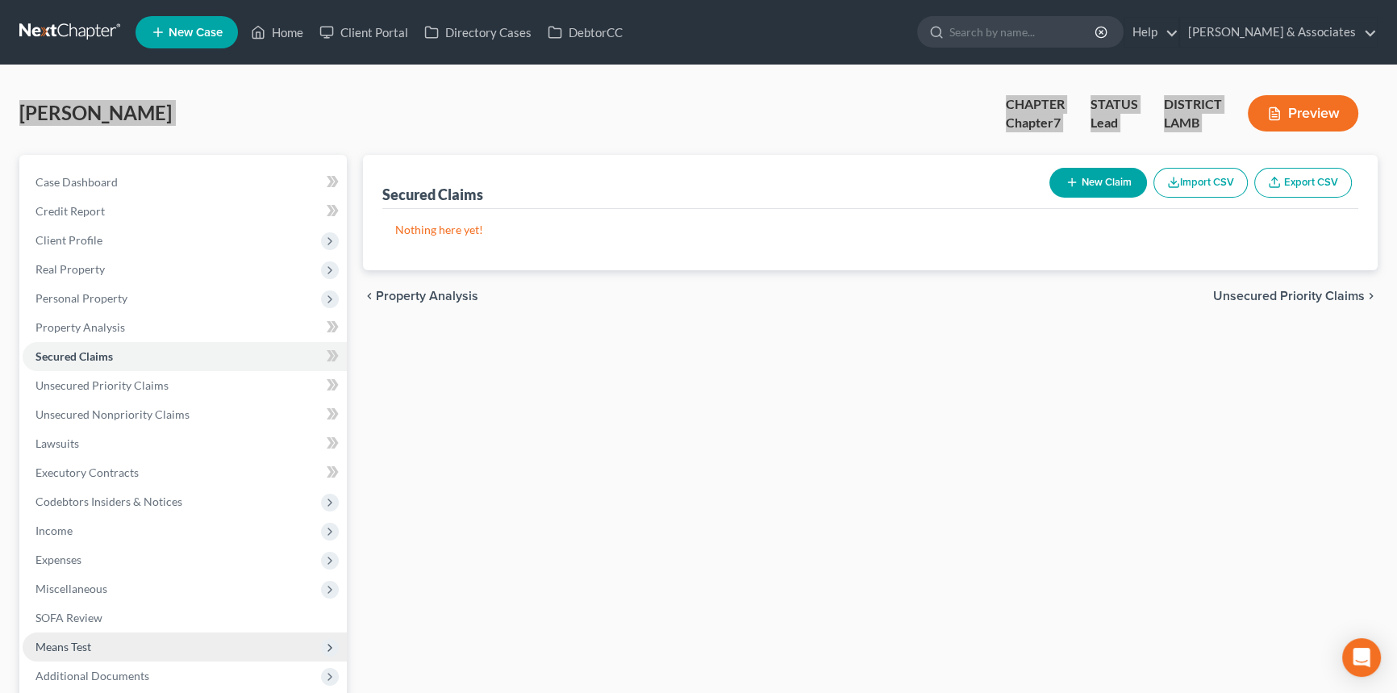
scroll to position [73, 0]
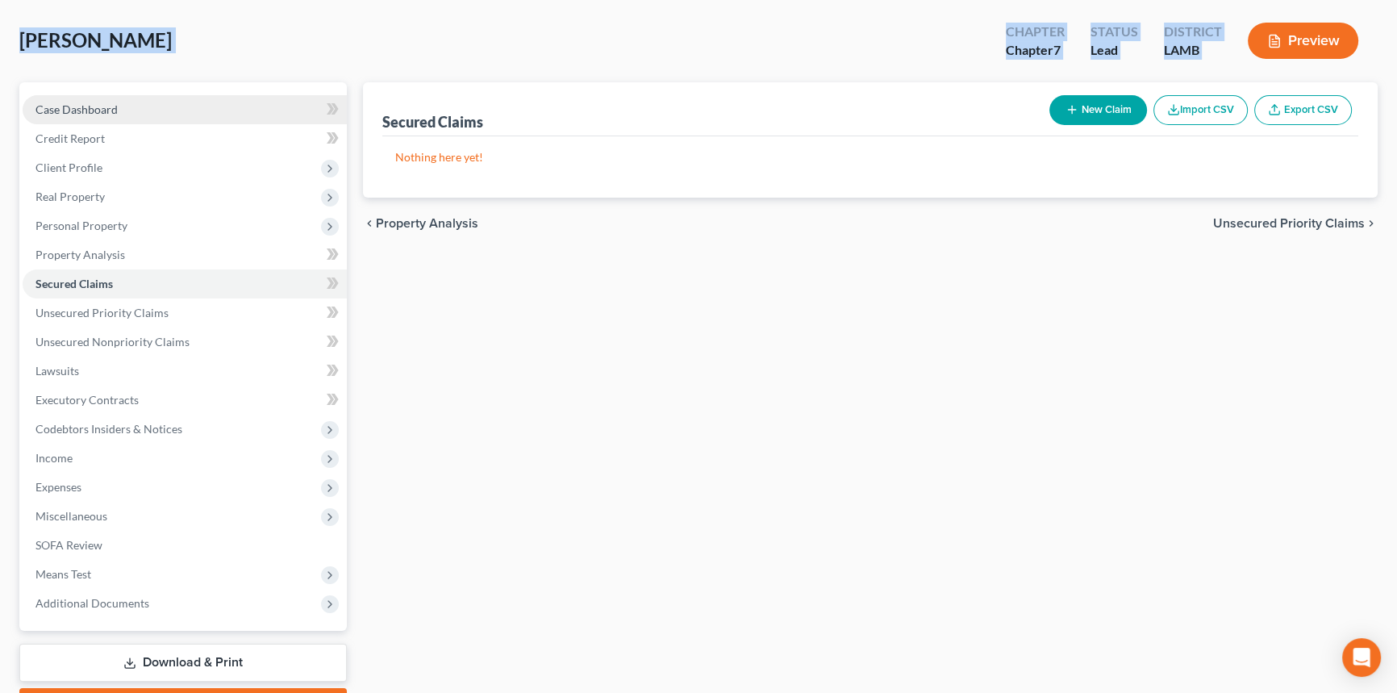
click at [185, 101] on link "Case Dashboard" at bounding box center [185, 109] width 324 height 29
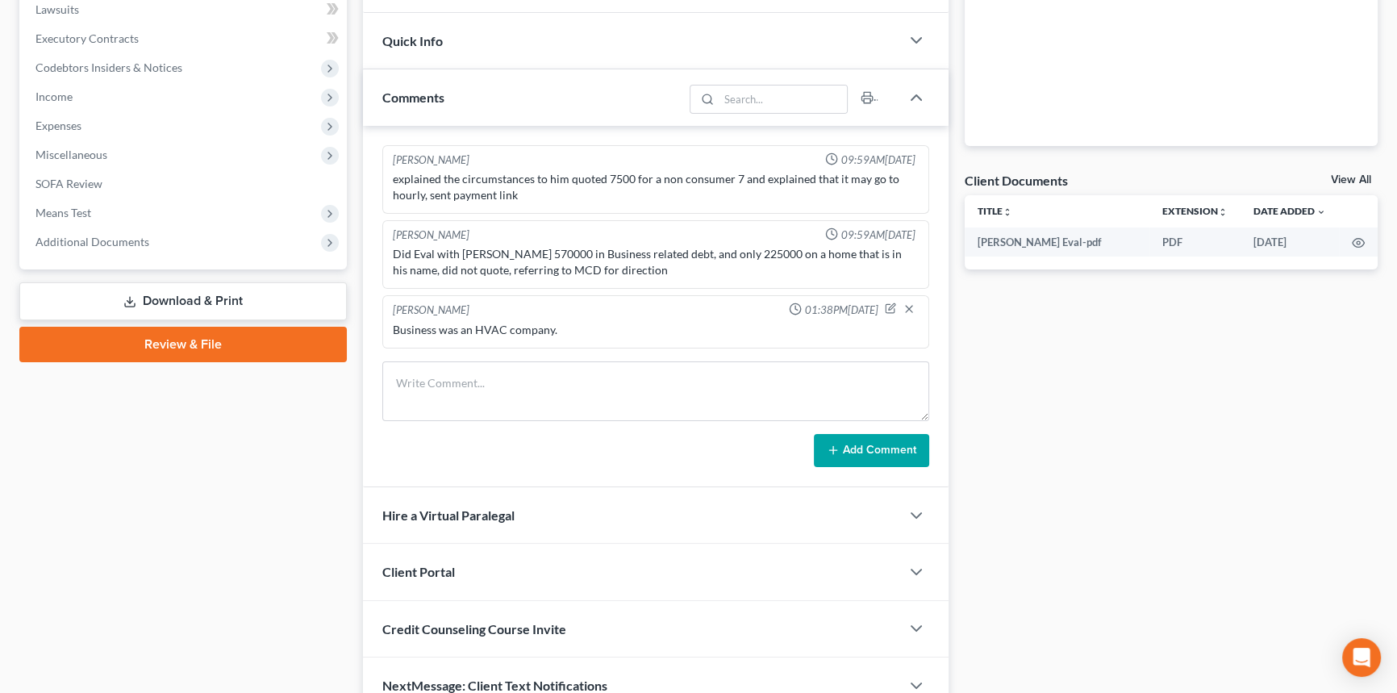
scroll to position [440, 0]
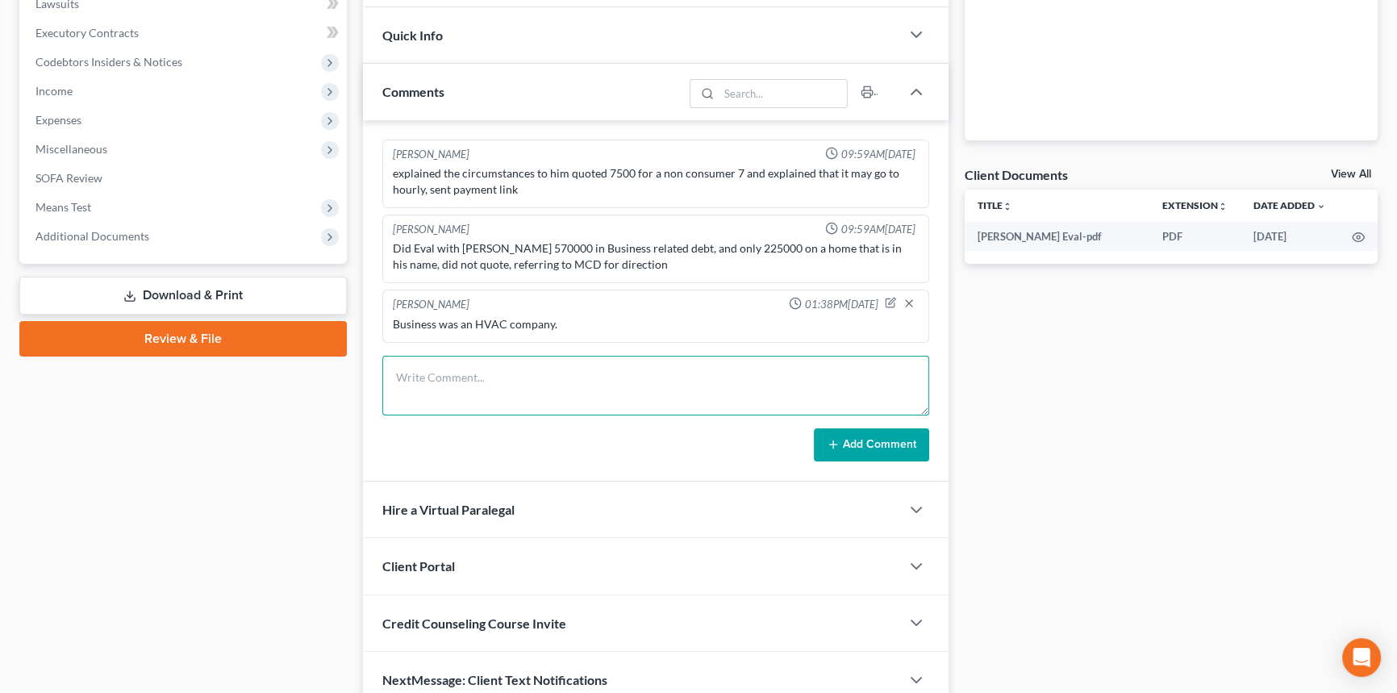
click at [565, 398] on textarea at bounding box center [655, 386] width 547 height 60
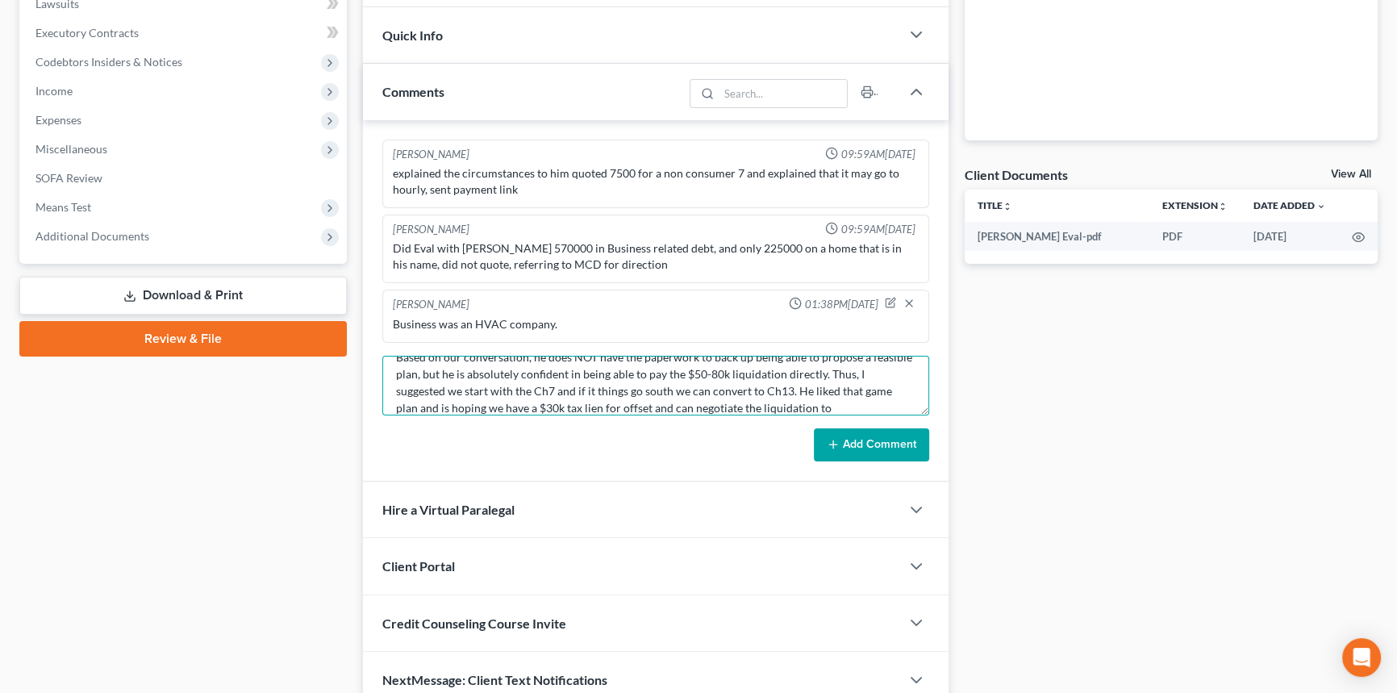
scroll to position [71, 0]
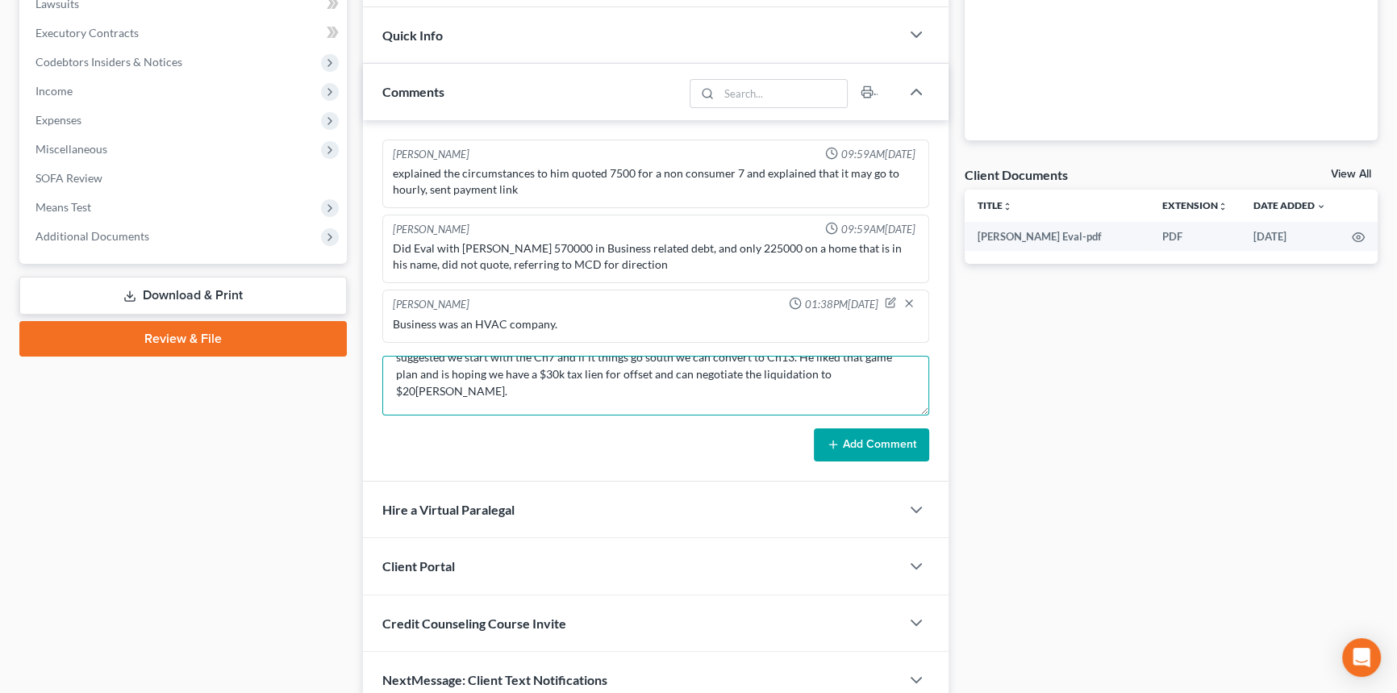
type textarea "Spoke with client for followup. Has about $50-80k in liquidation. May have a $3…"
click at [886, 448] on button "Add Comment" at bounding box center [871, 445] width 115 height 34
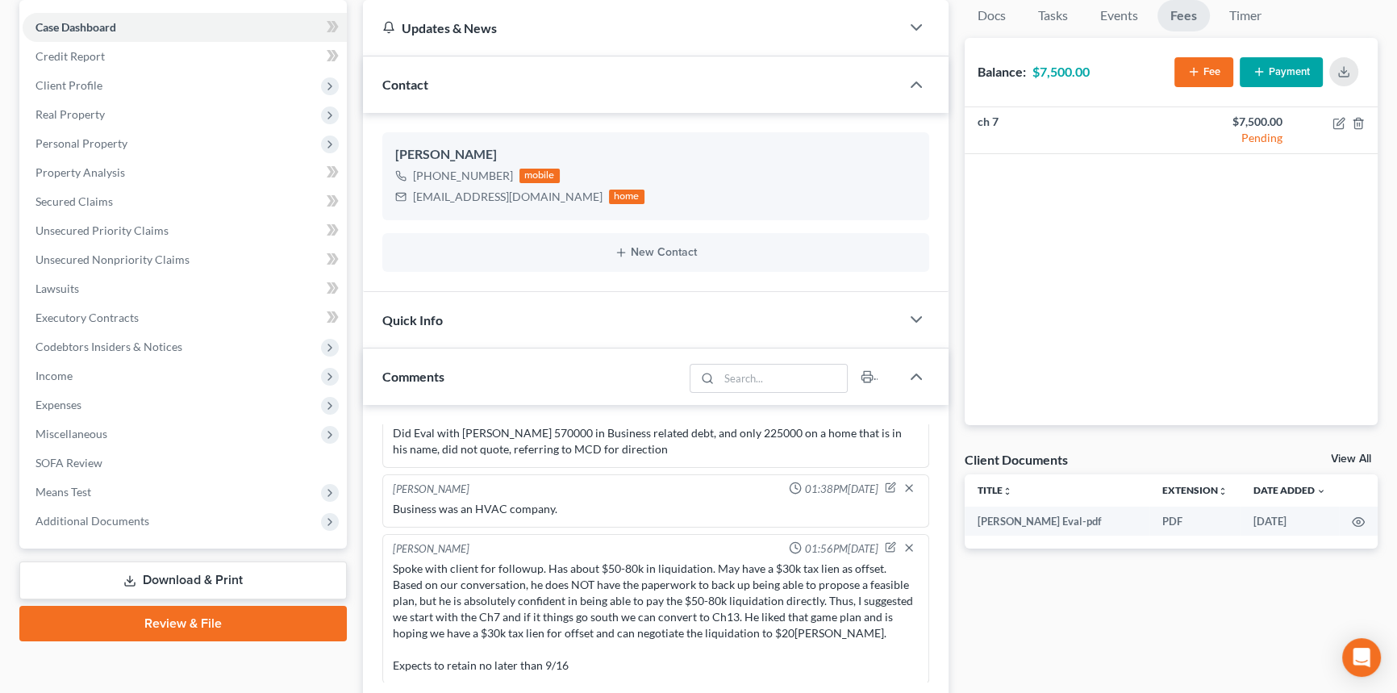
scroll to position [0, 0]
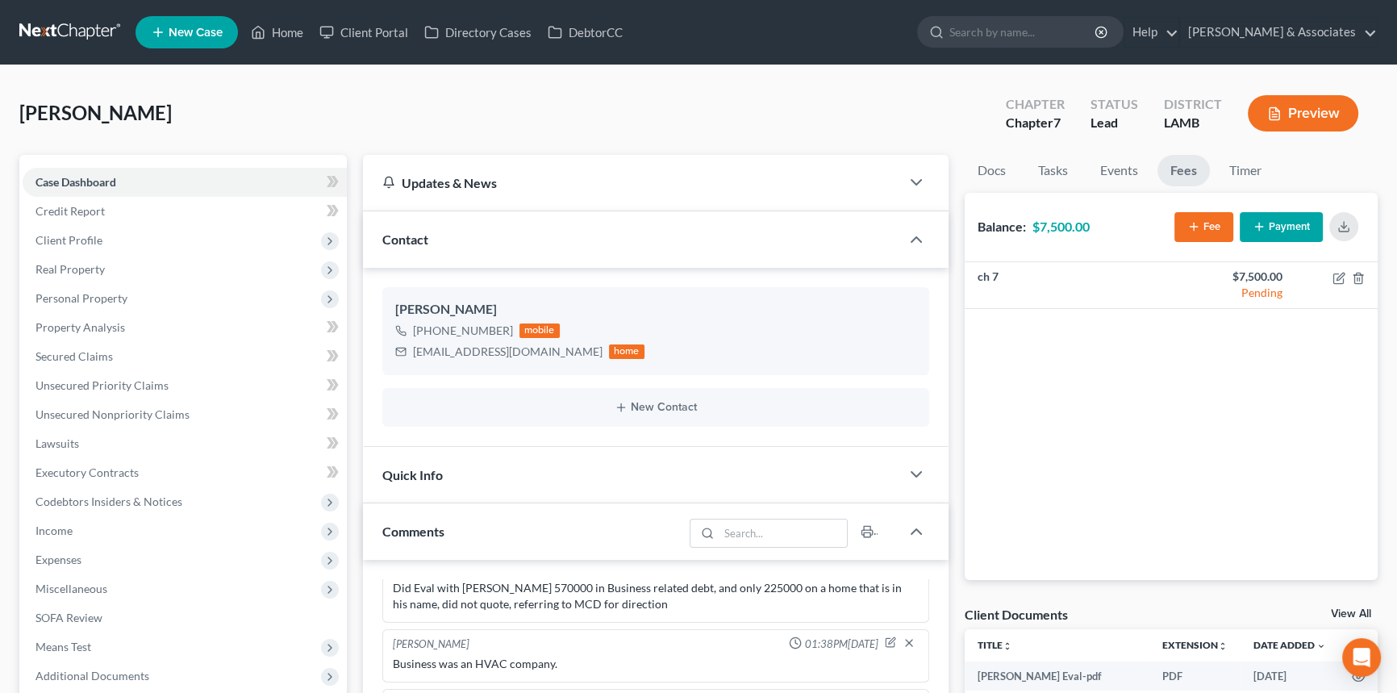
click at [64, 51] on nav "Home New Case Client Portal Directory Cases DebtorCC Diment & Associates postp@…" at bounding box center [698, 32] width 1397 height 65
click at [64, 32] on link at bounding box center [70, 32] width 103 height 29
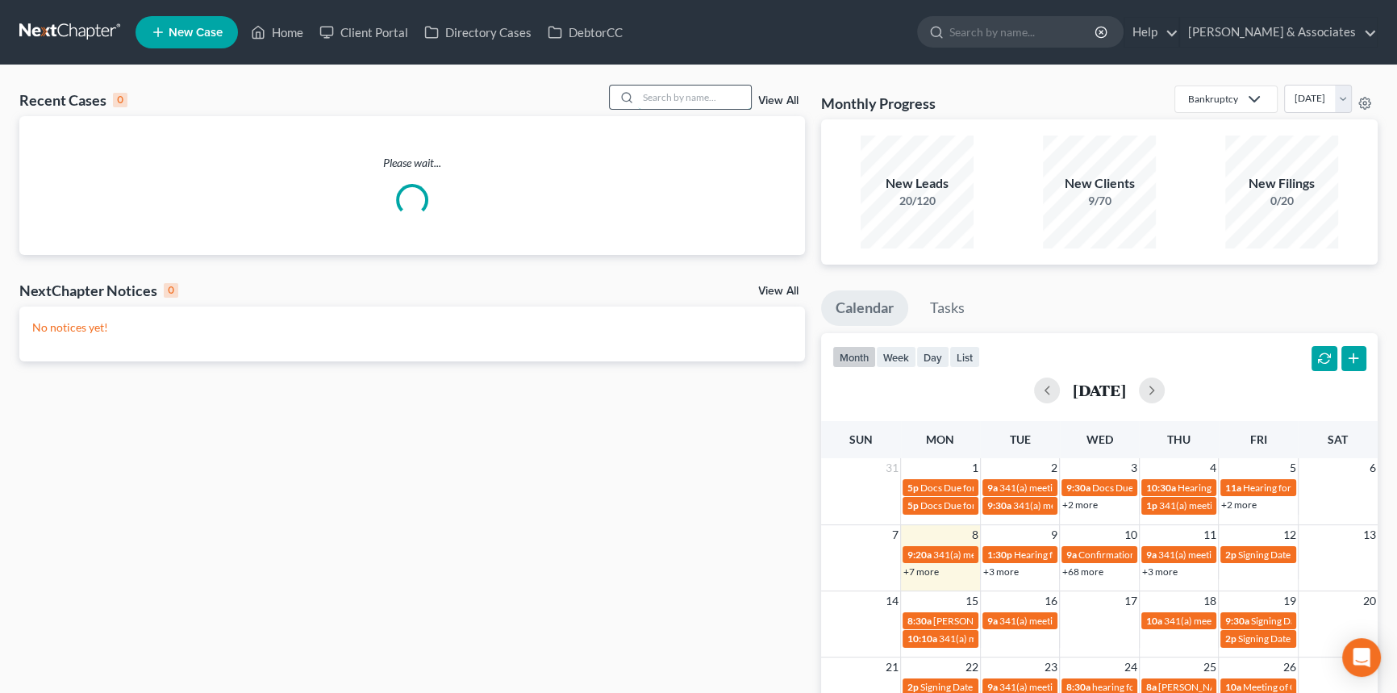
click at [709, 108] on div at bounding box center [681, 97] width 144 height 25
click at [706, 105] on input "search" at bounding box center [694, 96] width 113 height 23
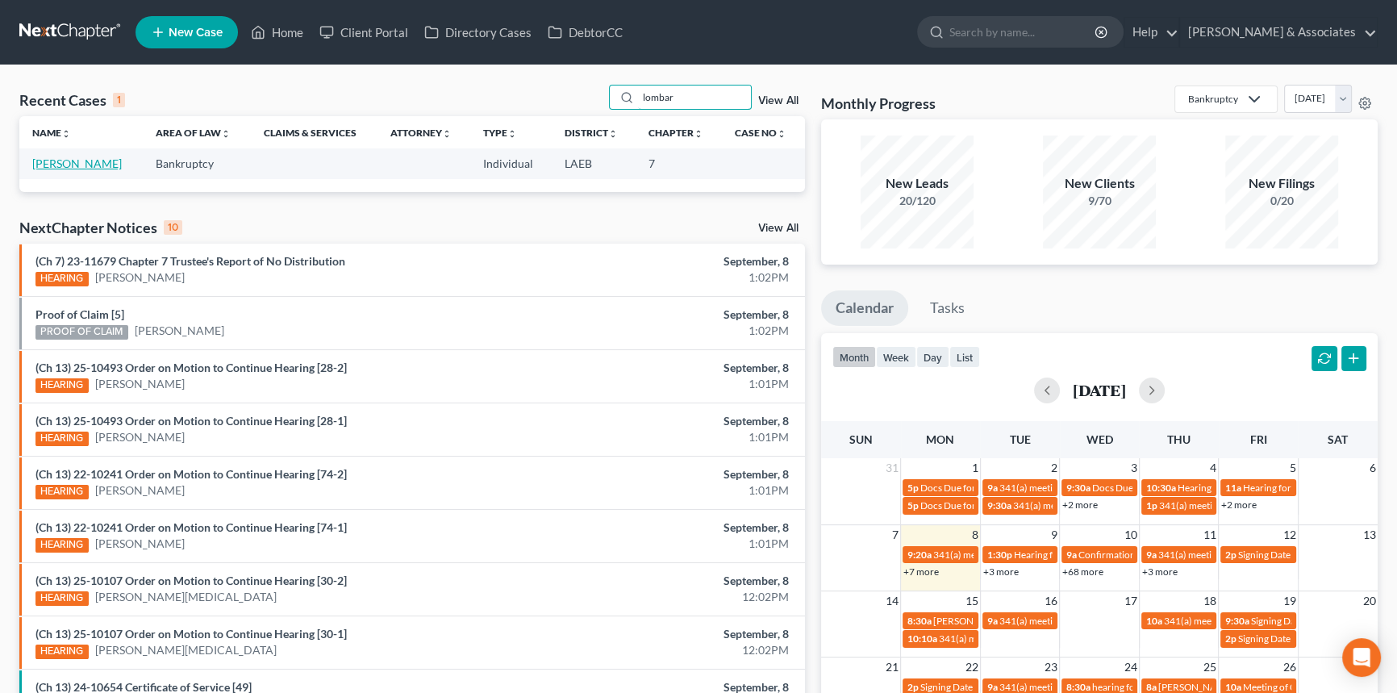
type input "lombar"
click at [119, 160] on link "[PERSON_NAME]" at bounding box center [77, 163] width 90 height 14
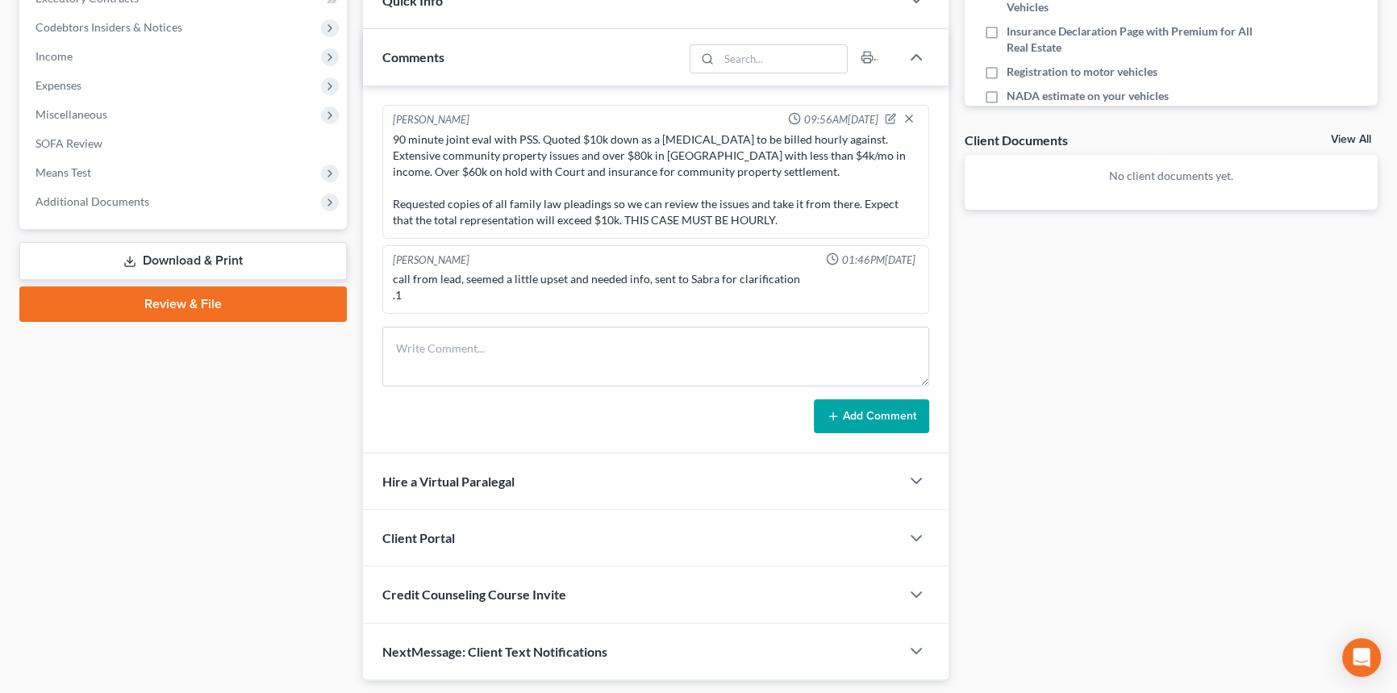
scroll to position [440, 0]
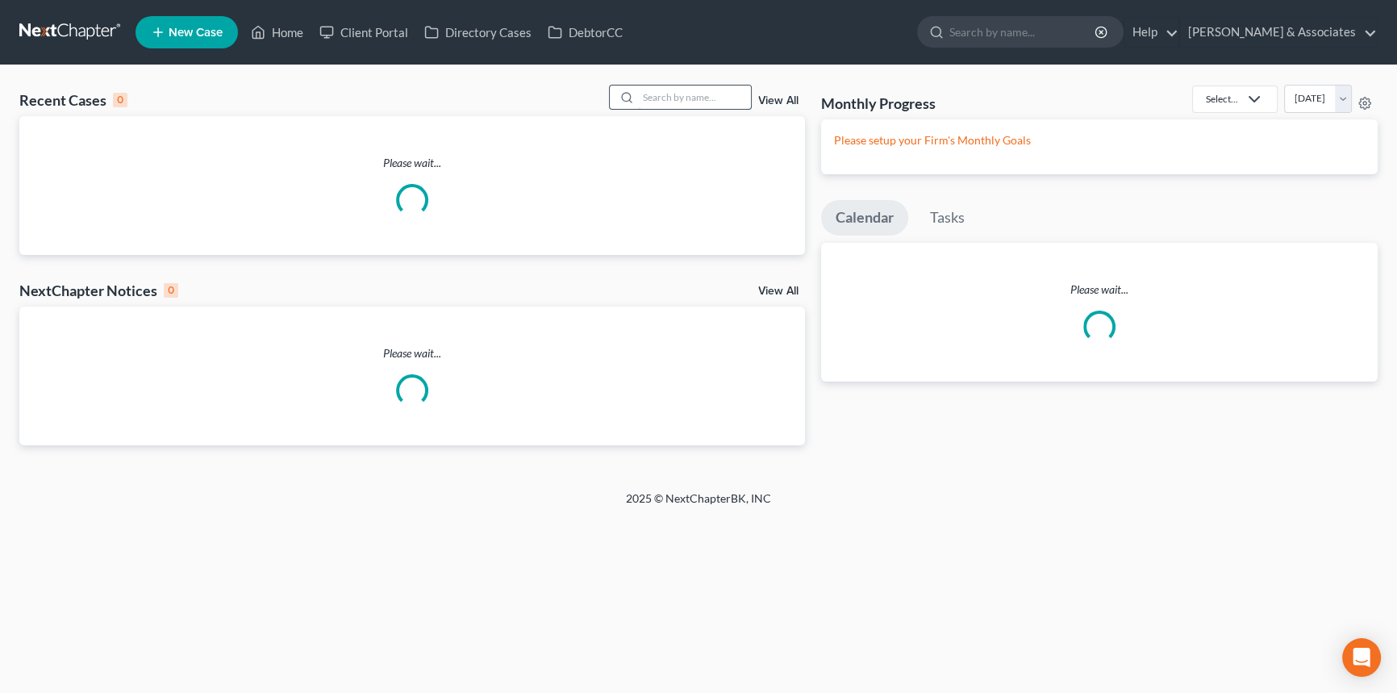
click at [715, 89] on input "search" at bounding box center [694, 96] width 113 height 23
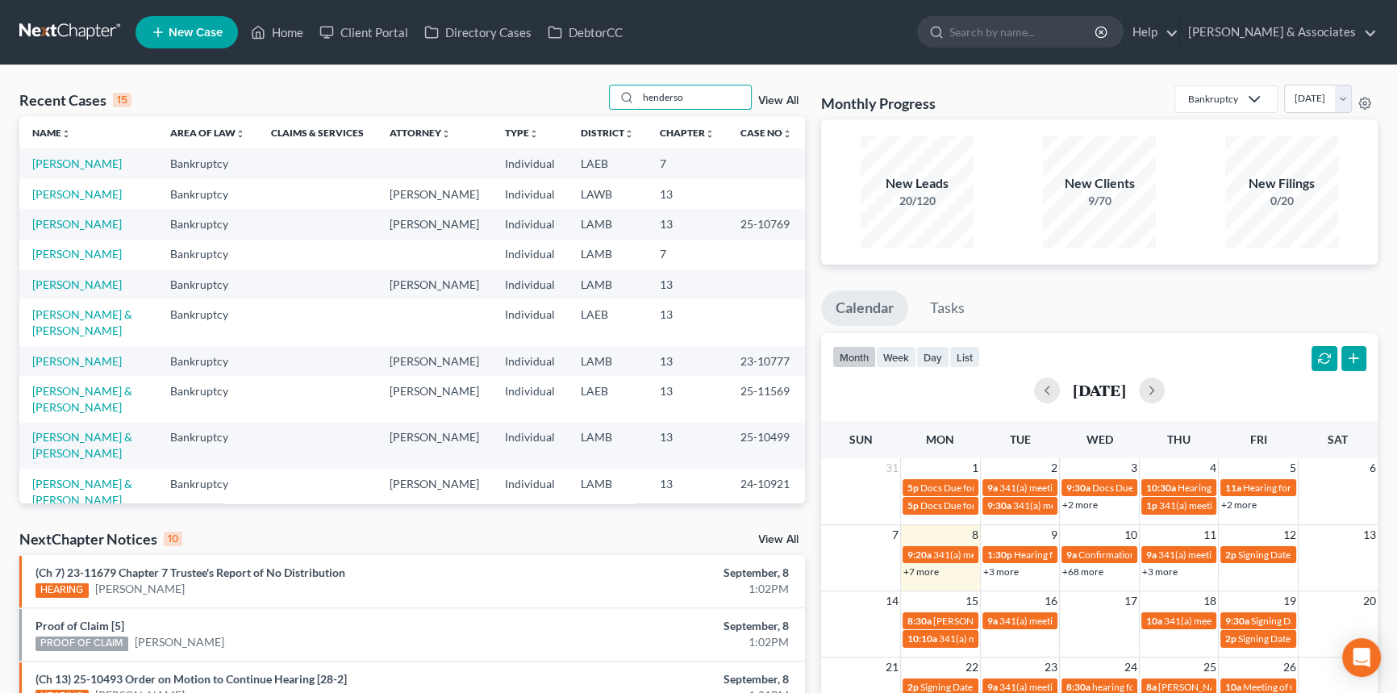
type input "henderso"
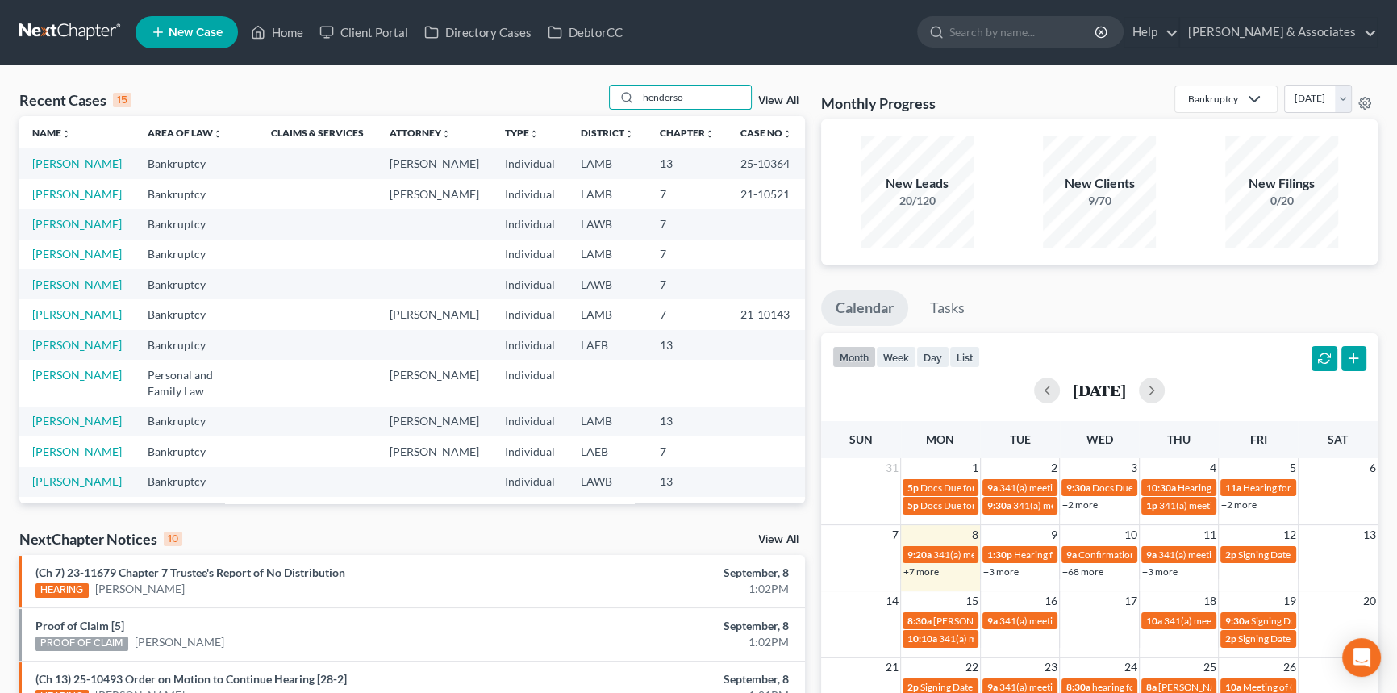
click at [48, 171] on td "[PERSON_NAME]" at bounding box center [76, 163] width 115 height 30
click at [53, 160] on link "[PERSON_NAME]" at bounding box center [77, 163] width 90 height 14
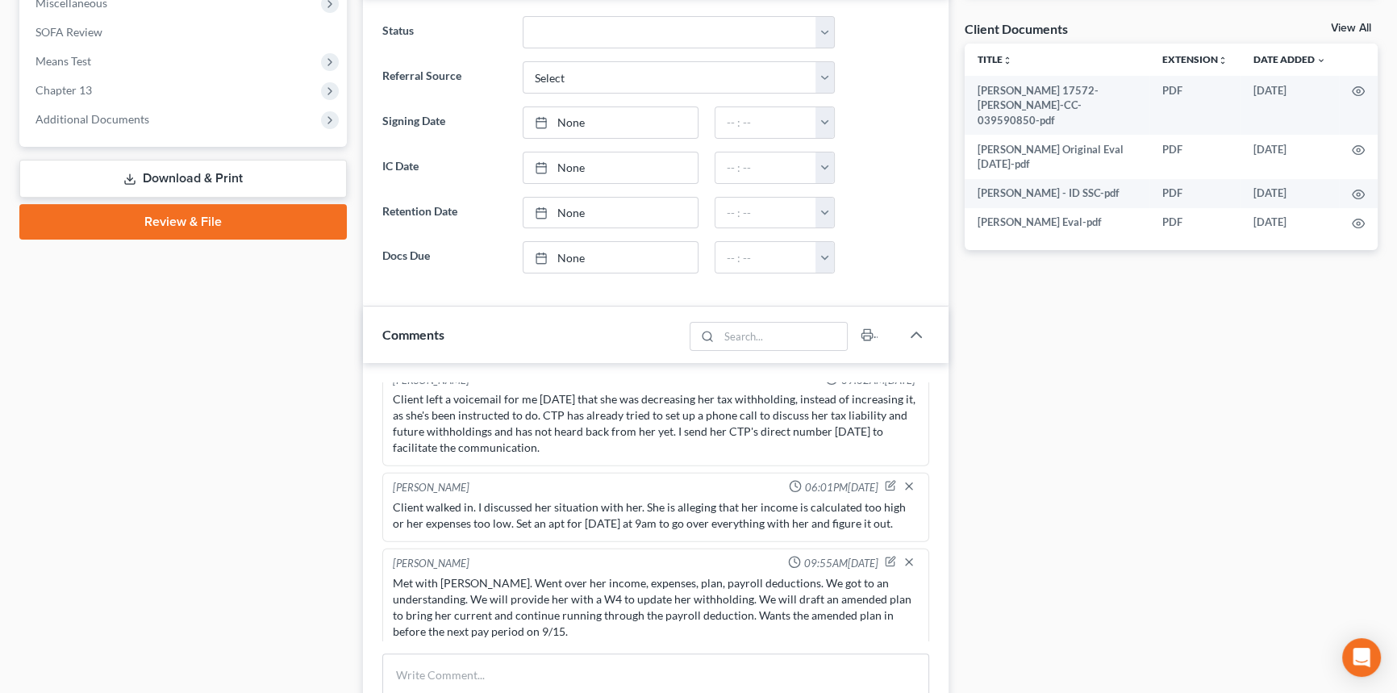
scroll to position [586, 0]
click at [111, 82] on span "Chapter 13" at bounding box center [185, 89] width 324 height 29
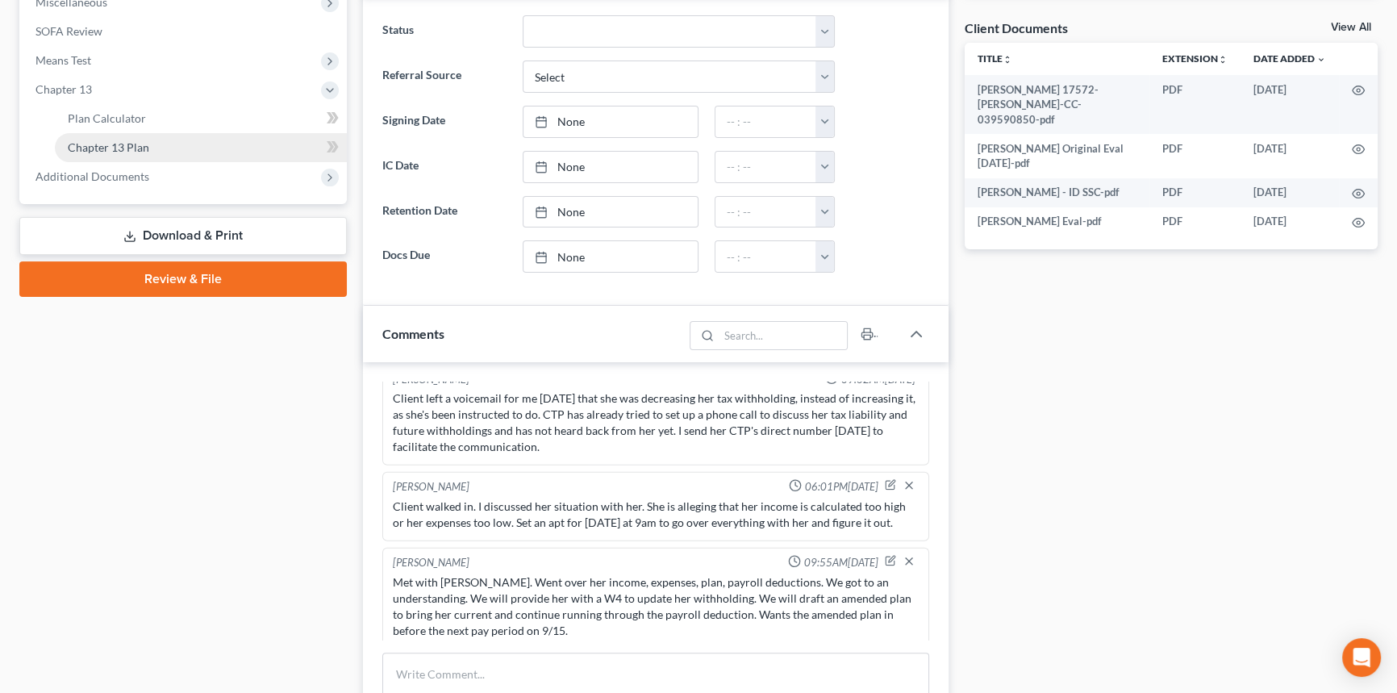
click at [121, 141] on span "Chapter 13 Plan" at bounding box center [108, 147] width 81 height 14
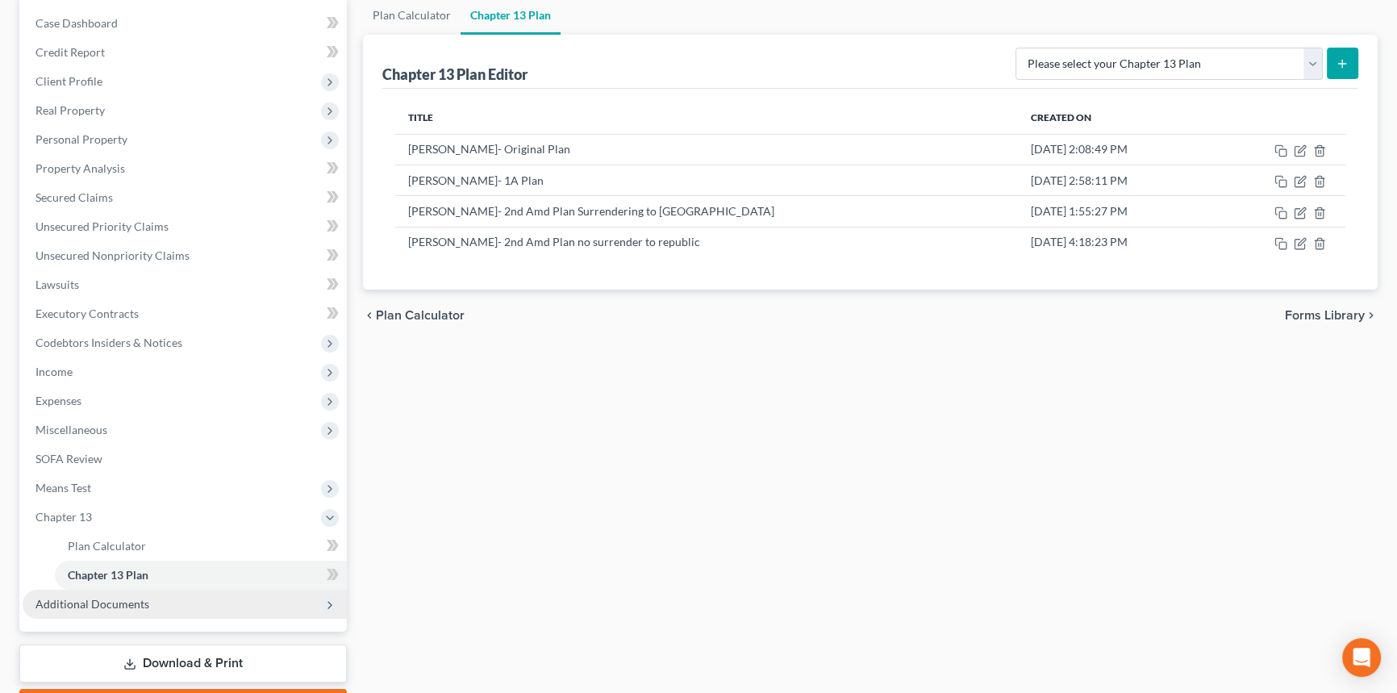
scroll to position [250, 0]
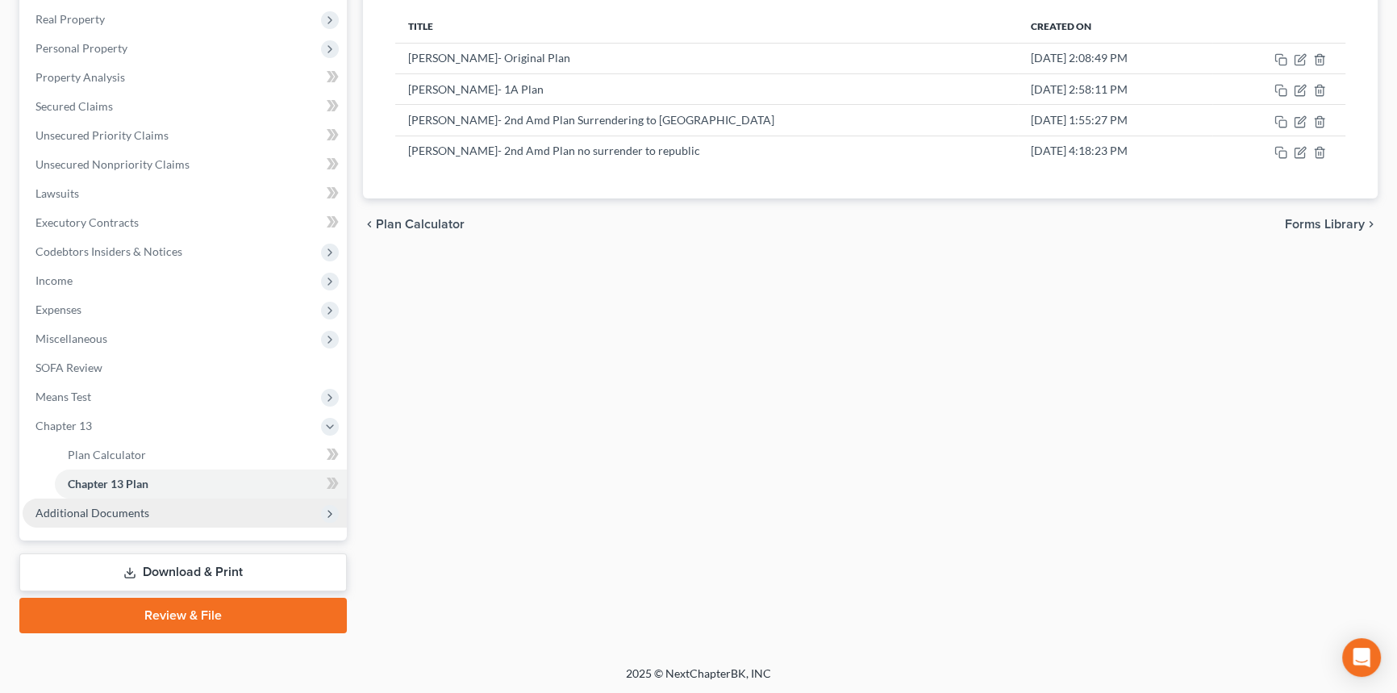
click at [121, 501] on span "Additional Documents" at bounding box center [185, 512] width 324 height 29
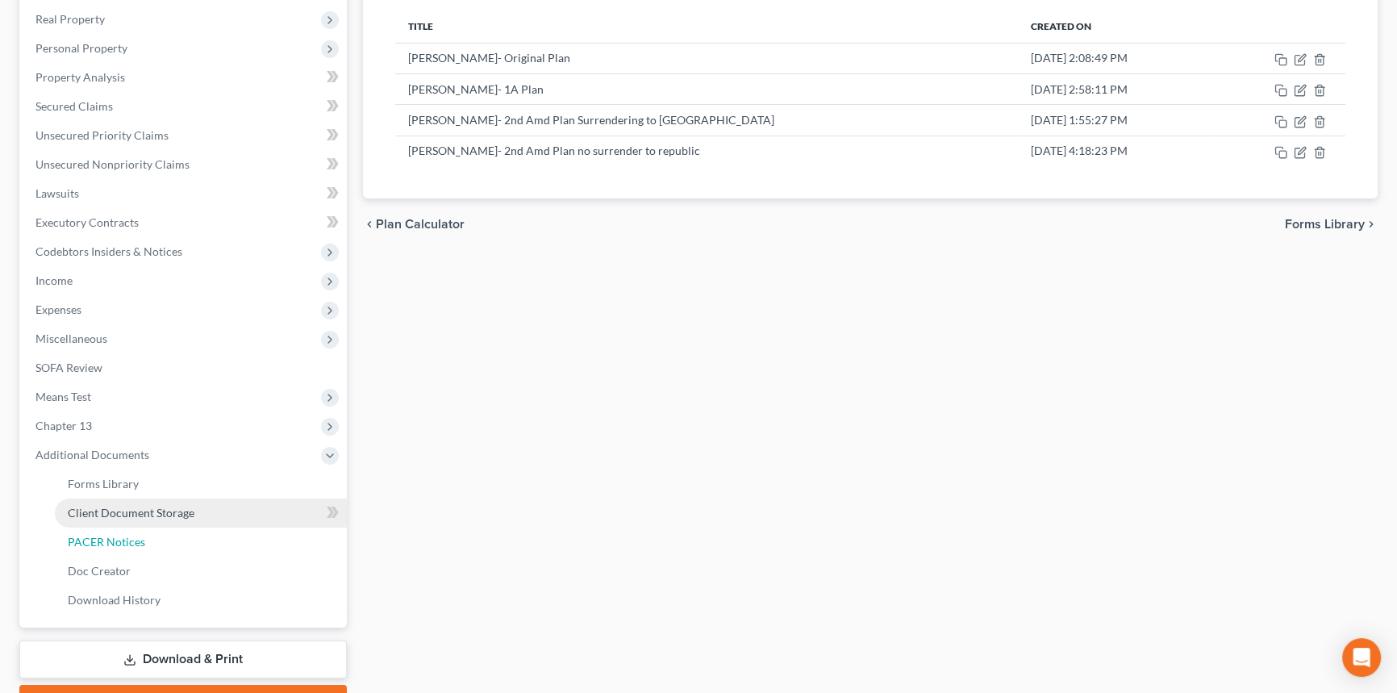
click at [163, 524] on ul "Forms Library Client Document Storage PACER Notices Doc Form Fields Doc Creator…" at bounding box center [185, 541] width 324 height 145
click at [163, 551] on link "PACER Notices" at bounding box center [201, 541] width 292 height 29
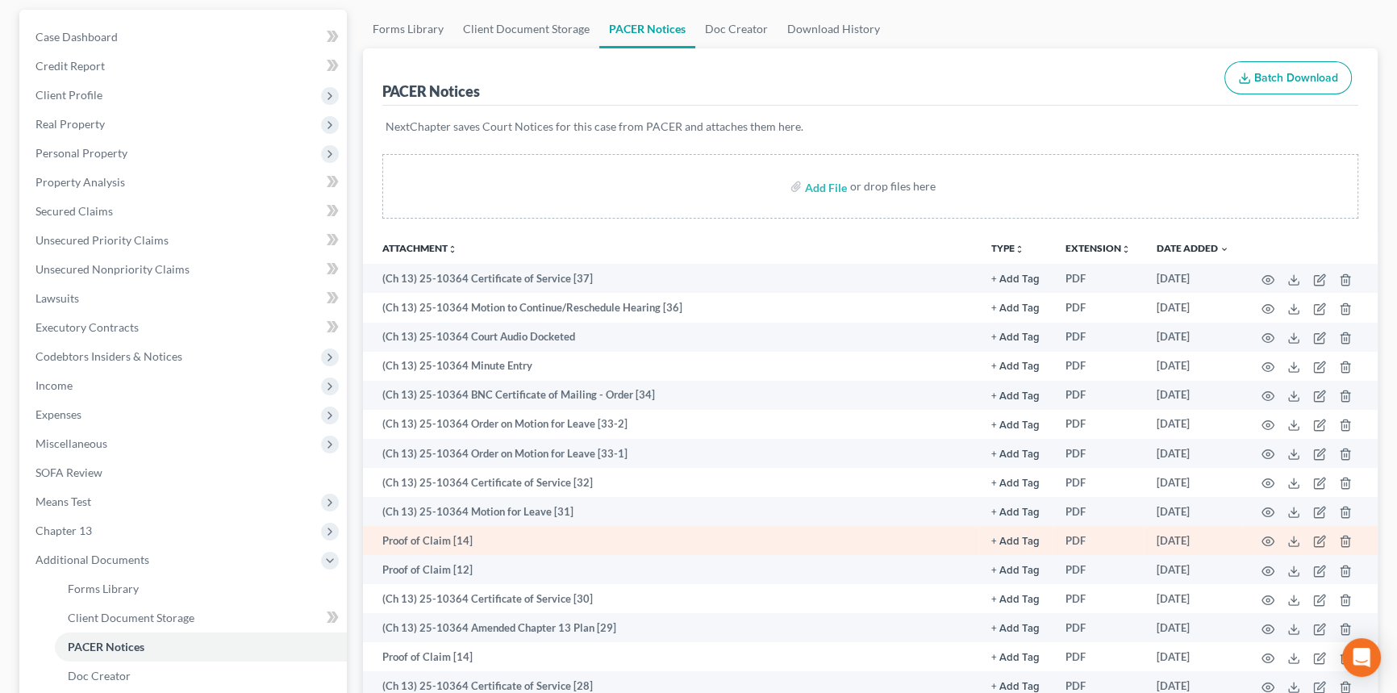
scroll to position [146, 0]
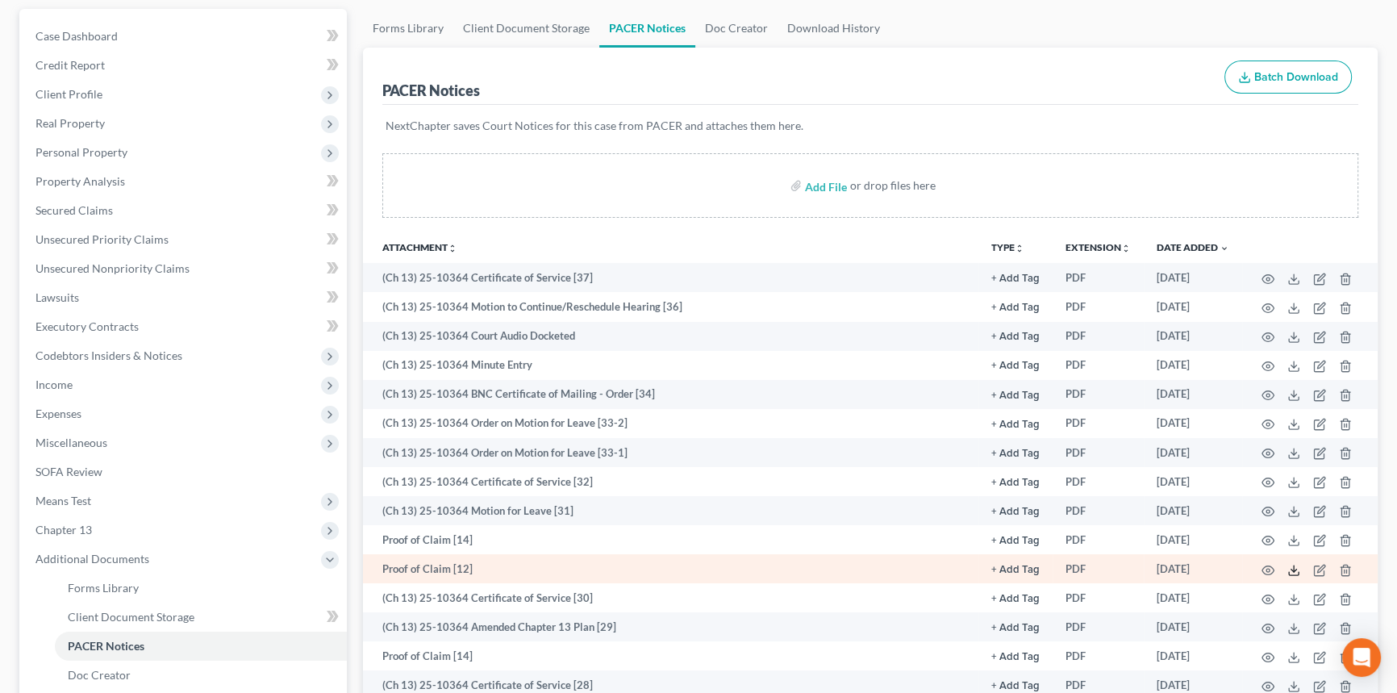
click at [1291, 572] on icon at bounding box center [1294, 573] width 10 height 3
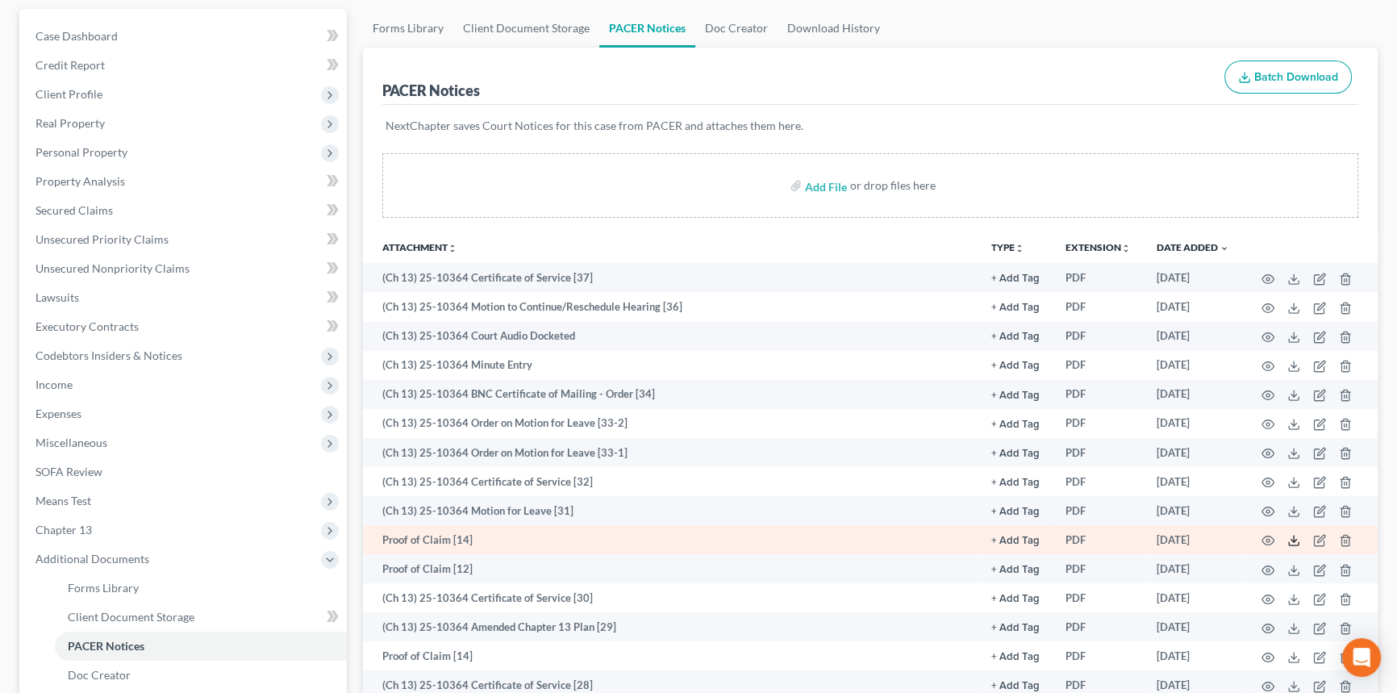
click at [1294, 540] on icon at bounding box center [1293, 540] width 13 height 13
